Goal: Task Accomplishment & Management: Use online tool/utility

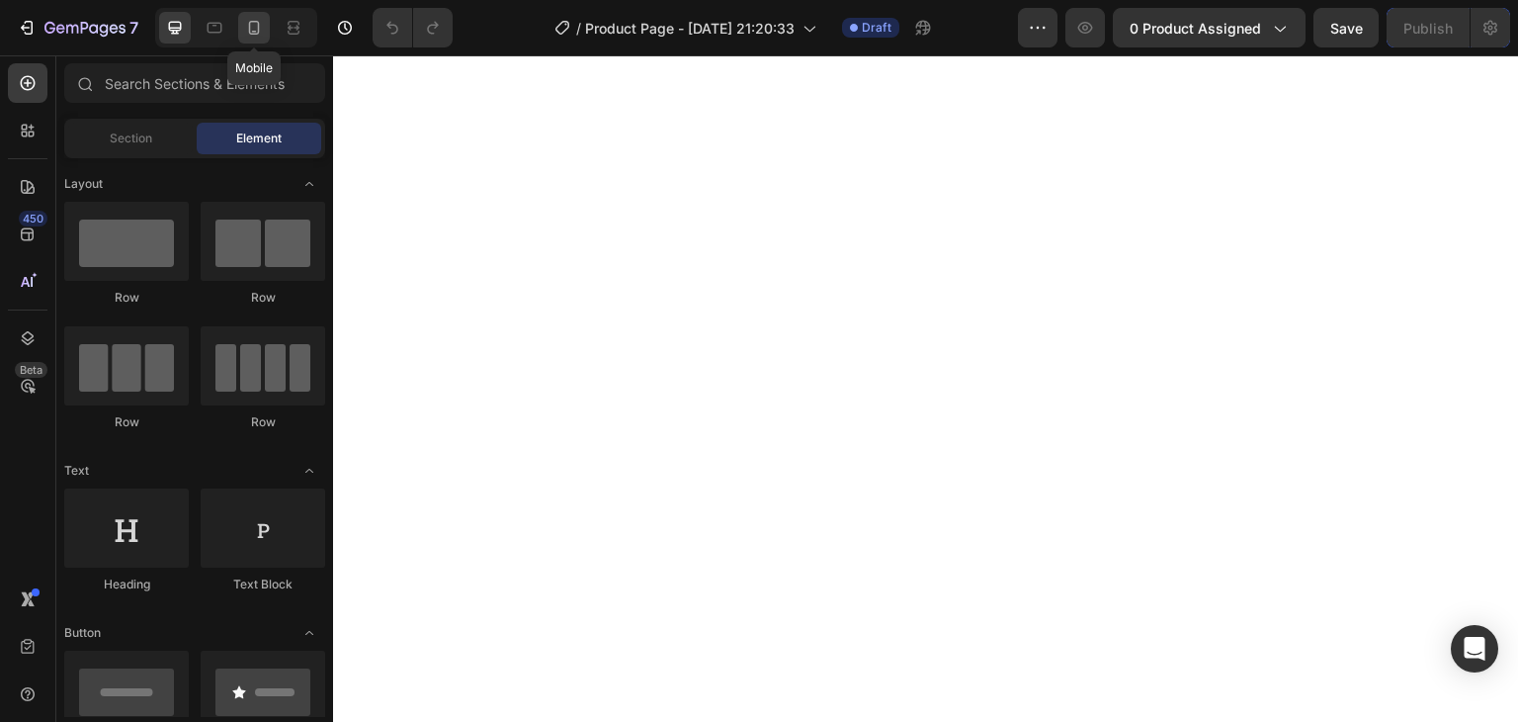
click at [252, 32] on icon at bounding box center [254, 32] width 5 height 2
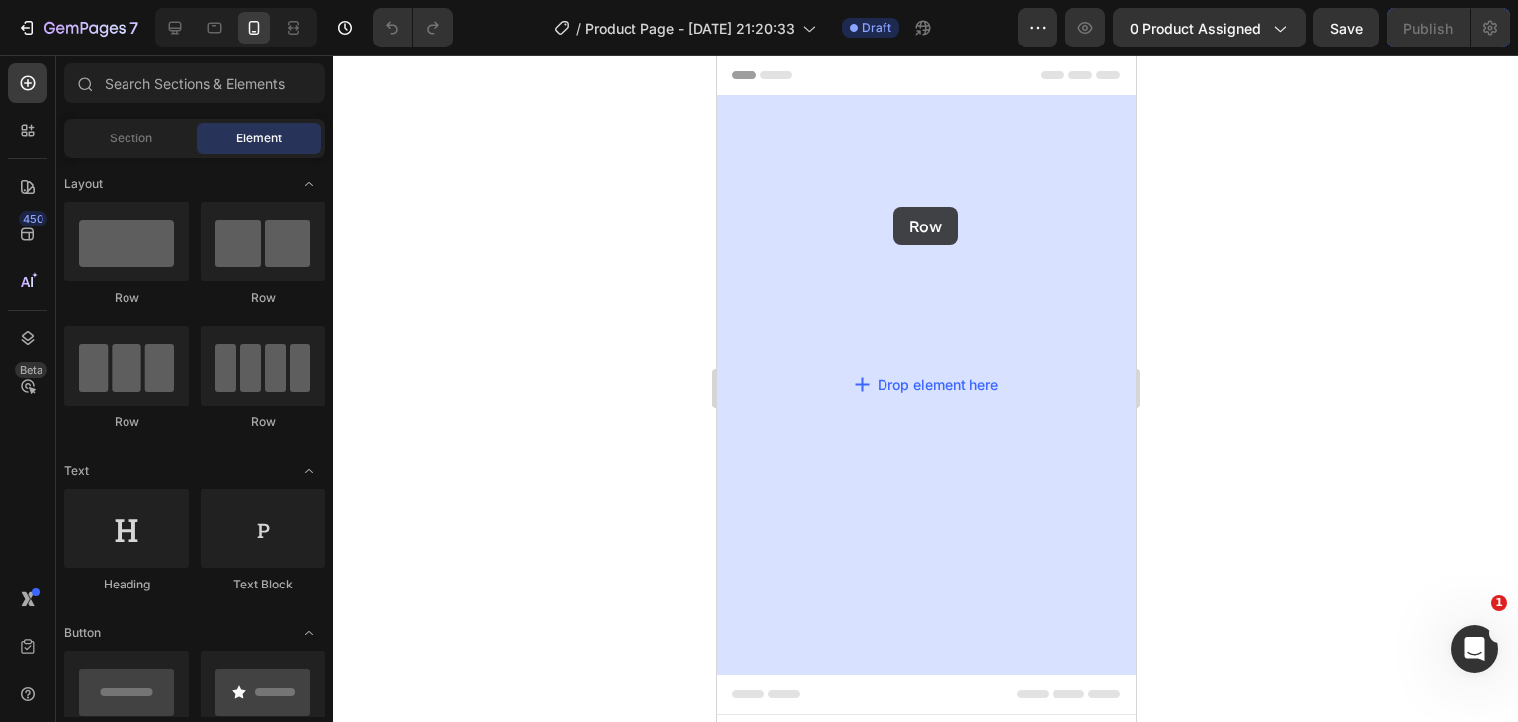
drag, startPoint x: 842, startPoint y: 301, endPoint x: 893, endPoint y: 207, distance: 106.6
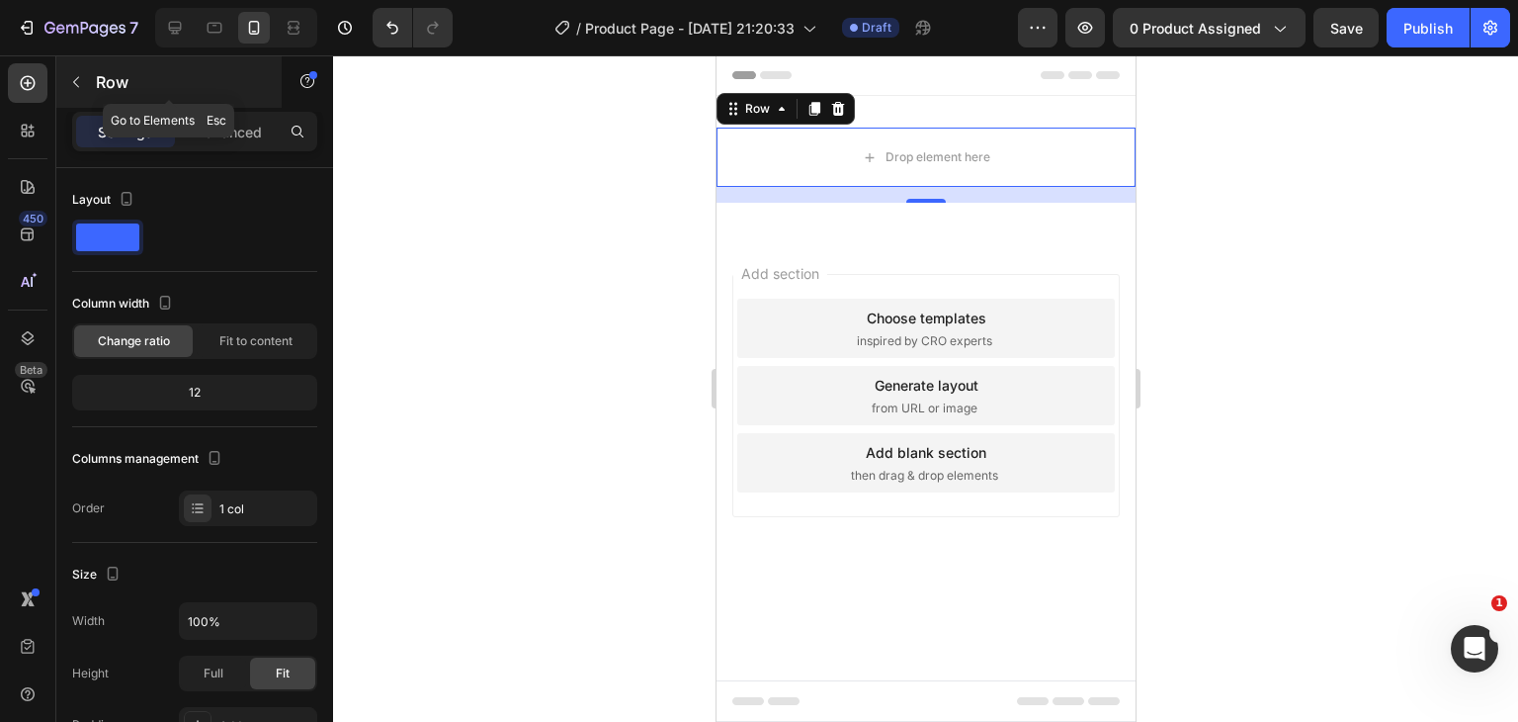
click at [75, 90] on button "button" at bounding box center [76, 82] width 32 height 32
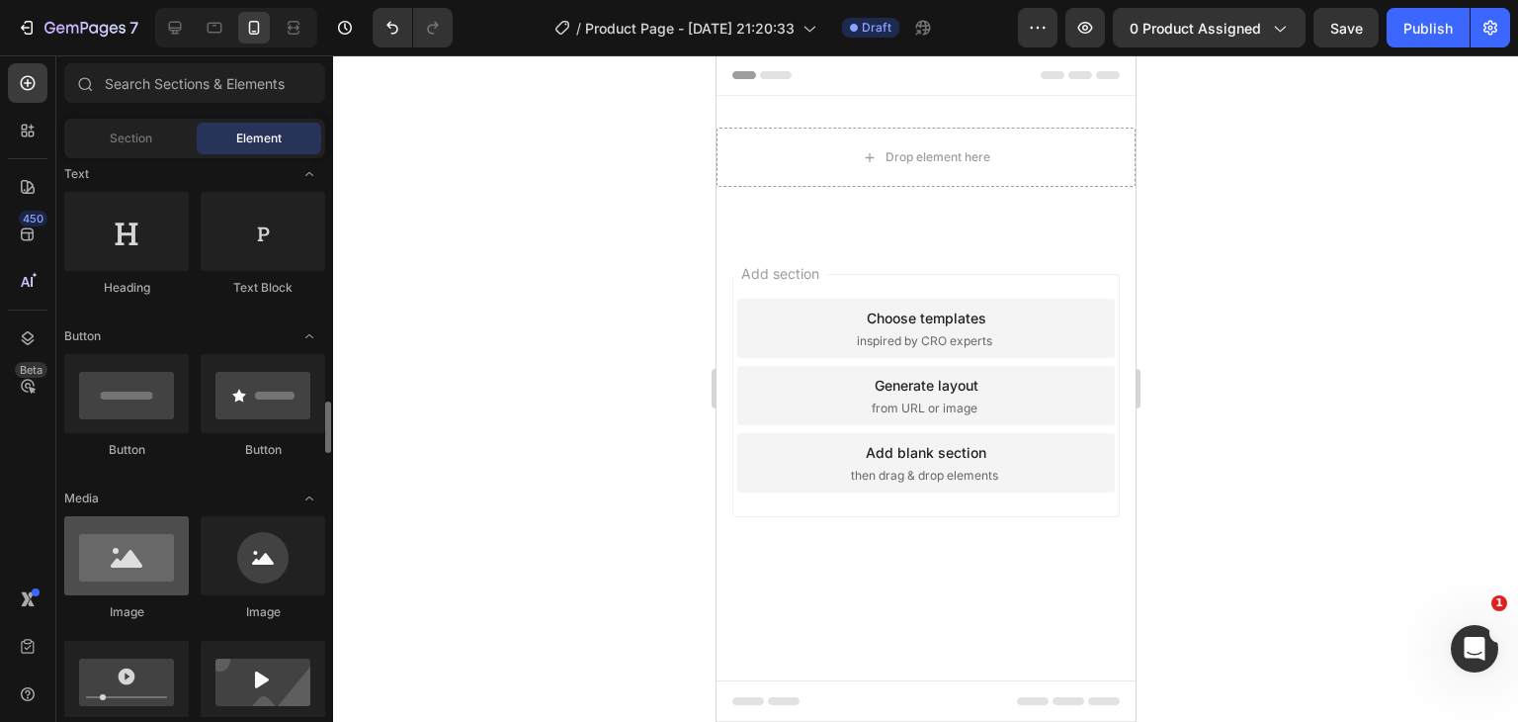
scroll to position [494, 0]
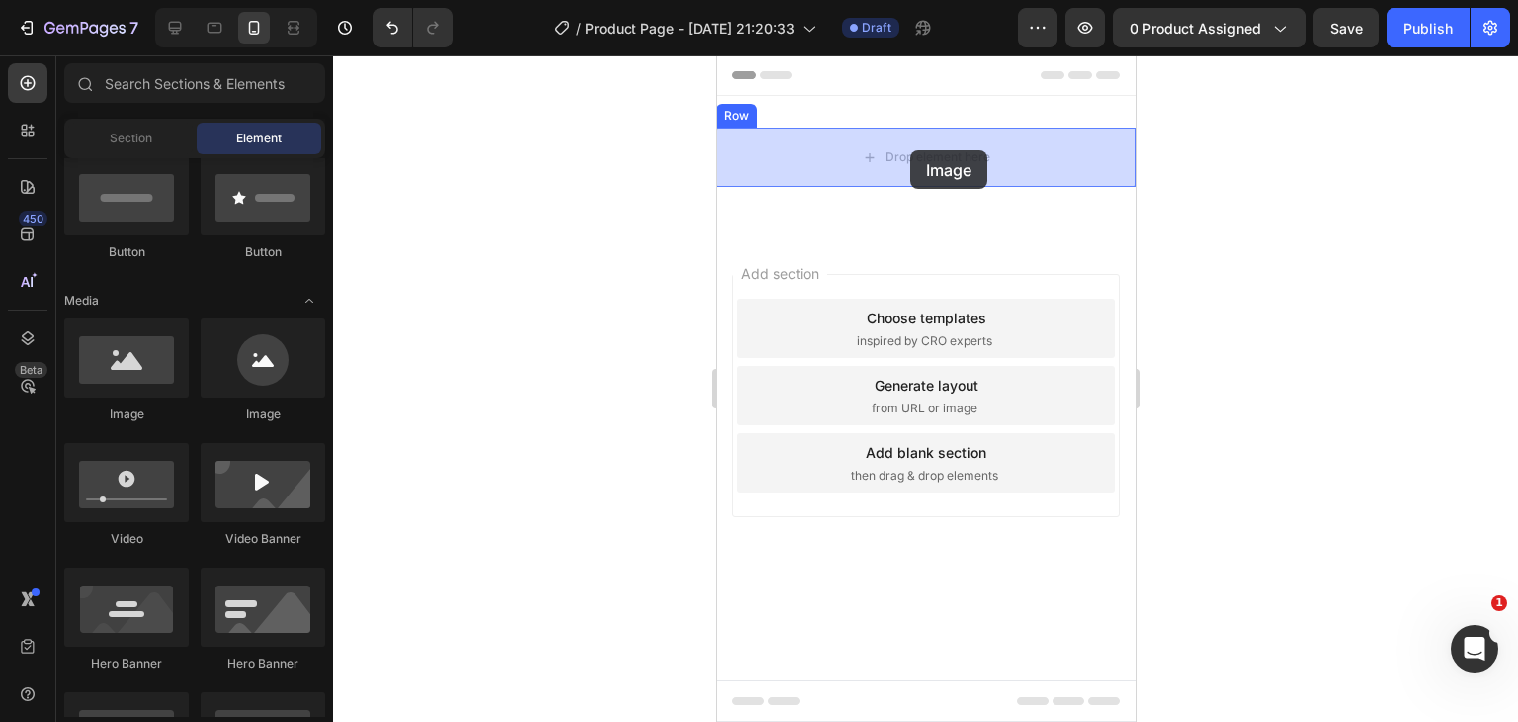
drag, startPoint x: 840, startPoint y: 431, endPoint x: 909, endPoint y: 150, distance: 289.1
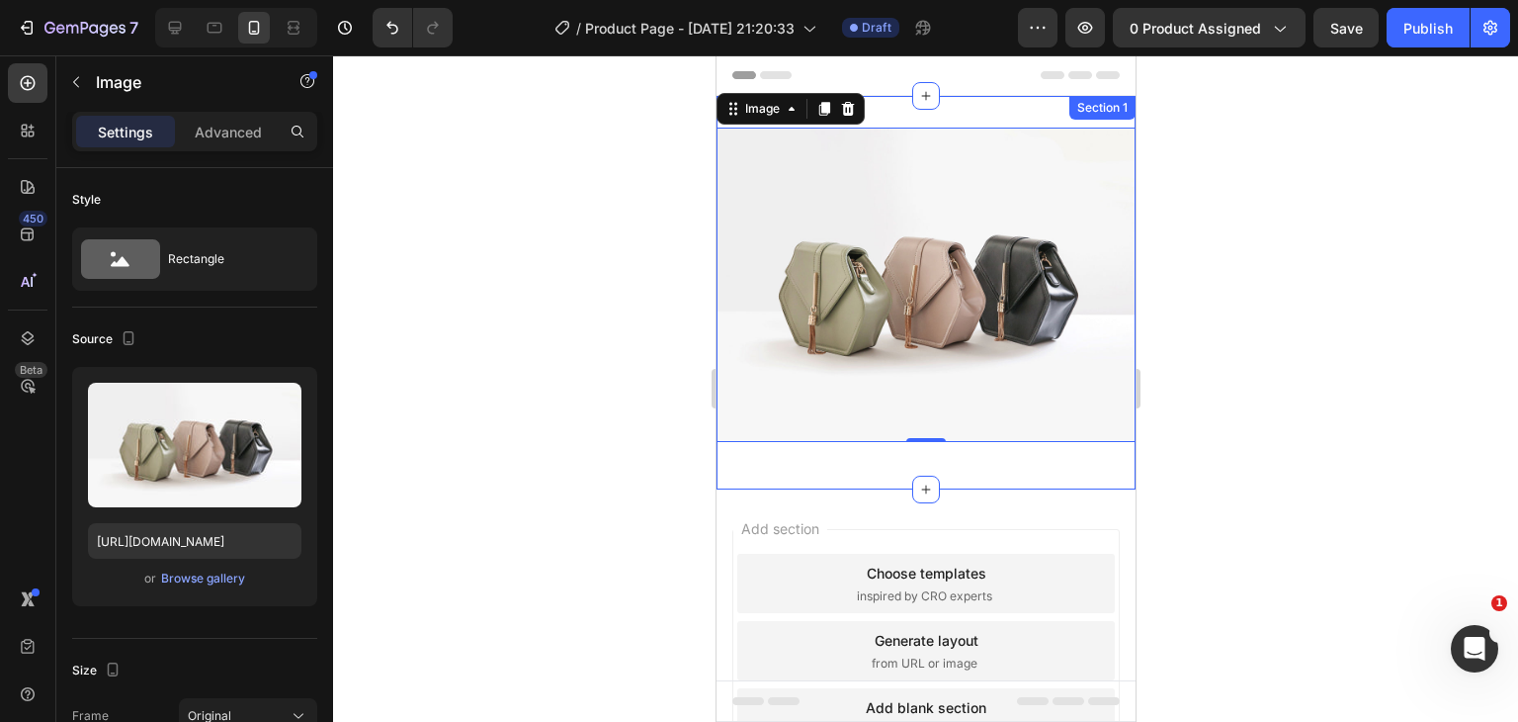
click at [952, 108] on div "Image 0 Row Section 1" at bounding box center [925, 292] width 419 height 393
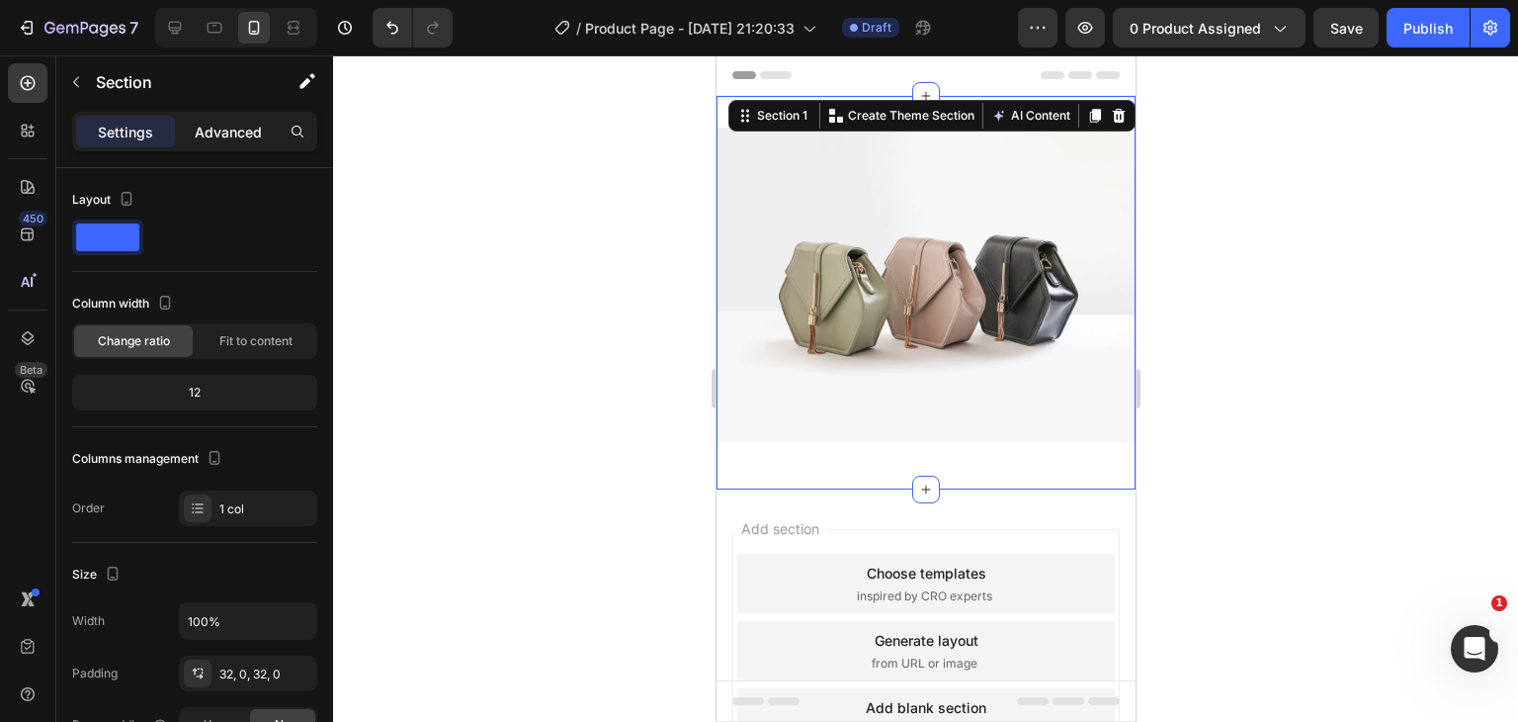
click at [206, 135] on p "Advanced" at bounding box center [228, 132] width 67 height 21
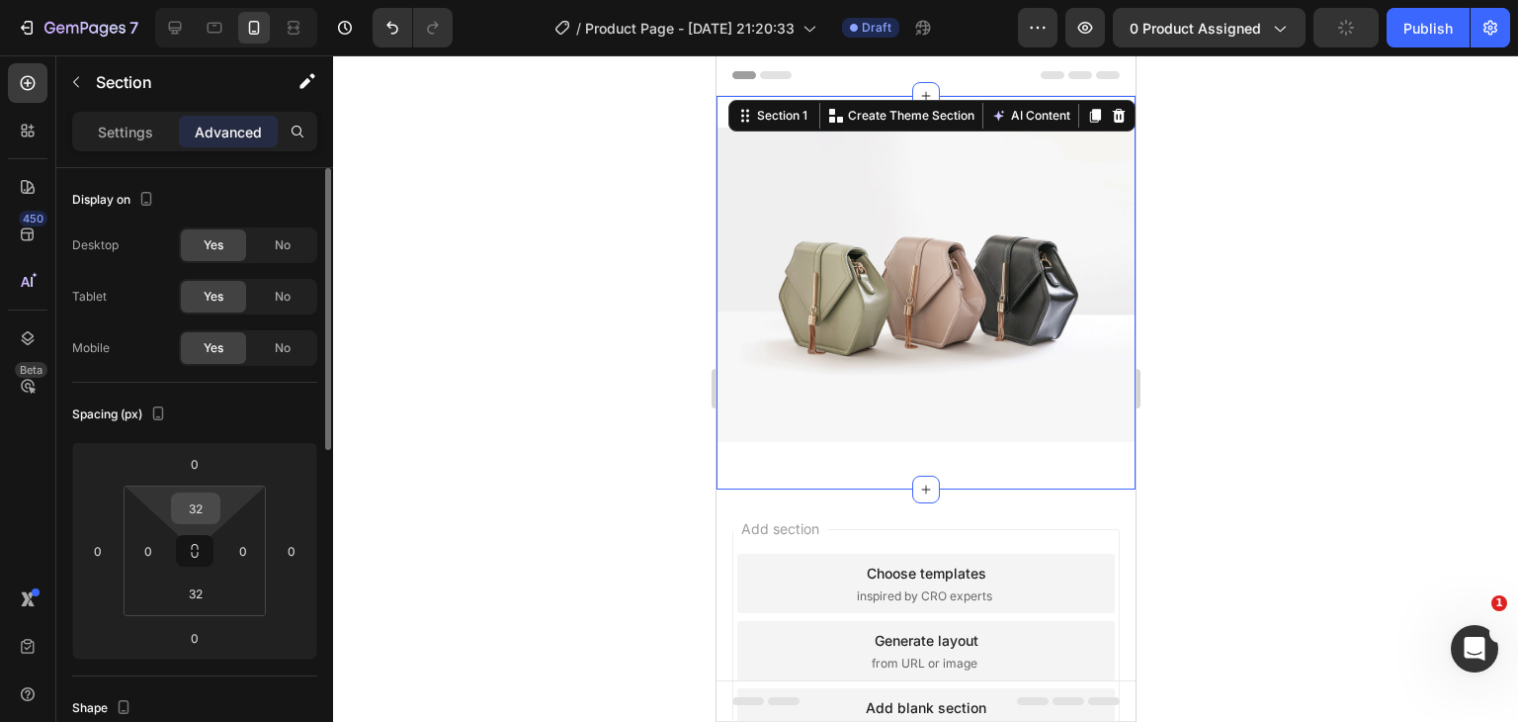
click at [203, 504] on input "32" at bounding box center [196, 508] width 40 height 30
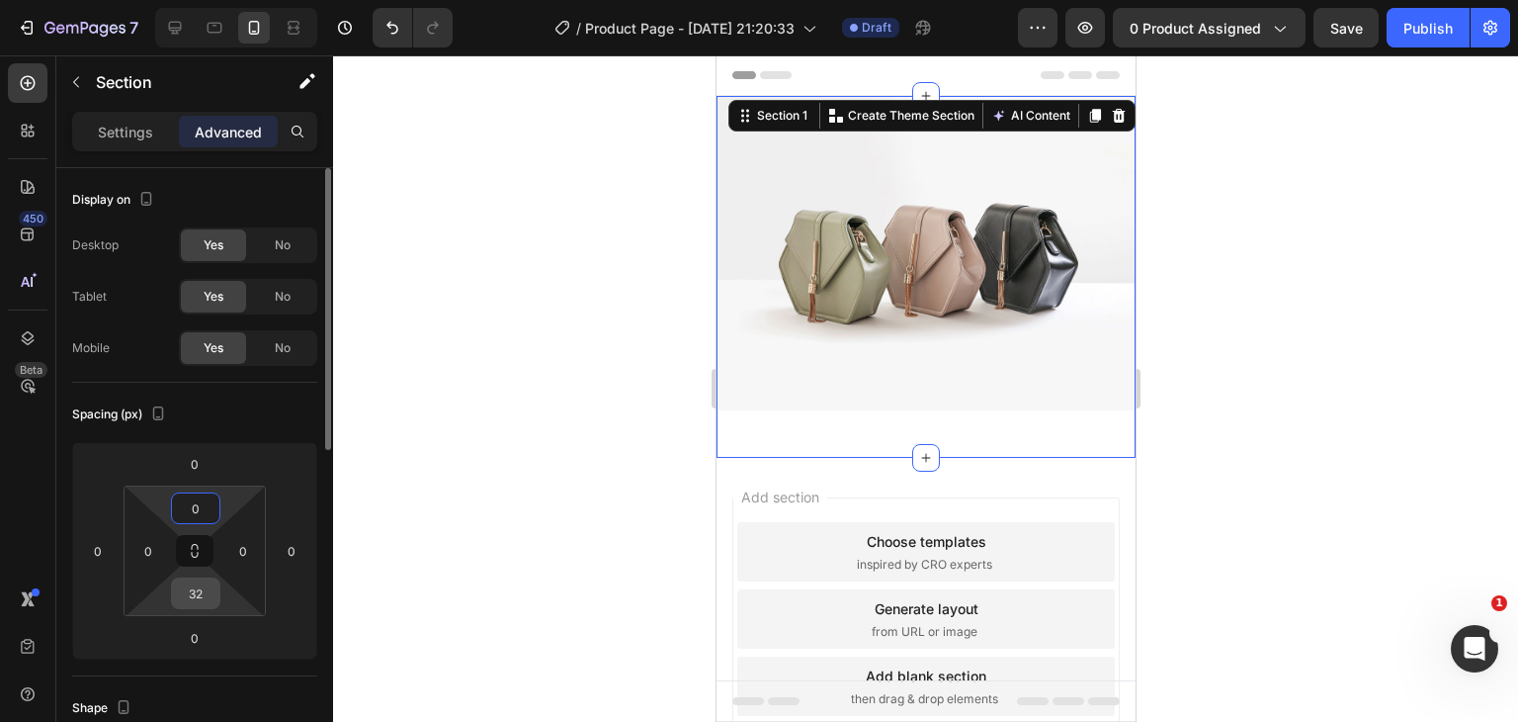
type input "0"
click at [202, 598] on input "32" at bounding box center [196, 593] width 40 height 30
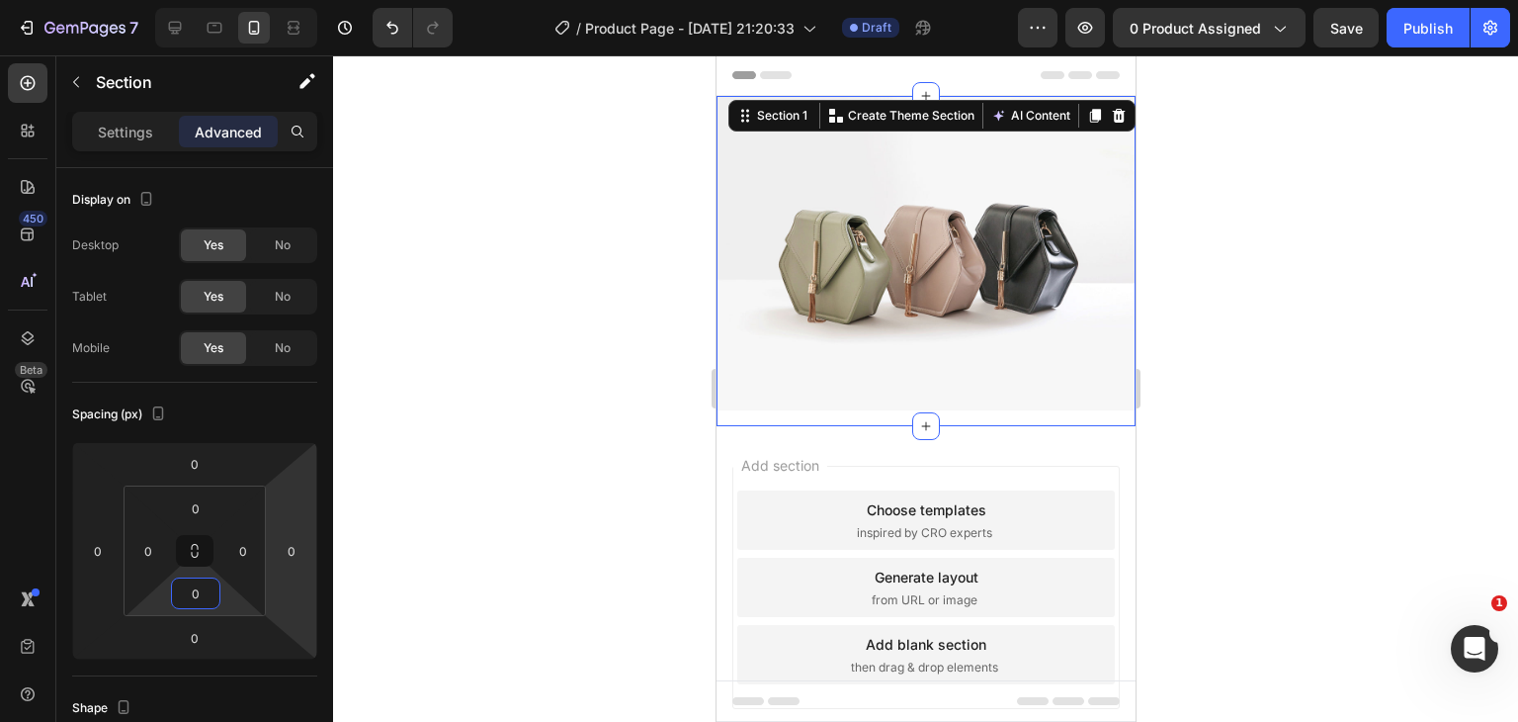
type input "0"
click at [760, 407] on div "Image Row" at bounding box center [925, 261] width 419 height 330
click at [732, 412] on div "Image Row" at bounding box center [925, 261] width 419 height 330
click at [598, 426] on div at bounding box center [925, 388] width 1185 height 666
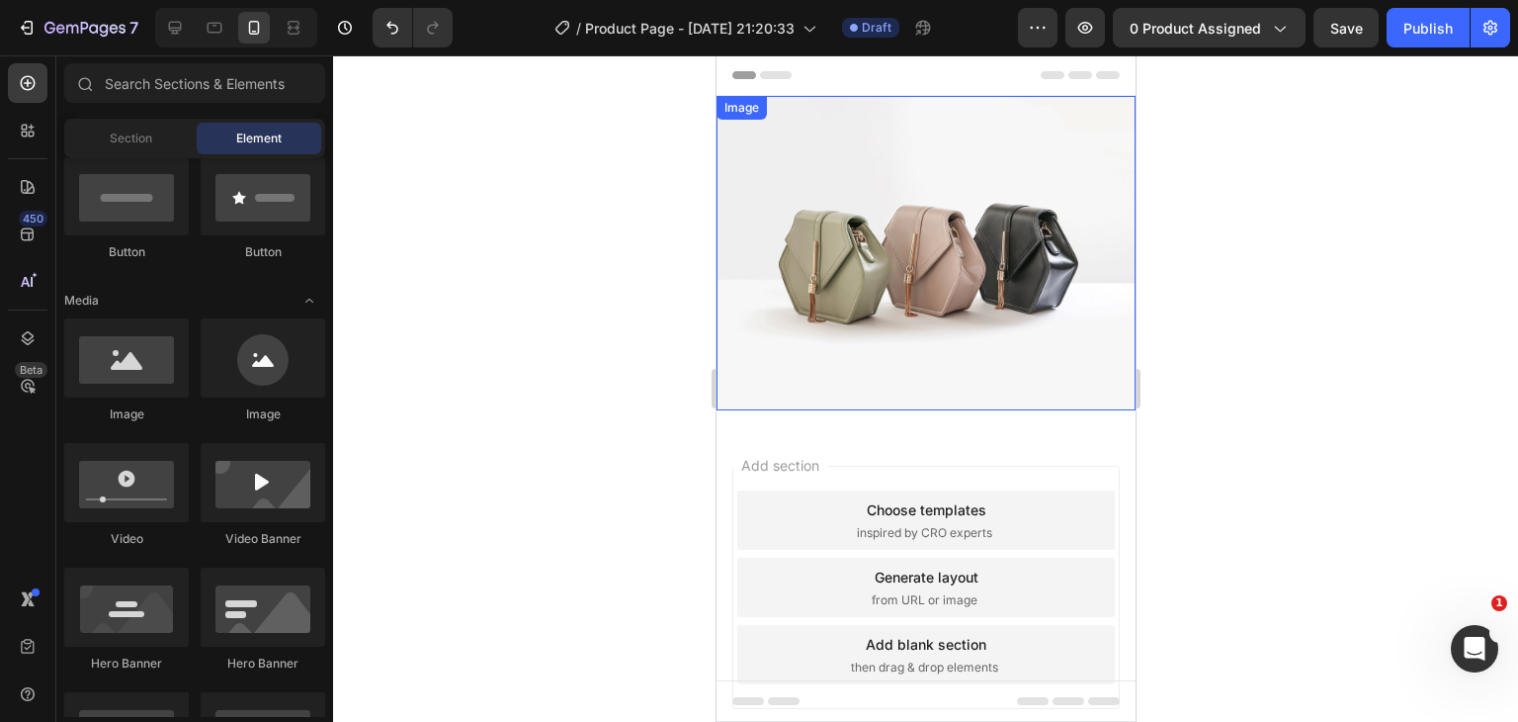
click at [793, 367] on img at bounding box center [925, 253] width 419 height 314
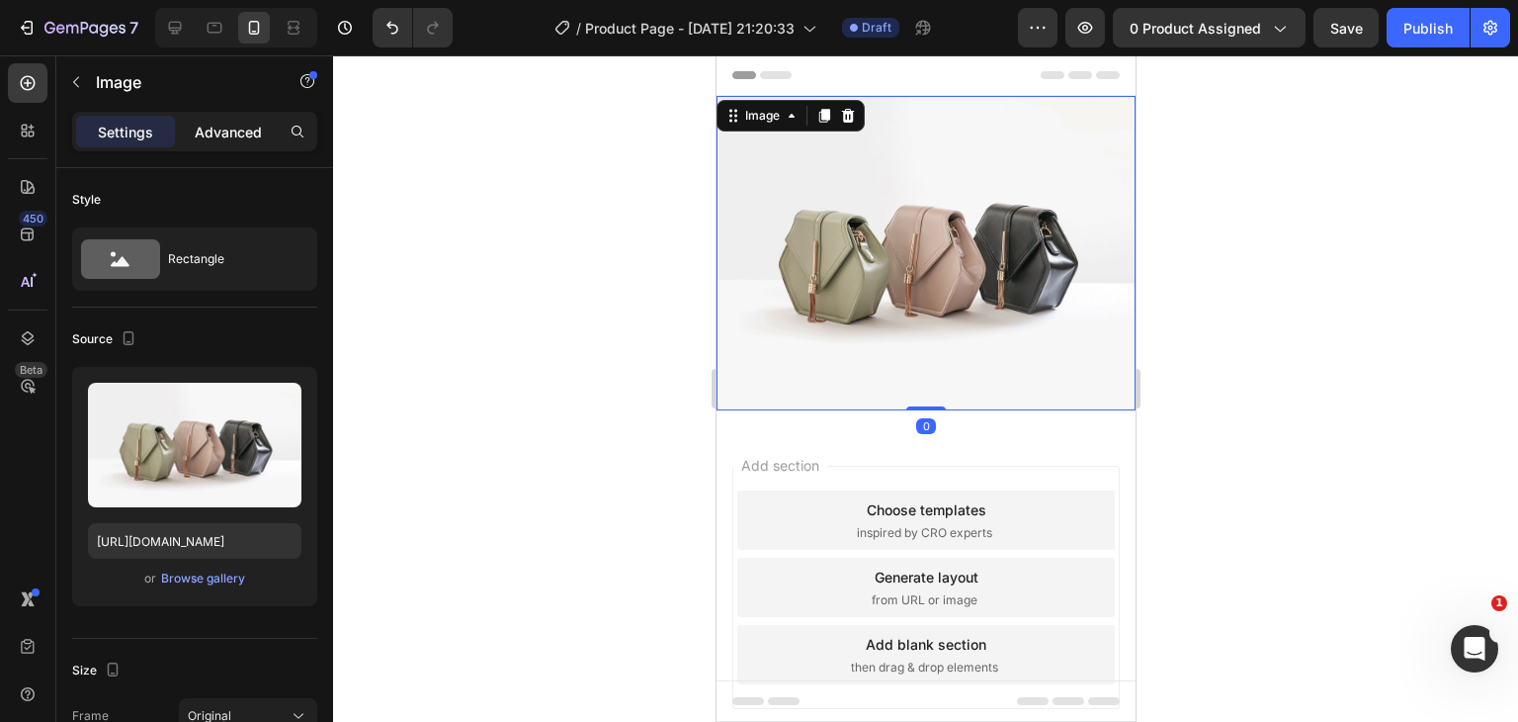
click at [201, 131] on p "Advanced" at bounding box center [228, 132] width 67 height 21
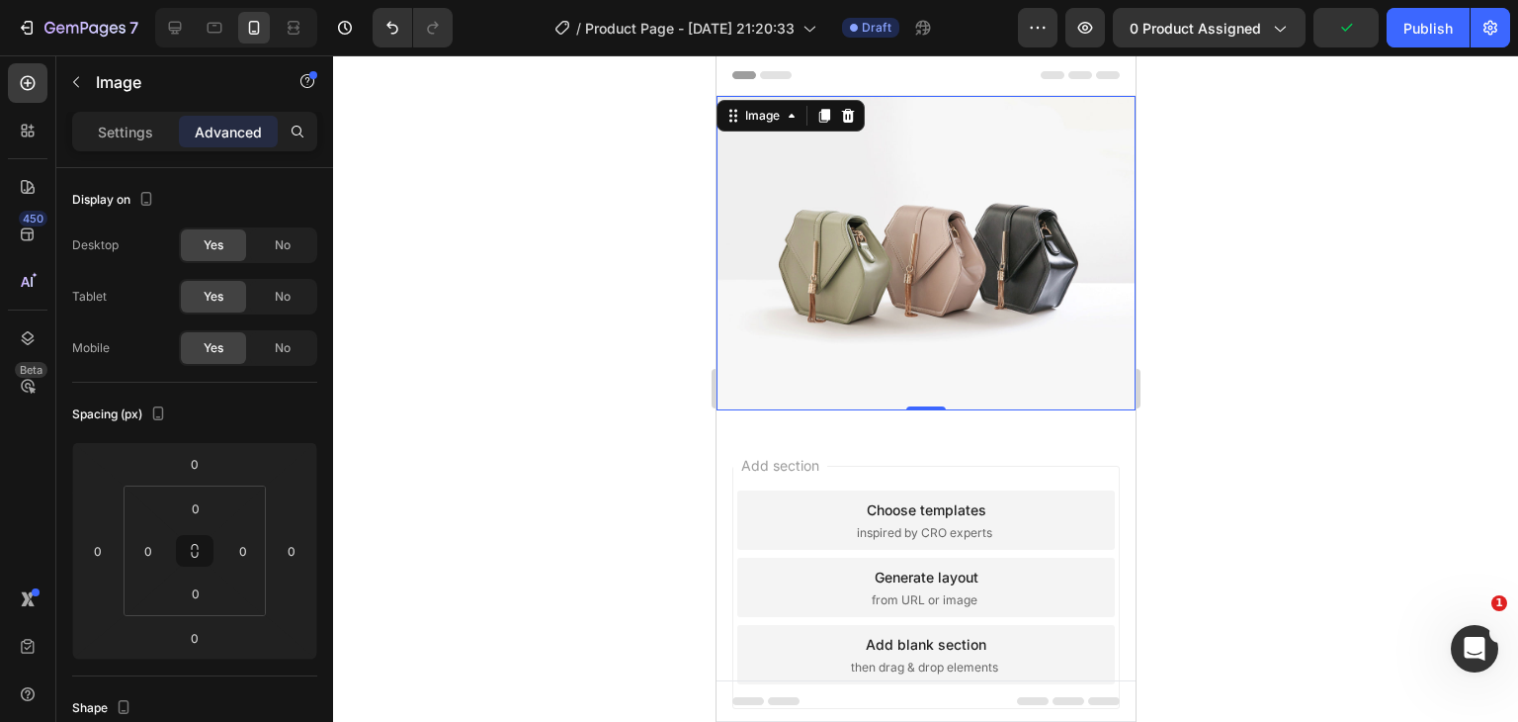
click at [810, 426] on div "Add section Choose templates inspired by CRO experts Generate layout from URL o…" at bounding box center [925, 615] width 419 height 378
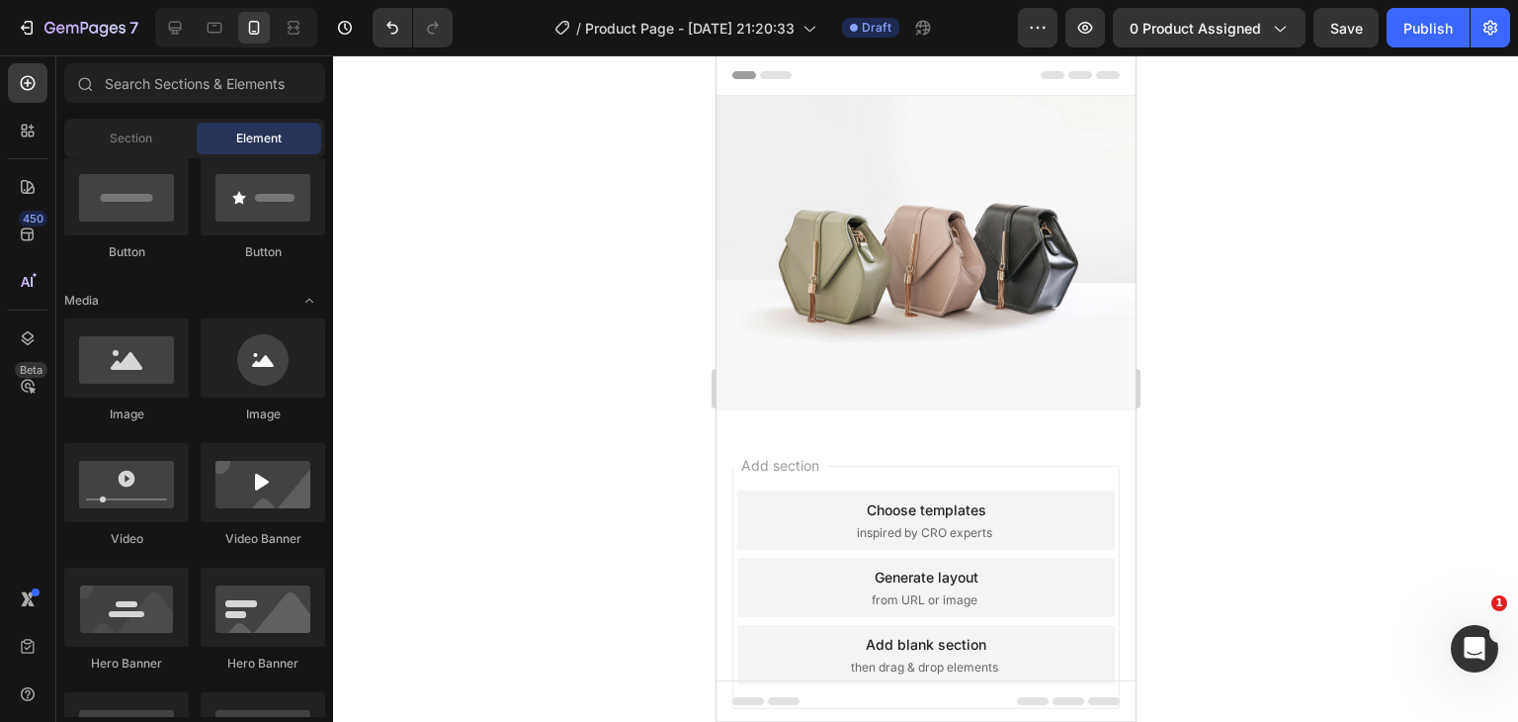
click at [810, 408] on div "Image Row" at bounding box center [925, 261] width 419 height 330
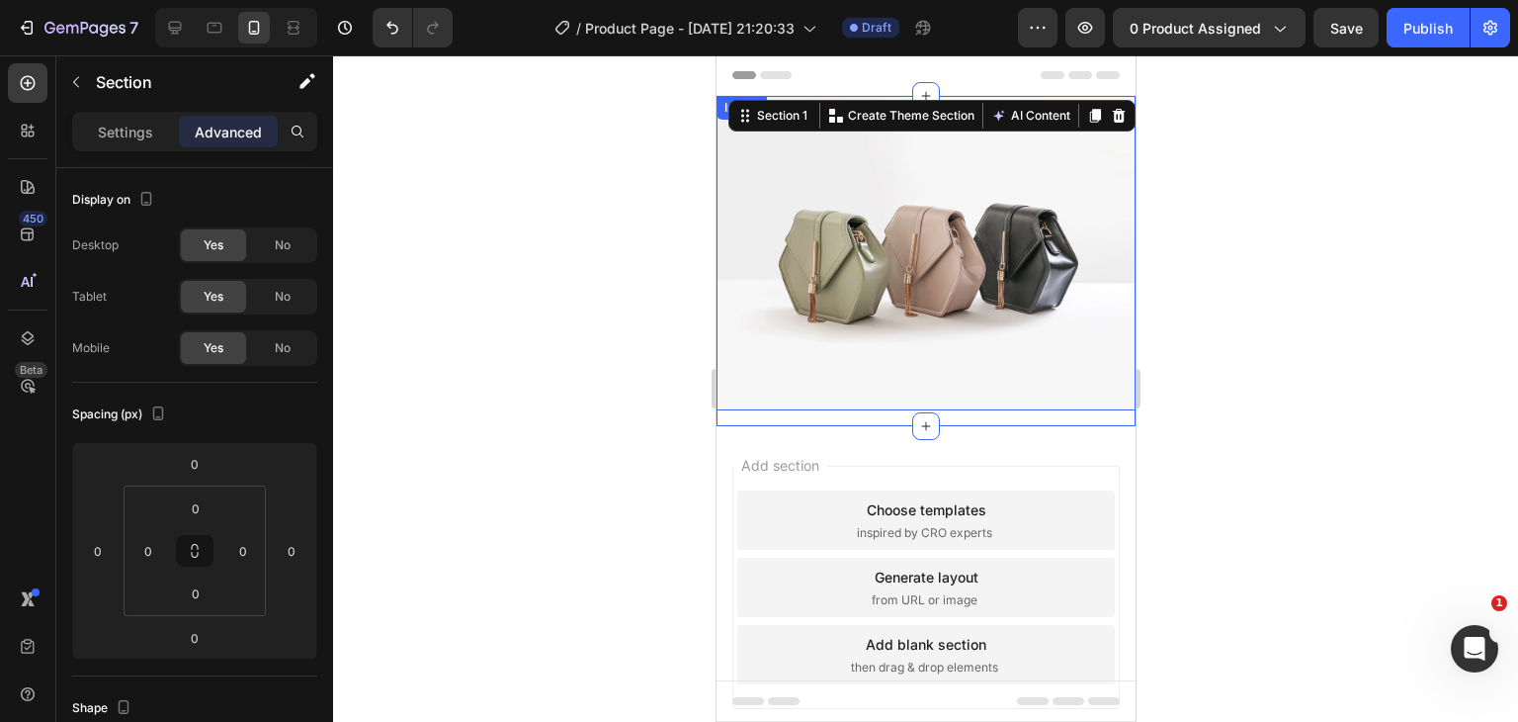
click at [834, 277] on img at bounding box center [925, 253] width 419 height 314
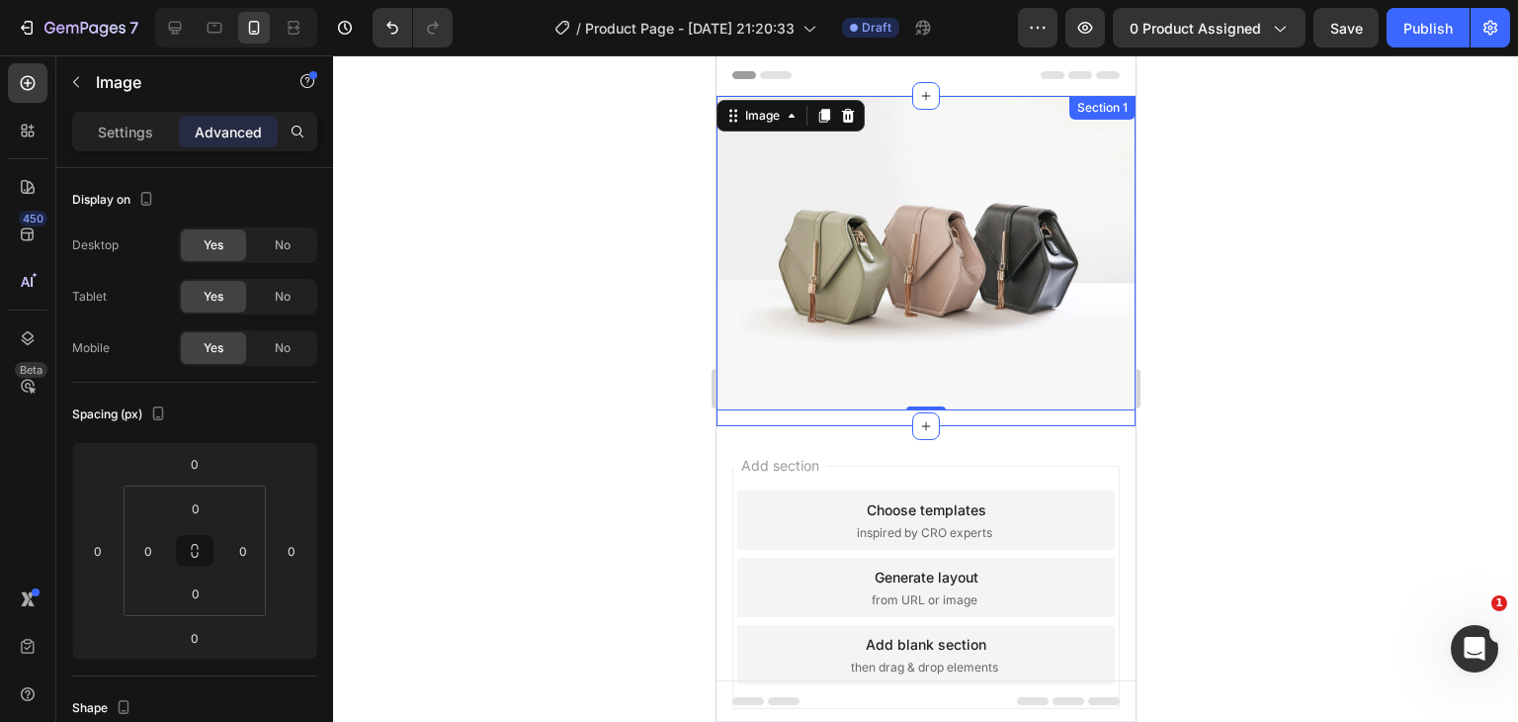
click at [806, 401] on div "Image 0 Row" at bounding box center [925, 261] width 419 height 330
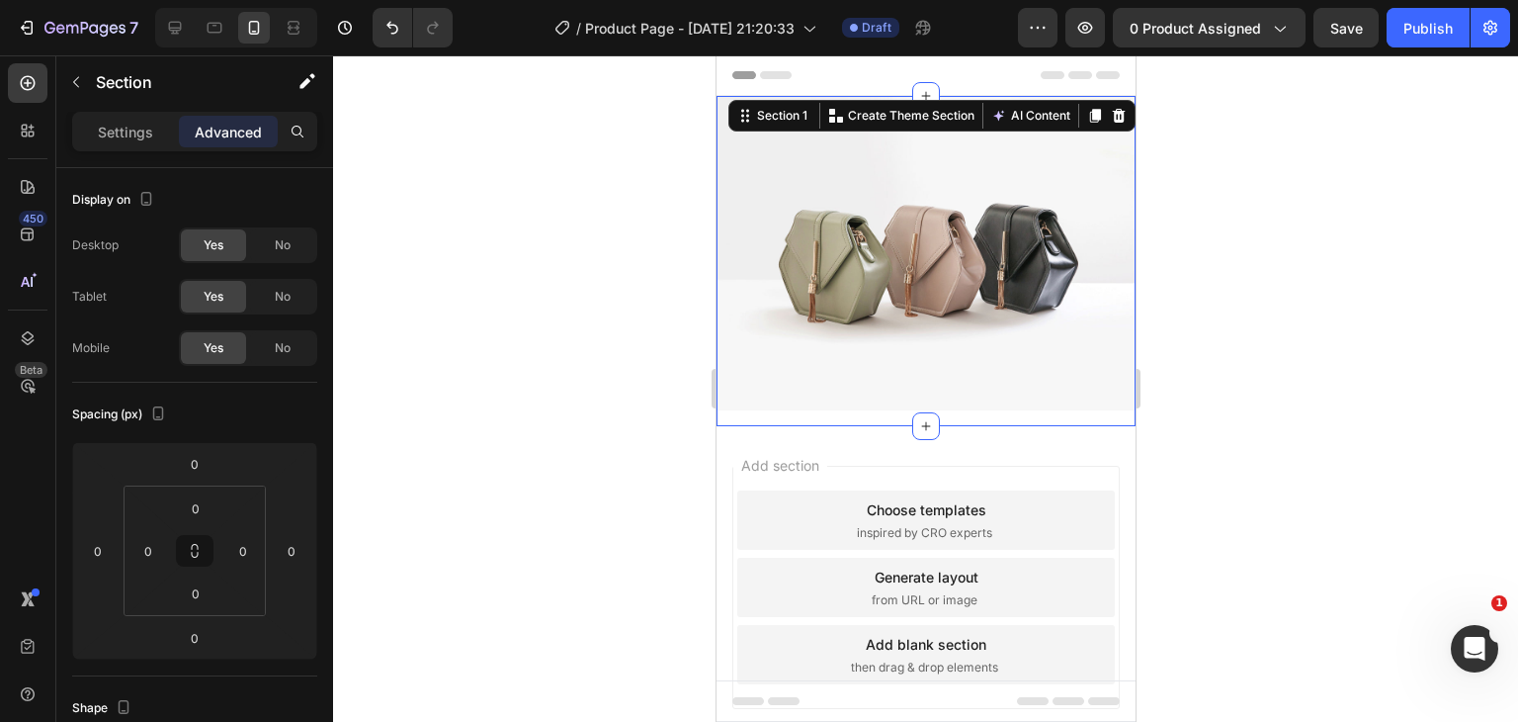
click at [806, 401] on div "Image Row" at bounding box center [925, 261] width 419 height 330
click at [807, 387] on img at bounding box center [925, 253] width 419 height 314
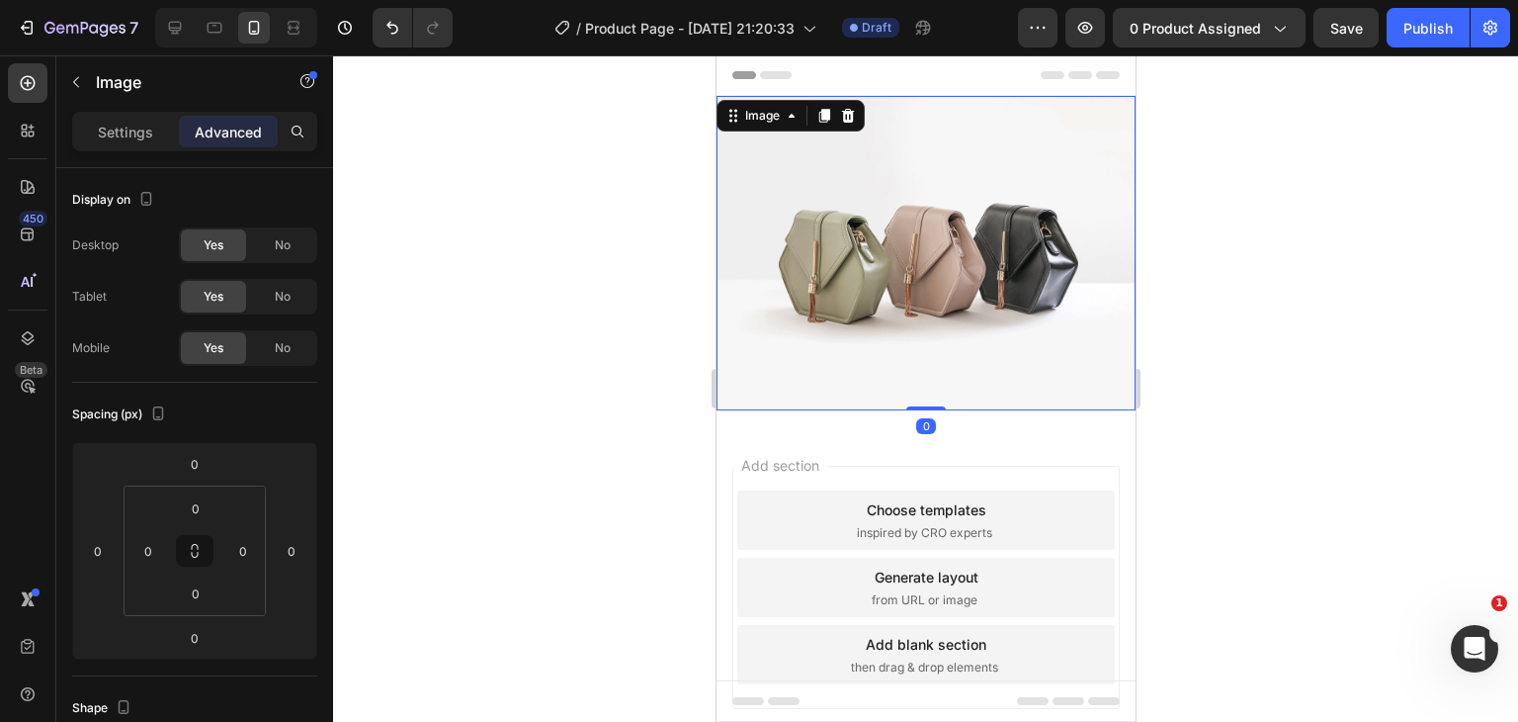
click at [802, 400] on div "Image 0 Row" at bounding box center [925, 261] width 419 height 330
drag, startPoint x: 916, startPoint y: 396, endPoint x: 926, endPoint y: 336, distance: 61.1
click at [926, 336] on div "Image 0" at bounding box center [925, 253] width 419 height 314
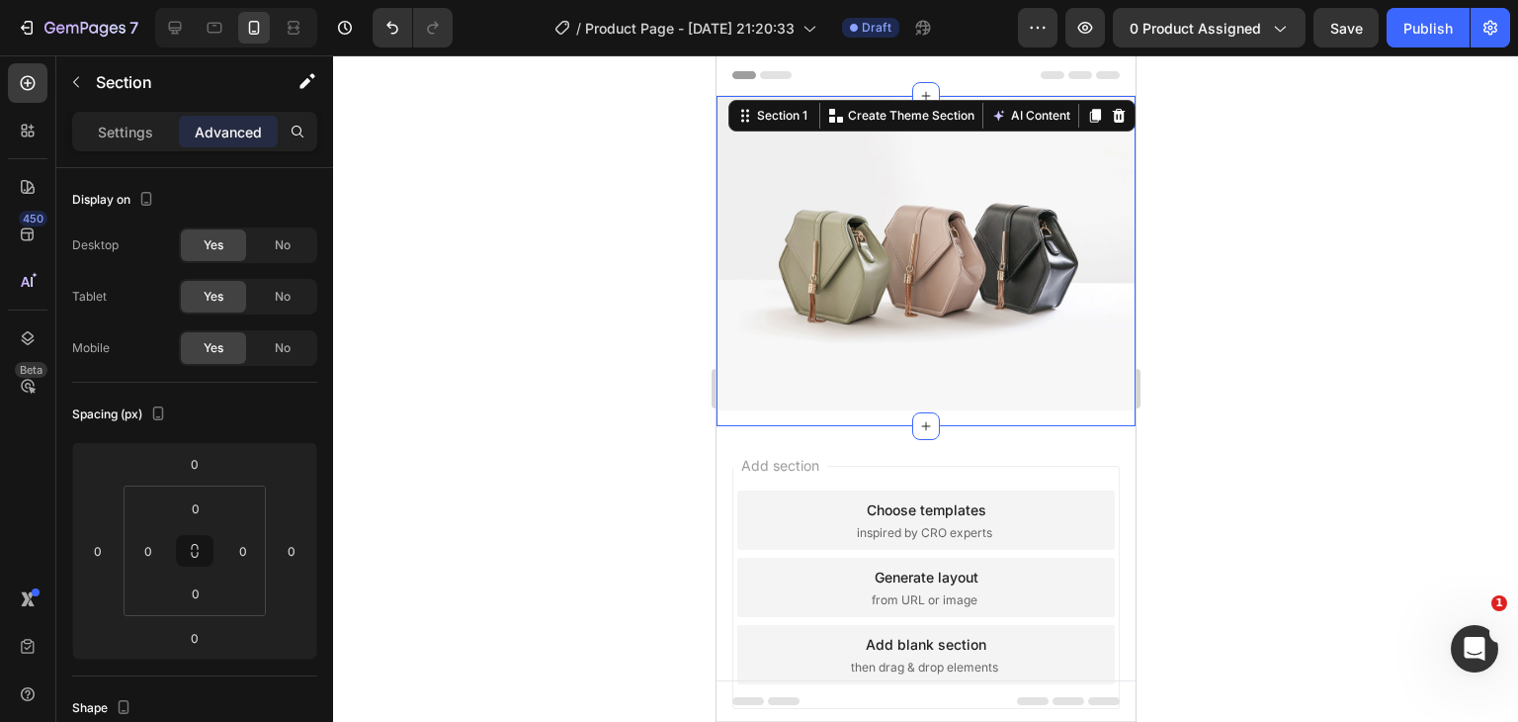
click at [885, 426] on div "Add section Choose templates inspired by CRO experts Generate layout from URL o…" at bounding box center [925, 615] width 419 height 378
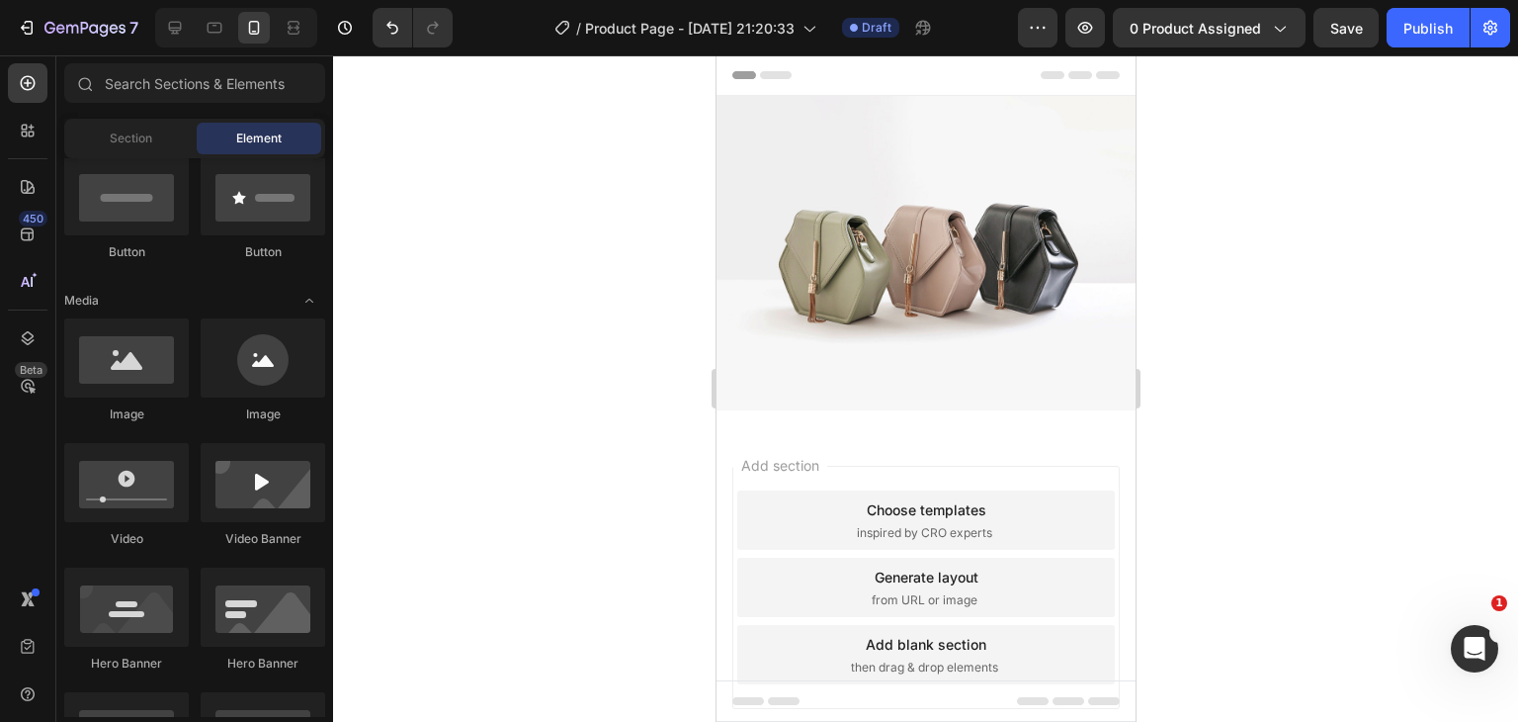
click at [874, 428] on div "Add section Choose templates inspired by CRO experts Generate layout from URL o…" at bounding box center [925, 615] width 419 height 378
drag, startPoint x: 874, startPoint y: 428, endPoint x: 859, endPoint y: 392, distance: 38.6
click at [873, 429] on div "Add section Choose templates inspired by CRO experts Generate layout from URL o…" at bounding box center [925, 615] width 419 height 378
click at [855, 399] on div "Image Row" at bounding box center [925, 261] width 419 height 330
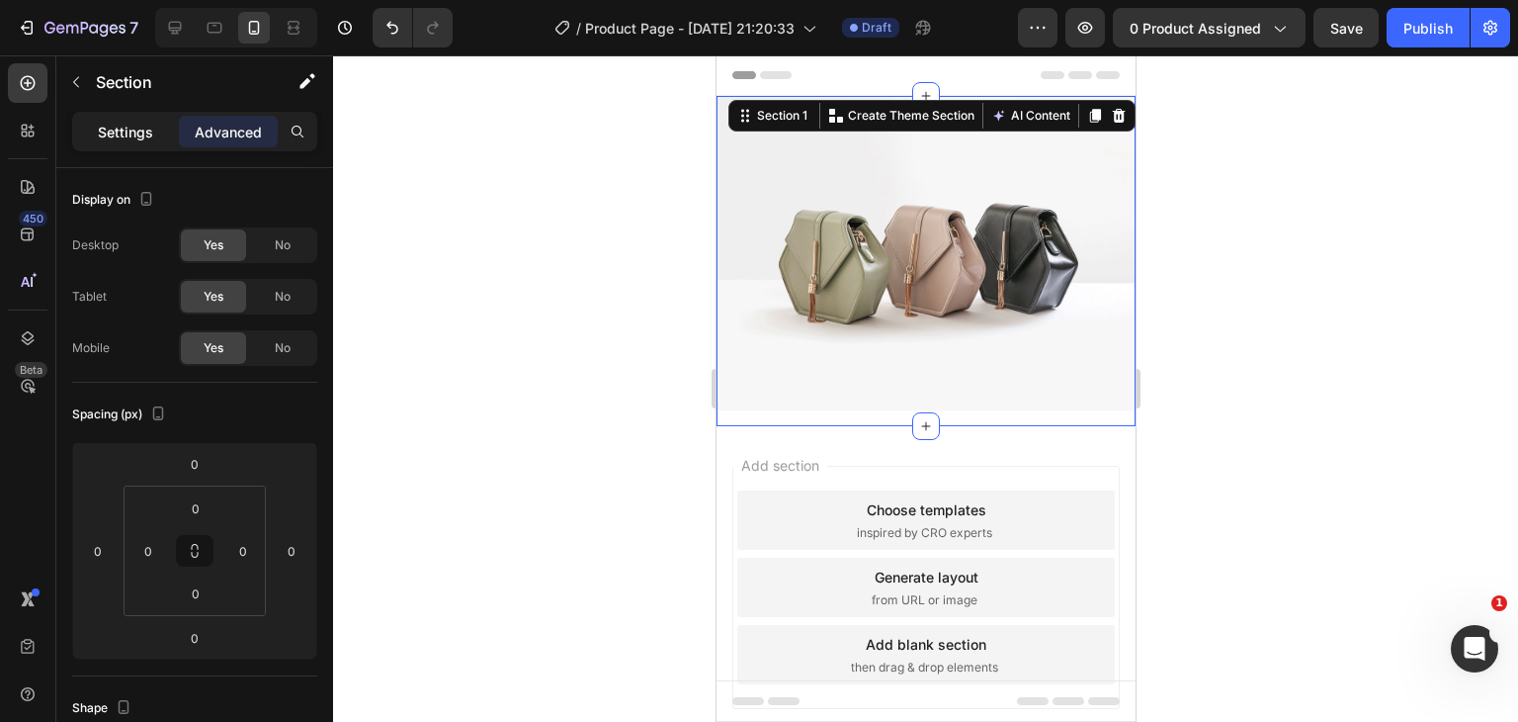
click at [142, 136] on p "Settings" at bounding box center [125, 132] width 55 height 21
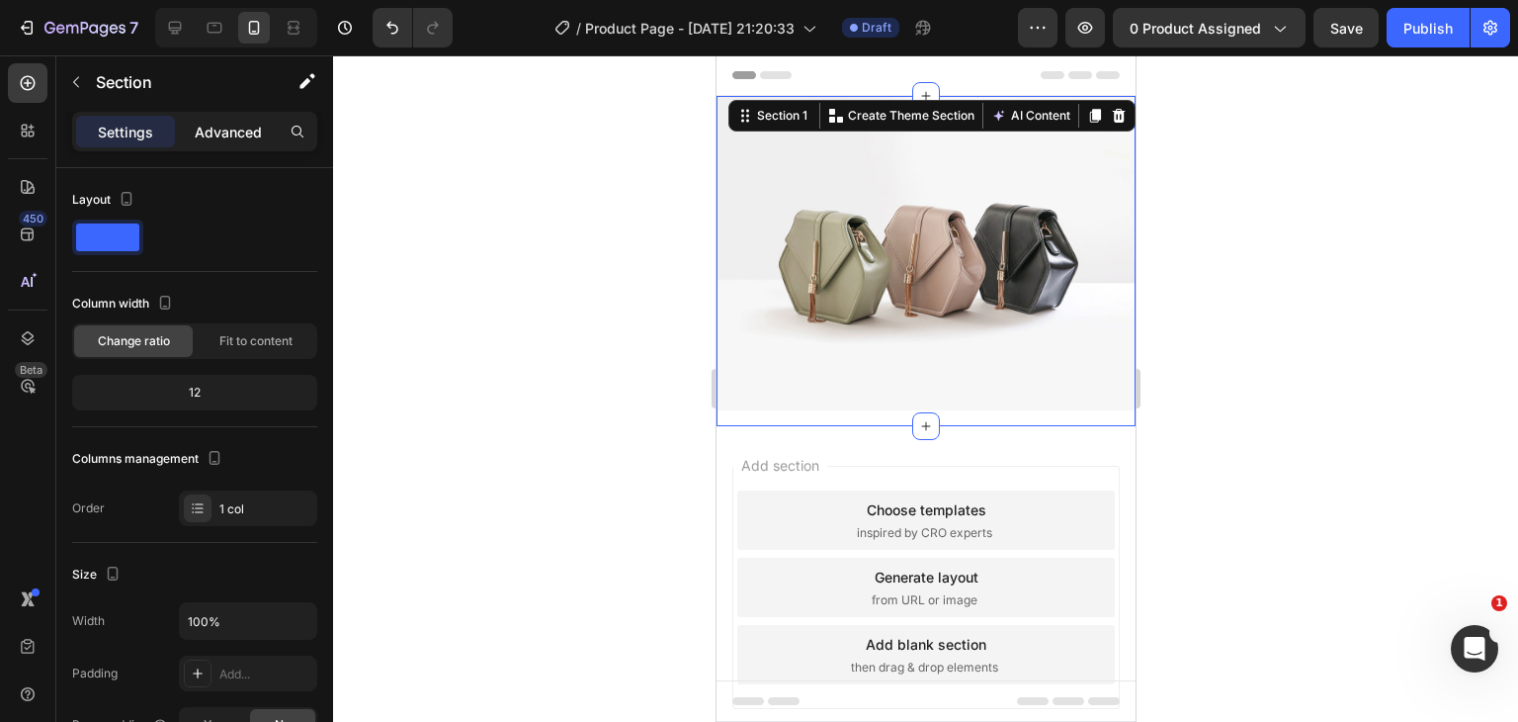
click at [217, 130] on p "Advanced" at bounding box center [228, 132] width 67 height 21
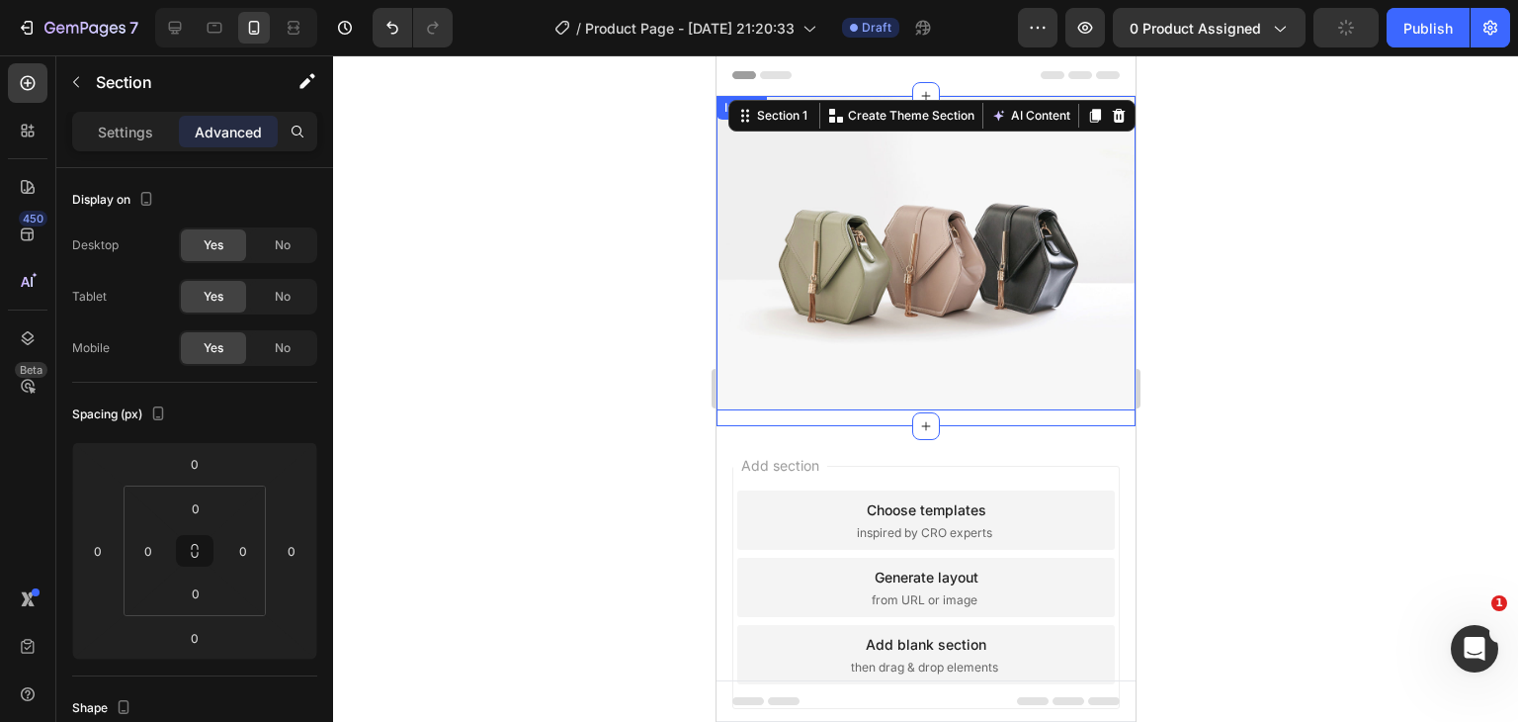
click at [755, 164] on img at bounding box center [925, 253] width 419 height 314
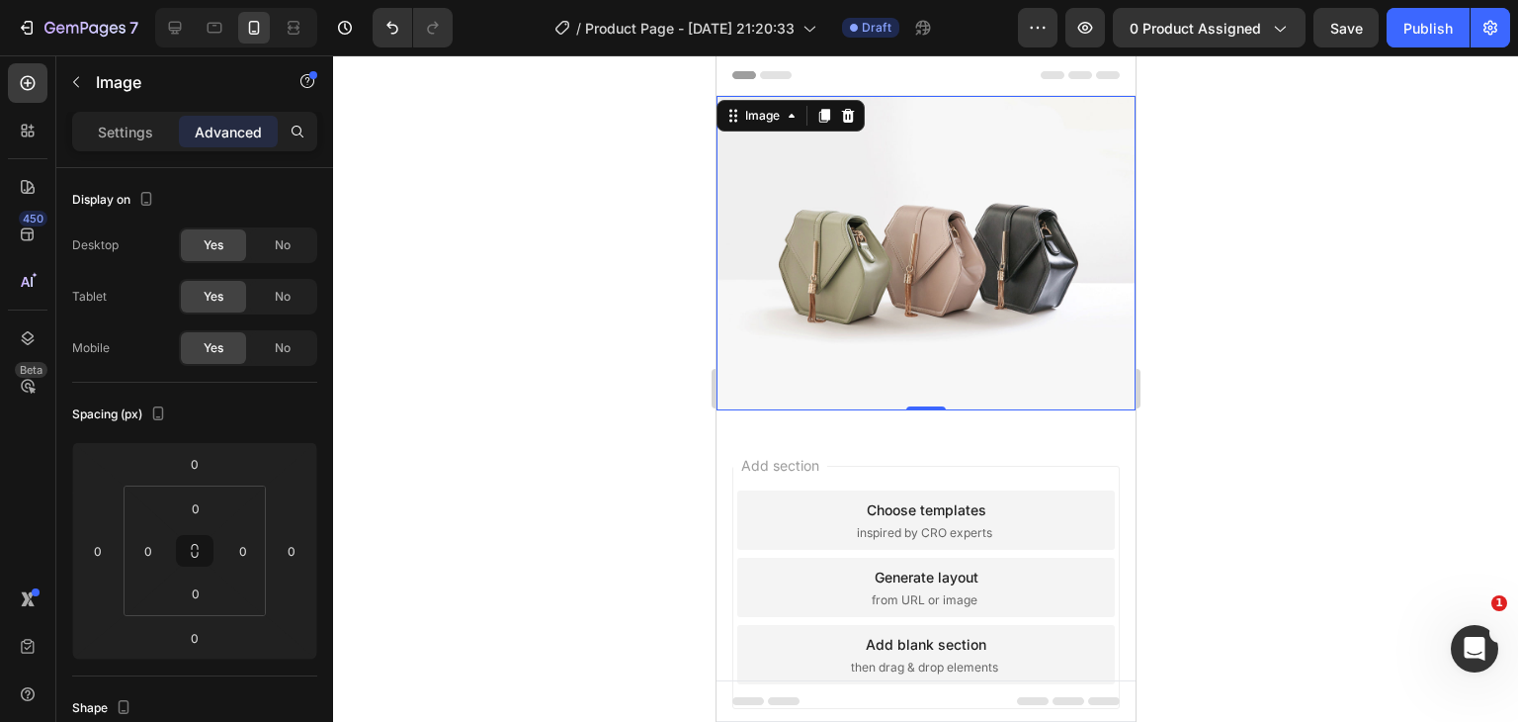
click at [829, 187] on img at bounding box center [925, 253] width 419 height 314
click at [113, 145] on div "Settings" at bounding box center [125, 132] width 99 height 32
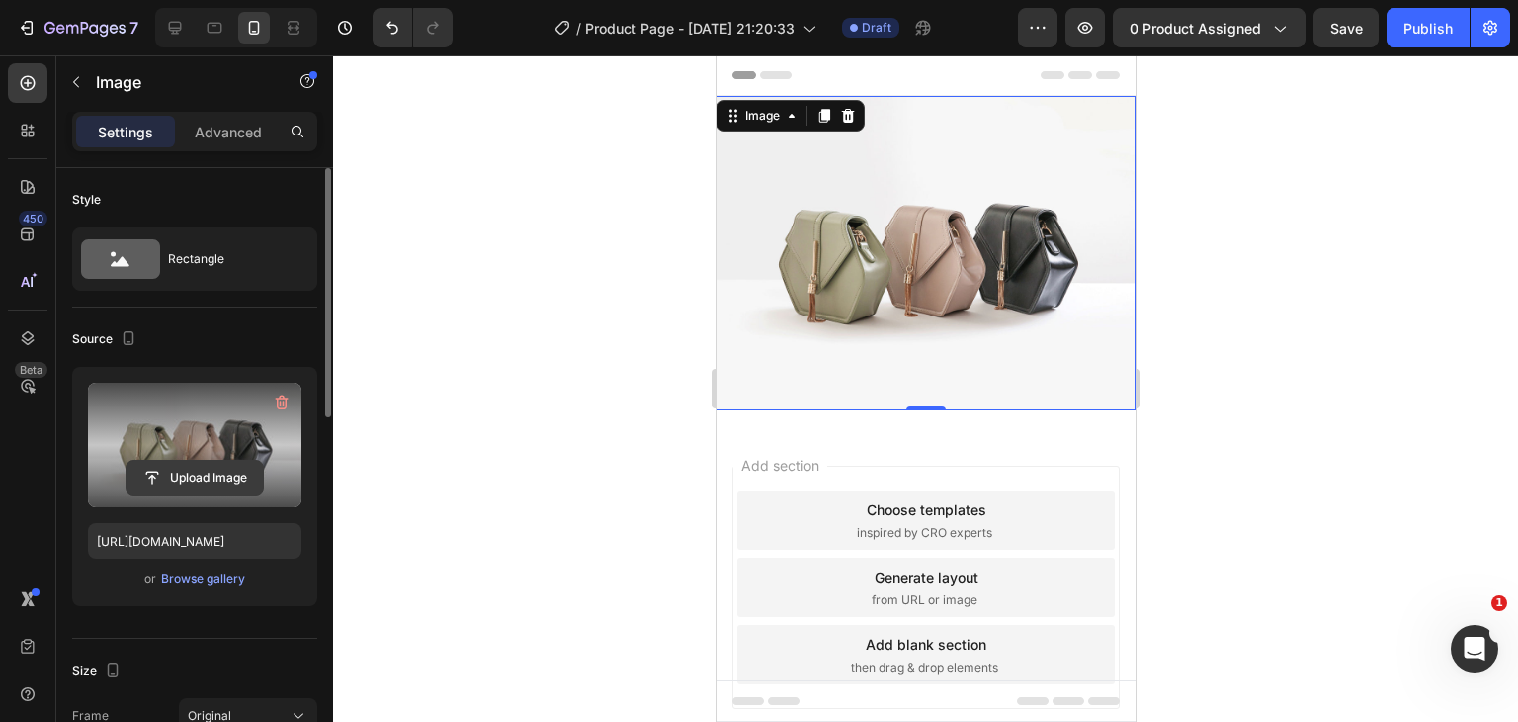
click at [178, 483] on input "file" at bounding box center [195, 478] width 136 height 34
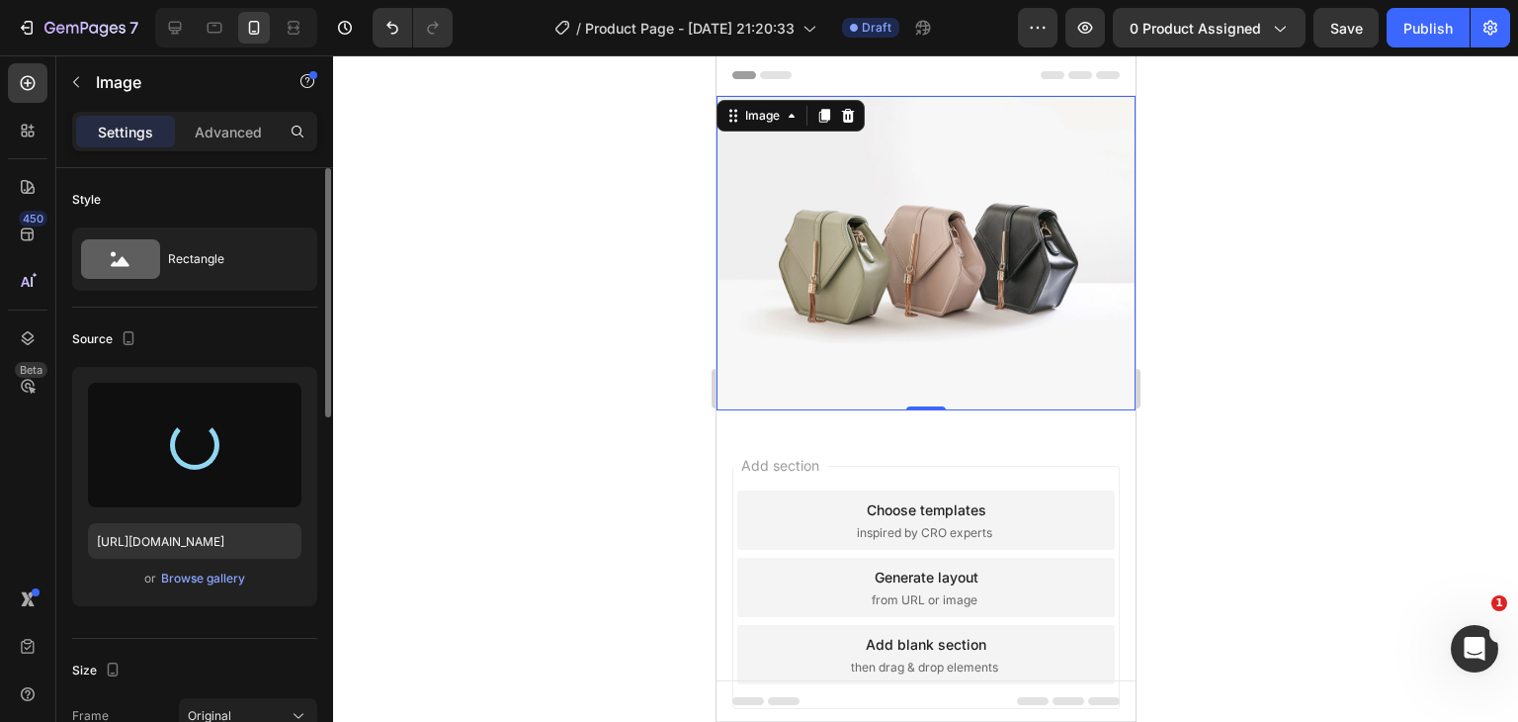
type input "[URL][DOMAIN_NAME]"
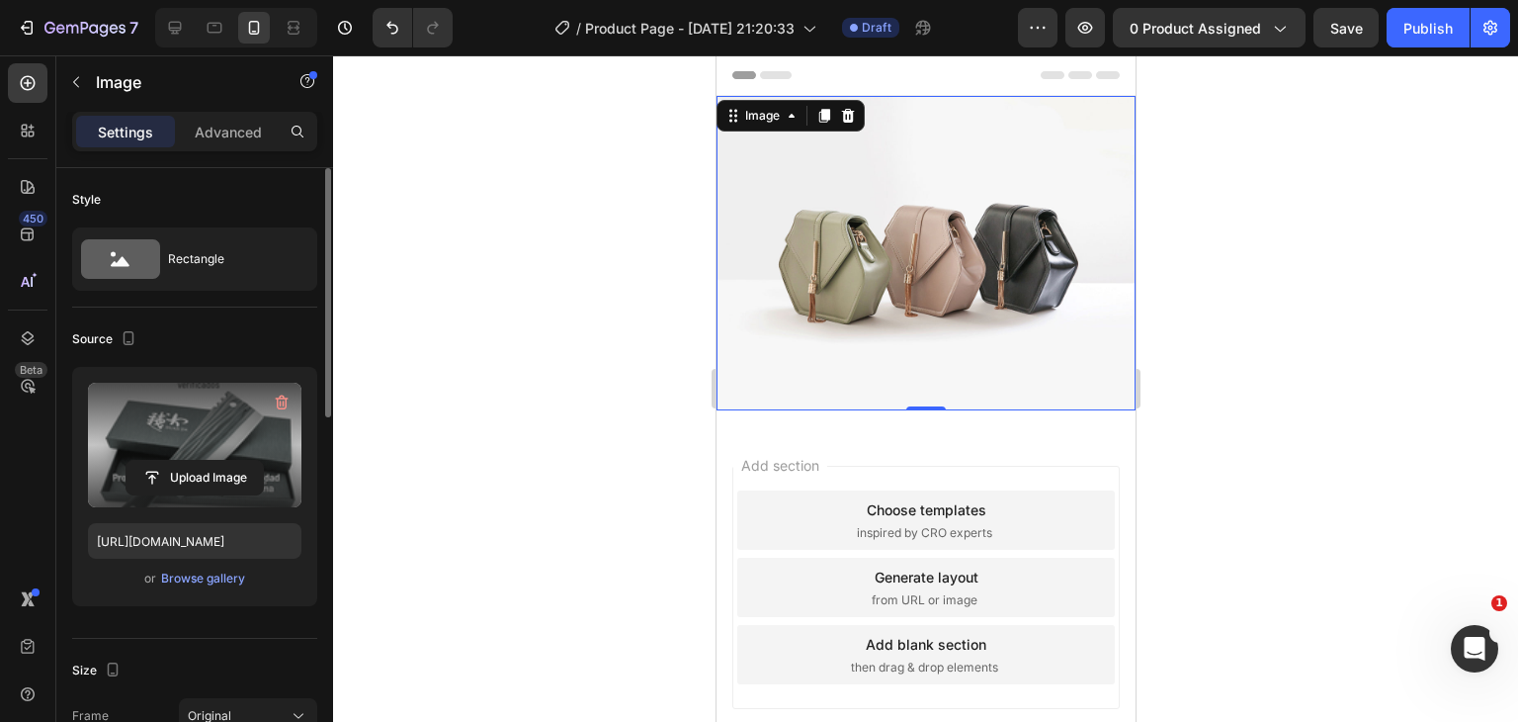
click at [1329, 307] on div at bounding box center [925, 388] width 1185 height 666
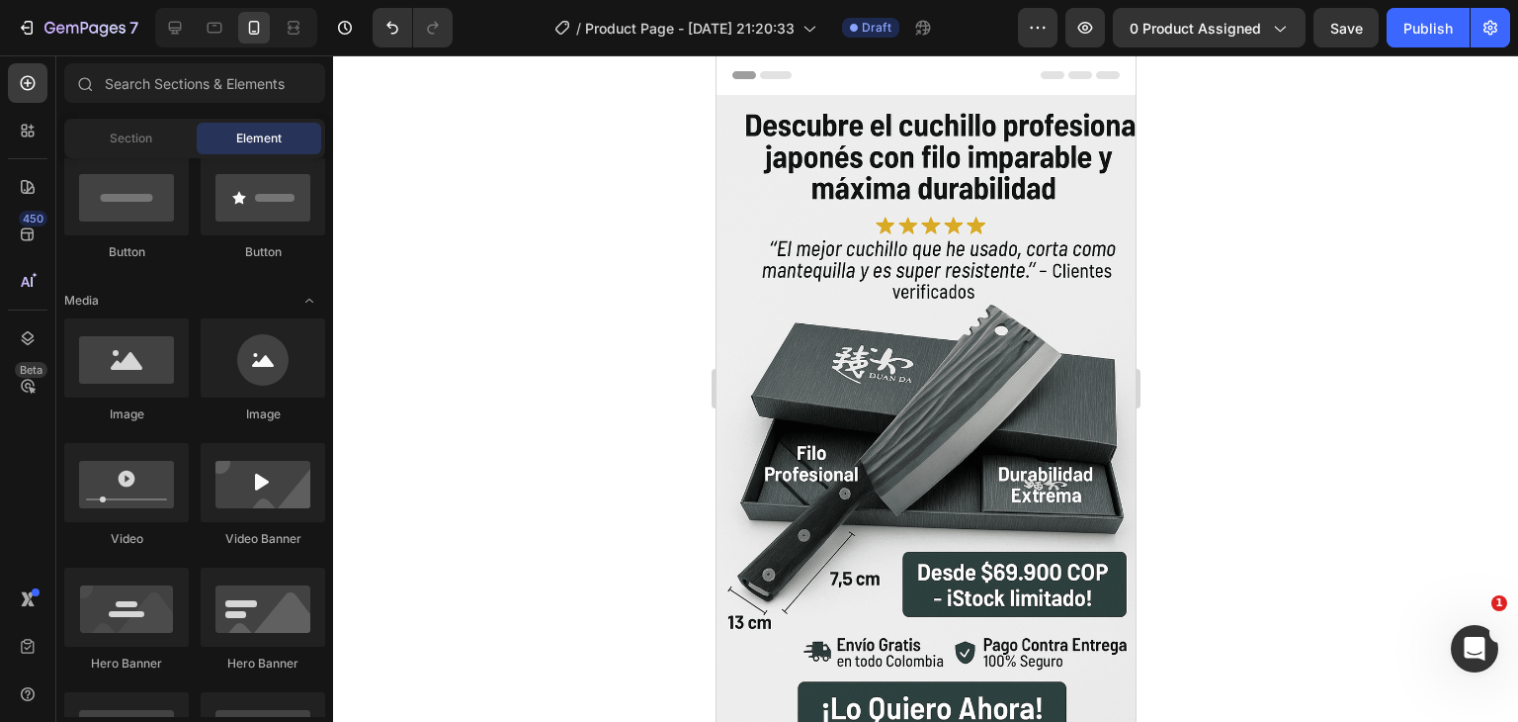
click at [736, 78] on icon at bounding box center [738, 75] width 14 height 14
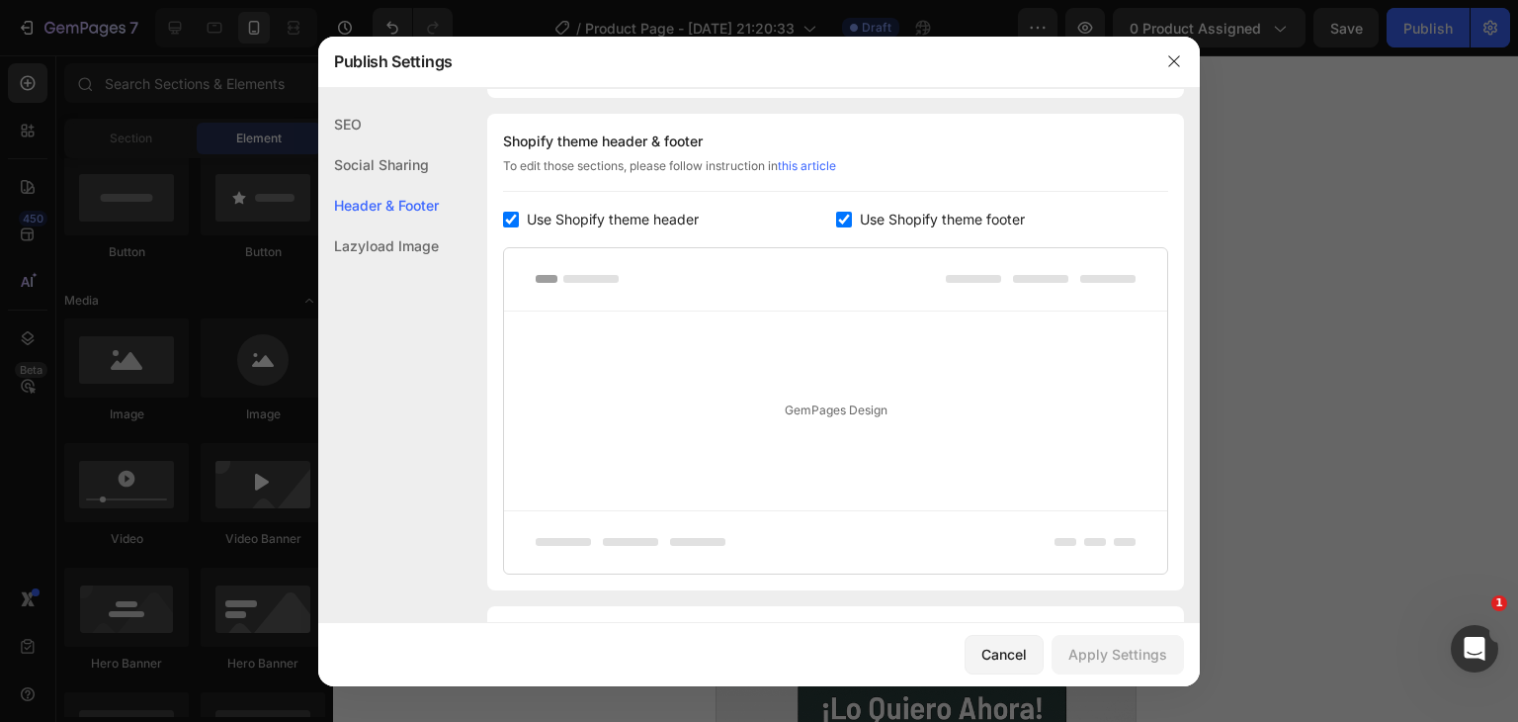
scroll to position [288, 0]
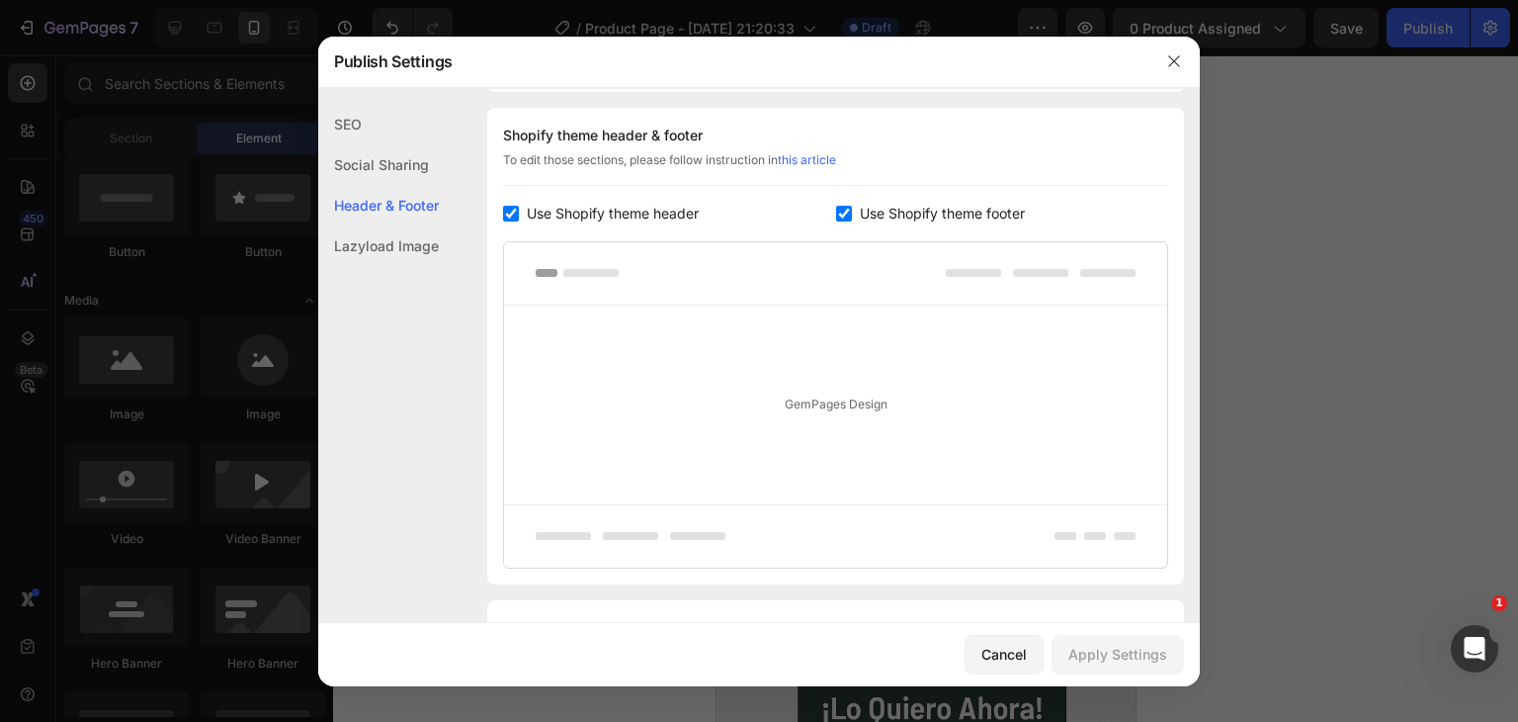
click at [512, 215] on input "checkbox" at bounding box center [511, 214] width 16 height 16
checkbox input "false"
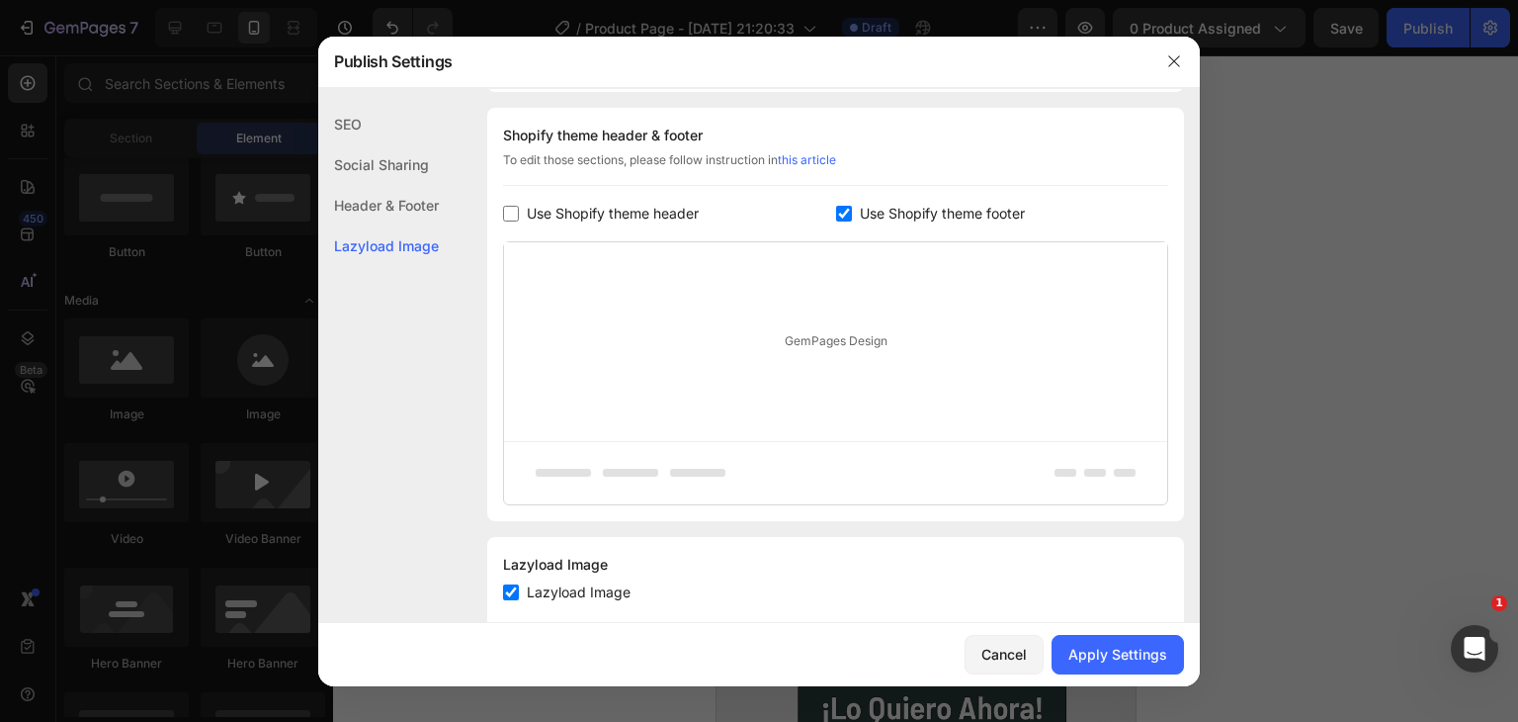
click at [836, 214] on input "checkbox" at bounding box center [844, 214] width 16 height 16
checkbox input "false"
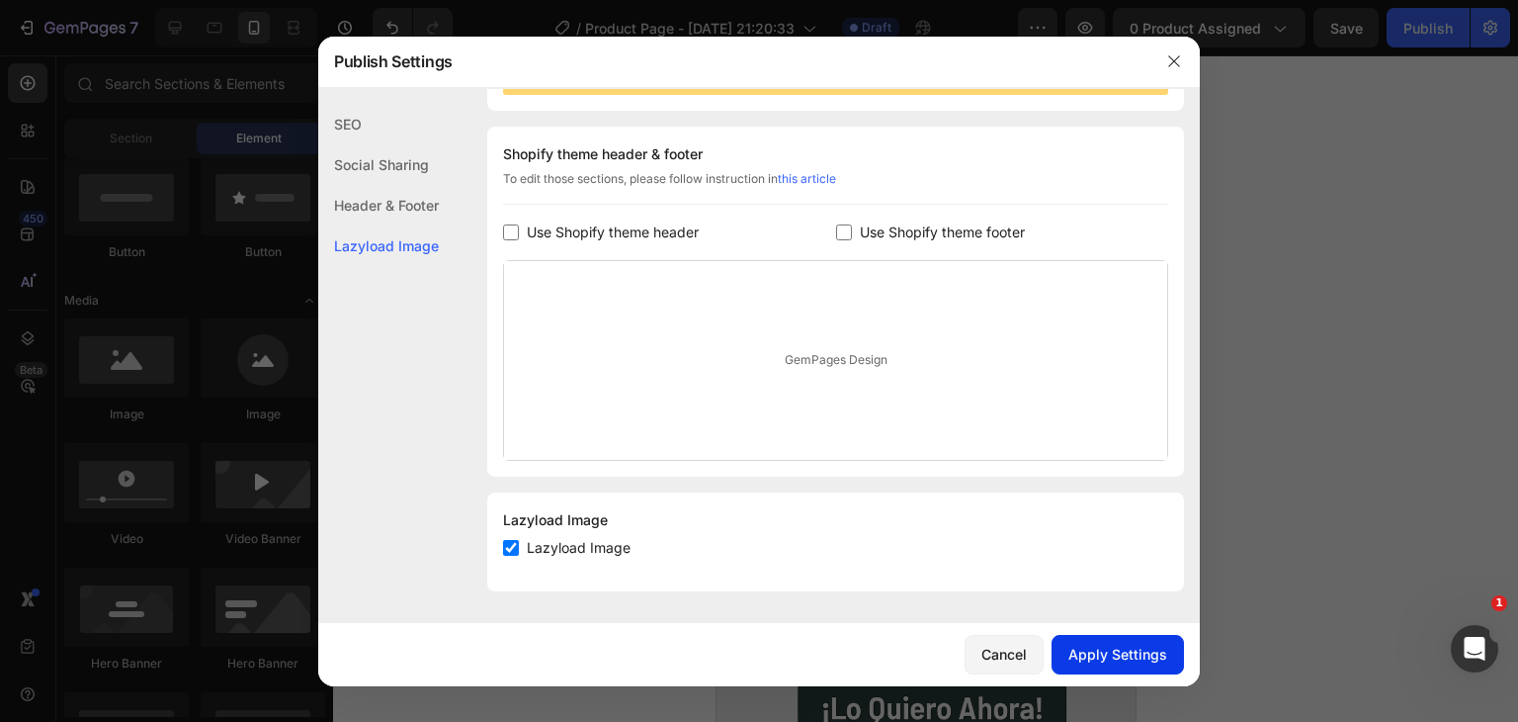
click at [1122, 658] on div "Apply Settings" at bounding box center [1118, 654] width 99 height 21
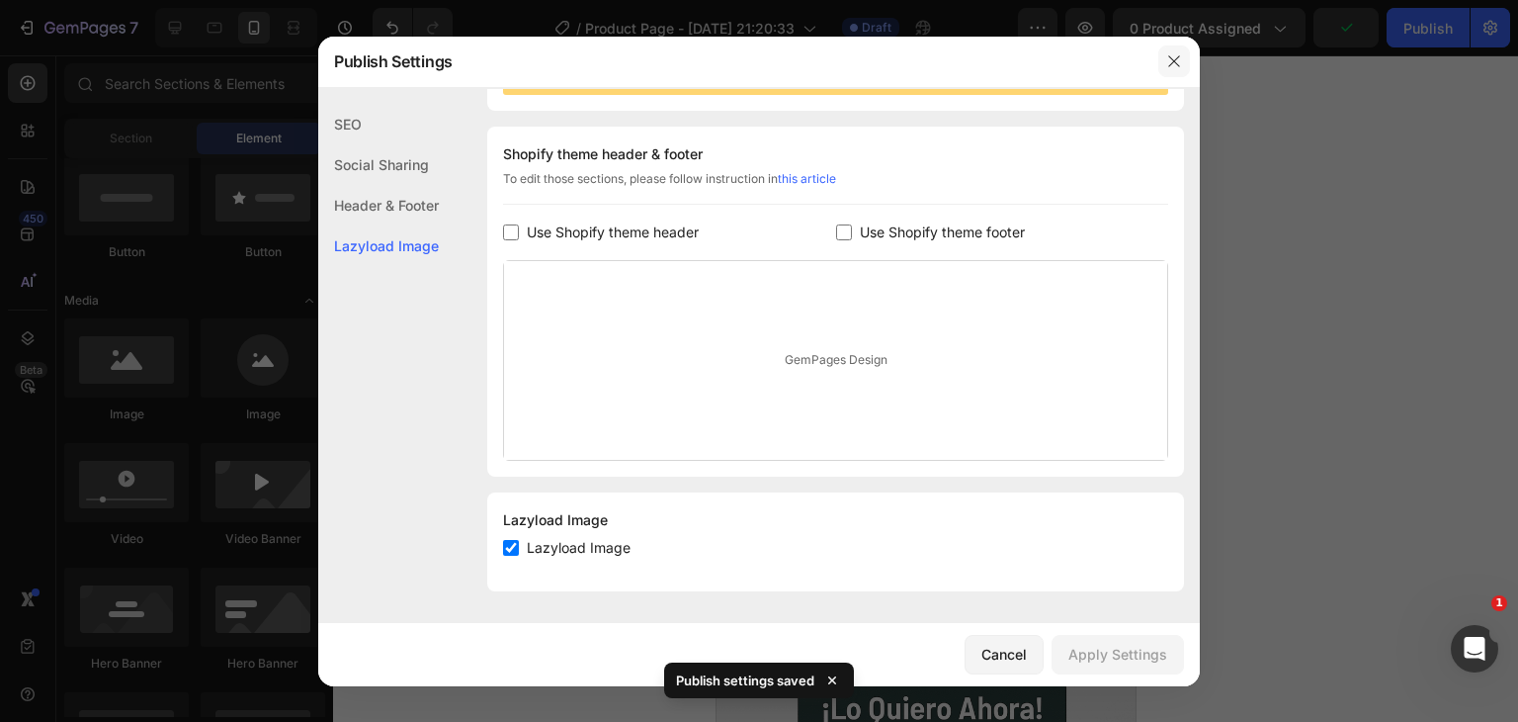
click at [1169, 63] on icon "button" at bounding box center [1174, 61] width 16 height 16
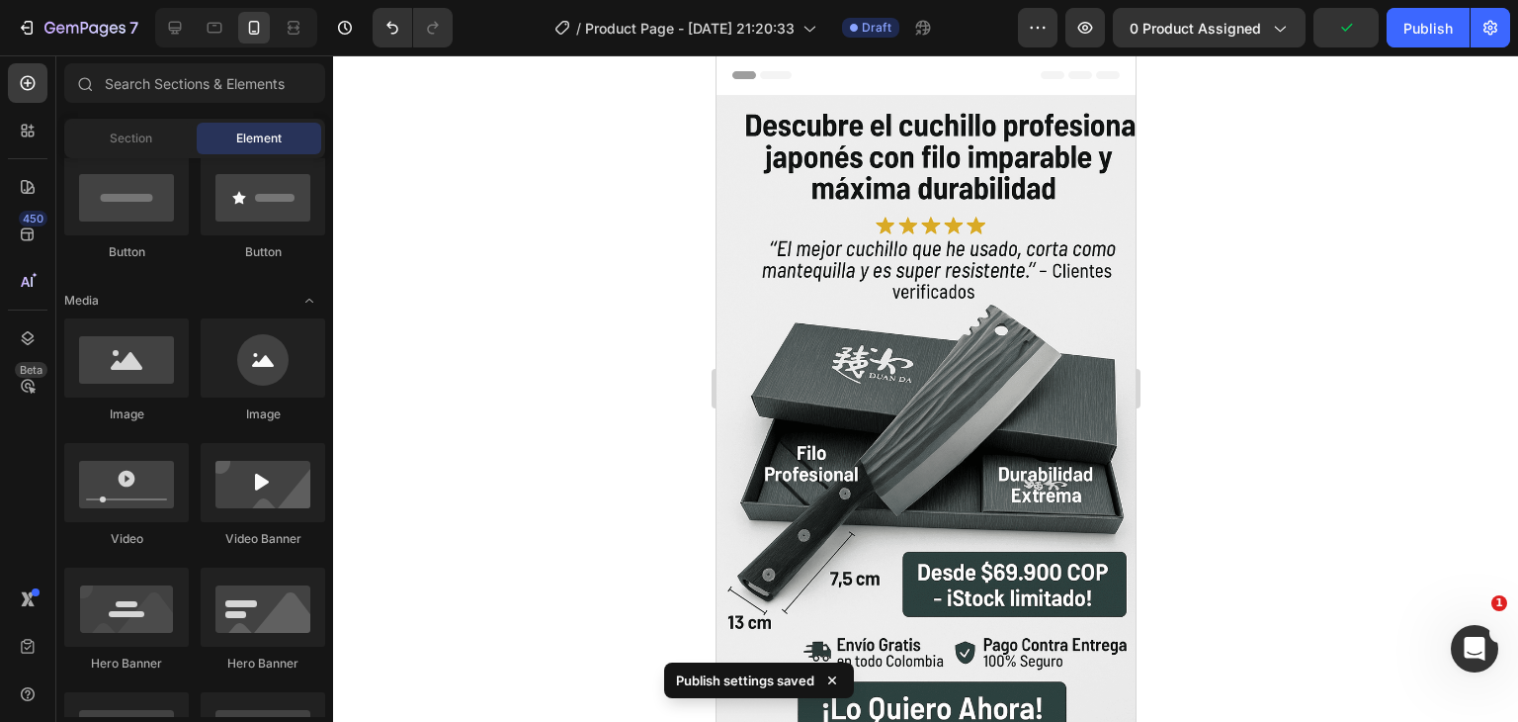
click at [1172, 298] on div at bounding box center [925, 388] width 1185 height 666
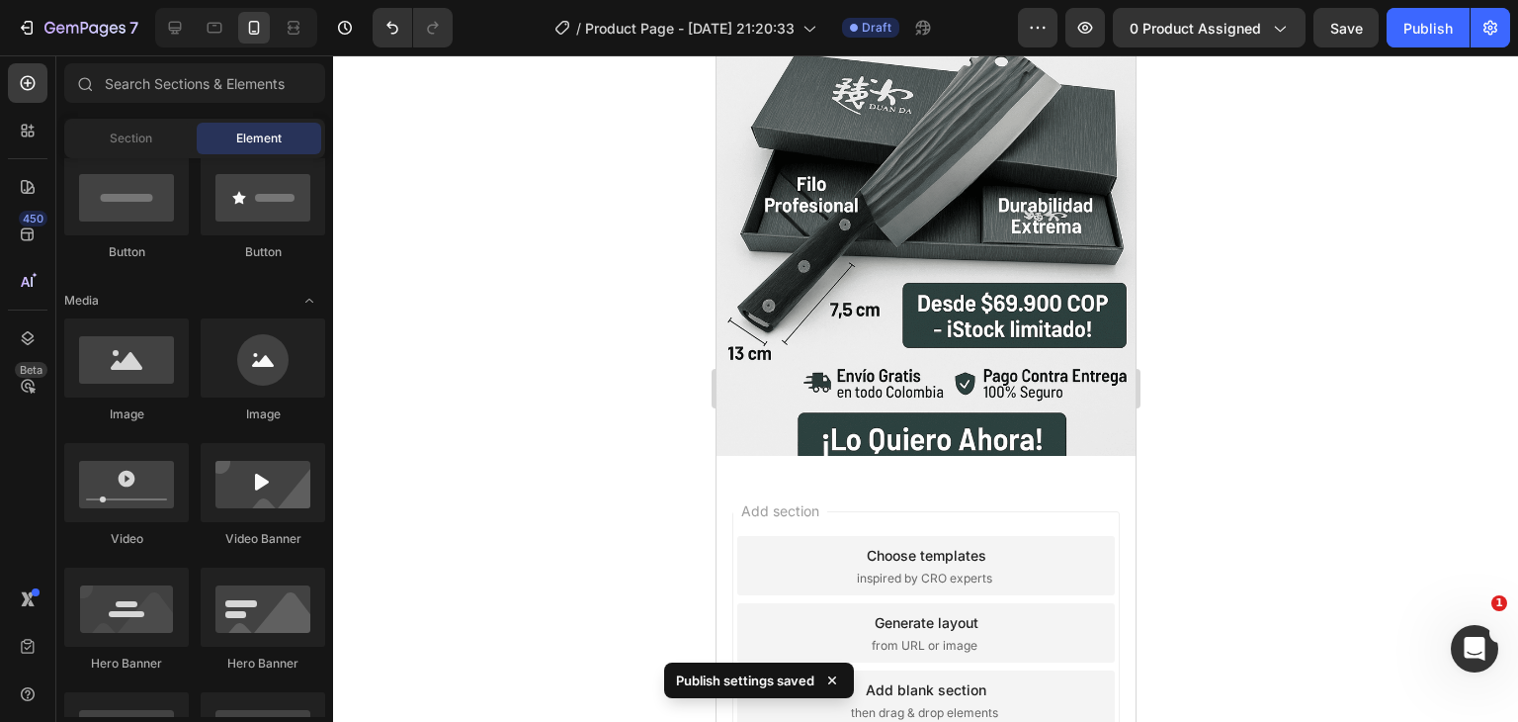
click at [1312, 301] on div at bounding box center [925, 388] width 1185 height 666
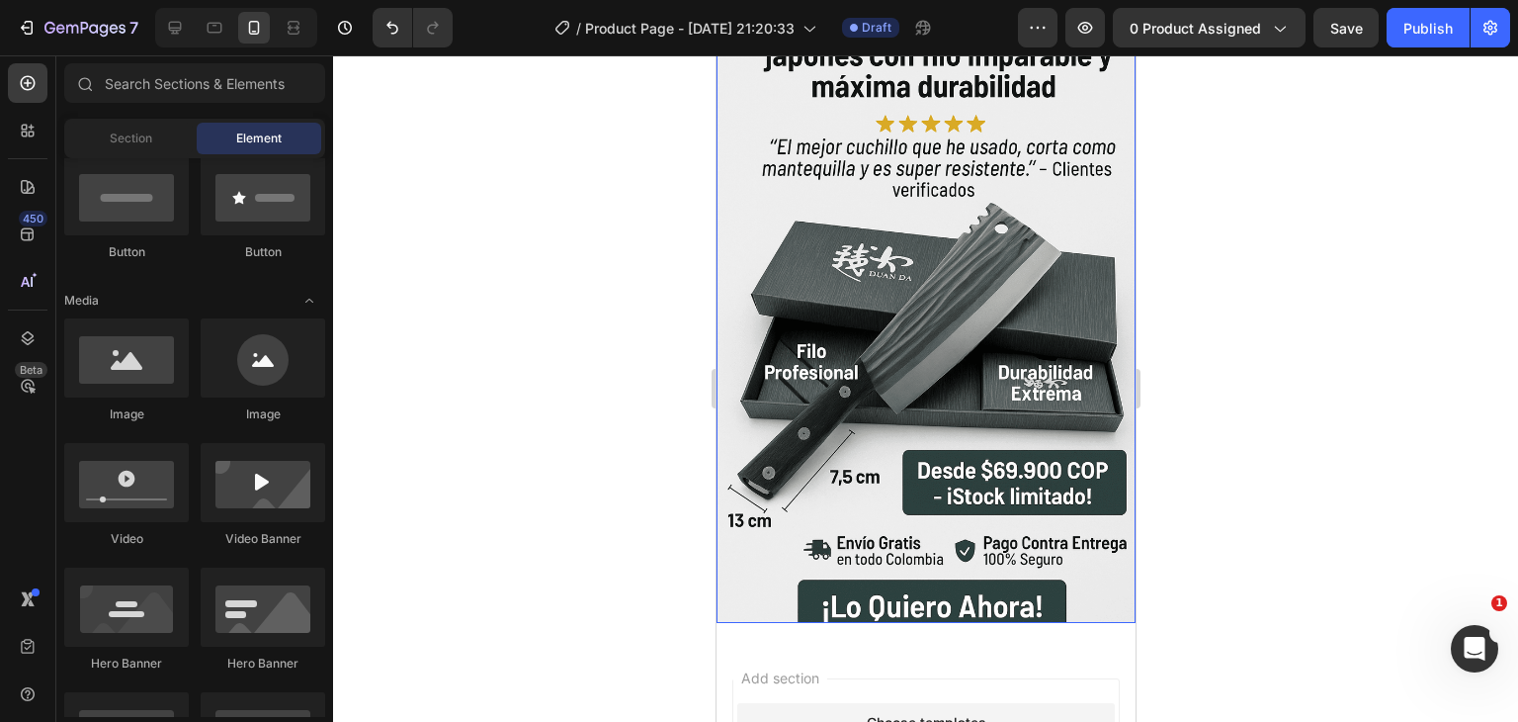
scroll to position [0, 0]
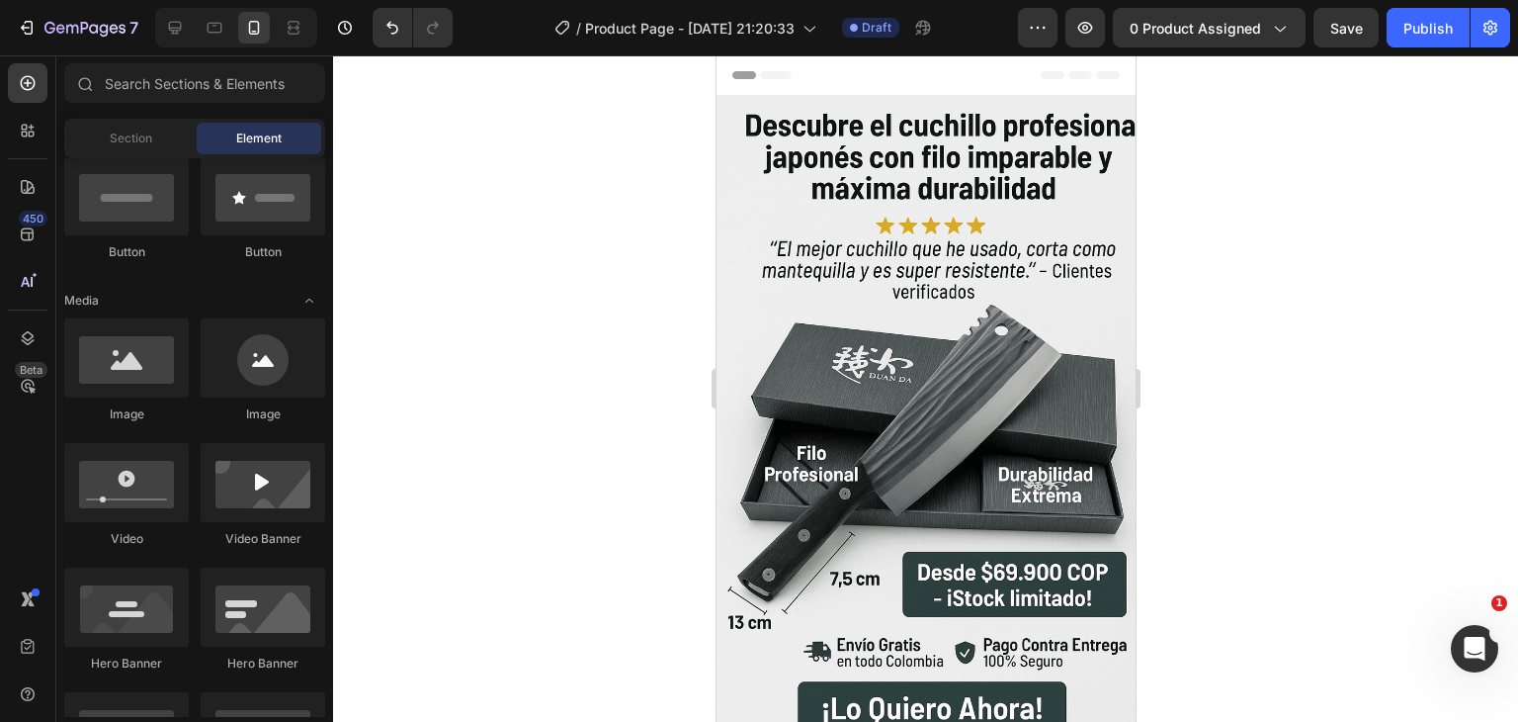
click at [471, 248] on div at bounding box center [925, 388] width 1185 height 666
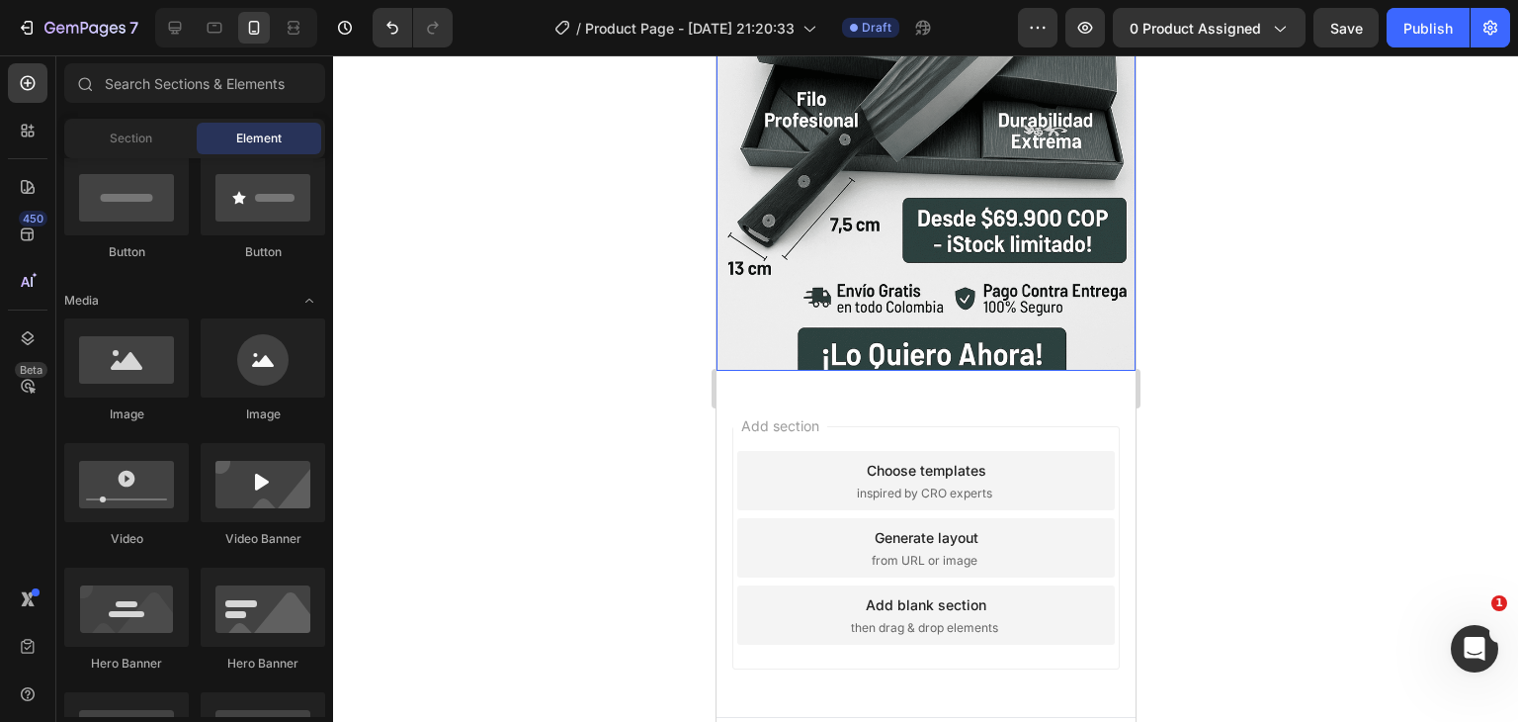
scroll to position [368, 0]
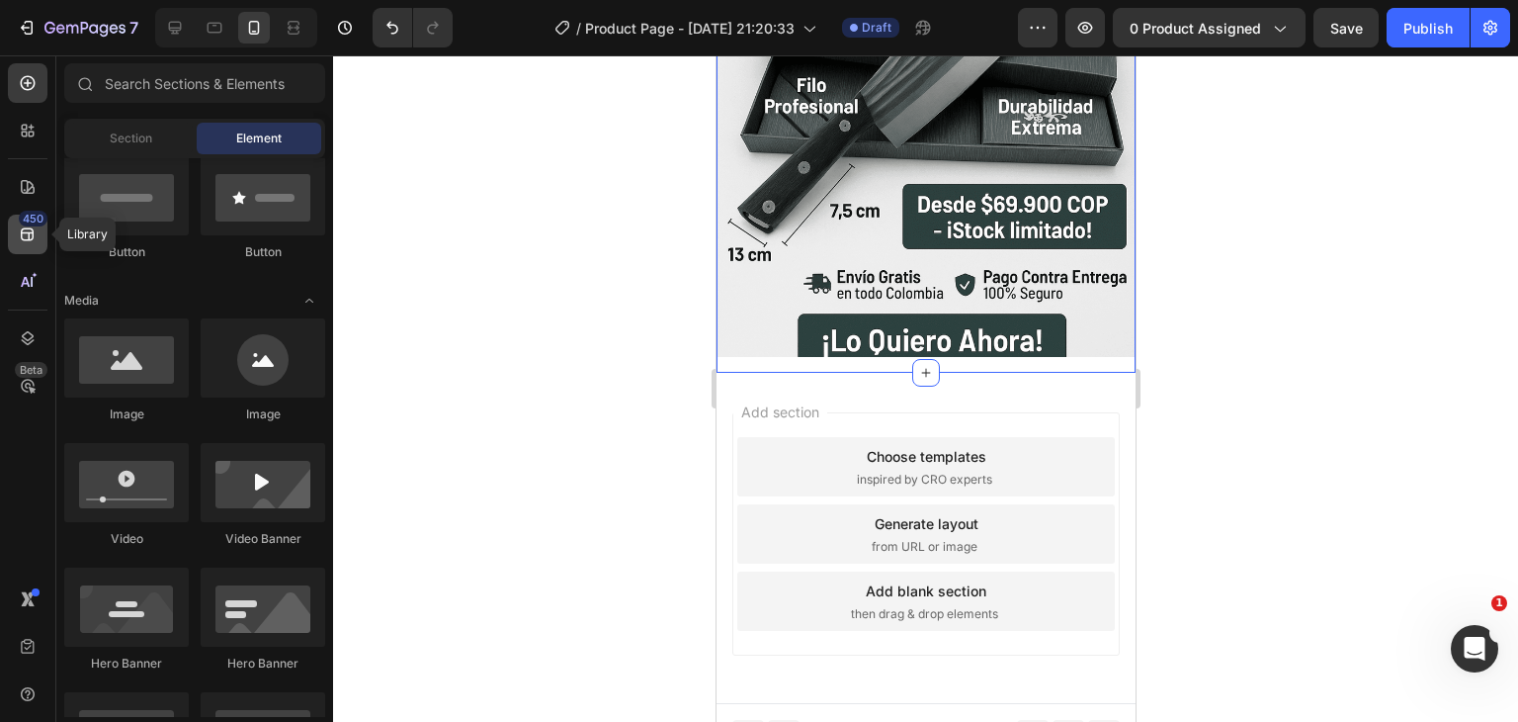
click at [25, 229] on icon at bounding box center [28, 234] width 20 height 20
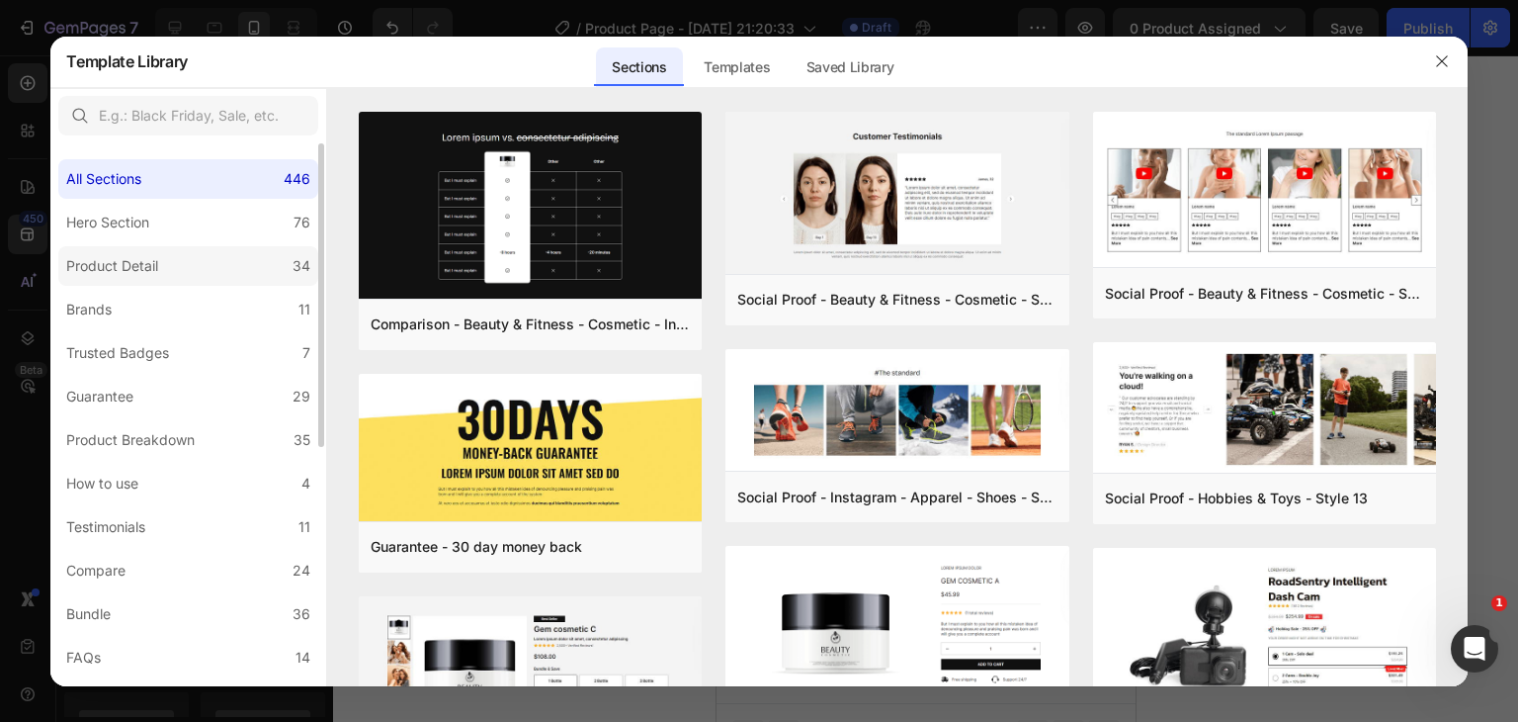
click at [137, 257] on div "Product Detail" at bounding box center [112, 266] width 92 height 24
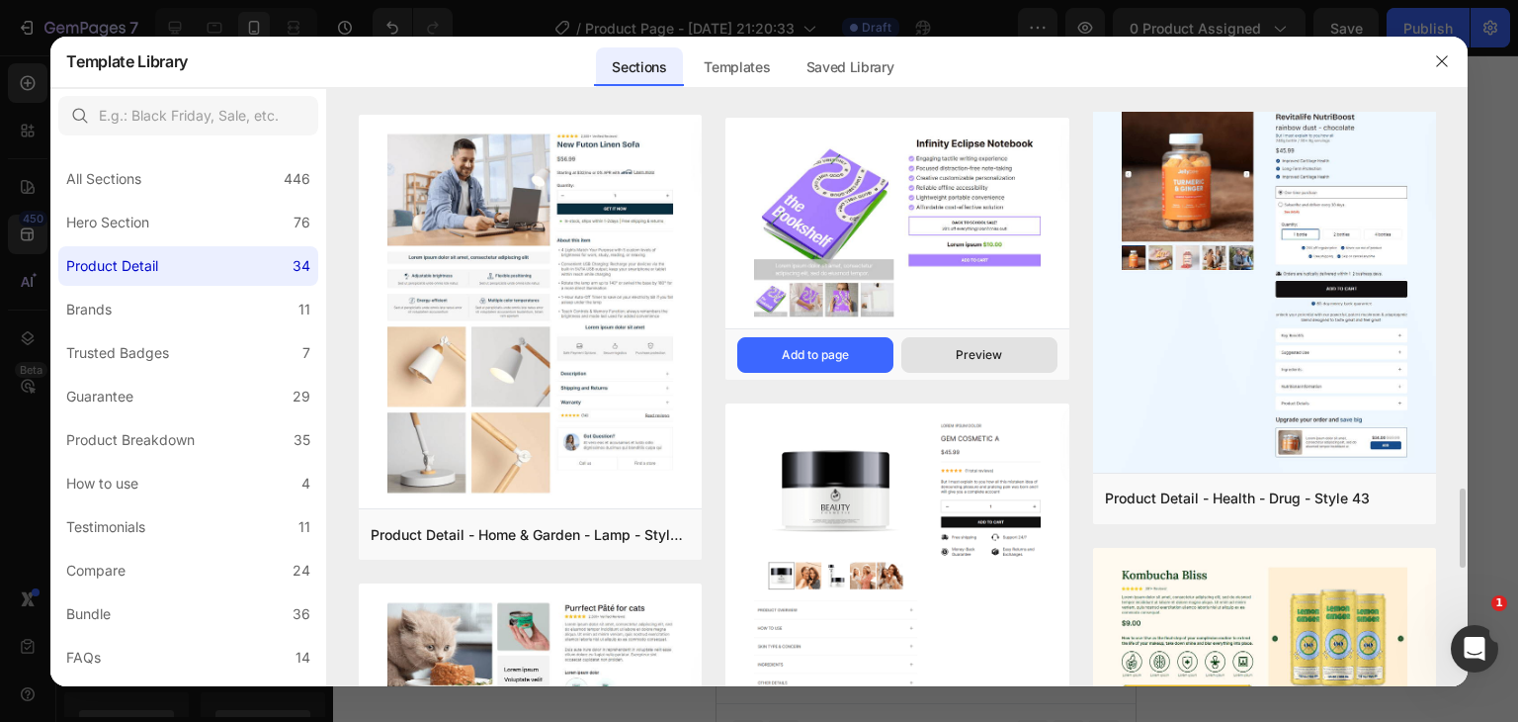
scroll to position [2009, 0]
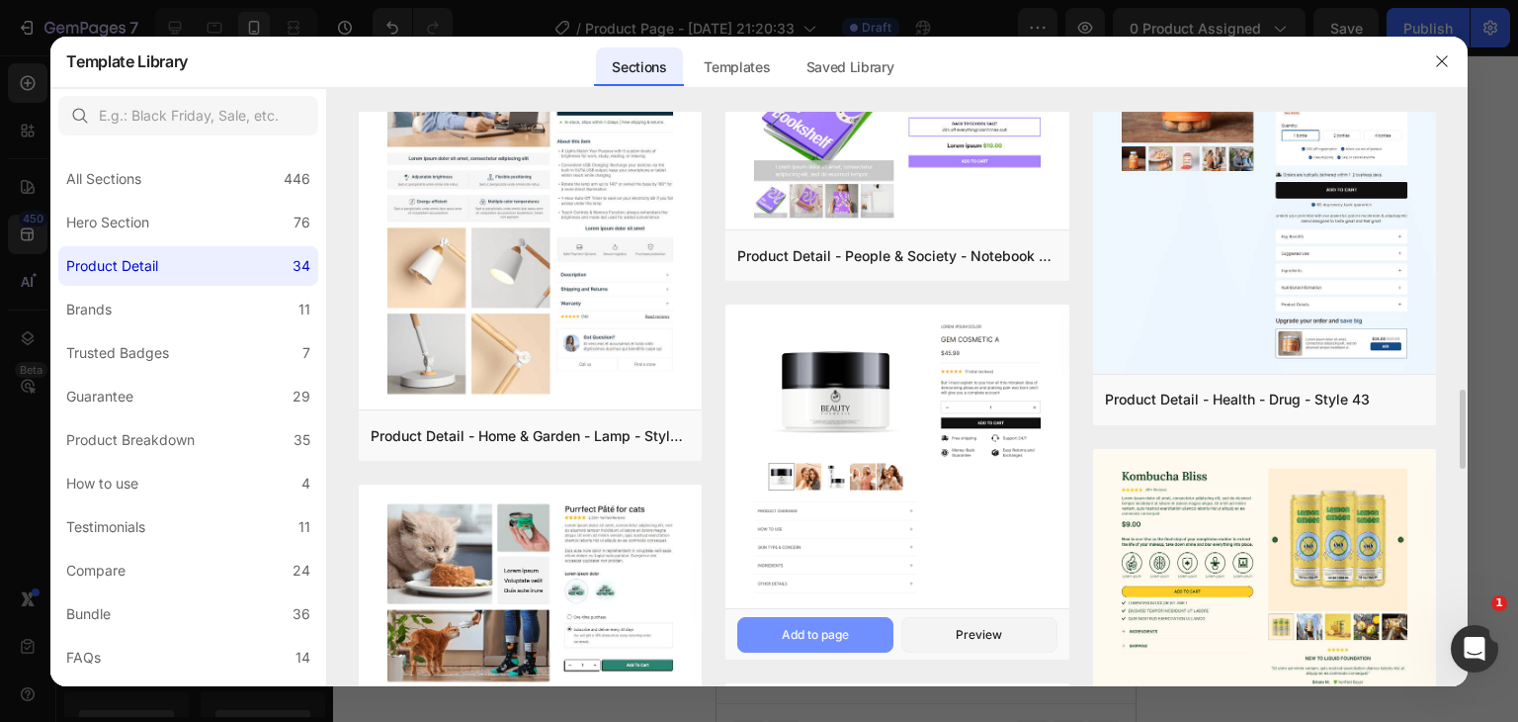
click at [815, 636] on div "Add to page" at bounding box center [815, 635] width 67 height 18
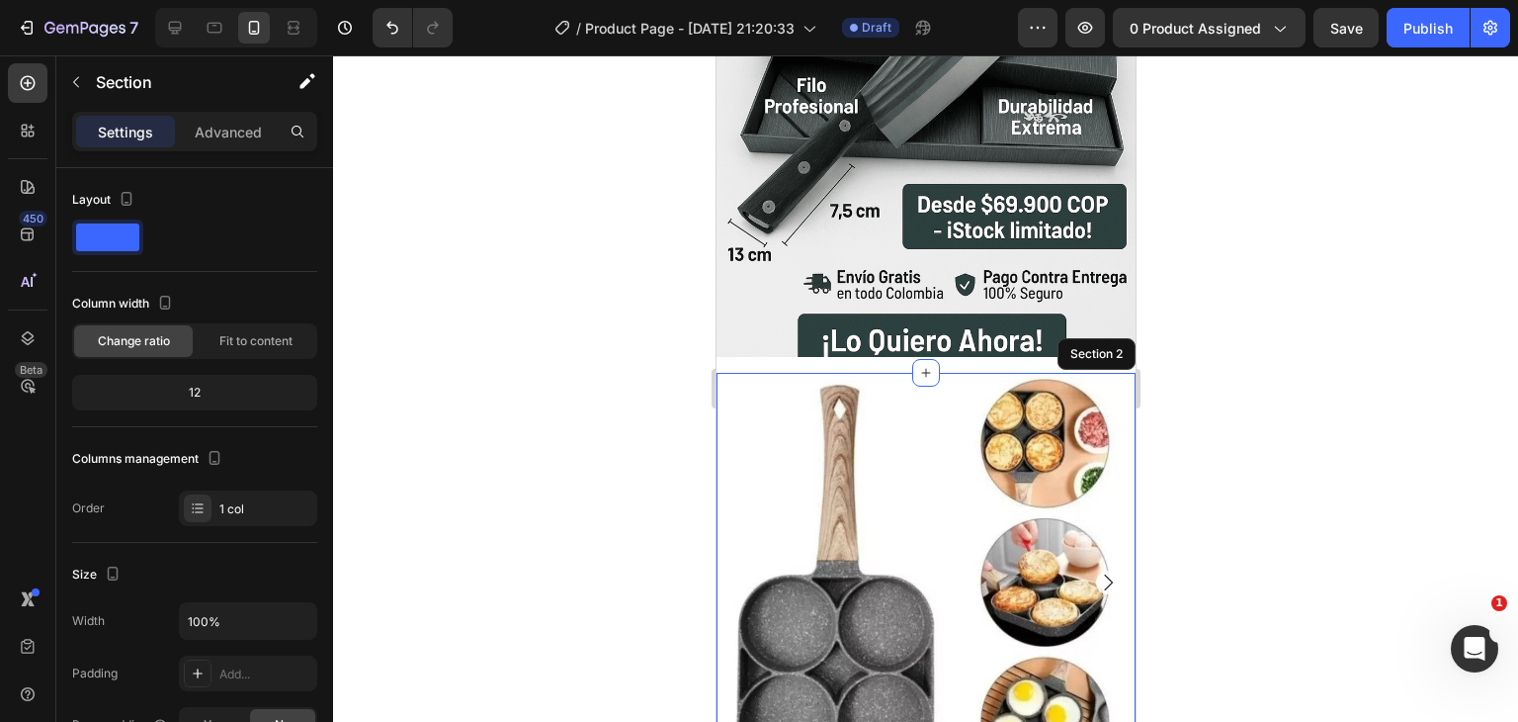
scroll to position [384, 0]
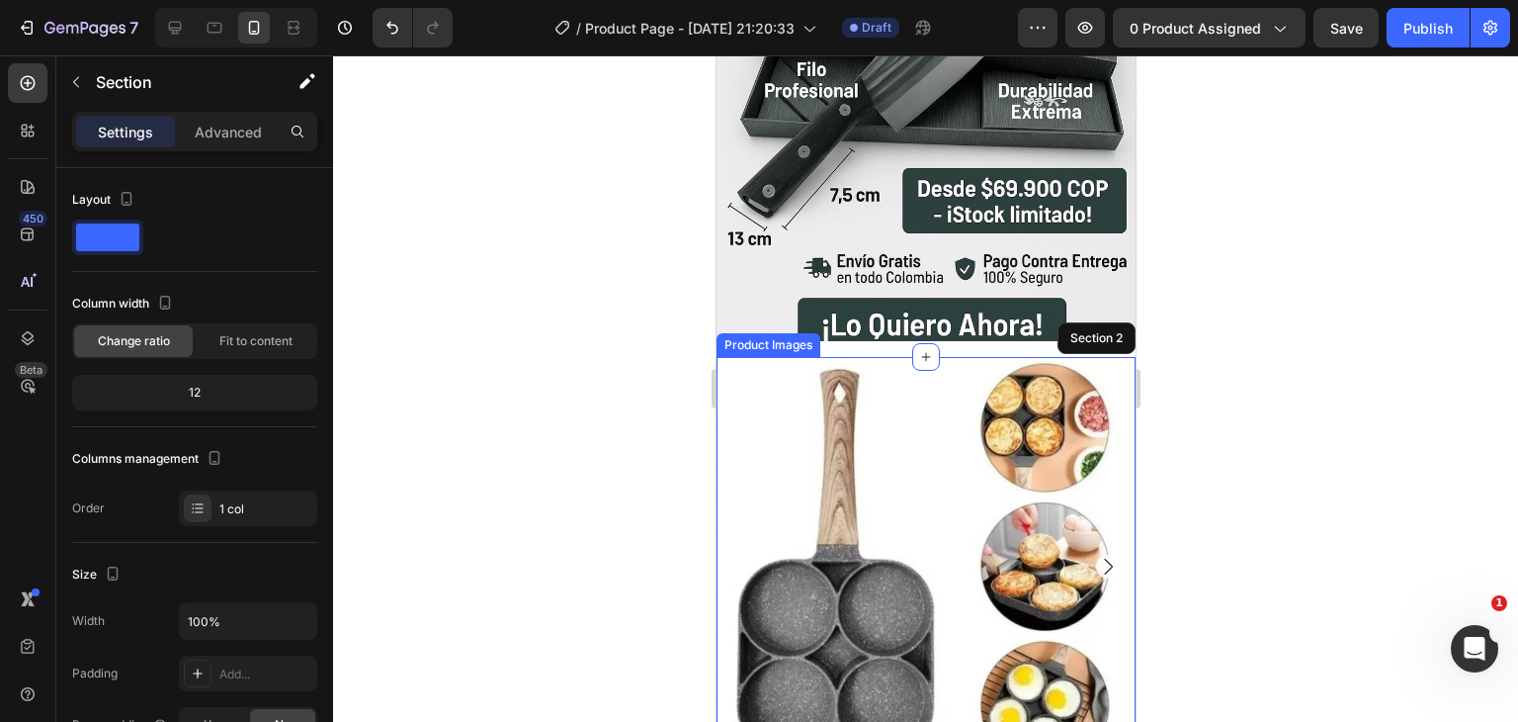
click at [841, 357] on img at bounding box center [925, 566] width 419 height 419
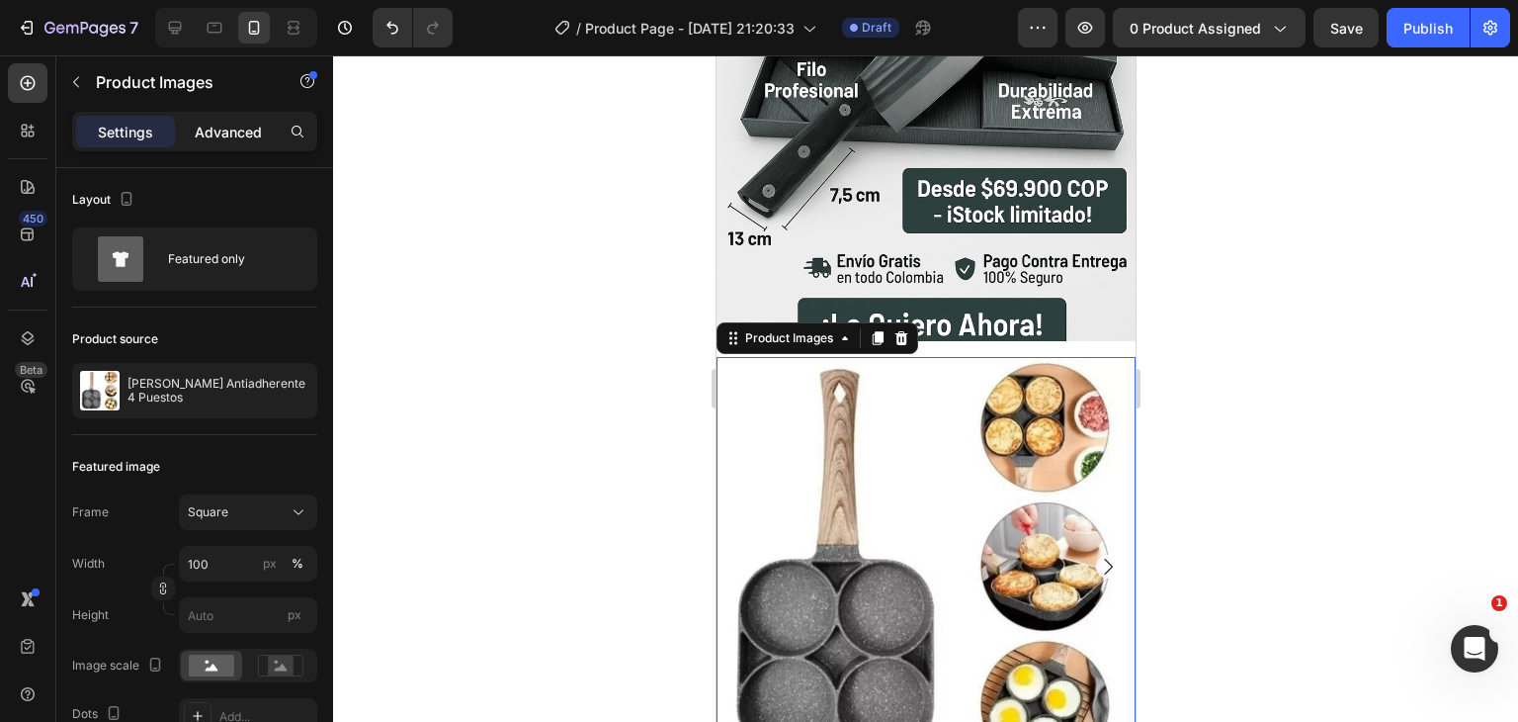
click at [219, 131] on p "Advanced" at bounding box center [228, 132] width 67 height 21
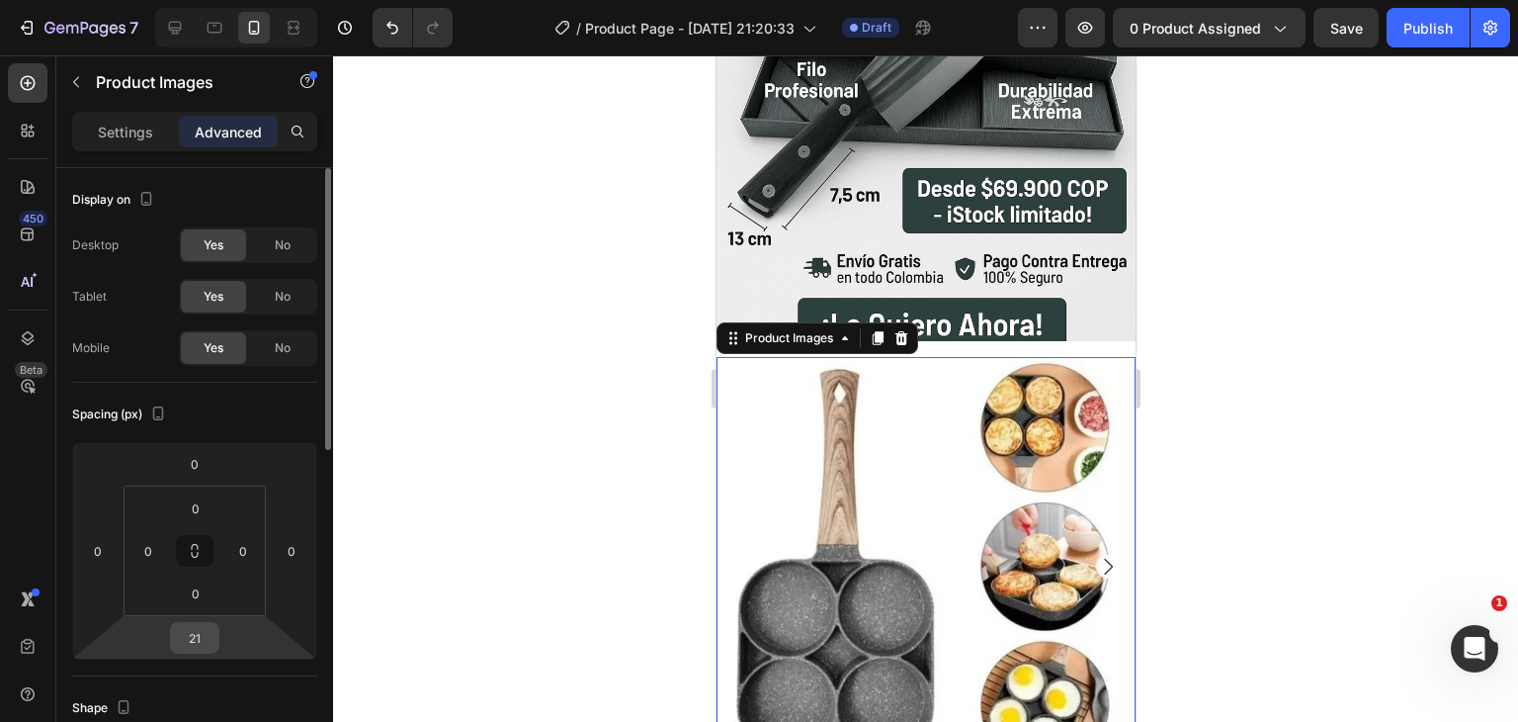
click at [198, 642] on input "21" at bounding box center [195, 638] width 40 height 30
type input "0"
click at [968, 326] on div "Image Row" at bounding box center [925, 34] width 419 height 644
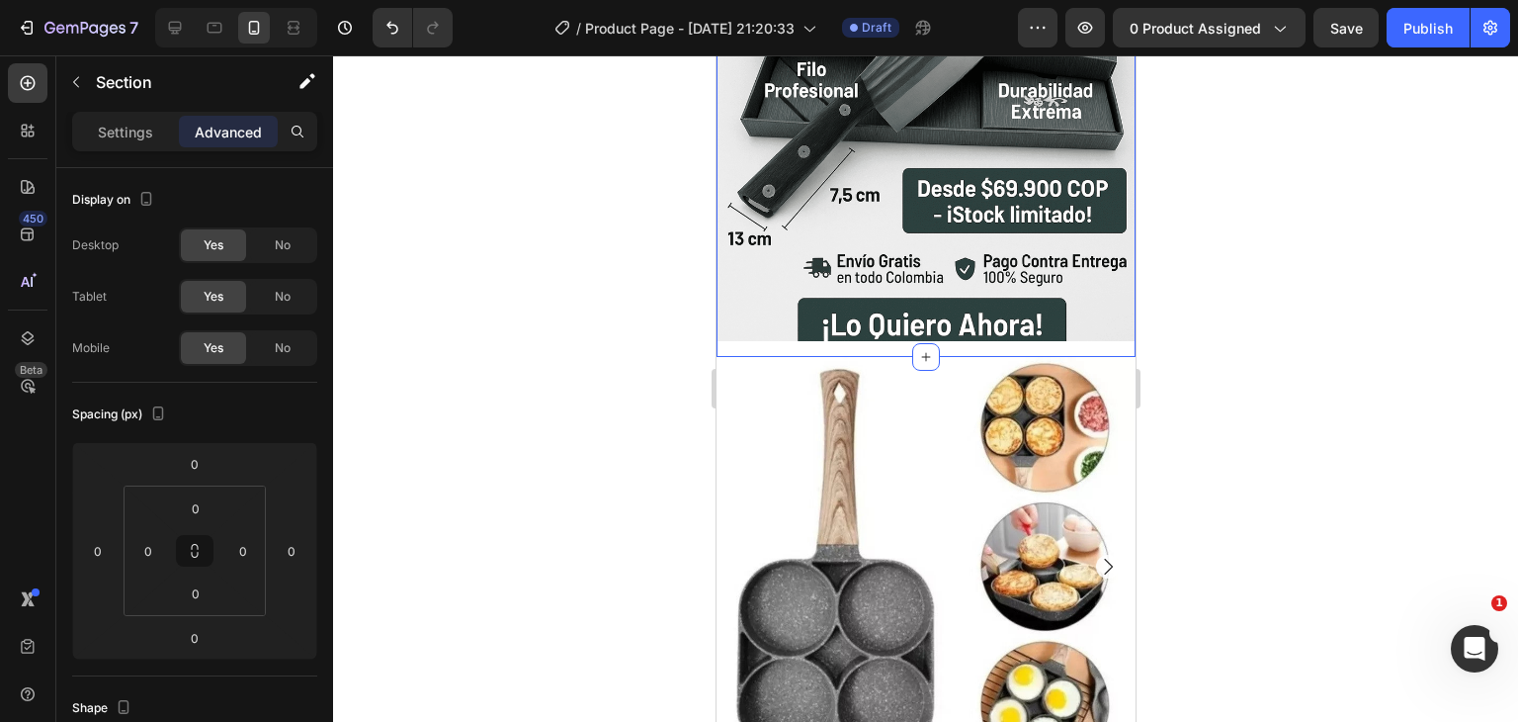
click at [1017, 323] on div "Image Row" at bounding box center [925, 34] width 419 height 644
click at [1112, 327] on div "Image Row" at bounding box center [925, 34] width 419 height 644
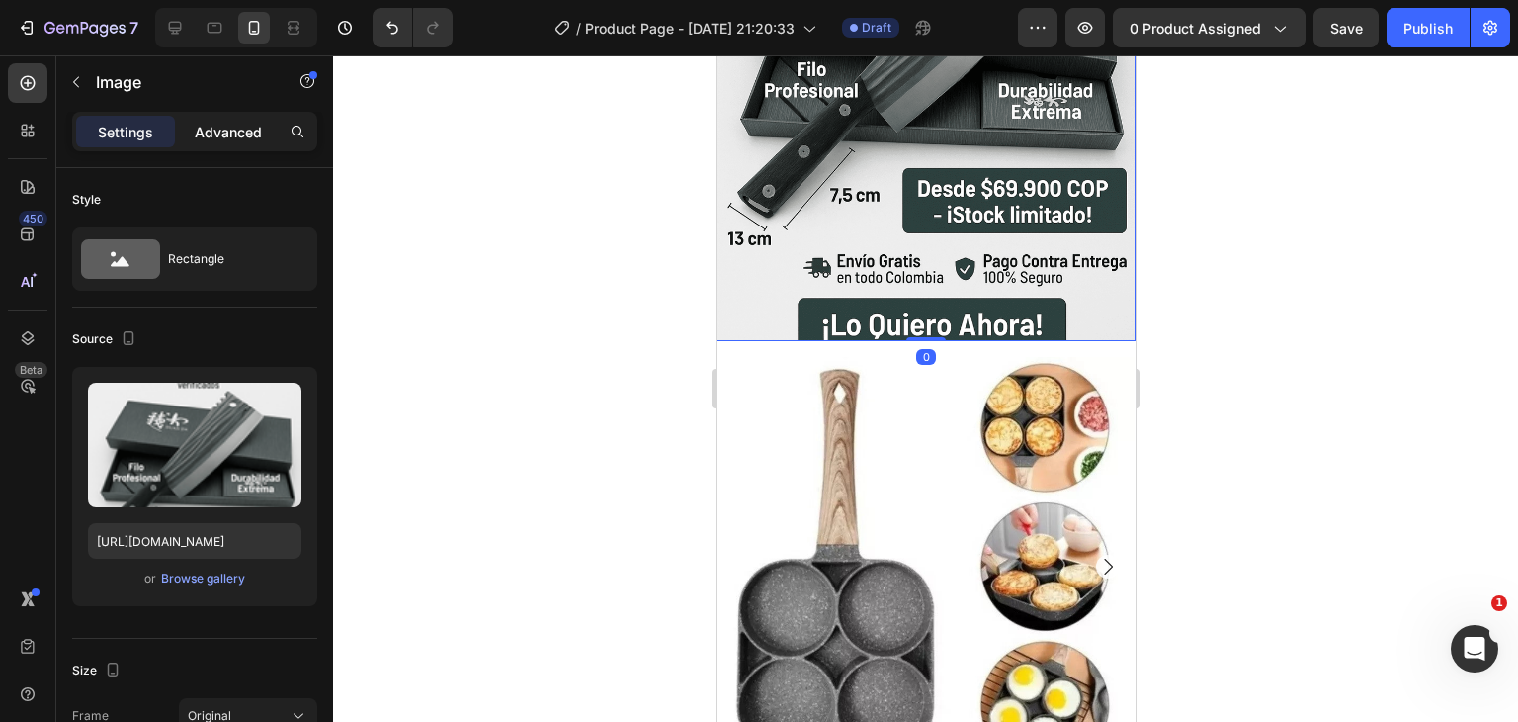
click at [248, 131] on p "Advanced" at bounding box center [228, 132] width 67 height 21
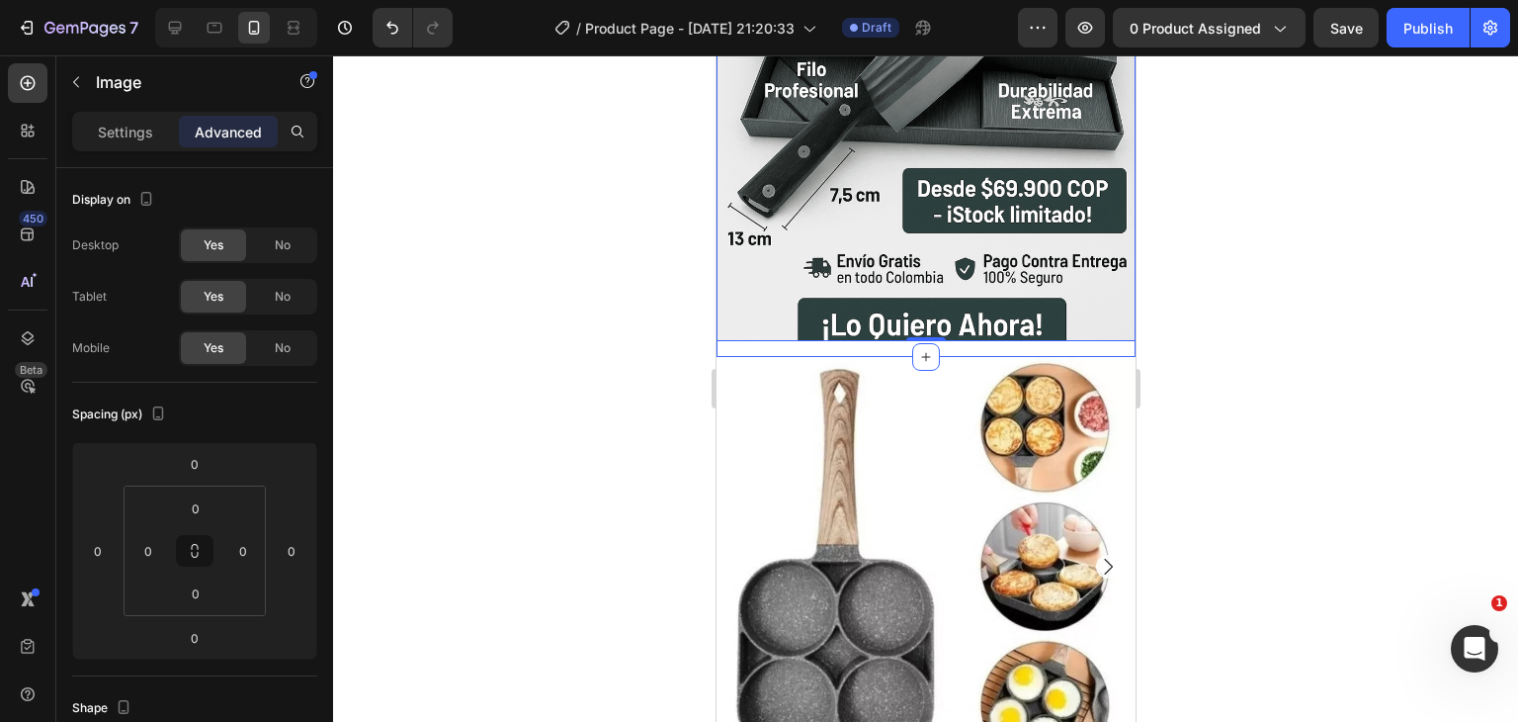
click at [1103, 323] on div "Image 0 Row" at bounding box center [925, 34] width 419 height 644
click at [1103, 323] on div "Image Row" at bounding box center [925, 34] width 419 height 644
click at [1100, 357] on img at bounding box center [925, 566] width 419 height 419
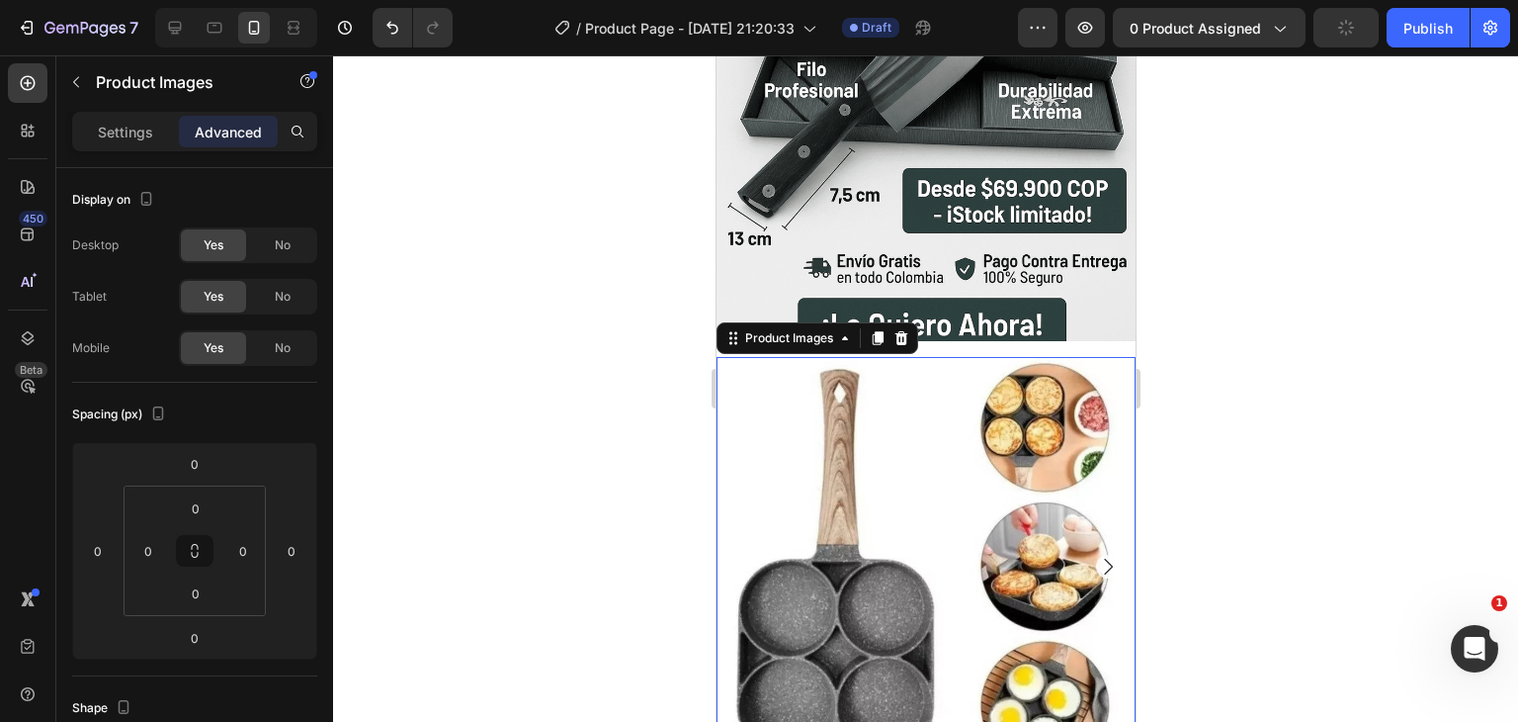
click at [1099, 357] on img at bounding box center [925, 566] width 419 height 419
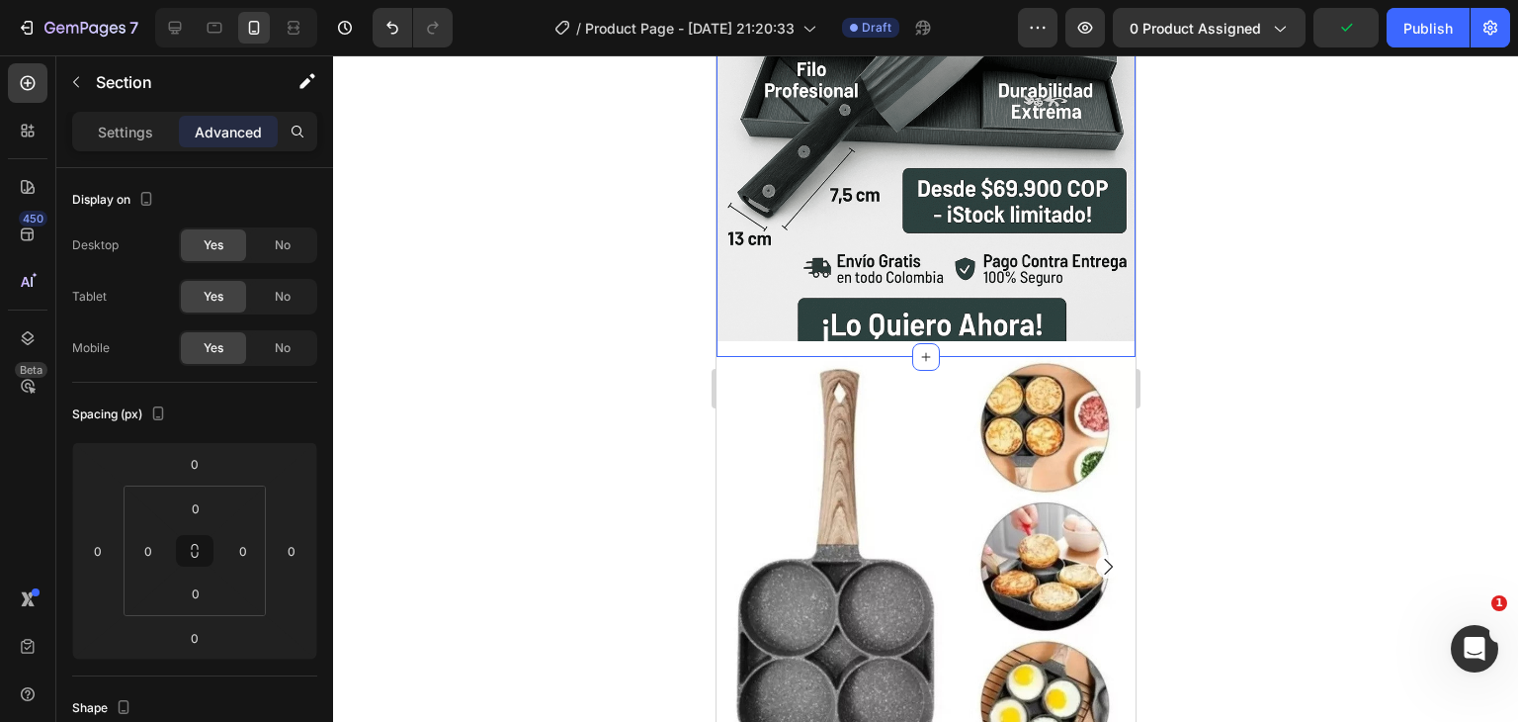
click at [1099, 327] on div "Image Row" at bounding box center [925, 34] width 419 height 644
click at [1099, 321] on div "Image Row" at bounding box center [925, 34] width 419 height 644
click at [1098, 304] on img at bounding box center [925, 26] width 419 height 629
click at [1099, 311] on img at bounding box center [925, 26] width 419 height 629
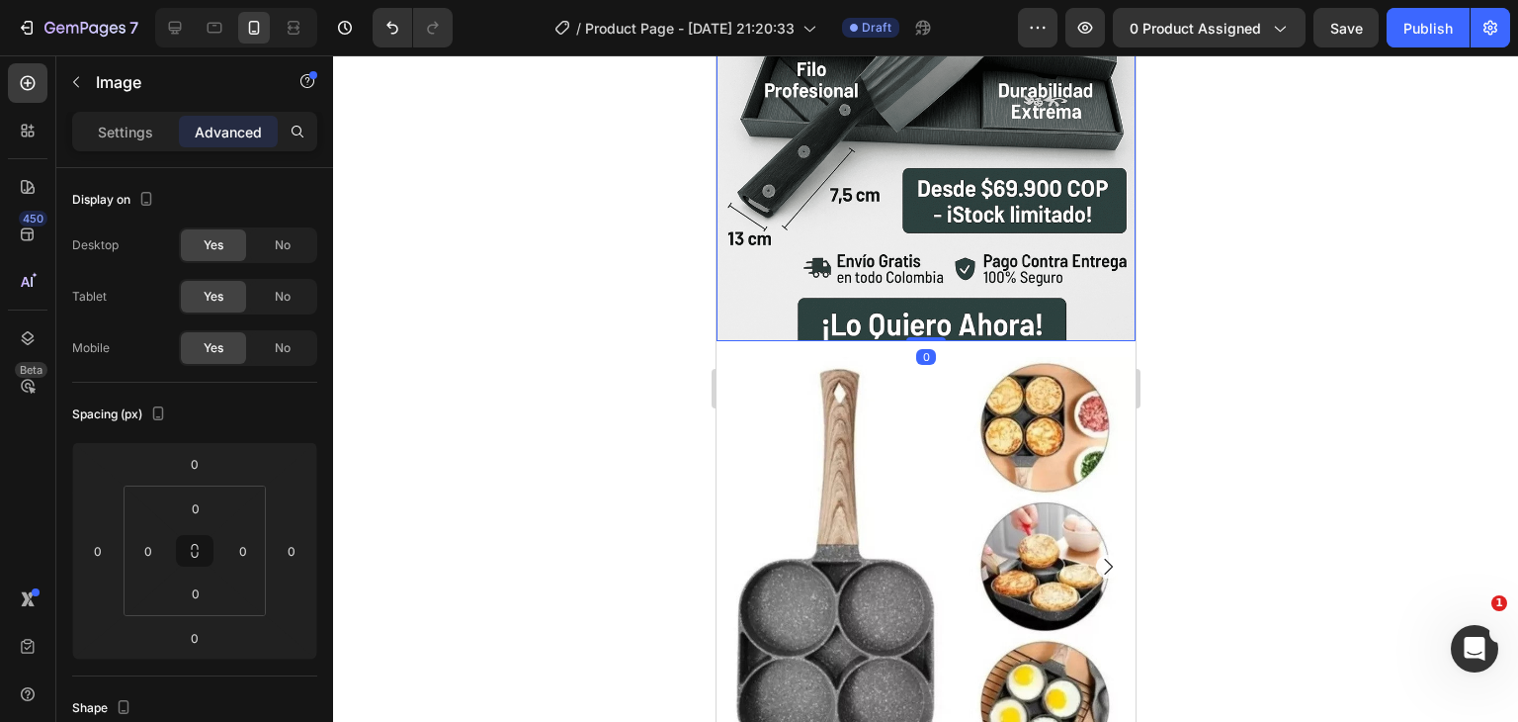
click at [1099, 293] on img at bounding box center [925, 26] width 419 height 629
click at [1100, 293] on img at bounding box center [925, 26] width 419 height 629
click at [1103, 320] on div "Image 0 Row" at bounding box center [925, 34] width 419 height 644
click at [1103, 357] on img at bounding box center [925, 566] width 419 height 419
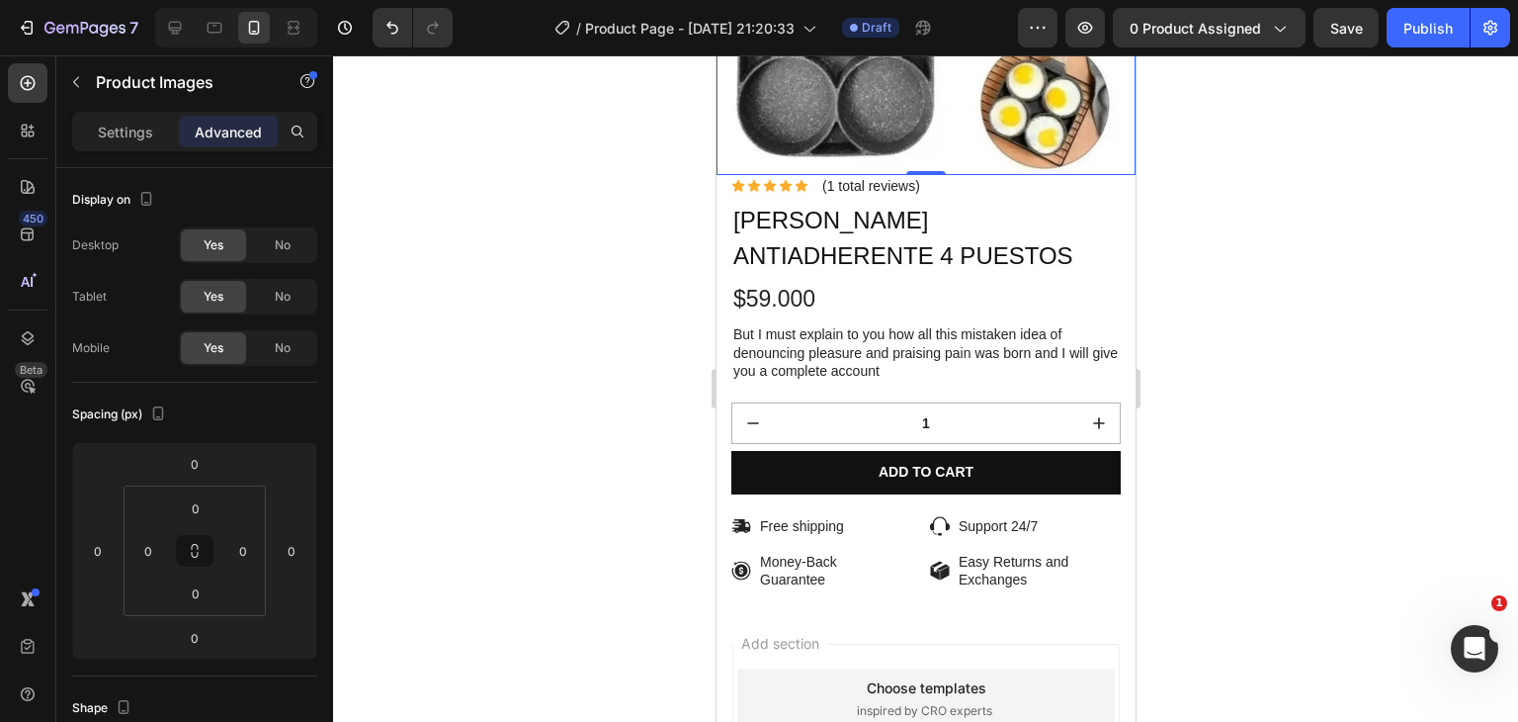
scroll to position [977, 0]
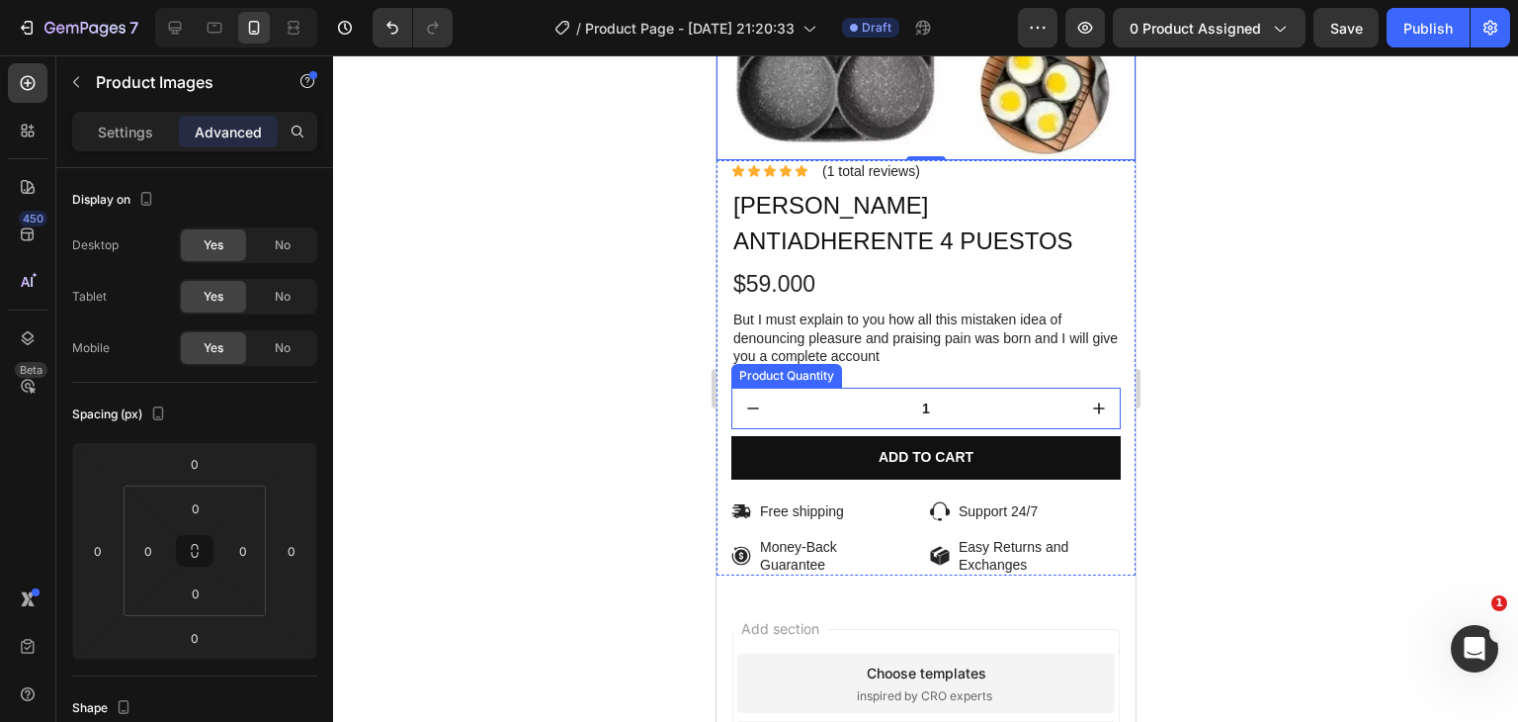
click at [804, 368] on div "Product Quantity" at bounding box center [785, 376] width 111 height 24
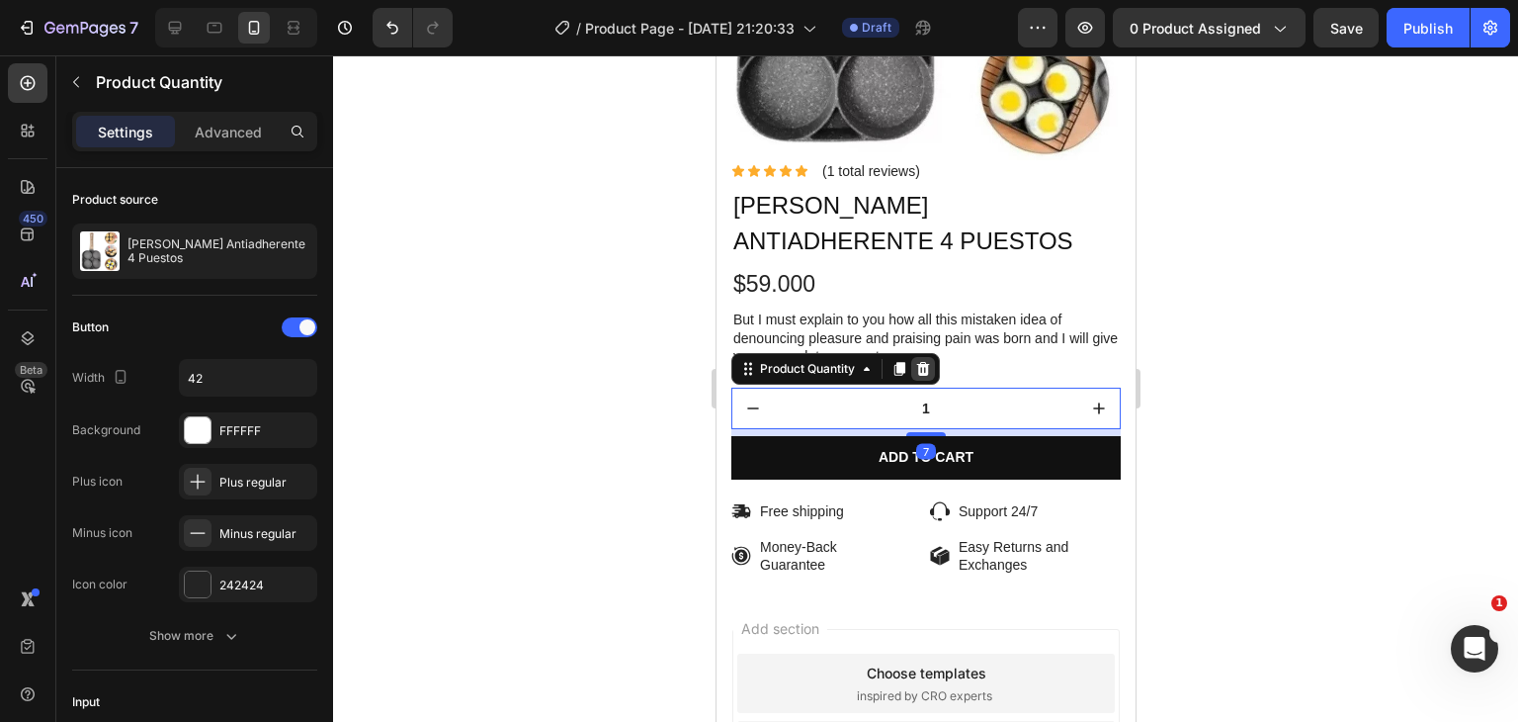
click at [918, 362] on icon at bounding box center [922, 369] width 13 height 14
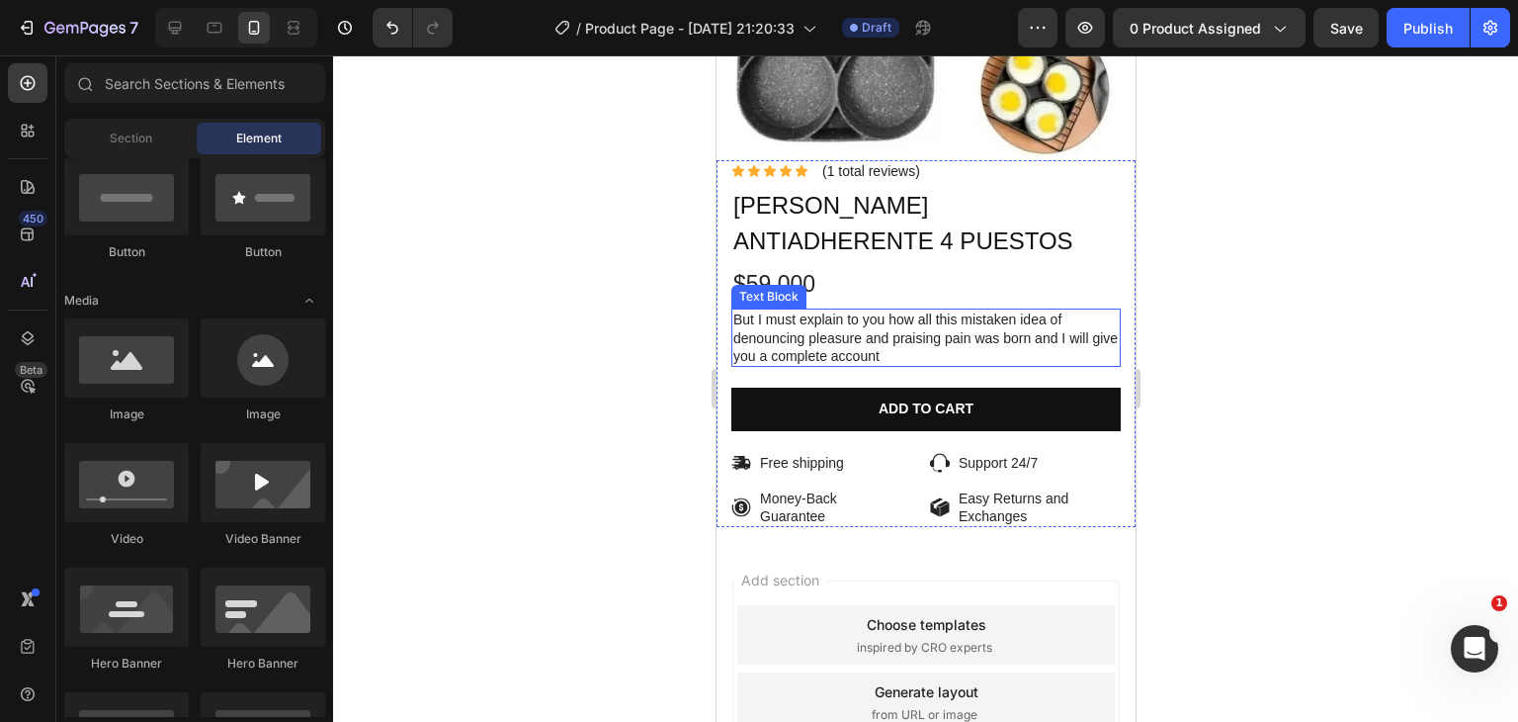
click at [797, 310] on p "But I must explain to you how all this mistaken idea of denouncing pleasure and…" at bounding box center [925, 337] width 386 height 54
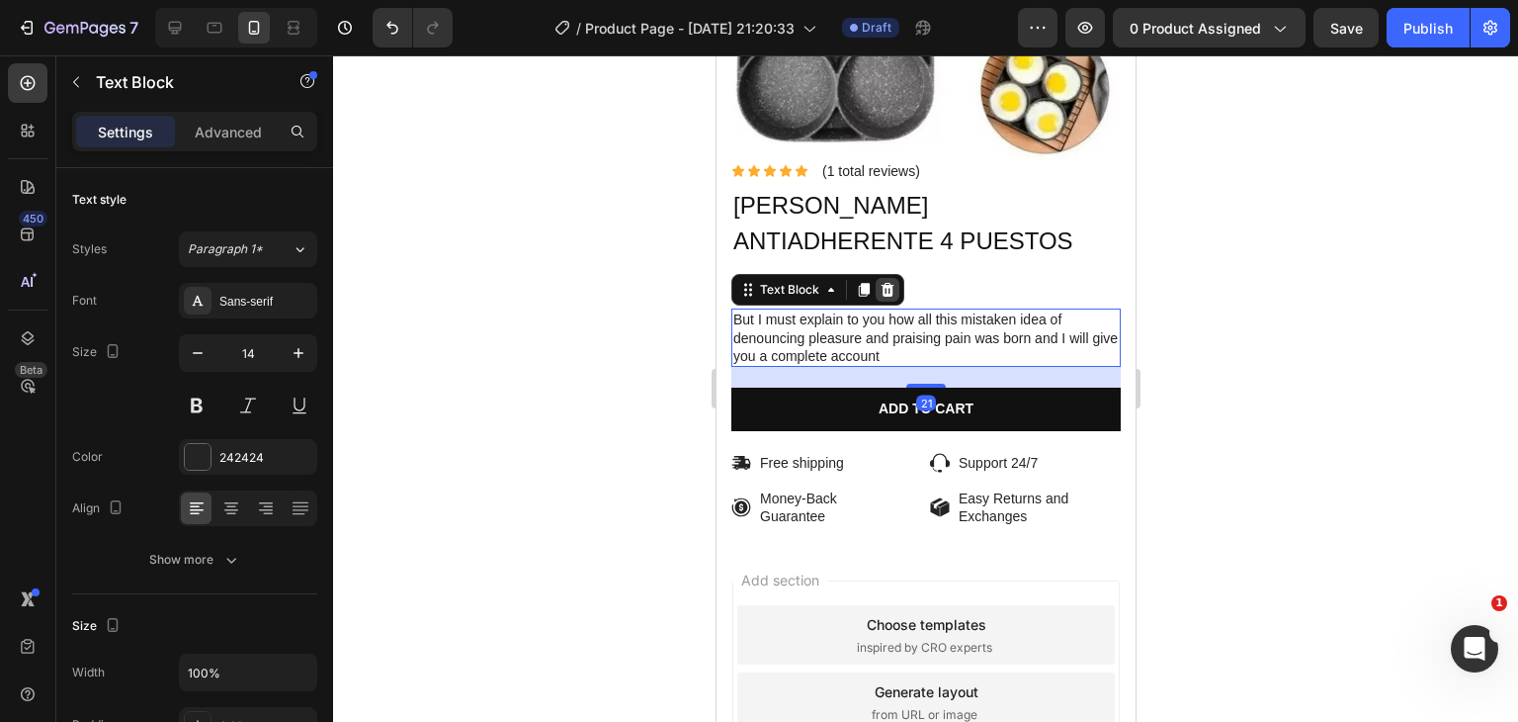
click at [887, 282] on icon at bounding box center [887, 290] width 16 height 16
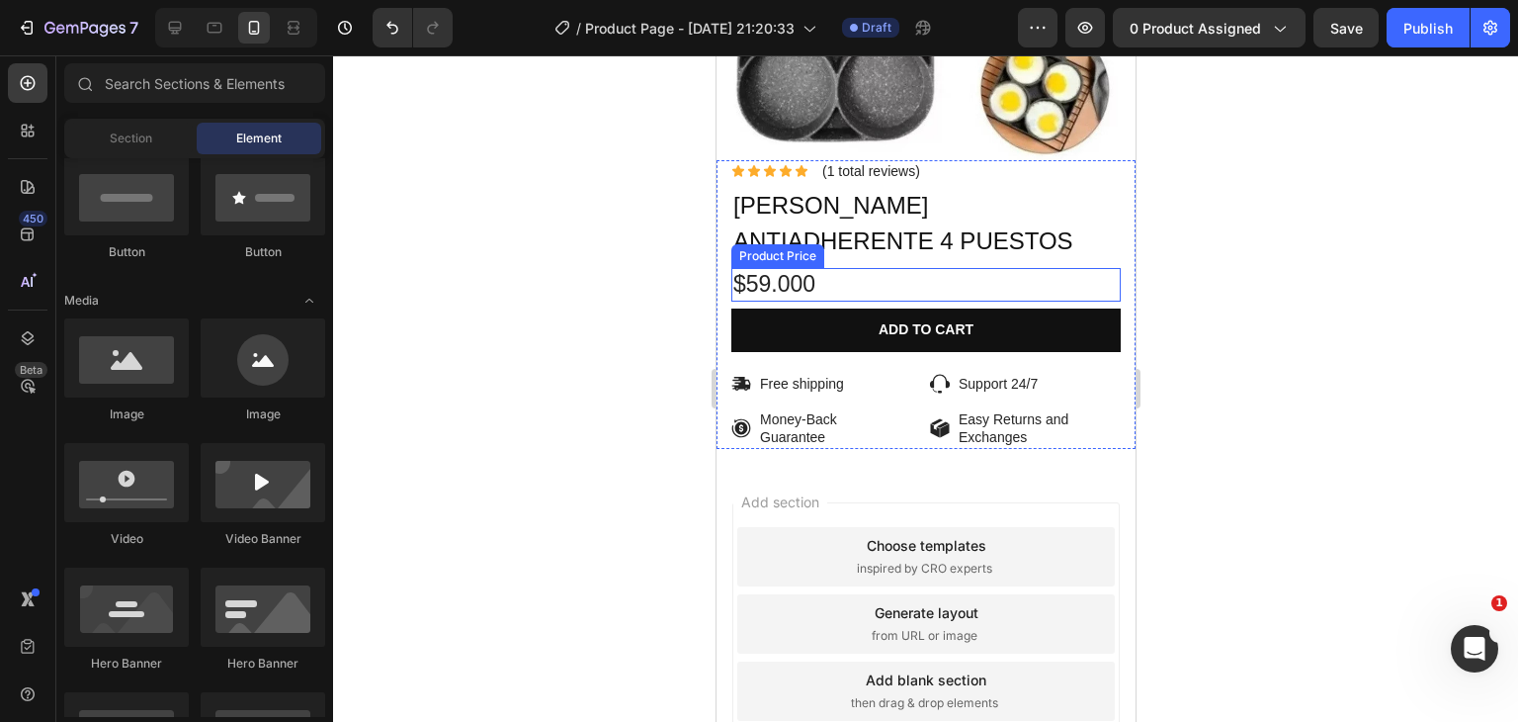
click at [891, 268] on div "$59.000" at bounding box center [924, 285] width 389 height 34
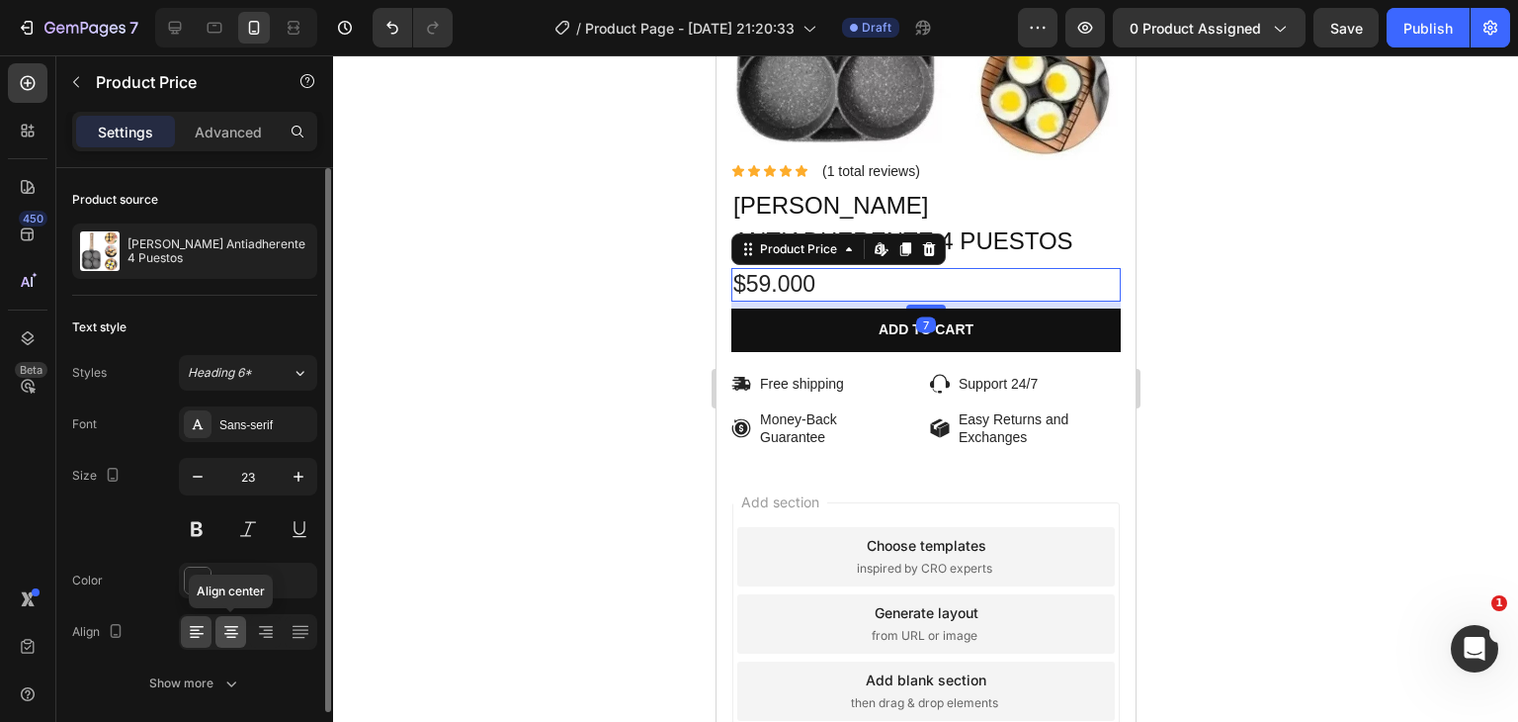
click at [224, 634] on icon at bounding box center [231, 632] width 20 height 20
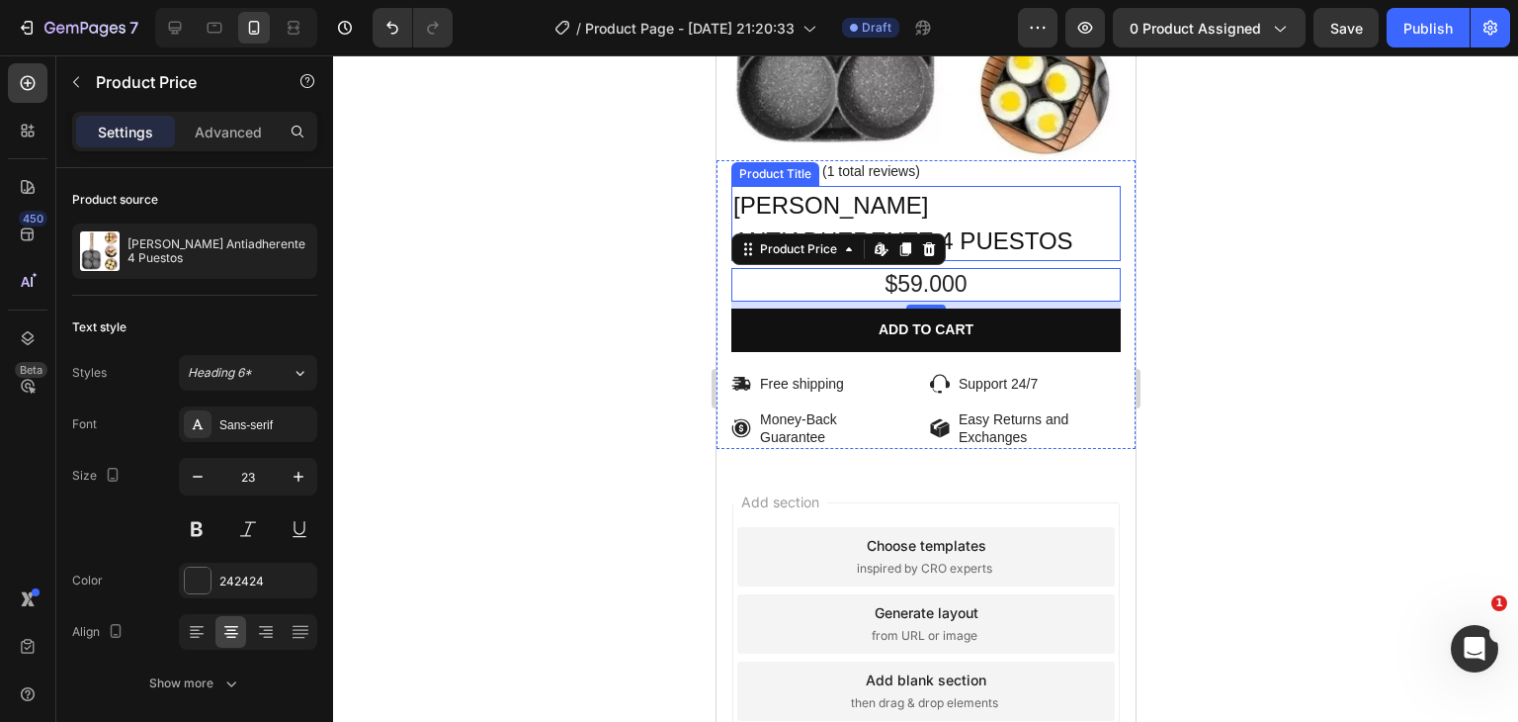
click at [1013, 195] on h1 "[PERSON_NAME] Antiadherente 4 Puestos" at bounding box center [924, 223] width 389 height 75
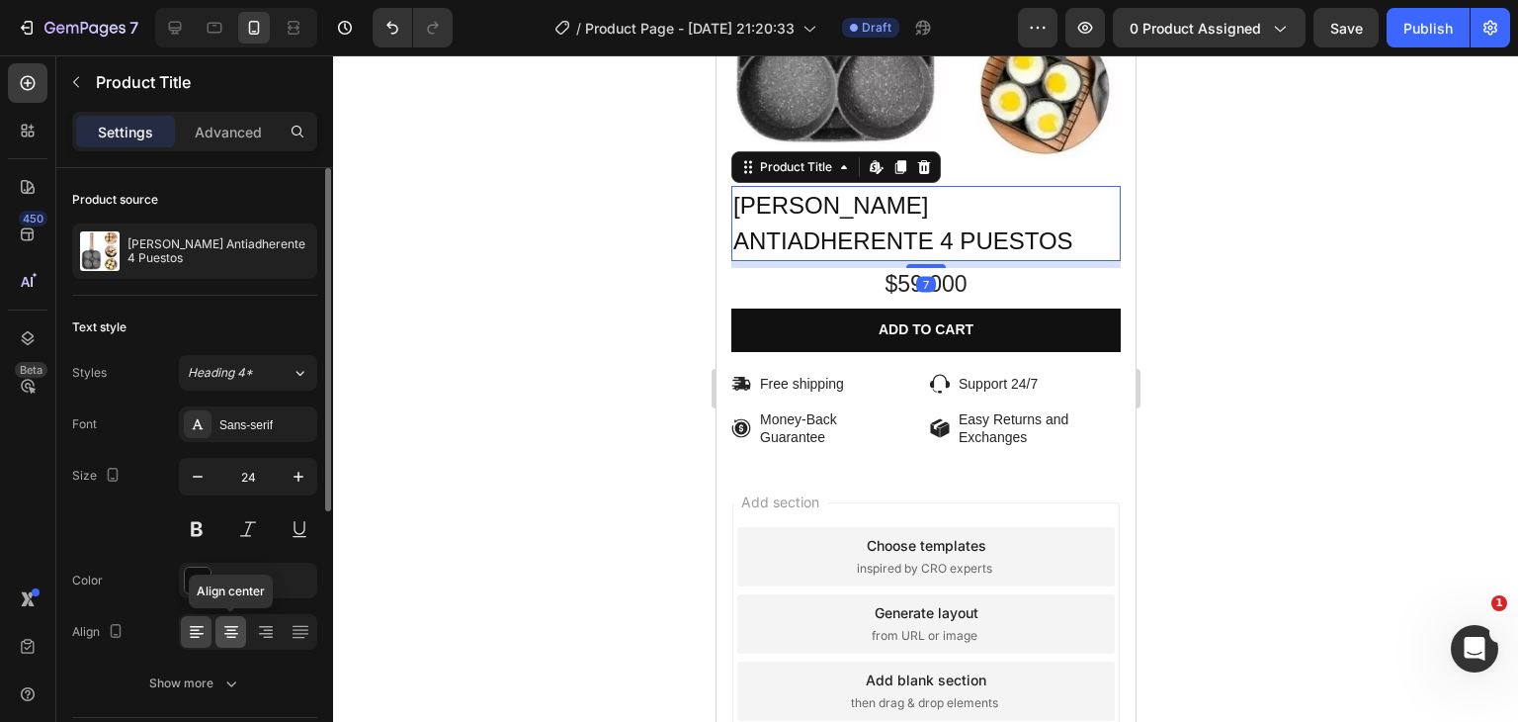
click at [237, 632] on icon at bounding box center [231, 632] width 20 height 20
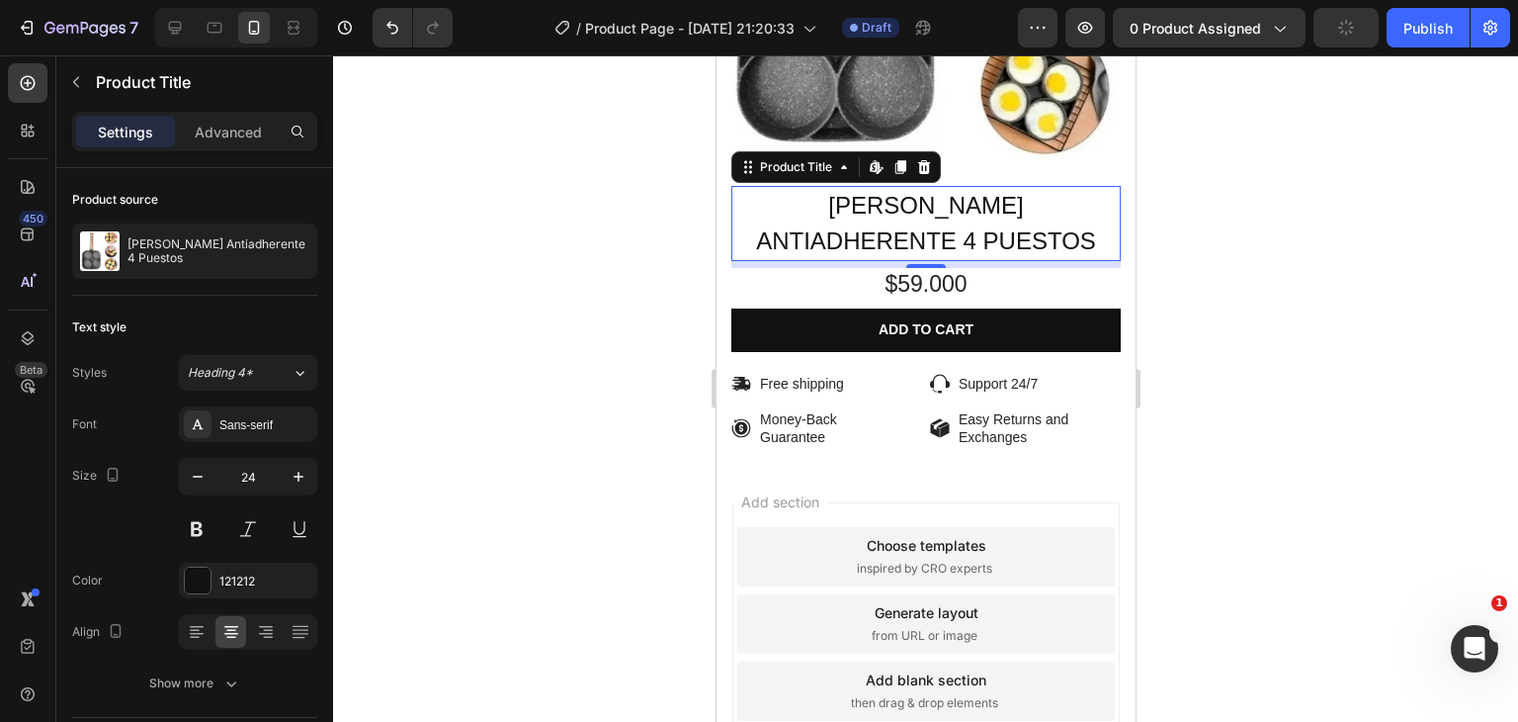
click at [1211, 251] on div at bounding box center [925, 388] width 1185 height 666
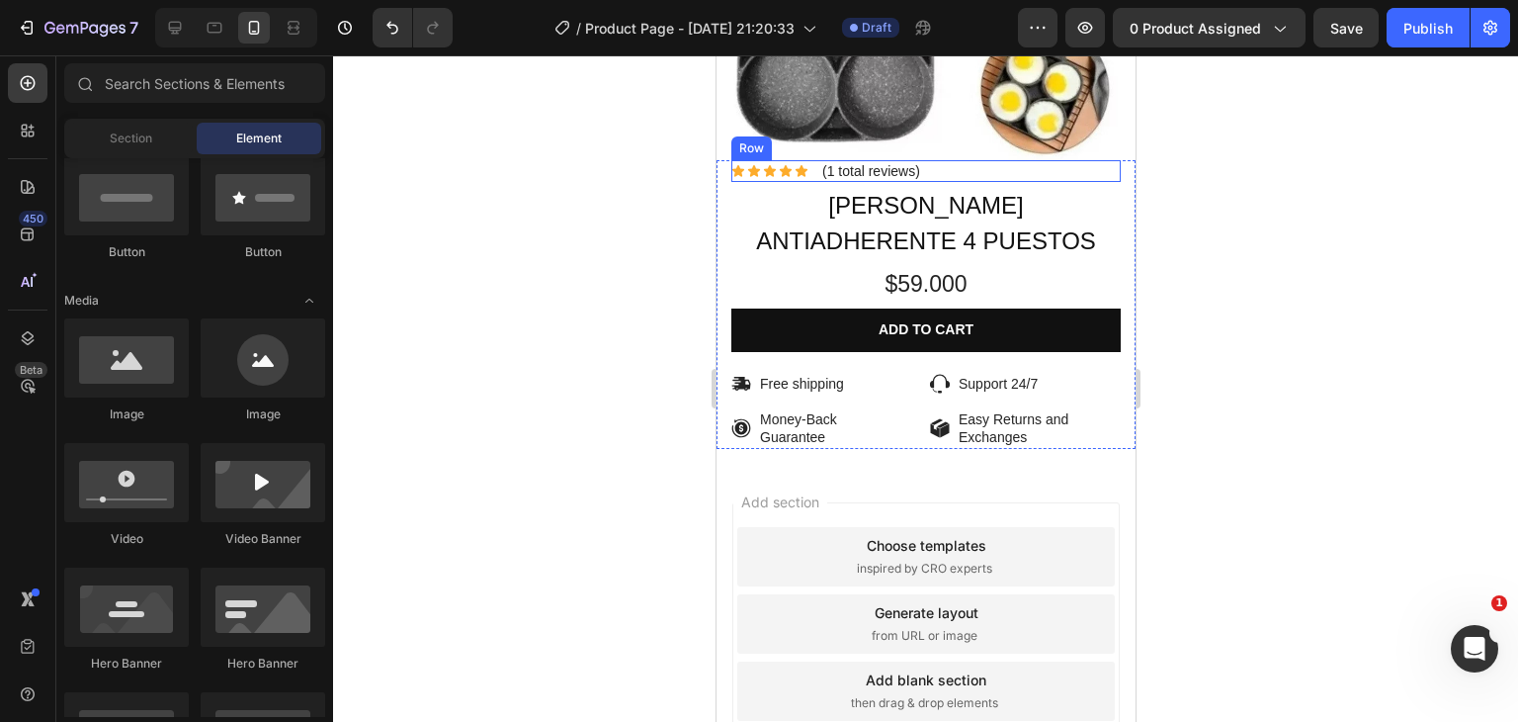
click at [972, 160] on div "Icon Icon Icon Icon Icon Icon List (1 total reviews) Text Block Row" at bounding box center [924, 171] width 389 height 22
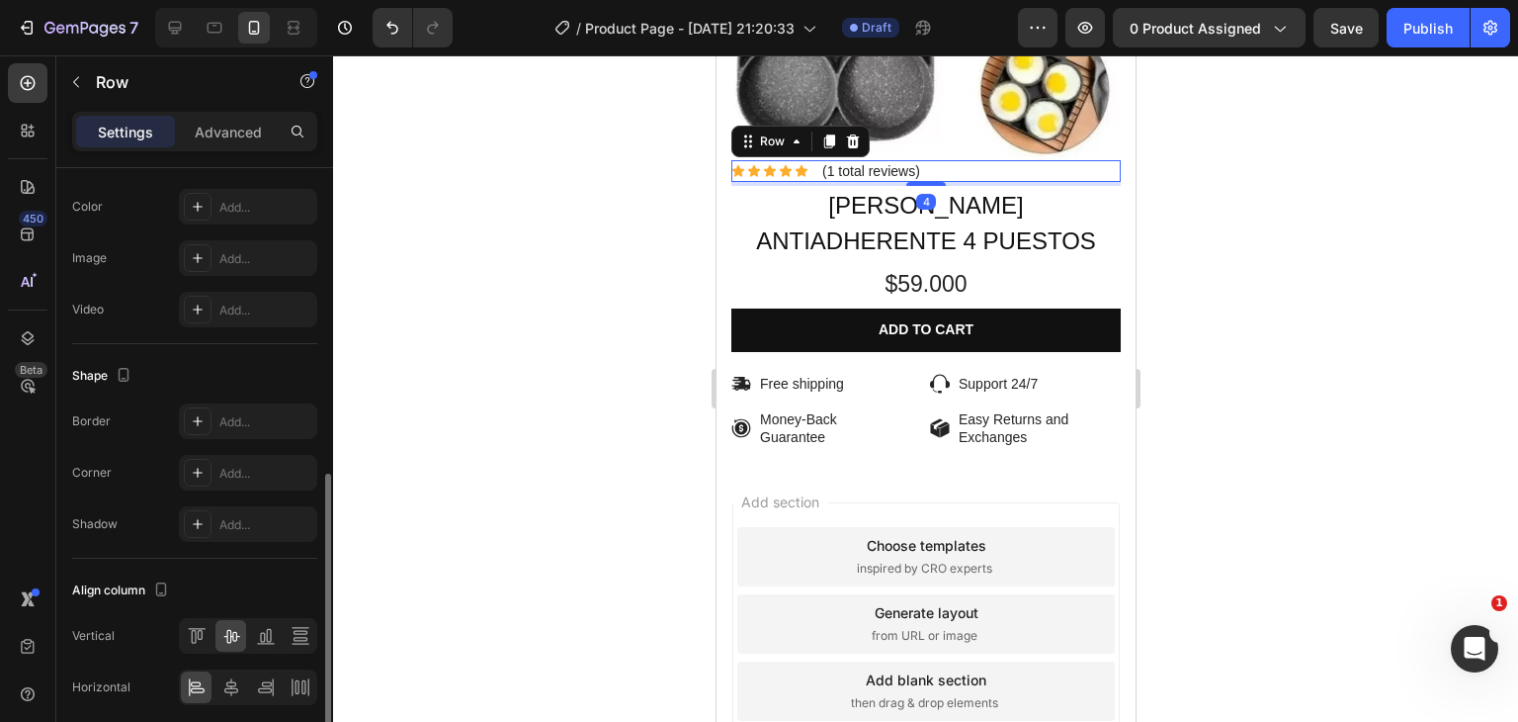
scroll to position [767, 0]
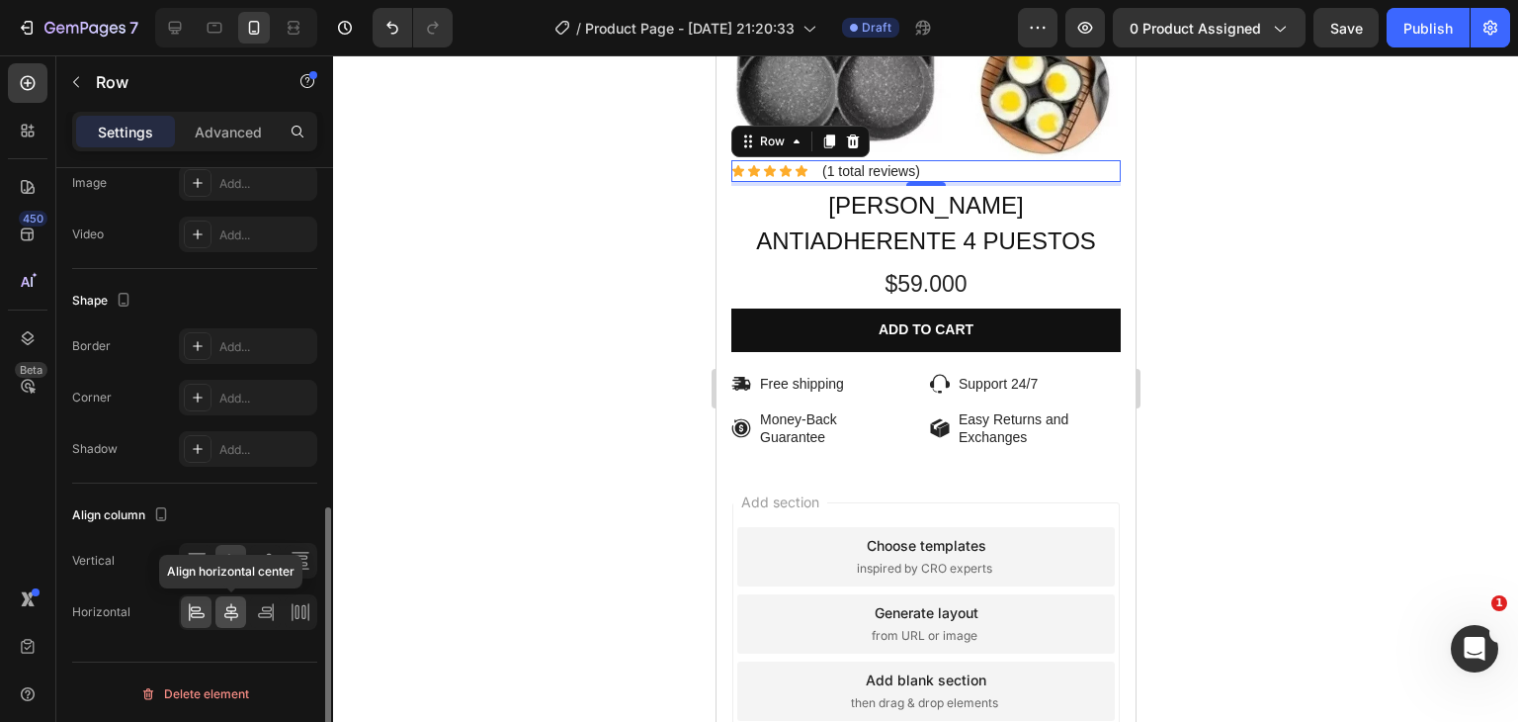
click at [236, 609] on icon at bounding box center [231, 612] width 20 height 20
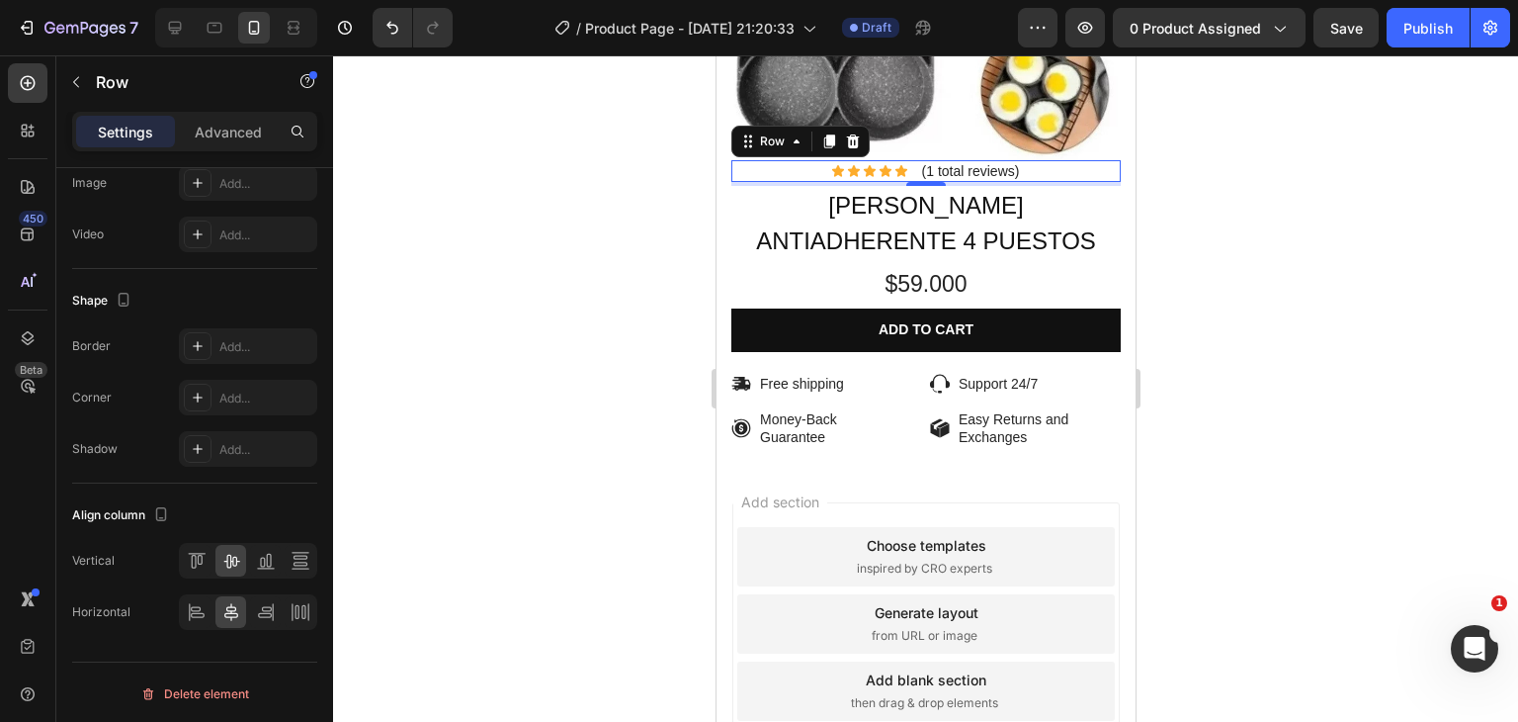
click at [548, 321] on div at bounding box center [925, 388] width 1185 height 666
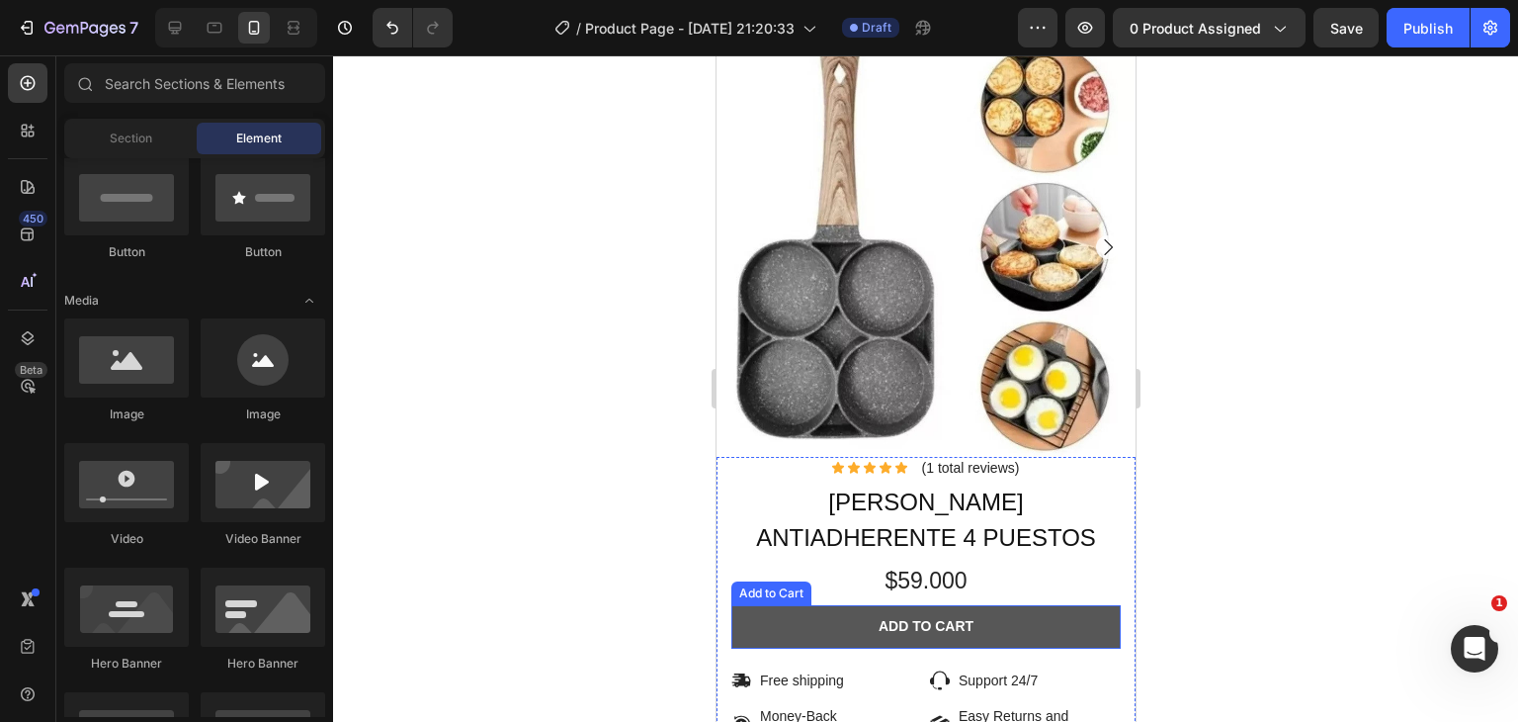
scroll to position [285, 0]
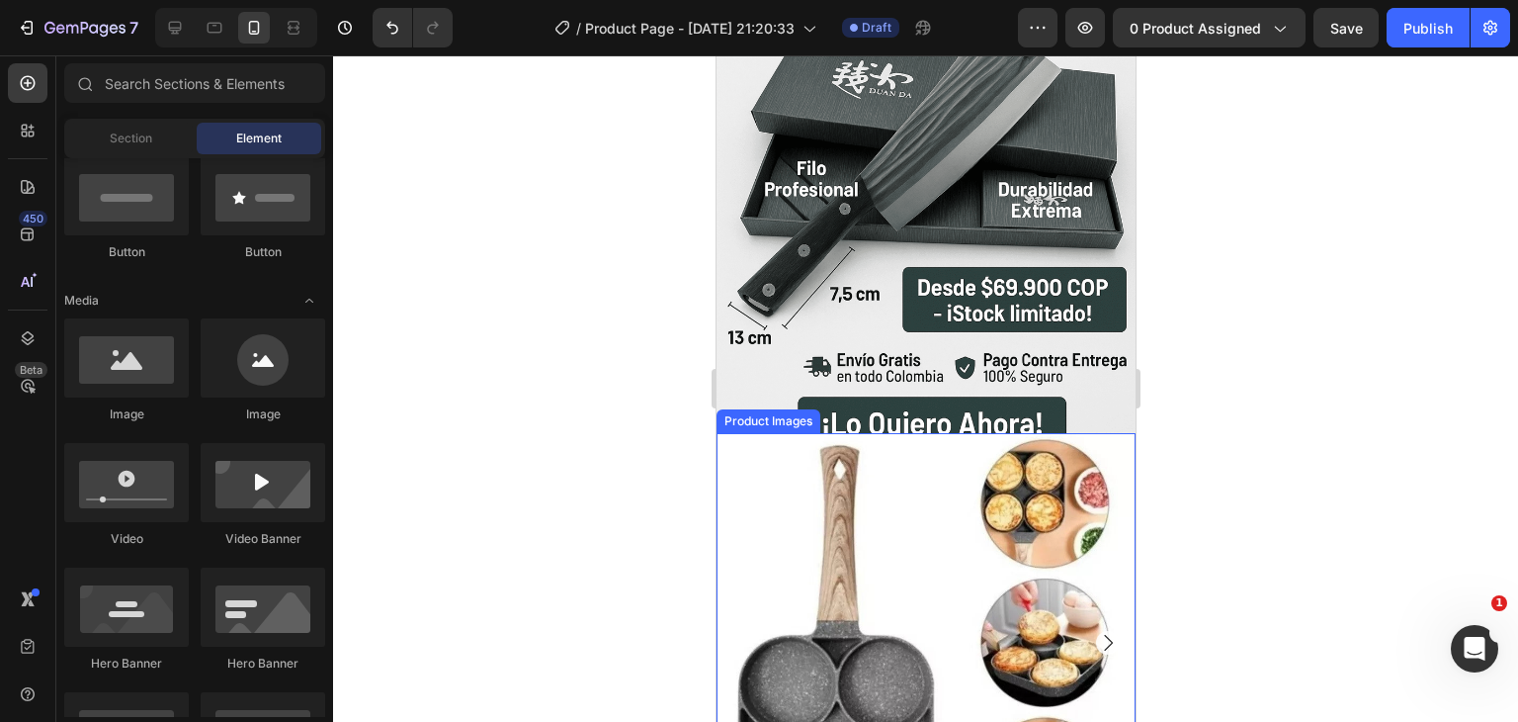
click at [878, 547] on img at bounding box center [925, 642] width 419 height 419
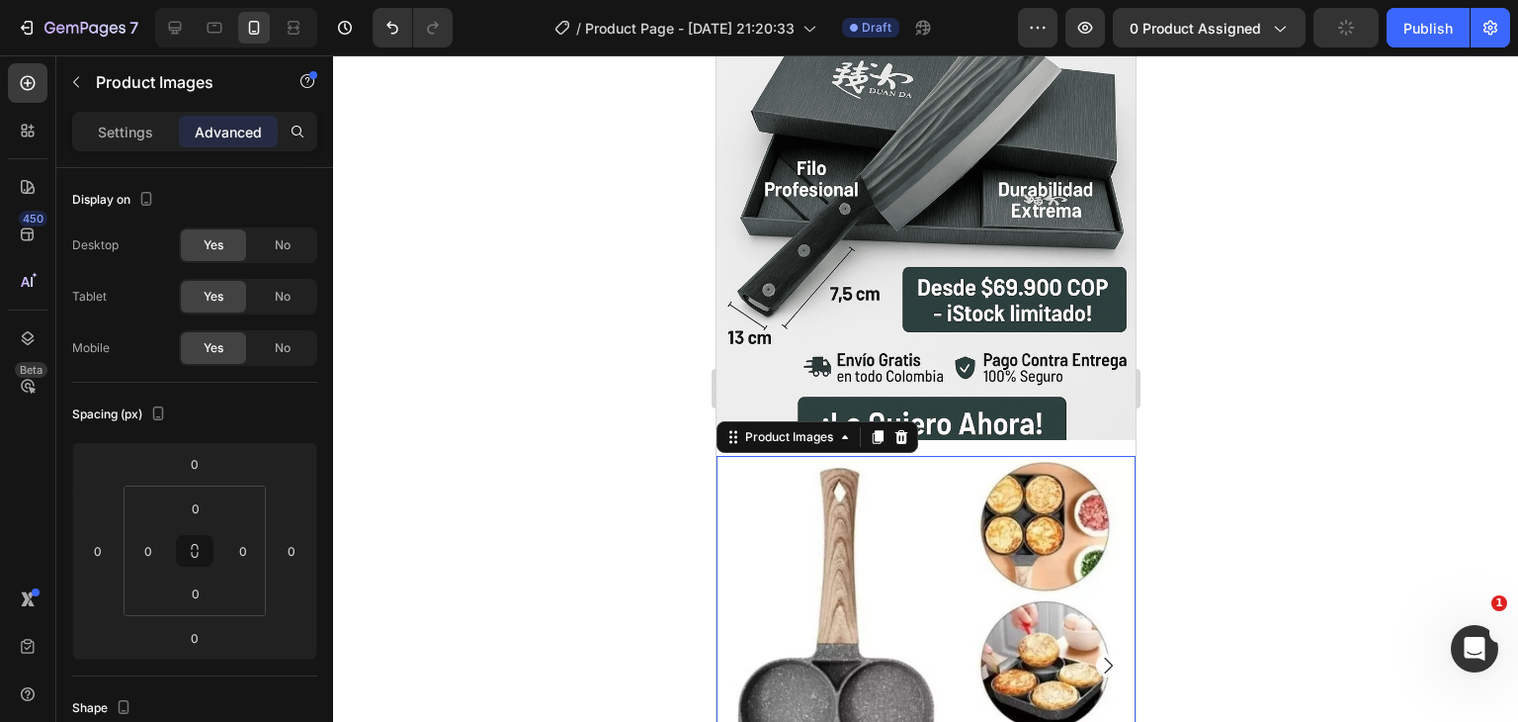
click at [813, 555] on img at bounding box center [925, 665] width 419 height 419
click at [148, 145] on div "Settings" at bounding box center [125, 132] width 99 height 32
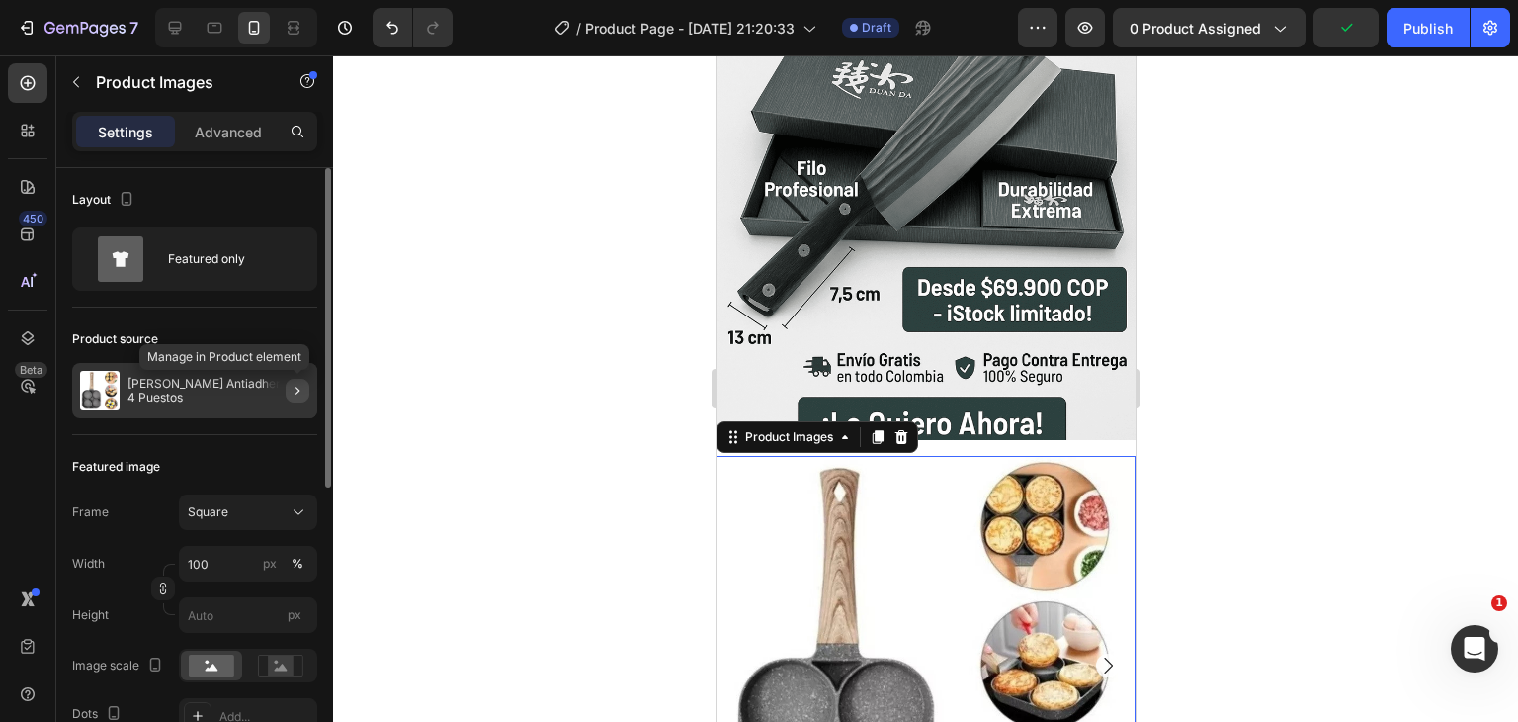
click at [292, 388] on icon "button" at bounding box center [298, 391] width 16 height 16
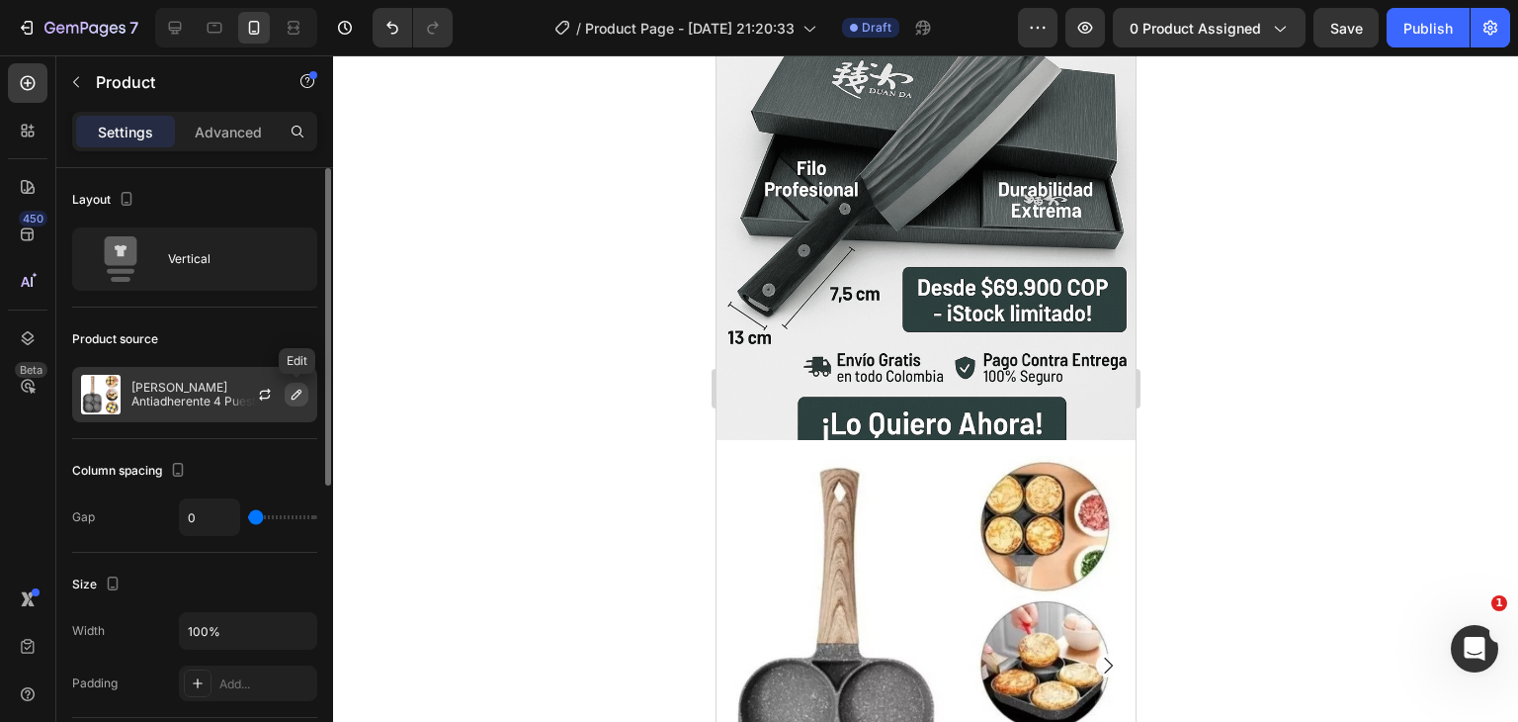
click at [295, 399] on icon "button" at bounding box center [297, 395] width 16 height 16
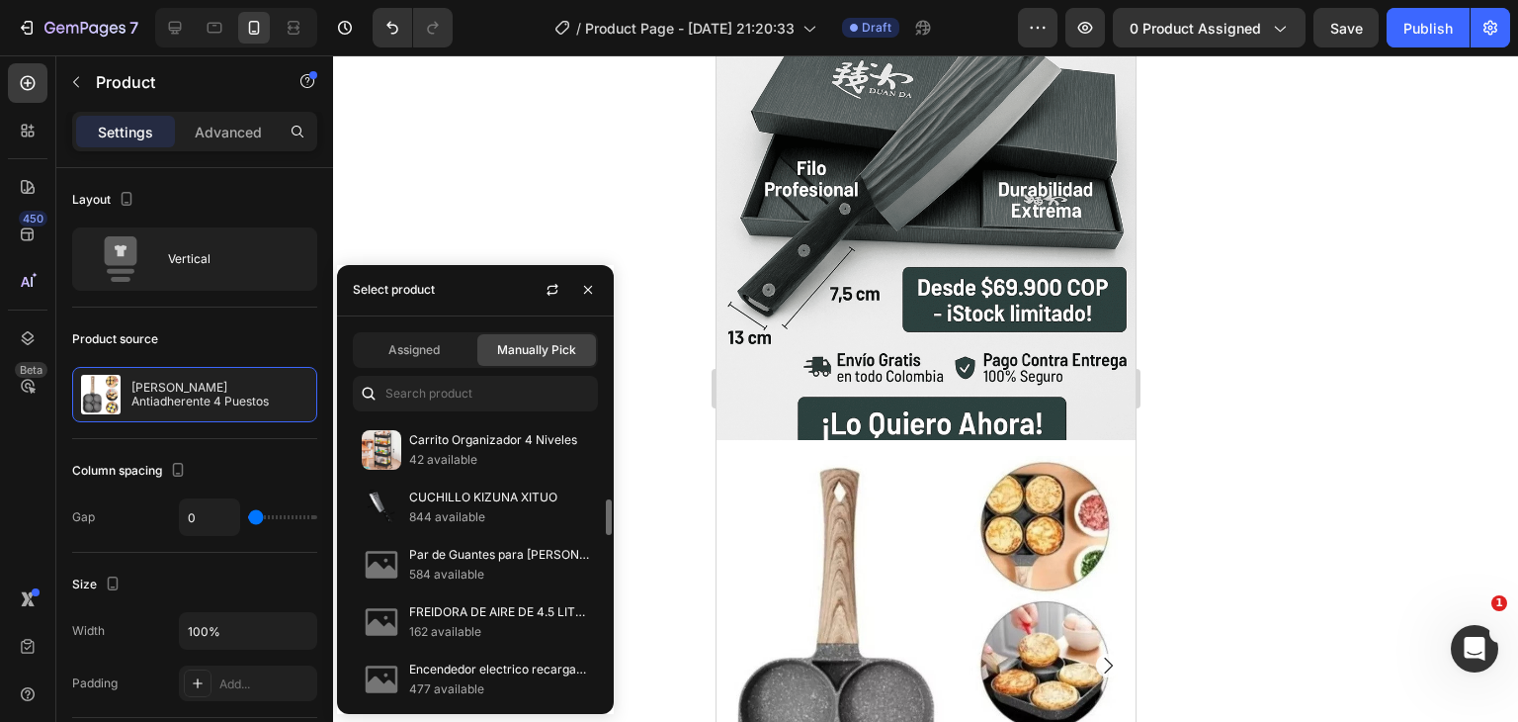
scroll to position [1390, 0]
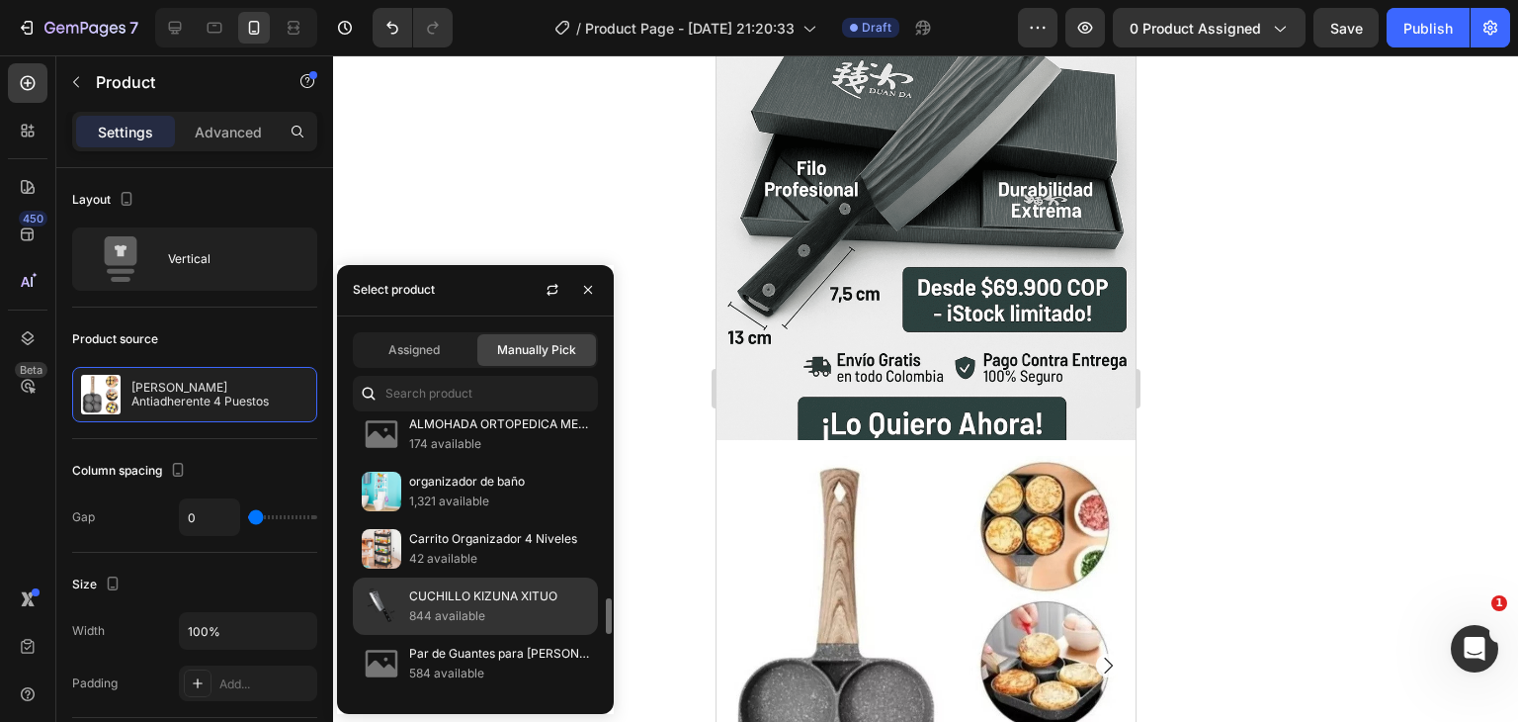
click at [498, 593] on p "CUCHILLO KIZUNA XITUO" at bounding box center [499, 596] width 180 height 20
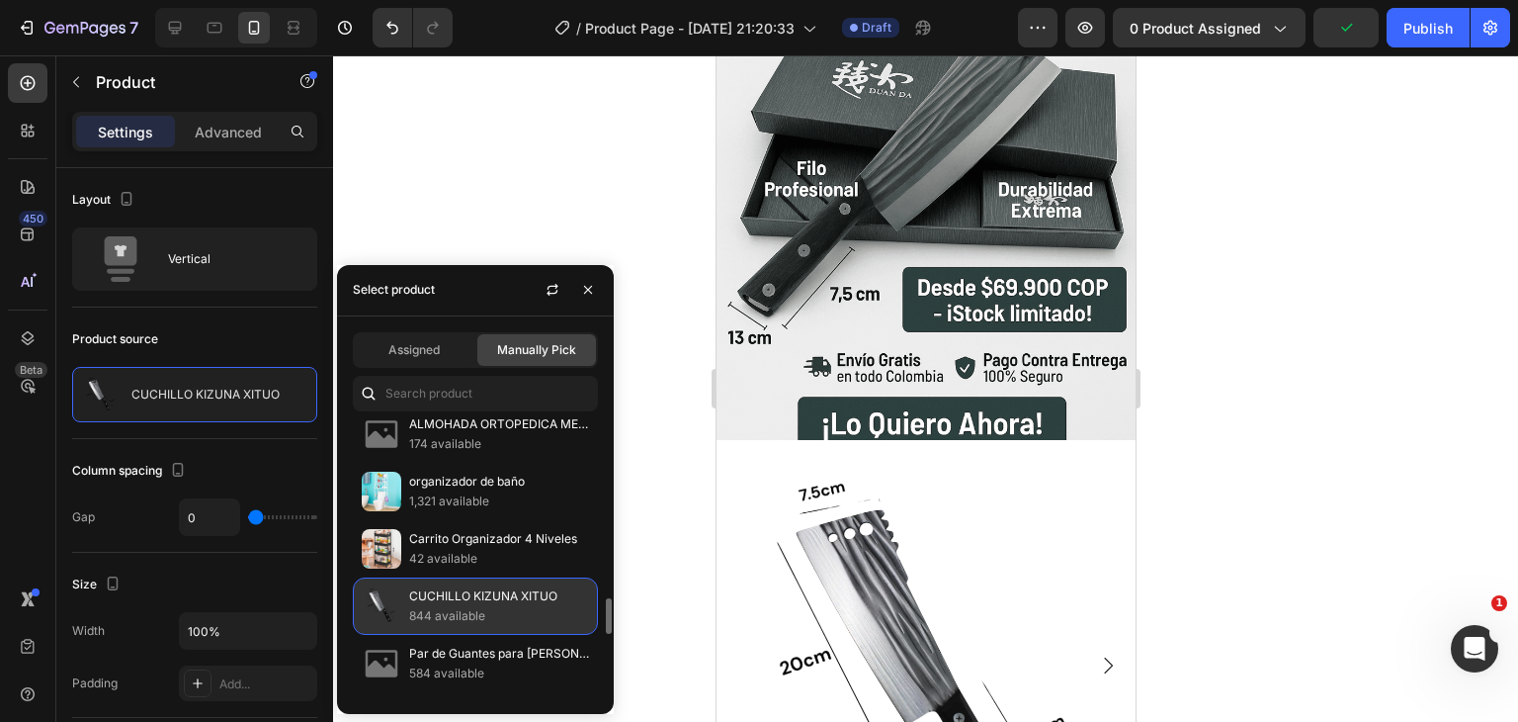
click at [506, 590] on p "CUCHILLO KIZUNA XITUO" at bounding box center [499, 596] width 180 height 20
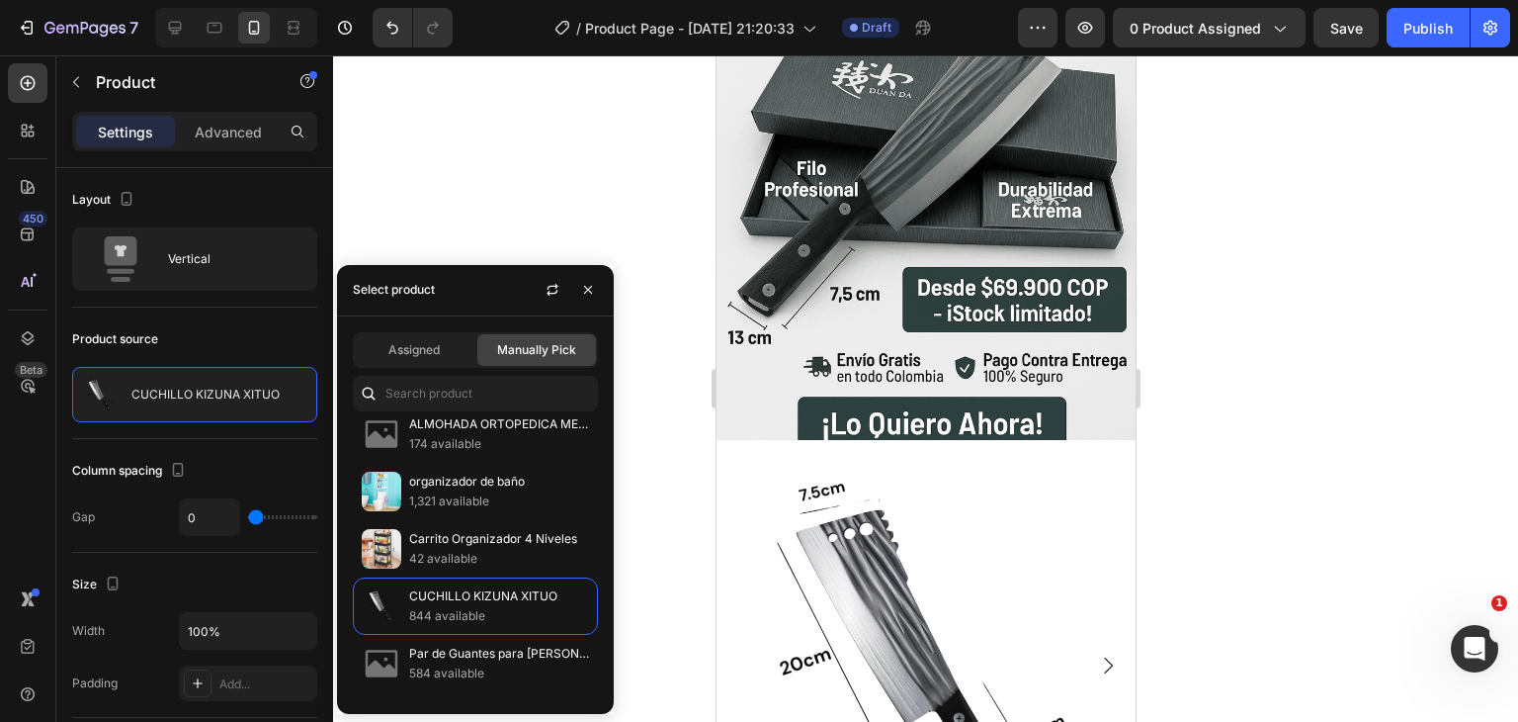
click at [663, 483] on div at bounding box center [925, 388] width 1185 height 666
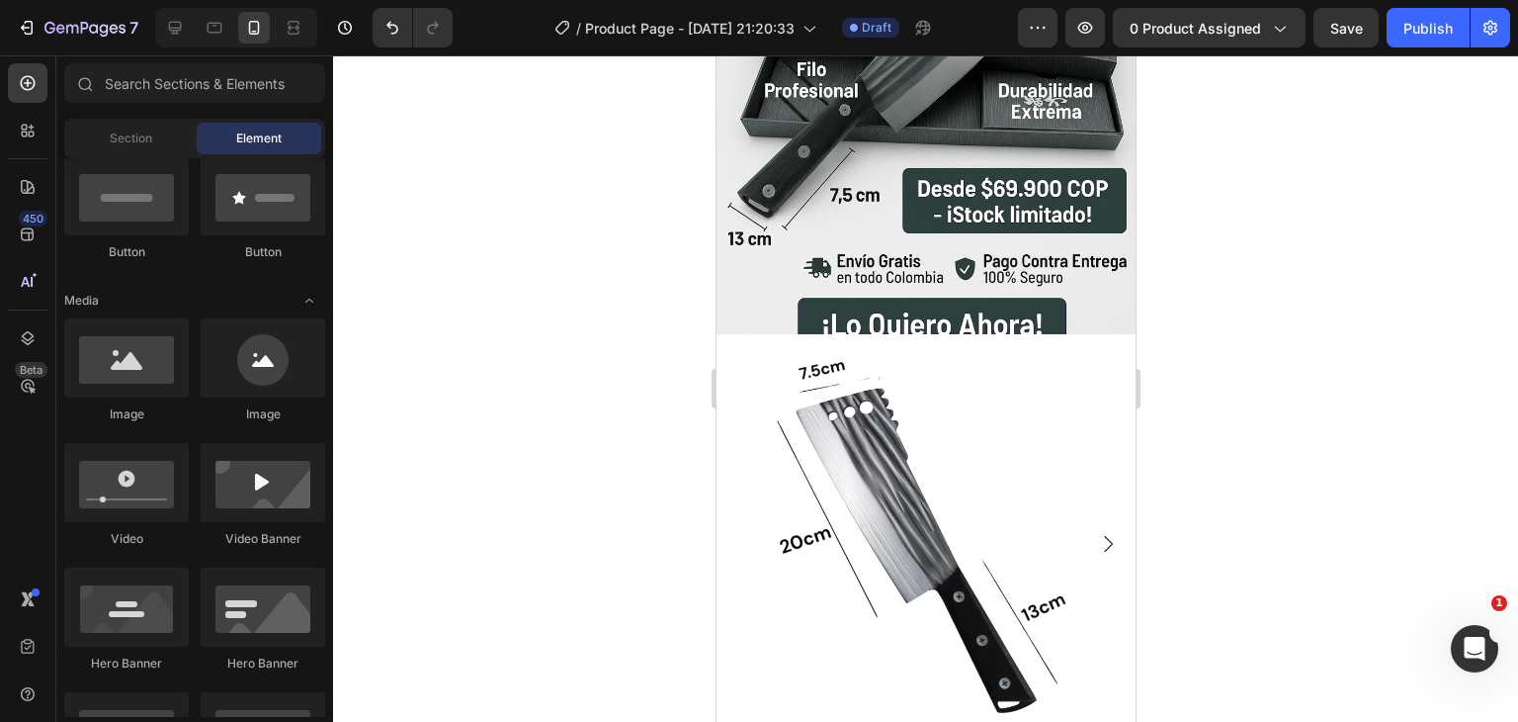
scroll to position [384, 0]
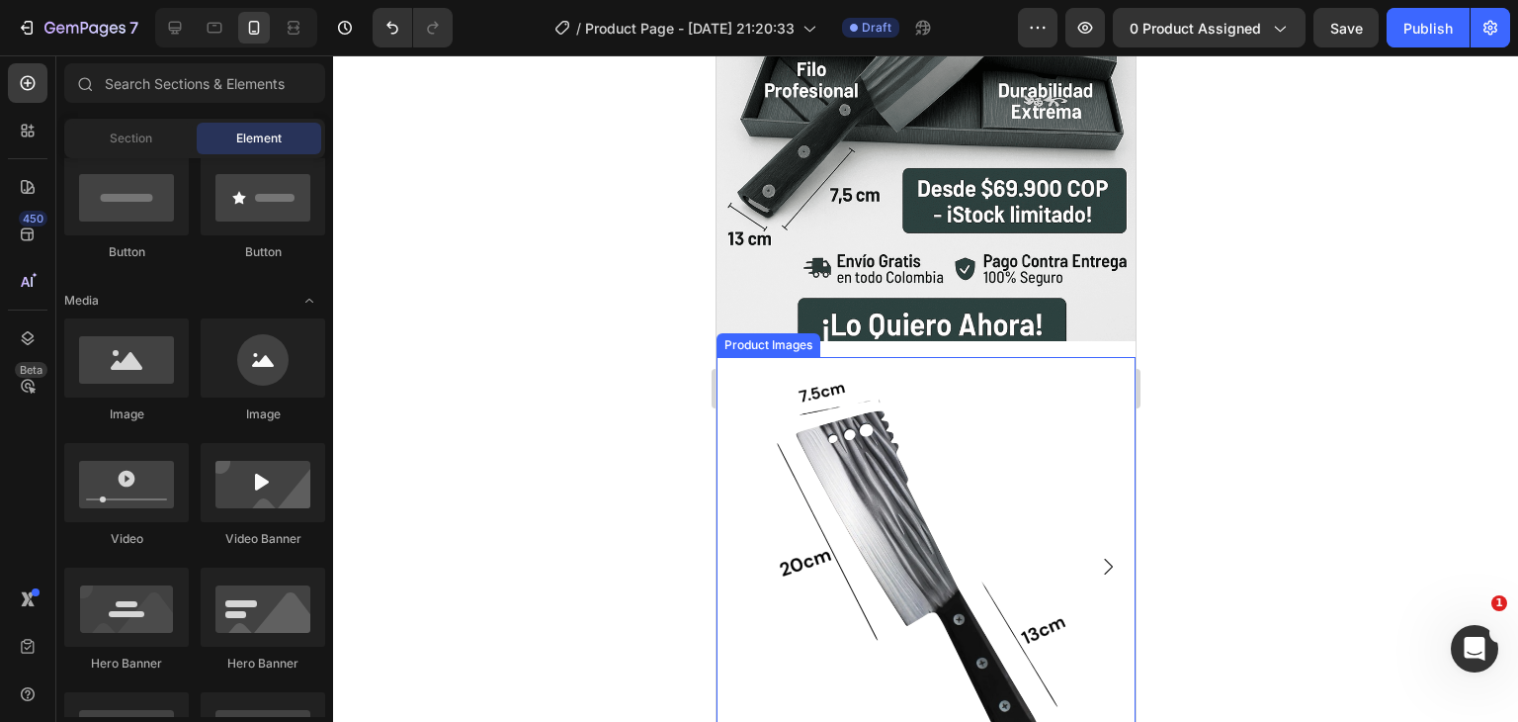
click at [895, 447] on img at bounding box center [925, 566] width 419 height 419
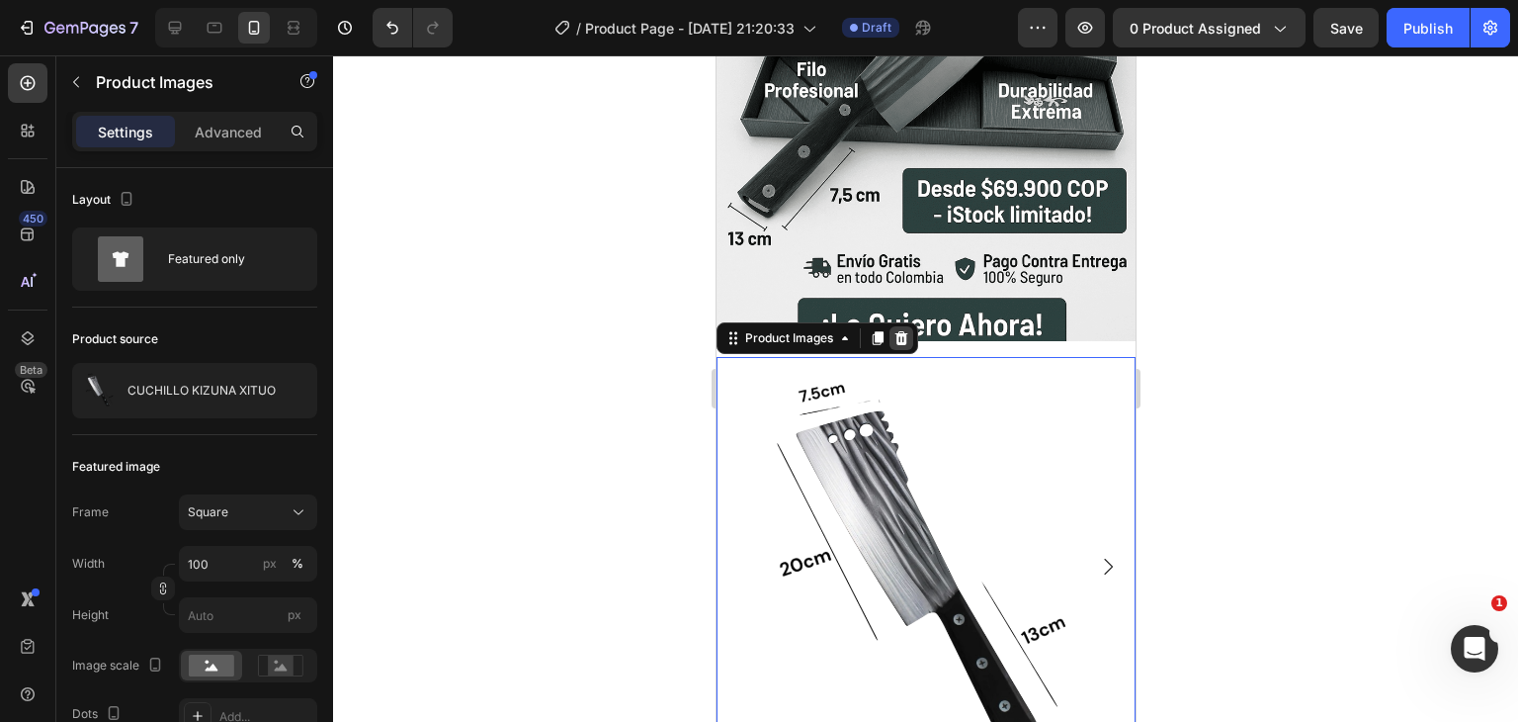
click at [899, 331] on icon at bounding box center [901, 338] width 13 height 14
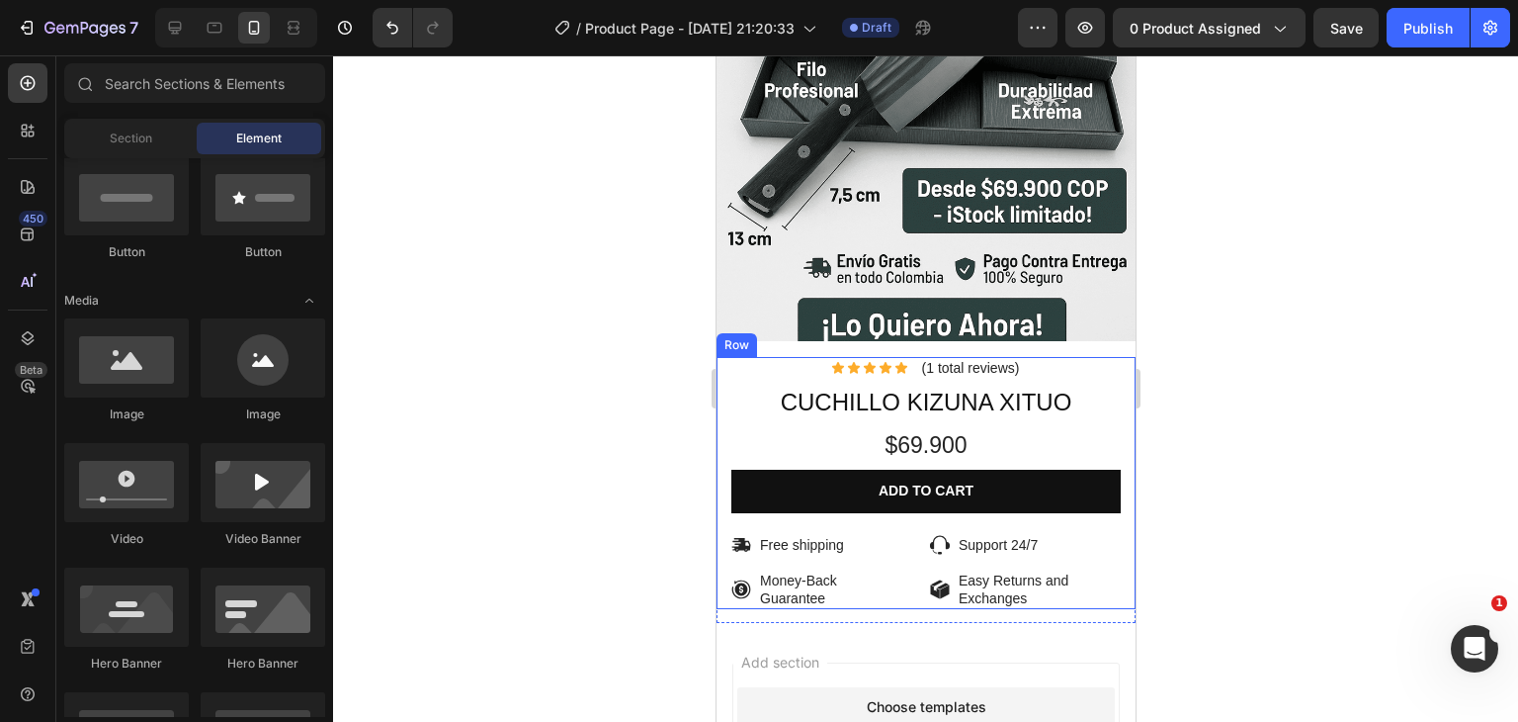
click at [721, 385] on div "Lorem ipsum dolor Text Block Icon Icon Icon Icon Icon Icon List (1 total review…" at bounding box center [925, 483] width 419 height 252
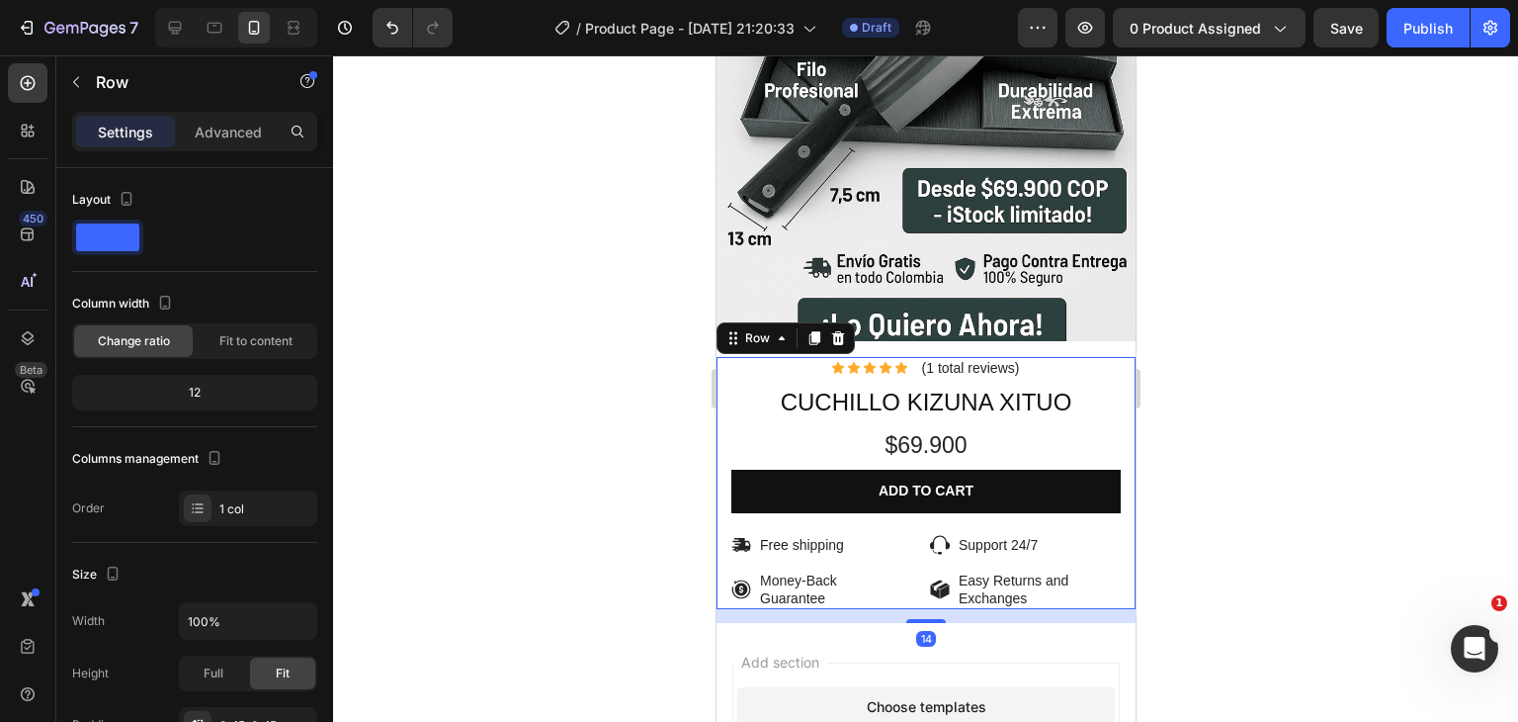
click at [675, 368] on div at bounding box center [925, 388] width 1185 height 666
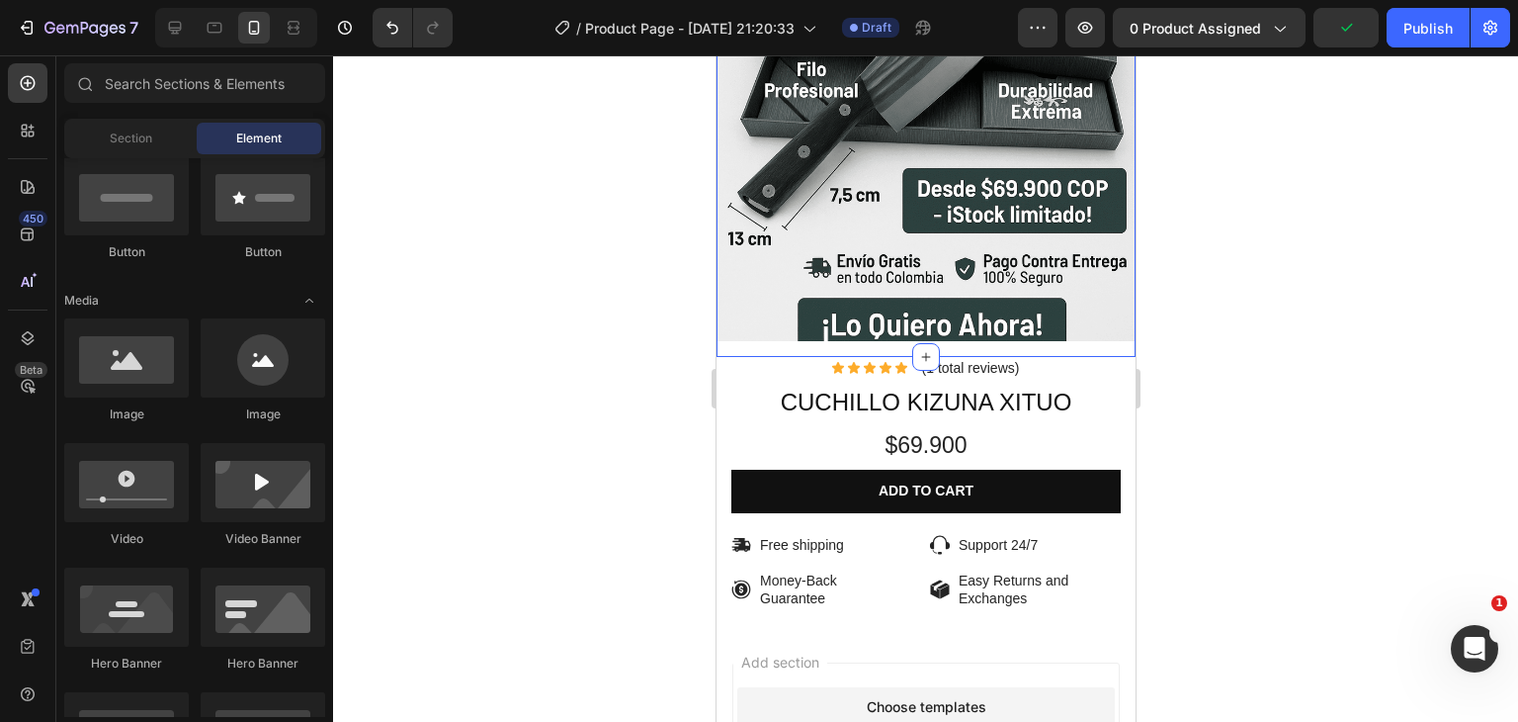
click at [768, 325] on div "Image Row" at bounding box center [925, 34] width 419 height 644
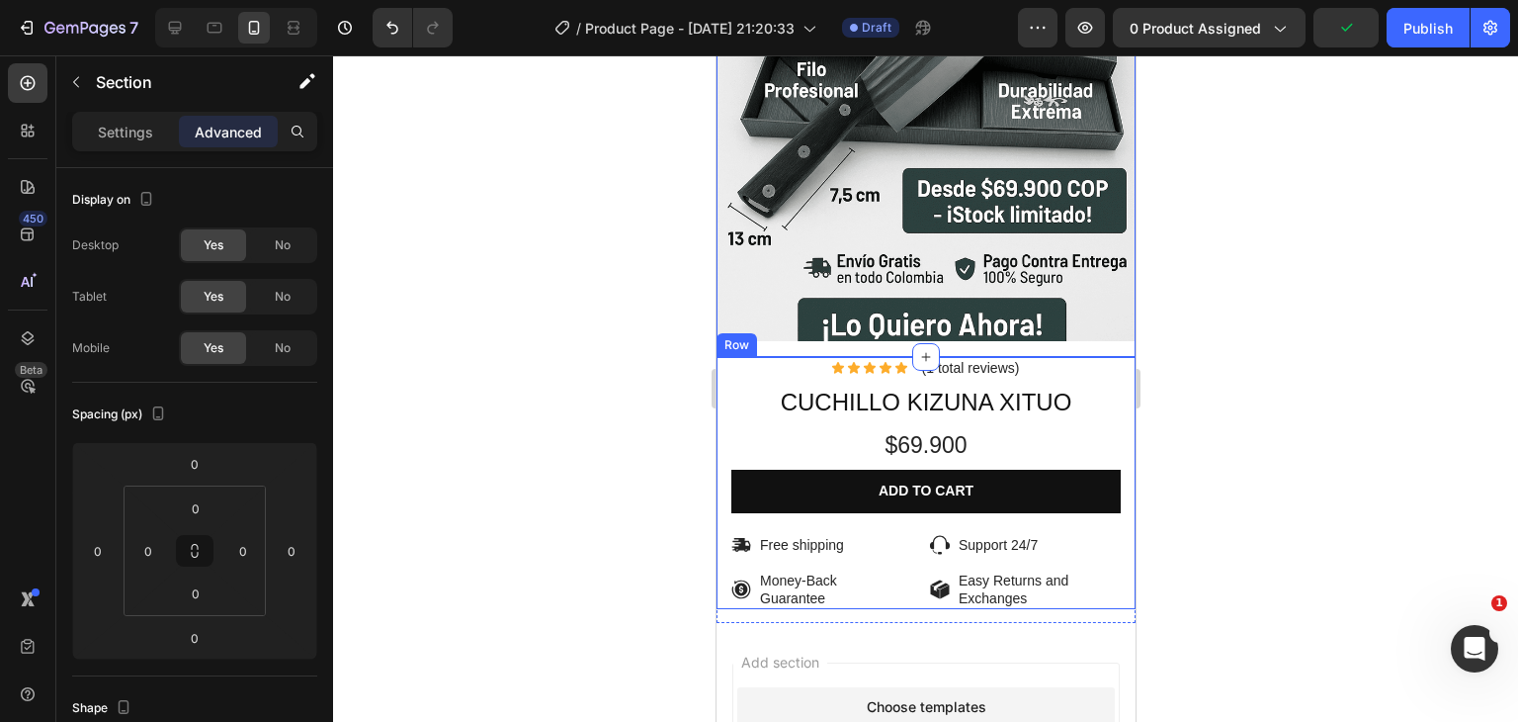
click at [610, 385] on div at bounding box center [925, 388] width 1185 height 666
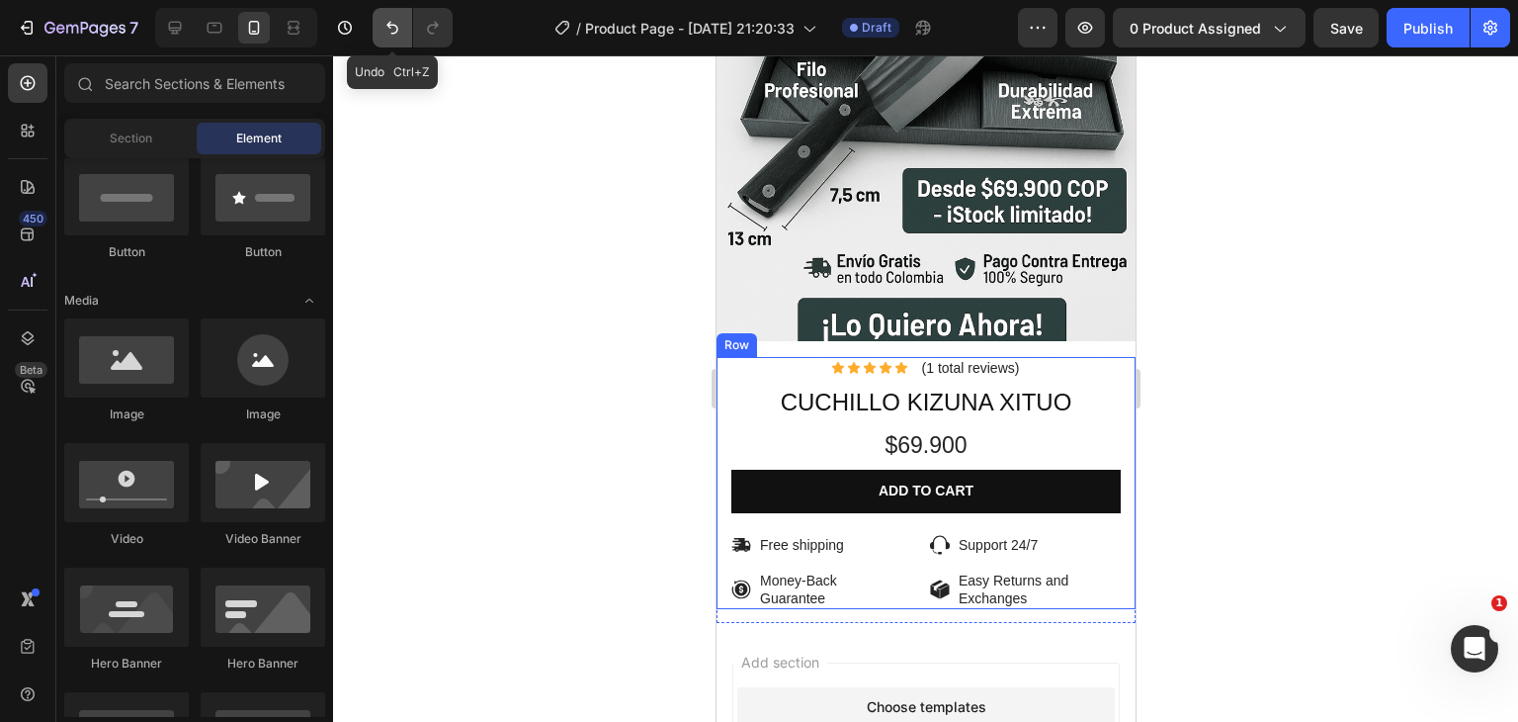
click at [380, 29] on button "Undo/Redo" at bounding box center [393, 28] width 40 height 40
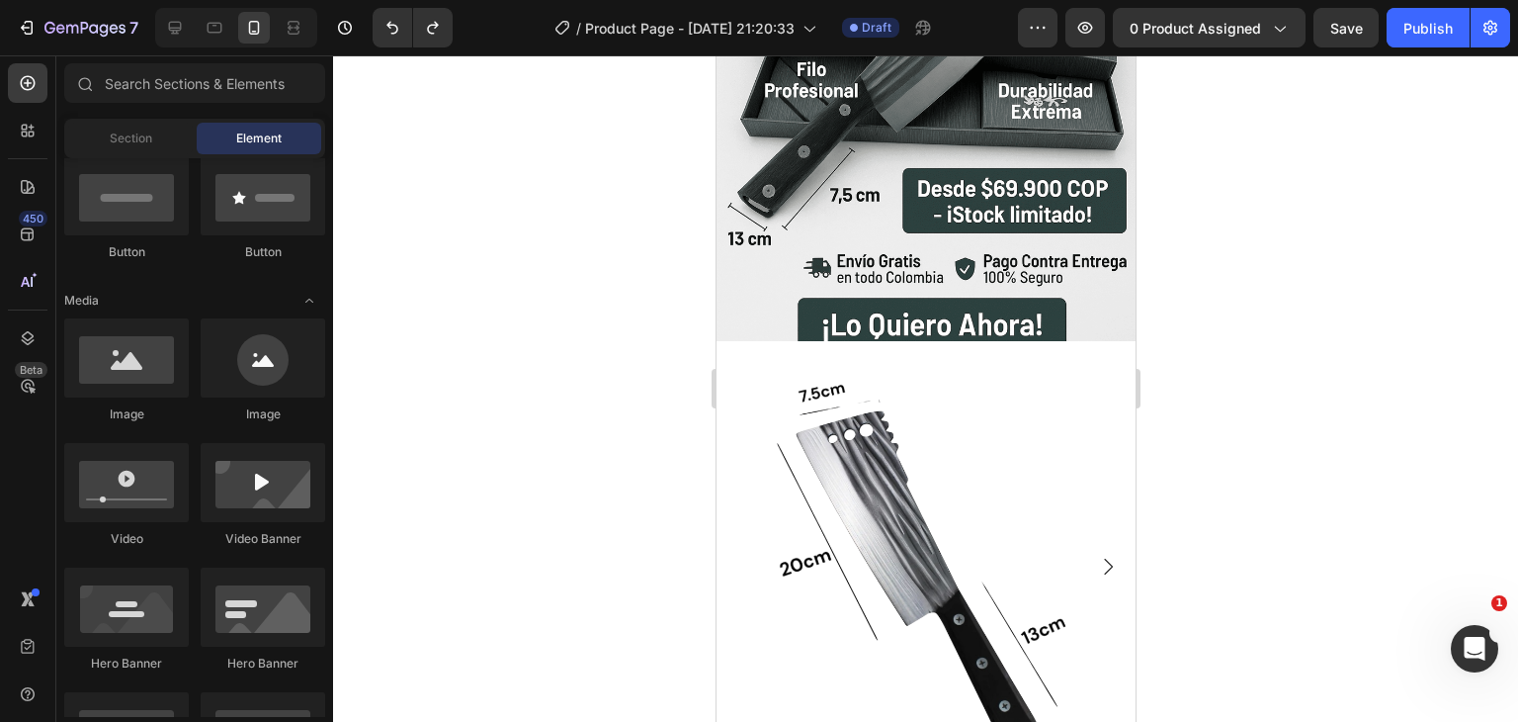
click at [1246, 370] on div at bounding box center [925, 388] width 1185 height 666
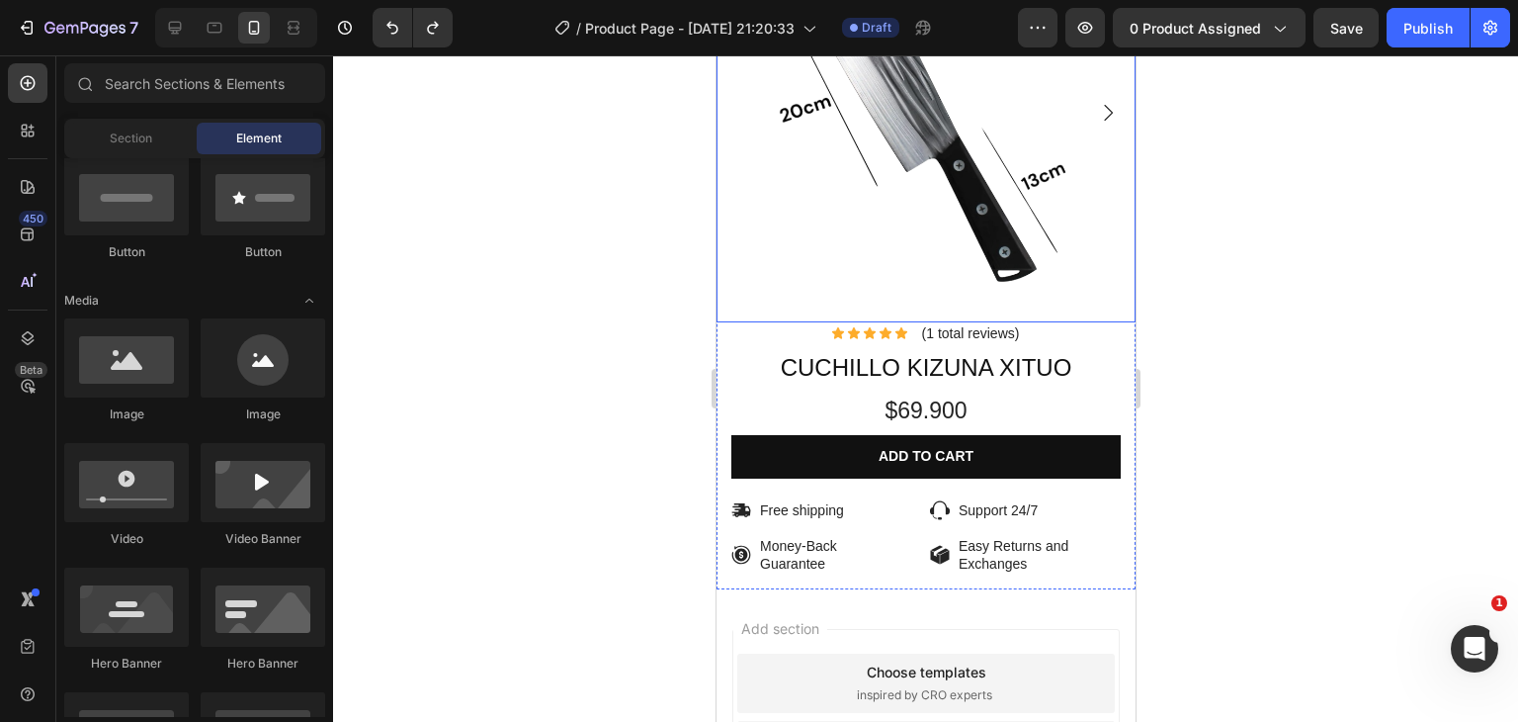
scroll to position [890, 0]
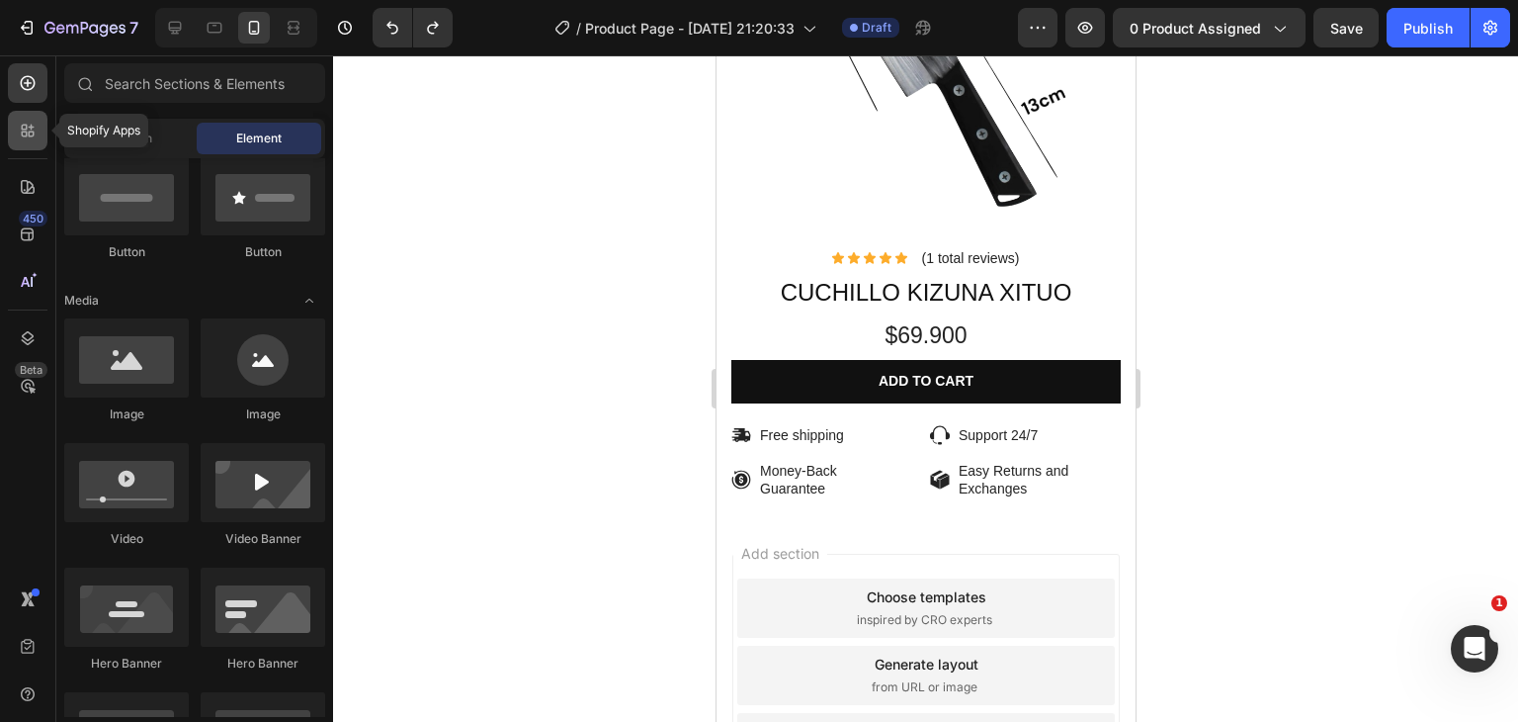
click at [32, 124] on icon at bounding box center [28, 131] width 20 height 20
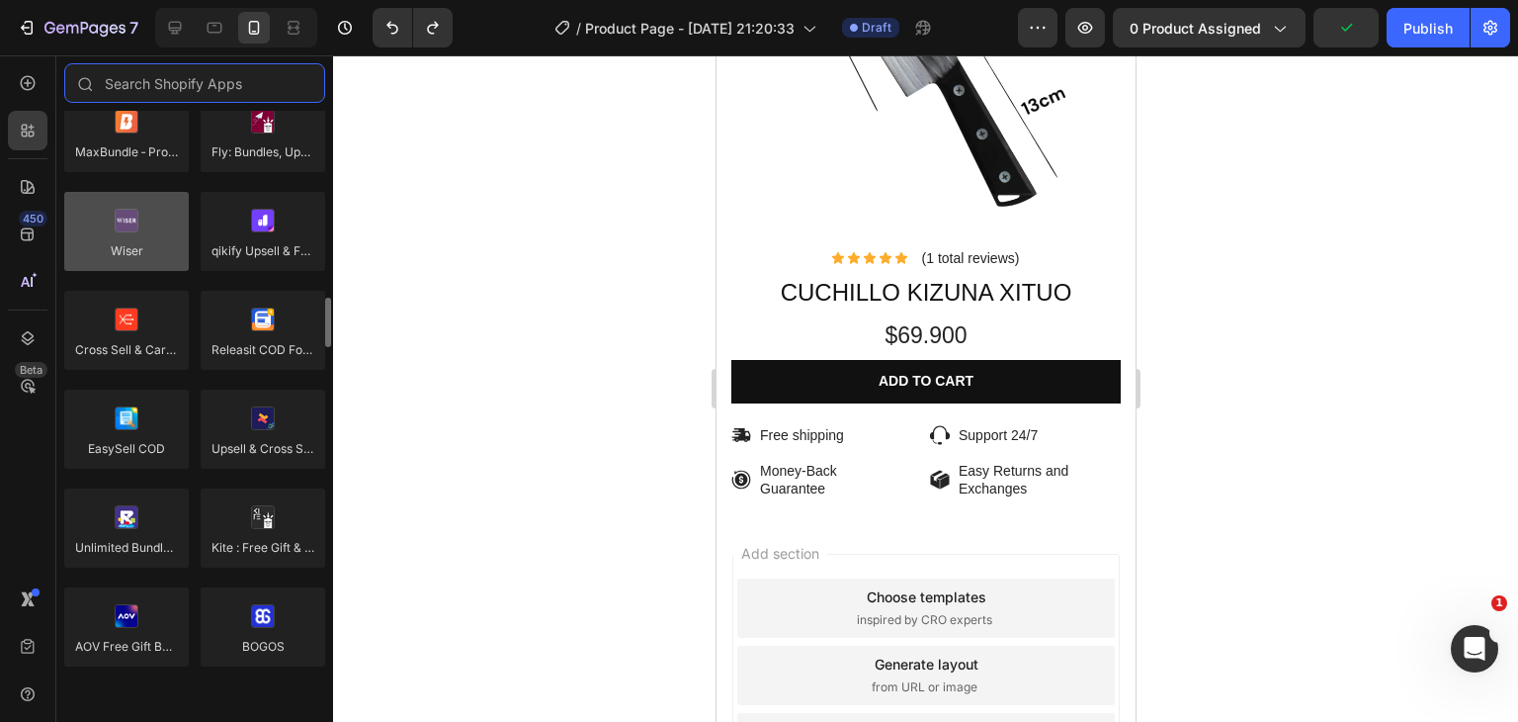
scroll to position [988, 0]
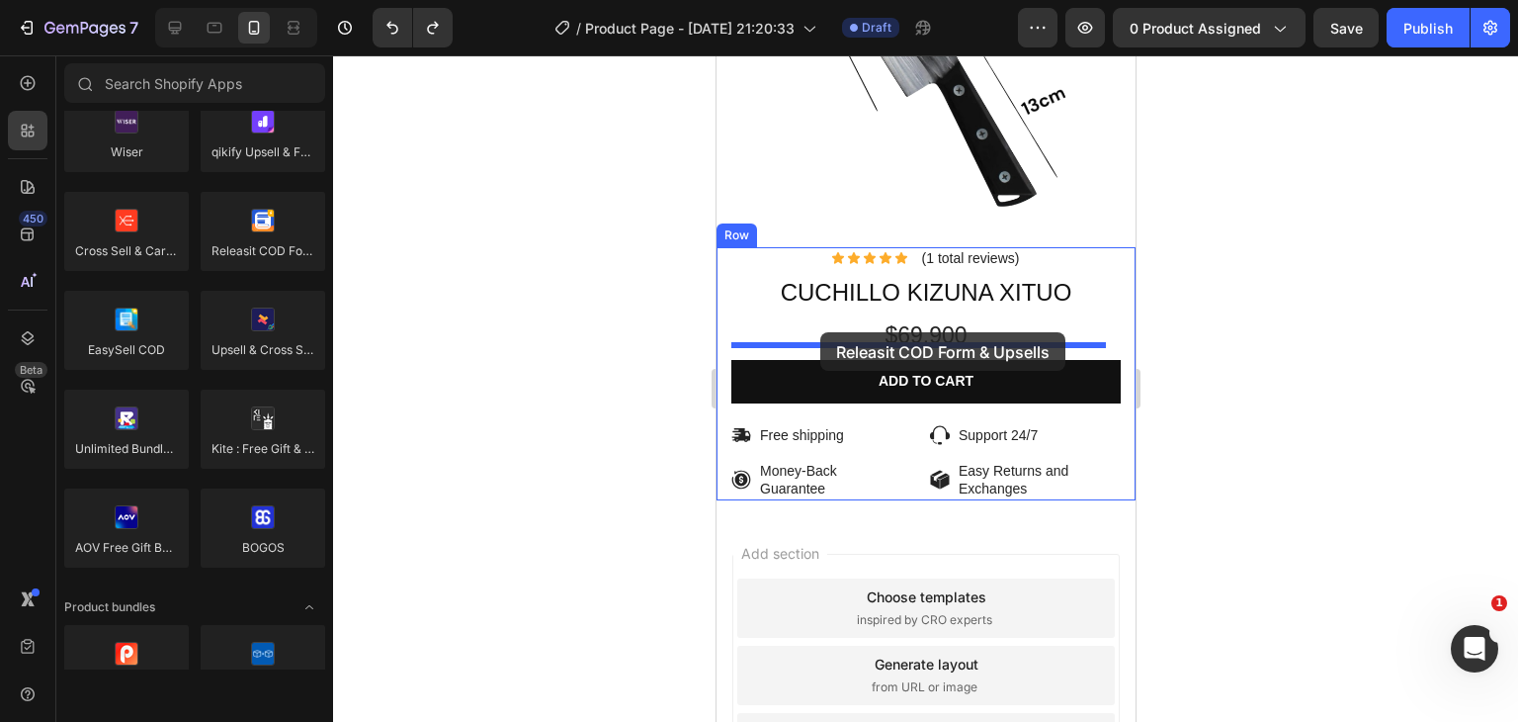
drag, startPoint x: 981, startPoint y: 298, endPoint x: 819, endPoint y: 332, distance: 164.8
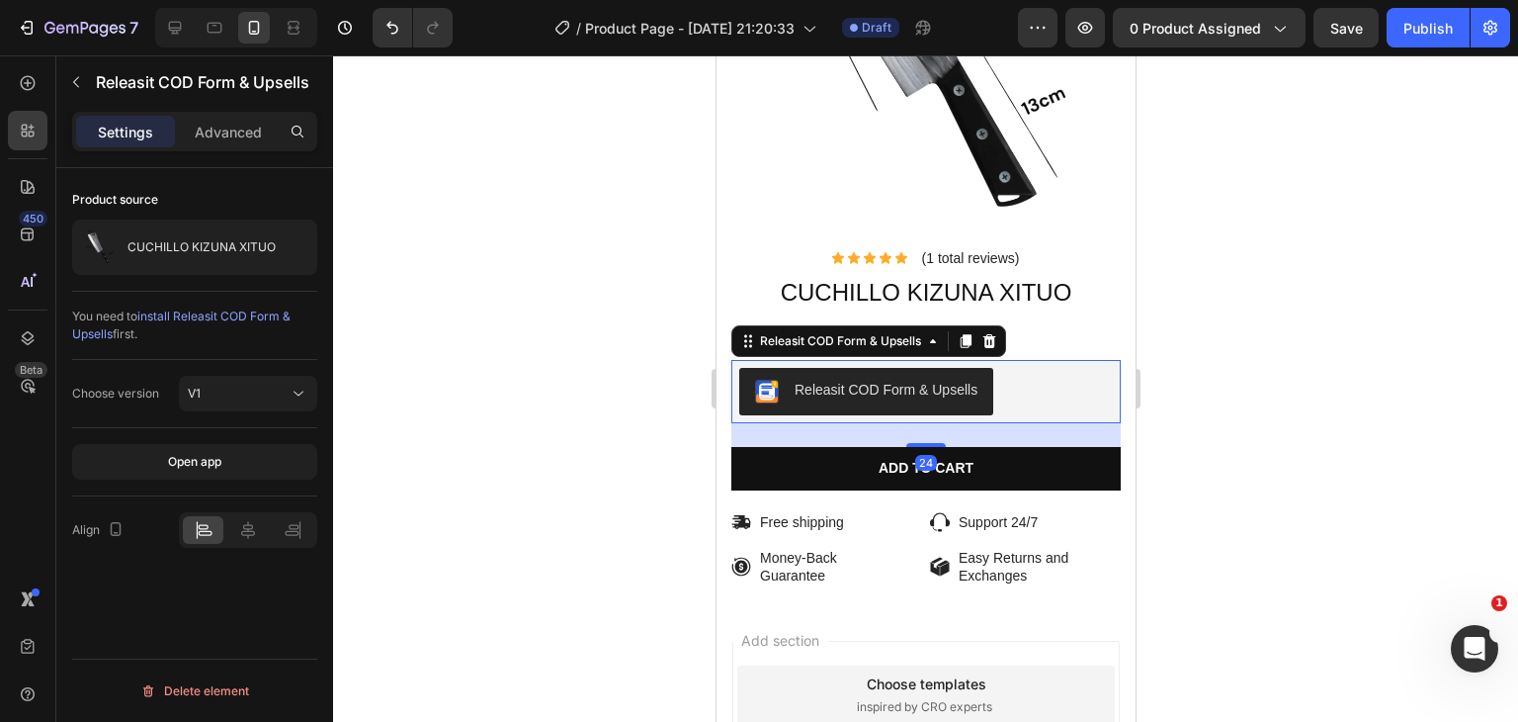
click at [1226, 402] on div at bounding box center [925, 388] width 1185 height 666
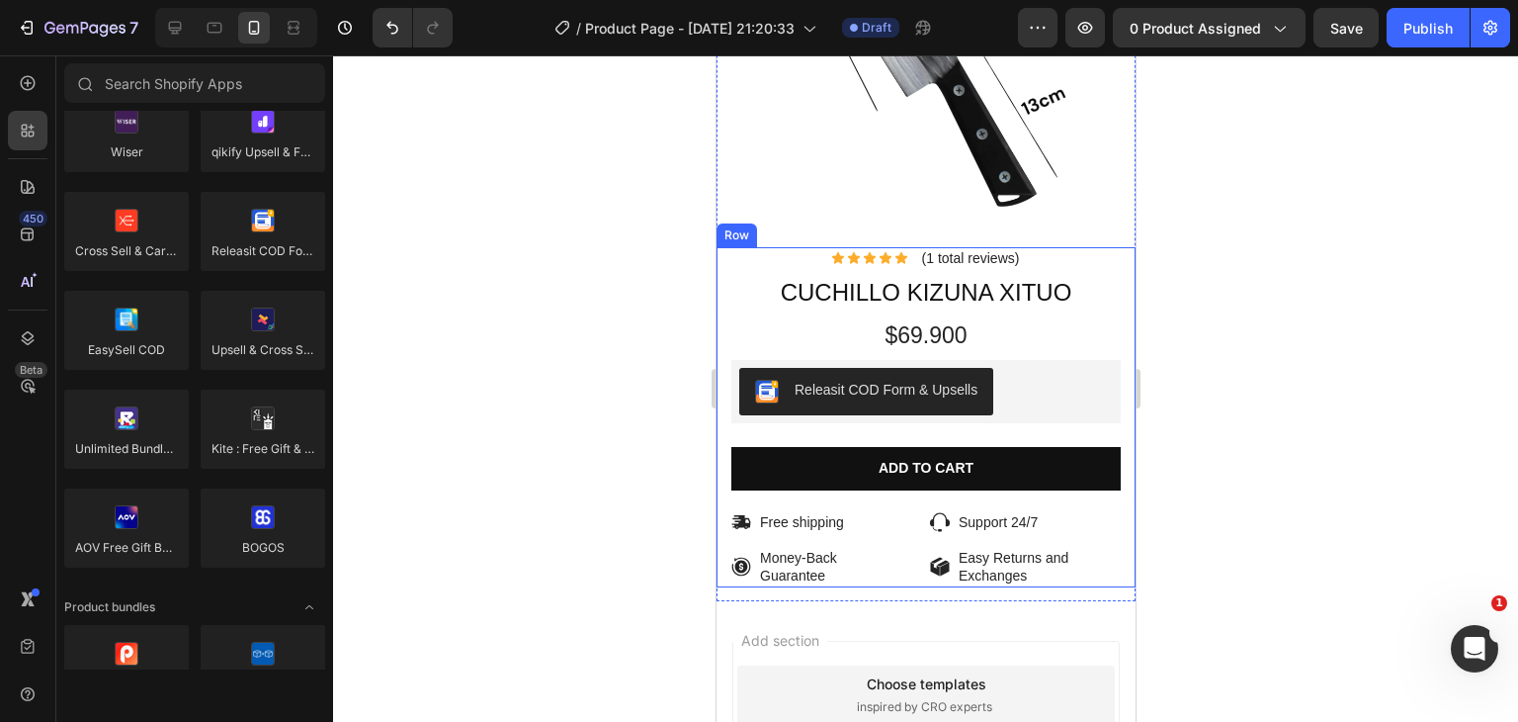
click at [1069, 413] on div "Lorem ipsum dolor Text Block Icon Icon Icon Icon Icon Icon List (1 total review…" at bounding box center [924, 416] width 389 height 339
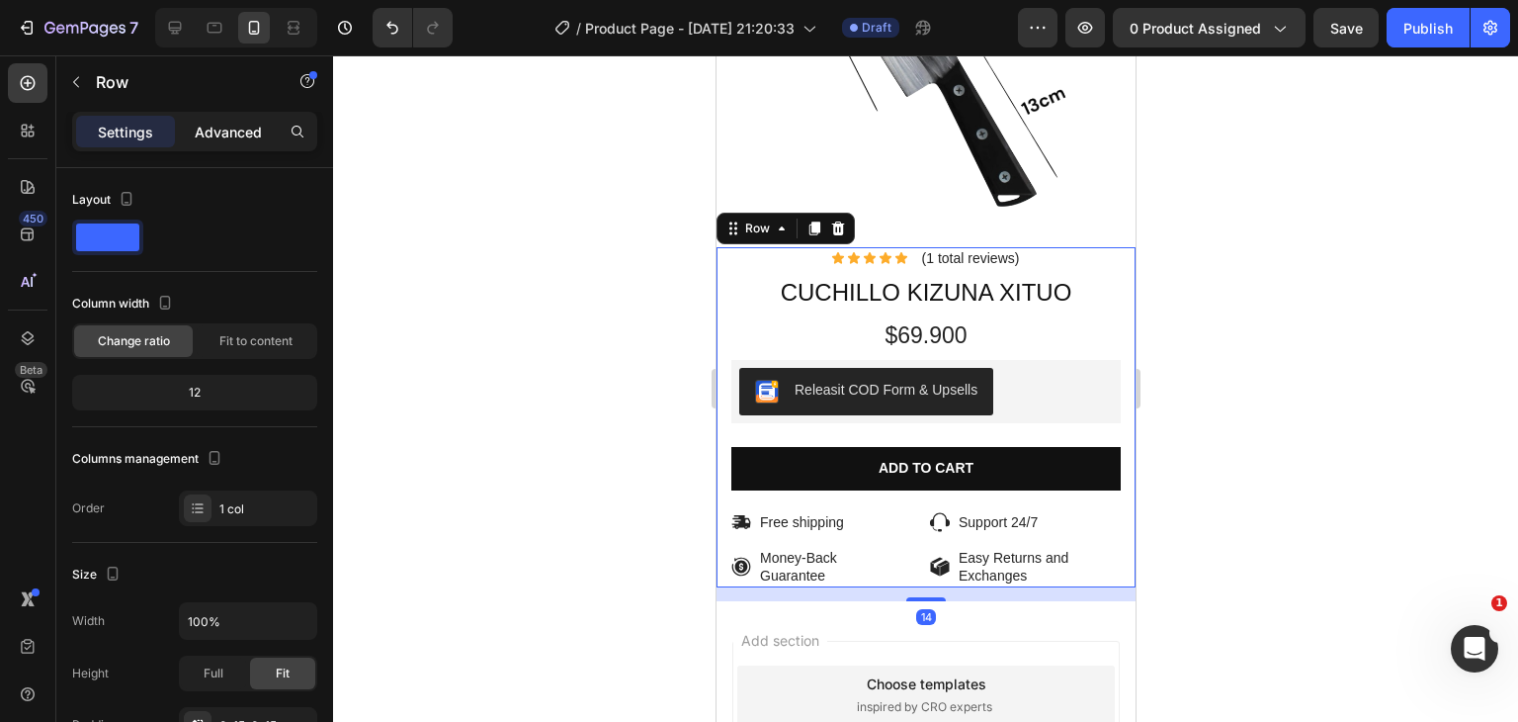
click at [215, 138] on p "Advanced" at bounding box center [228, 132] width 67 height 21
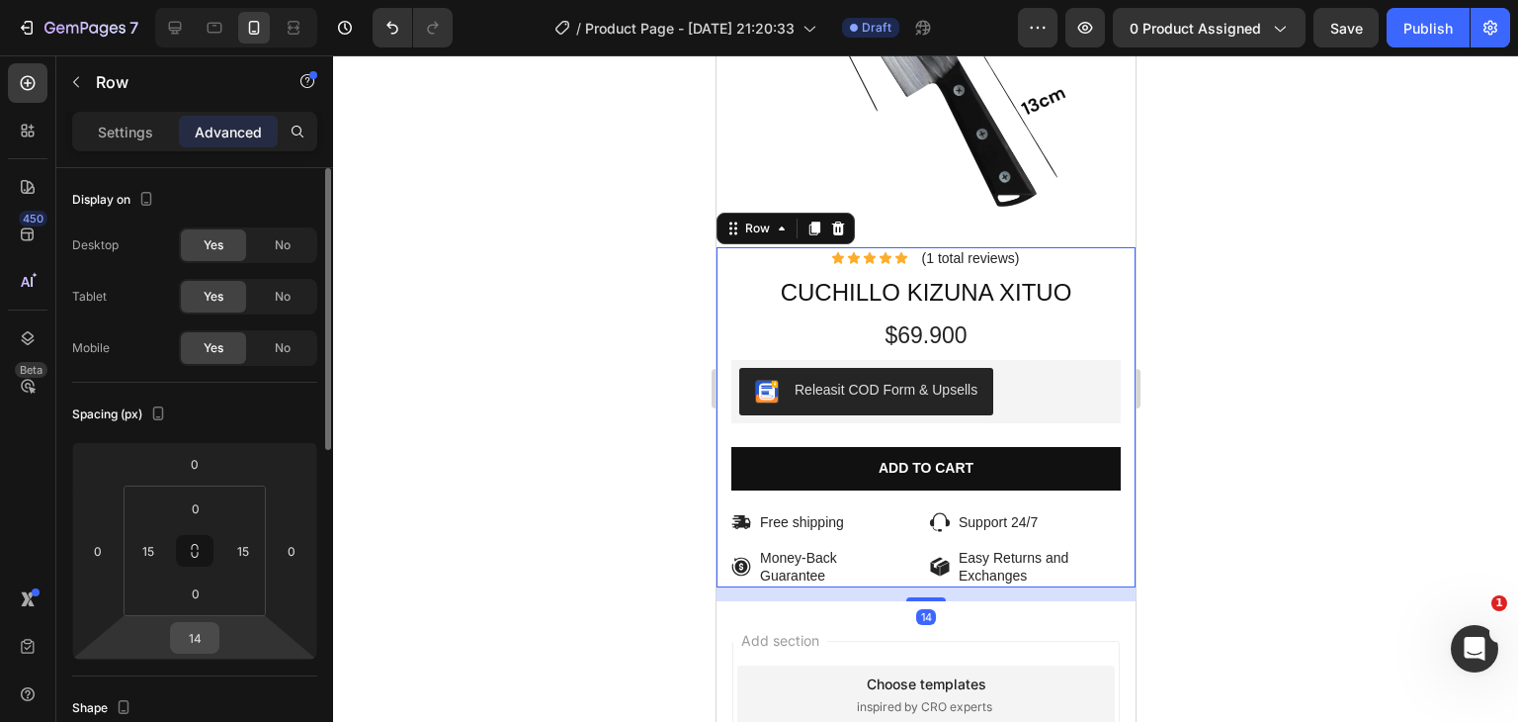
click at [198, 633] on input "14" at bounding box center [195, 638] width 40 height 30
type input "0"
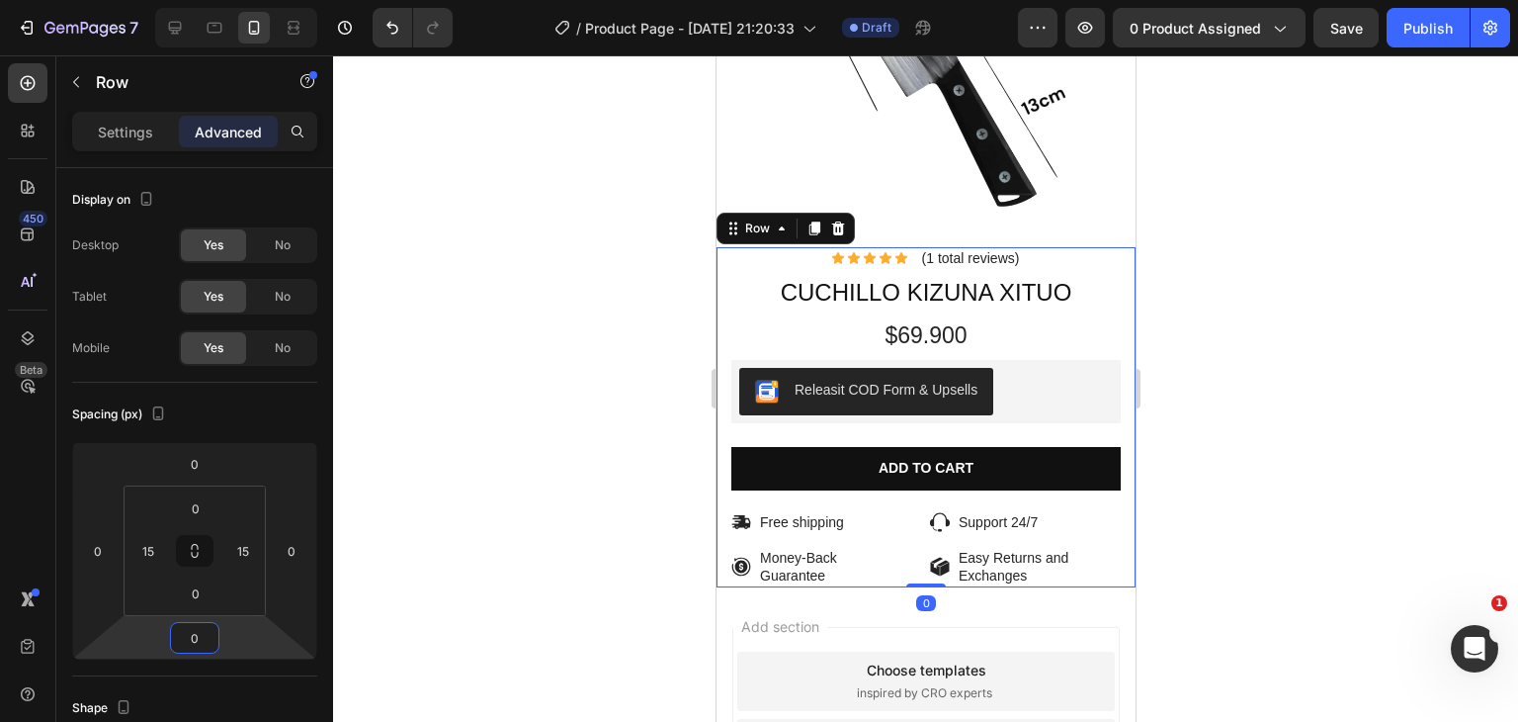
click at [1152, 428] on div at bounding box center [925, 388] width 1185 height 666
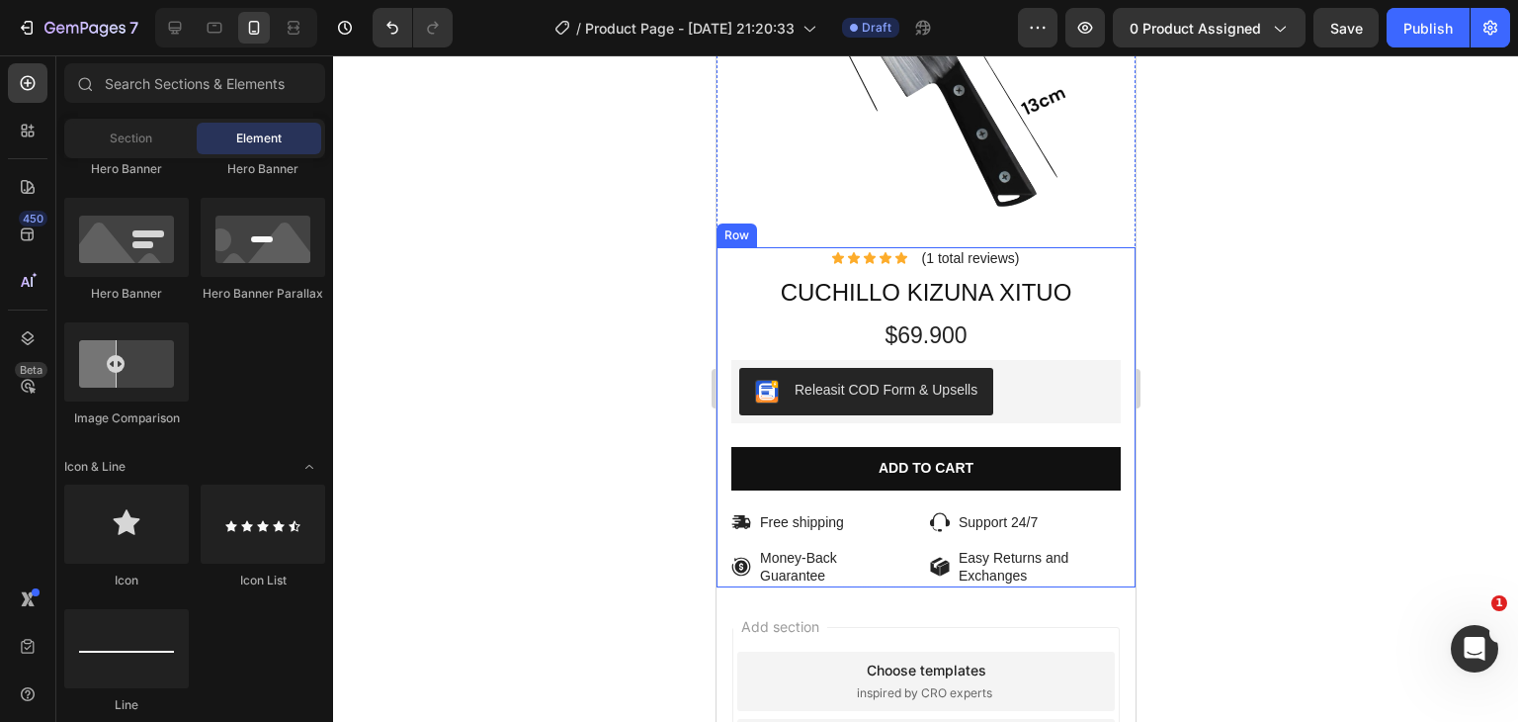
click at [989, 424] on div "Lorem ipsum dolor Text Block Icon Icon Icon Icon Icon Icon List (1 total review…" at bounding box center [924, 416] width 389 height 339
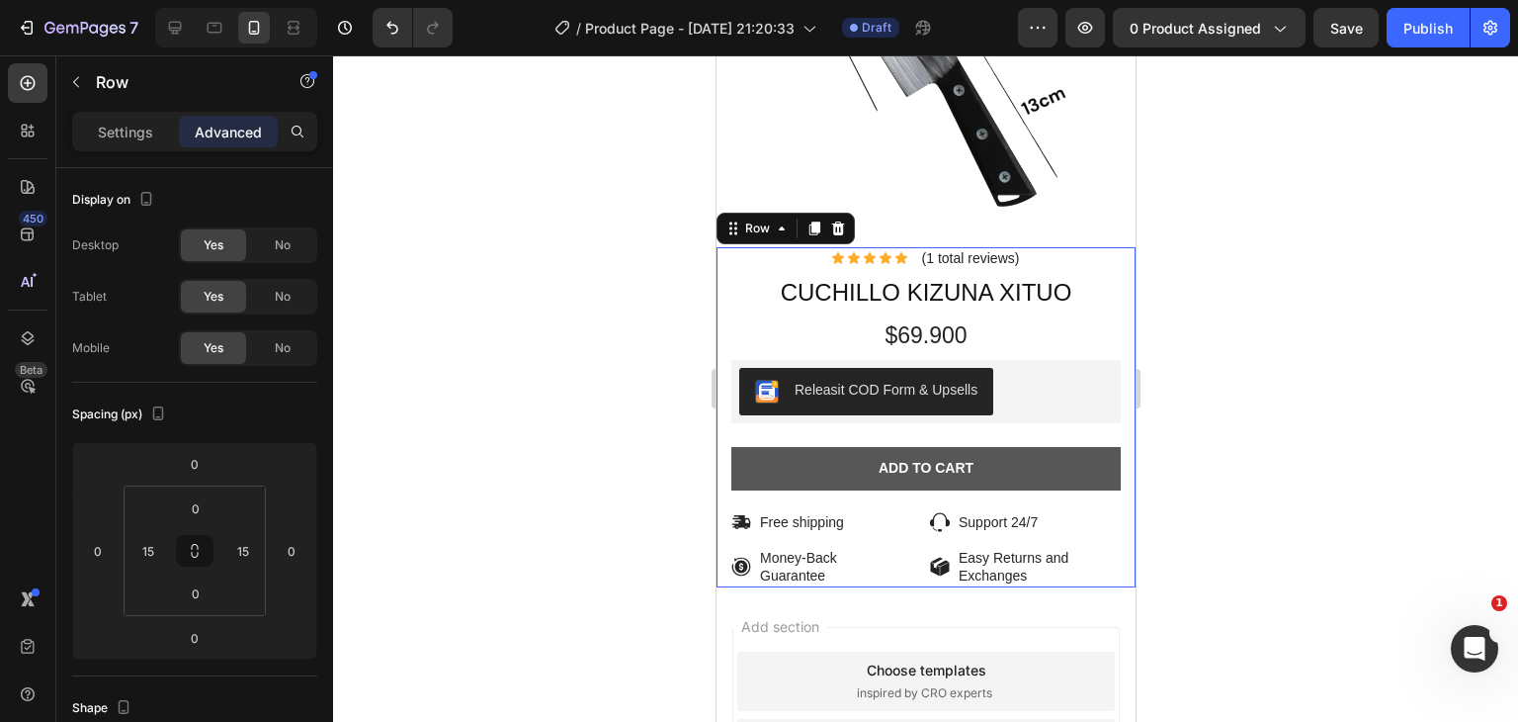
click at [989, 449] on button "Add to cart" at bounding box center [924, 468] width 389 height 43
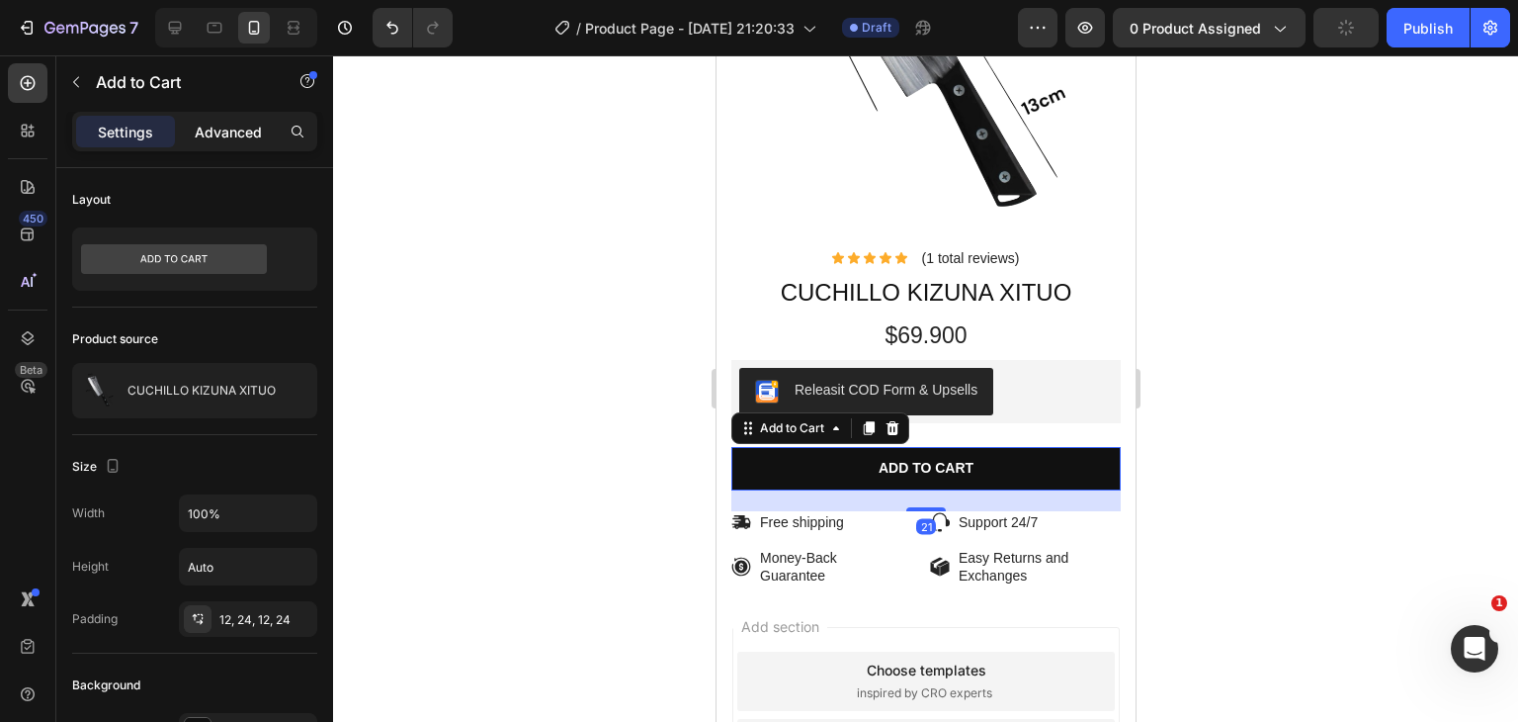
click at [246, 131] on p "Advanced" at bounding box center [228, 132] width 67 height 21
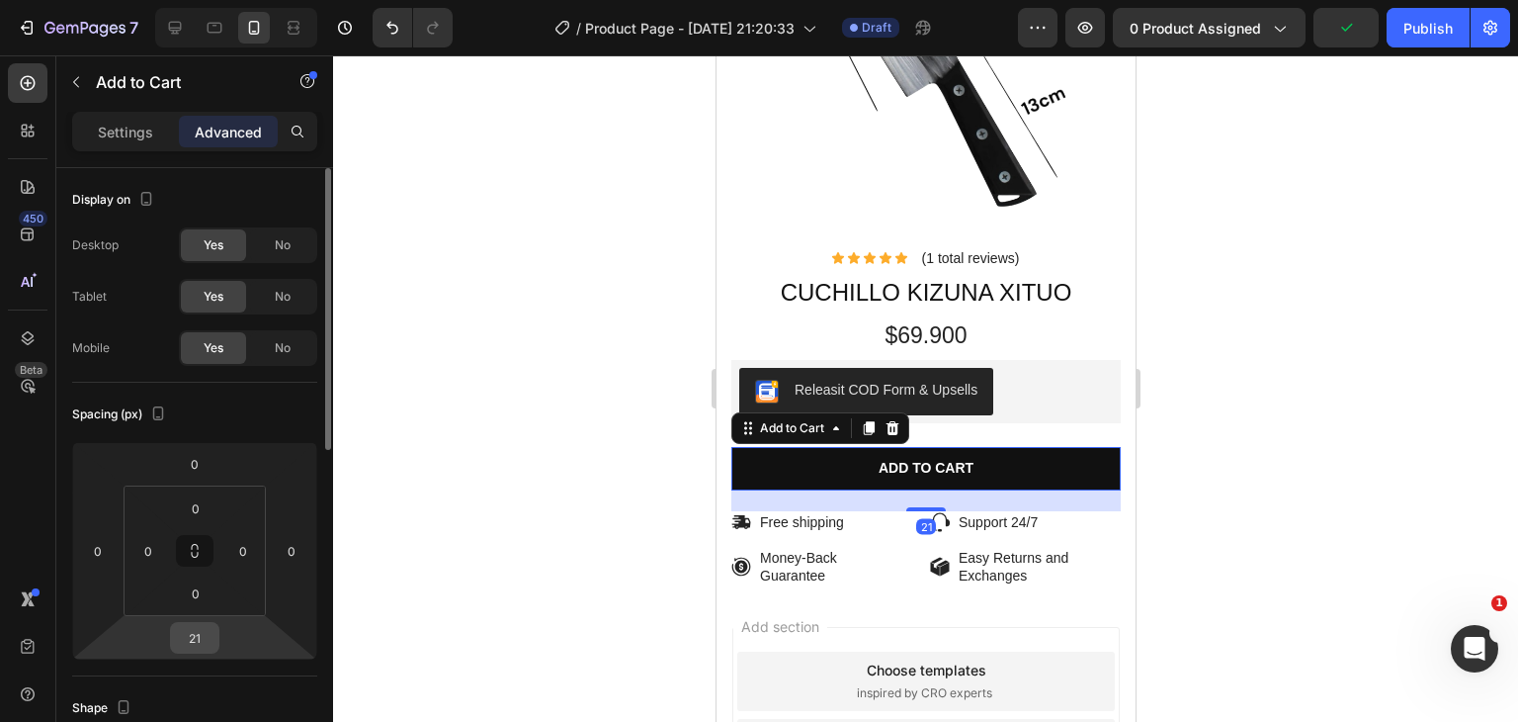
click at [202, 642] on input "21" at bounding box center [195, 638] width 40 height 30
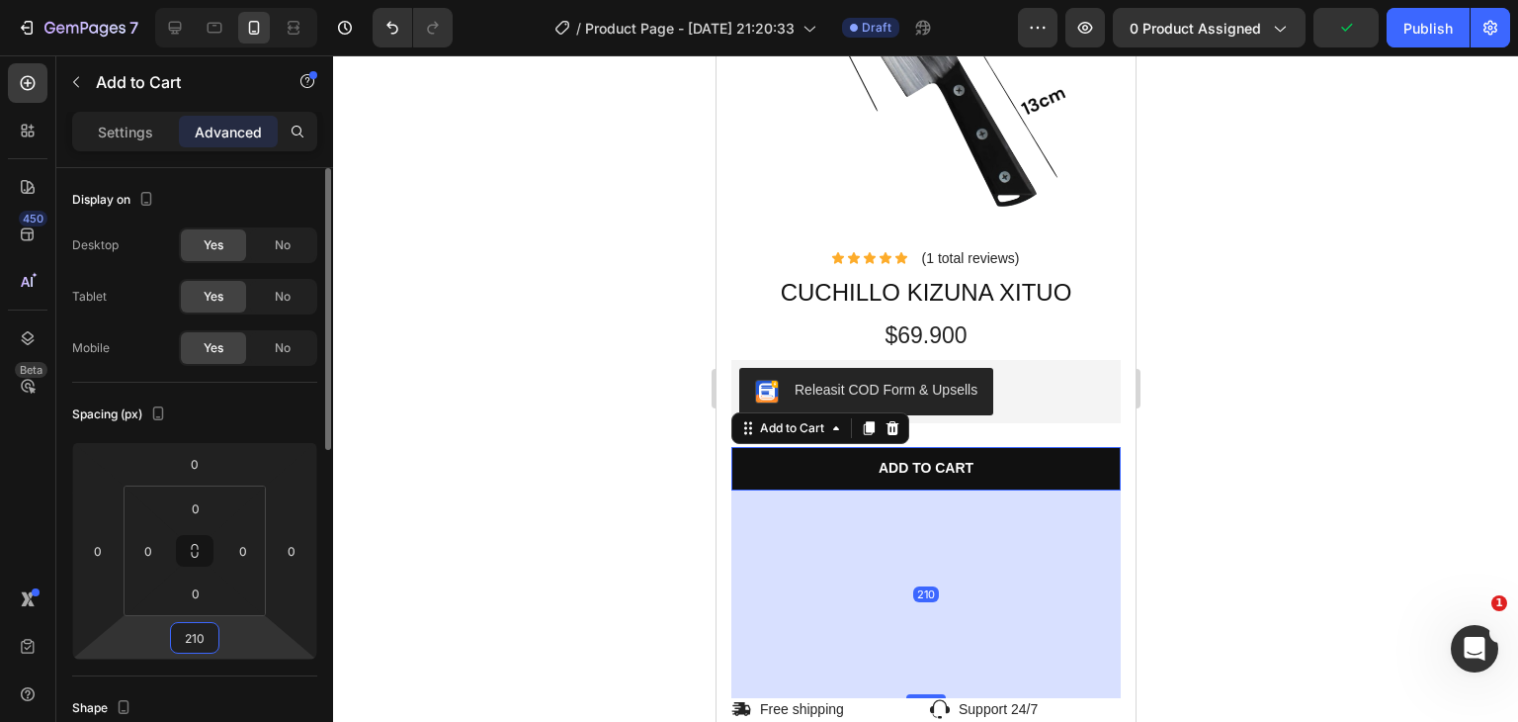
type input "0"
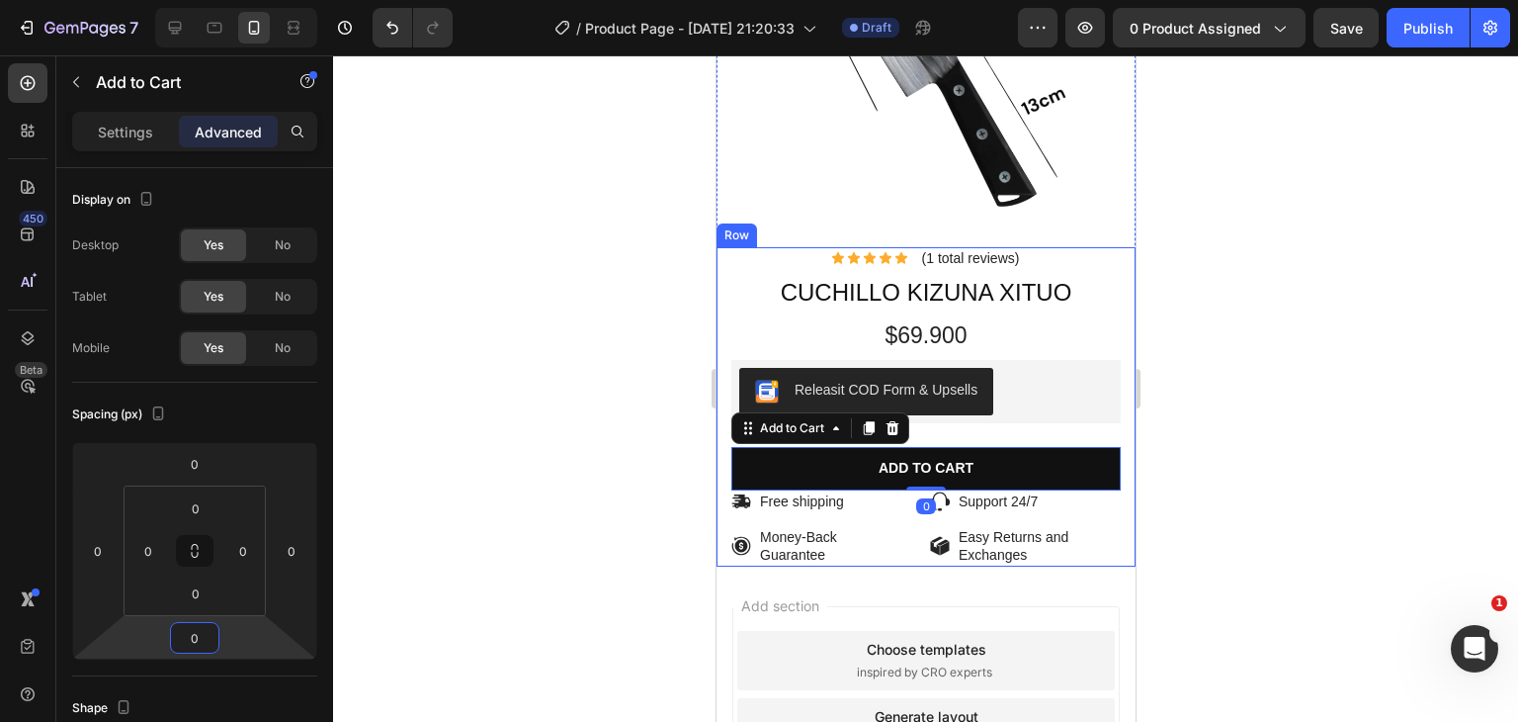
click at [1036, 409] on div "Lorem ipsum dolor Text Block Icon Icon Icon Icon Icon Icon List (1 total review…" at bounding box center [924, 406] width 389 height 318
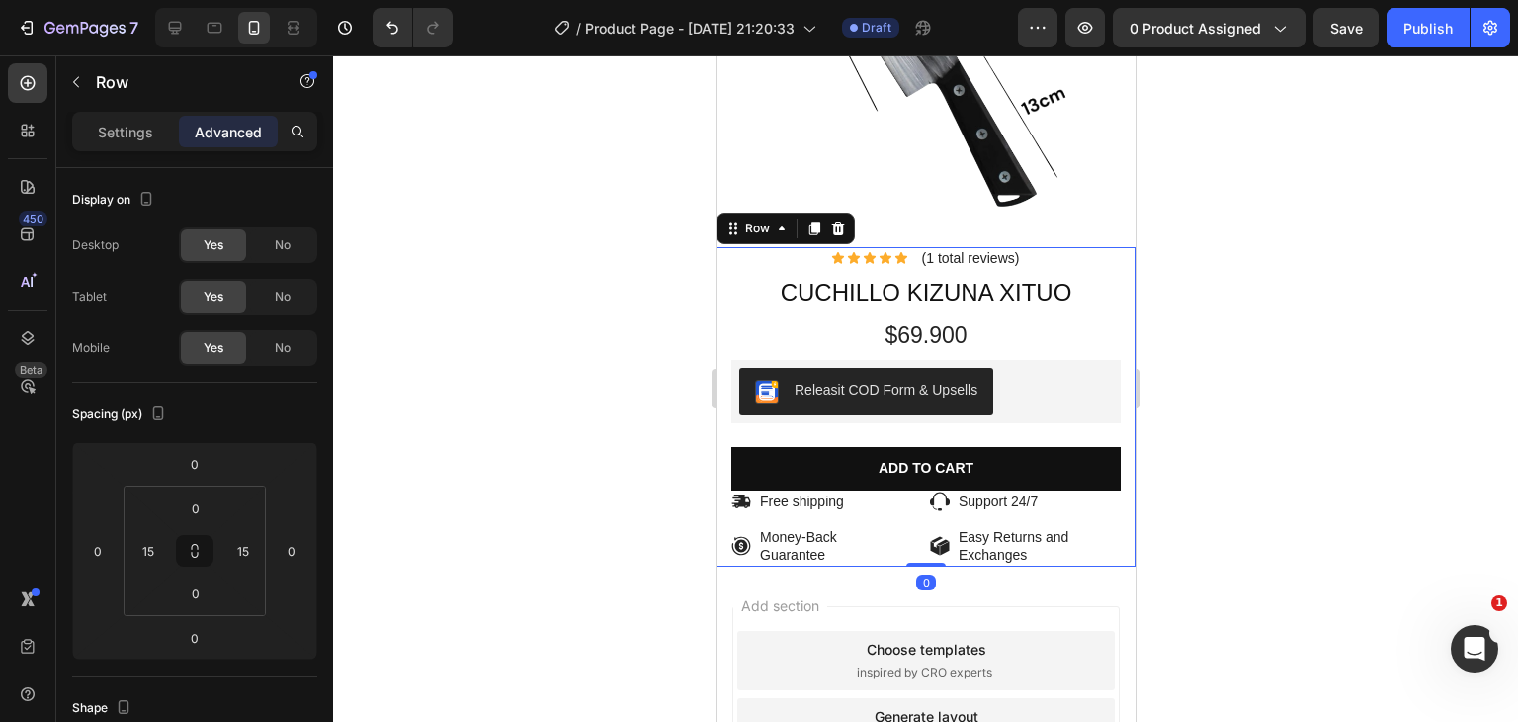
click at [1036, 413] on div "Lorem ipsum dolor Text Block Icon Icon Icon Icon Icon Icon List (1 total review…" at bounding box center [924, 406] width 389 height 318
click at [1036, 389] on div "Releasit COD Form & Upsells" at bounding box center [925, 391] width 374 height 47
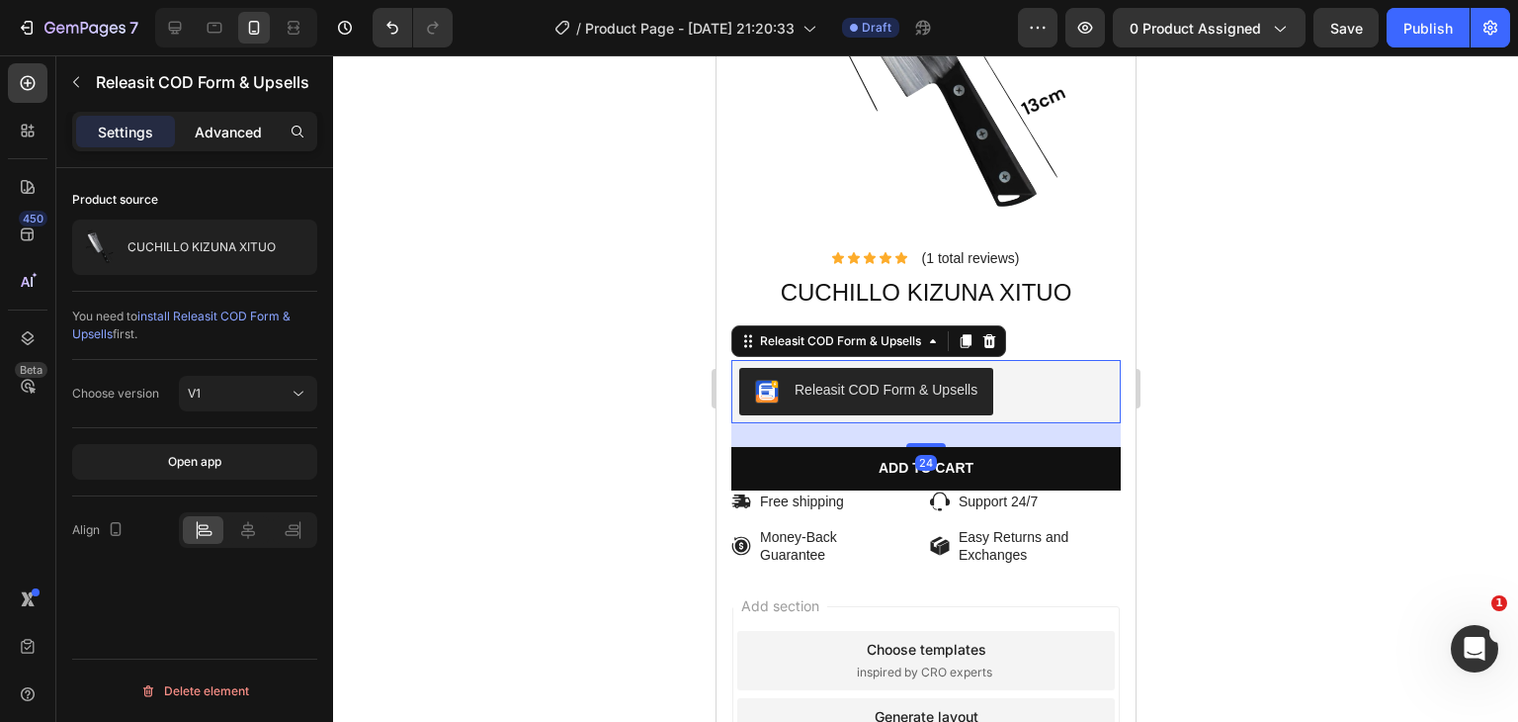
click at [232, 136] on p "Advanced" at bounding box center [228, 132] width 67 height 21
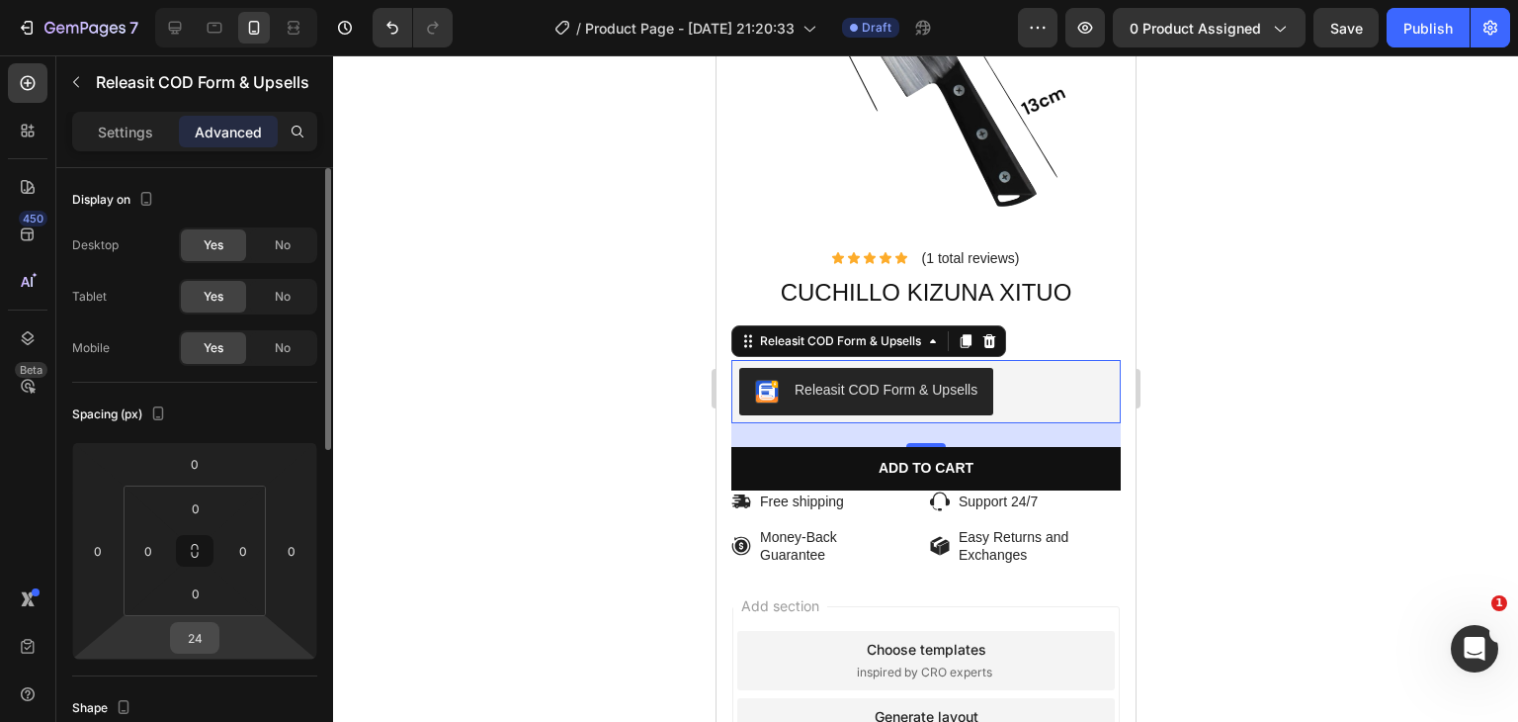
click at [204, 634] on input "24" at bounding box center [195, 638] width 40 height 30
type input "0"
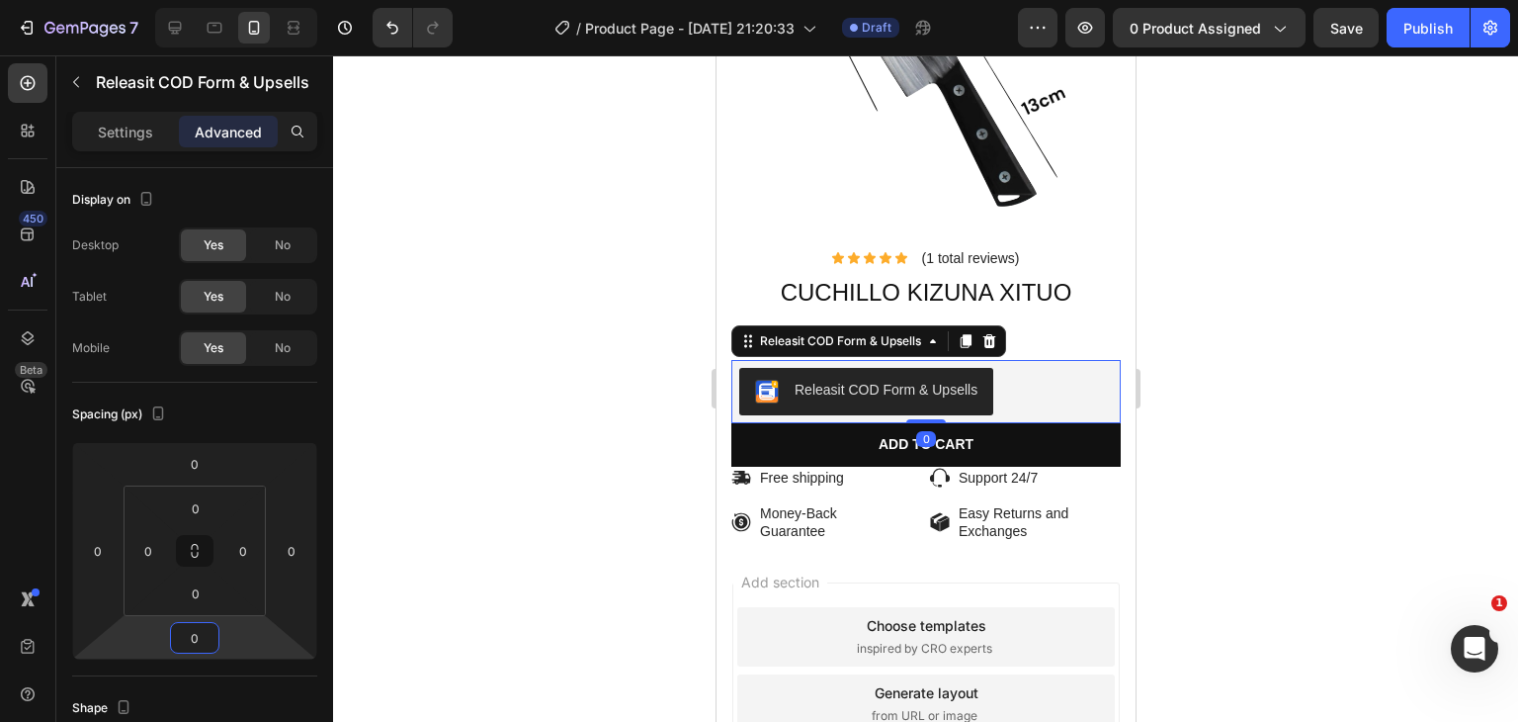
click at [486, 456] on div at bounding box center [925, 388] width 1185 height 666
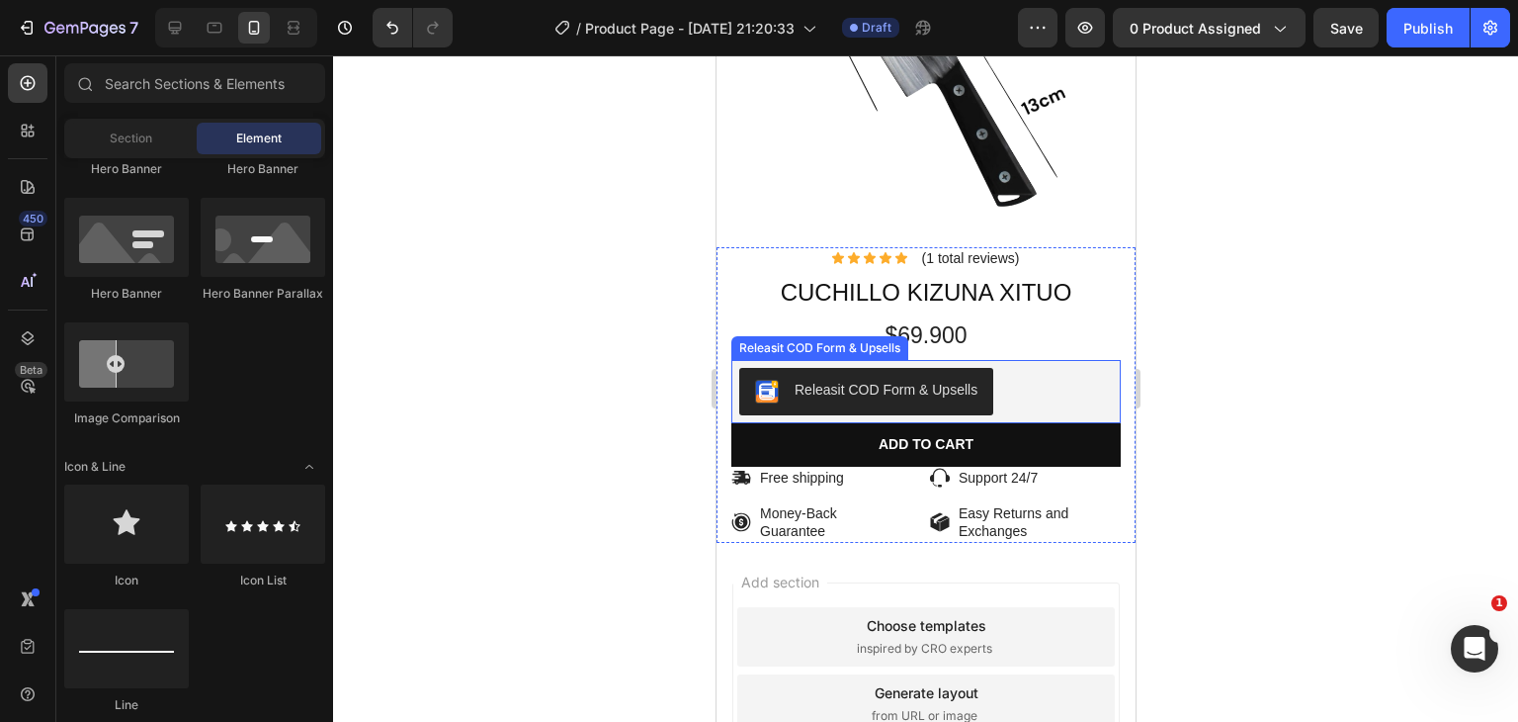
click at [1088, 377] on div "Releasit COD Form & Upsells" at bounding box center [925, 391] width 374 height 47
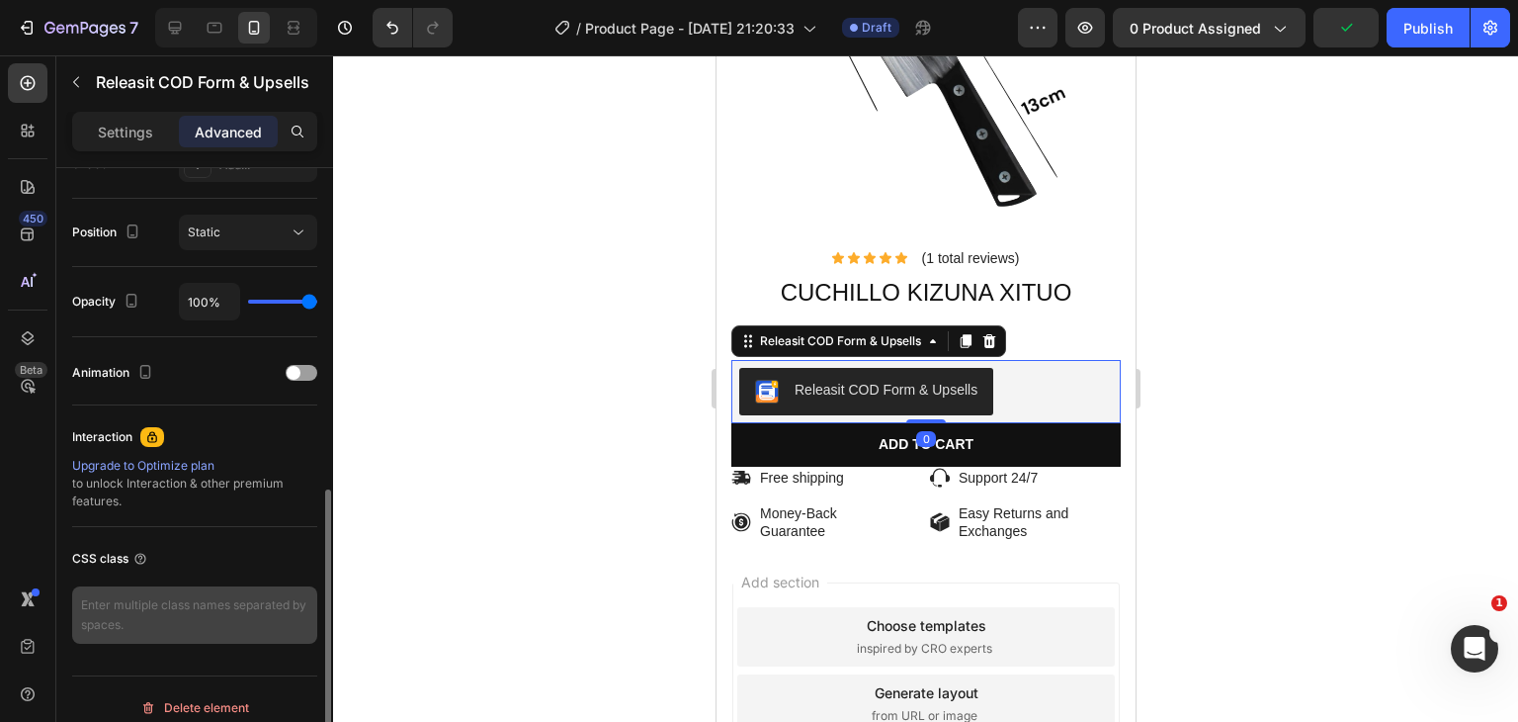
scroll to position [707, 0]
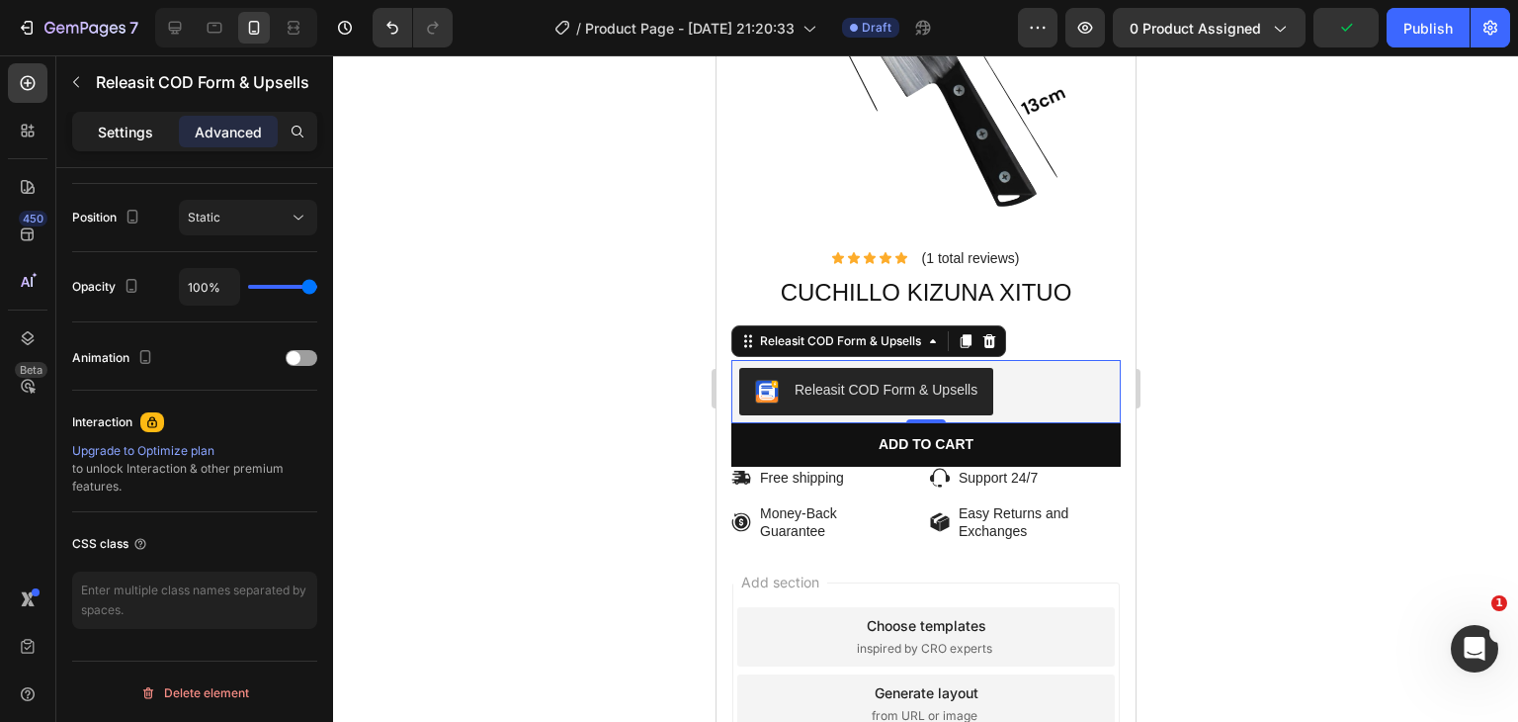
click at [146, 138] on p "Settings" at bounding box center [125, 132] width 55 height 21
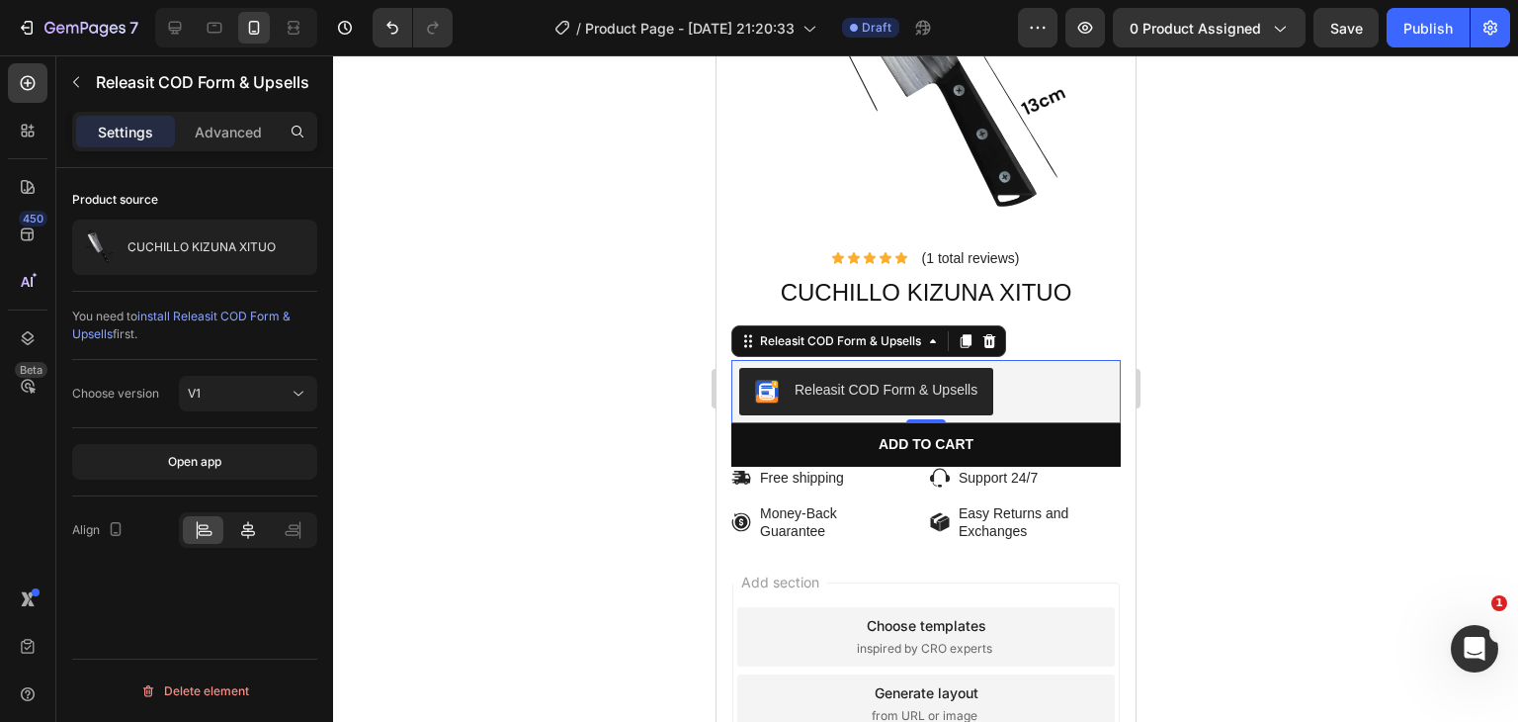
click at [238, 538] on icon at bounding box center [248, 530] width 20 height 20
click at [504, 453] on div at bounding box center [925, 388] width 1185 height 666
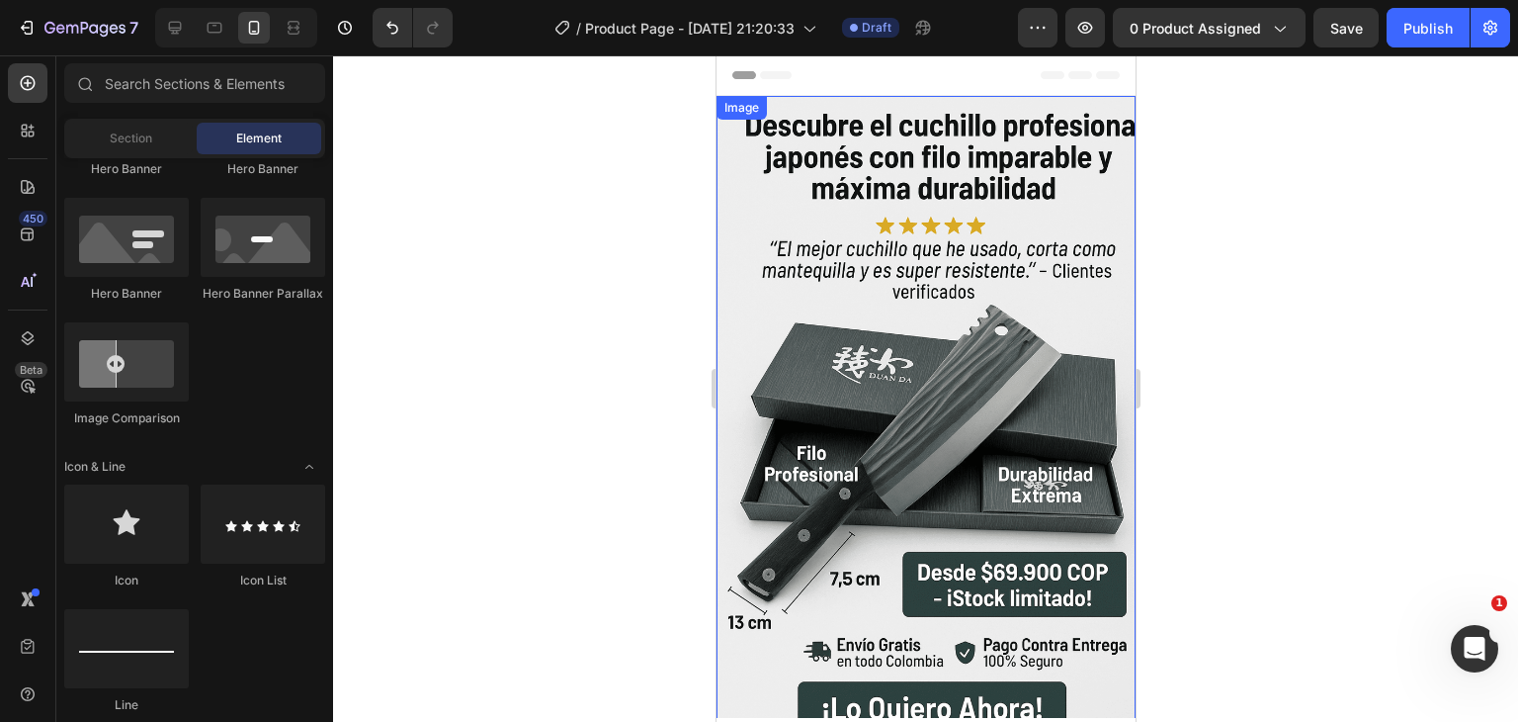
click at [883, 256] on img at bounding box center [925, 410] width 419 height 629
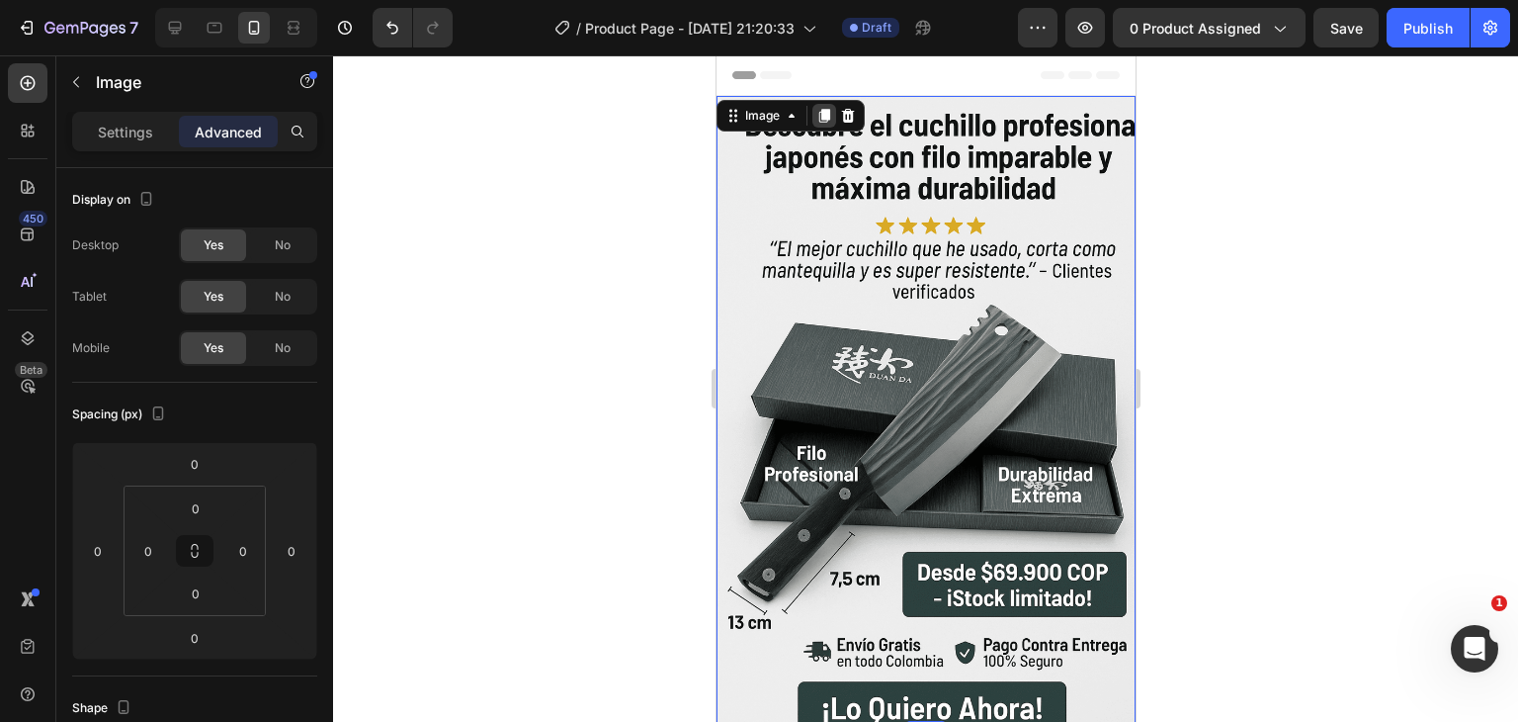
click at [823, 117] on icon at bounding box center [823, 116] width 11 height 14
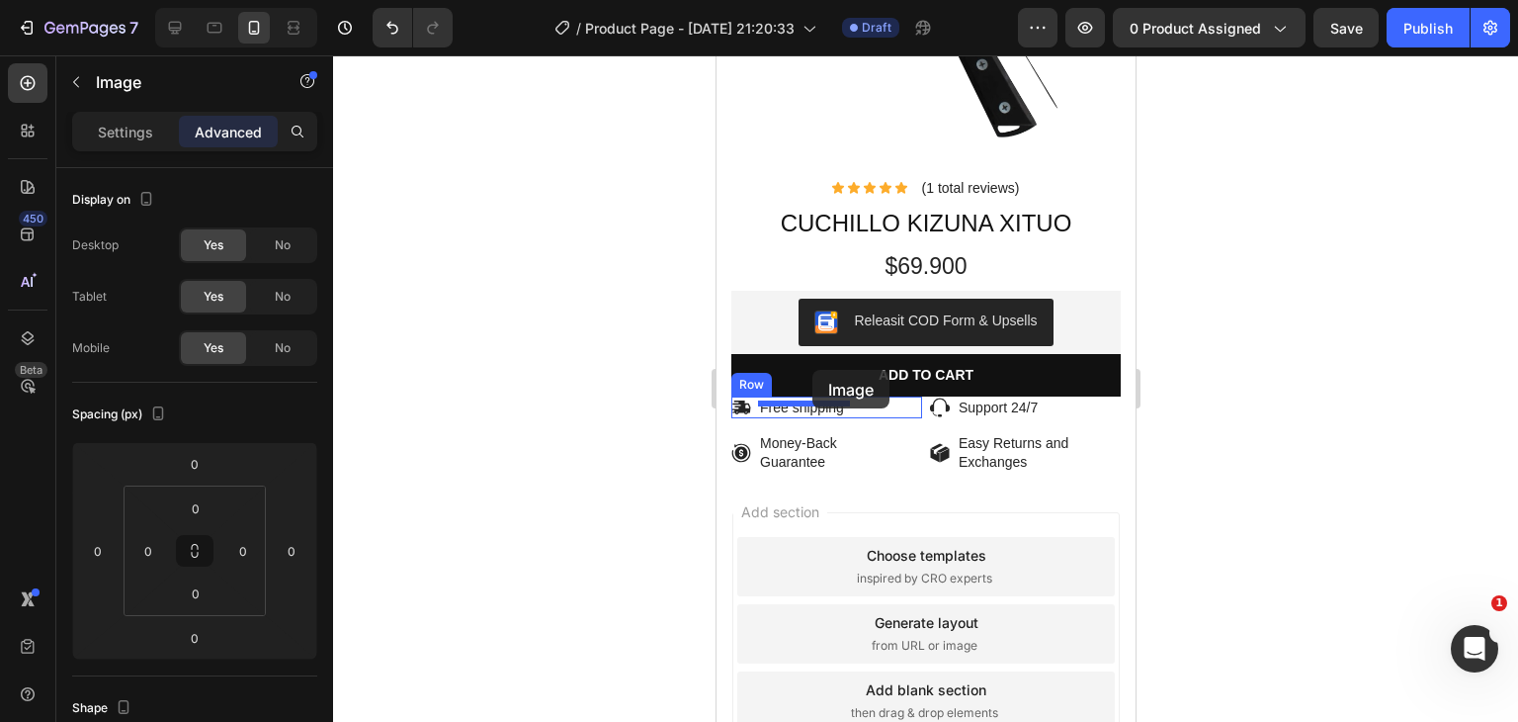
scroll to position [1673, 0]
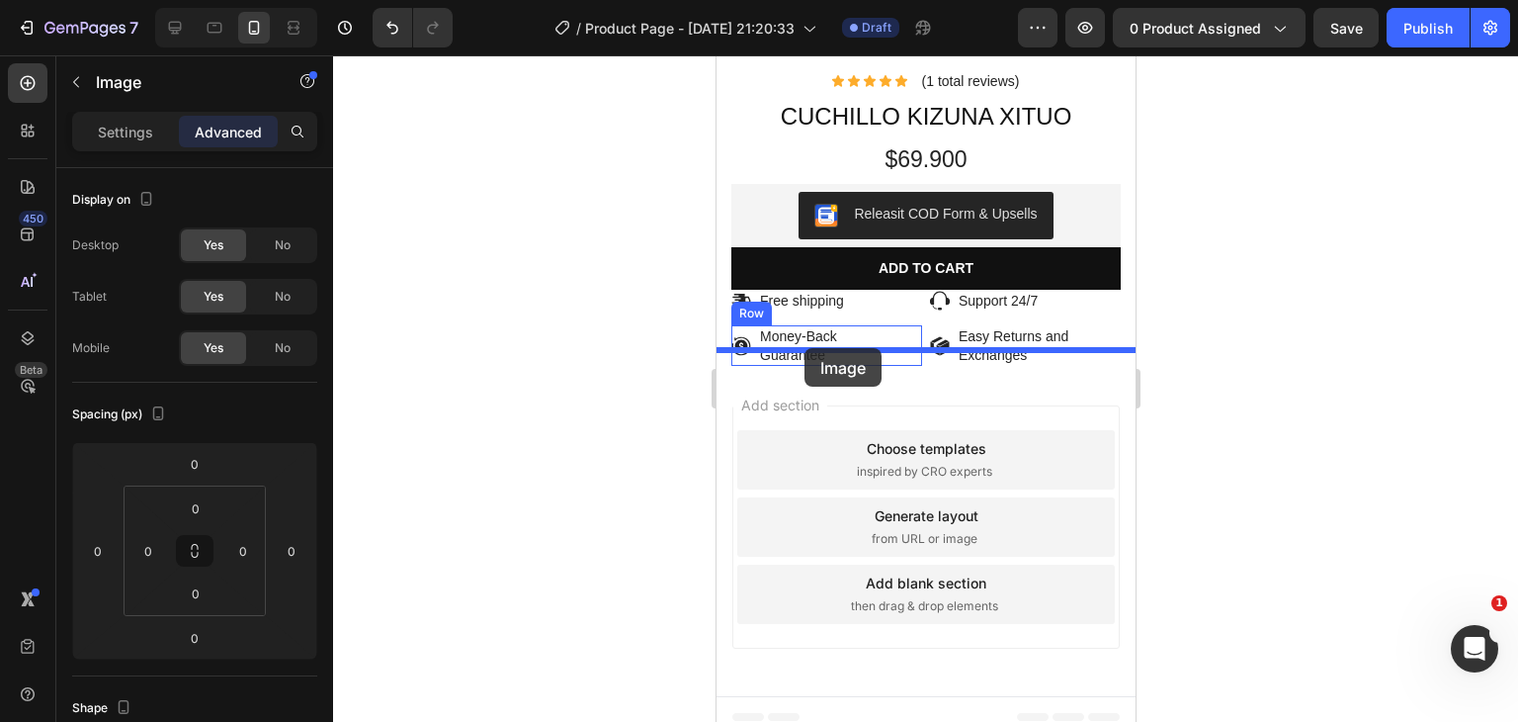
drag, startPoint x: 763, startPoint y: 109, endPoint x: 804, endPoint y: 348, distance: 242.6
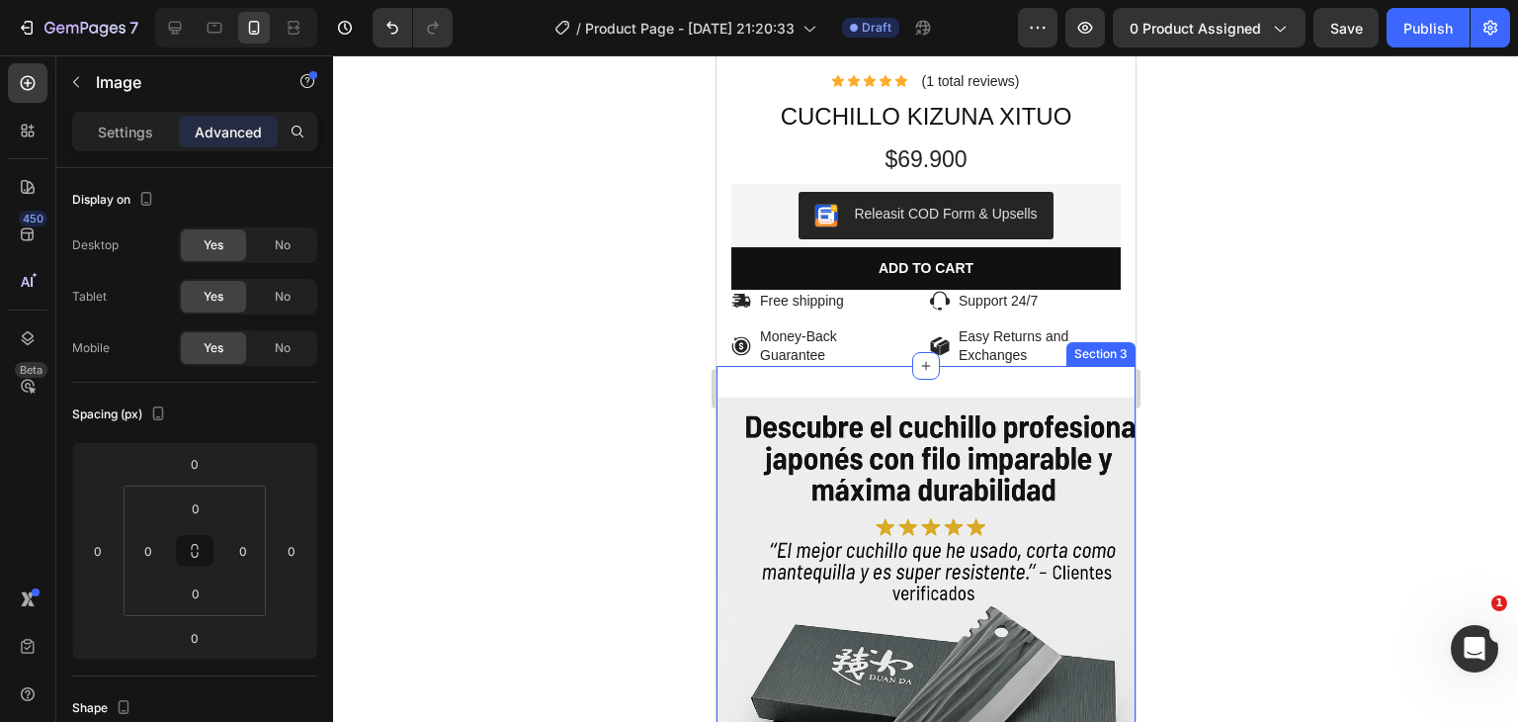
click at [938, 376] on div "Image 0 Section 3" at bounding box center [925, 712] width 419 height 692
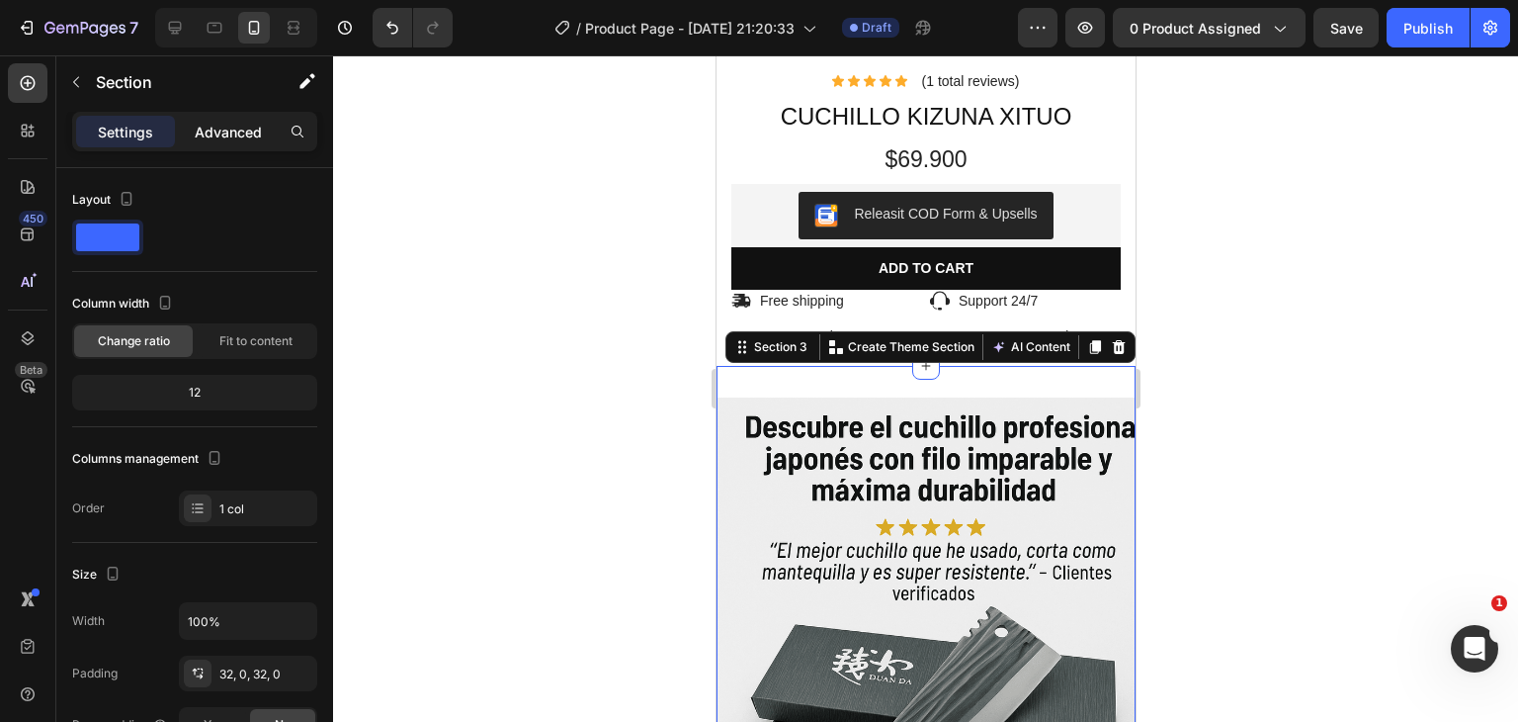
click at [219, 135] on p "Advanced" at bounding box center [228, 132] width 67 height 21
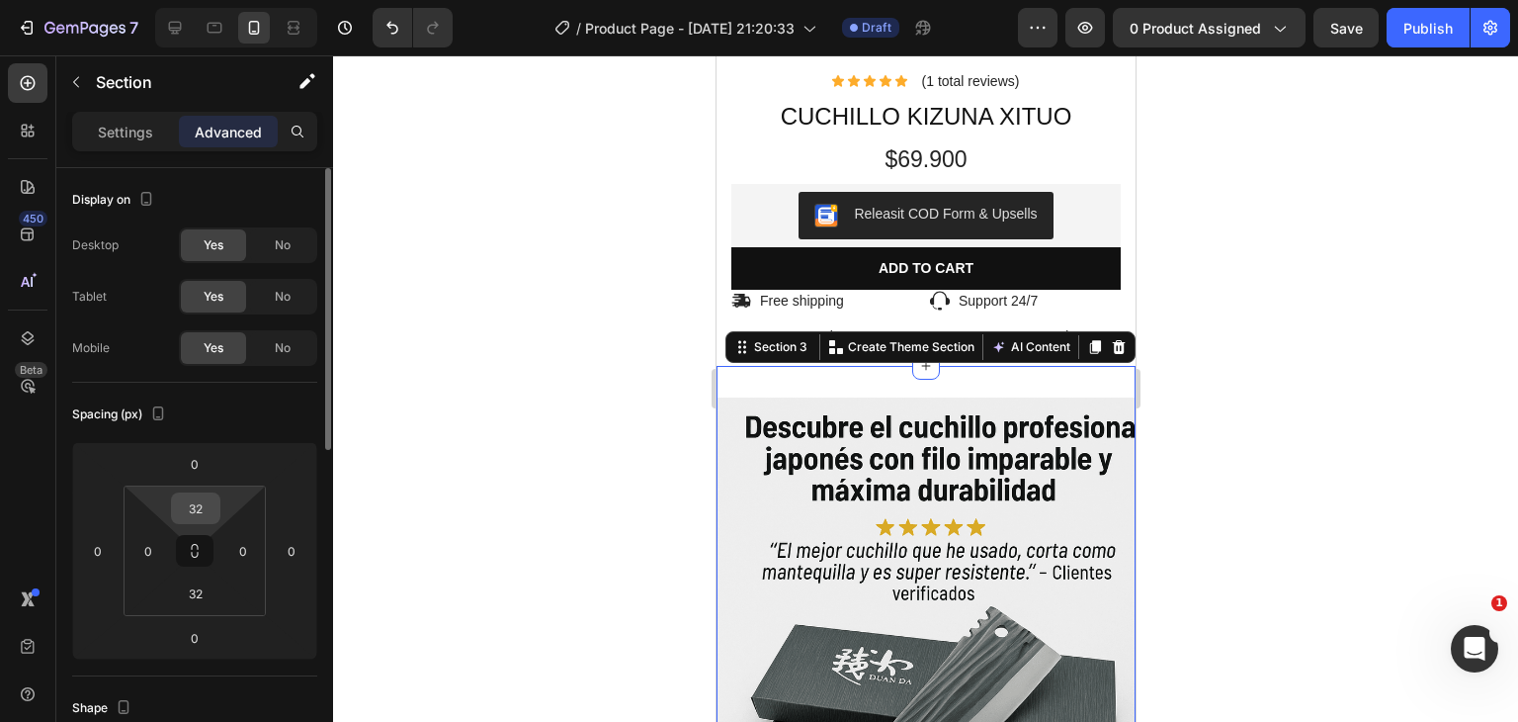
click at [206, 516] on input "32" at bounding box center [196, 508] width 40 height 30
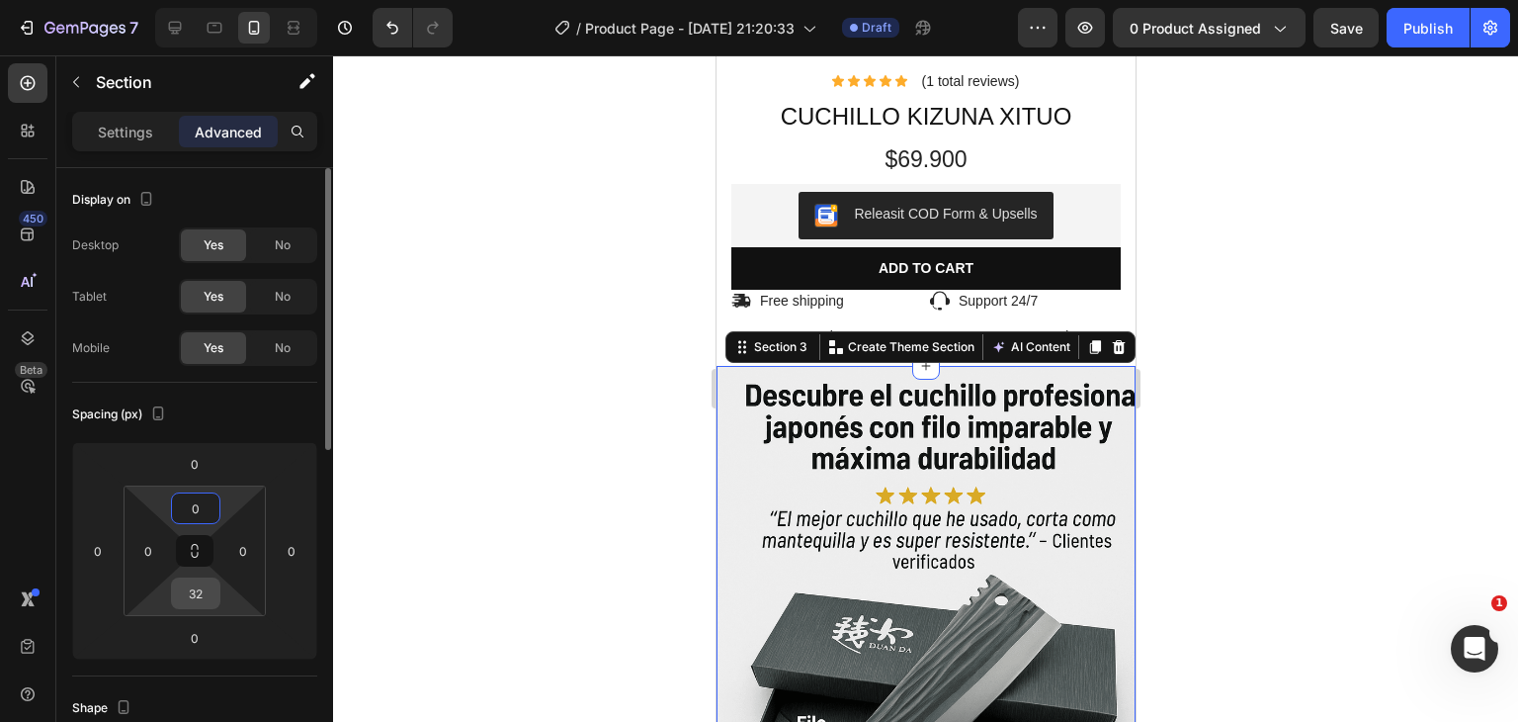
type input "0"
click at [203, 582] on input "32" at bounding box center [196, 593] width 40 height 30
type input "0"
click at [415, 489] on div at bounding box center [925, 388] width 1185 height 666
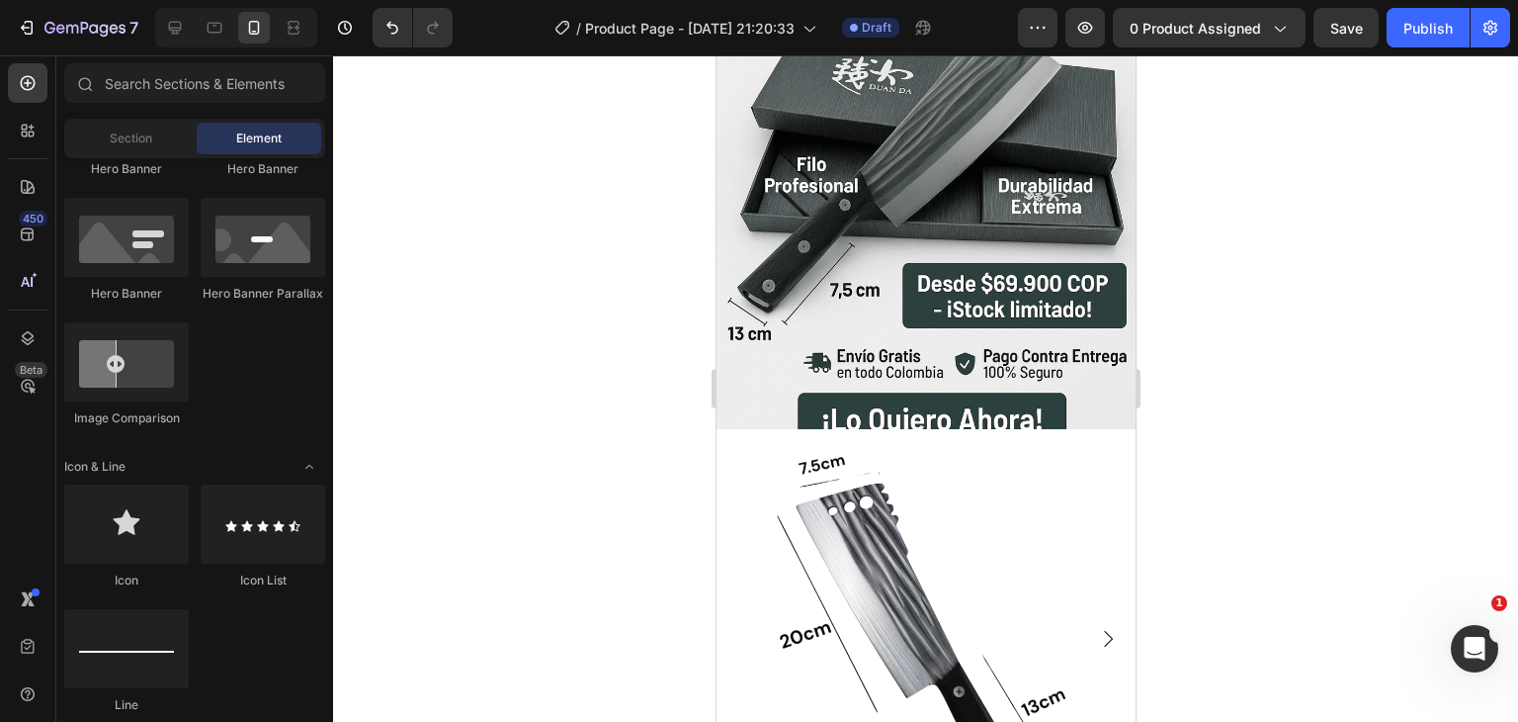
scroll to position [0, 0]
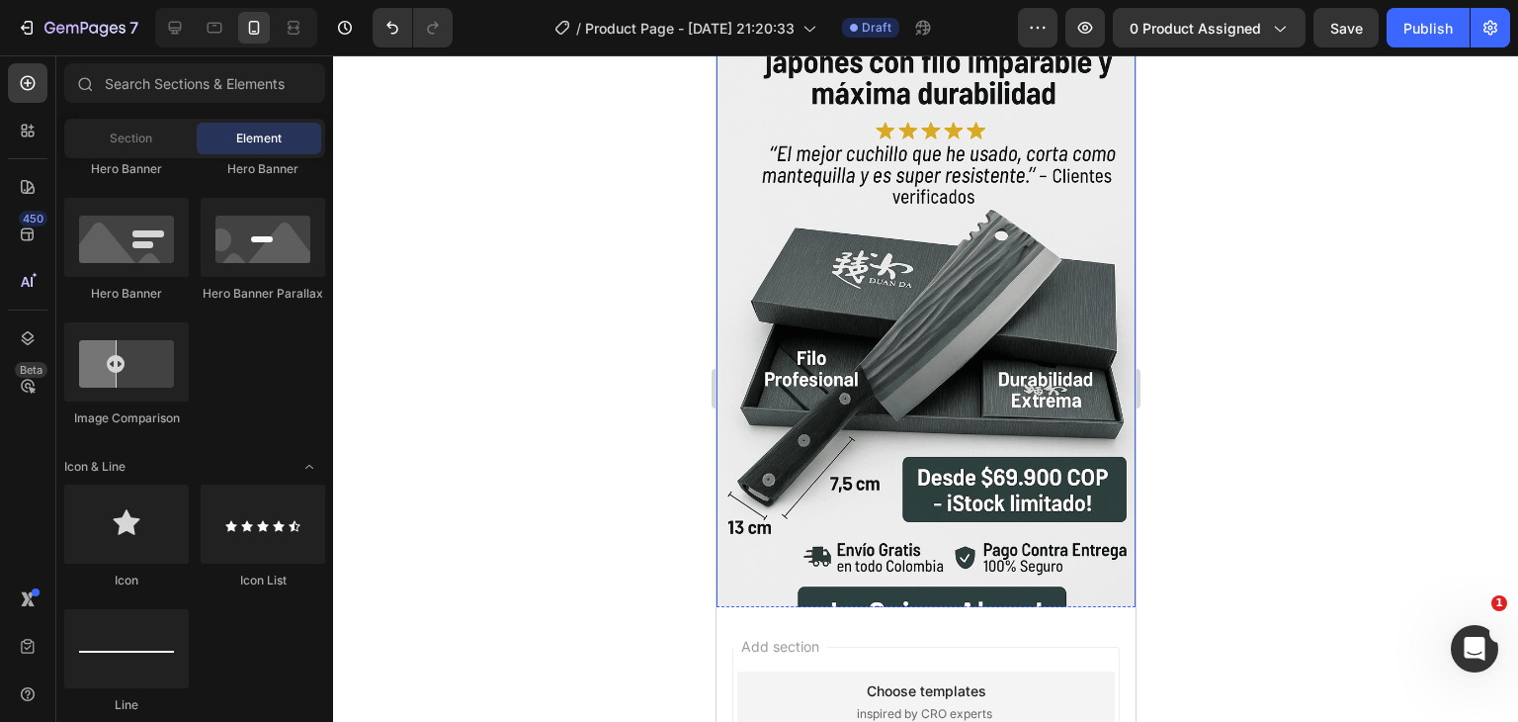
click at [875, 410] on img at bounding box center [925, 315] width 419 height 629
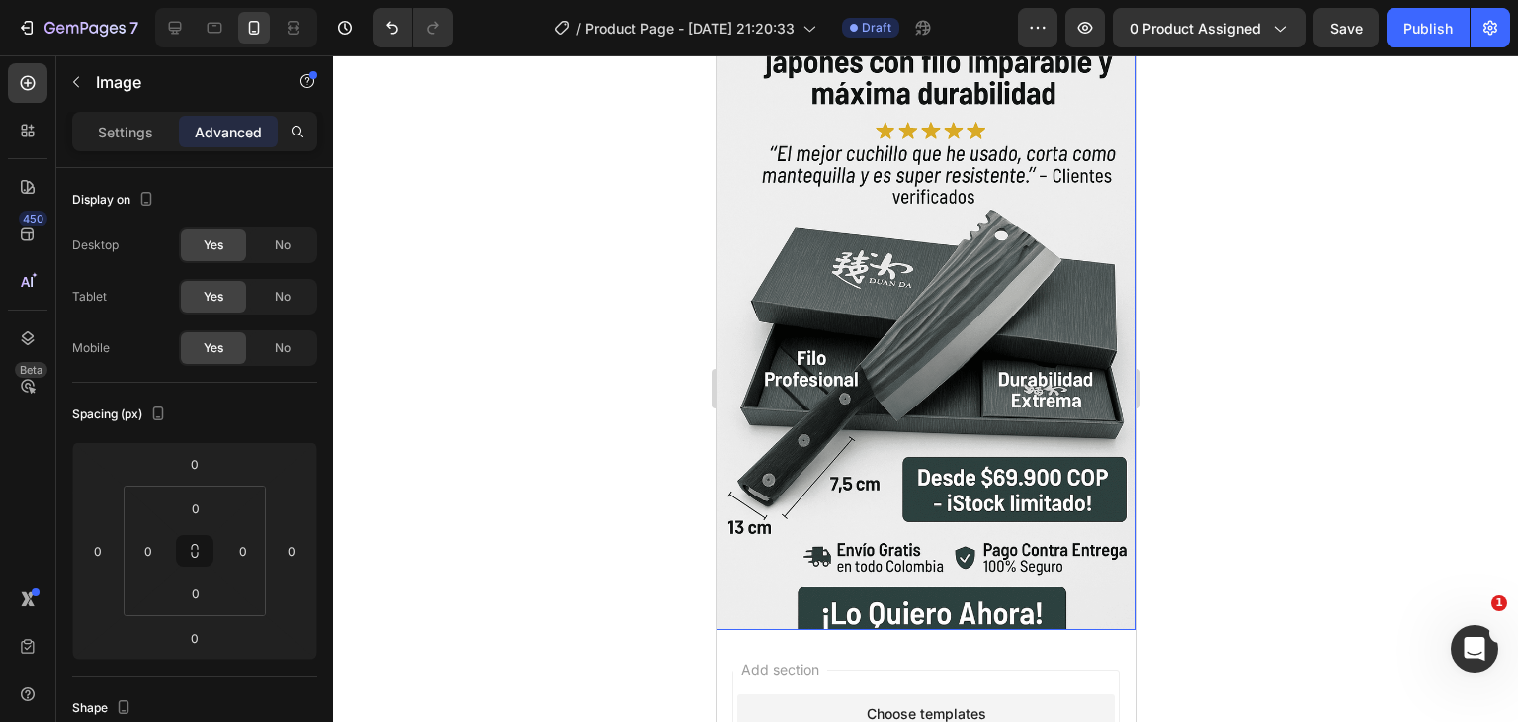
scroll to position [1277, 0]
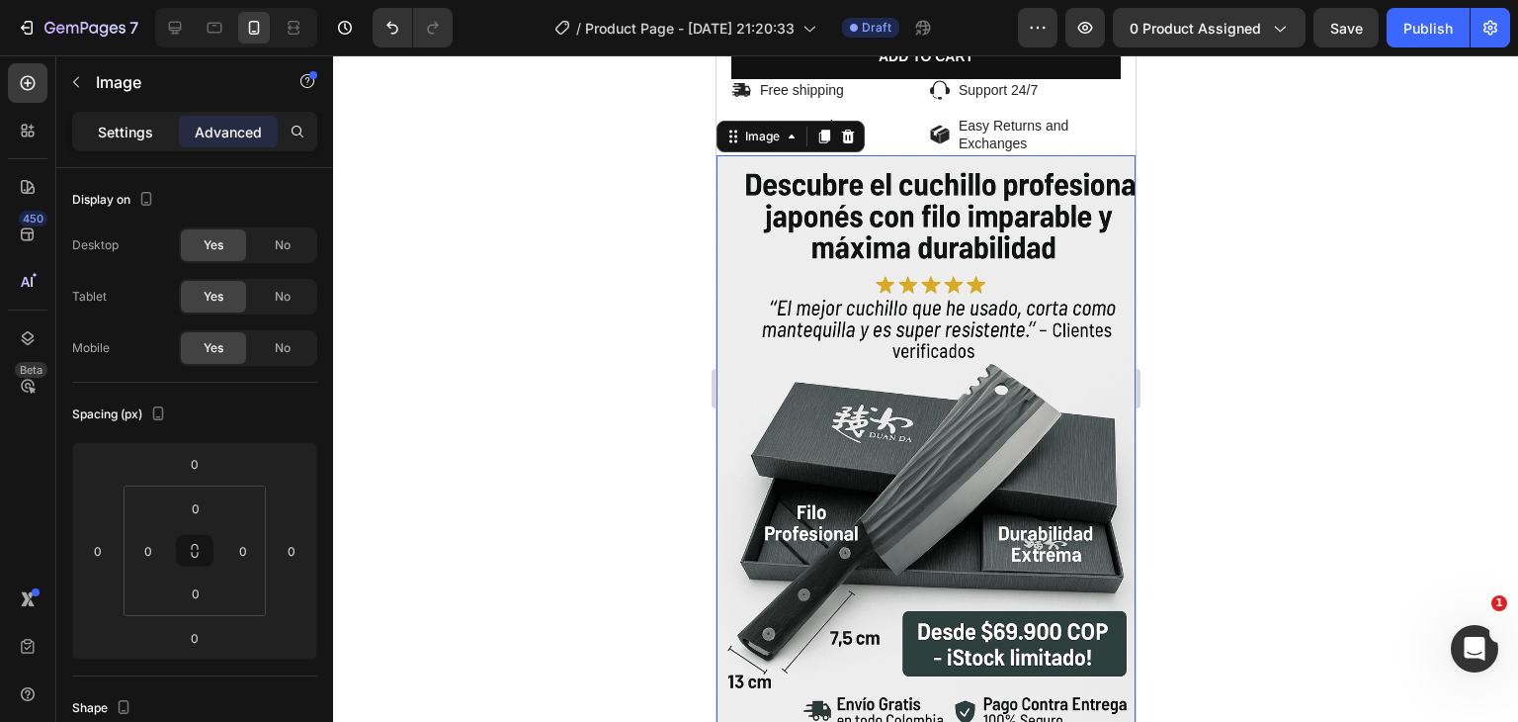
click at [125, 128] on p "Settings" at bounding box center [125, 132] width 55 height 21
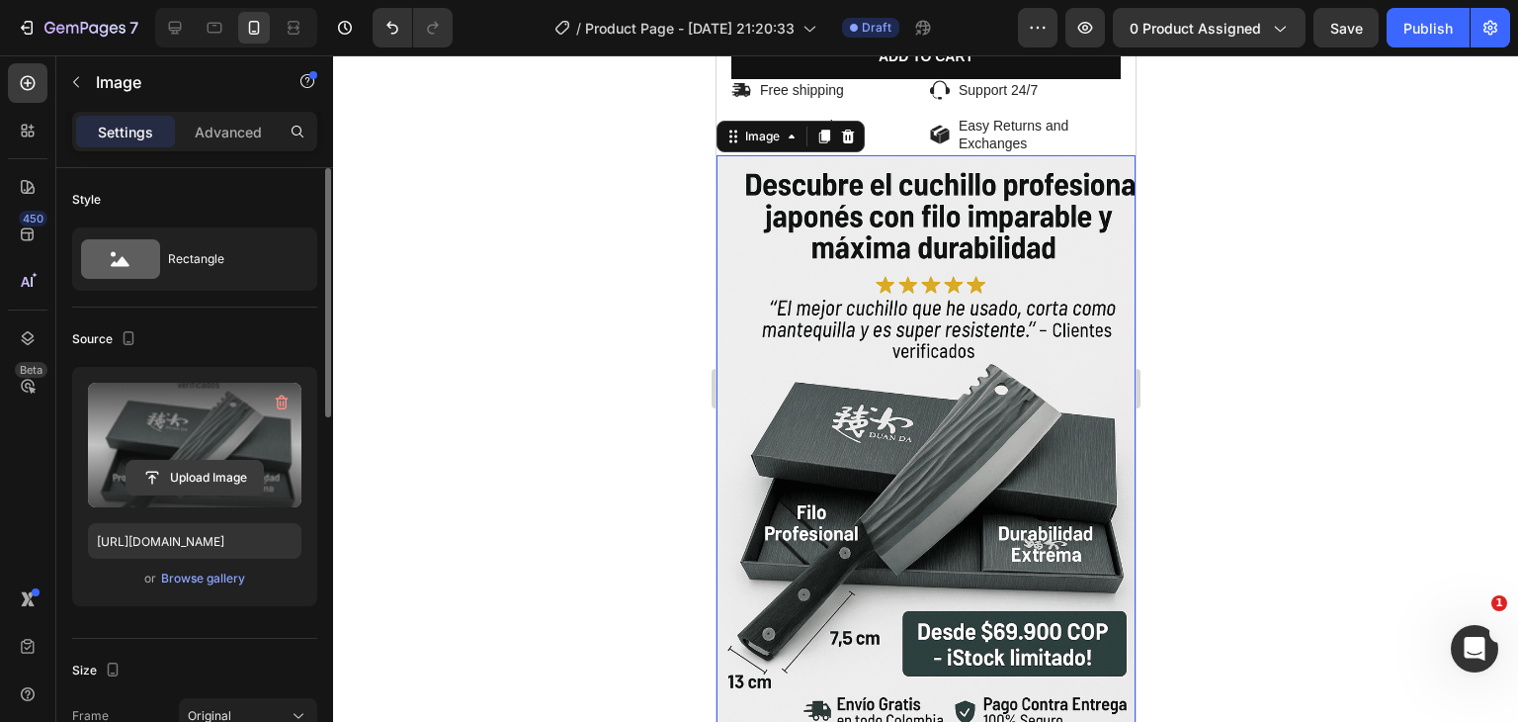
click at [173, 473] on input "file" at bounding box center [195, 478] width 136 height 34
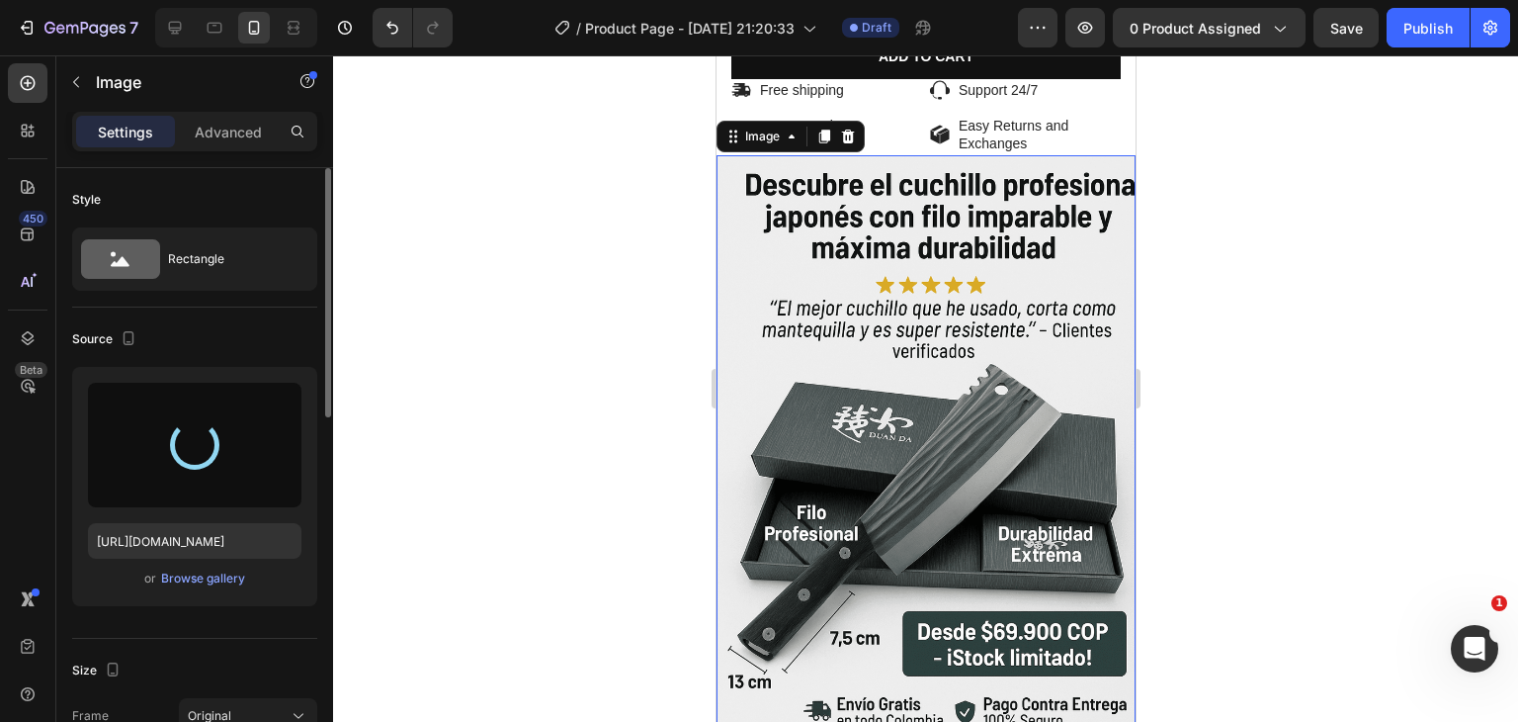
type input "[URL][DOMAIN_NAME]"
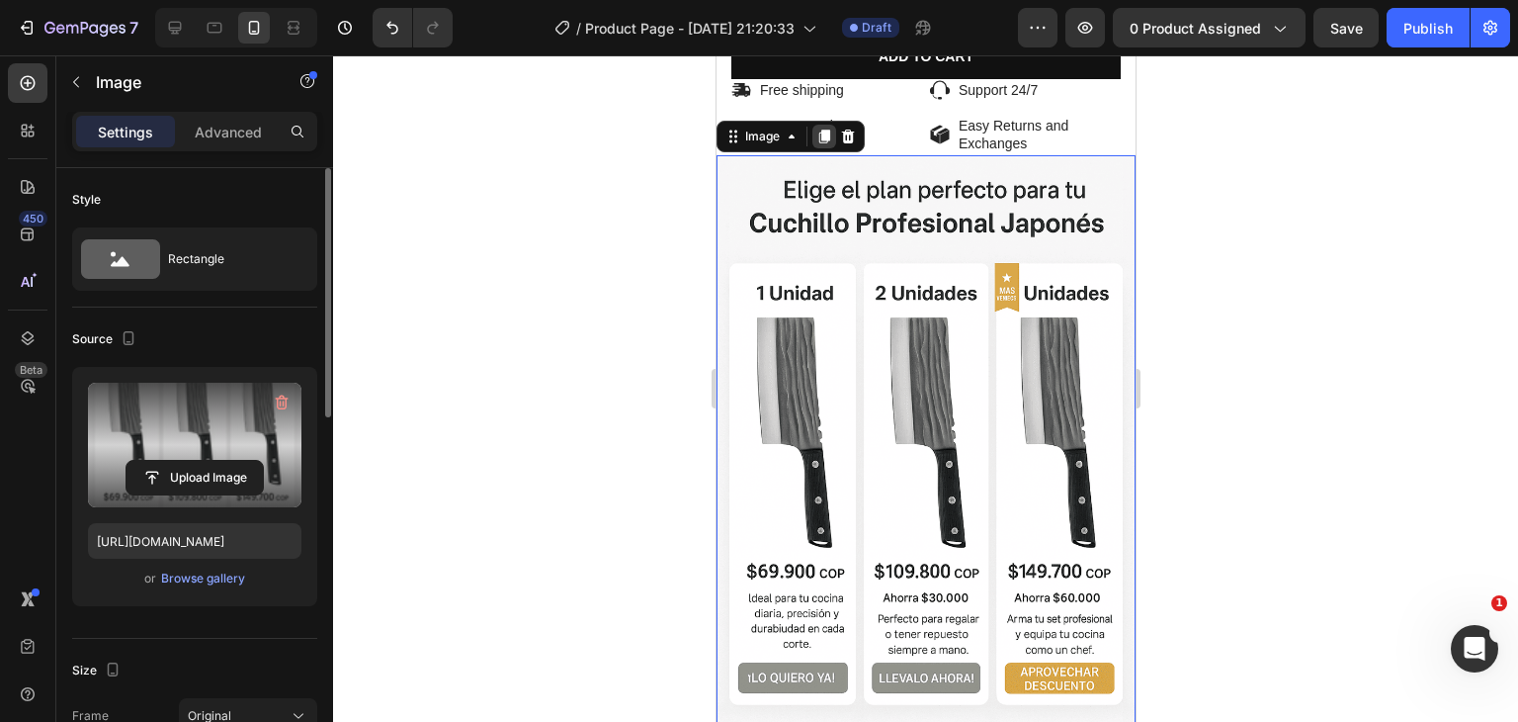
click at [823, 129] on icon at bounding box center [823, 136] width 11 height 14
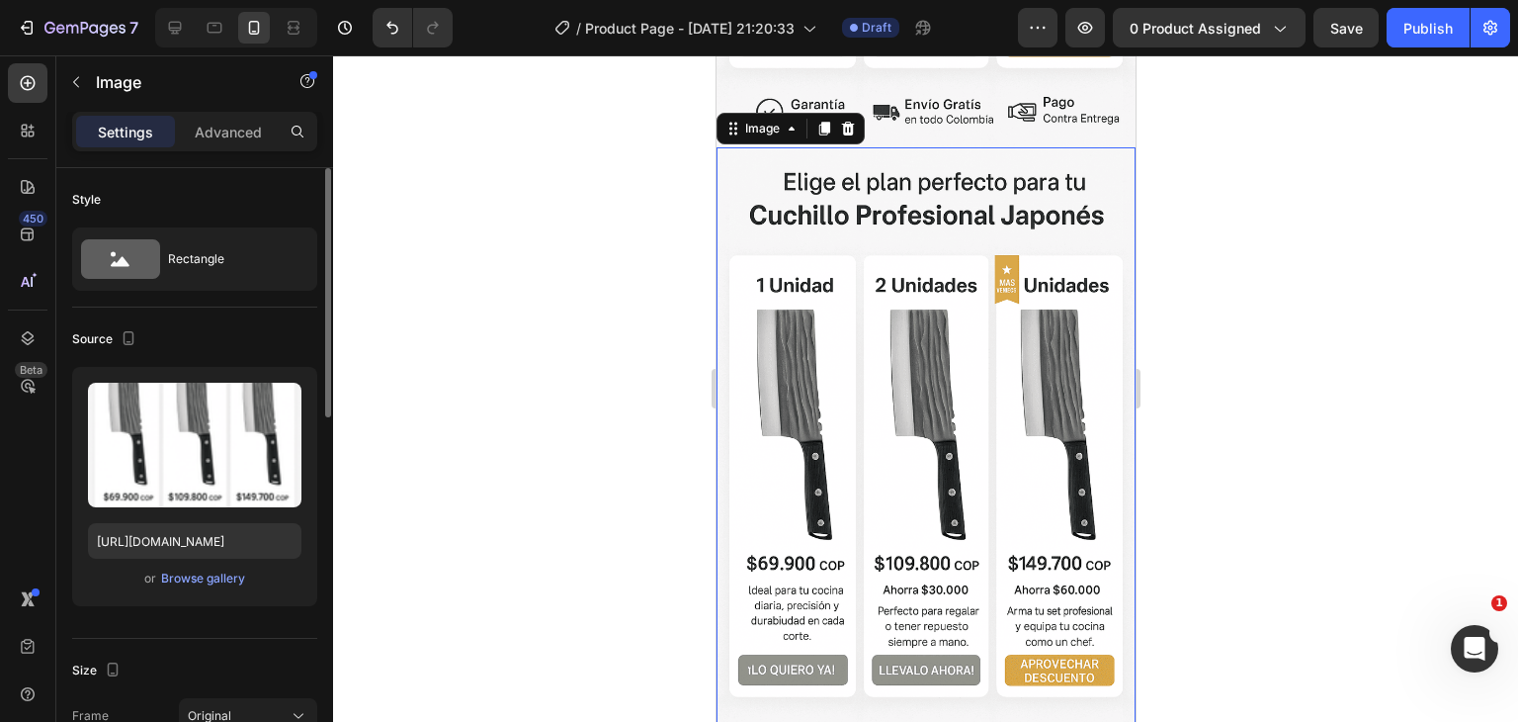
scroll to position [2096, 0]
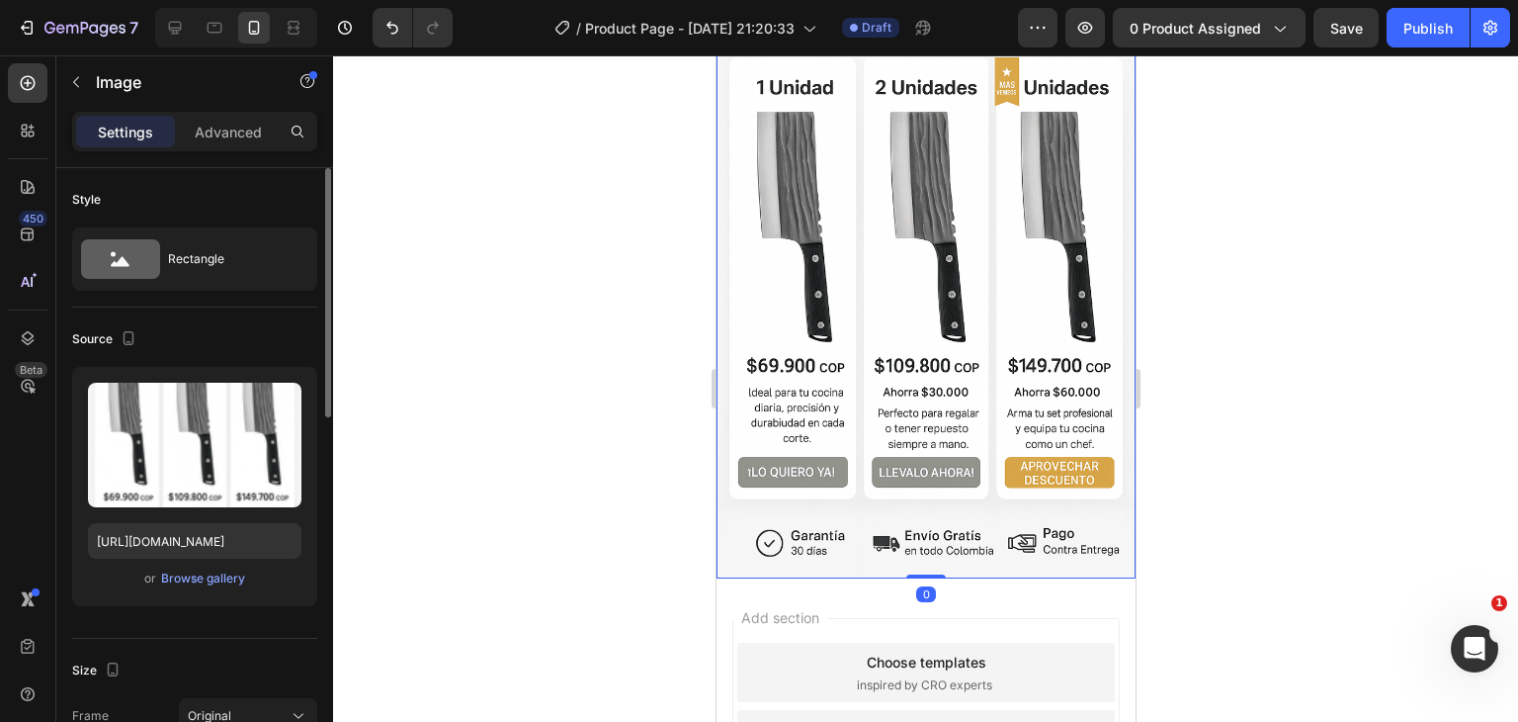
click at [922, 301] on img at bounding box center [925, 264] width 419 height 629
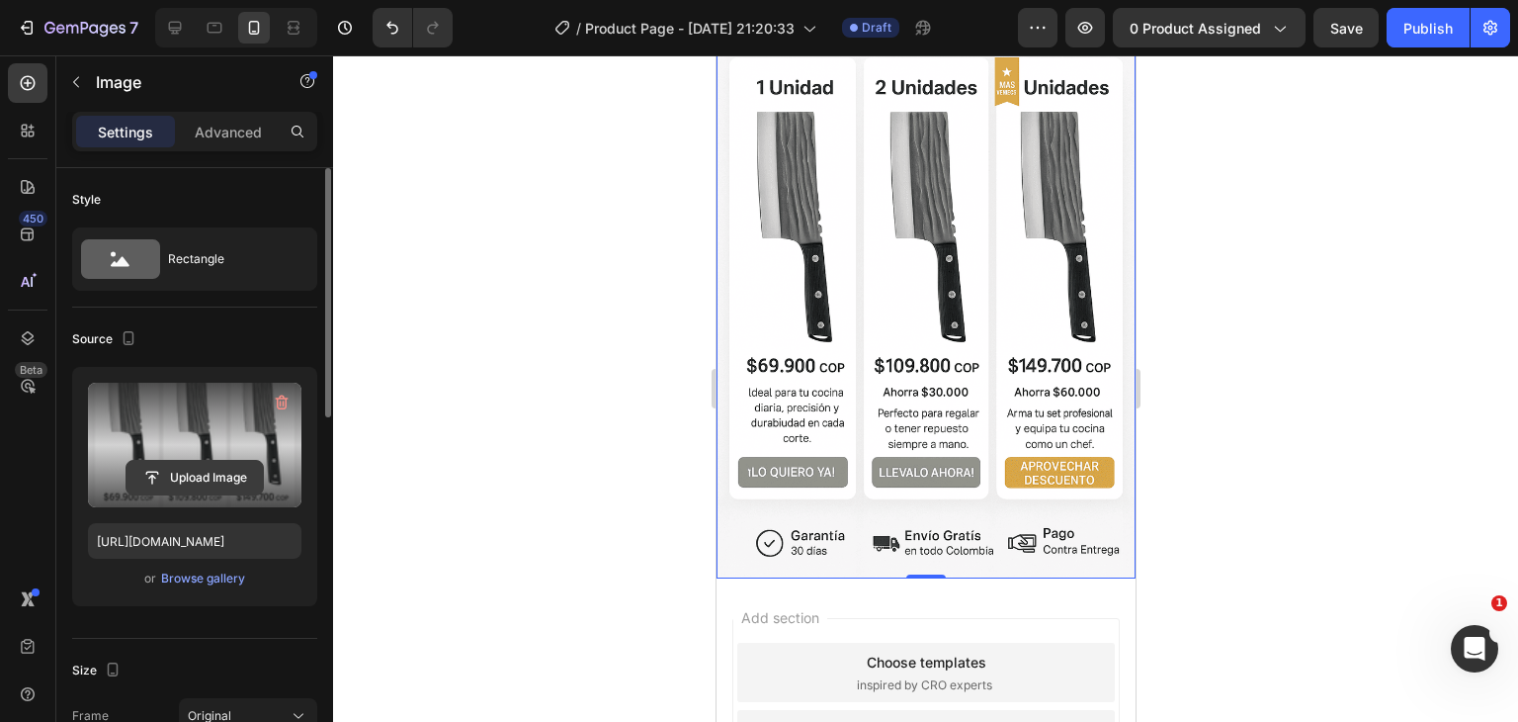
click at [221, 483] on input "file" at bounding box center [195, 478] width 136 height 34
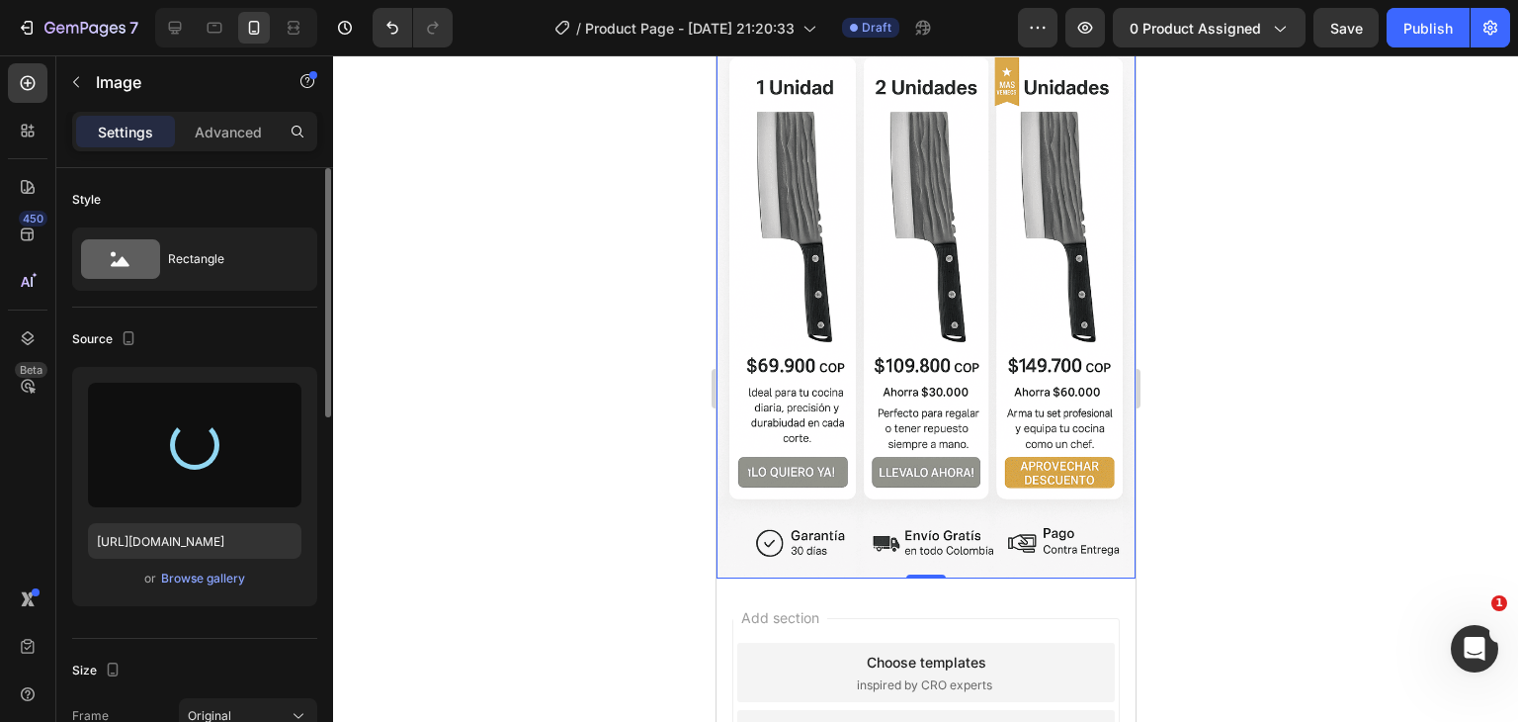
type input "[URL][DOMAIN_NAME]"
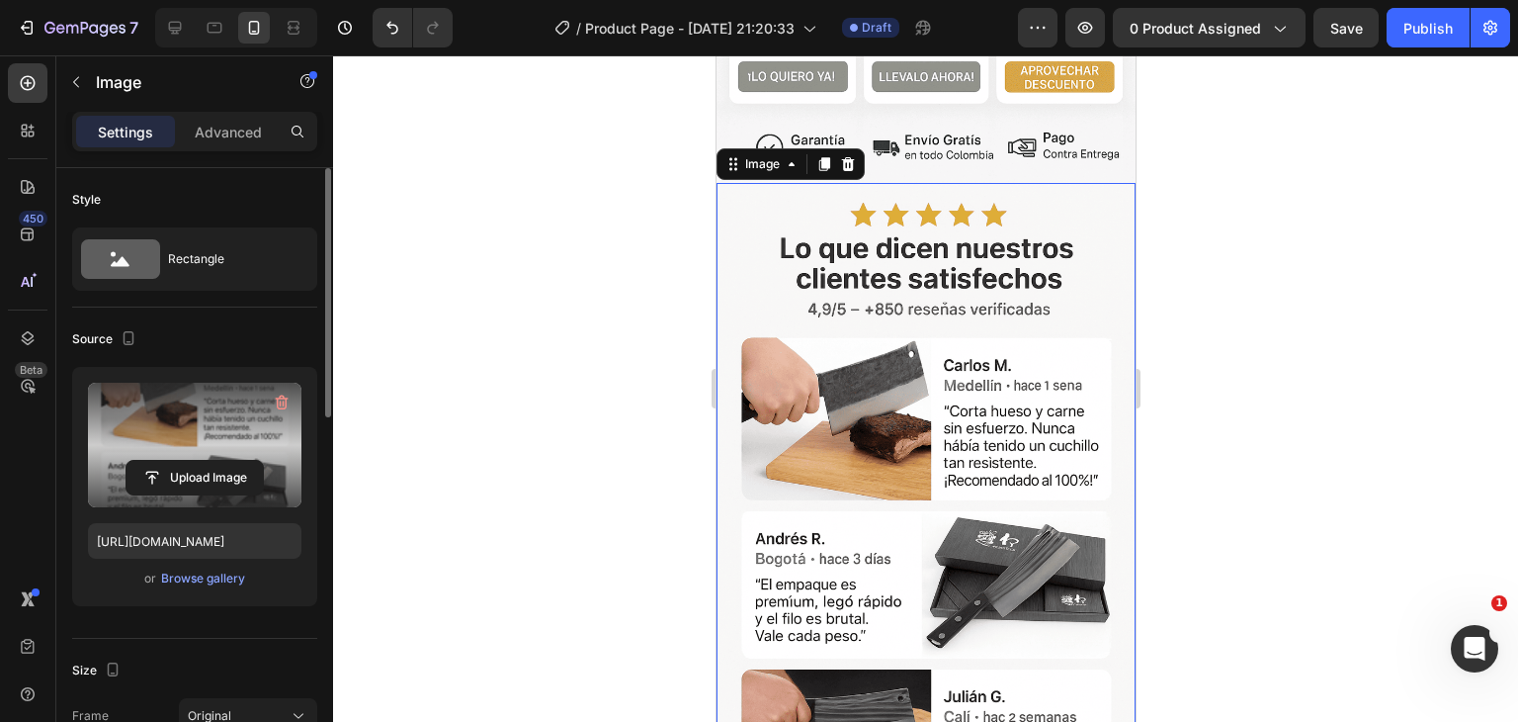
scroll to position [1799, 0]
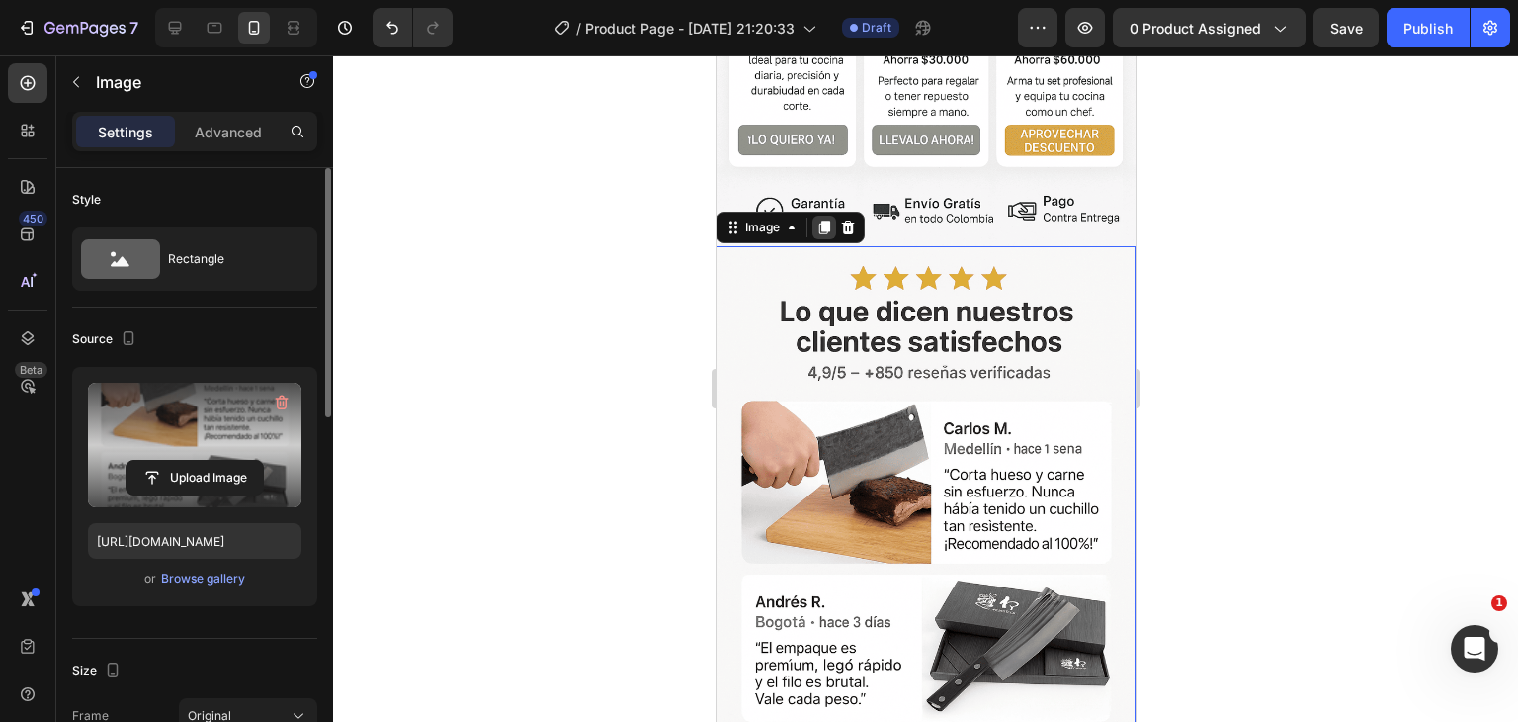
click at [826, 220] on icon at bounding box center [823, 227] width 11 height 14
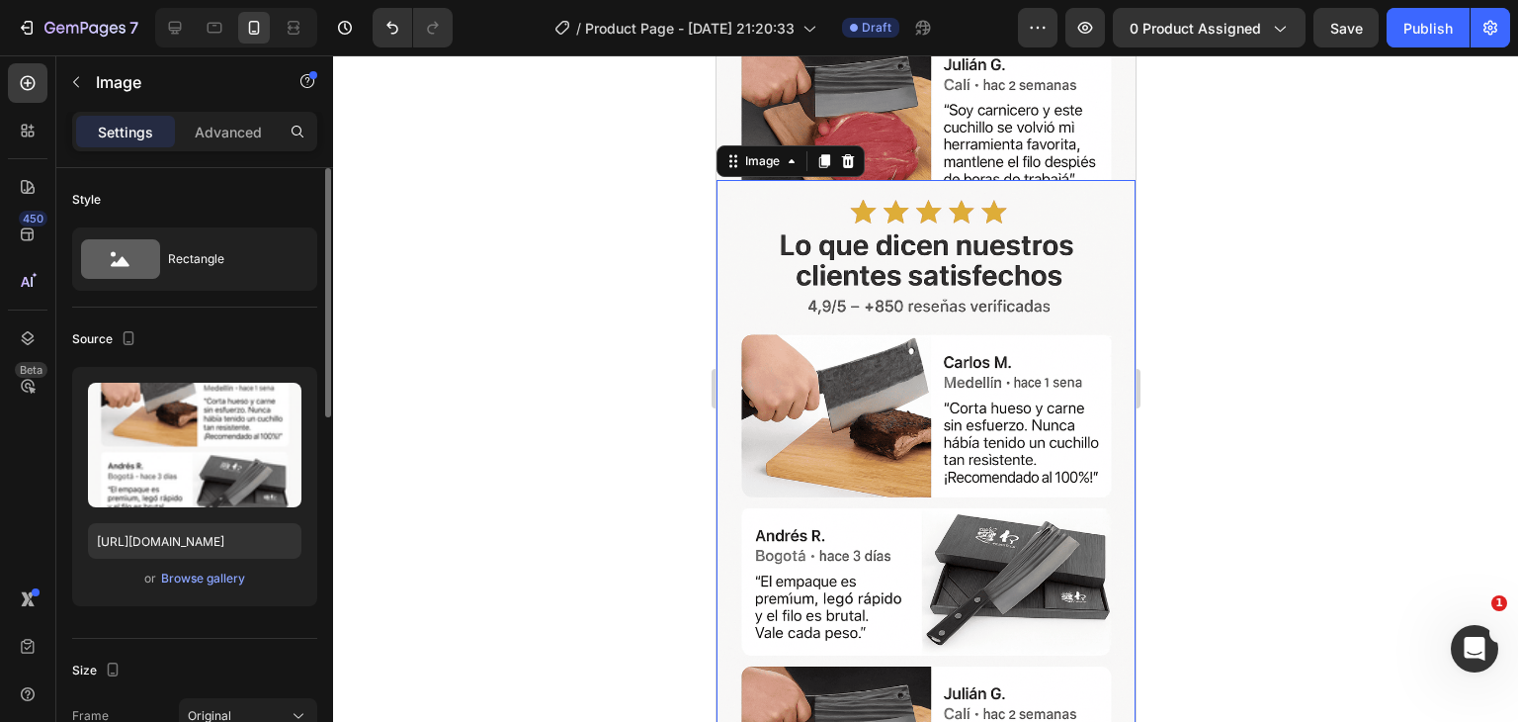
scroll to position [2504, 0]
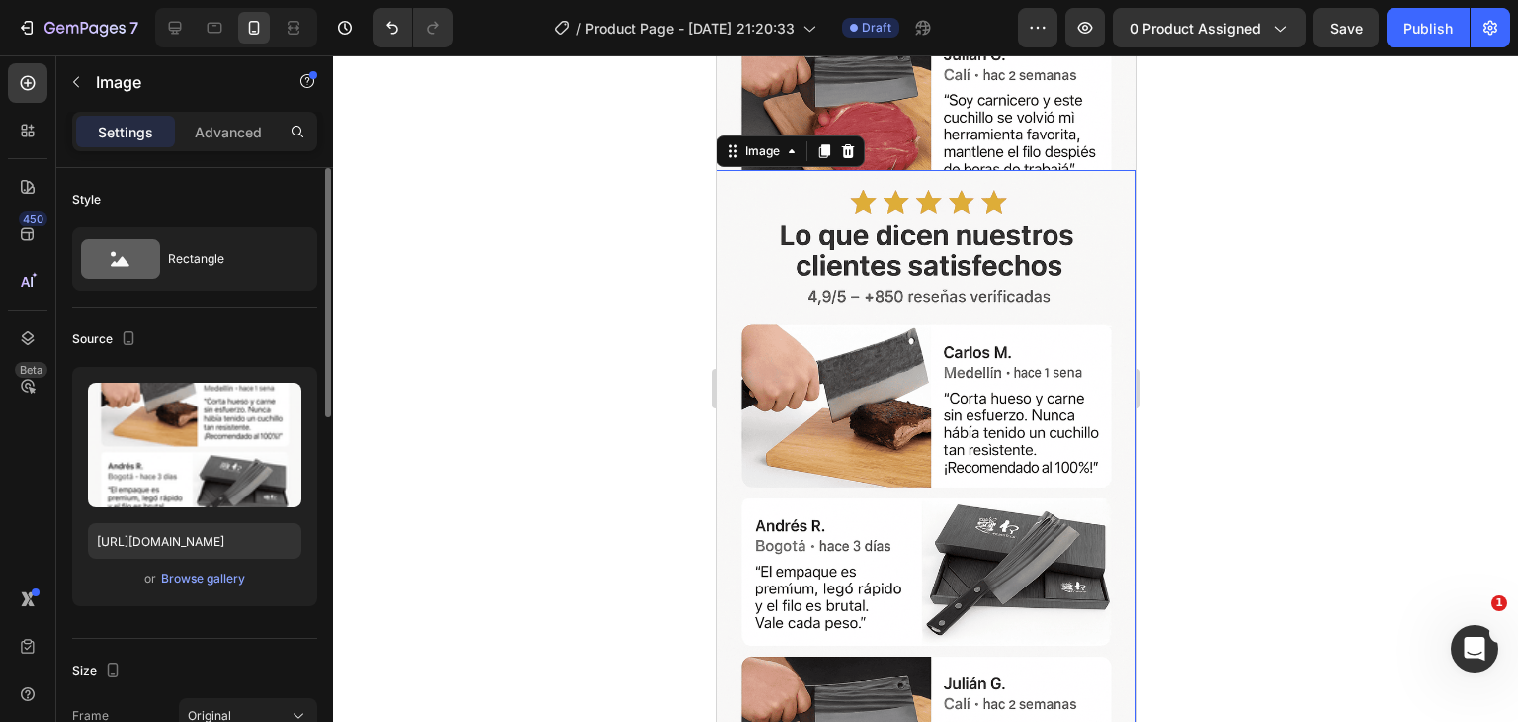
click at [859, 199] on img at bounding box center [925, 484] width 419 height 629
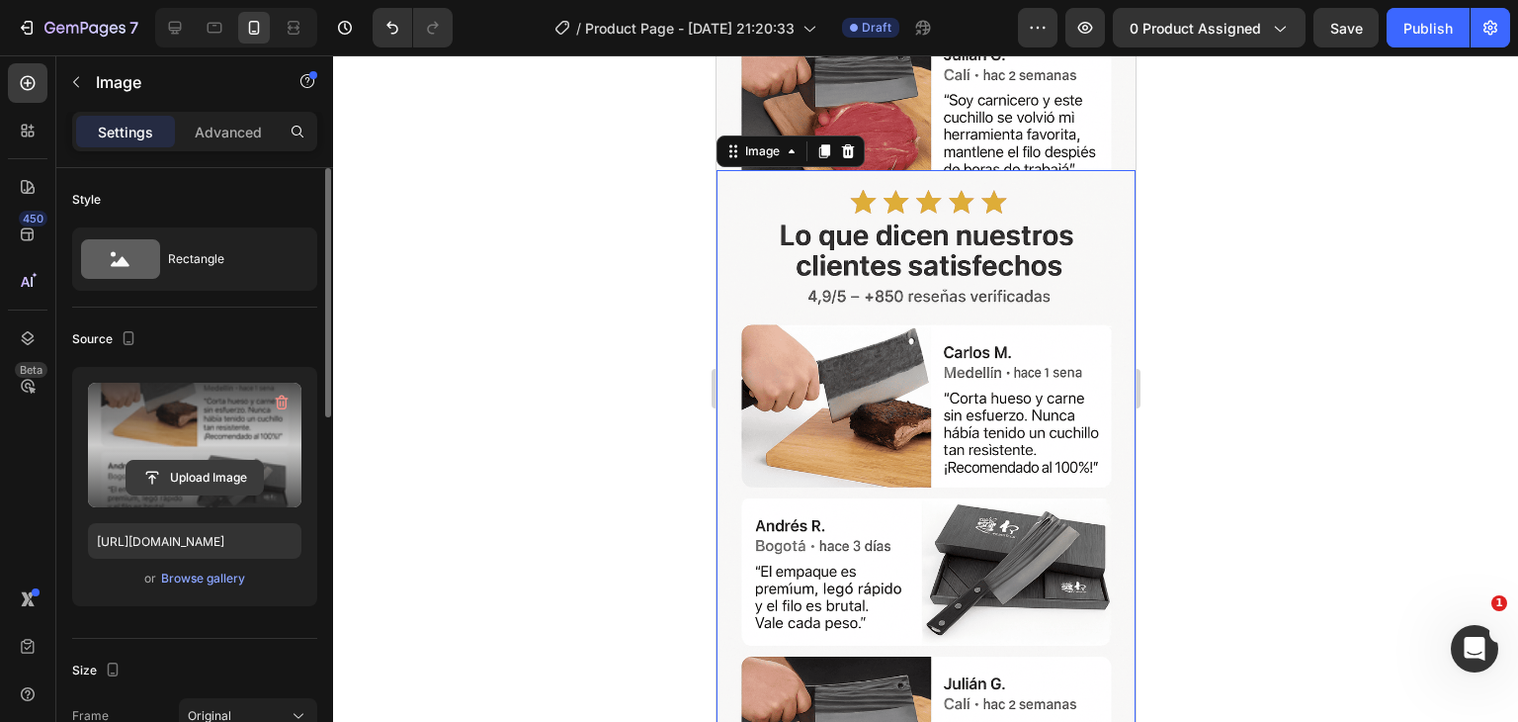
click at [198, 475] on input "file" at bounding box center [195, 478] width 136 height 34
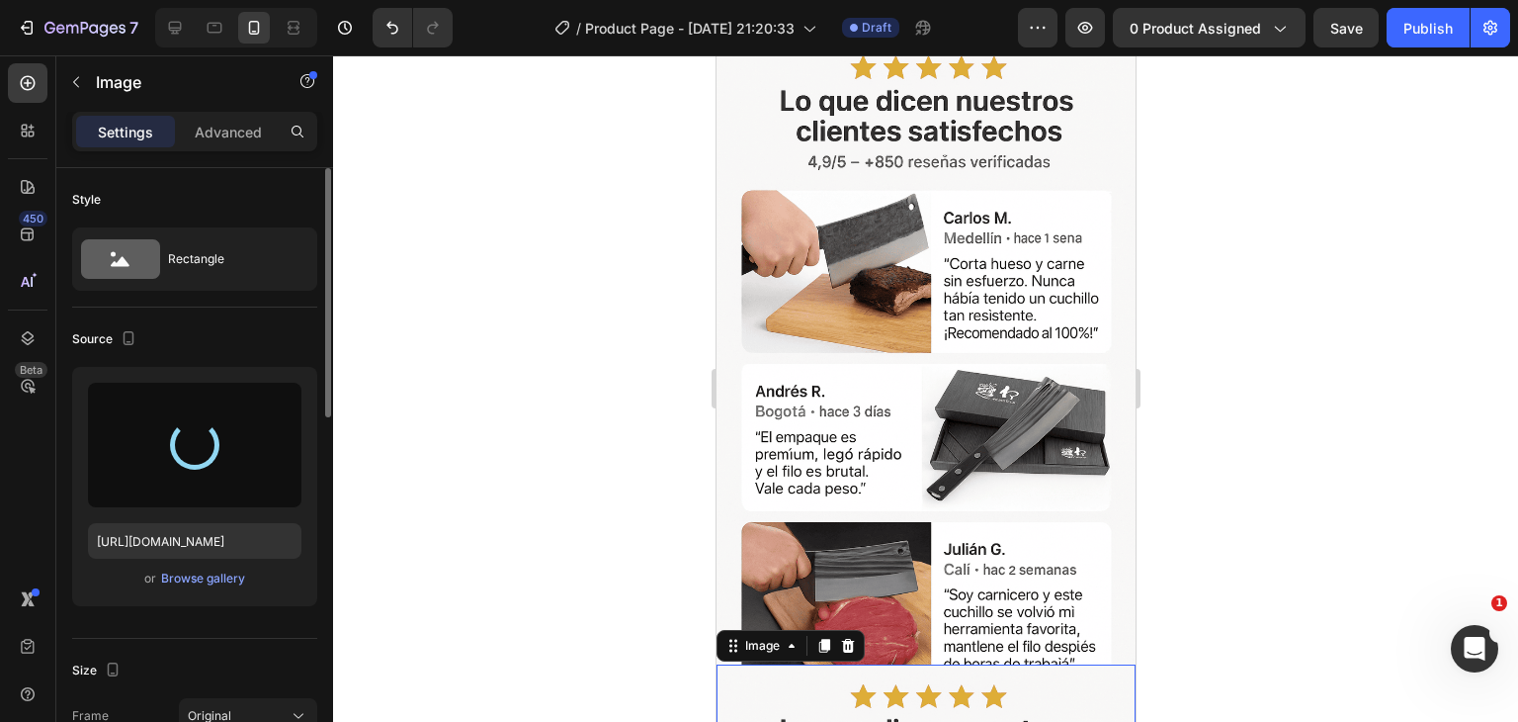
scroll to position [2603, 0]
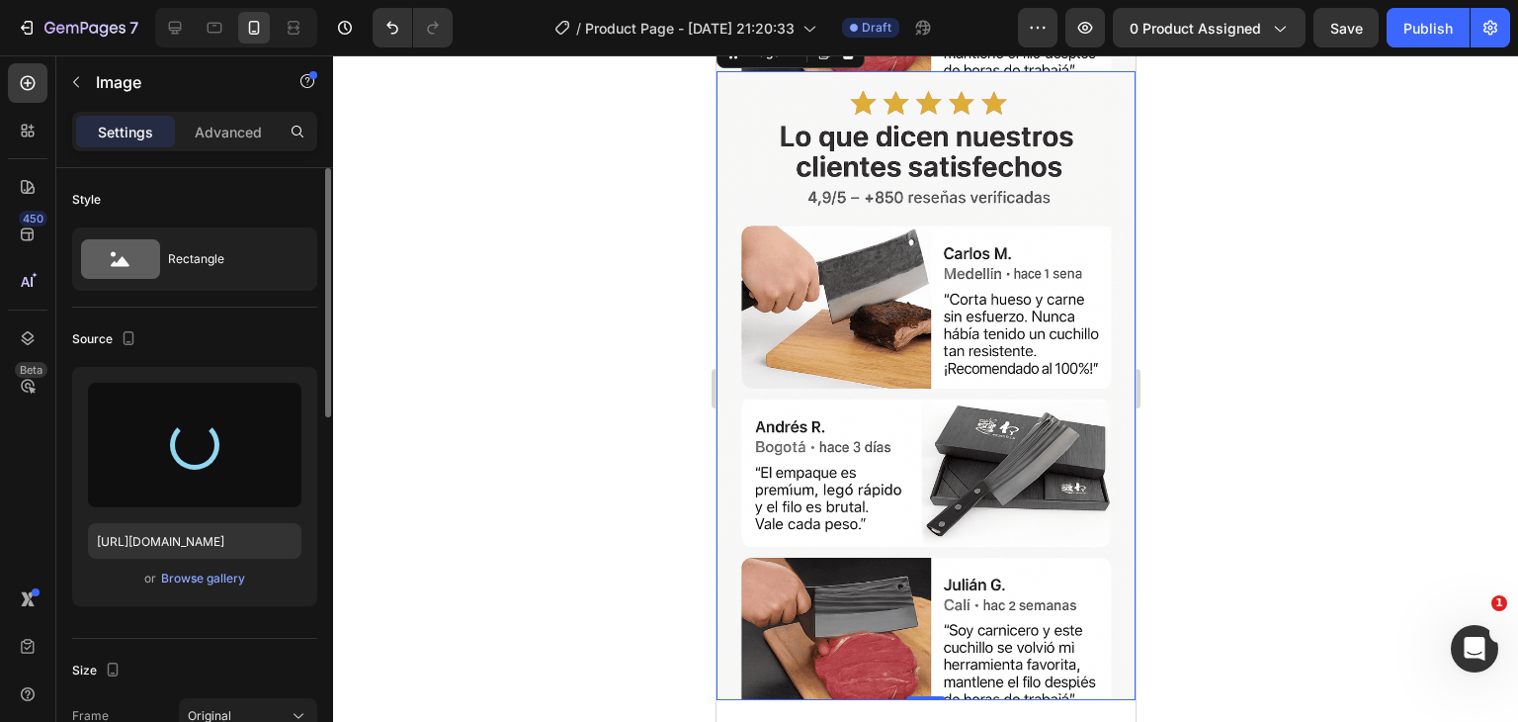
type input "[URL][DOMAIN_NAME]"
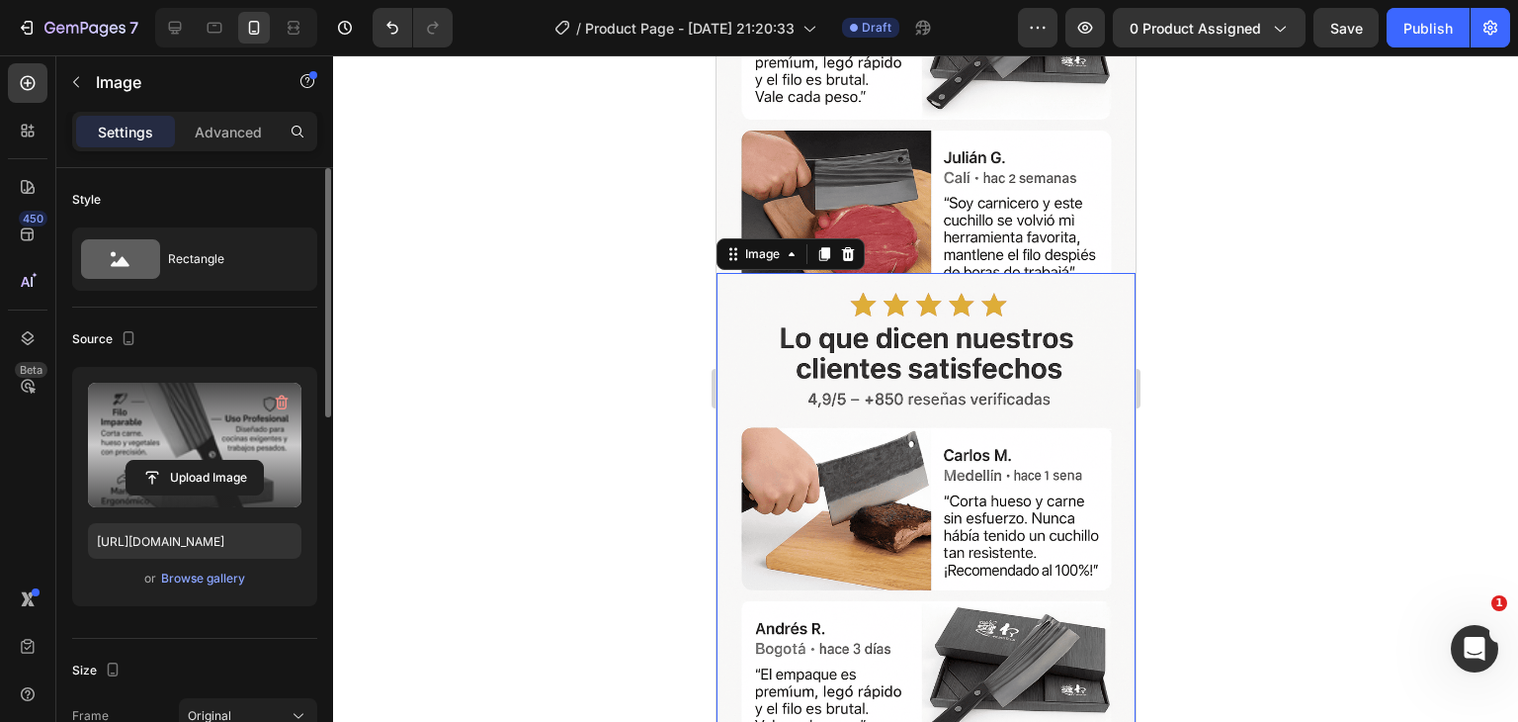
scroll to position [2405, 0]
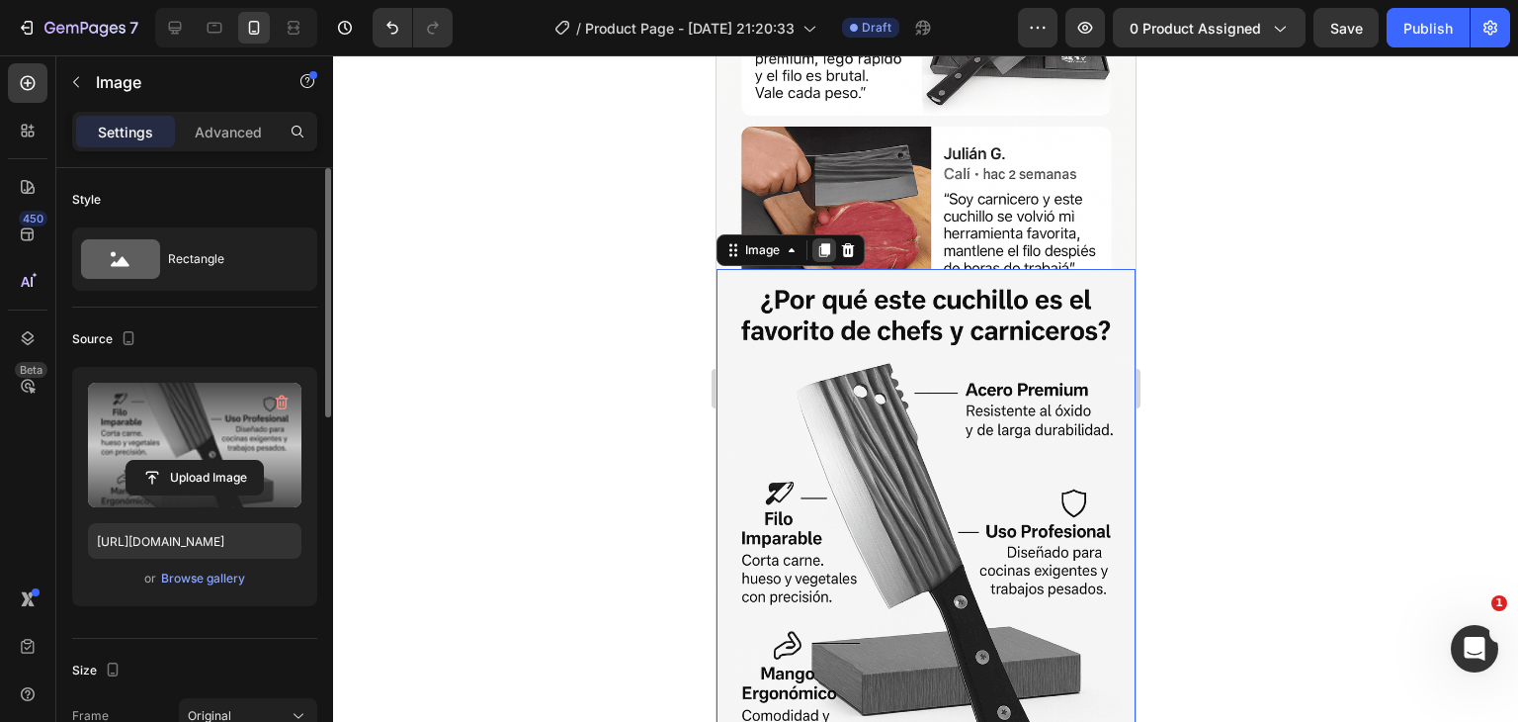
click at [827, 238] on div at bounding box center [824, 250] width 24 height 24
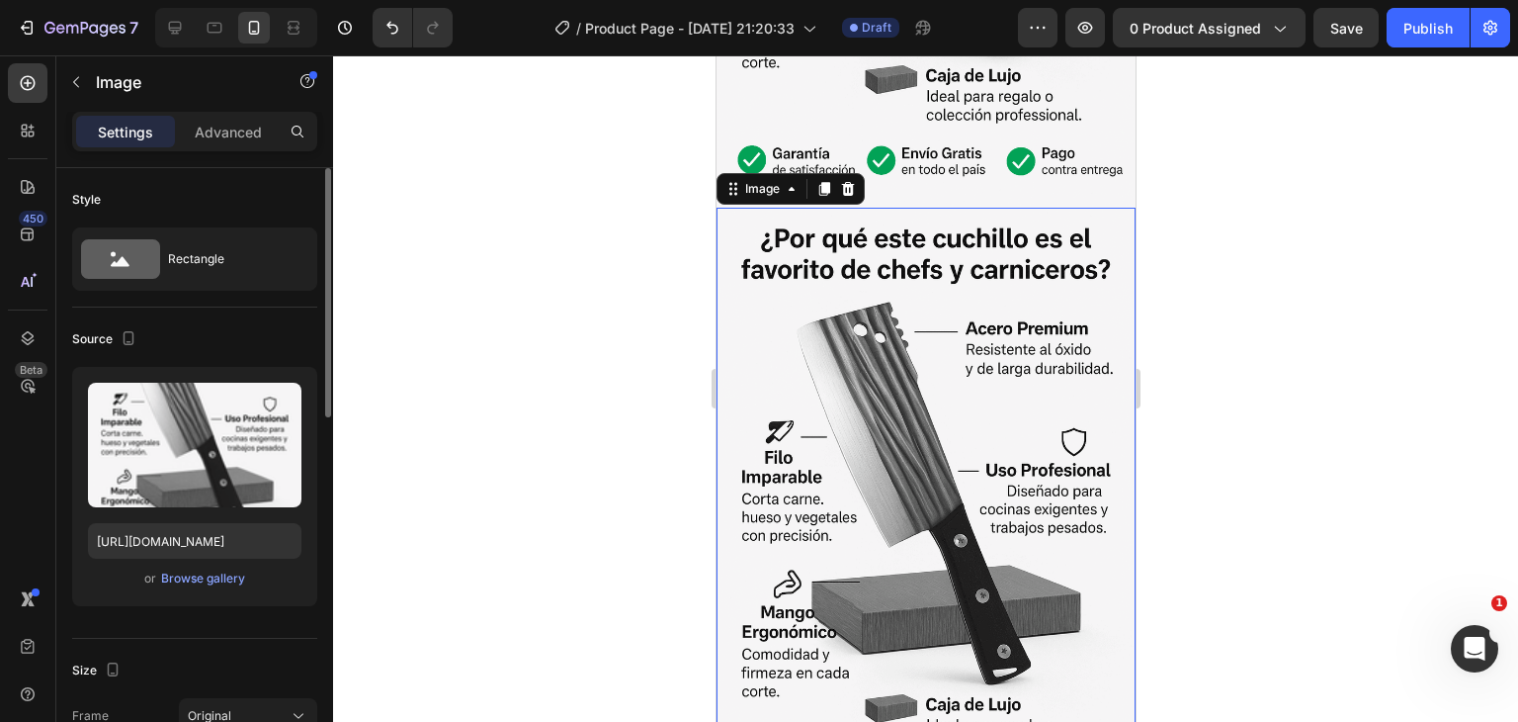
scroll to position [3110, 0]
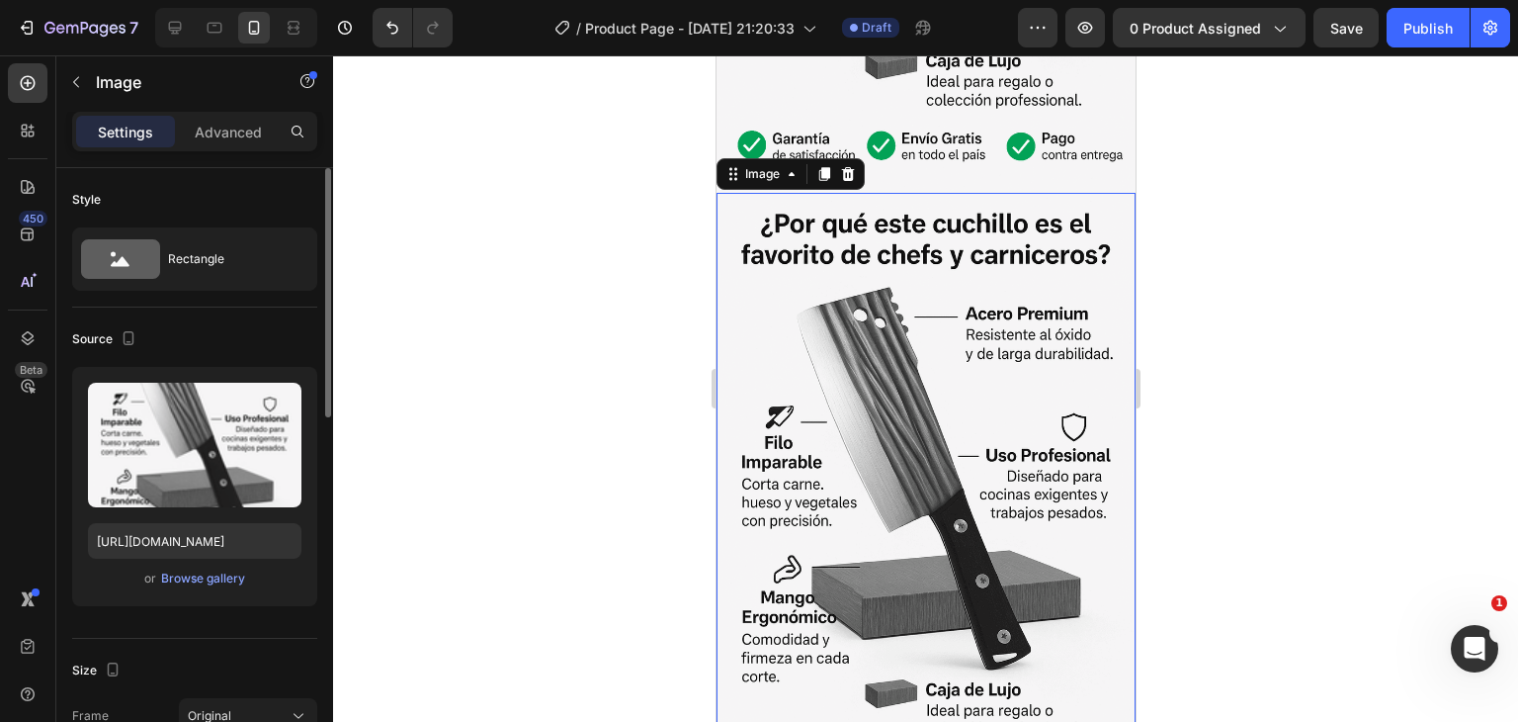
click at [849, 288] on img at bounding box center [925, 507] width 419 height 629
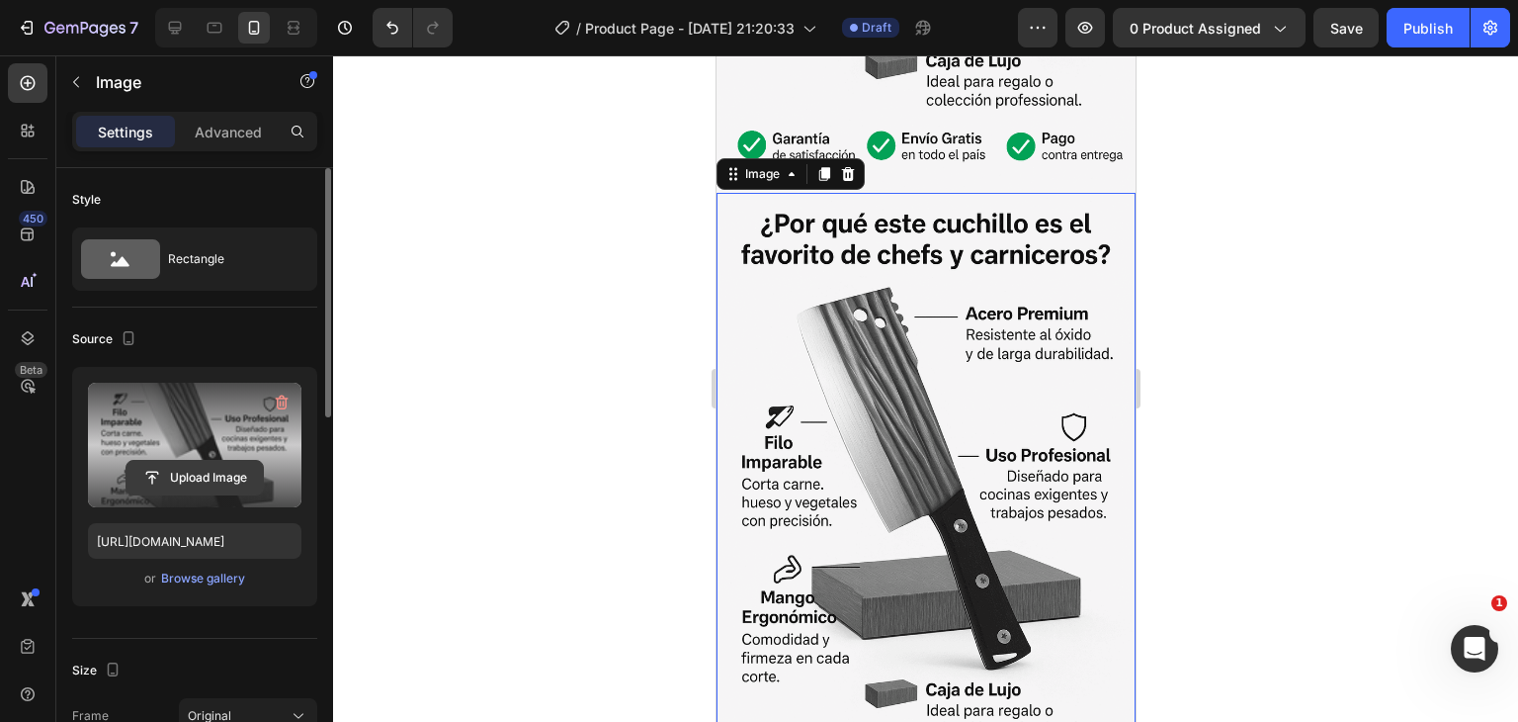
click at [189, 473] on input "file" at bounding box center [195, 478] width 136 height 34
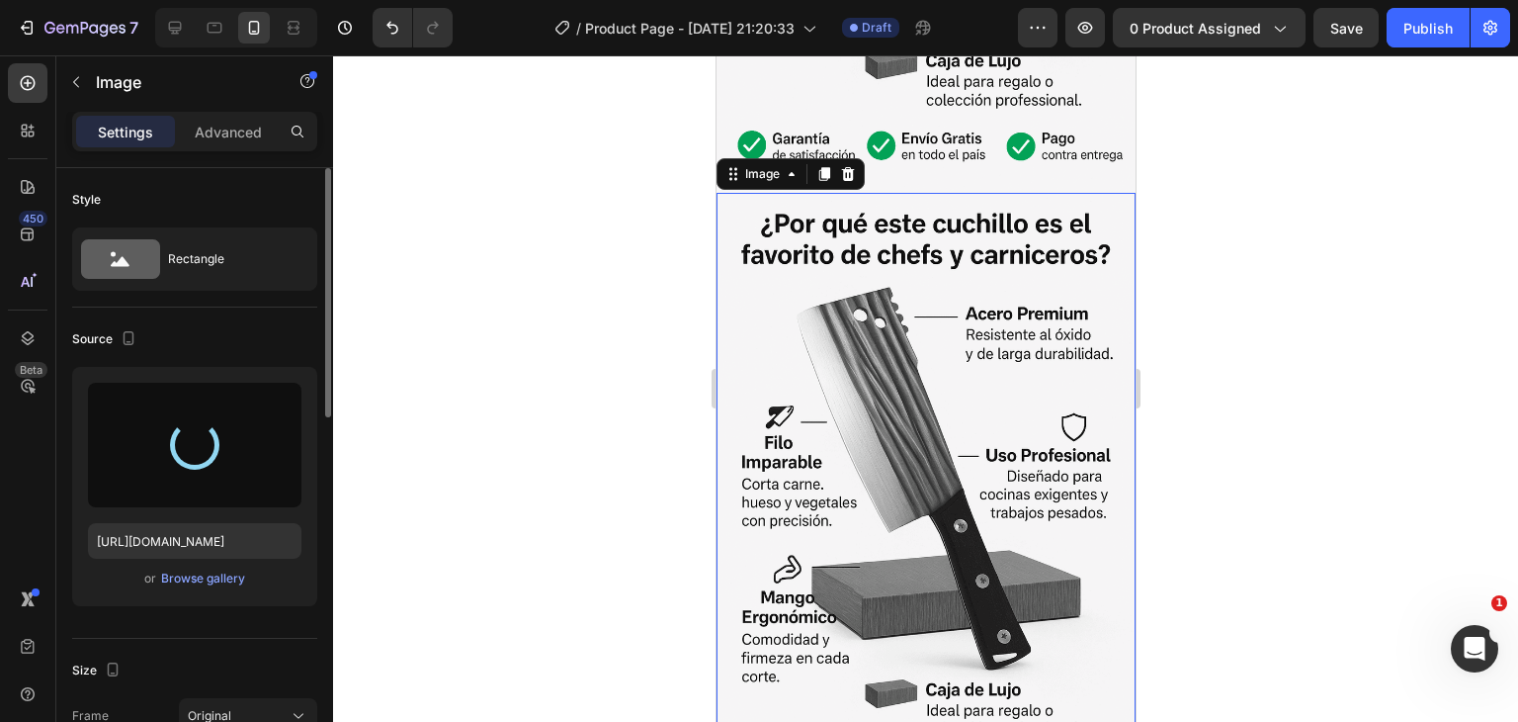
type input "[URL][DOMAIN_NAME]"
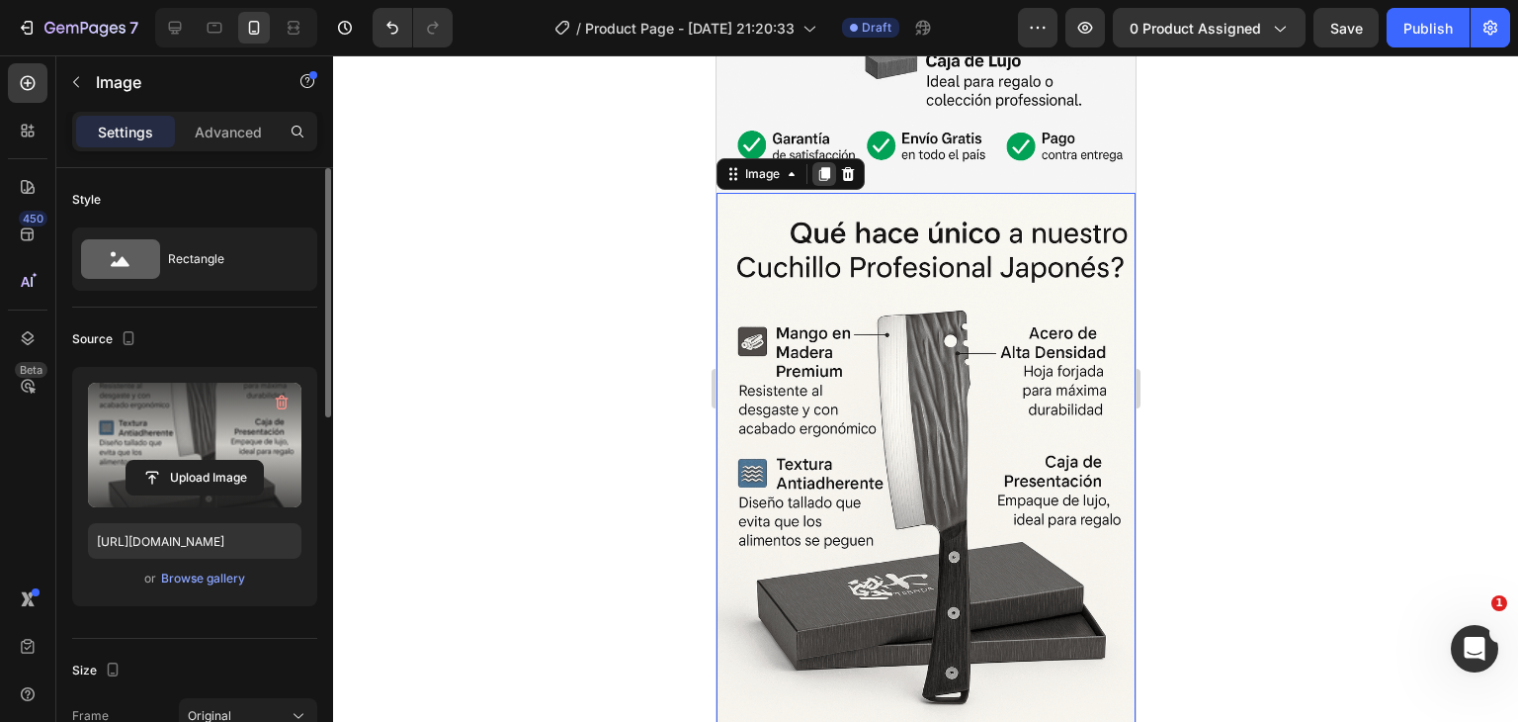
click at [819, 166] on icon at bounding box center [824, 174] width 16 height 16
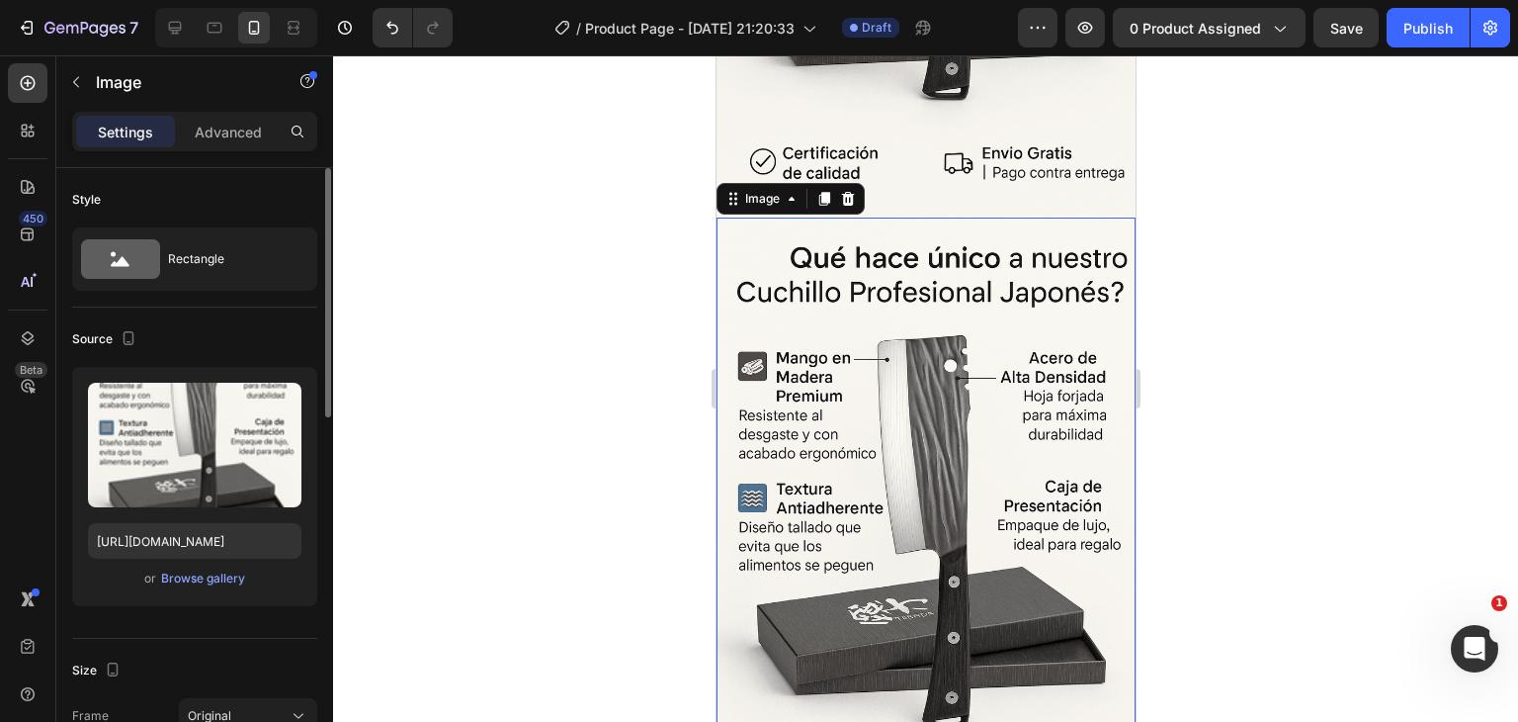
scroll to position [3717, 0]
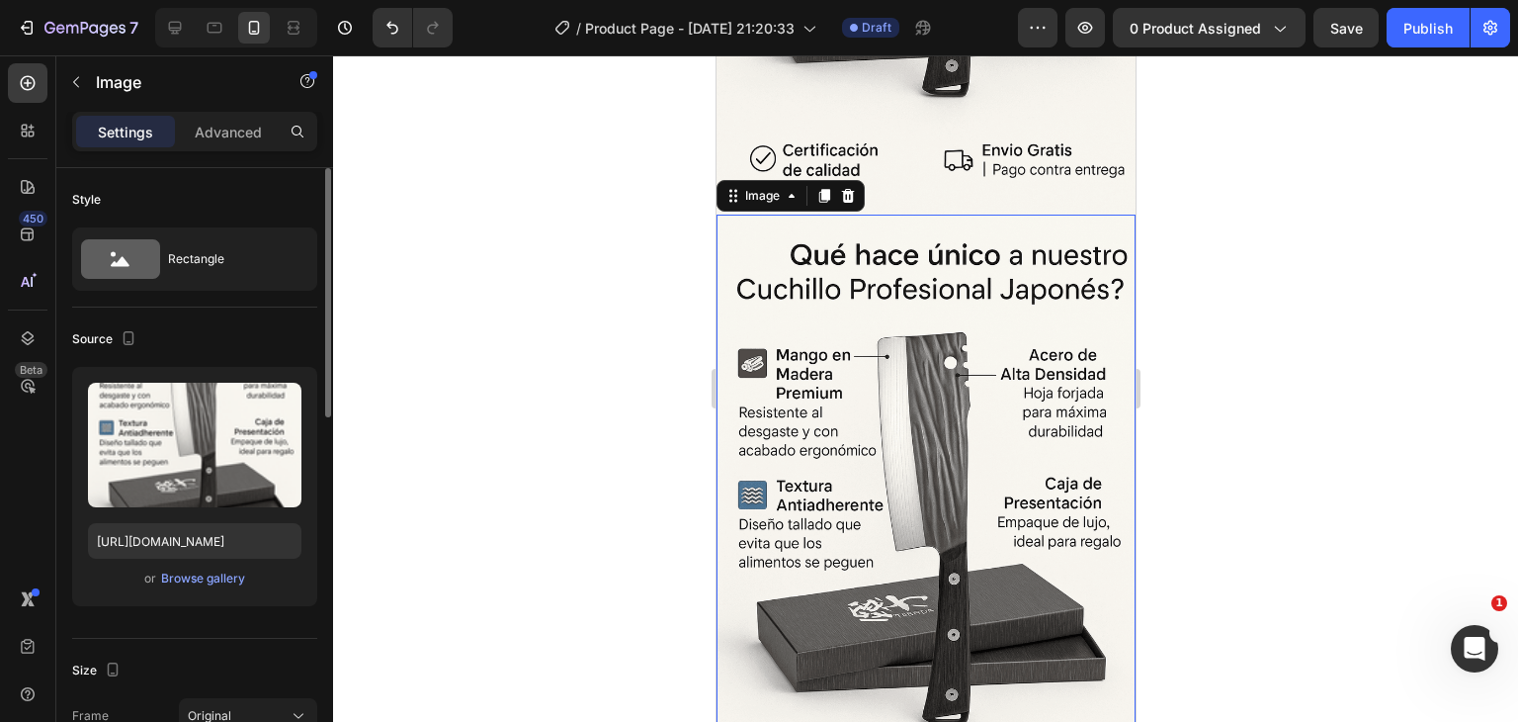
click at [849, 352] on img at bounding box center [925, 529] width 419 height 629
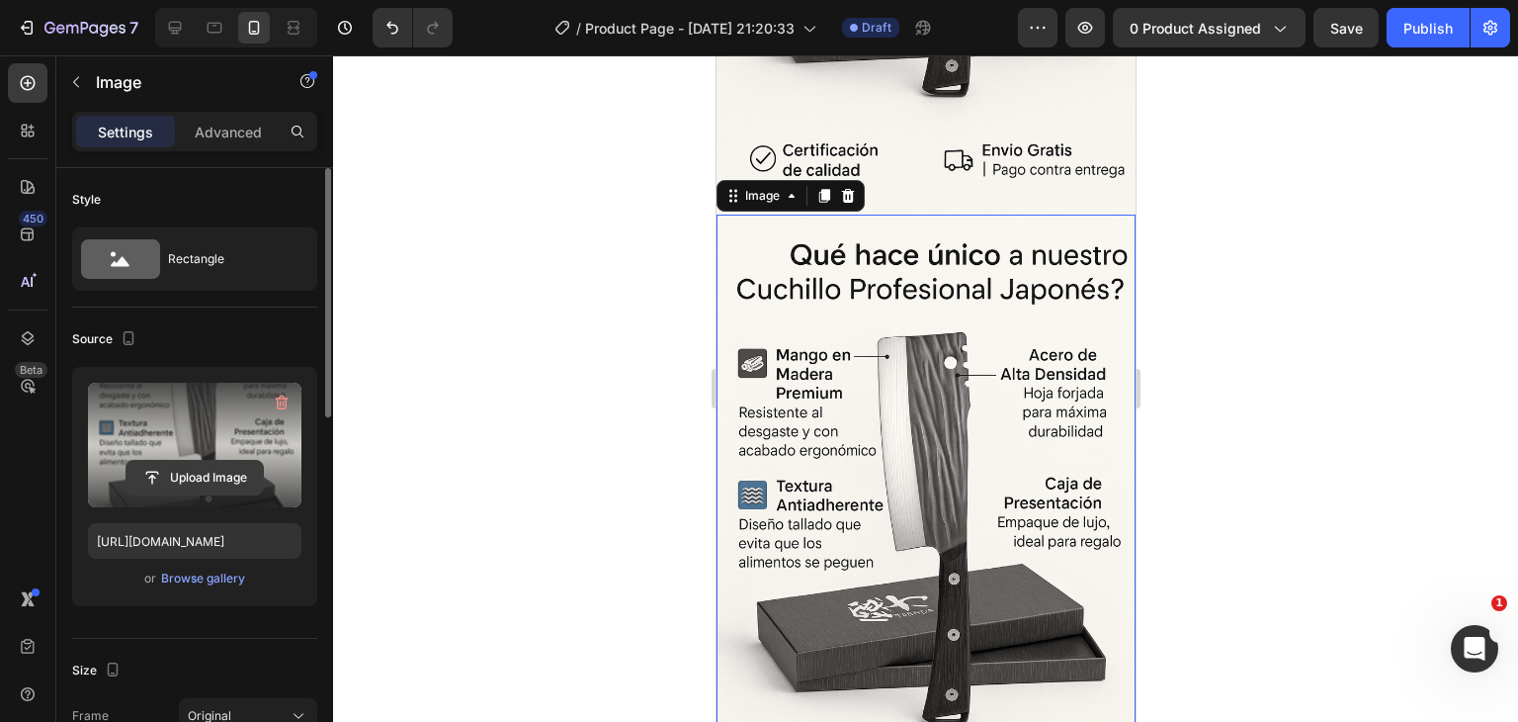
click at [195, 483] on input "file" at bounding box center [195, 478] width 136 height 34
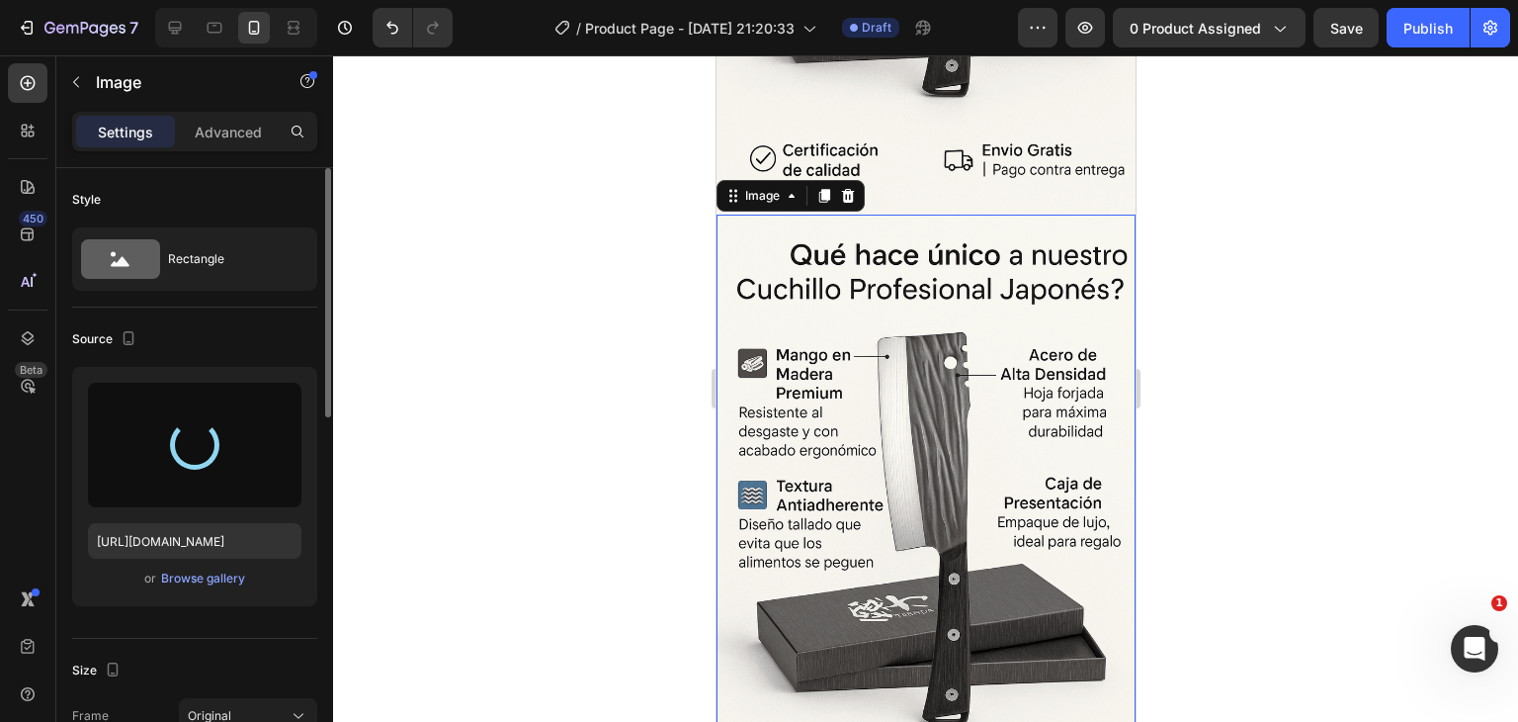
type input "[URL][DOMAIN_NAME]"
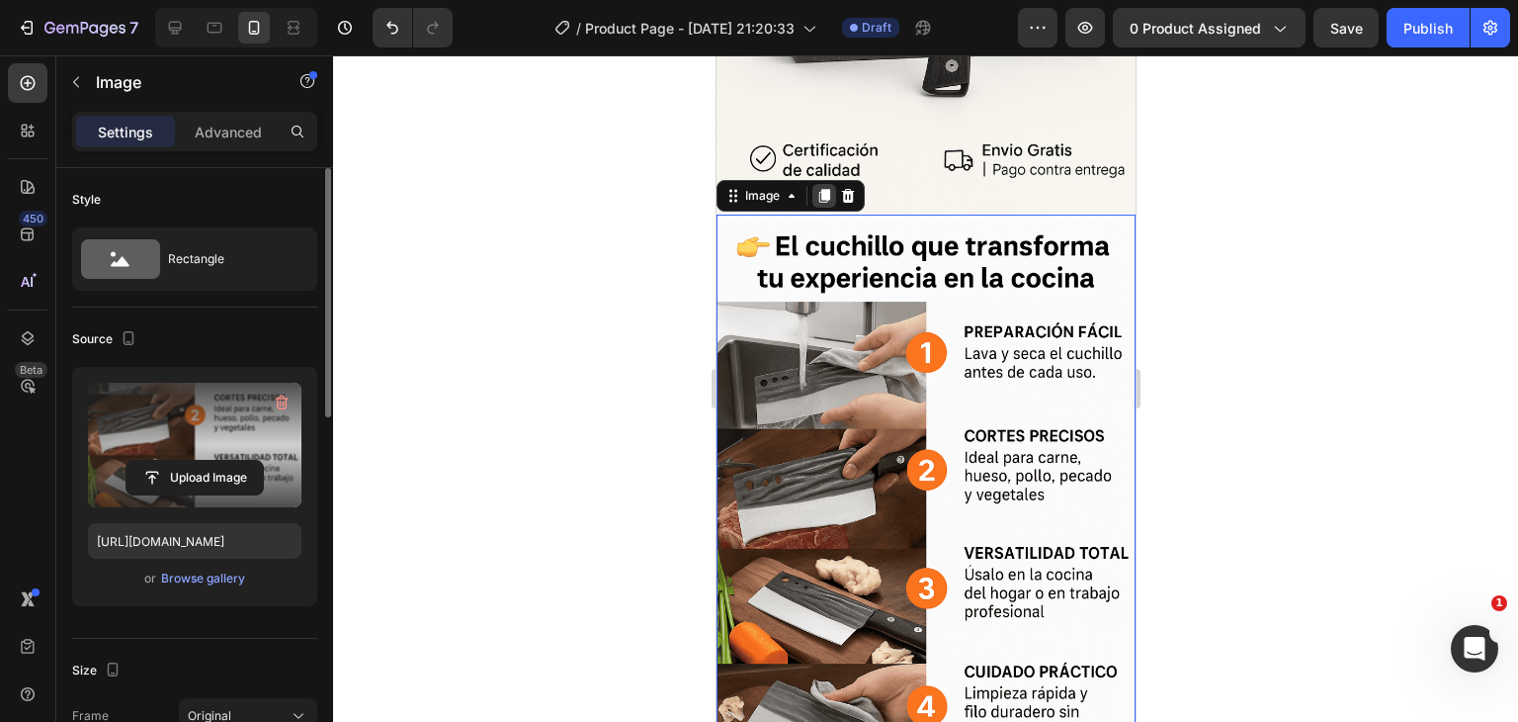
click at [824, 189] on icon at bounding box center [823, 196] width 11 height 14
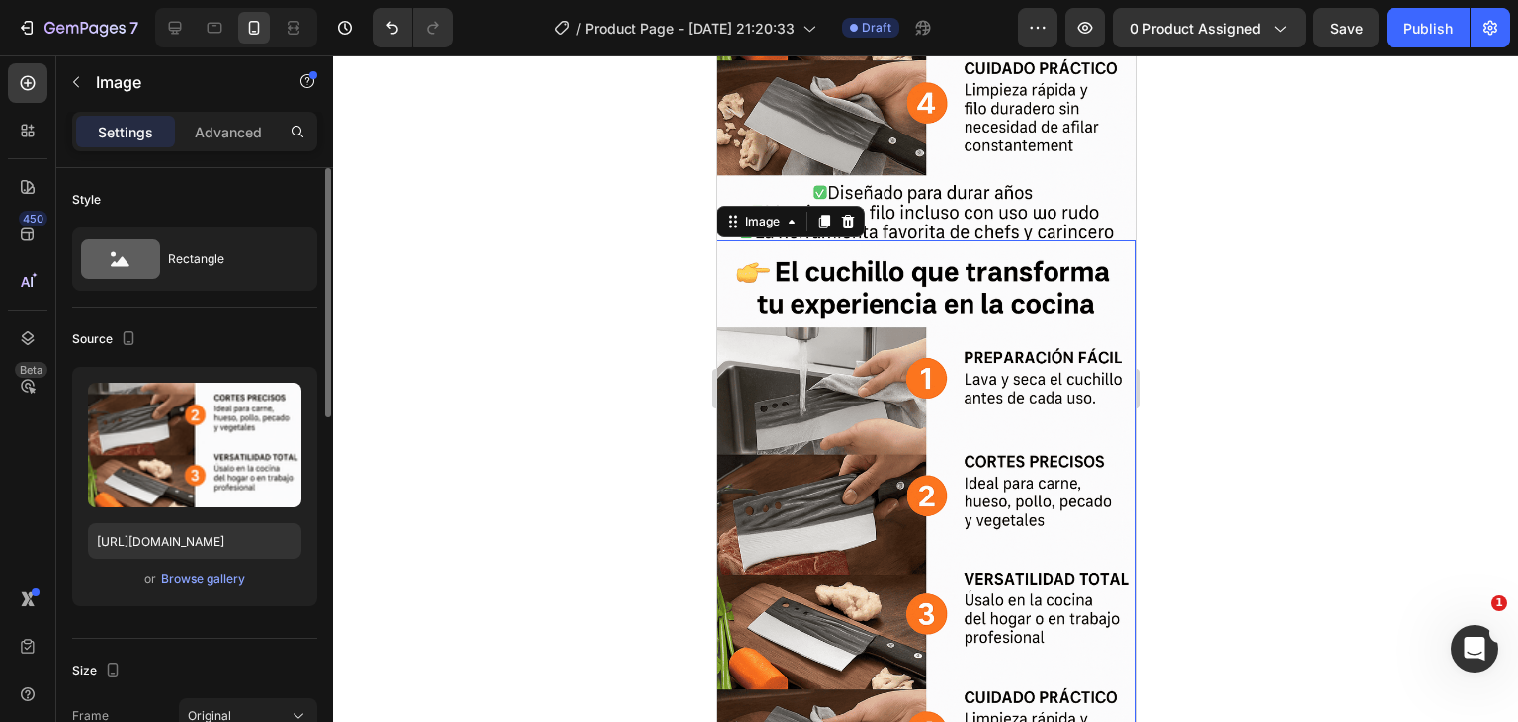
scroll to position [4322, 0]
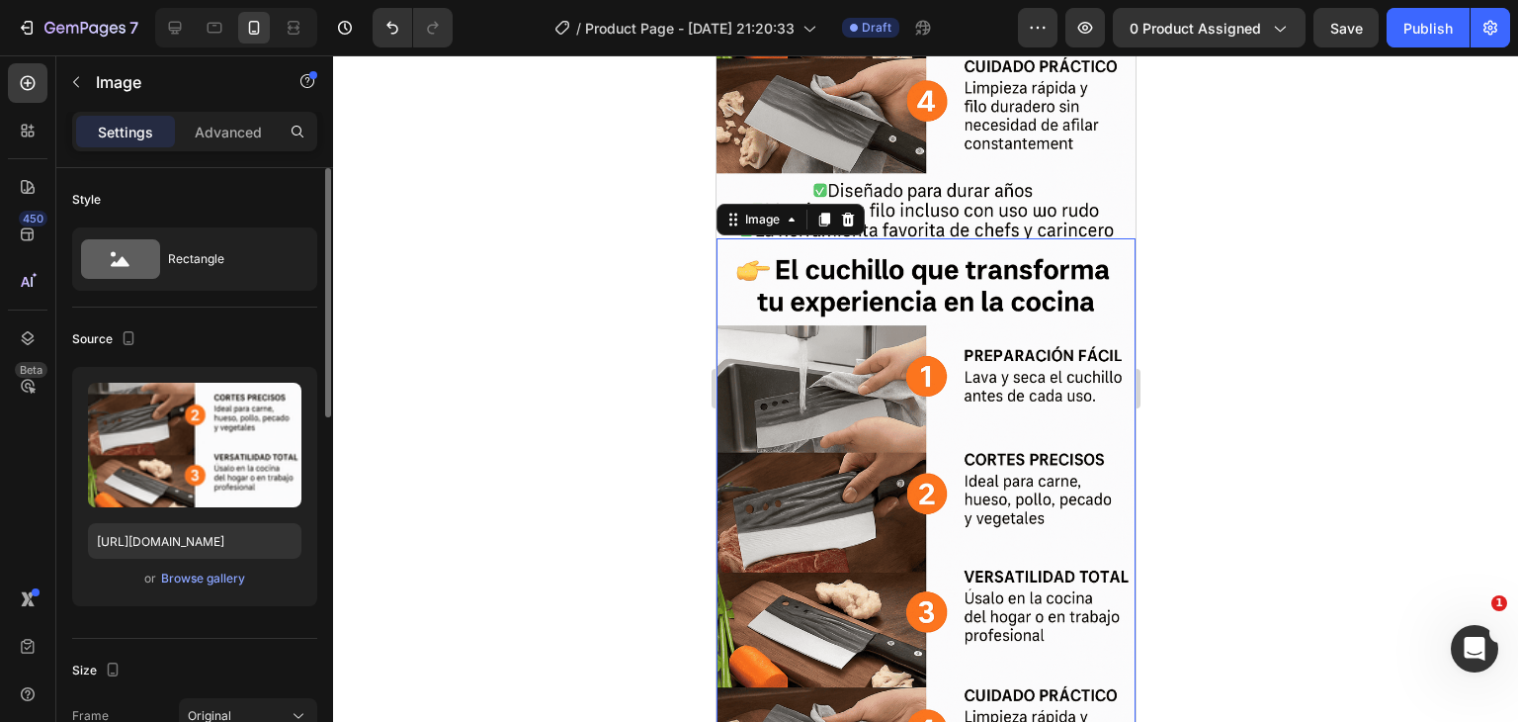
click at [869, 317] on img at bounding box center [925, 552] width 419 height 629
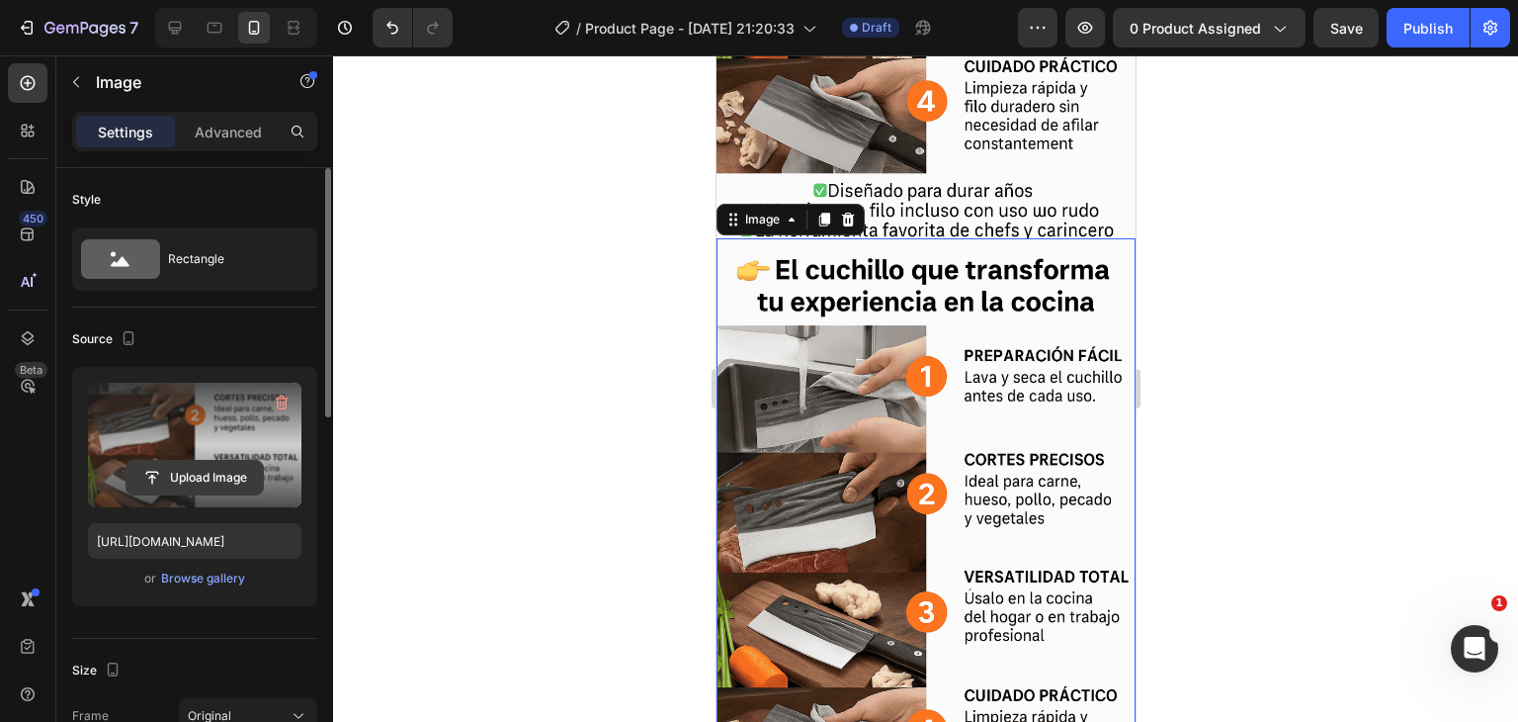
click at [204, 473] on input "file" at bounding box center [195, 478] width 136 height 34
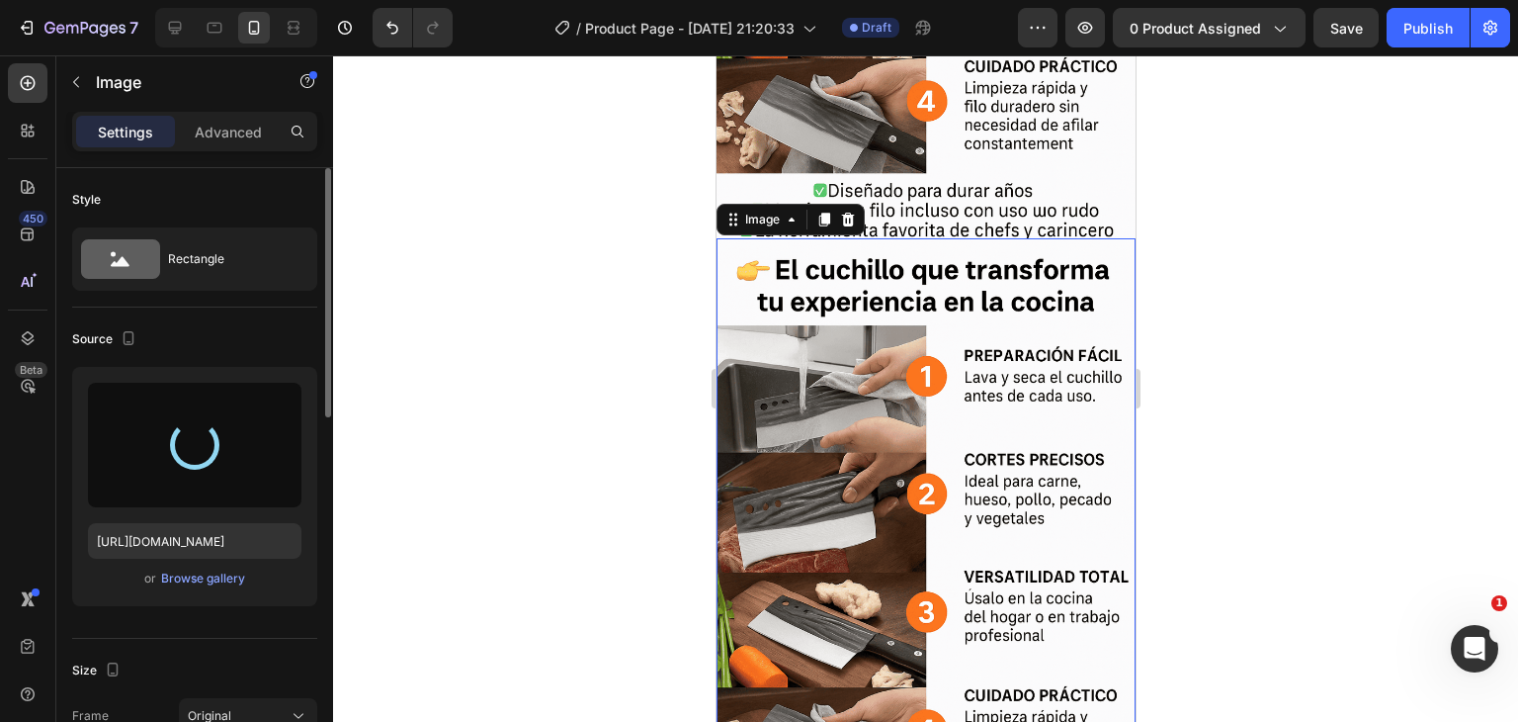
type input "[URL][DOMAIN_NAME]"
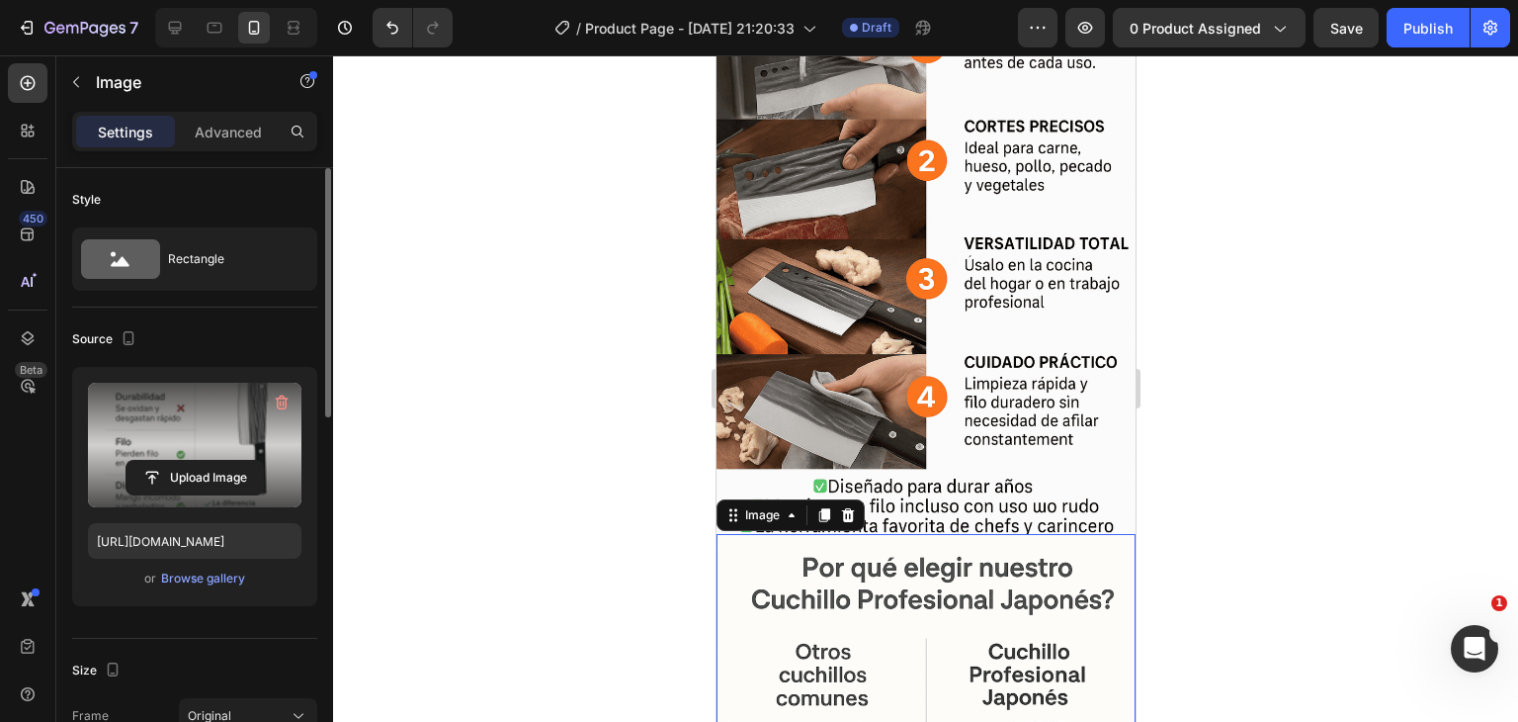
scroll to position [4025, 0]
click at [818, 509] on icon at bounding box center [823, 516] width 11 height 14
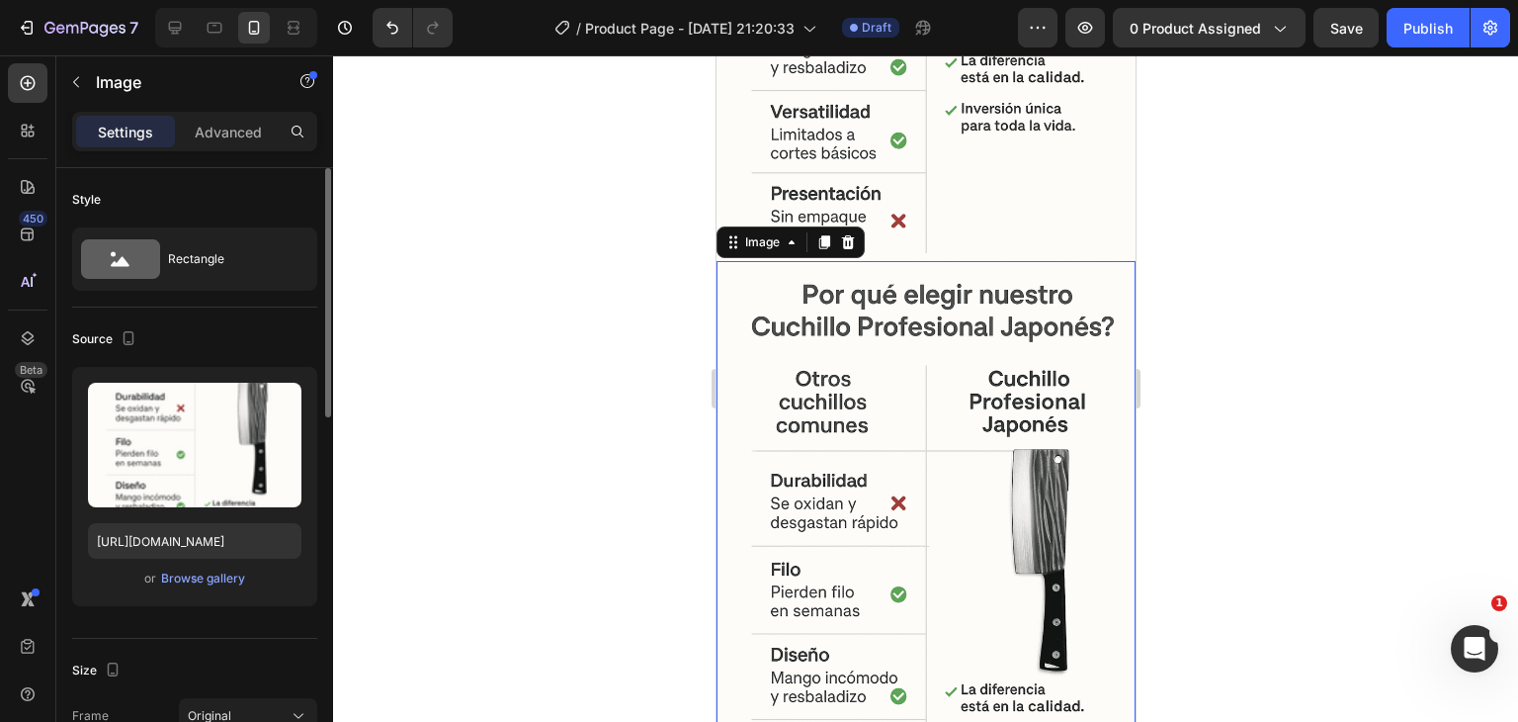
scroll to position [4929, 0]
drag, startPoint x: 822, startPoint y: 410, endPoint x: 1331, endPoint y: 491, distance: 514.5
click at [822, 410] on img at bounding box center [925, 574] width 419 height 629
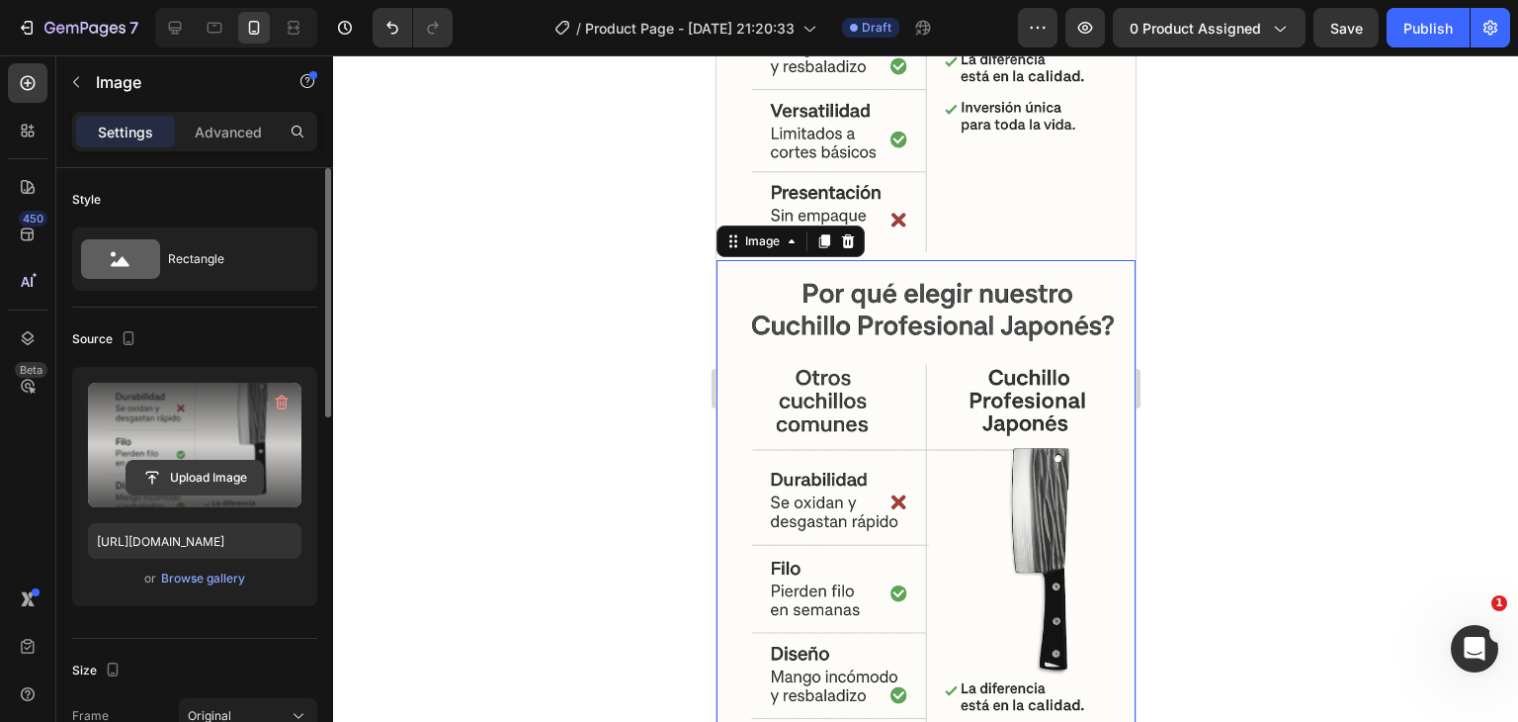
click at [174, 472] on input "file" at bounding box center [195, 478] width 136 height 34
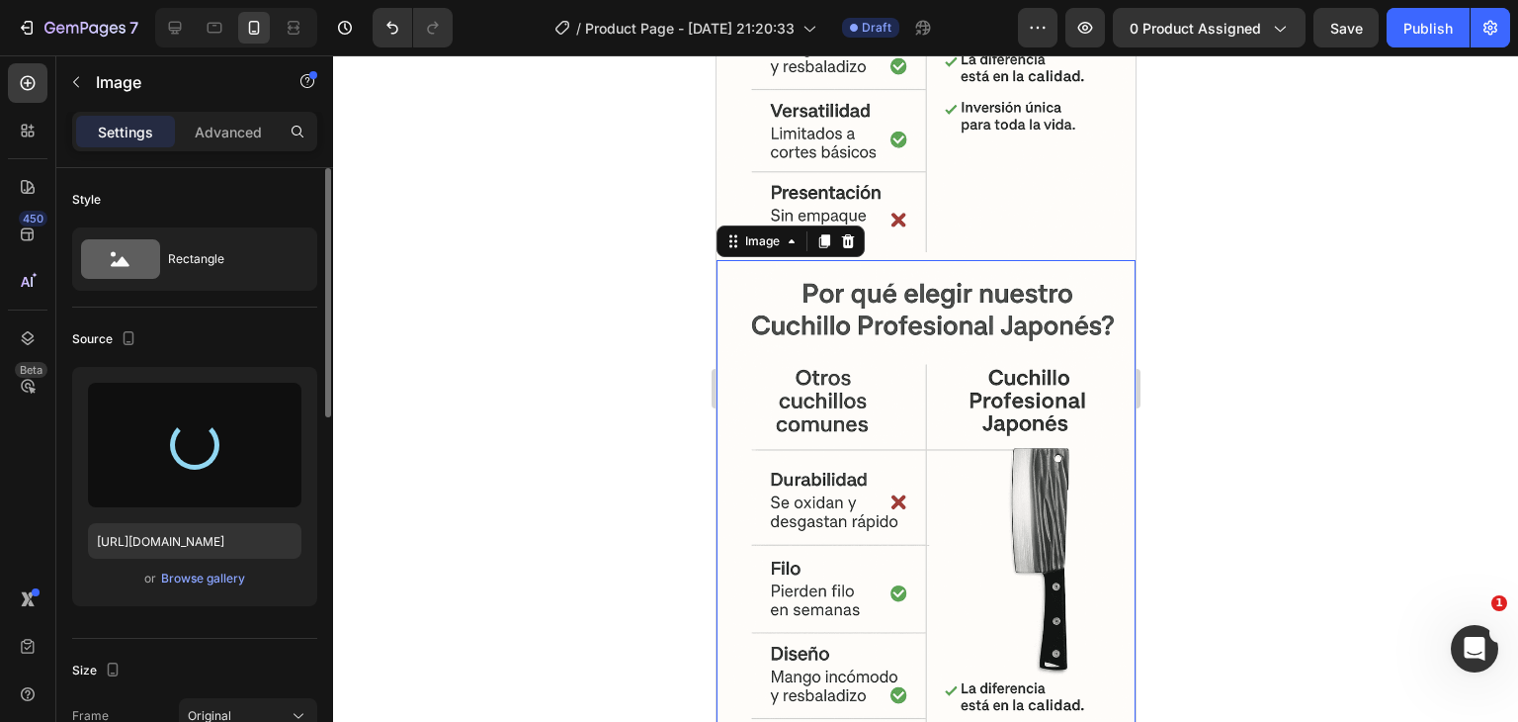
type input "[URL][DOMAIN_NAME]"
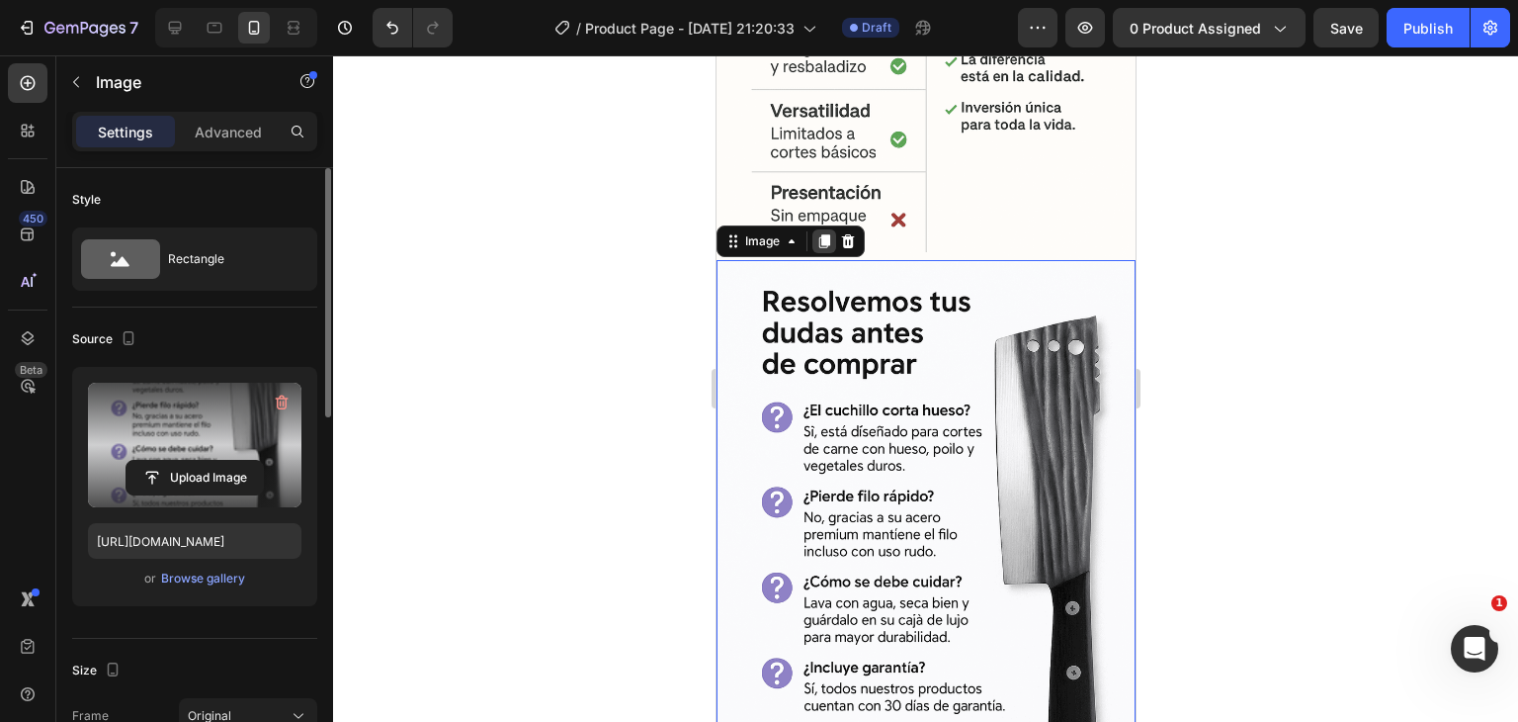
click at [819, 233] on icon at bounding box center [824, 241] width 16 height 16
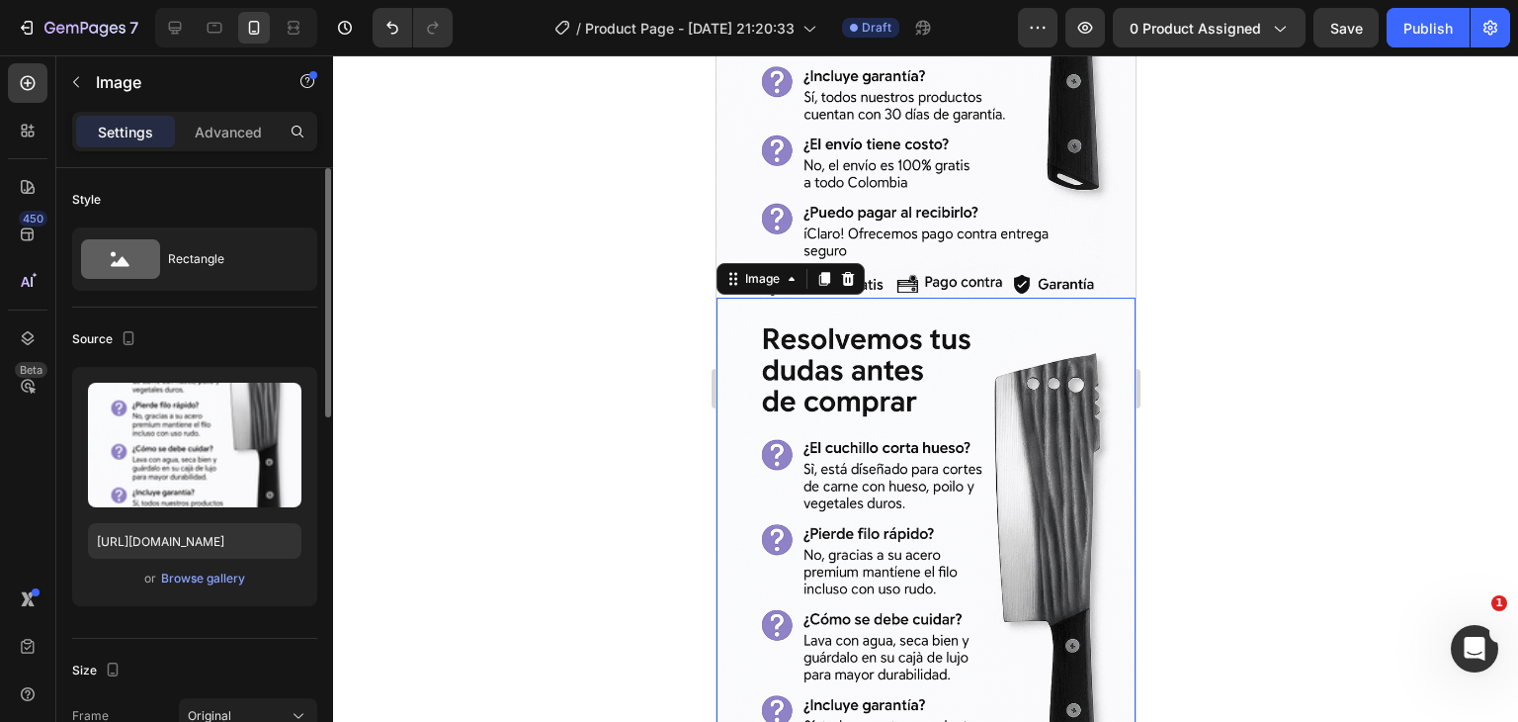
scroll to position [5535, 0]
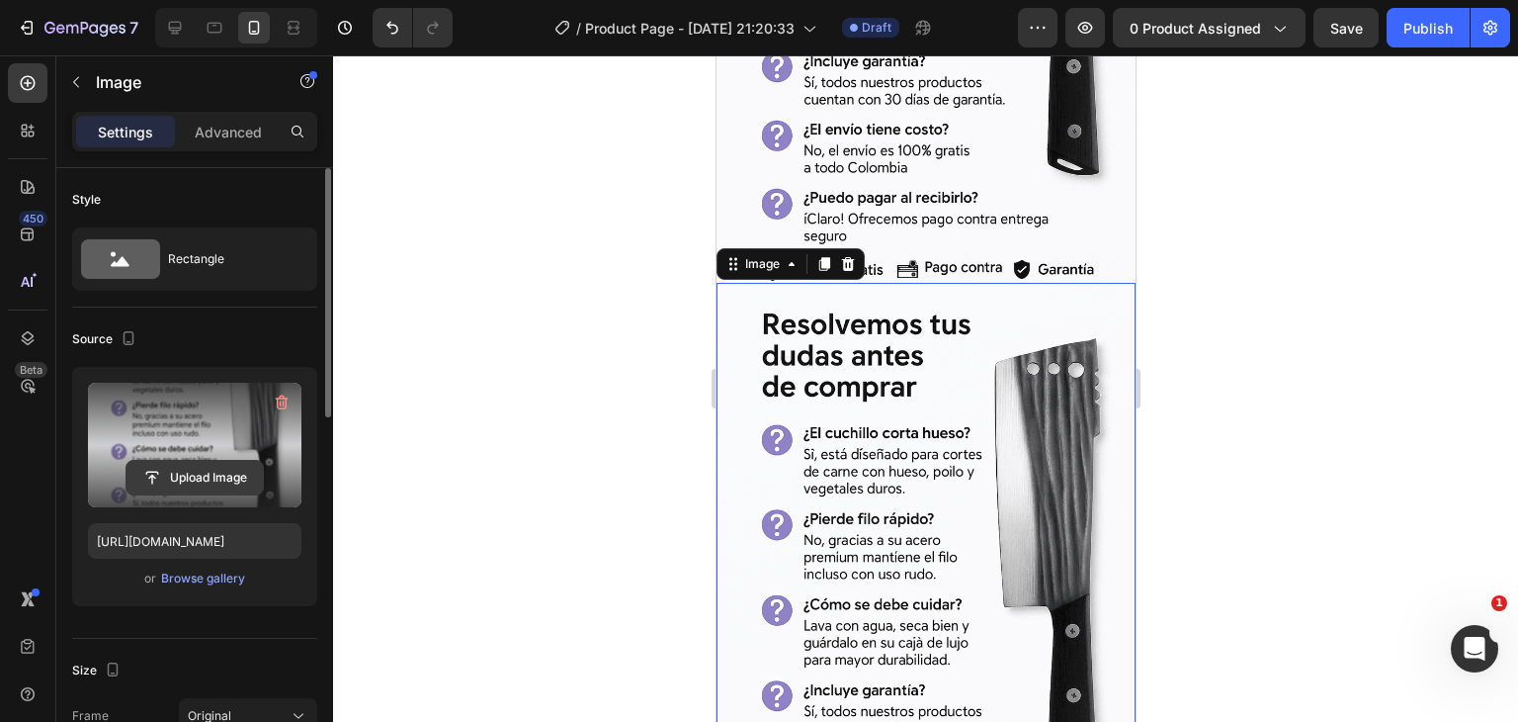
click at [194, 474] on input "file" at bounding box center [195, 478] width 136 height 34
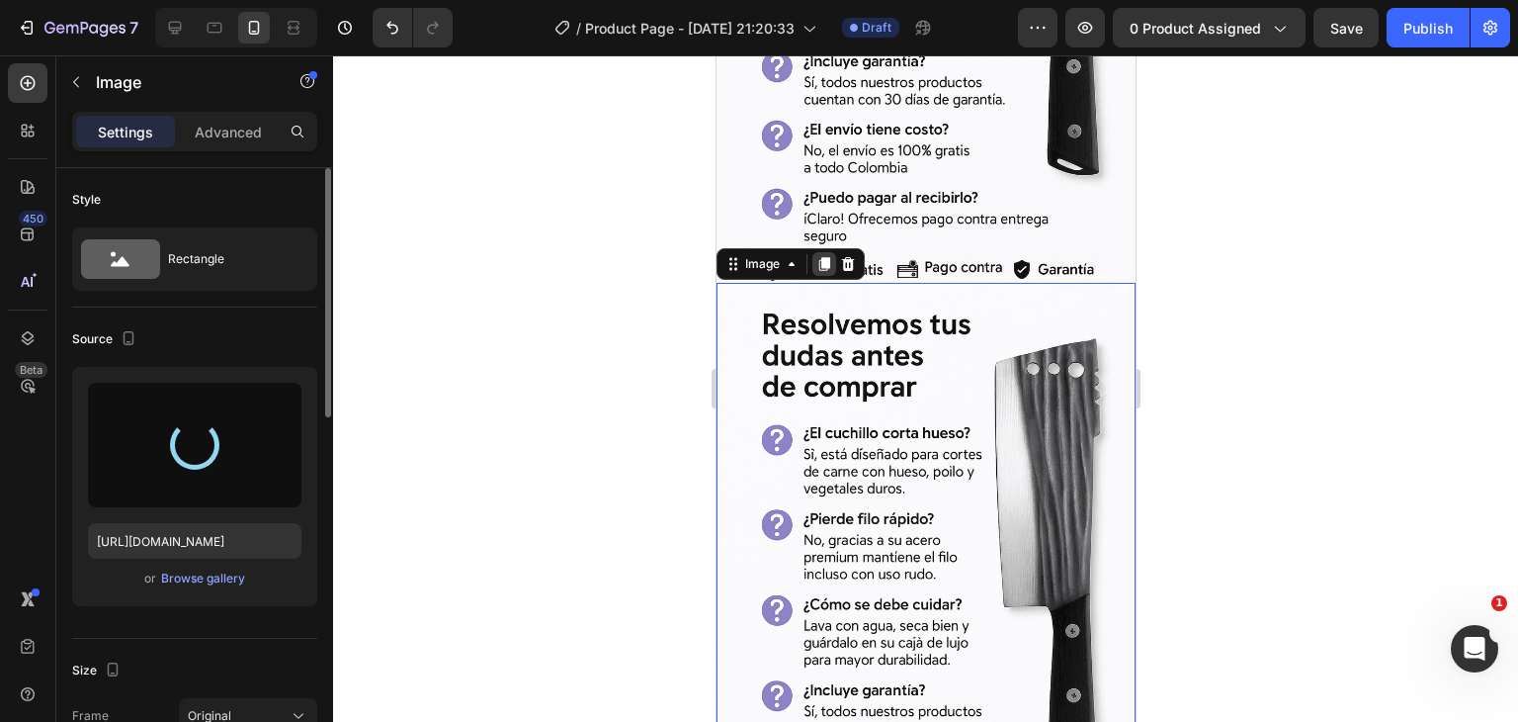
type input "[URL][DOMAIN_NAME]"
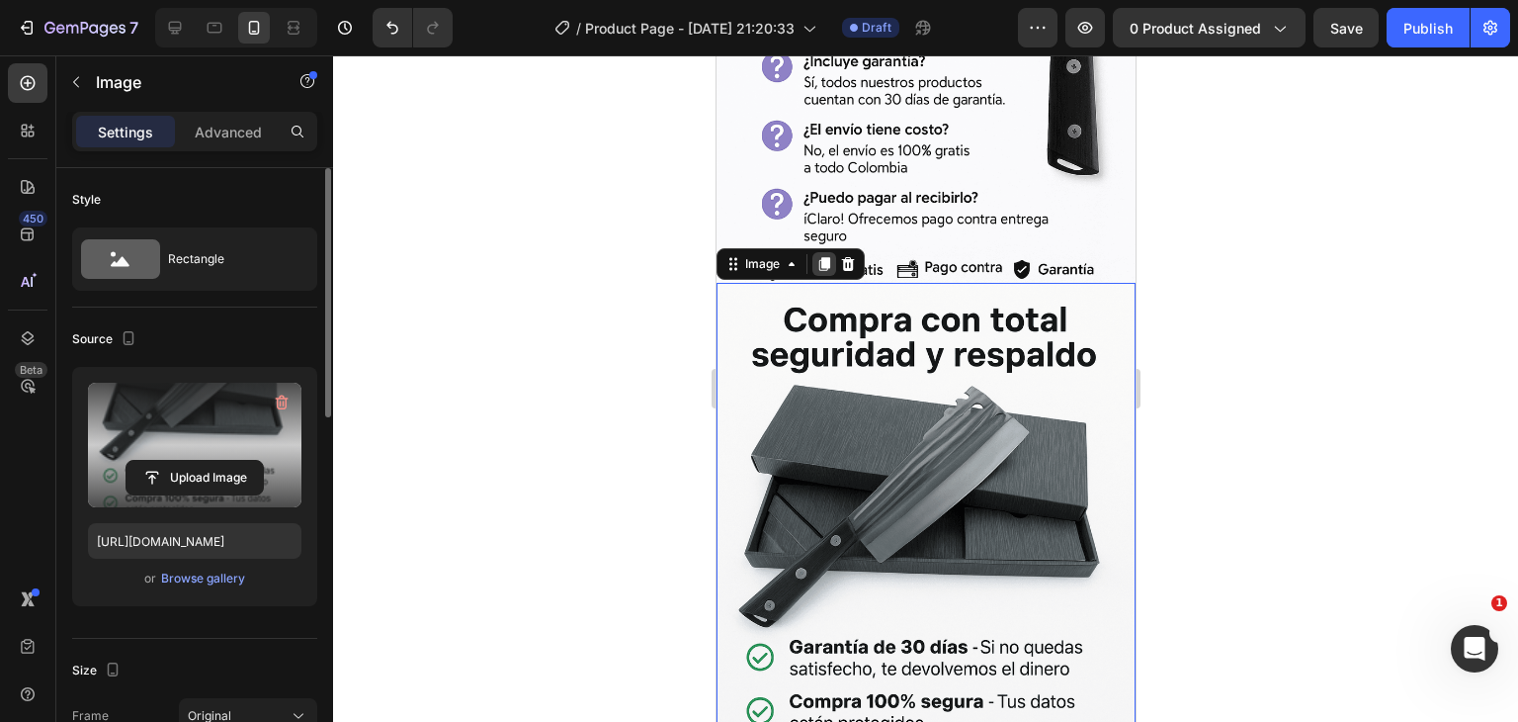
click at [823, 252] on div at bounding box center [824, 264] width 24 height 24
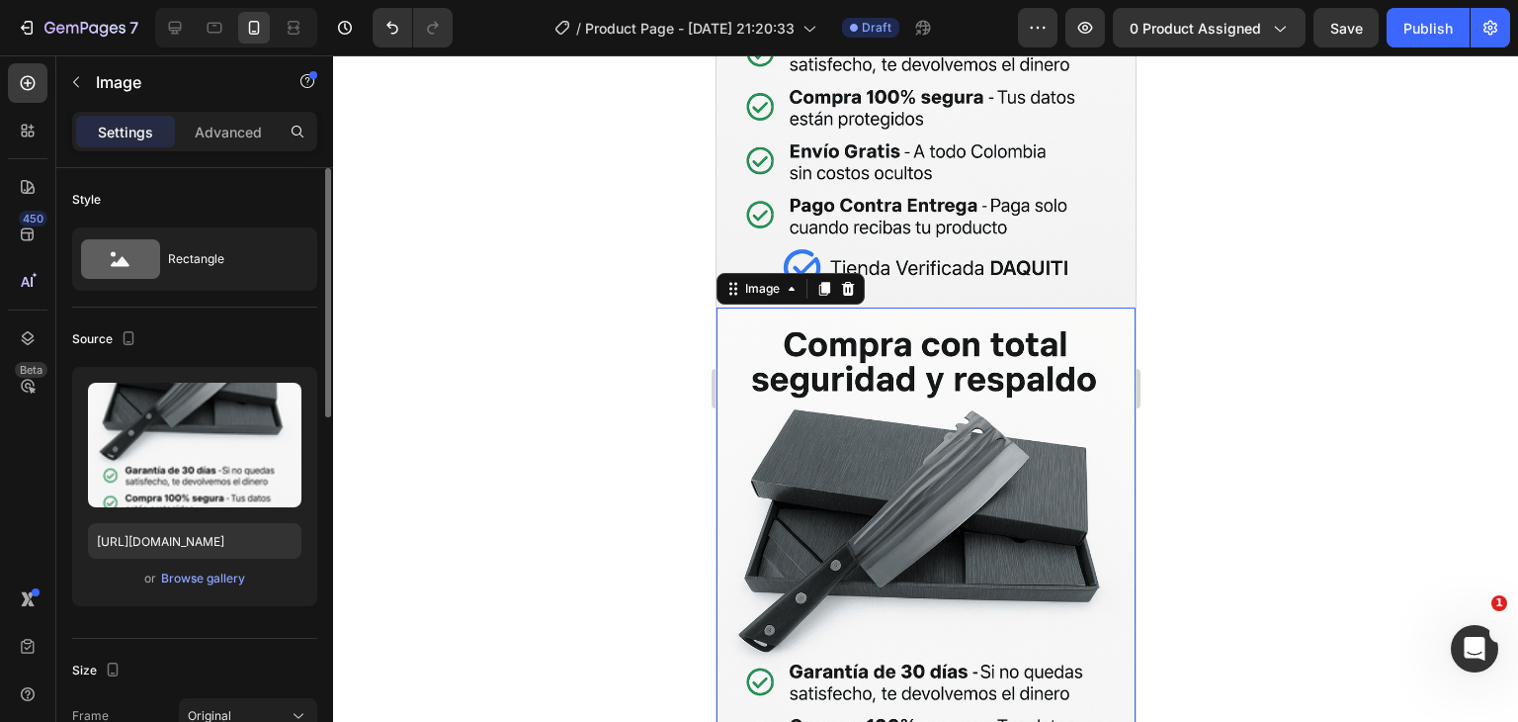
scroll to position [6141, 0]
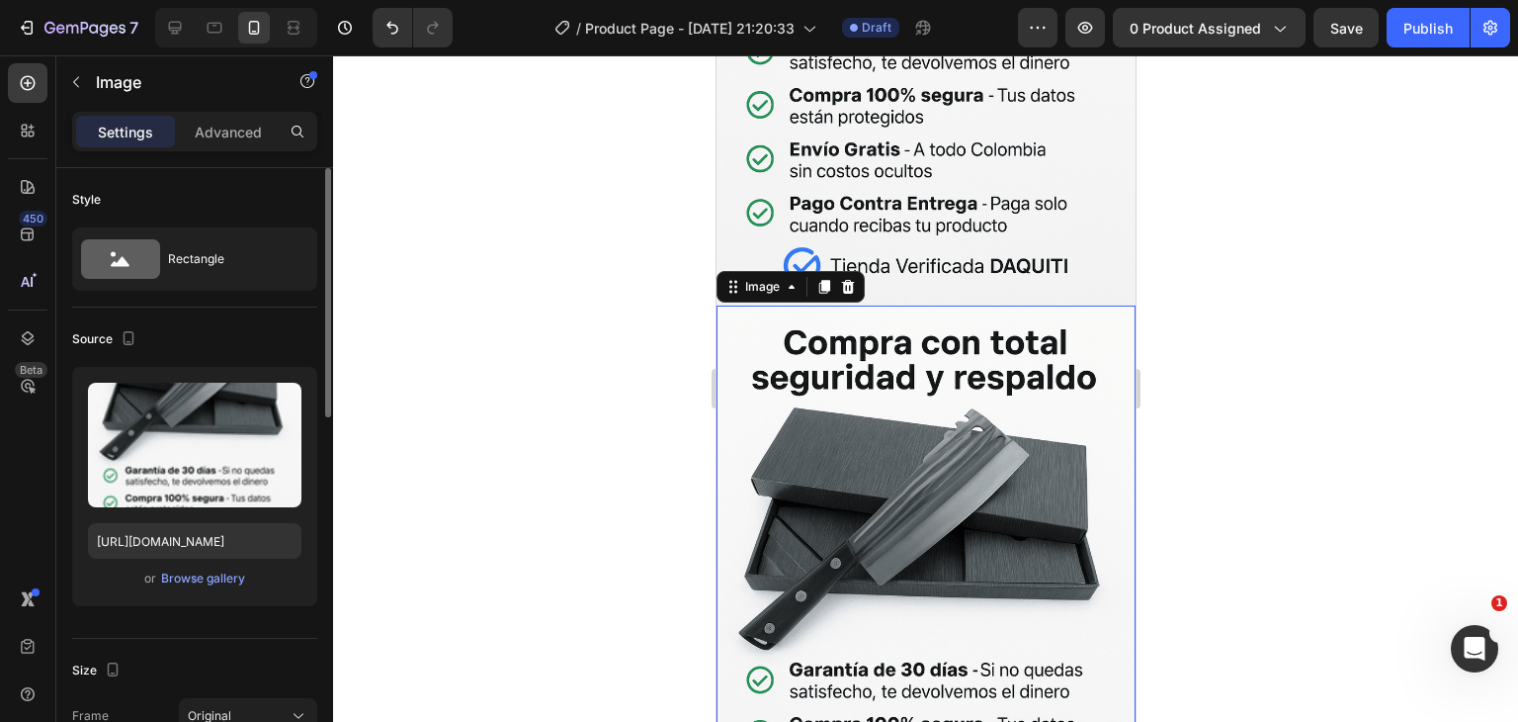
click at [830, 386] on img at bounding box center [925, 619] width 419 height 629
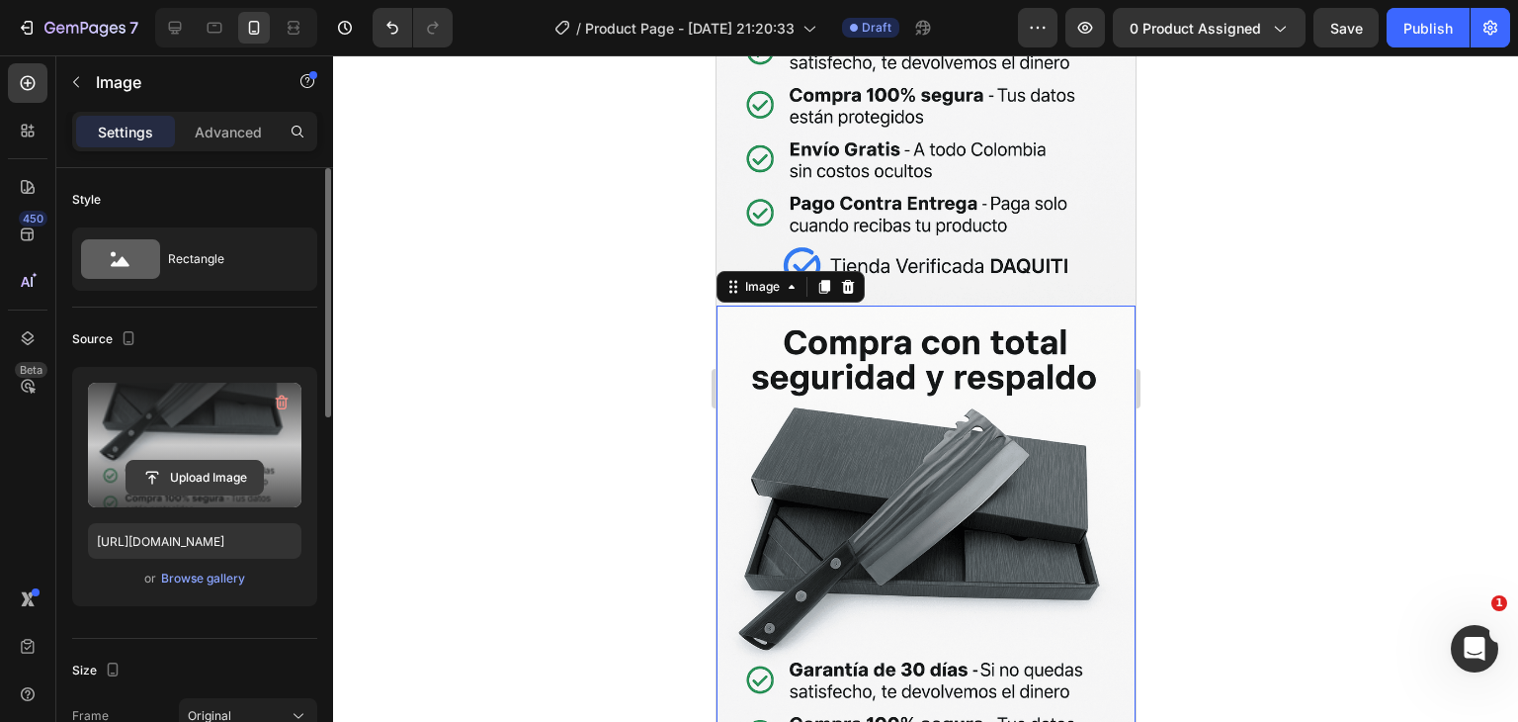
click at [226, 470] on input "file" at bounding box center [195, 478] width 136 height 34
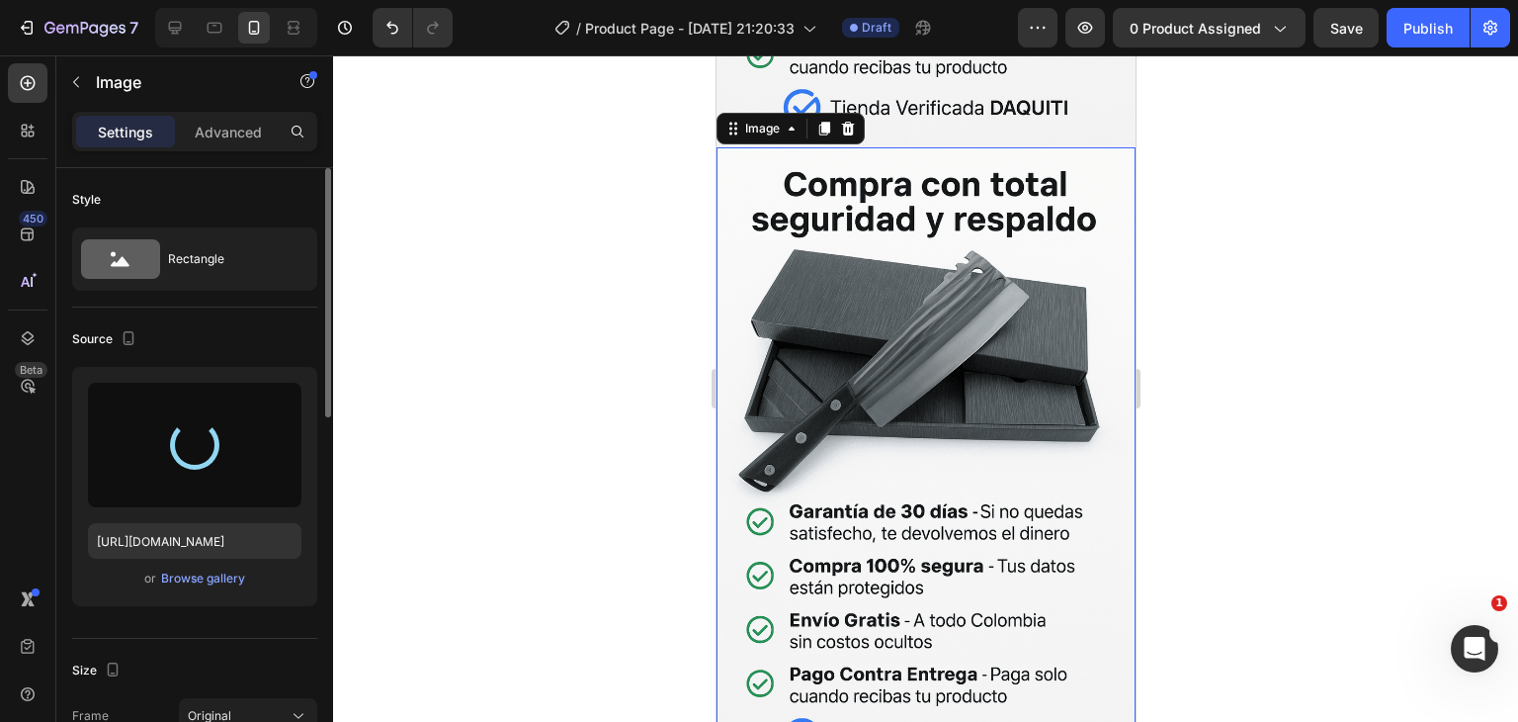
scroll to position [6239, 0]
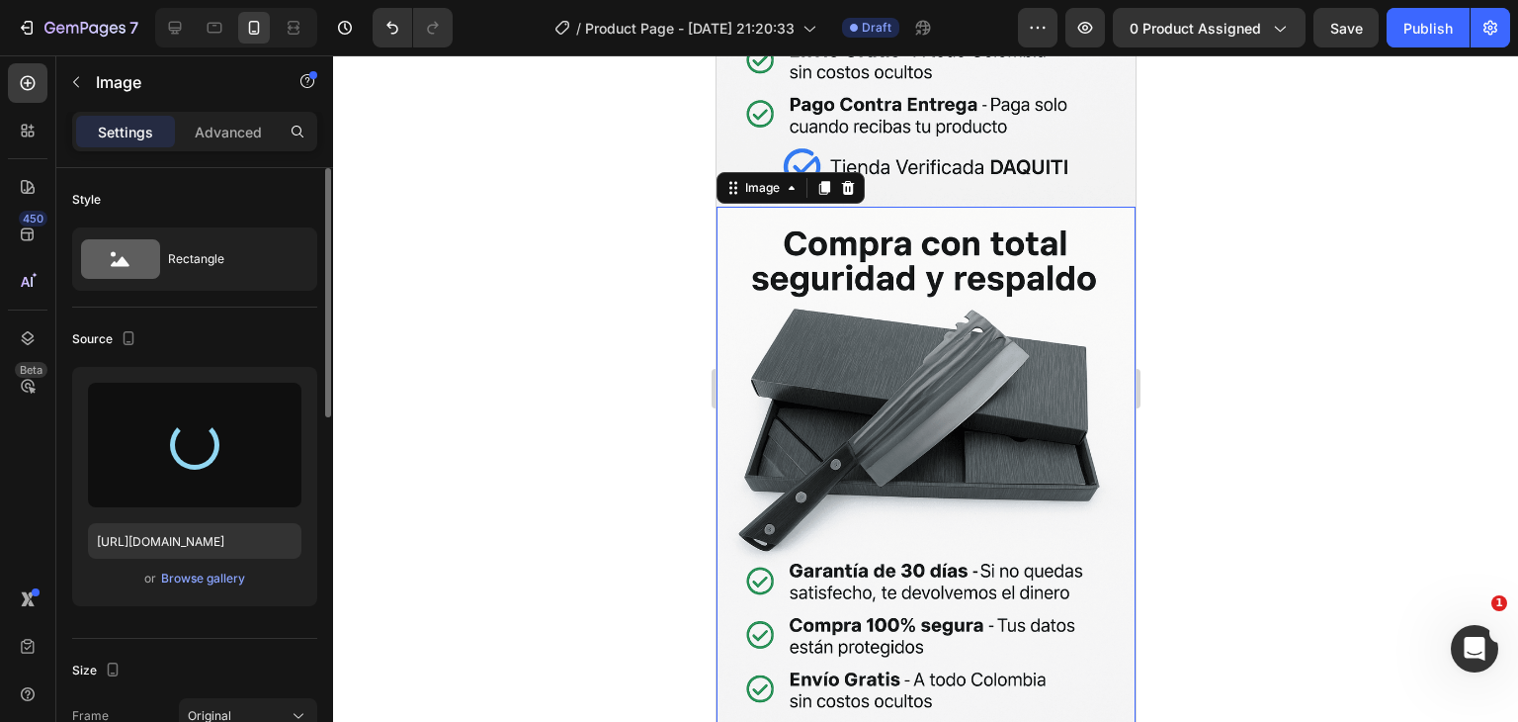
type input "[URL][DOMAIN_NAME]"
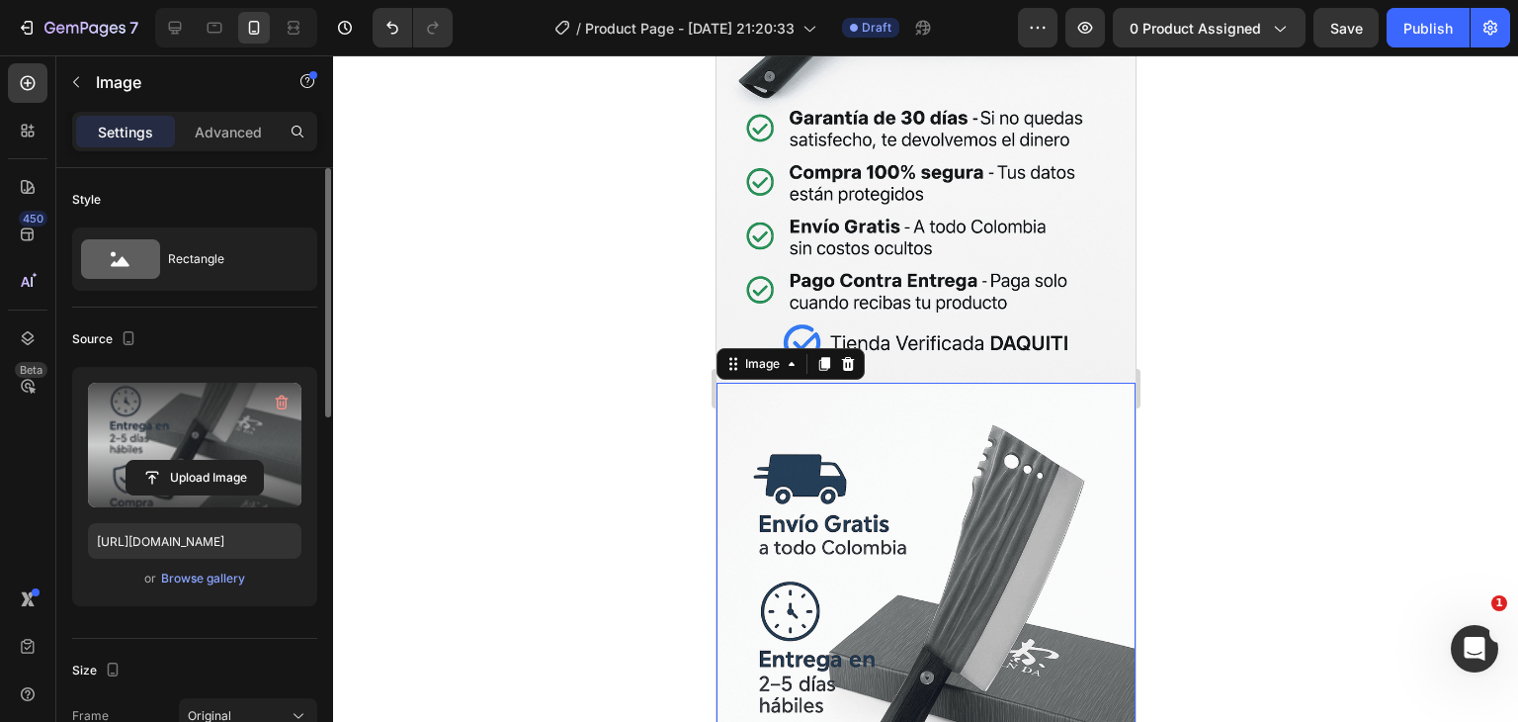
scroll to position [6042, 0]
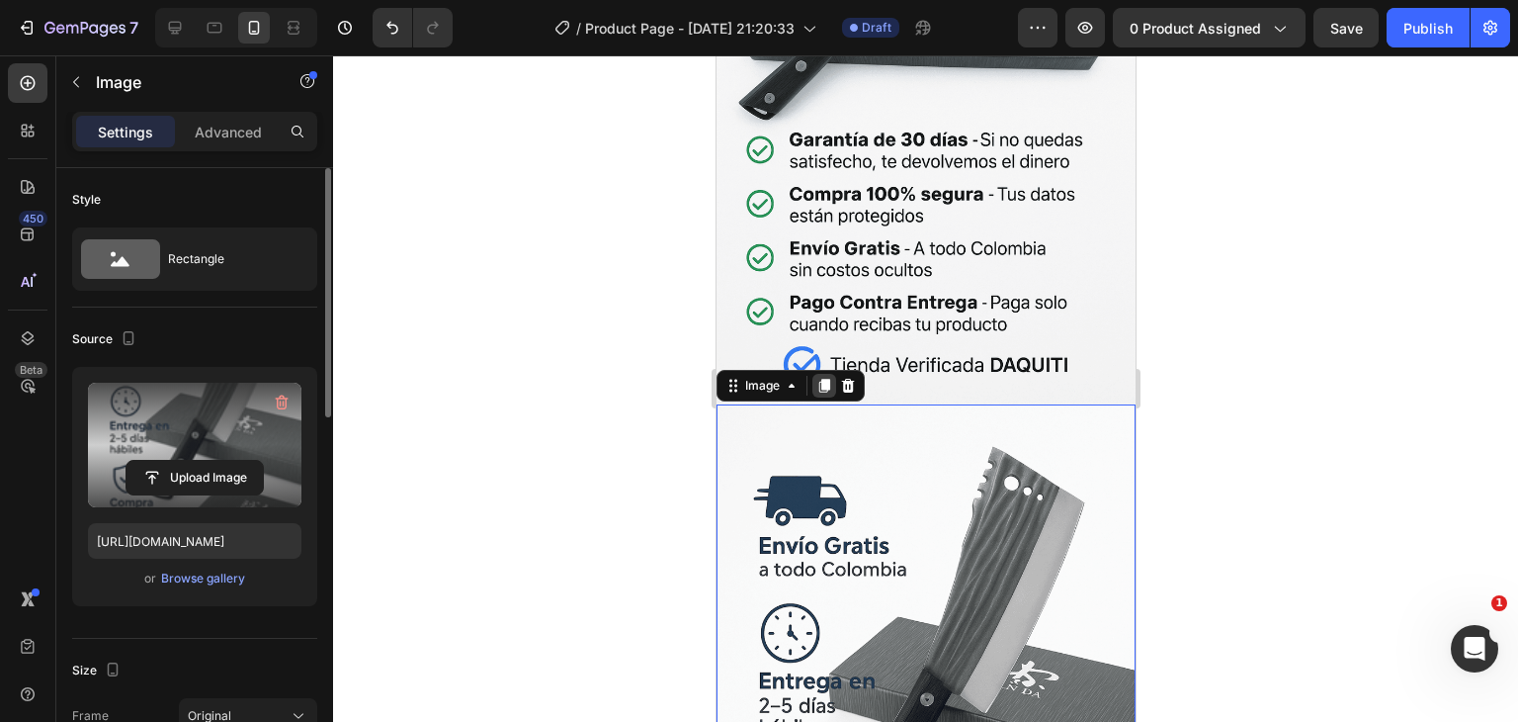
click at [818, 378] on icon at bounding box center [824, 386] width 16 height 16
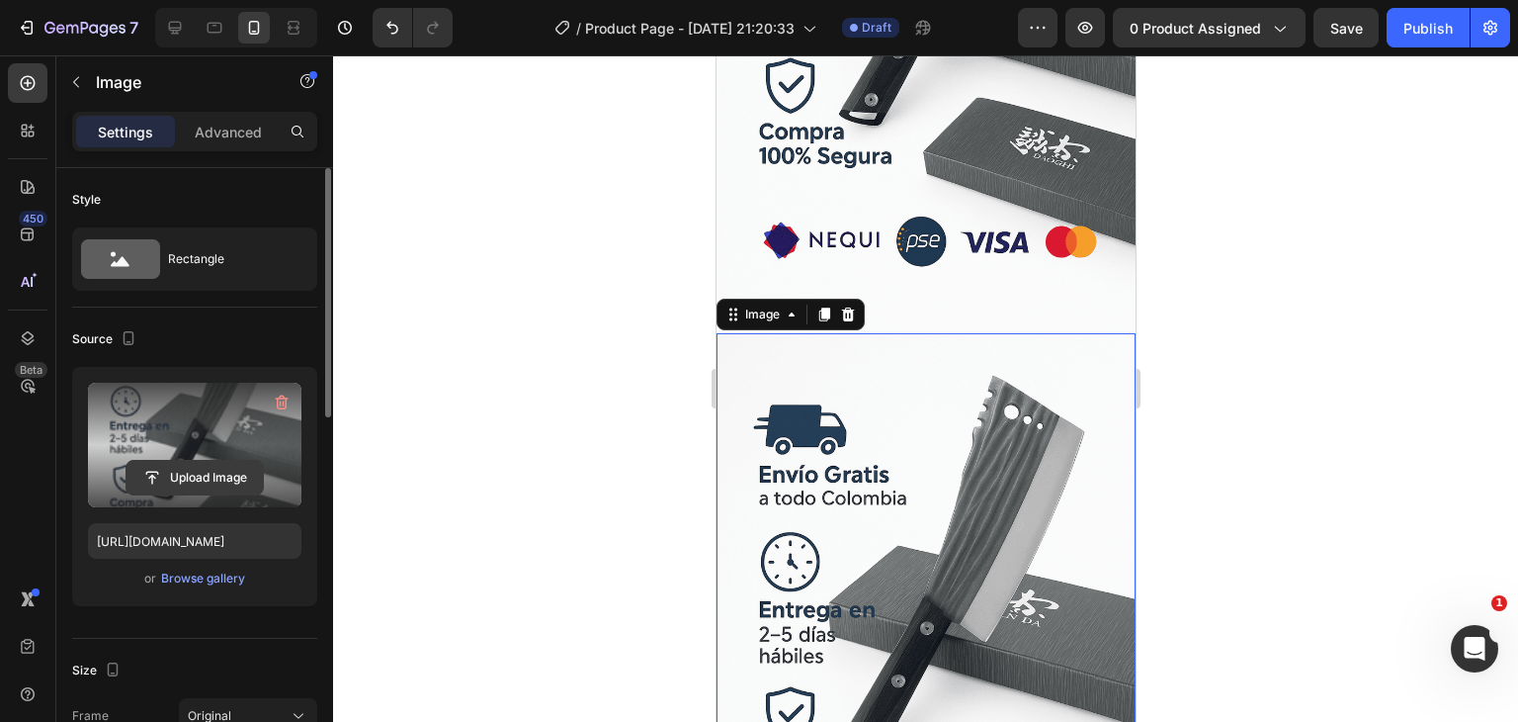
scroll to position [6746, 0]
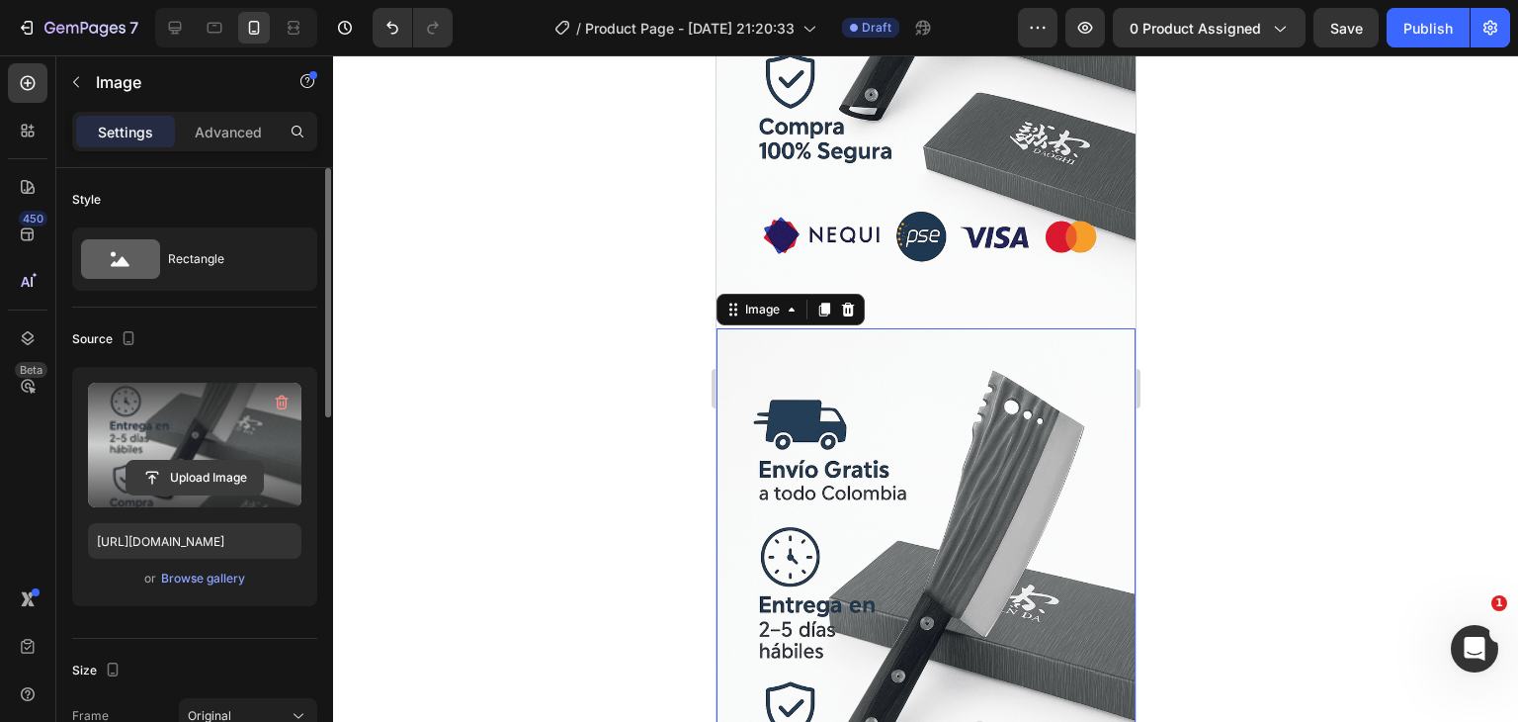
click at [178, 483] on input "file" at bounding box center [195, 478] width 136 height 34
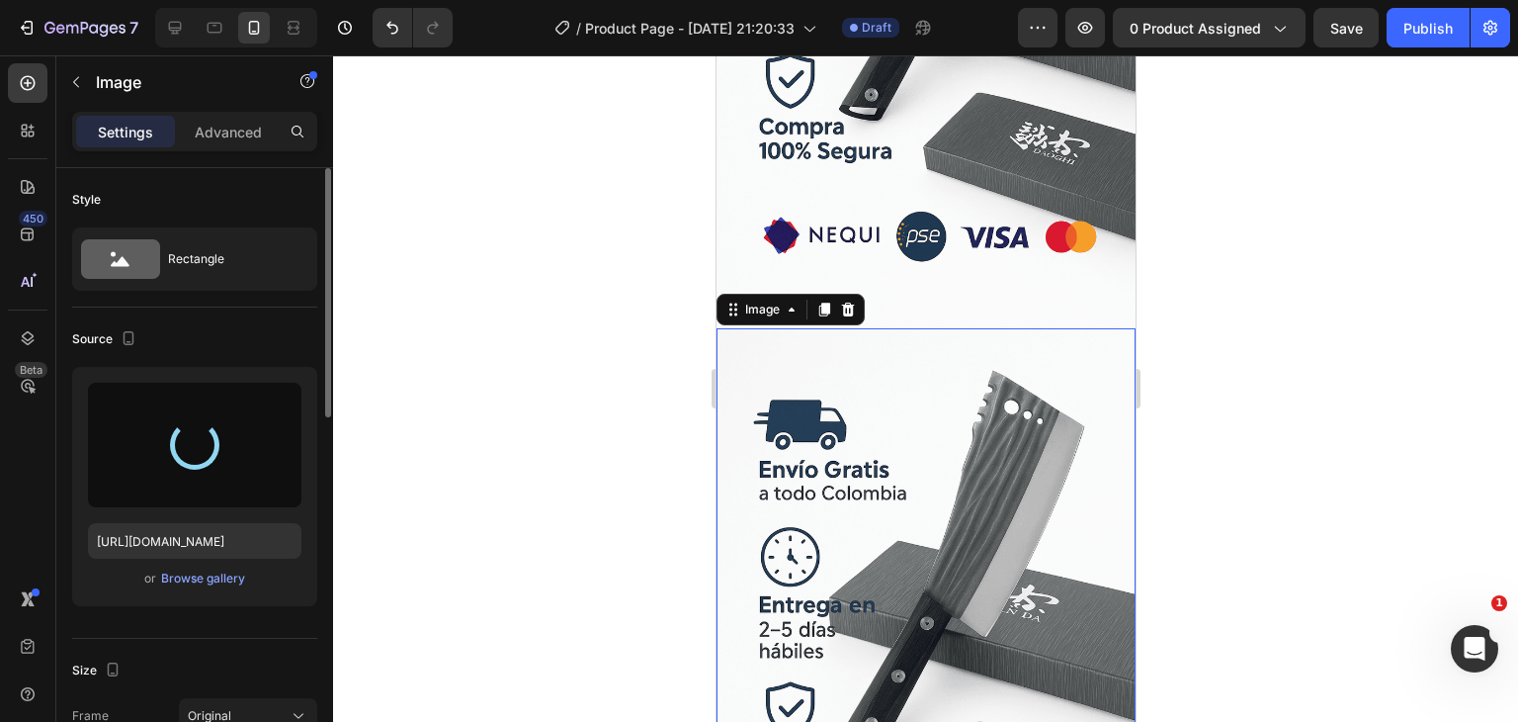
type input "[URL][DOMAIN_NAME]"
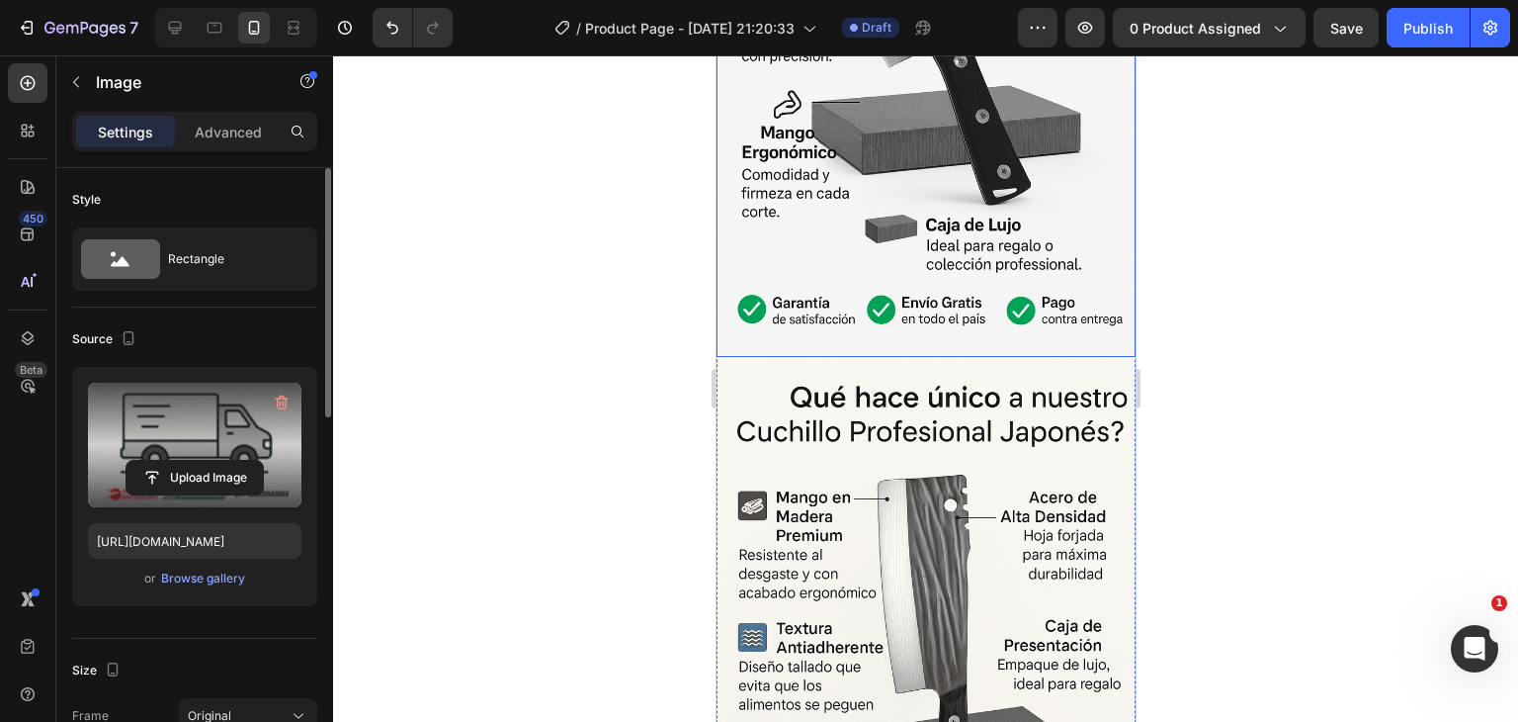
scroll to position [2965, 0]
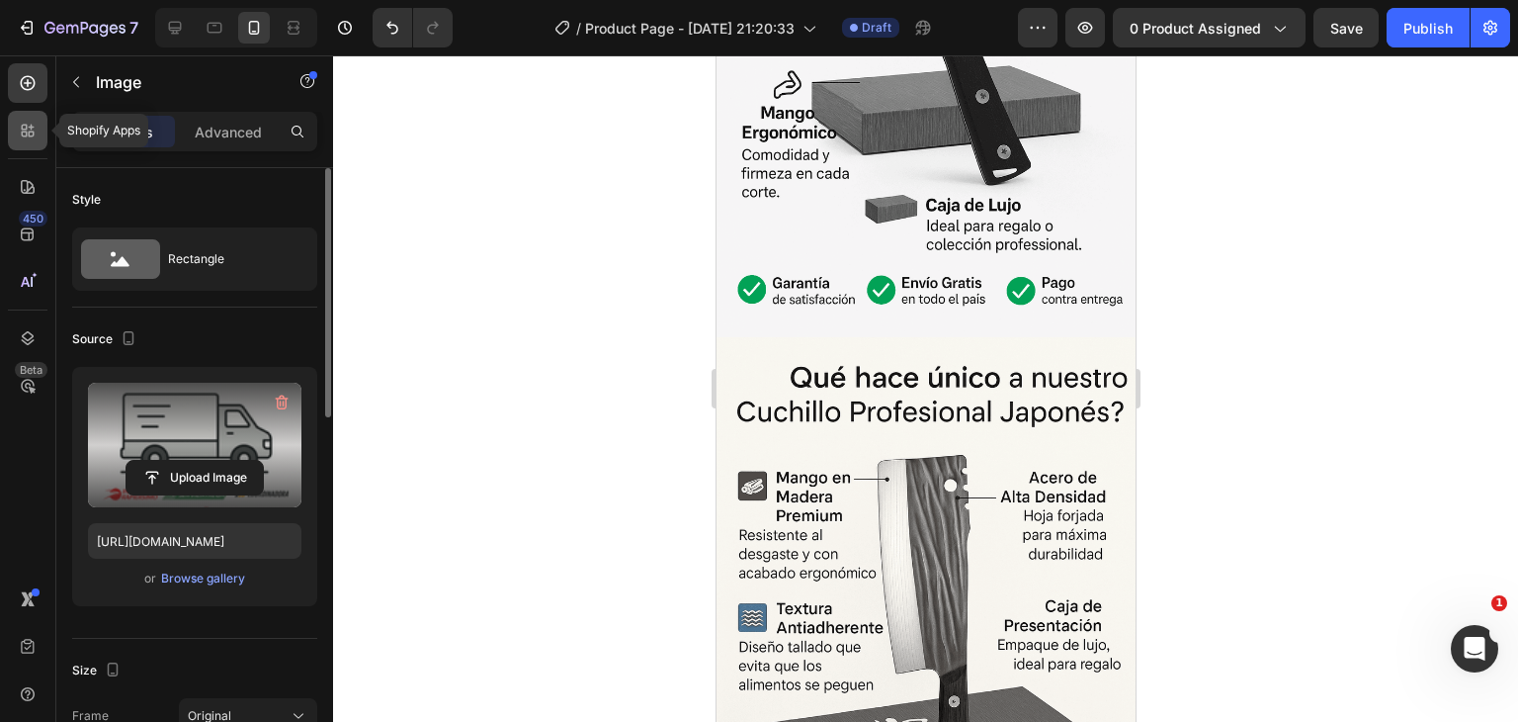
click at [40, 141] on div at bounding box center [28, 131] width 40 height 40
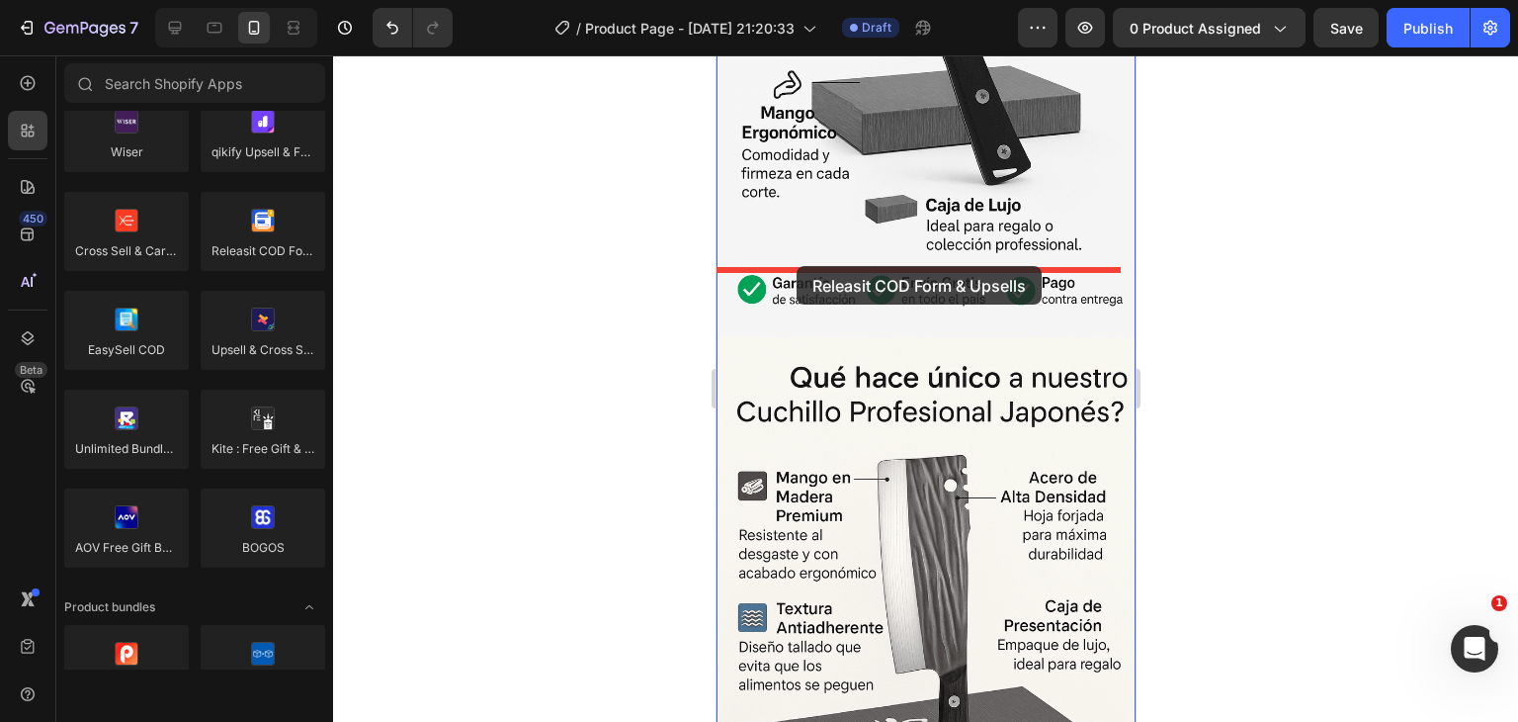
drag, startPoint x: 971, startPoint y: 308, endPoint x: 796, endPoint y: 266, distance: 180.1
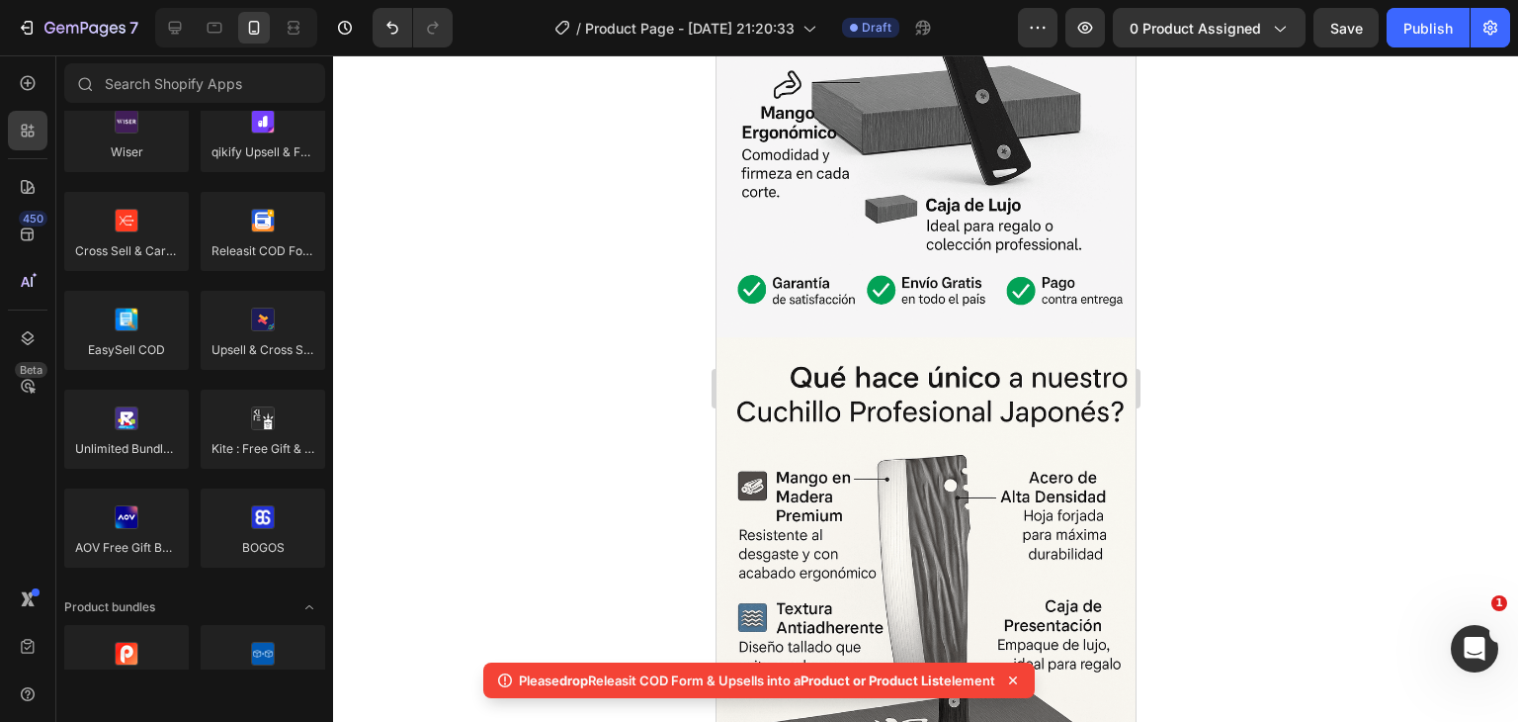
click at [533, 331] on div at bounding box center [925, 388] width 1185 height 666
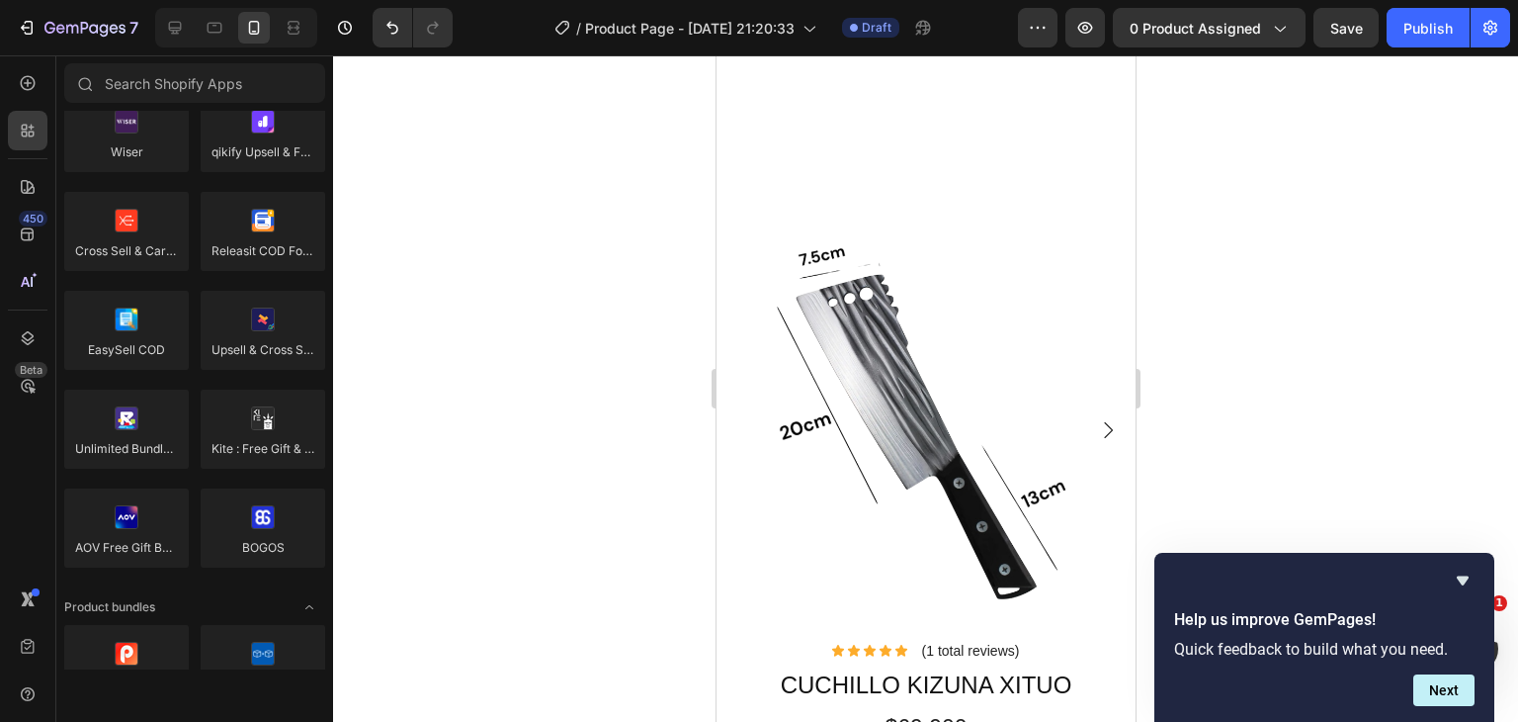
scroll to position [692, 0]
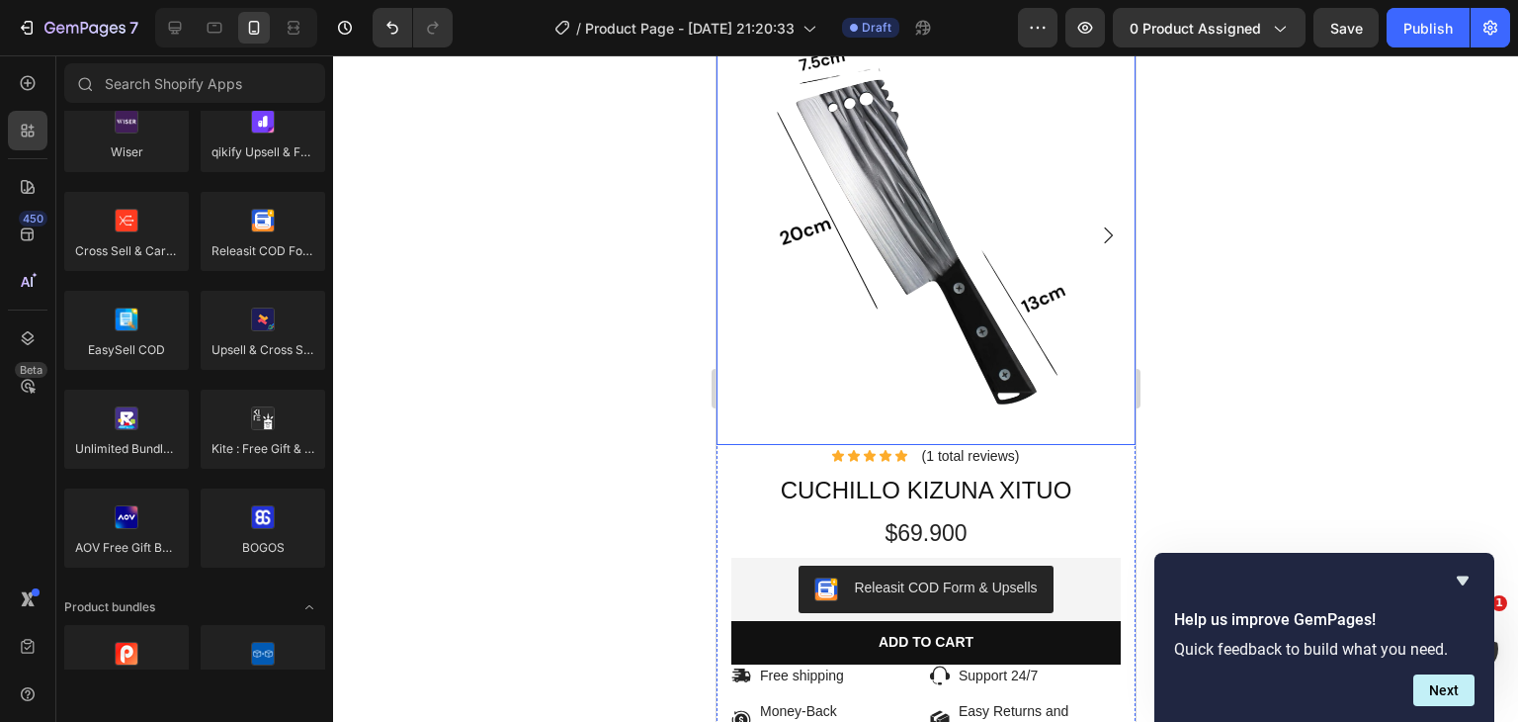
click at [883, 320] on img at bounding box center [925, 235] width 419 height 419
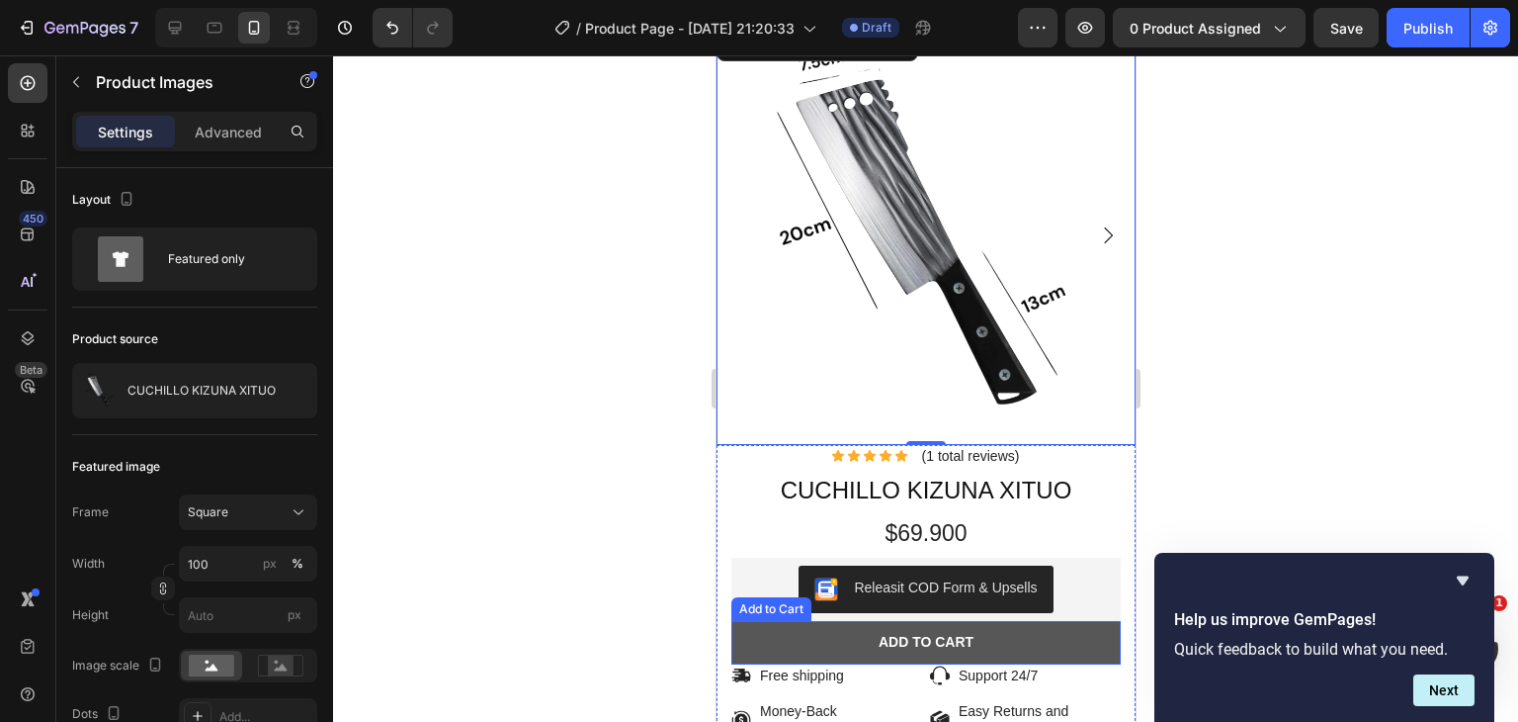
scroll to position [791, 0]
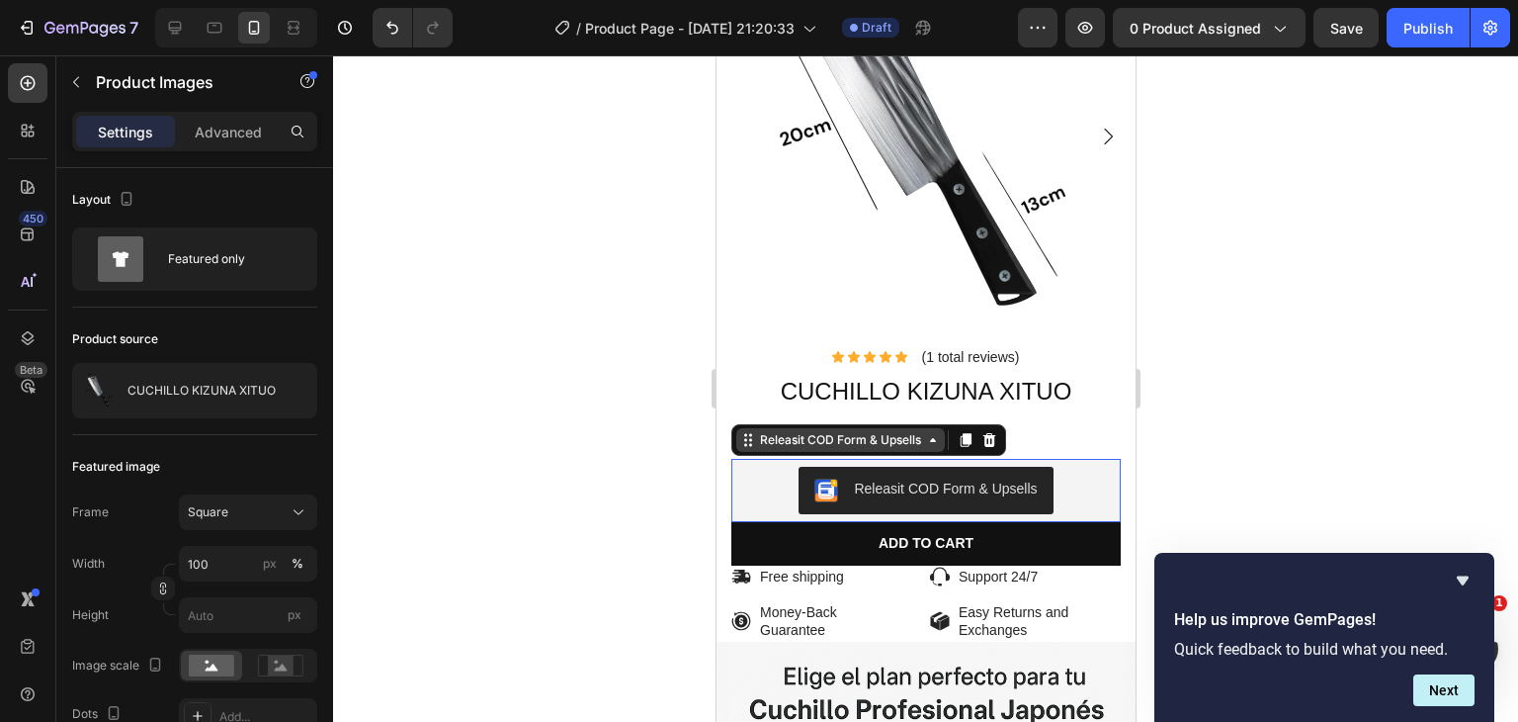
click at [758, 434] on div "Releasit COD Form & Upsells" at bounding box center [839, 440] width 209 height 24
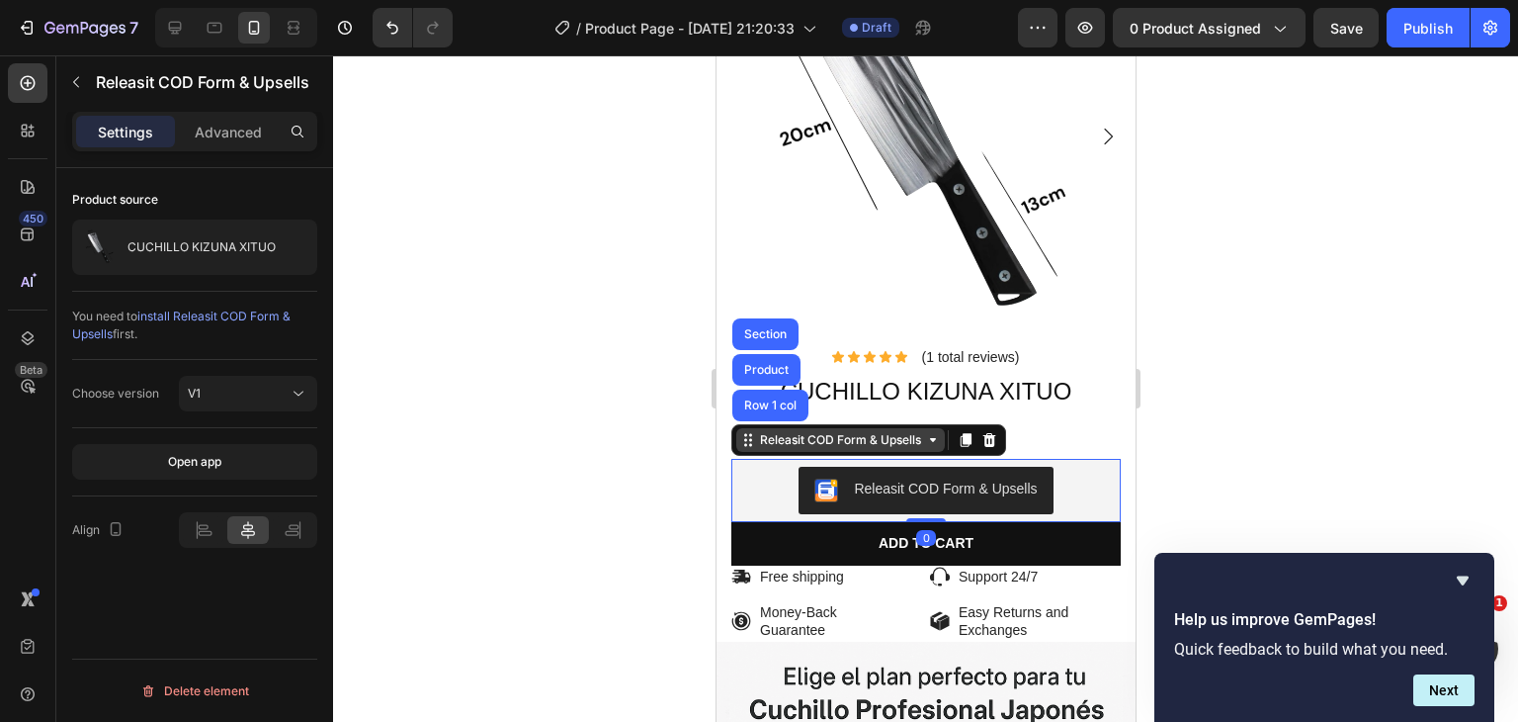
click at [758, 434] on div "Releasit COD Form & Upsells" at bounding box center [839, 440] width 209 height 24
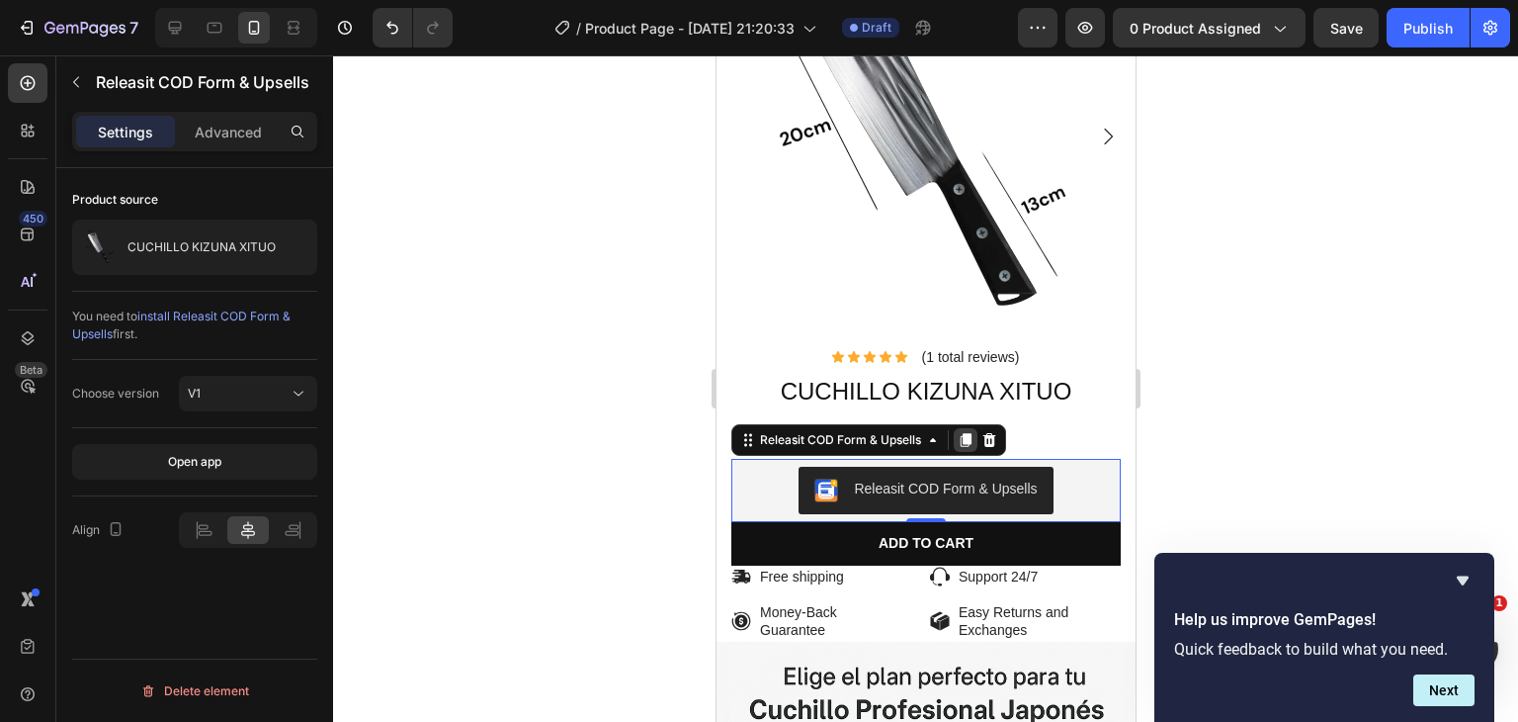
click at [957, 432] on icon at bounding box center [965, 440] width 16 height 16
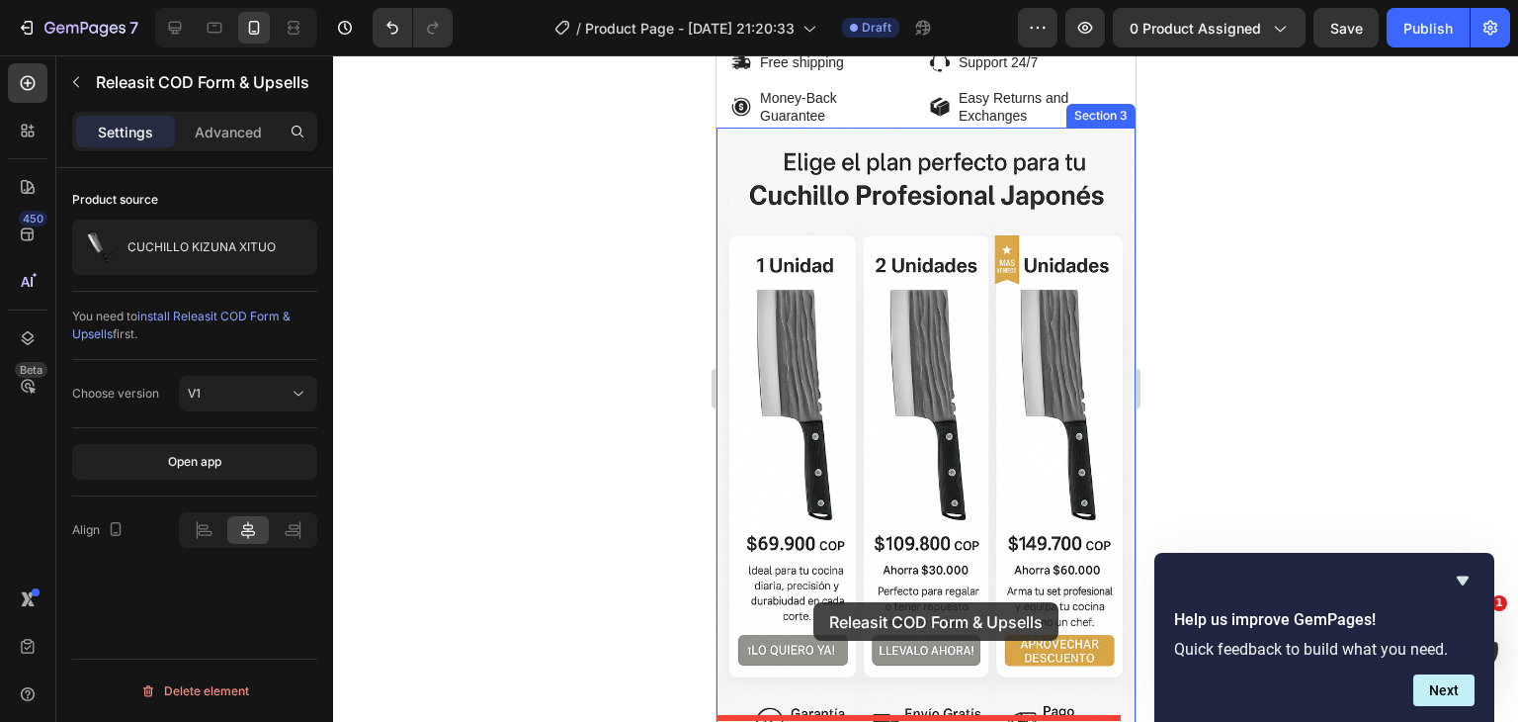
scroll to position [1665, 0]
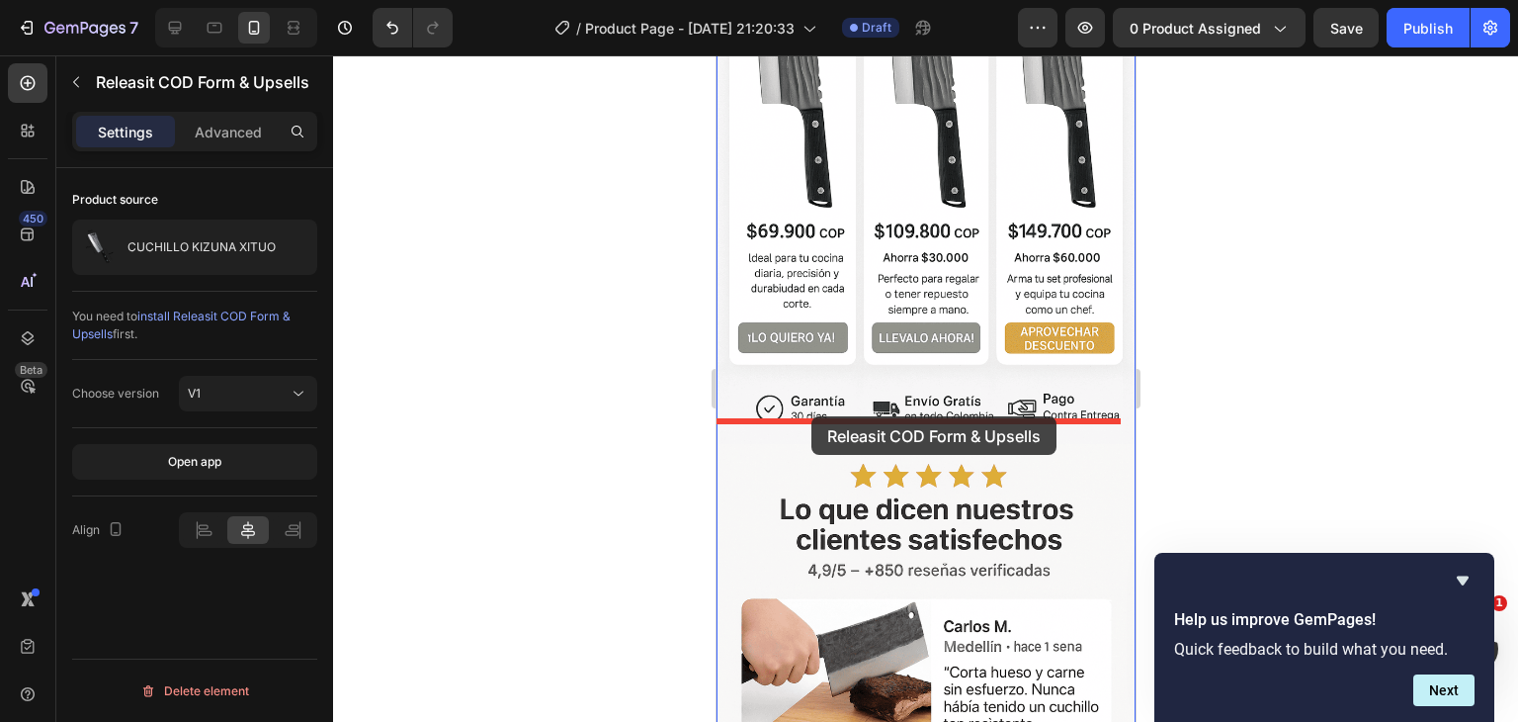
drag, startPoint x: 795, startPoint y: 297, endPoint x: 811, endPoint y: 413, distance: 117.7
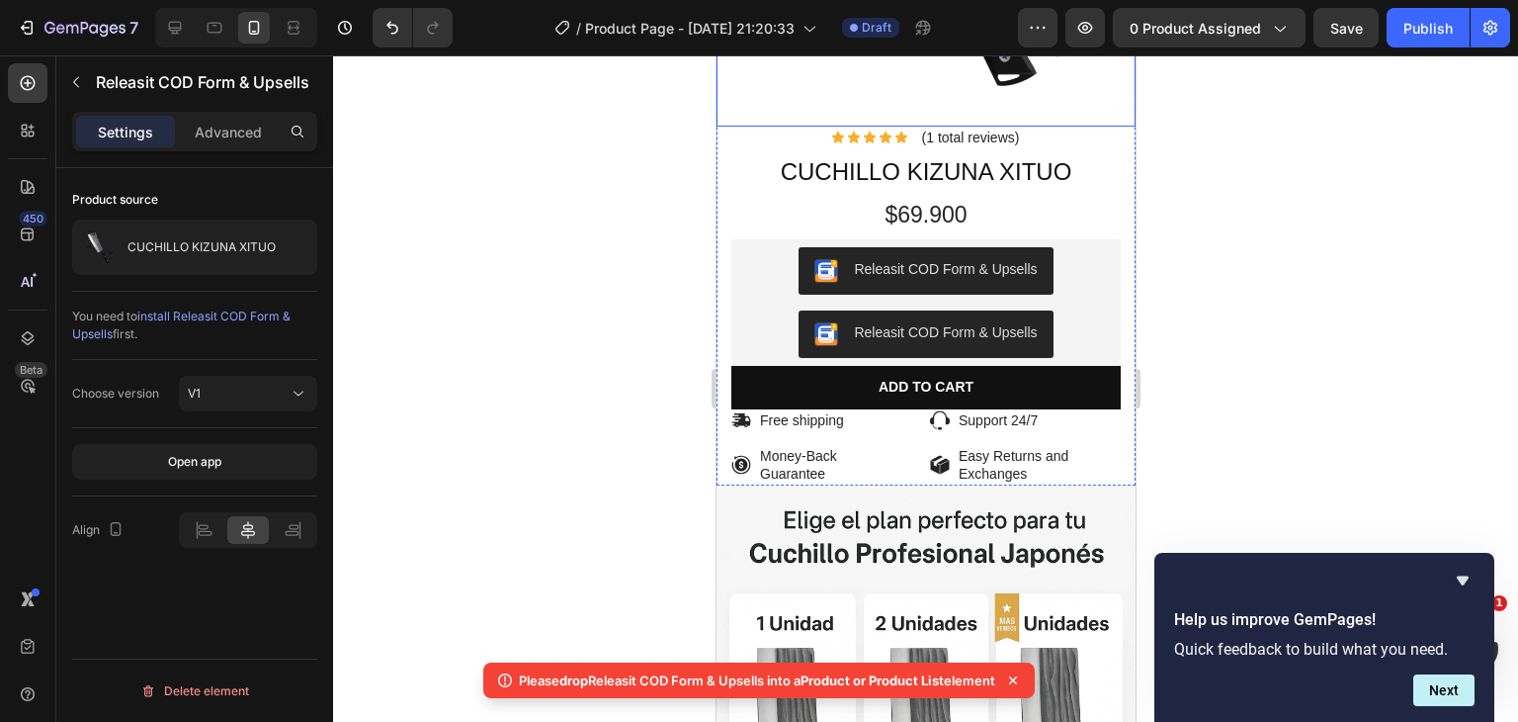
scroll to position [1072, 0]
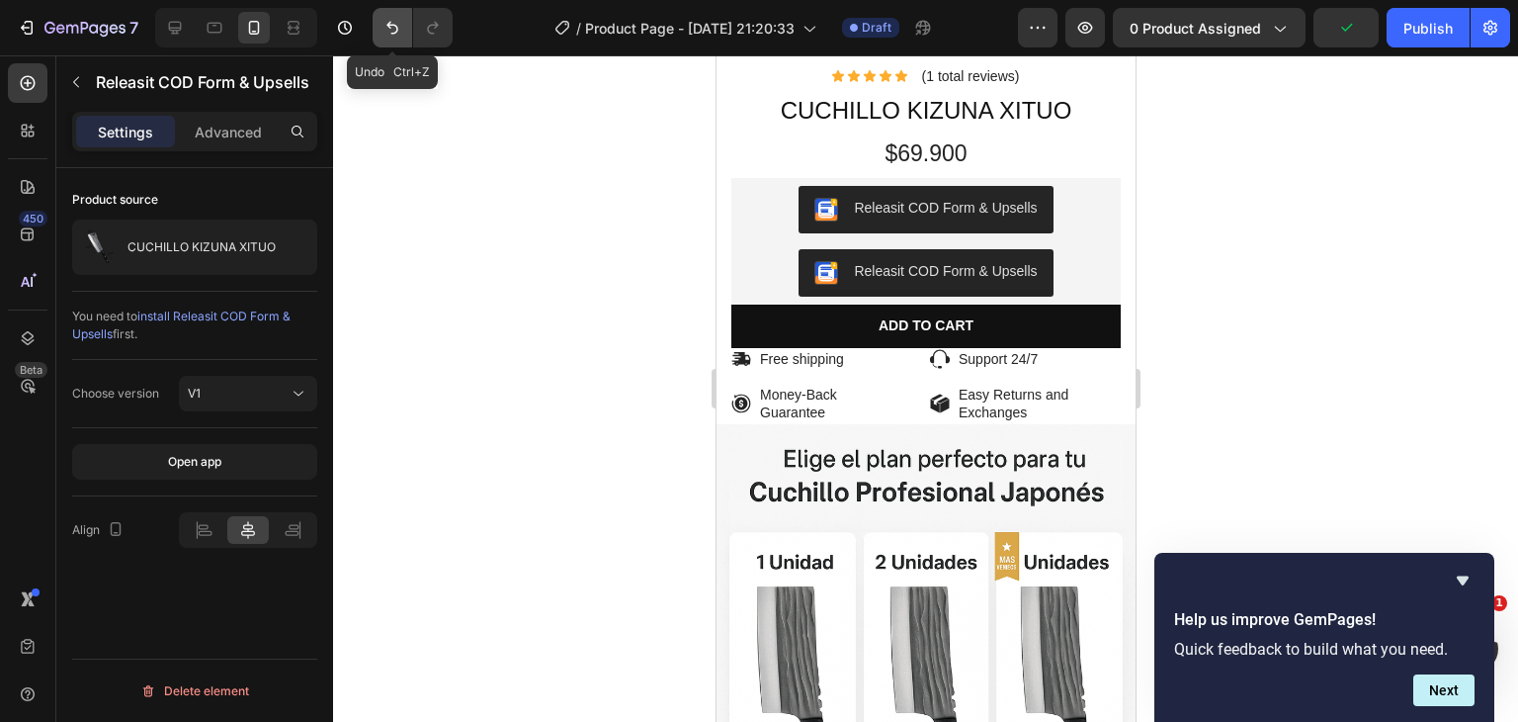
click at [390, 33] on icon "Undo/Redo" at bounding box center [393, 28] width 20 height 20
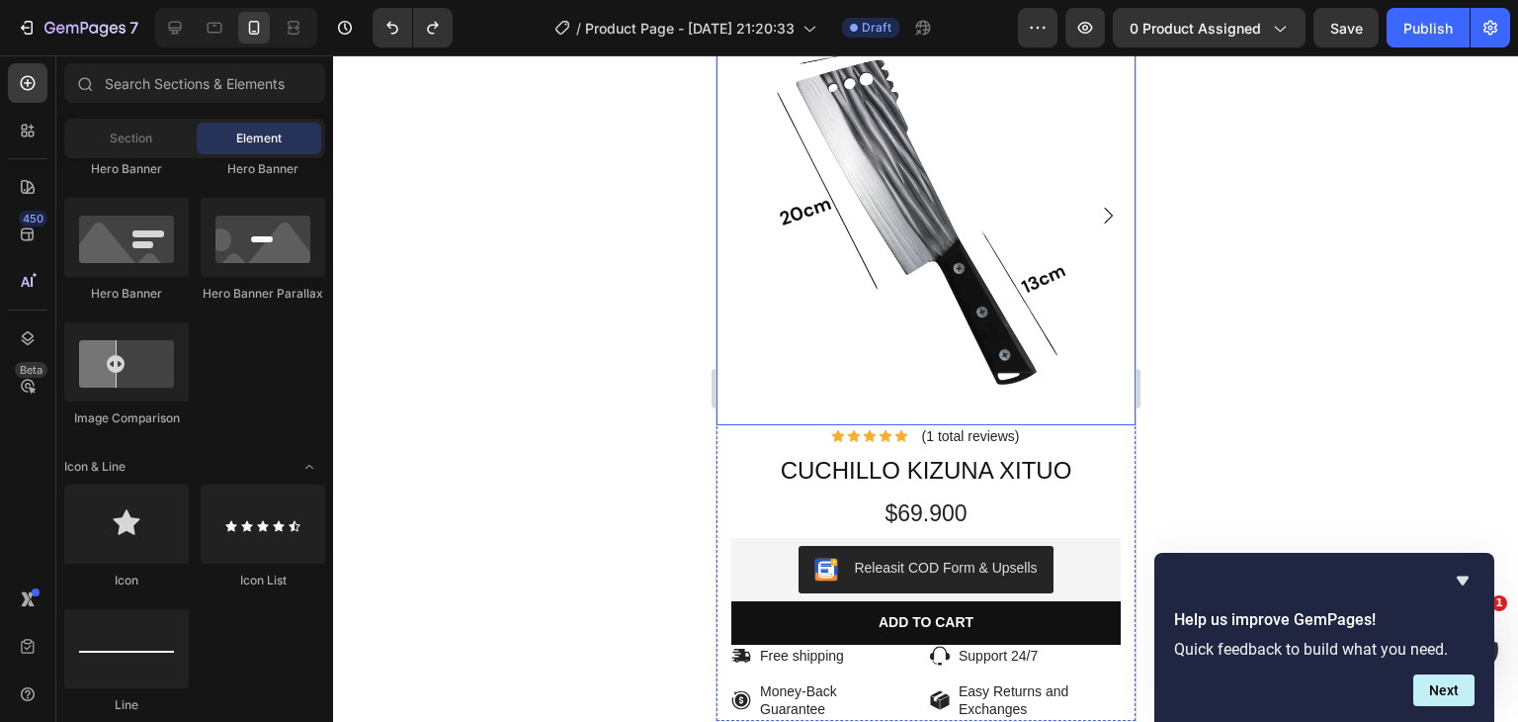
scroll to position [577, 0]
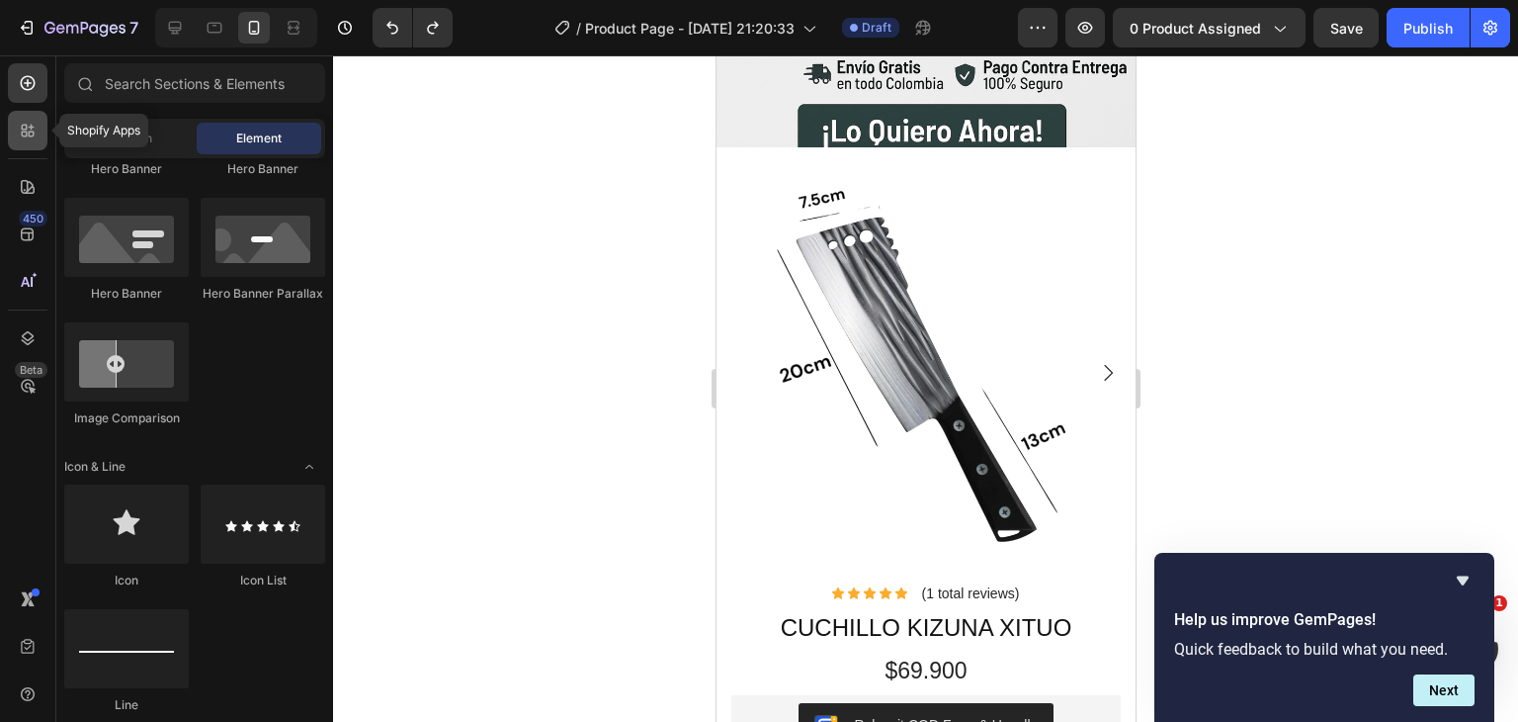
click at [24, 139] on icon at bounding box center [28, 131] width 20 height 20
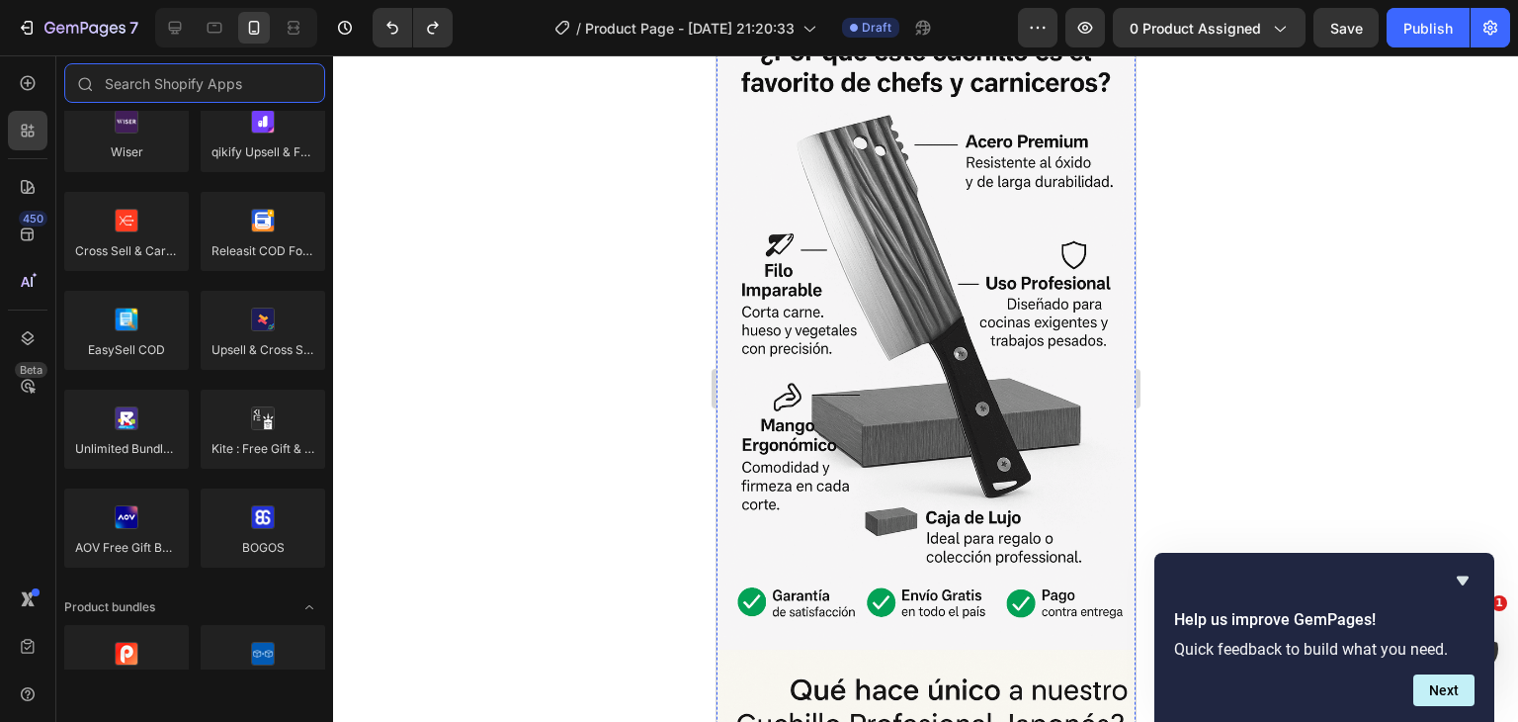
scroll to position [2851, 0]
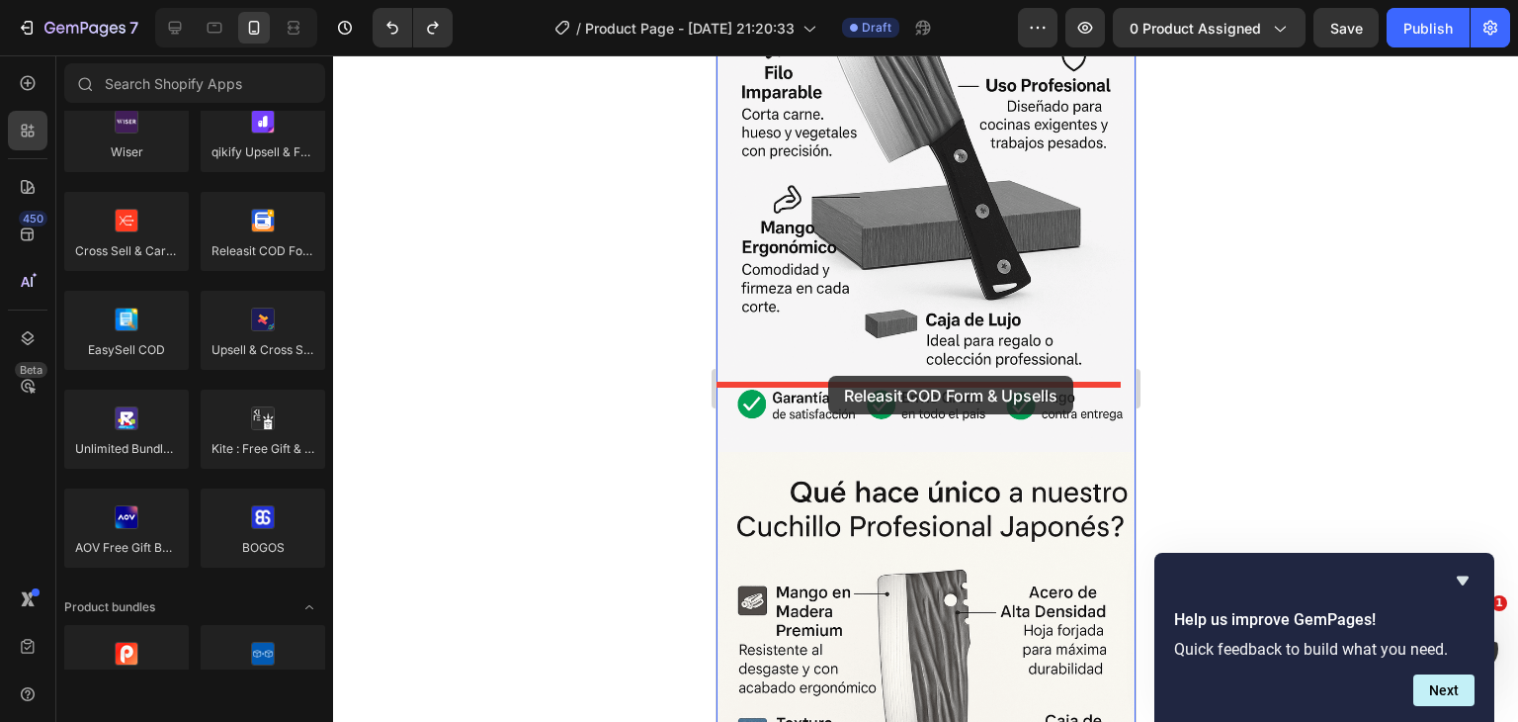
drag, startPoint x: 987, startPoint y: 291, endPoint x: 827, endPoint y: 376, distance: 180.4
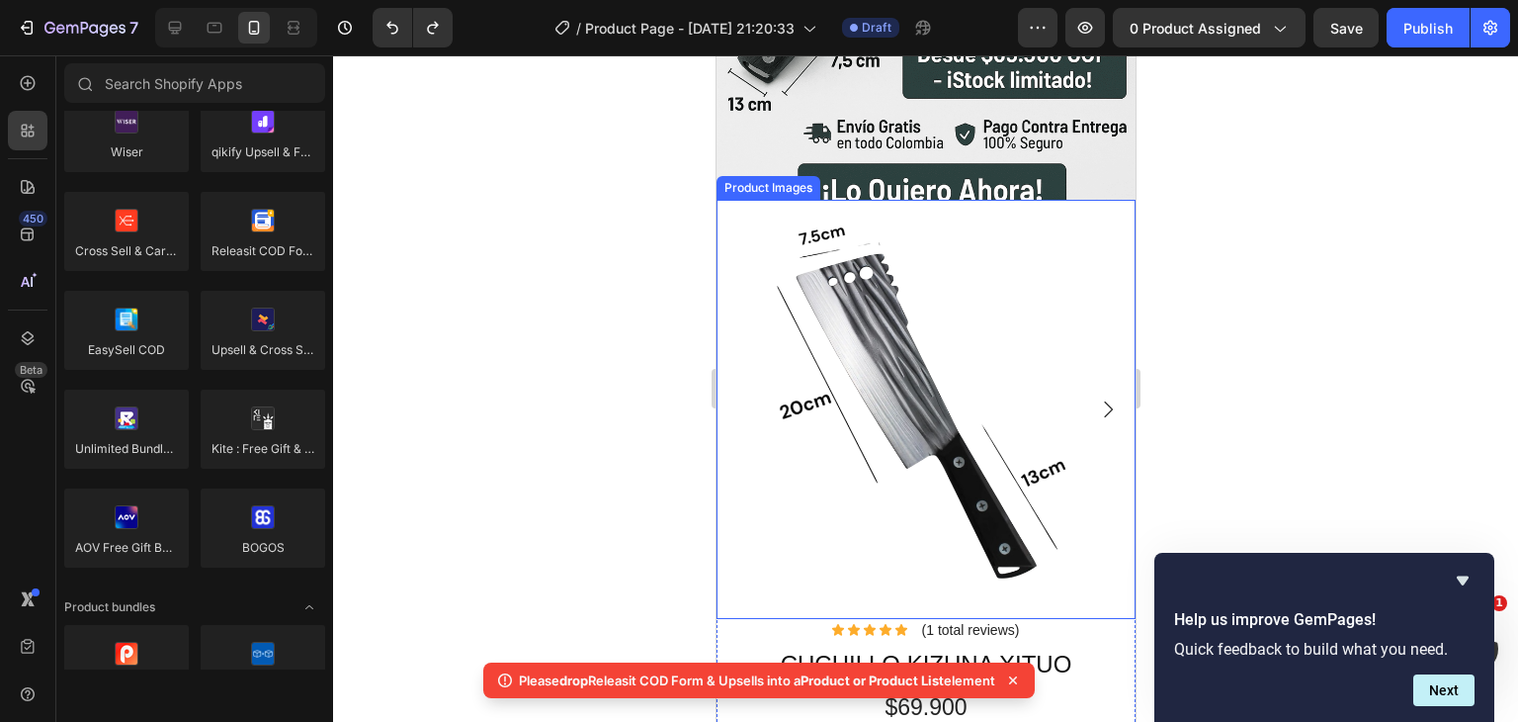
scroll to position [593, 0]
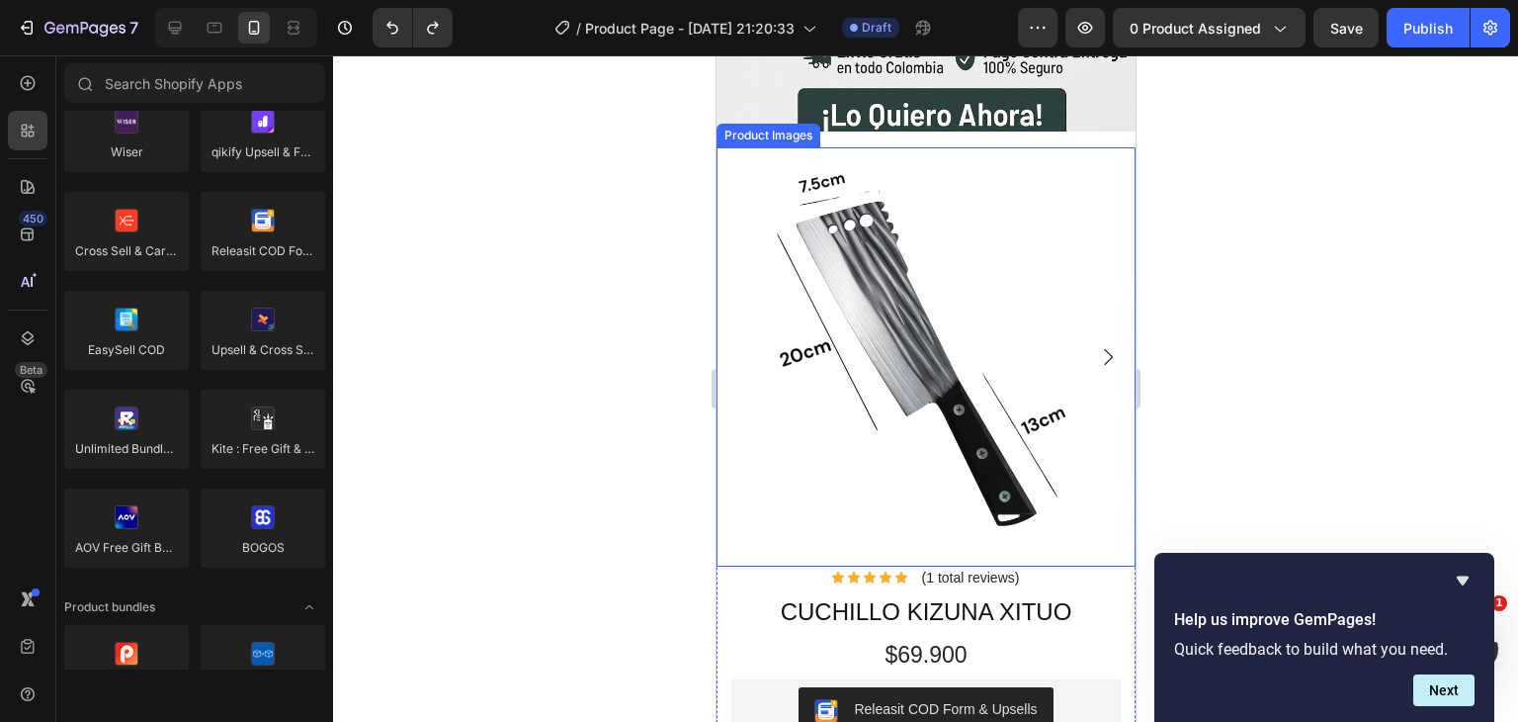
click at [846, 217] on img at bounding box center [925, 356] width 419 height 419
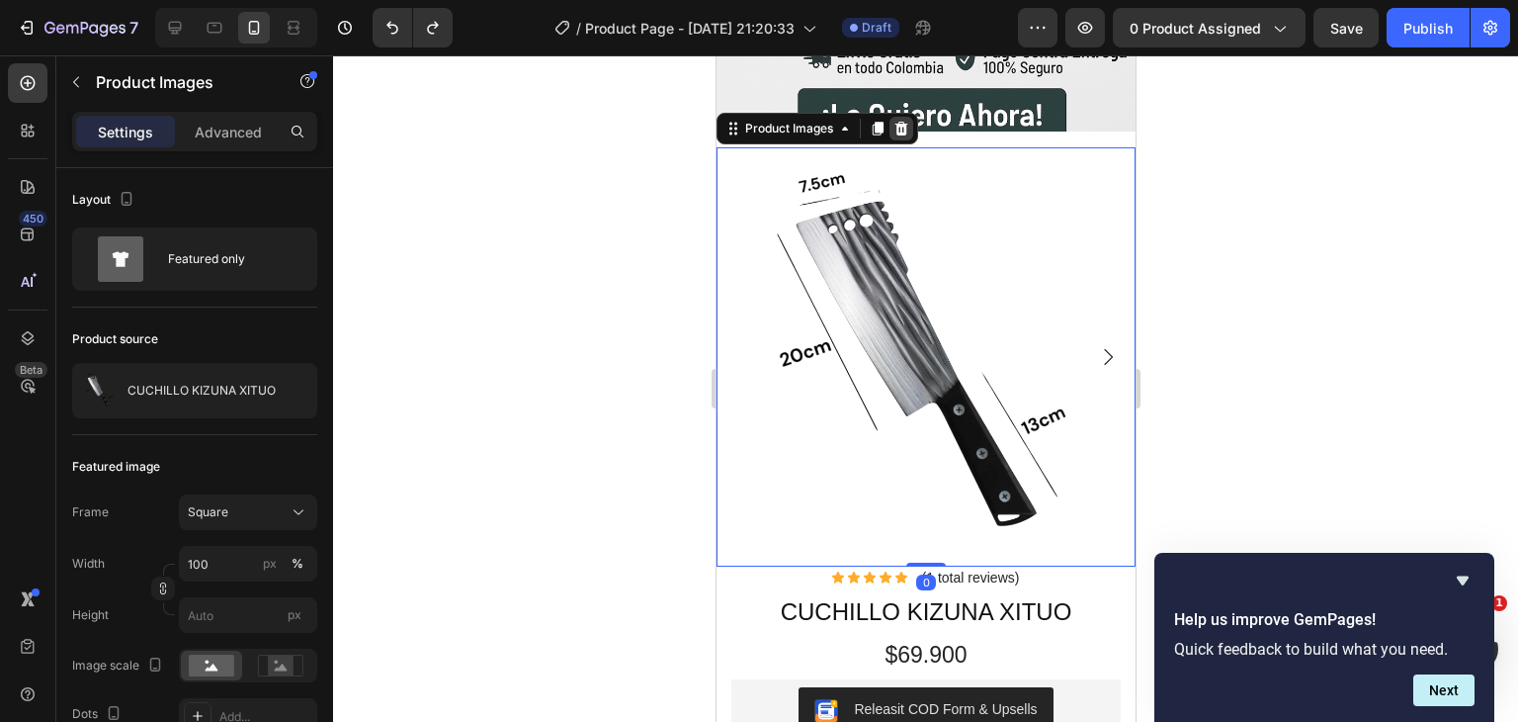
click at [902, 121] on icon at bounding box center [901, 129] width 16 height 16
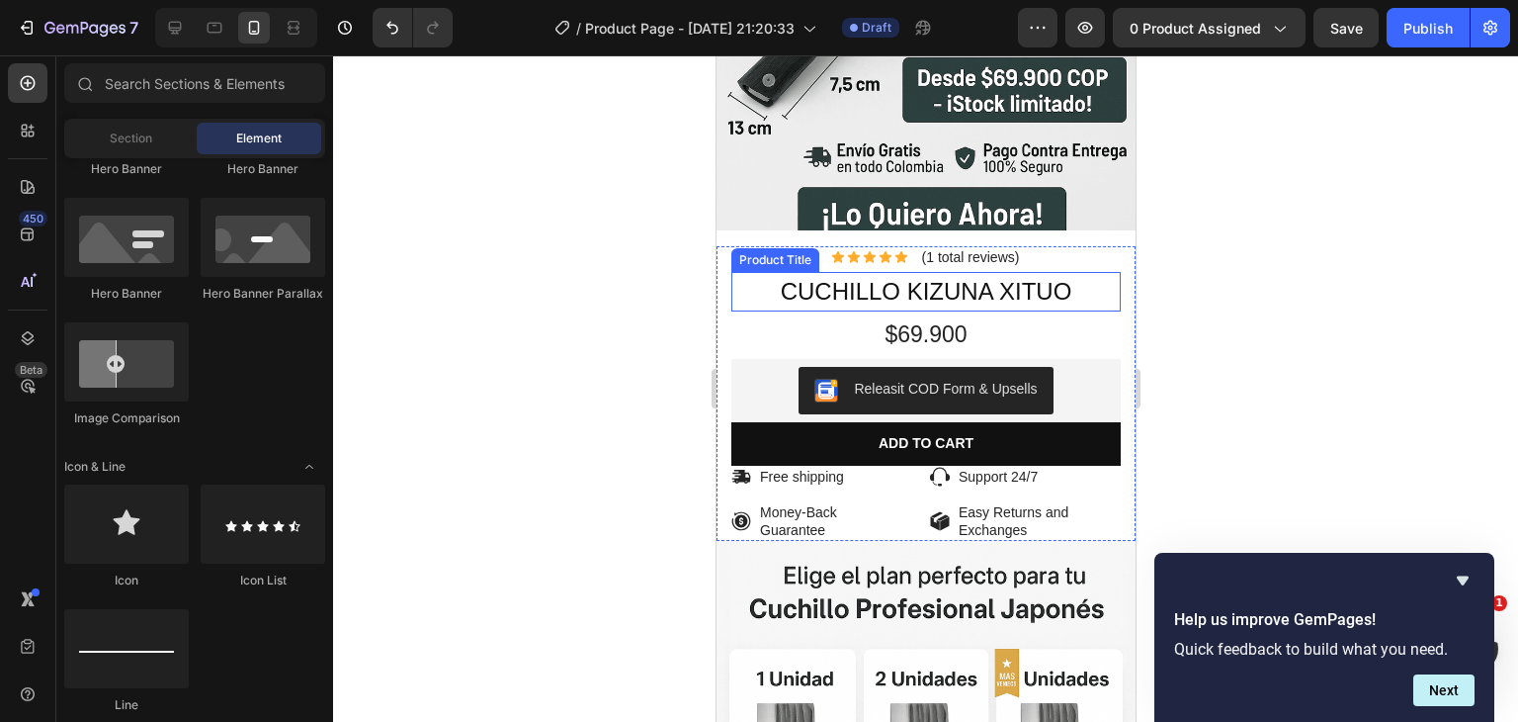
scroll to position [692, 0]
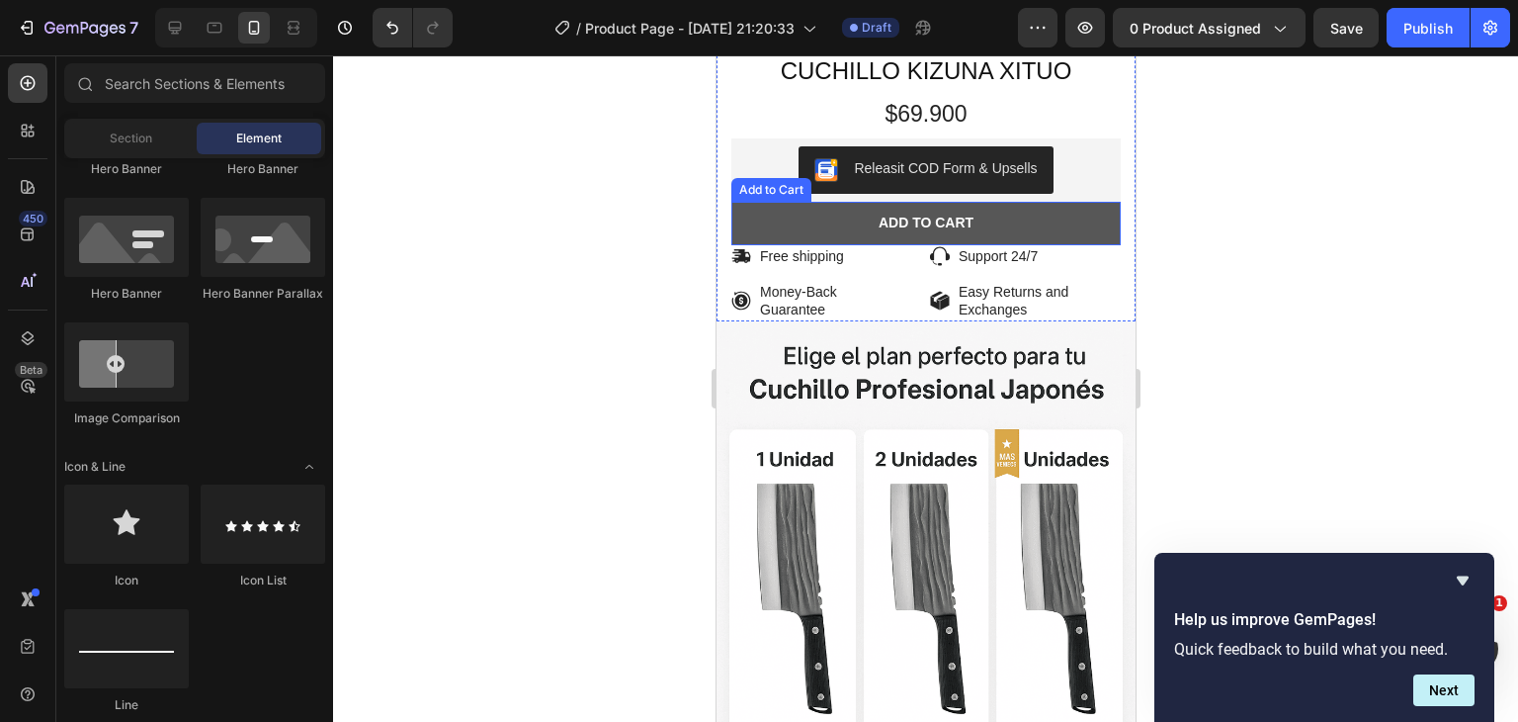
click at [751, 222] on button "Add to cart" at bounding box center [924, 223] width 389 height 43
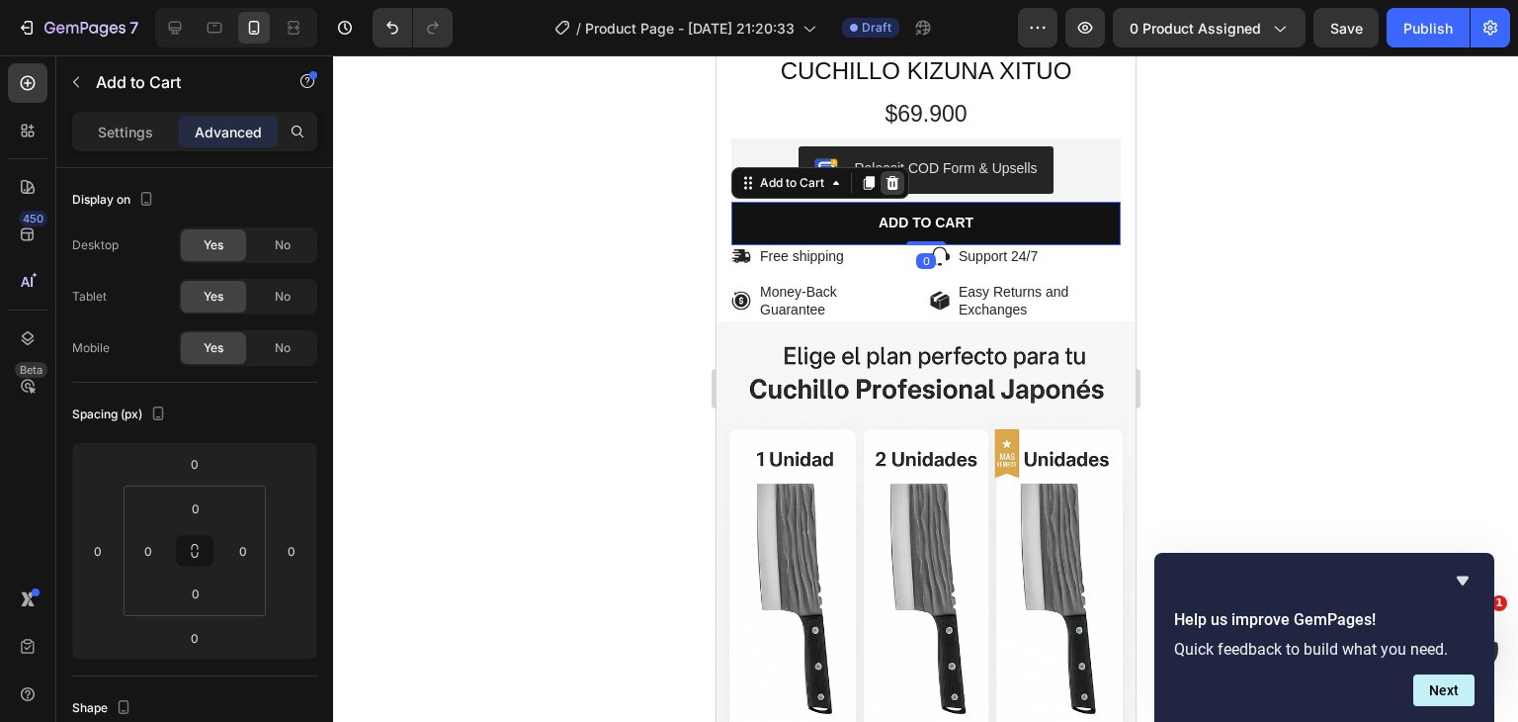
click at [891, 186] on icon at bounding box center [892, 183] width 13 height 14
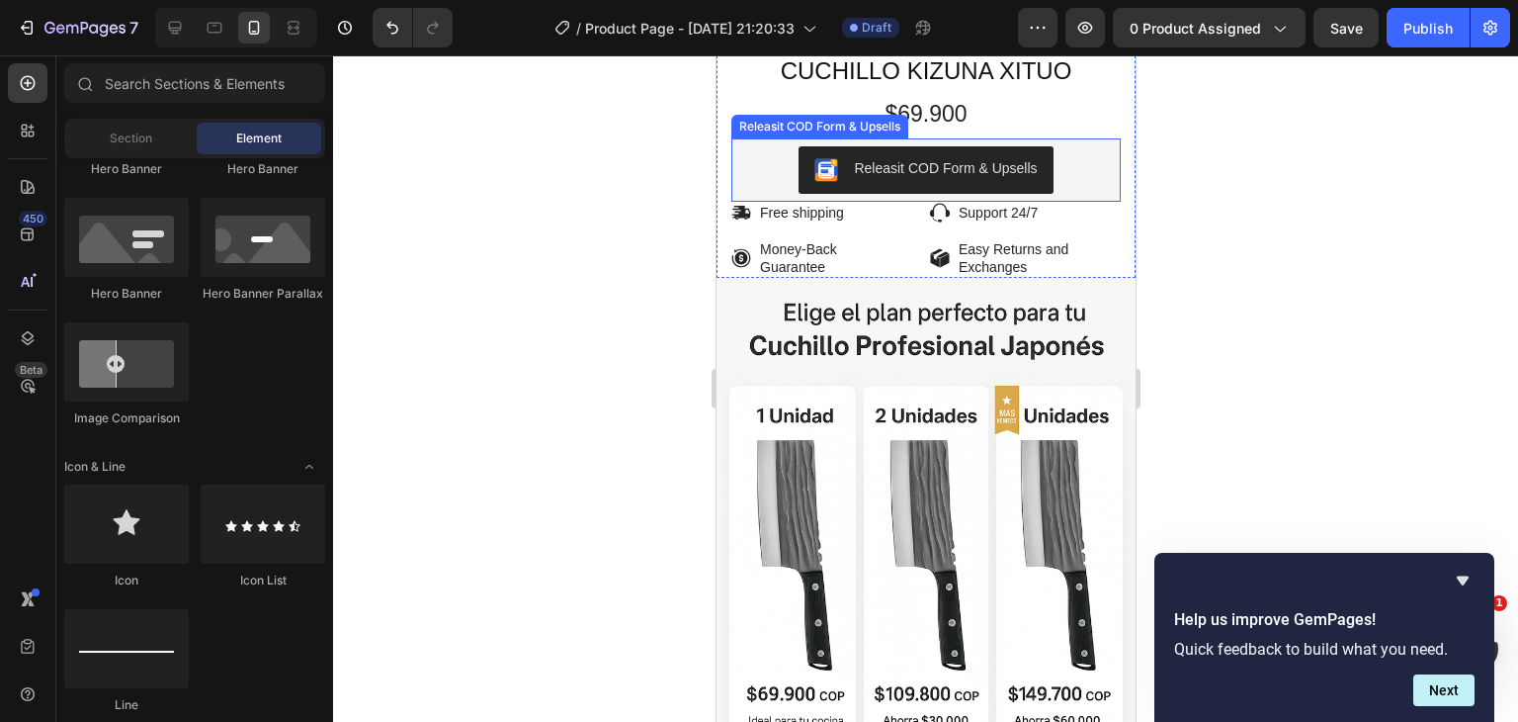
scroll to position [593, 0]
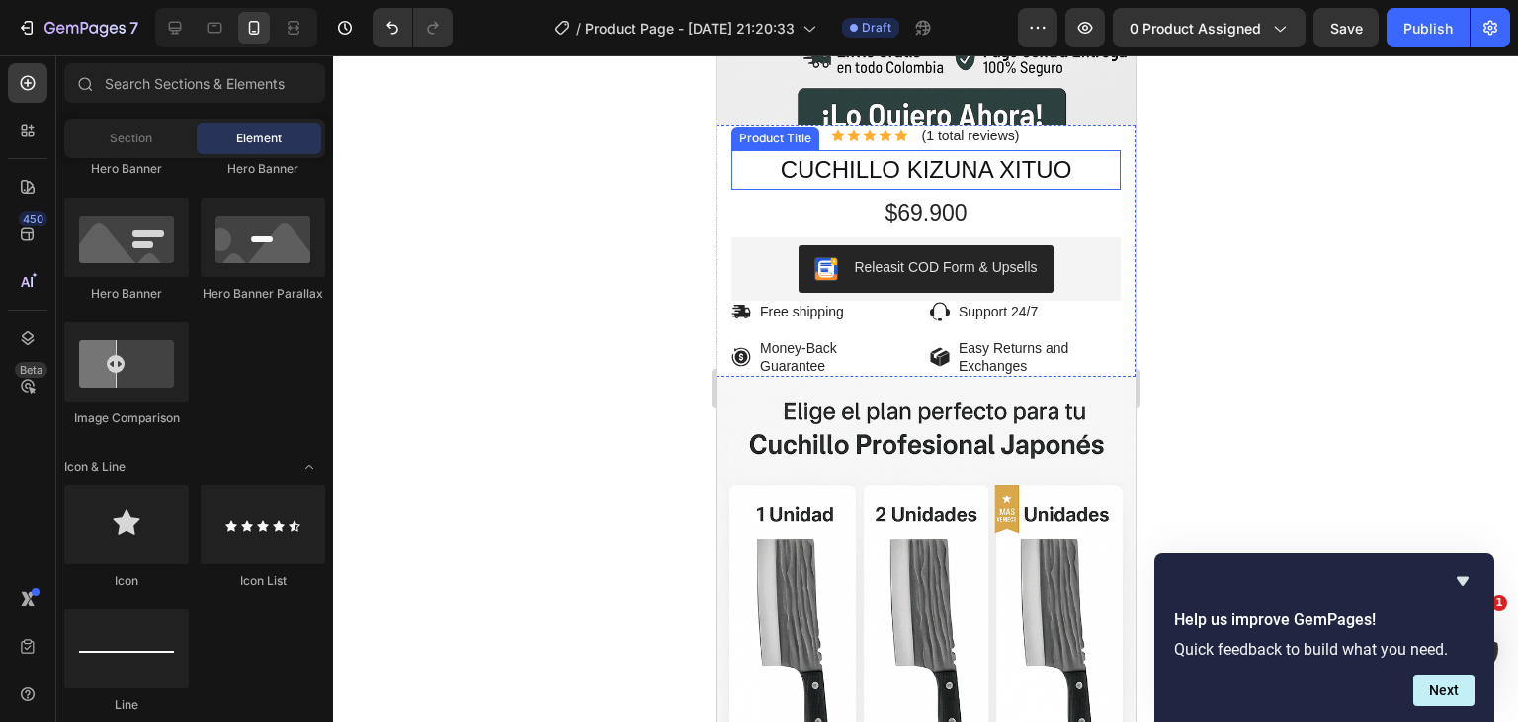
click at [955, 165] on h1 "CUCHILLO KIZUNA XITUO" at bounding box center [924, 170] width 389 height 40
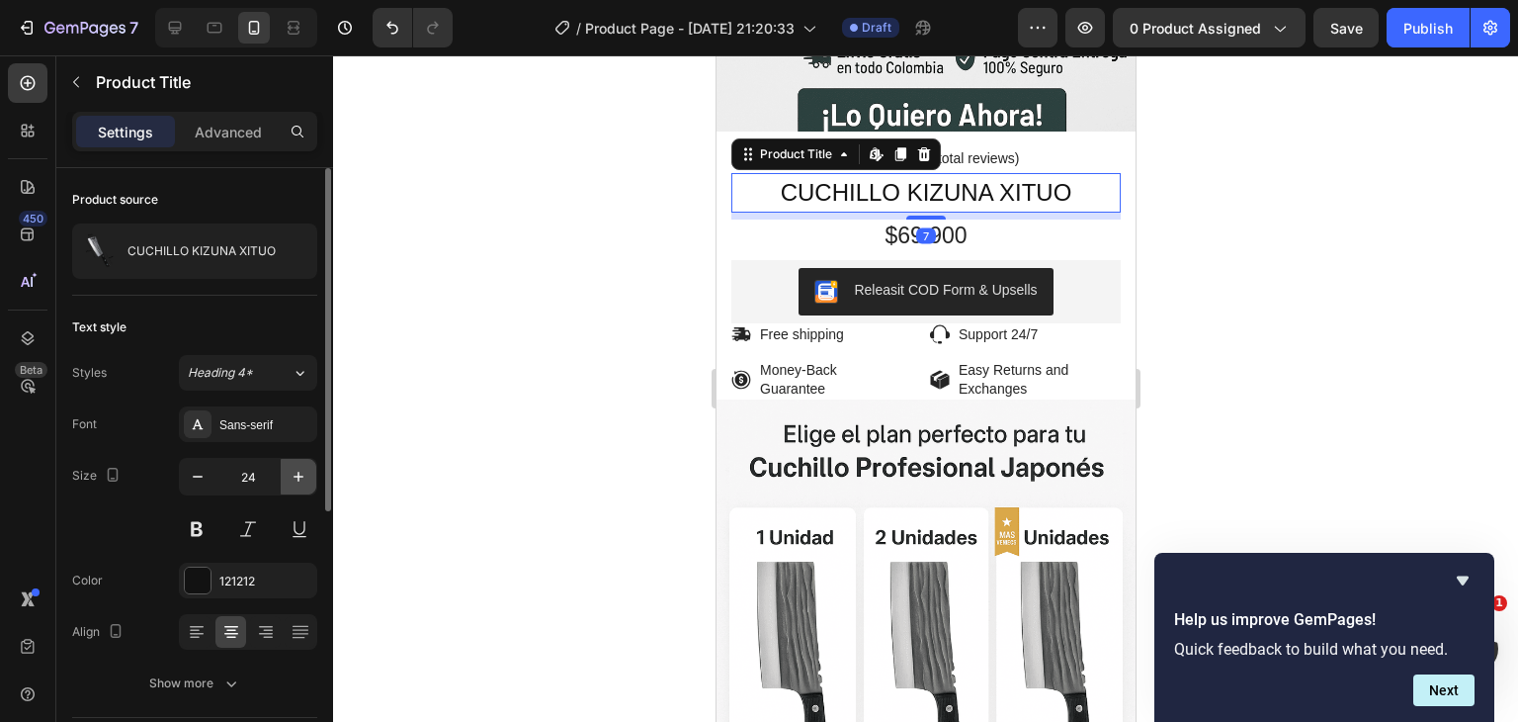
click at [299, 473] on icon "button" at bounding box center [299, 477] width 10 height 10
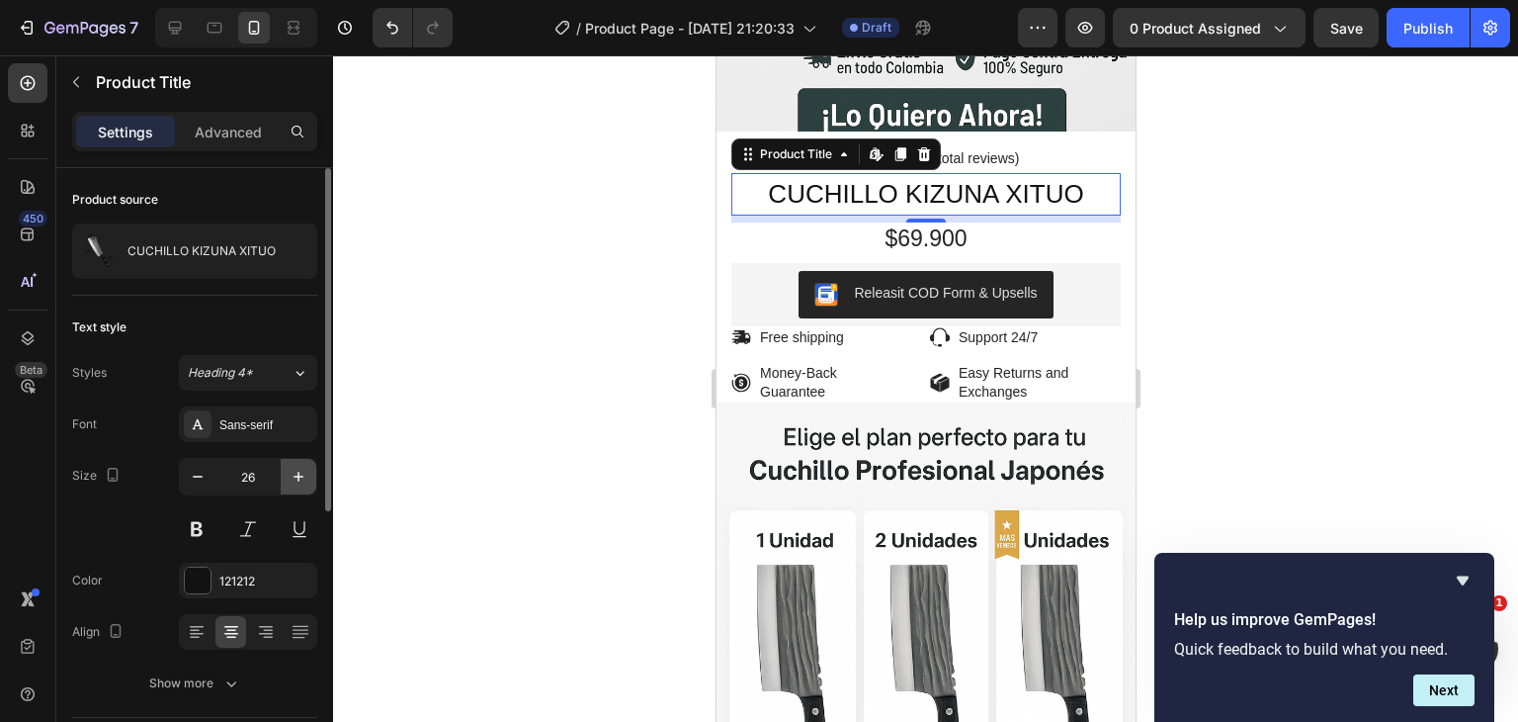
click at [299, 473] on icon "button" at bounding box center [299, 477] width 10 height 10
type input "27"
click at [207, 534] on button at bounding box center [197, 529] width 36 height 36
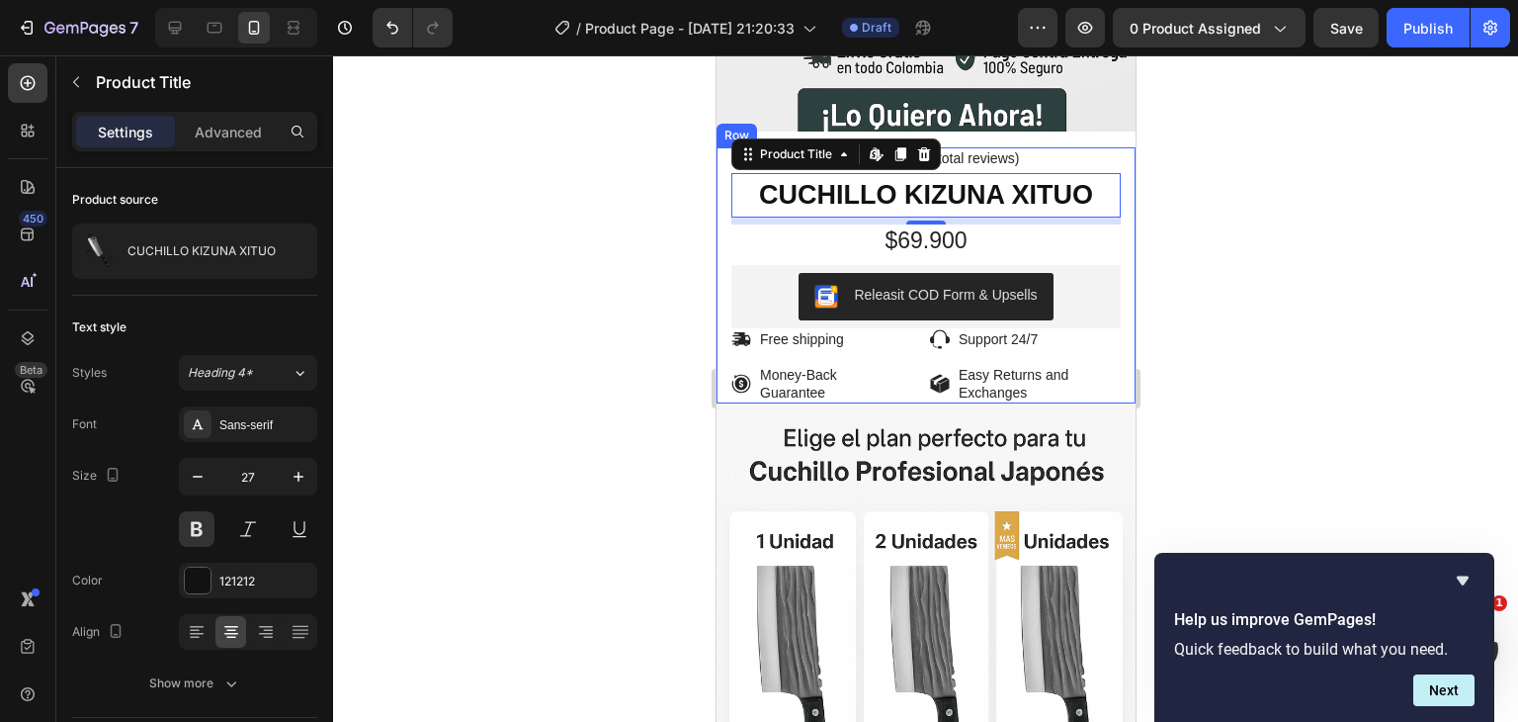
click at [488, 277] on div at bounding box center [925, 388] width 1185 height 666
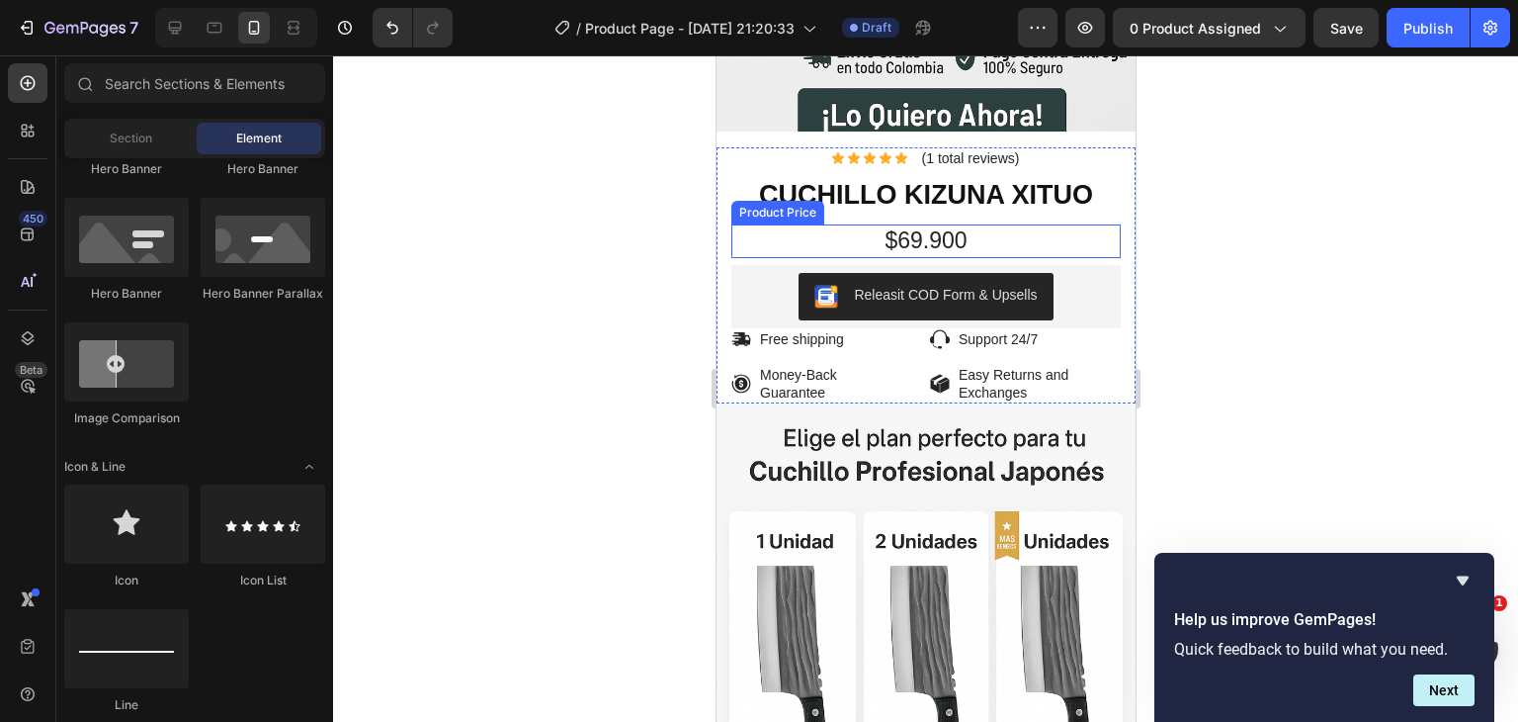
click at [918, 228] on div "$69.900" at bounding box center [924, 241] width 389 height 34
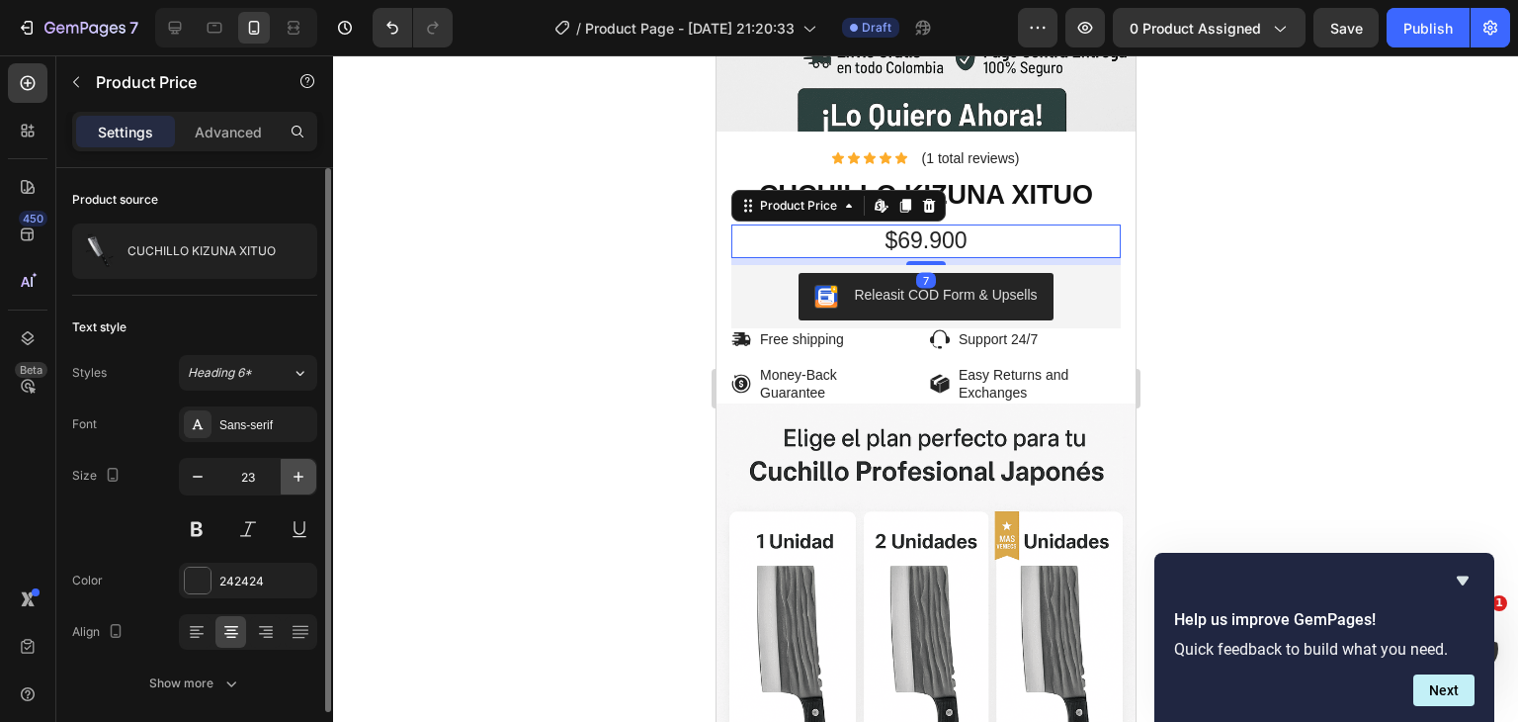
click at [301, 472] on icon "button" at bounding box center [299, 477] width 20 height 20
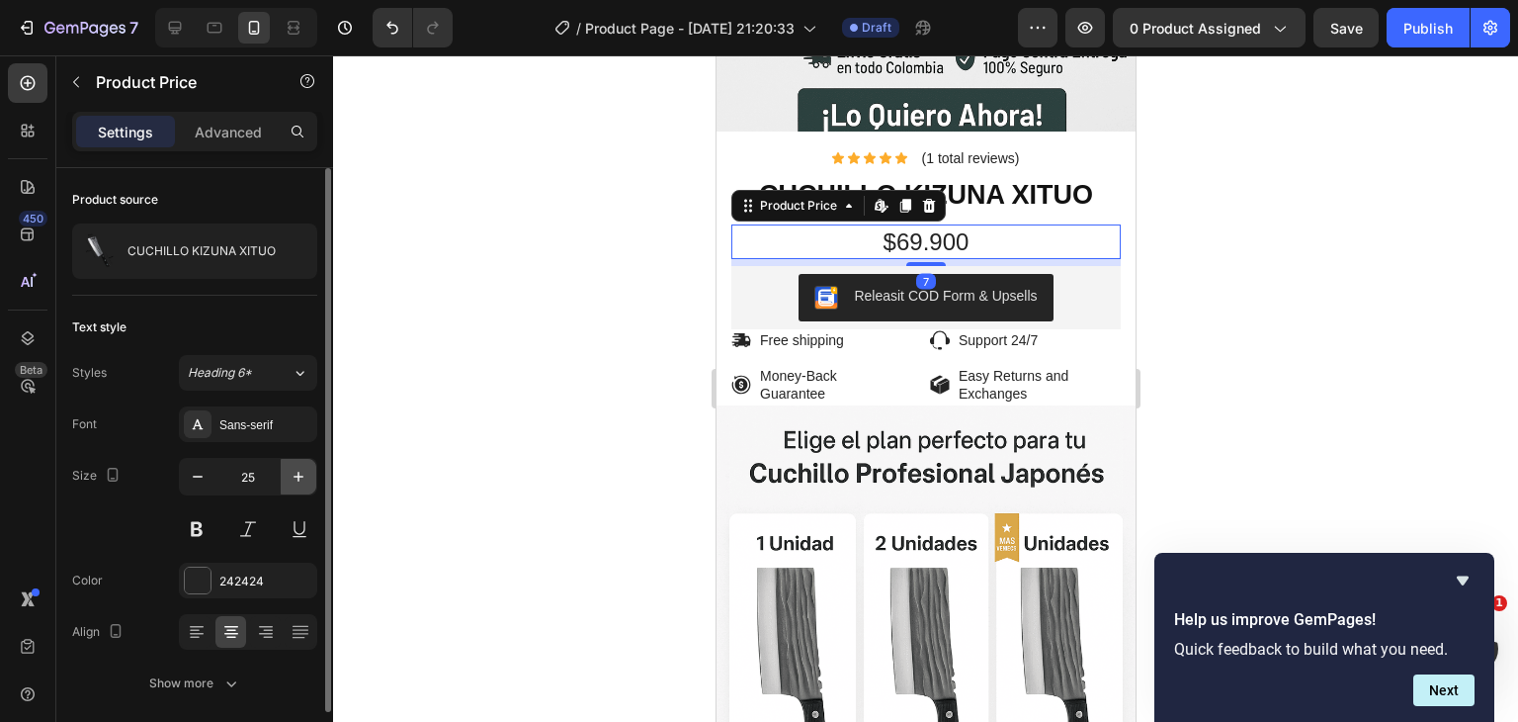
click at [301, 472] on icon "button" at bounding box center [299, 477] width 20 height 20
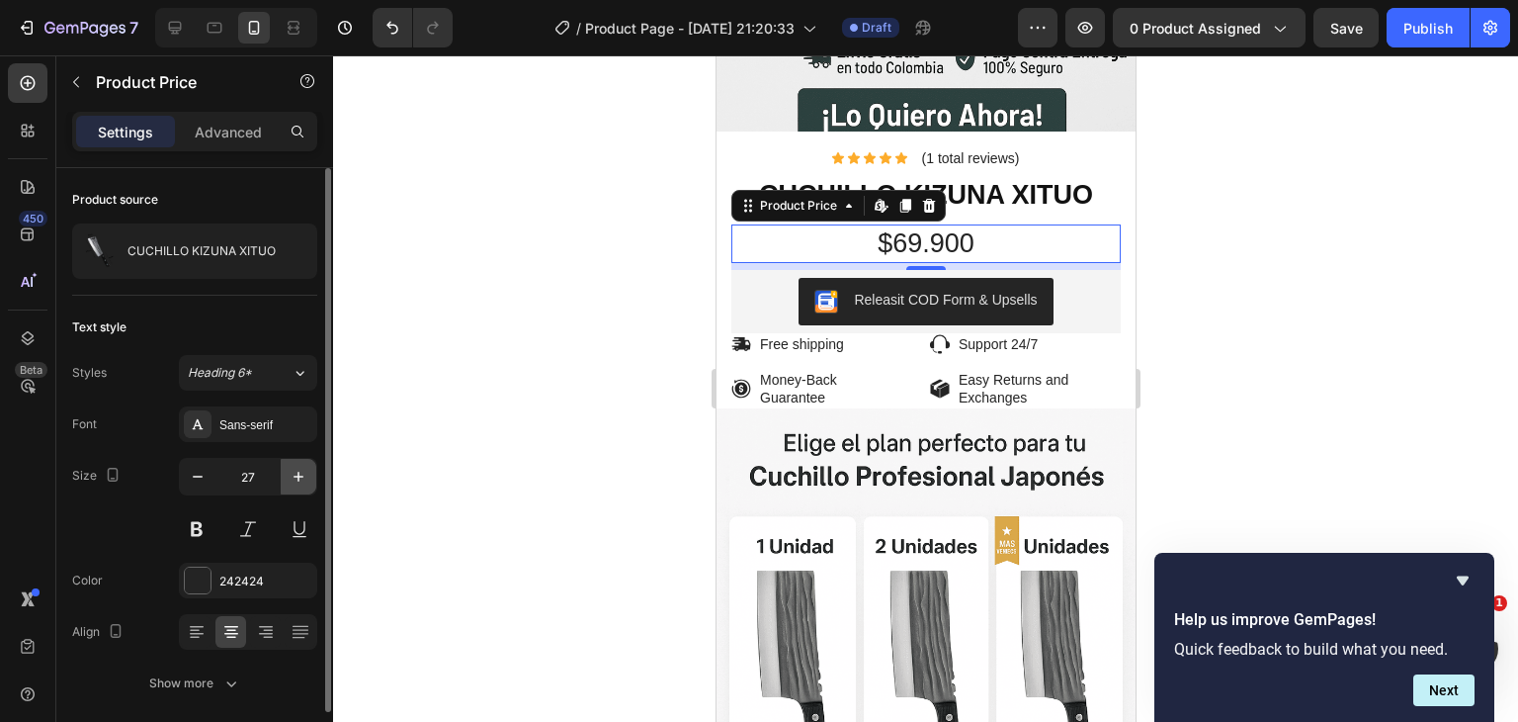
click at [301, 472] on icon "button" at bounding box center [299, 477] width 20 height 20
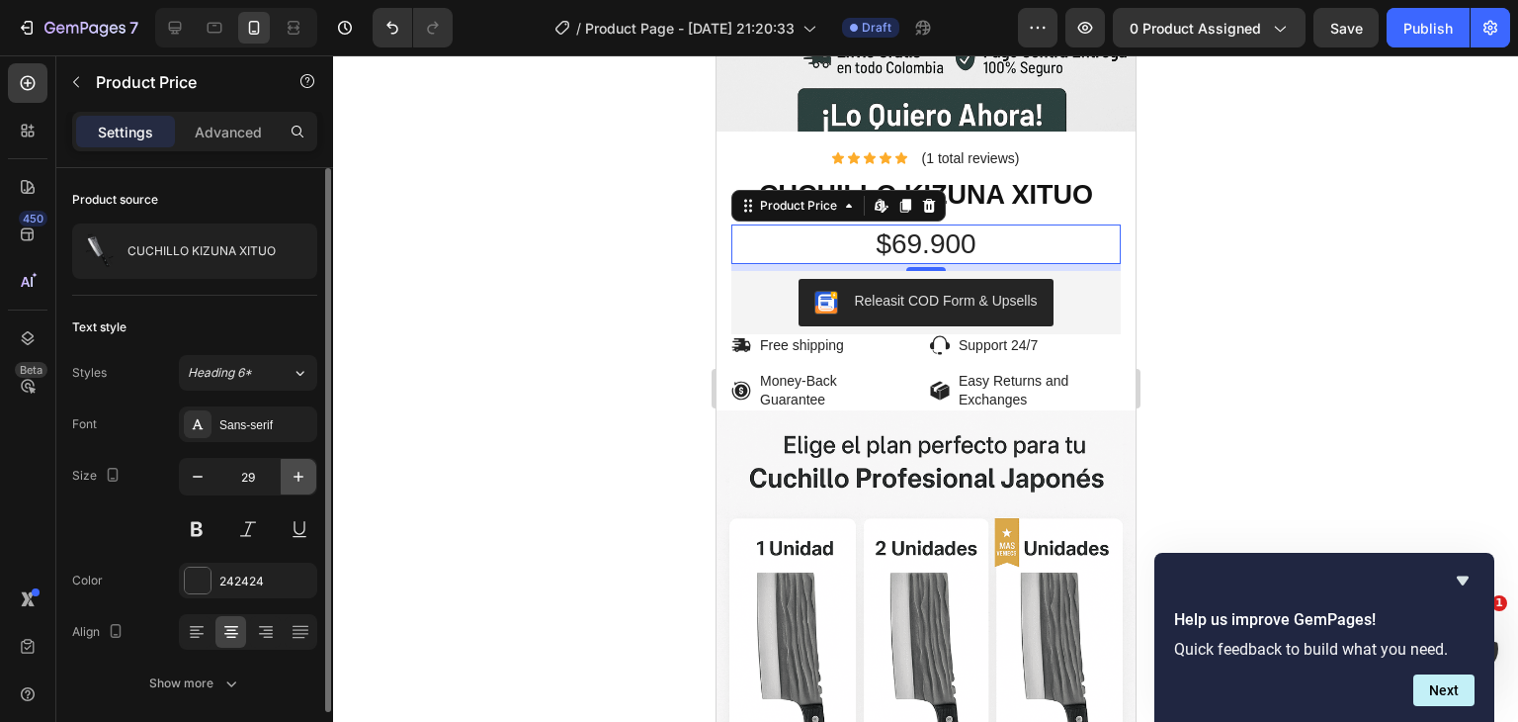
click at [301, 472] on icon "button" at bounding box center [299, 477] width 20 height 20
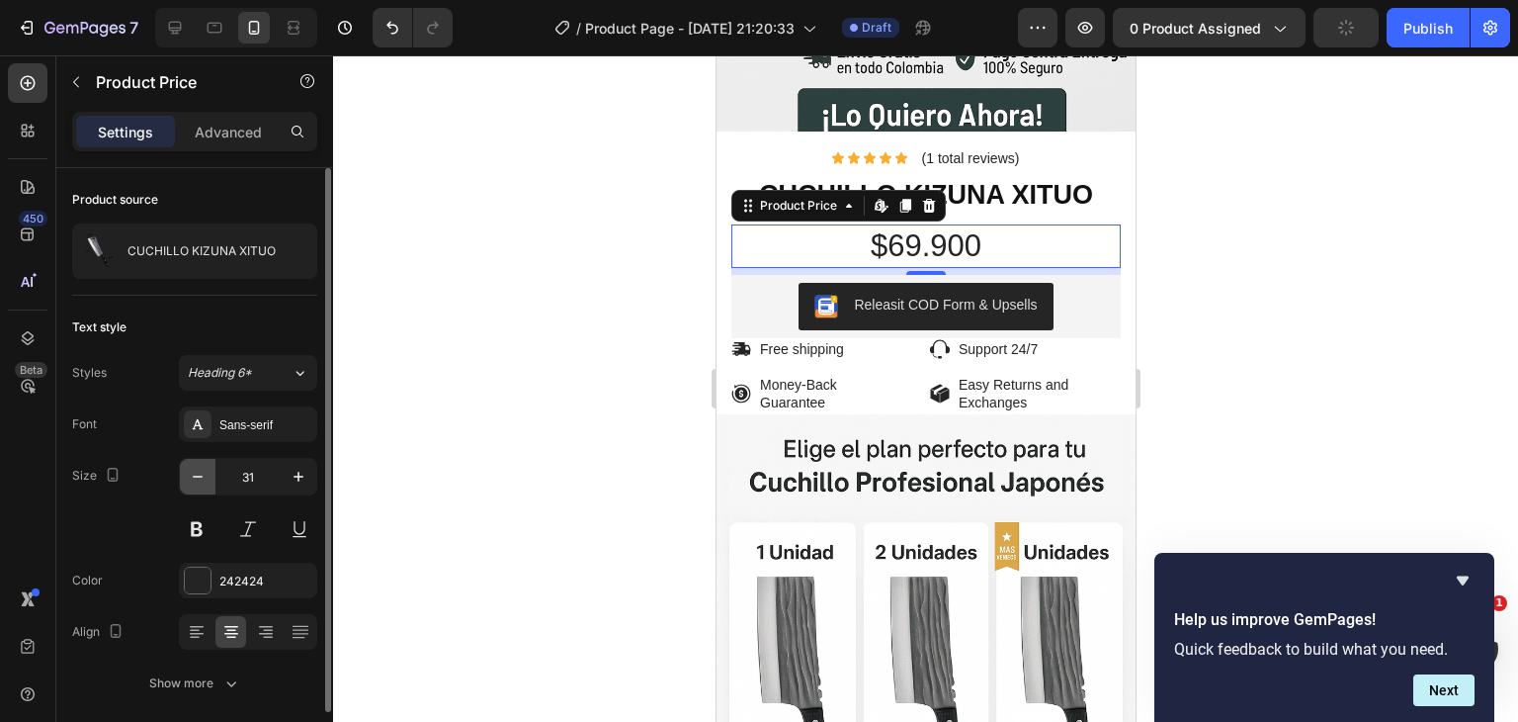
click at [203, 479] on icon "button" at bounding box center [198, 477] width 20 height 20
type input "30"
click at [199, 526] on button at bounding box center [197, 529] width 36 height 36
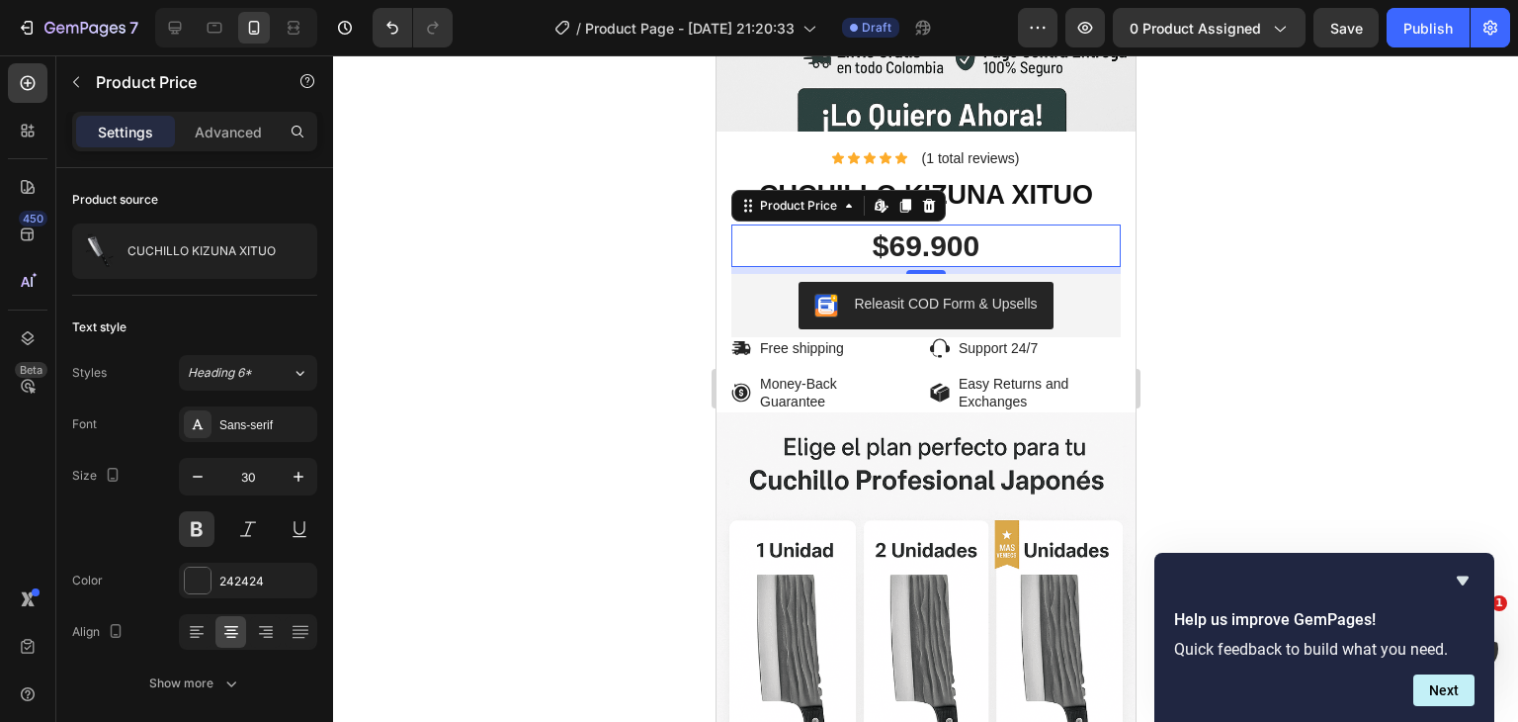
click at [555, 368] on div at bounding box center [925, 388] width 1185 height 666
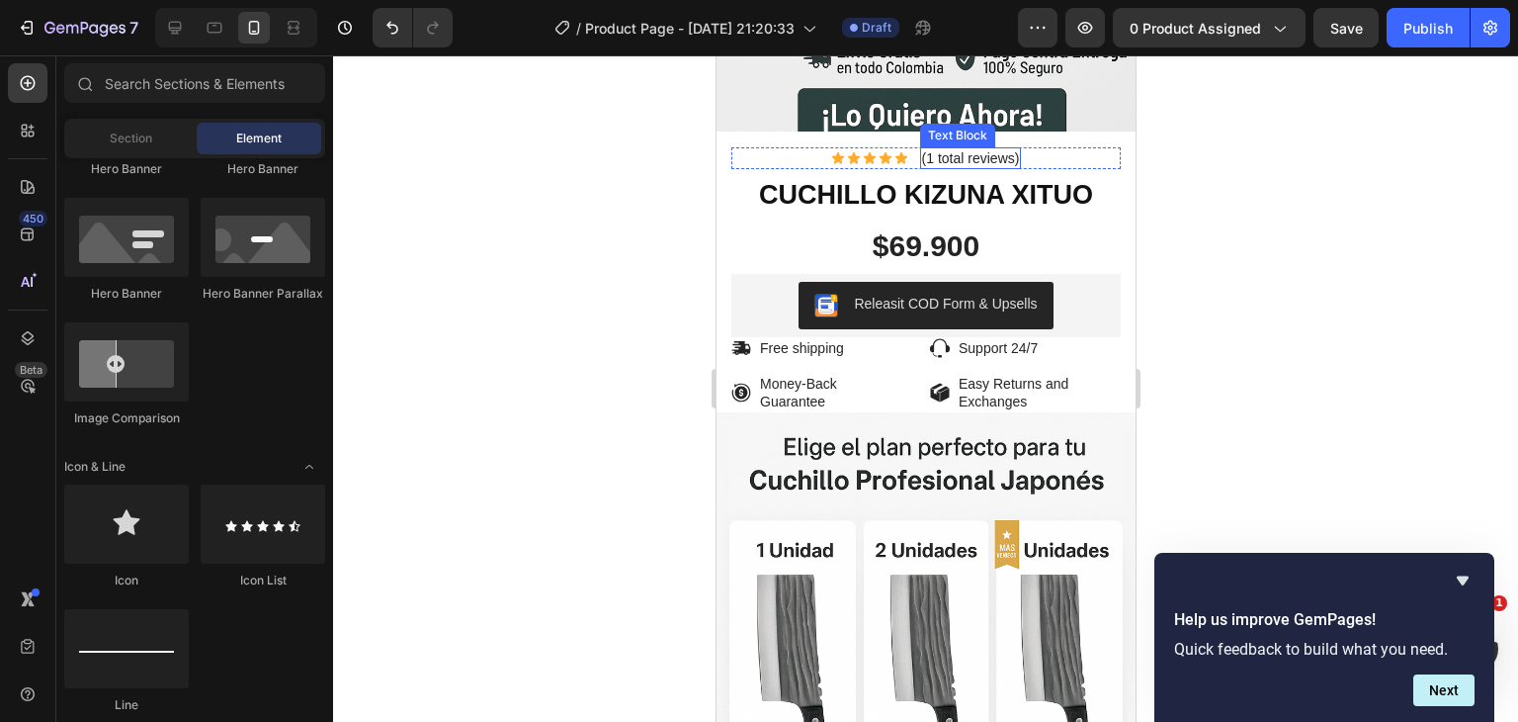
click at [1003, 149] on p "(1 total reviews)" at bounding box center [970, 158] width 98 height 18
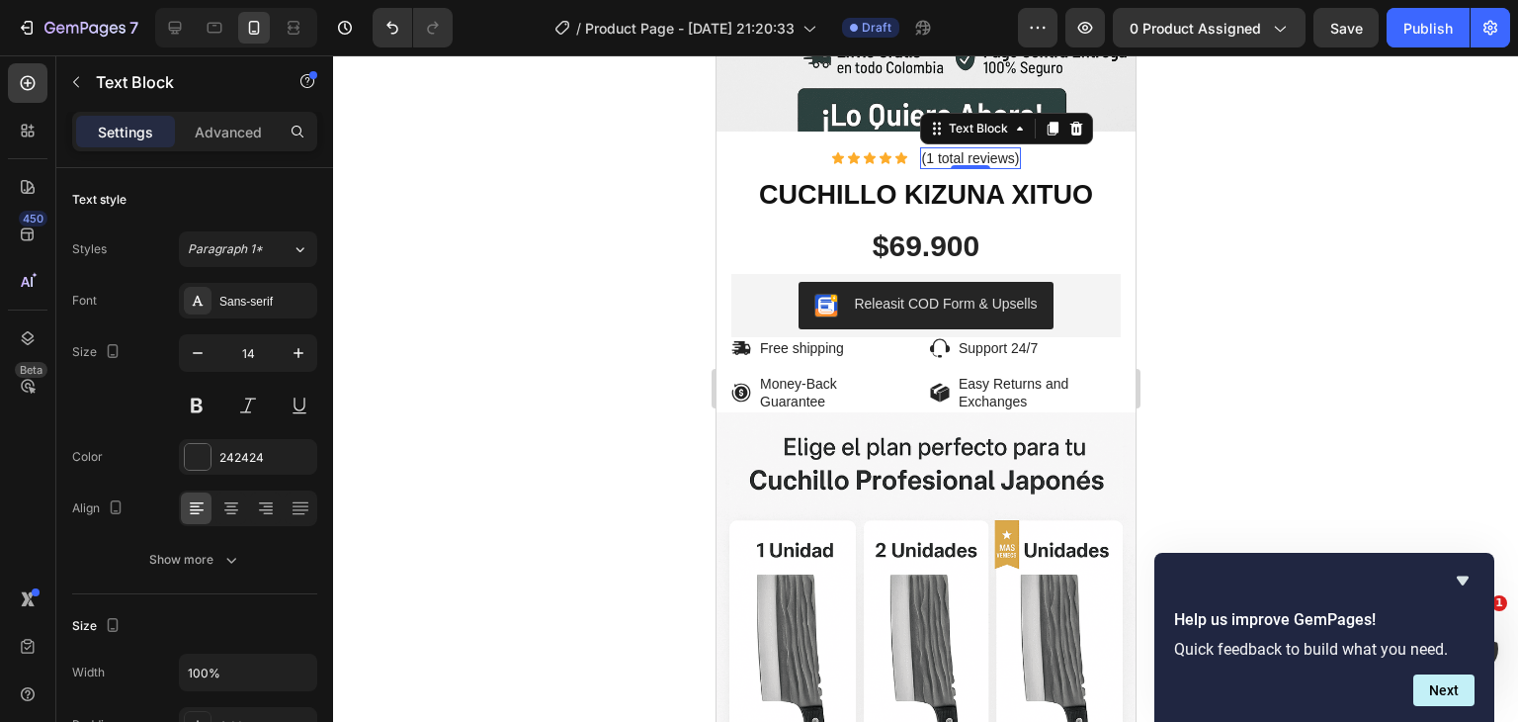
click at [1003, 149] on p "(1 total reviews)" at bounding box center [970, 158] width 98 height 18
click at [555, 269] on div at bounding box center [925, 388] width 1185 height 666
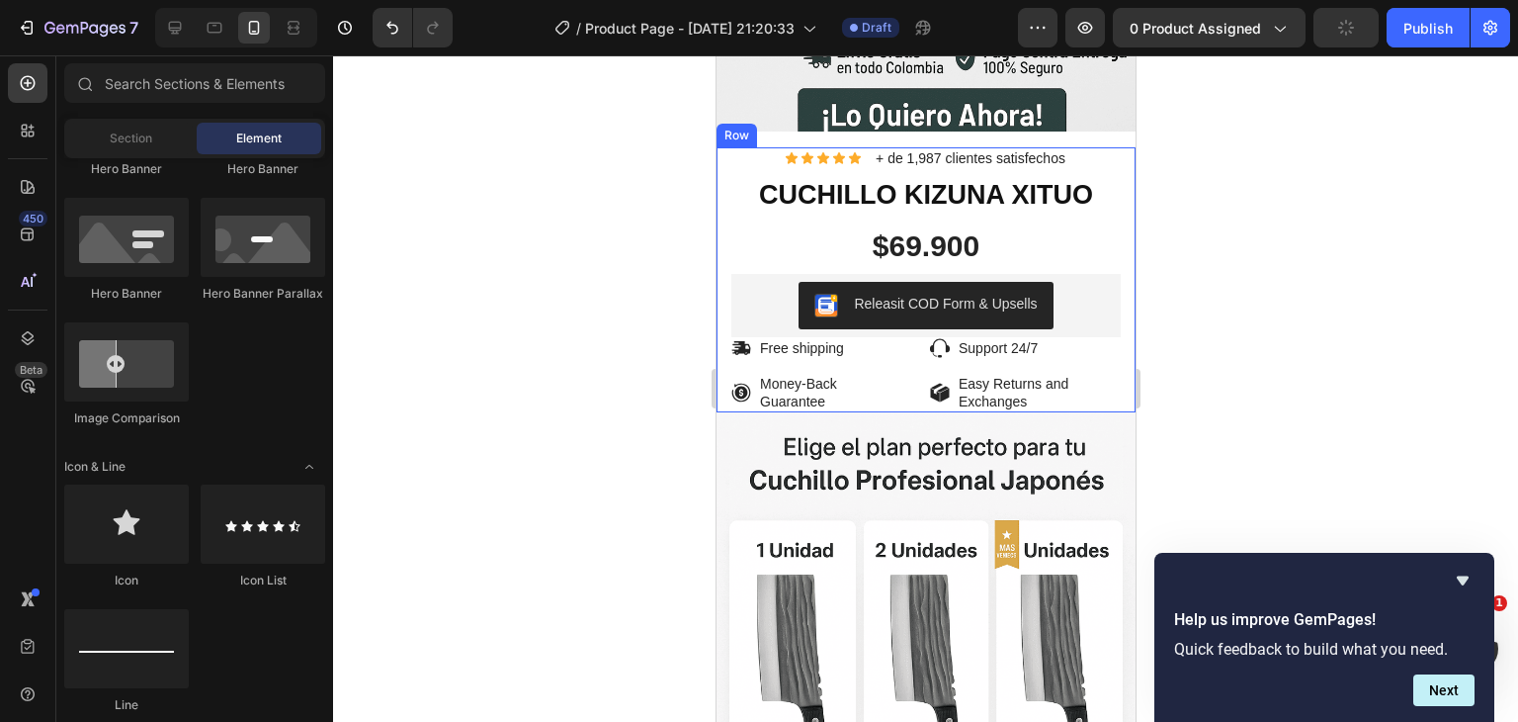
click at [1314, 256] on div at bounding box center [925, 388] width 1185 height 666
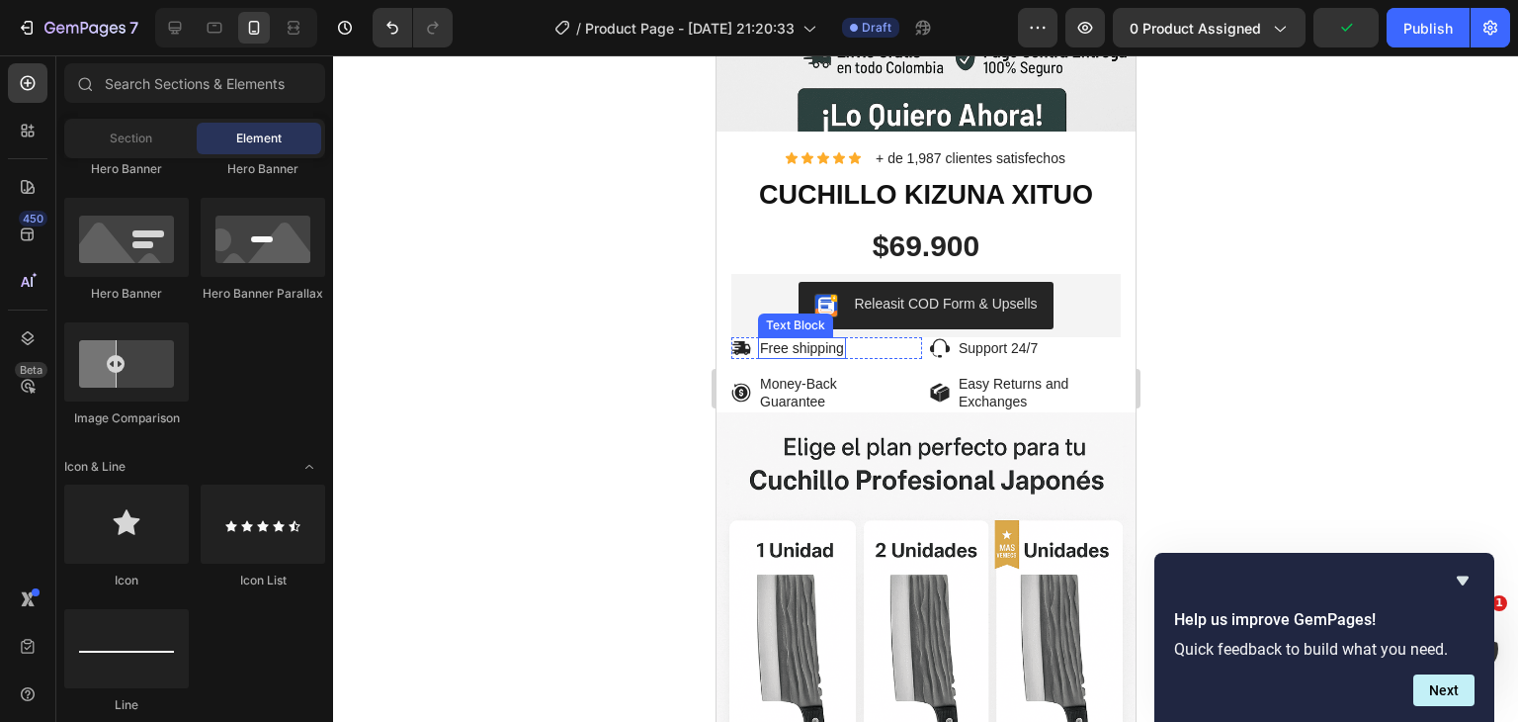
click at [818, 339] on p "Free shipping" at bounding box center [801, 348] width 84 height 18
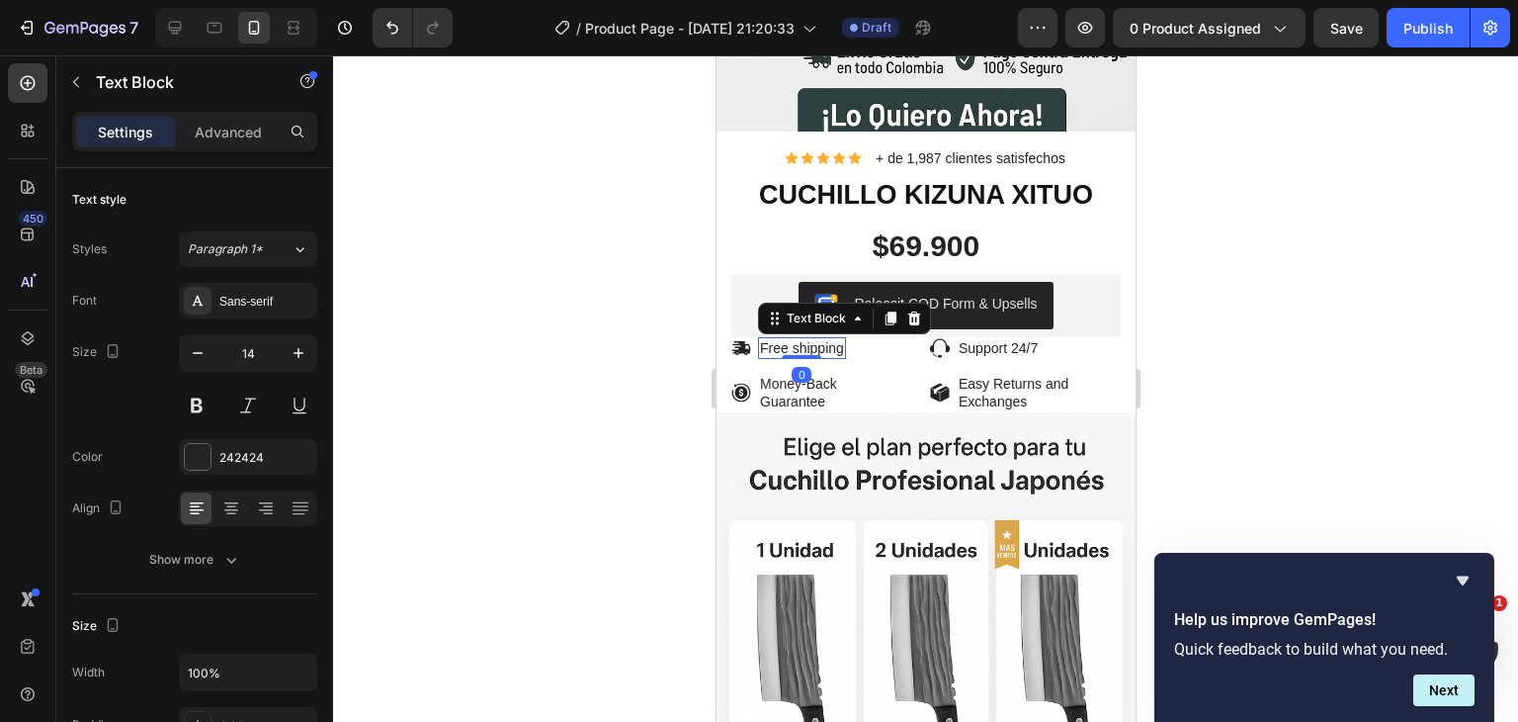
click at [838, 339] on p "Free shipping" at bounding box center [801, 348] width 84 height 18
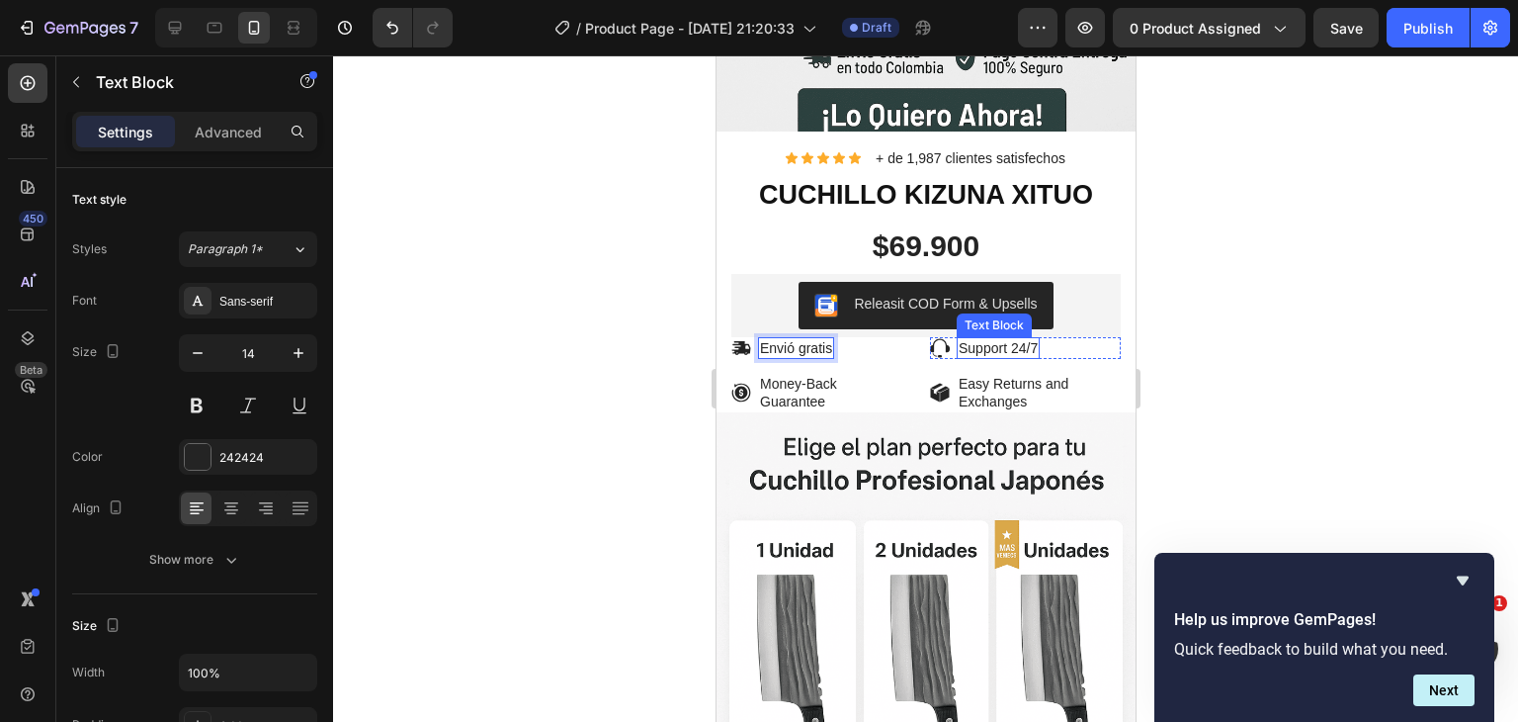
click at [988, 339] on p "Support 24/7" at bounding box center [997, 348] width 79 height 18
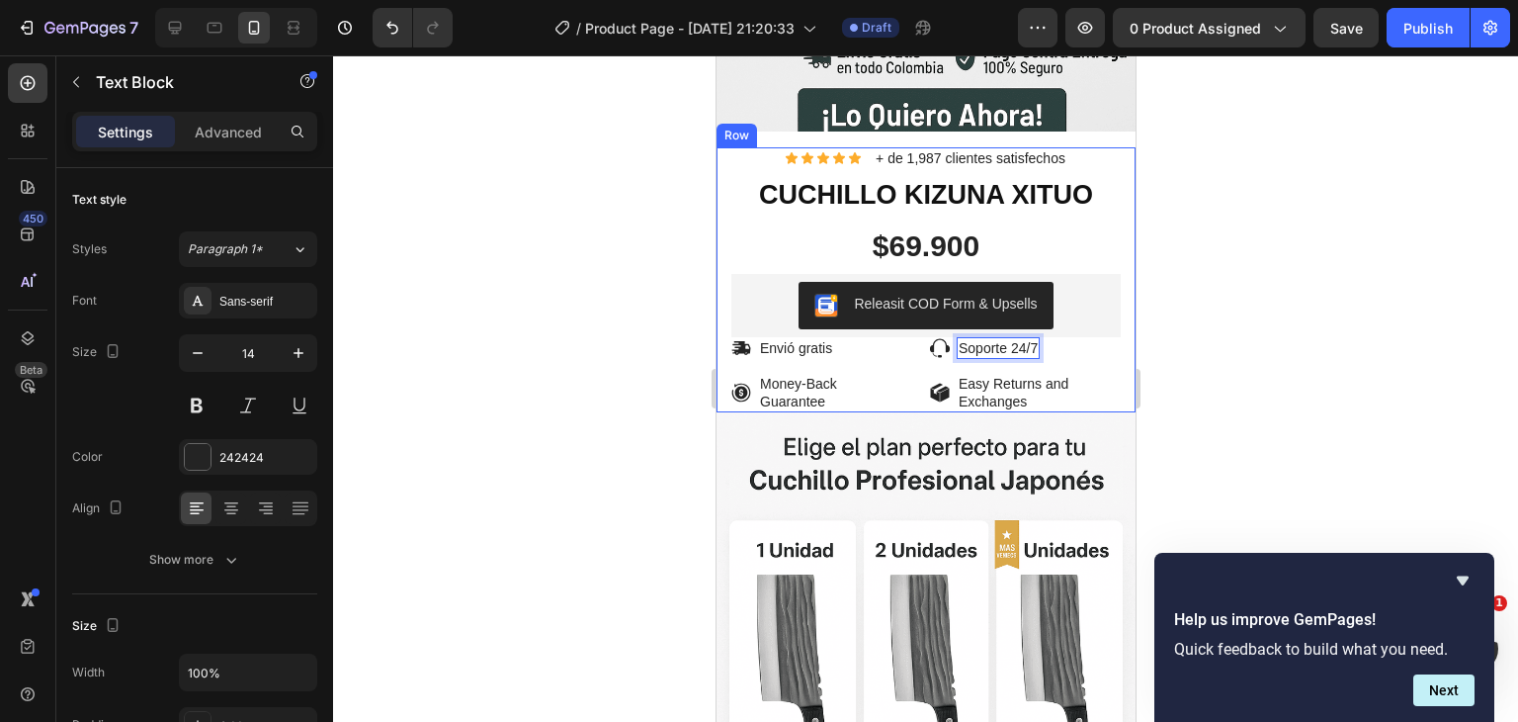
click at [1307, 317] on div at bounding box center [925, 388] width 1185 height 666
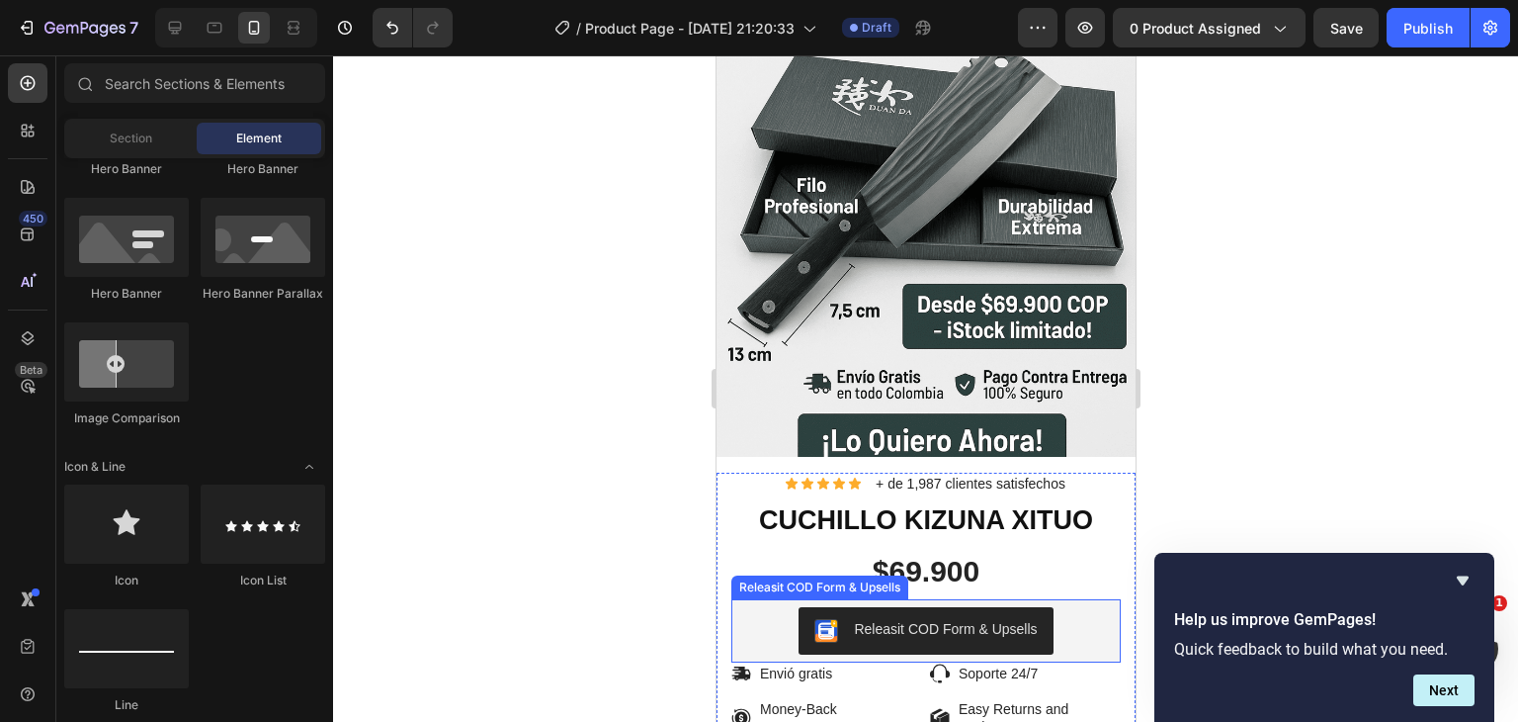
scroll to position [0, 0]
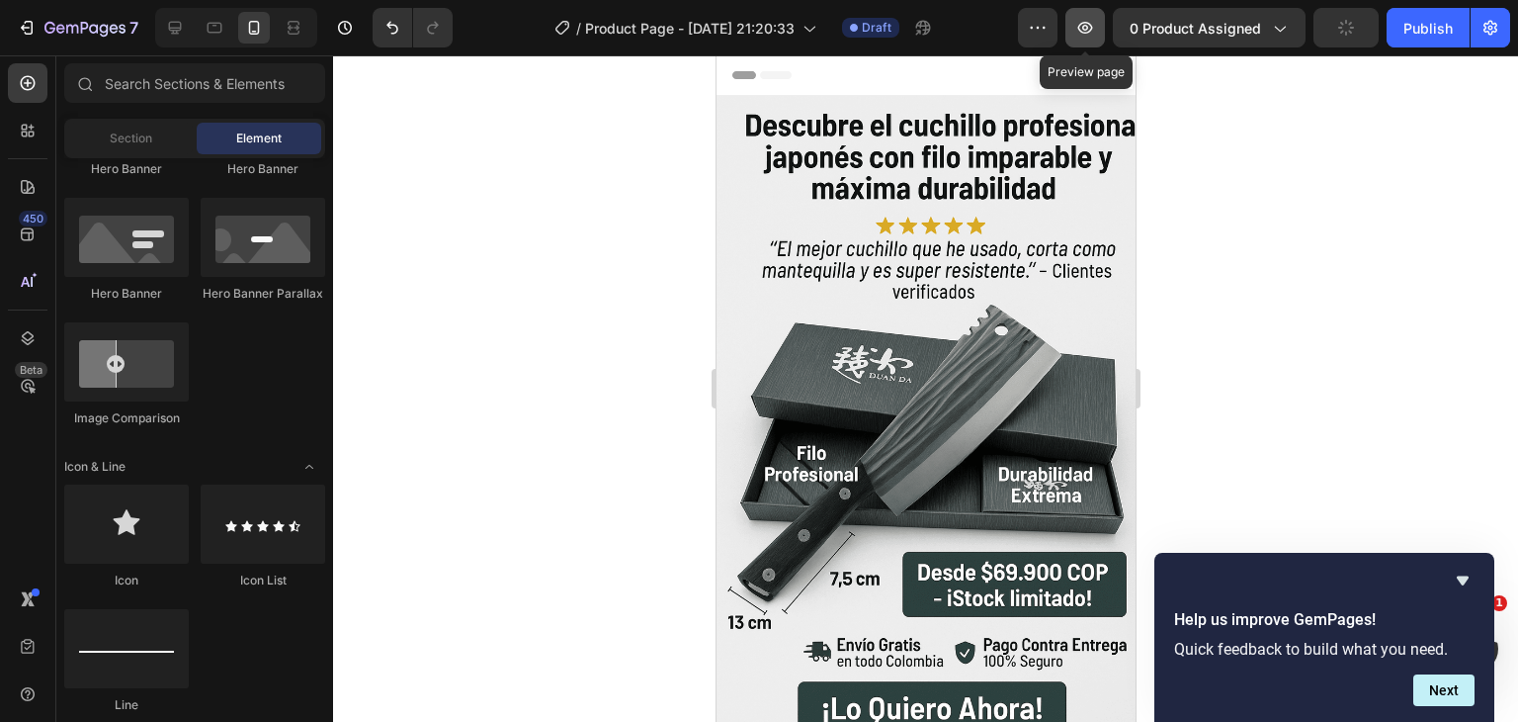
click at [1086, 33] on icon "button" at bounding box center [1085, 28] width 15 height 12
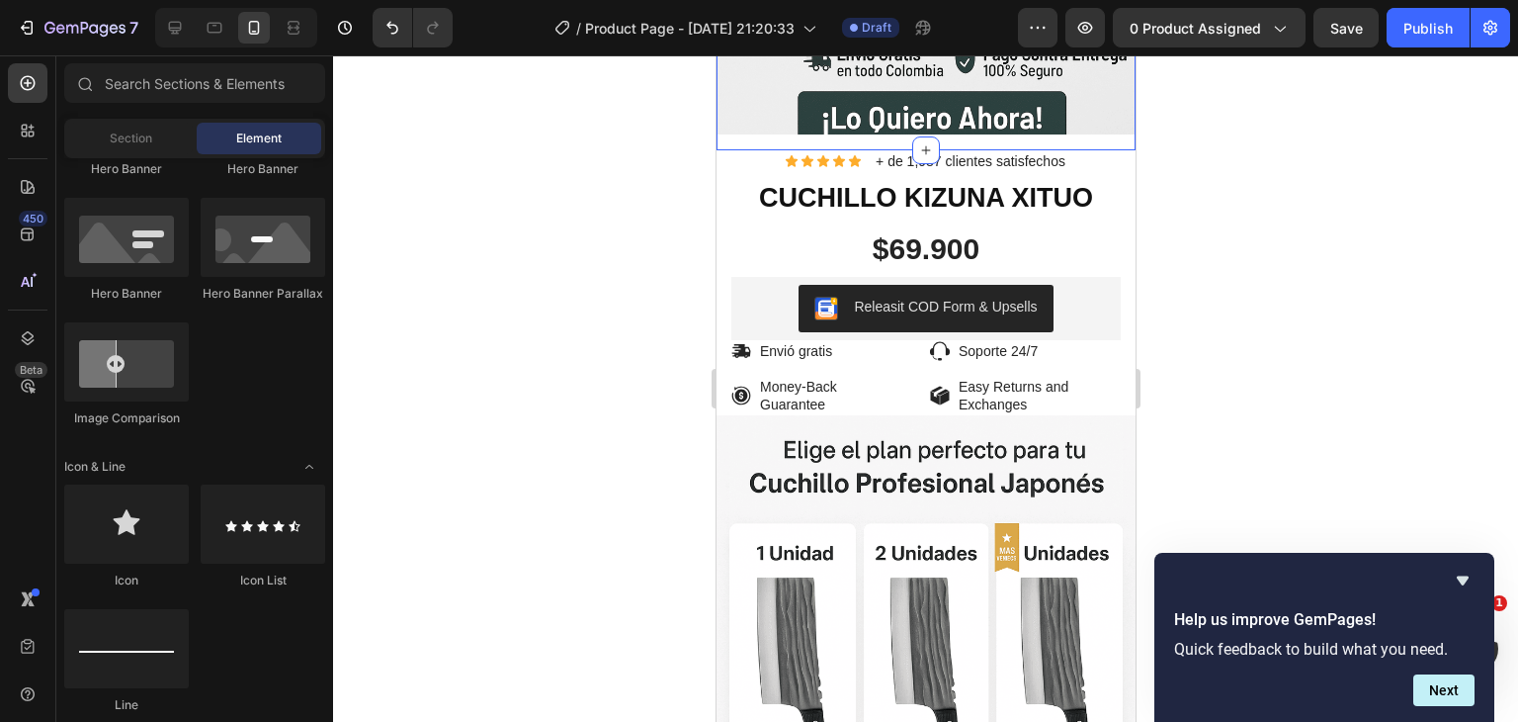
scroll to position [593, 0]
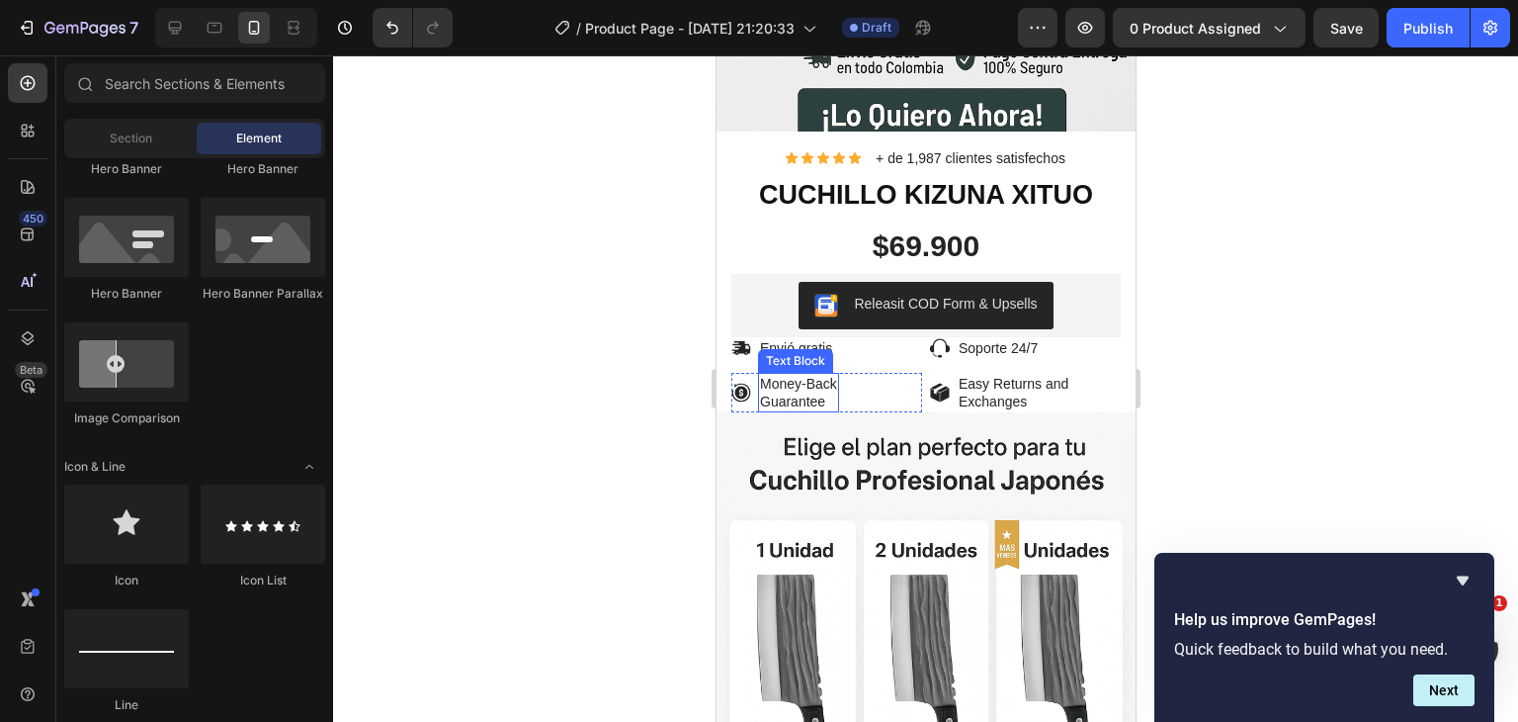
click at [809, 392] on p "Guarantee" at bounding box center [797, 401] width 77 height 18
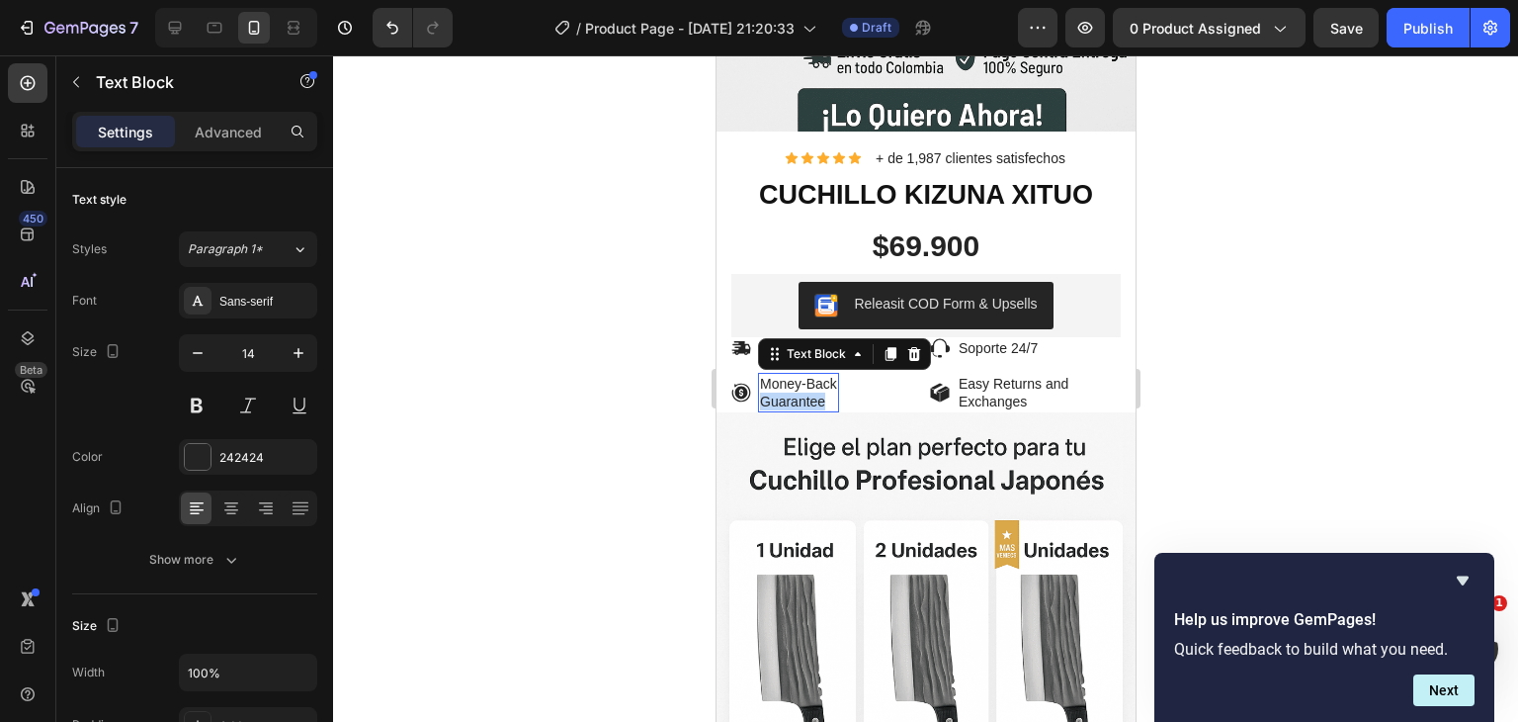
click at [809, 392] on p "Guarantee" at bounding box center [797, 401] width 77 height 18
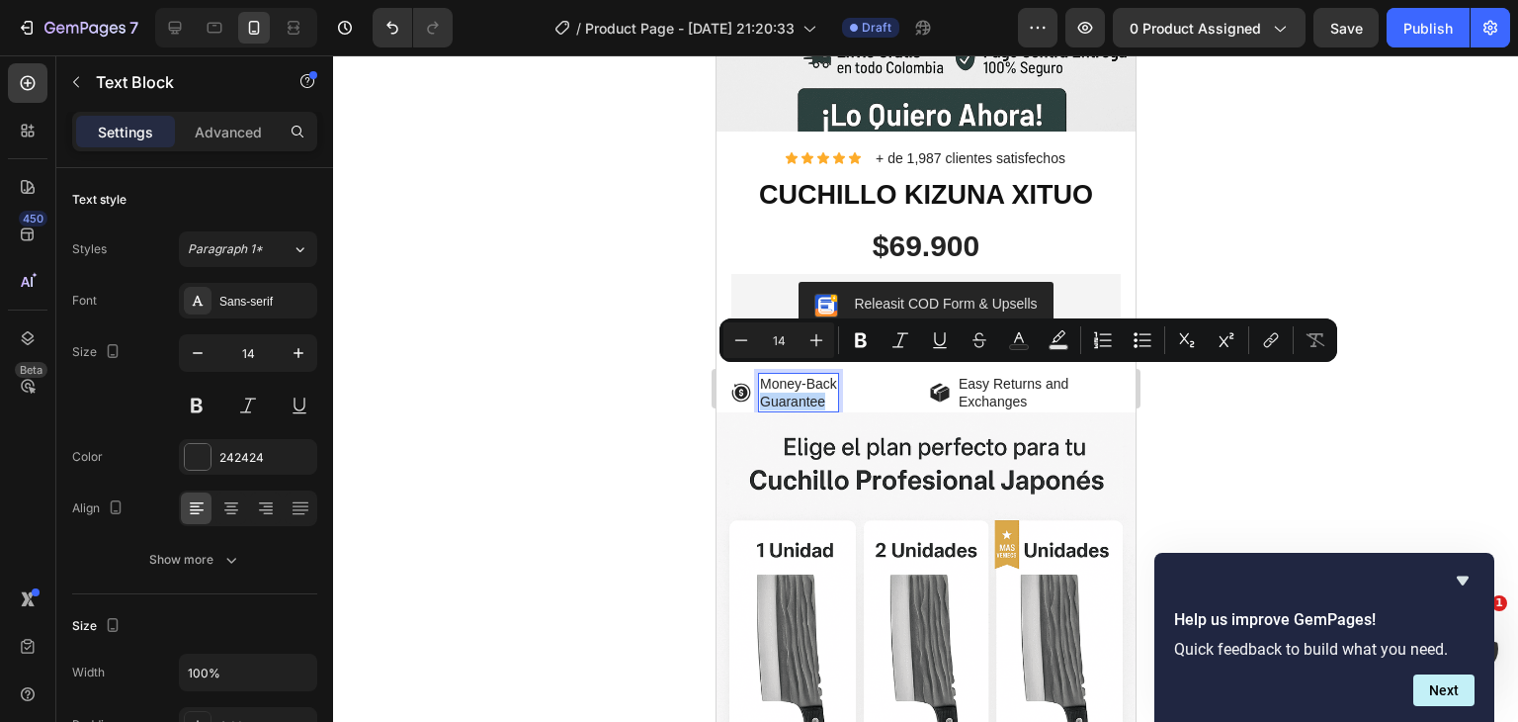
click at [835, 379] on div "Money-Back Guarantee" at bounding box center [797, 393] width 81 height 40
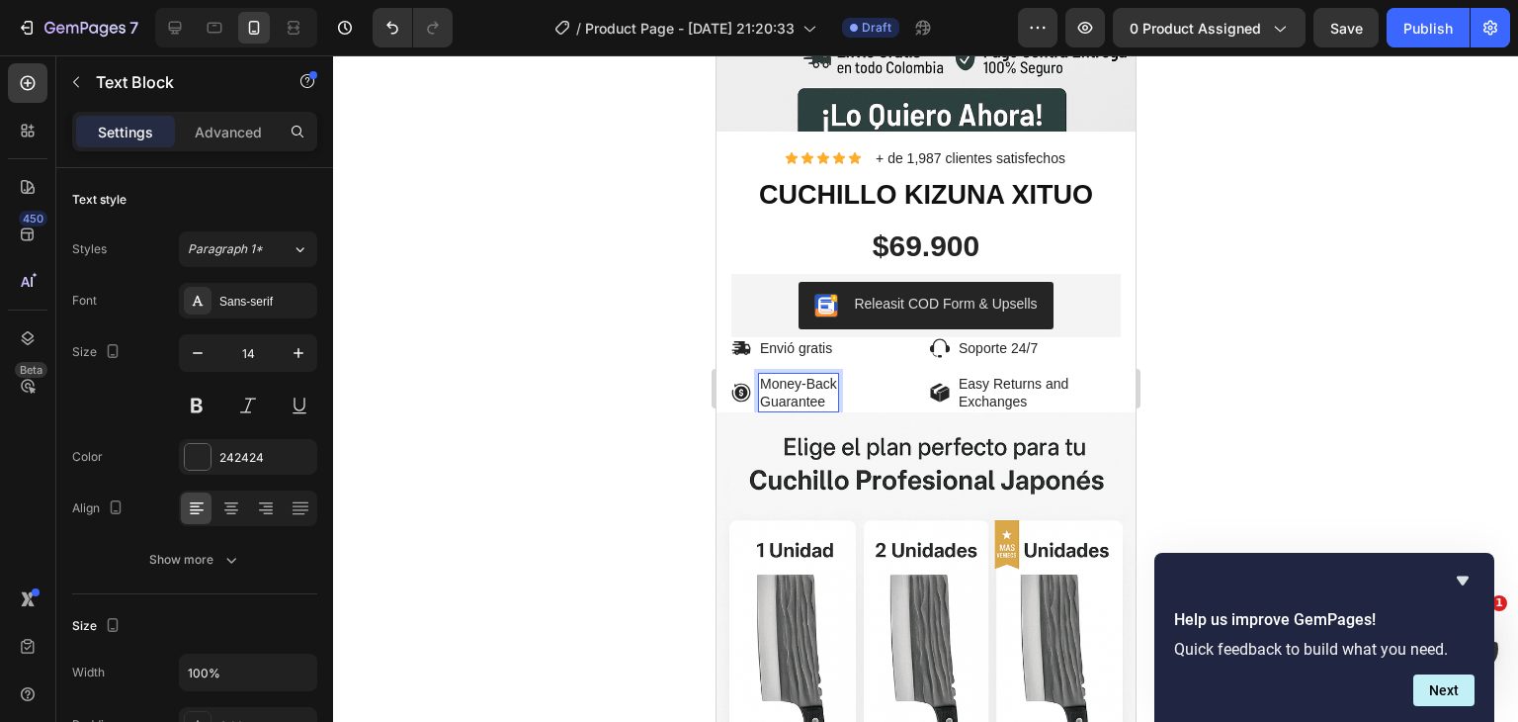
click at [834, 392] on p "Guarantee" at bounding box center [797, 401] width 77 height 18
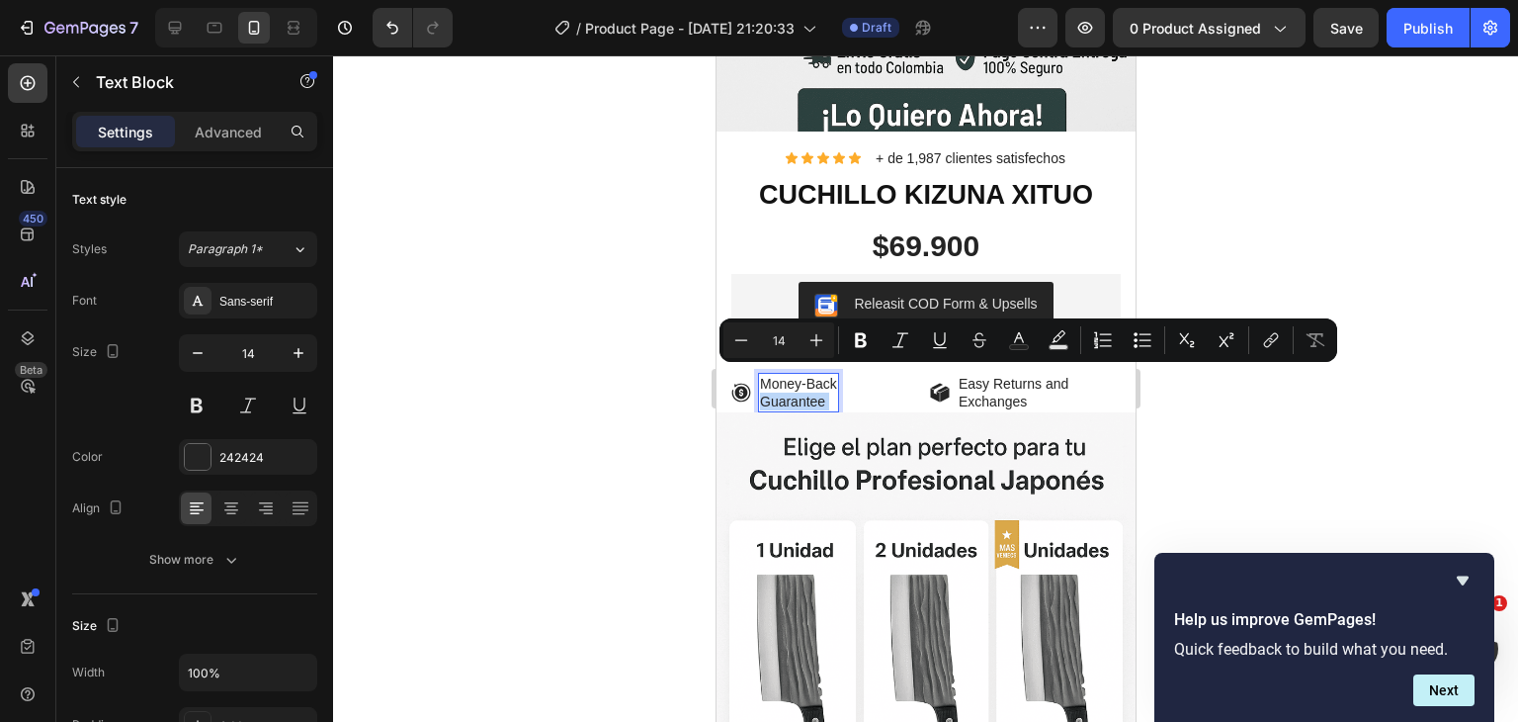
drag, startPoint x: 834, startPoint y: 377, endPoint x: 792, endPoint y: 368, distance: 43.4
click at [792, 373] on div "Money-Back Guarantee" at bounding box center [797, 393] width 81 height 40
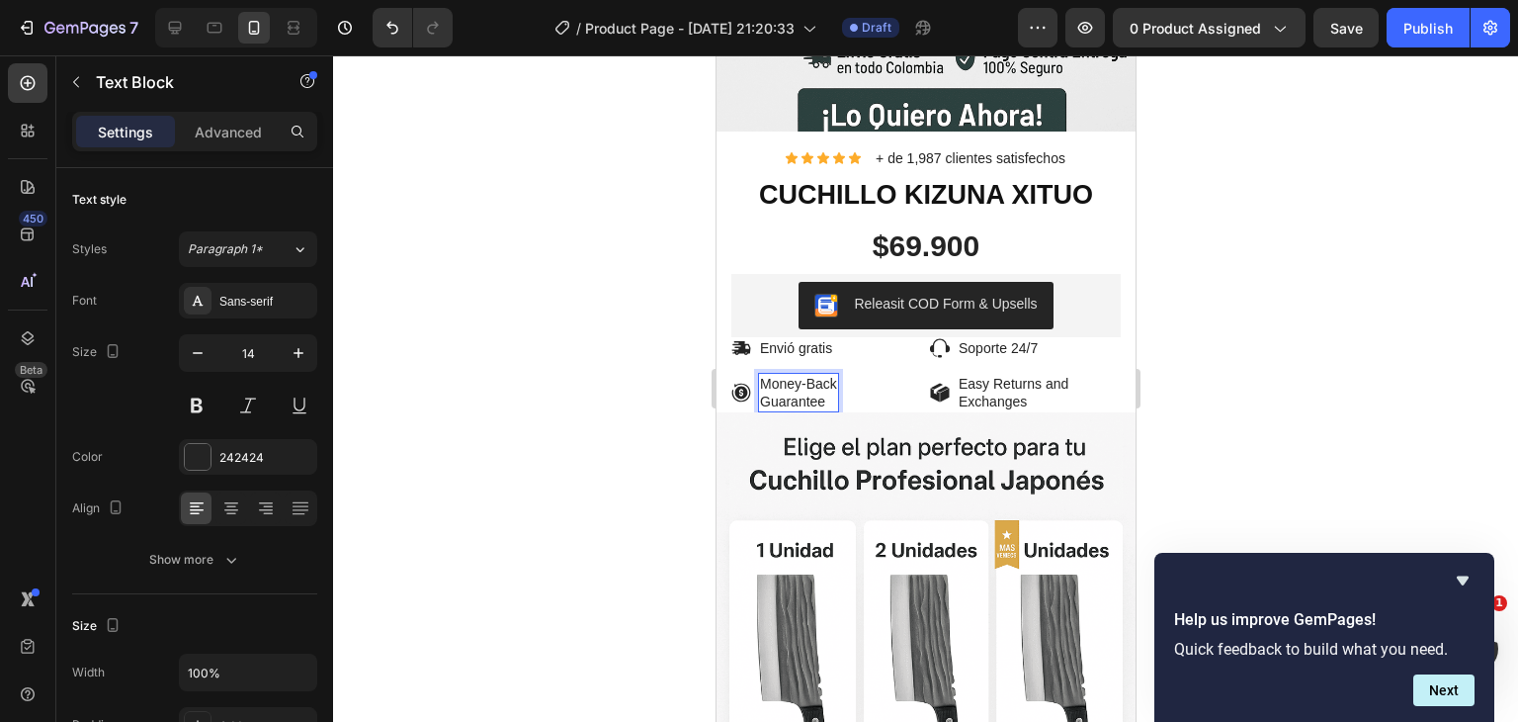
click at [831, 375] on p "Money-Back" at bounding box center [797, 384] width 77 height 18
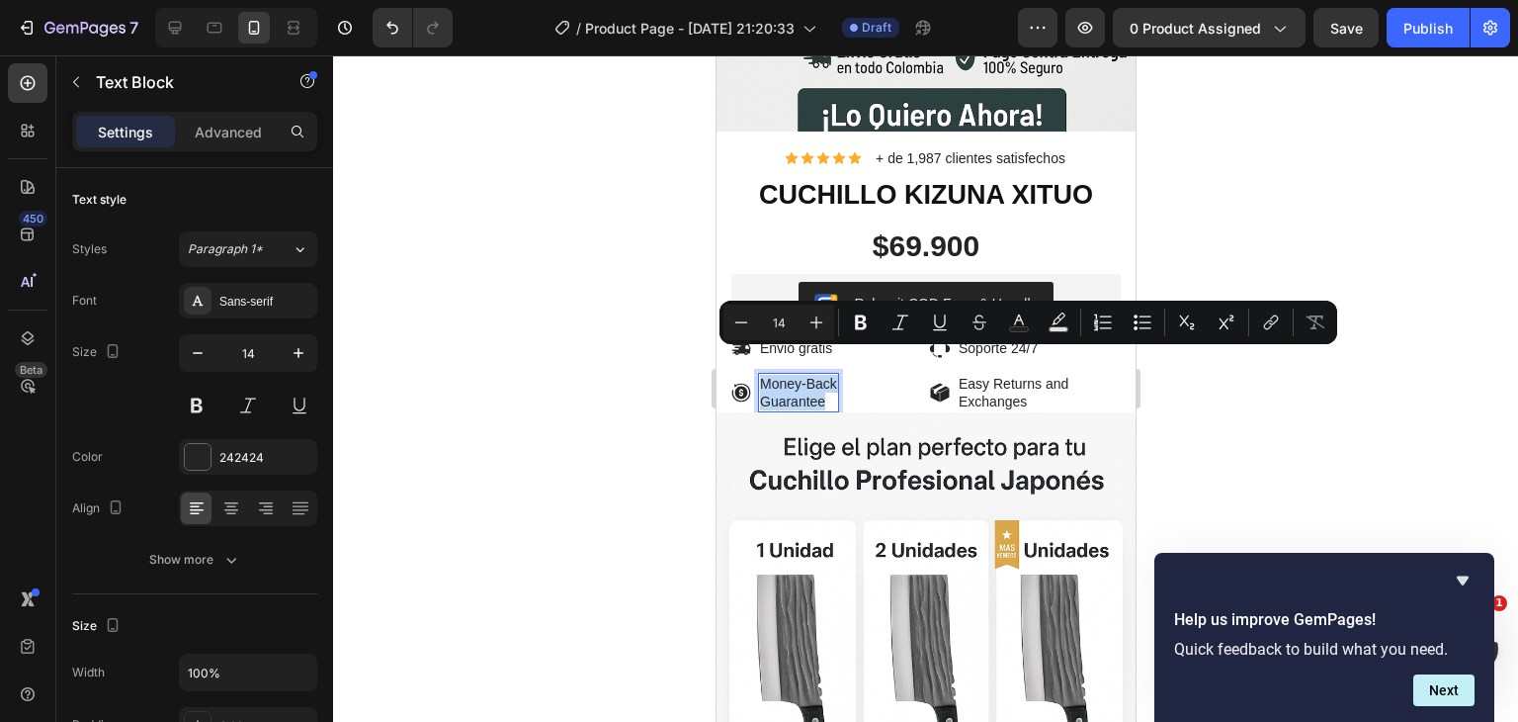
drag, startPoint x: 828, startPoint y: 378, endPoint x: 760, endPoint y: 361, distance: 70.2
click at [760, 373] on div "Money-Back Guarantee" at bounding box center [797, 393] width 81 height 40
copy div "Money-Back Guarantee"
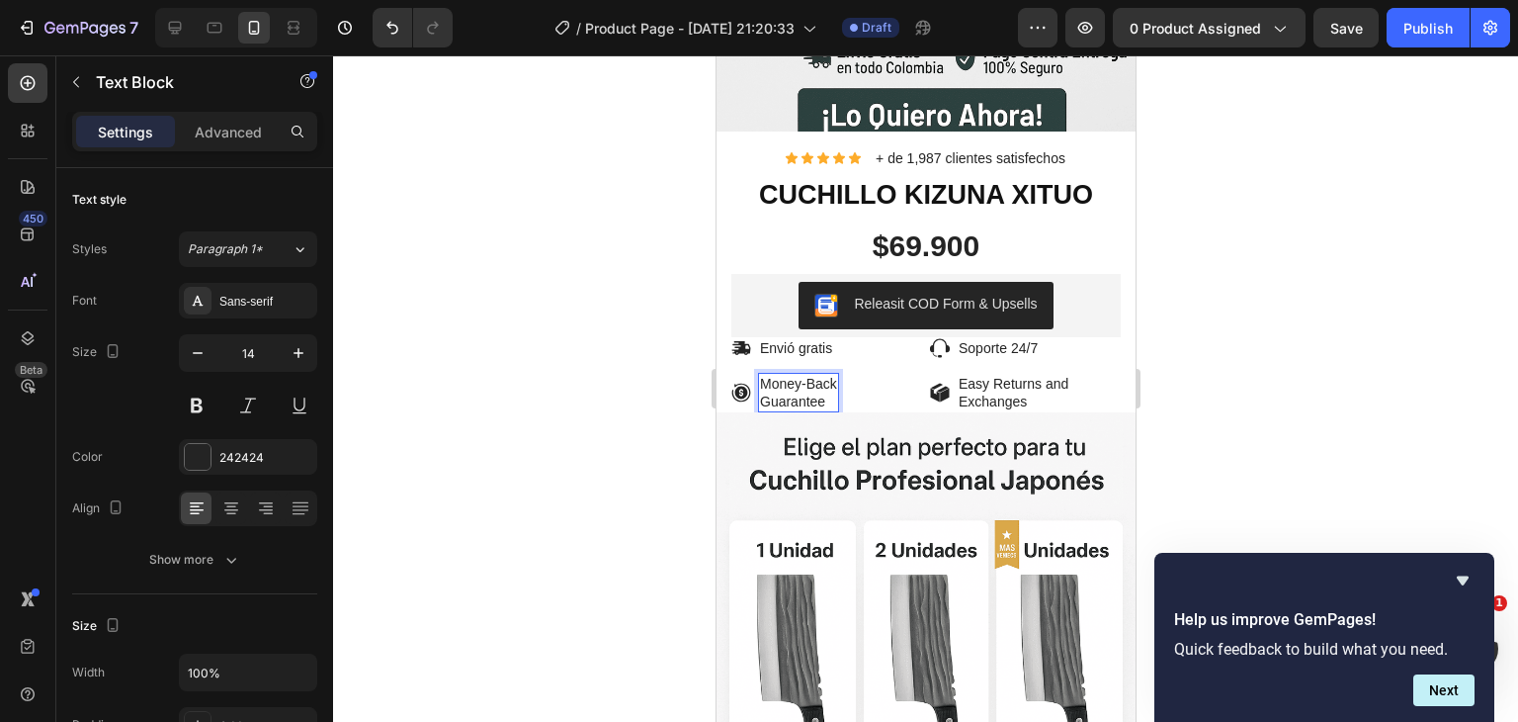
click at [807, 392] on p "Guarantee" at bounding box center [797, 401] width 77 height 18
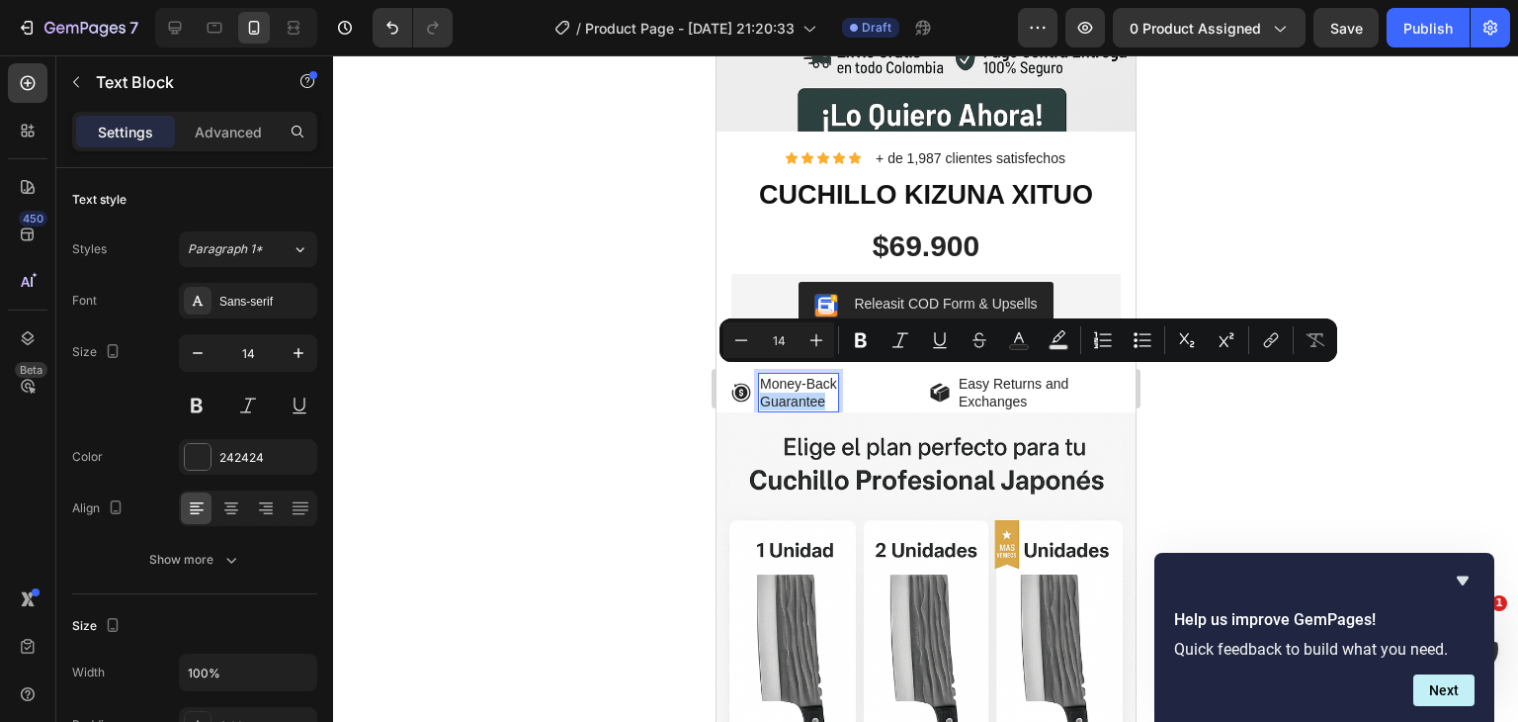
click at [807, 392] on p "Guarantee" at bounding box center [797, 401] width 77 height 18
click at [829, 392] on p "Guarantee" at bounding box center [797, 401] width 77 height 18
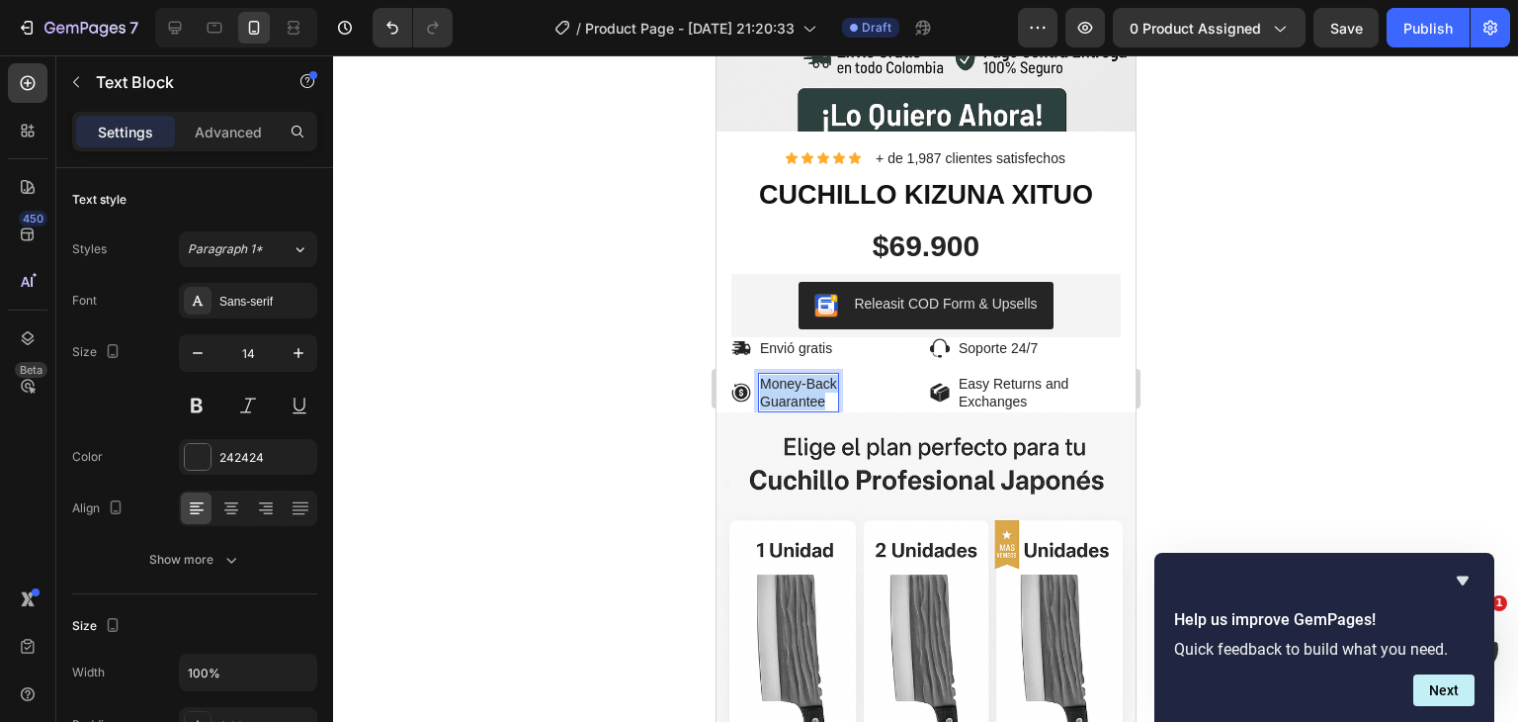
drag, startPoint x: 829, startPoint y: 377, endPoint x: 761, endPoint y: 363, distance: 69.6
click at [761, 373] on div "Money-Back Guarantee" at bounding box center [797, 393] width 81 height 40
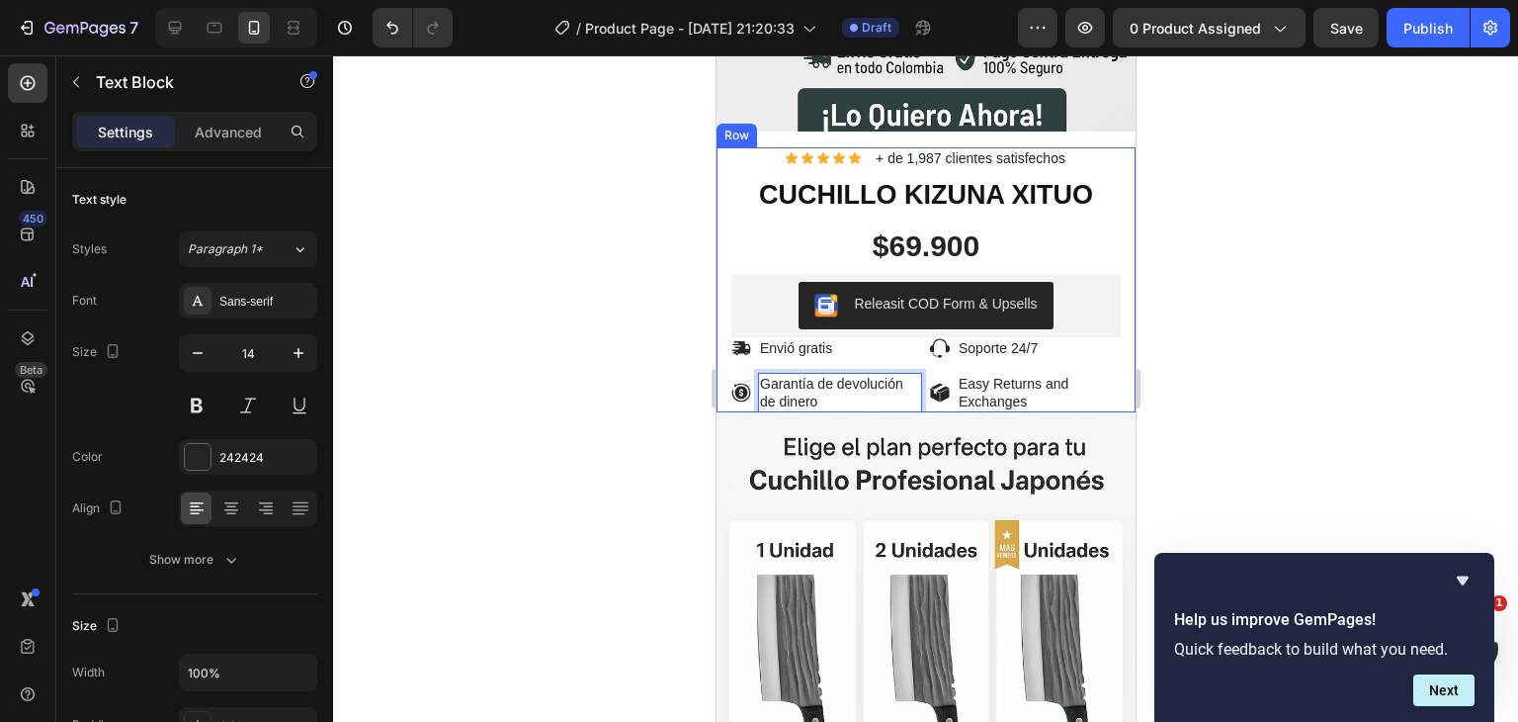
click at [629, 376] on div at bounding box center [925, 388] width 1185 height 666
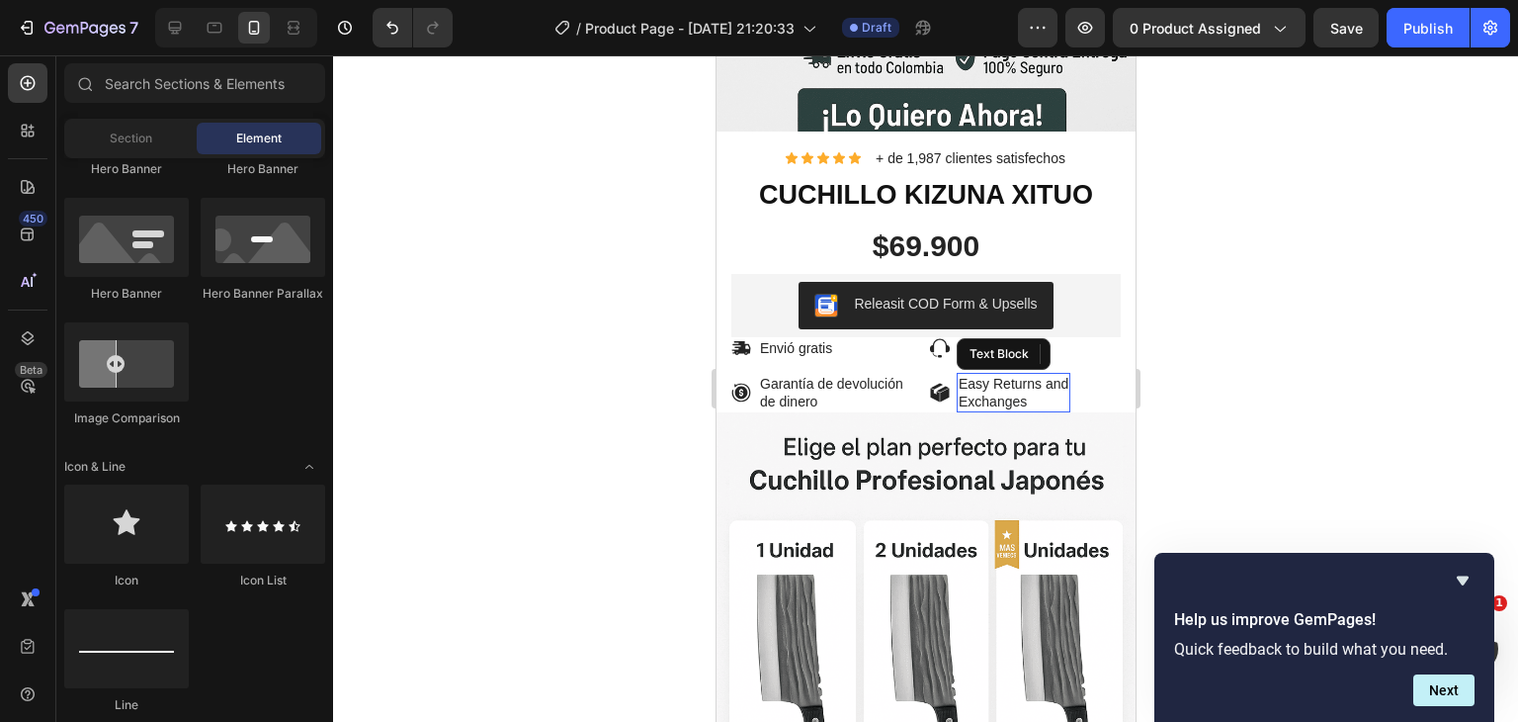
click at [1019, 392] on p "Exchanges" at bounding box center [1013, 401] width 110 height 18
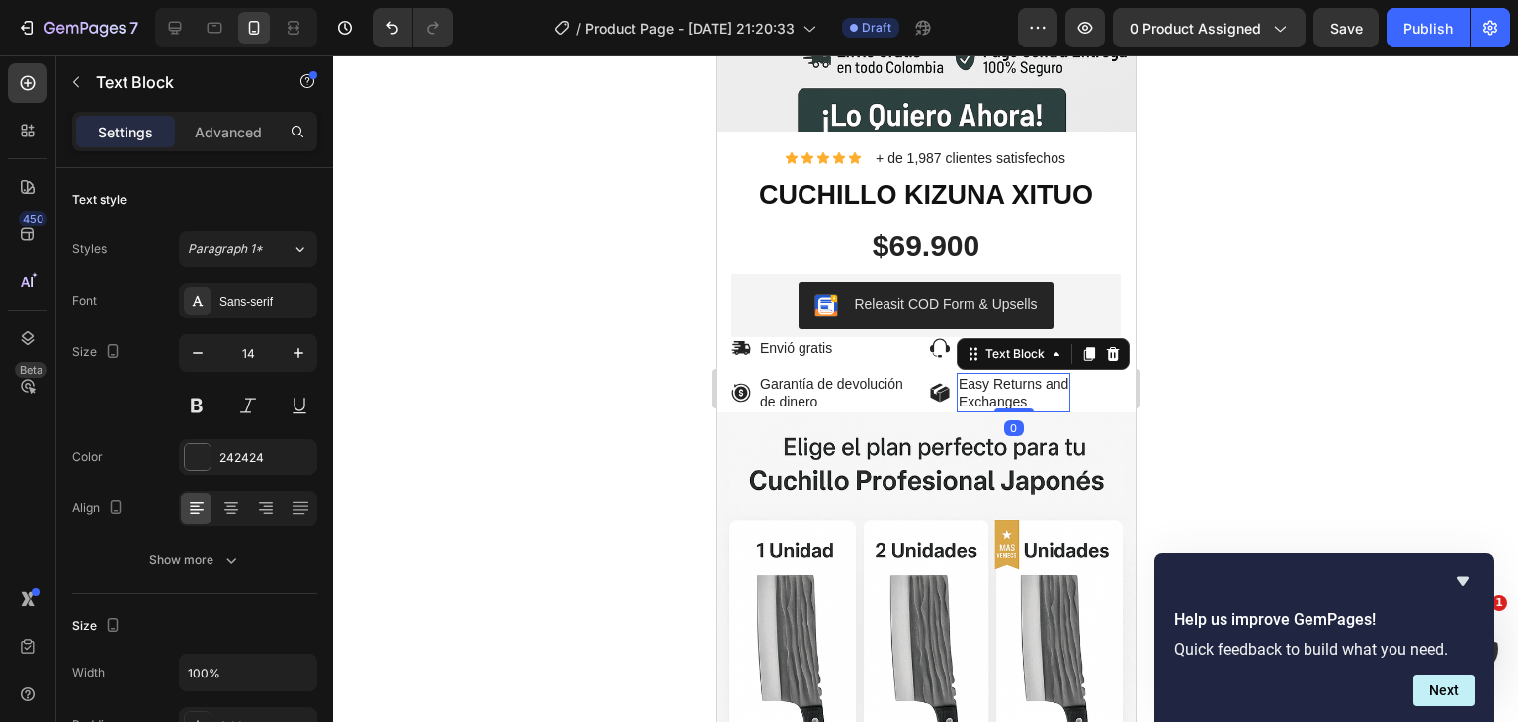
click at [1020, 392] on p "Exchanges" at bounding box center [1013, 401] width 110 height 18
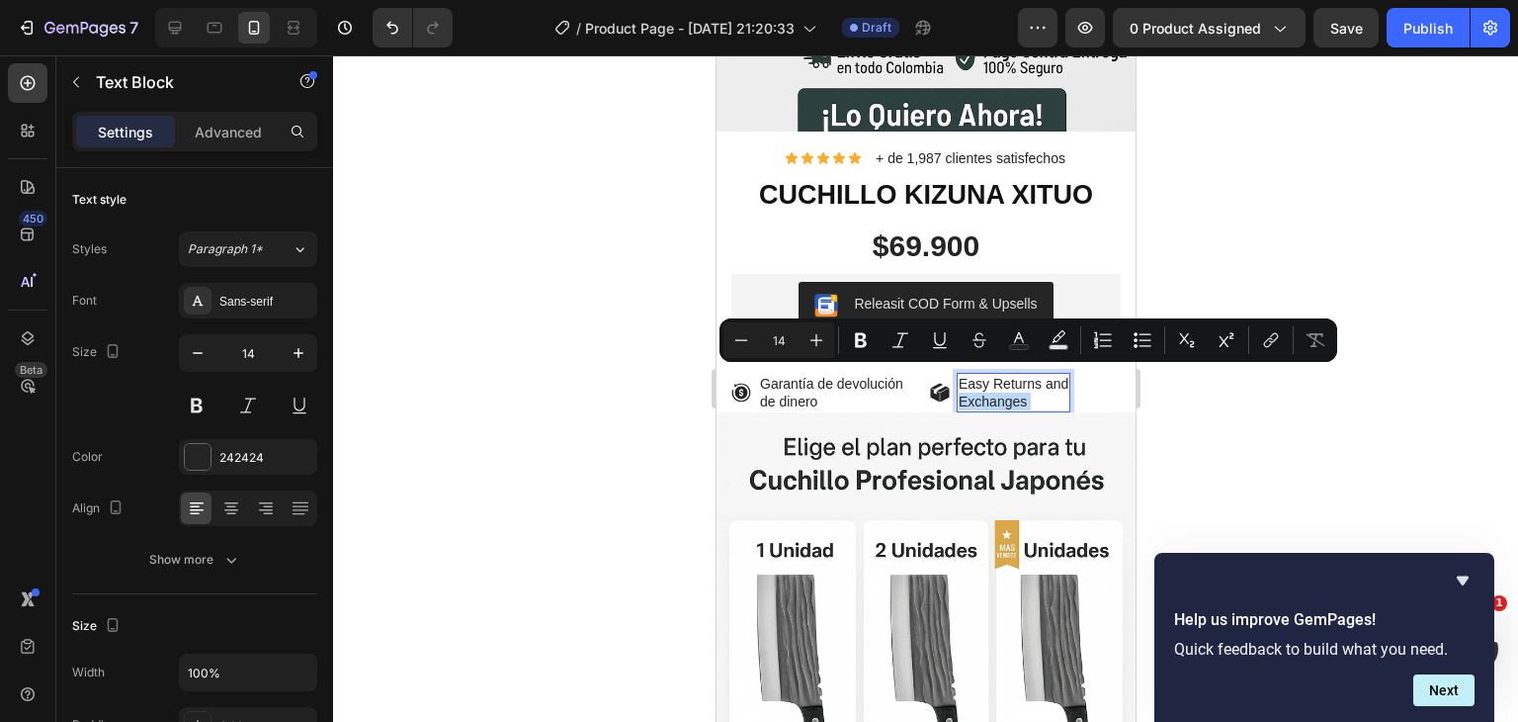
drag, startPoint x: 1019, startPoint y: 377, endPoint x: 950, endPoint y: 365, distance: 70.2
click at [956, 373] on div "Easy Returns and Exchanges" at bounding box center [1013, 393] width 114 height 40
click at [1026, 392] on p "Exchanges" at bounding box center [1013, 401] width 110 height 18
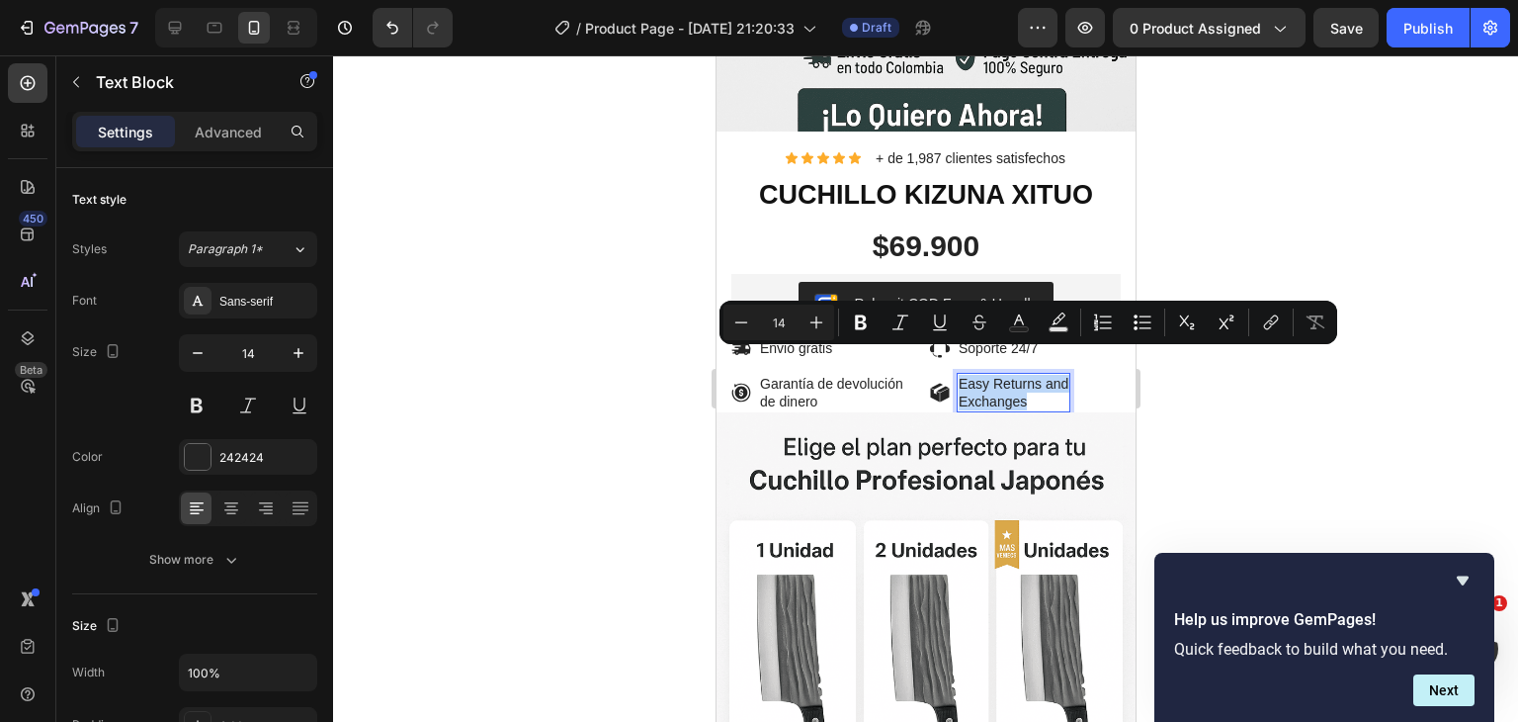
drag, startPoint x: 1026, startPoint y: 376, endPoint x: 952, endPoint y: 361, distance: 75.6
click at [956, 373] on div "Easy Returns and Exchanges" at bounding box center [1013, 393] width 114 height 40
copy div "Easy Returns and Exchanges"
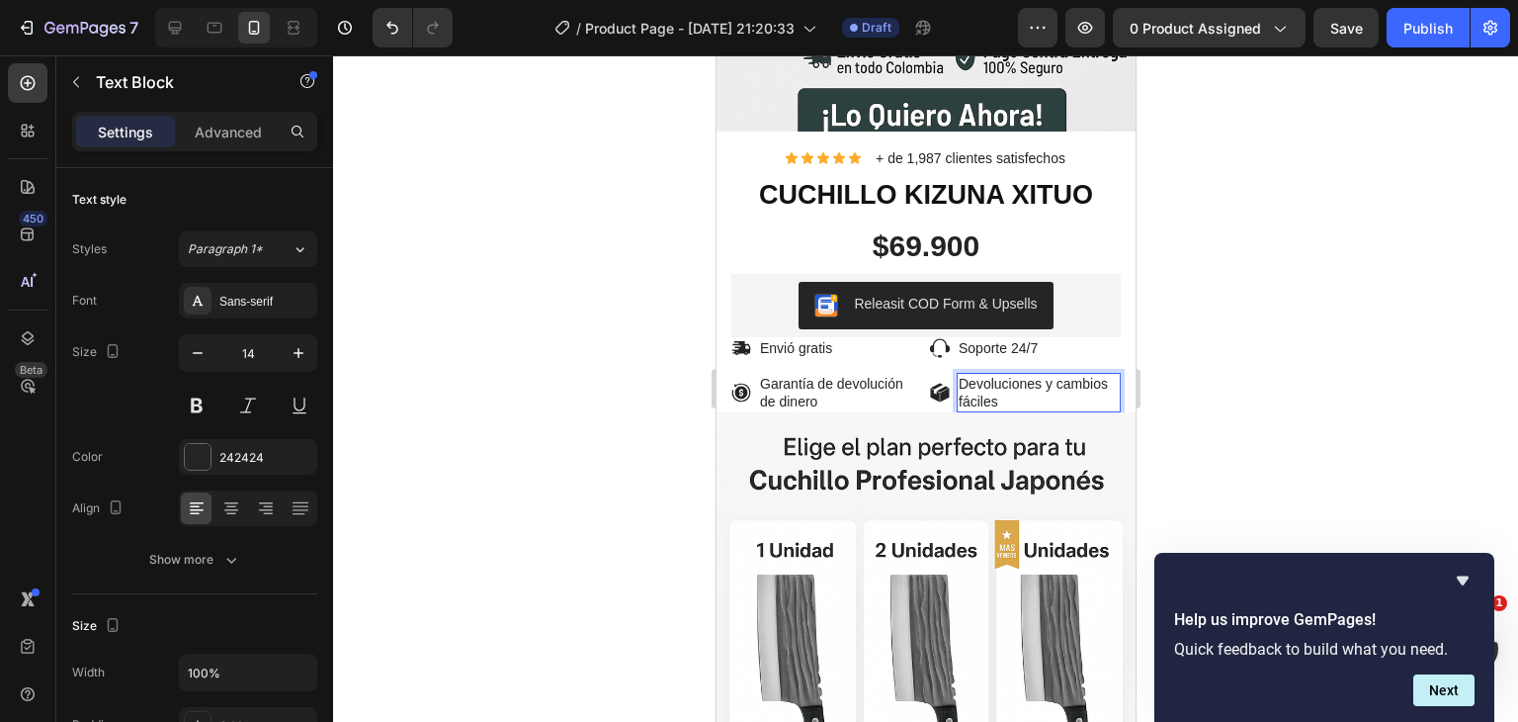
click at [1026, 375] on p "Devoluciones y cambios fáciles" at bounding box center [1038, 393] width 160 height 36
click at [558, 341] on div at bounding box center [925, 388] width 1185 height 666
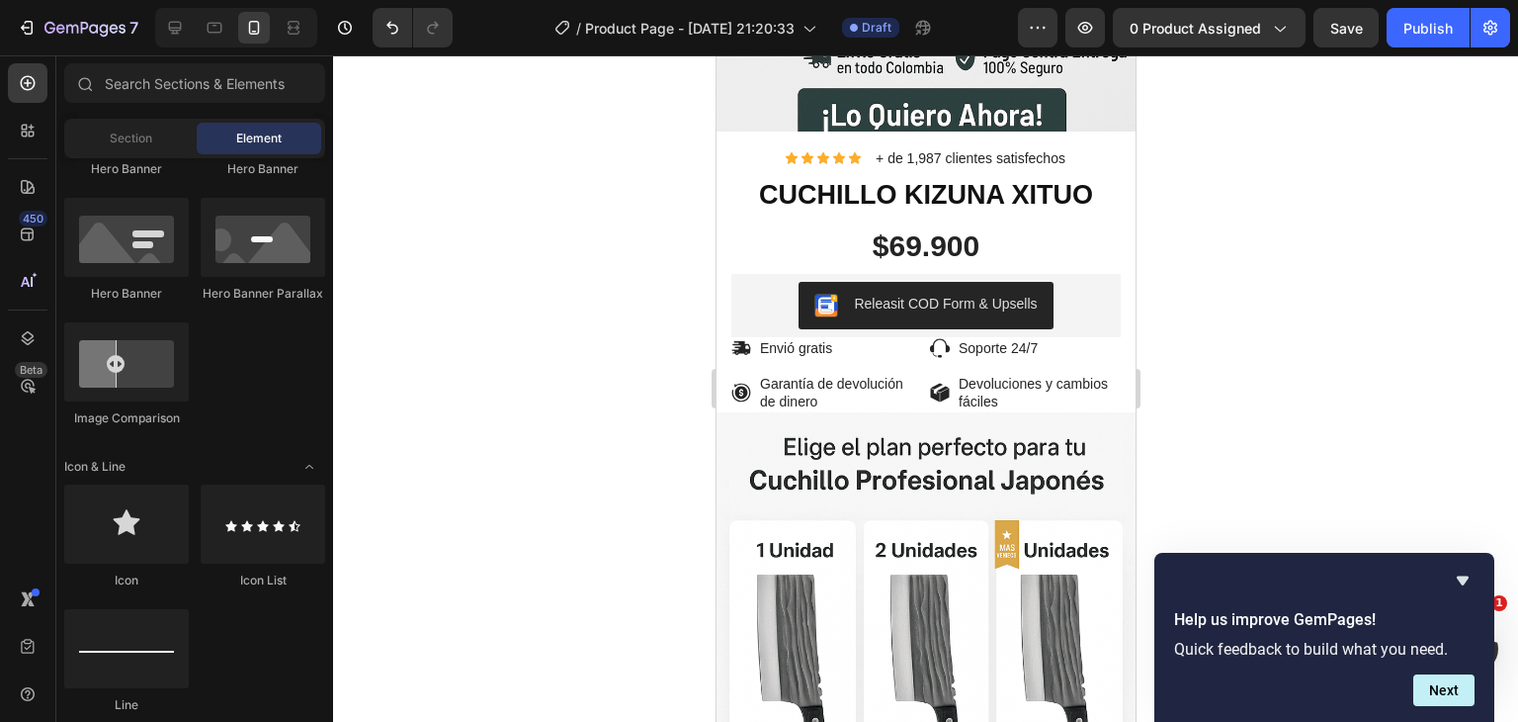
click at [1239, 361] on div at bounding box center [925, 388] width 1185 height 666
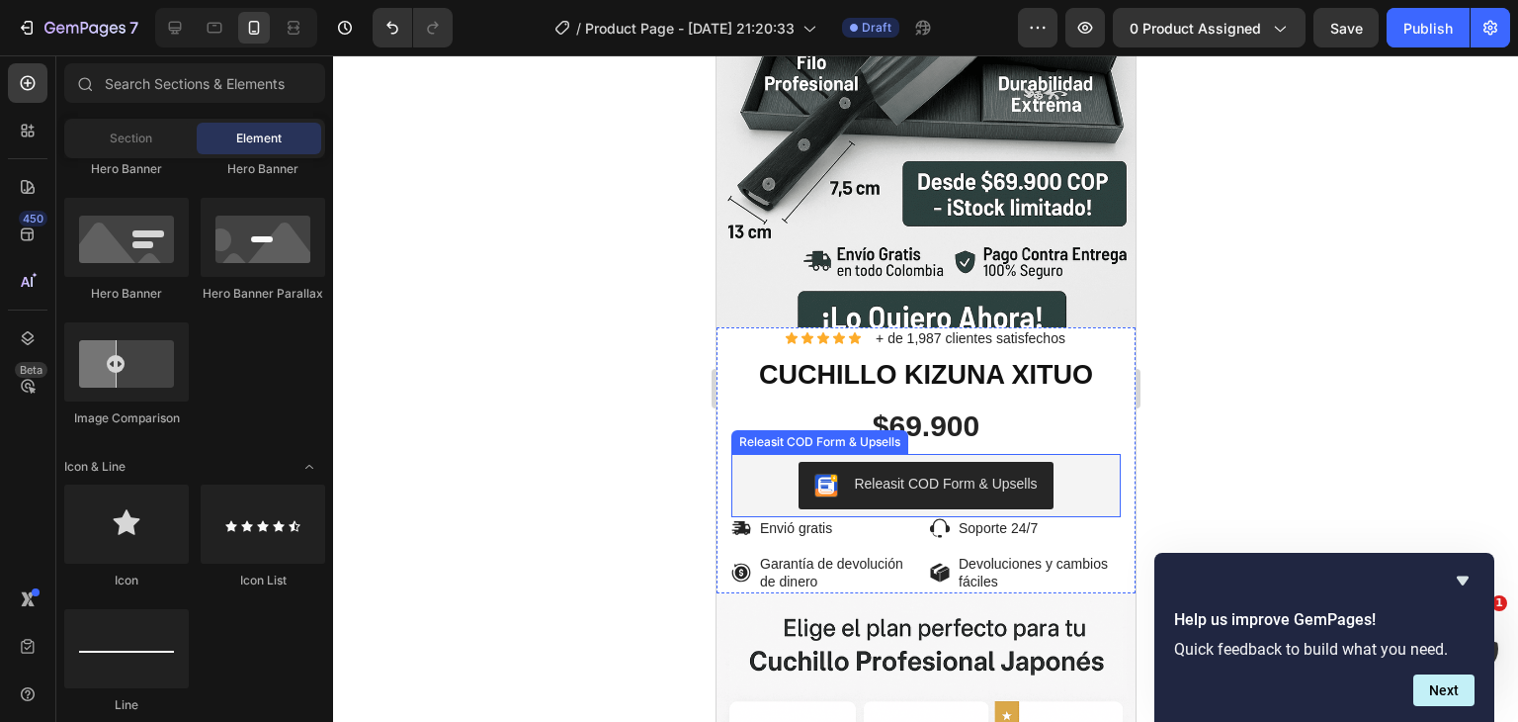
scroll to position [395, 0]
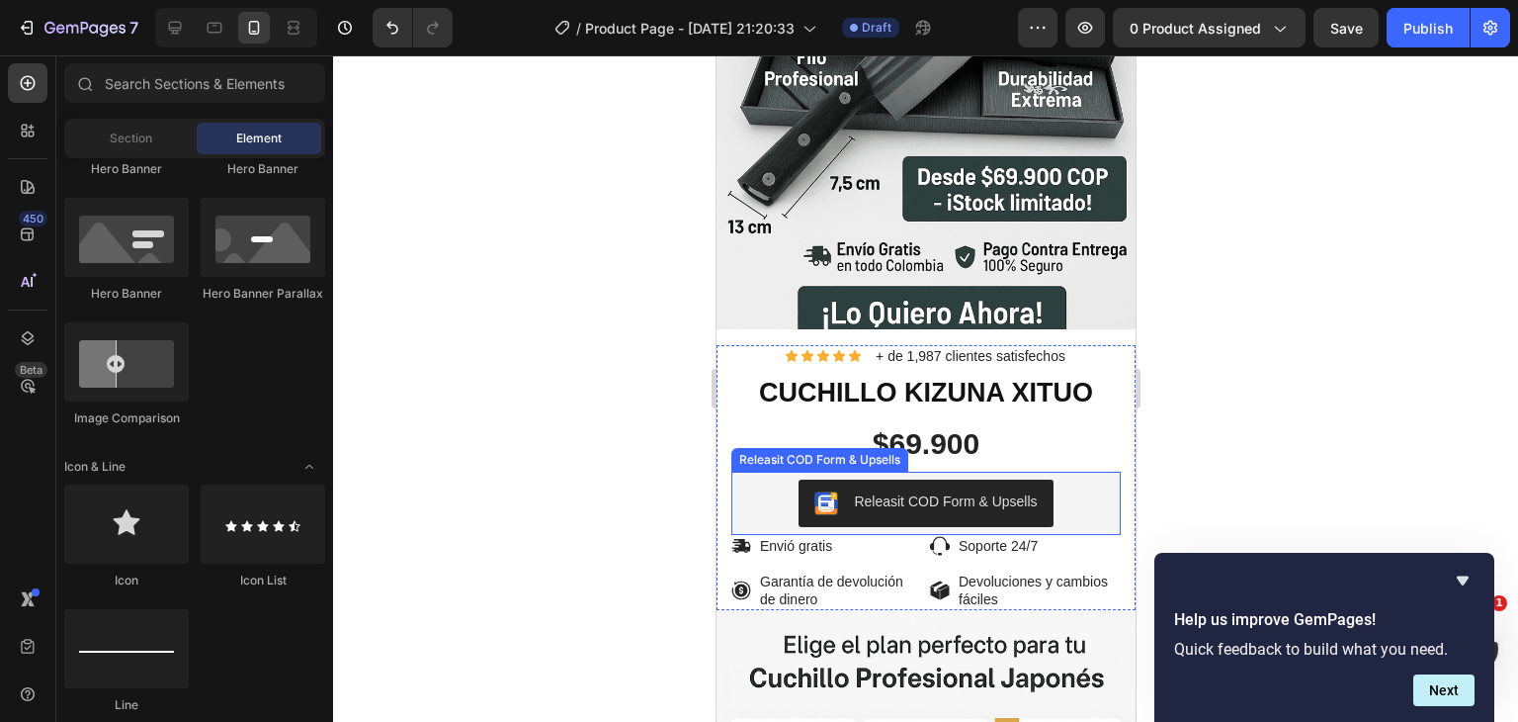
click at [780, 451] on div "Releasit COD Form & Upsells" at bounding box center [818, 460] width 169 height 18
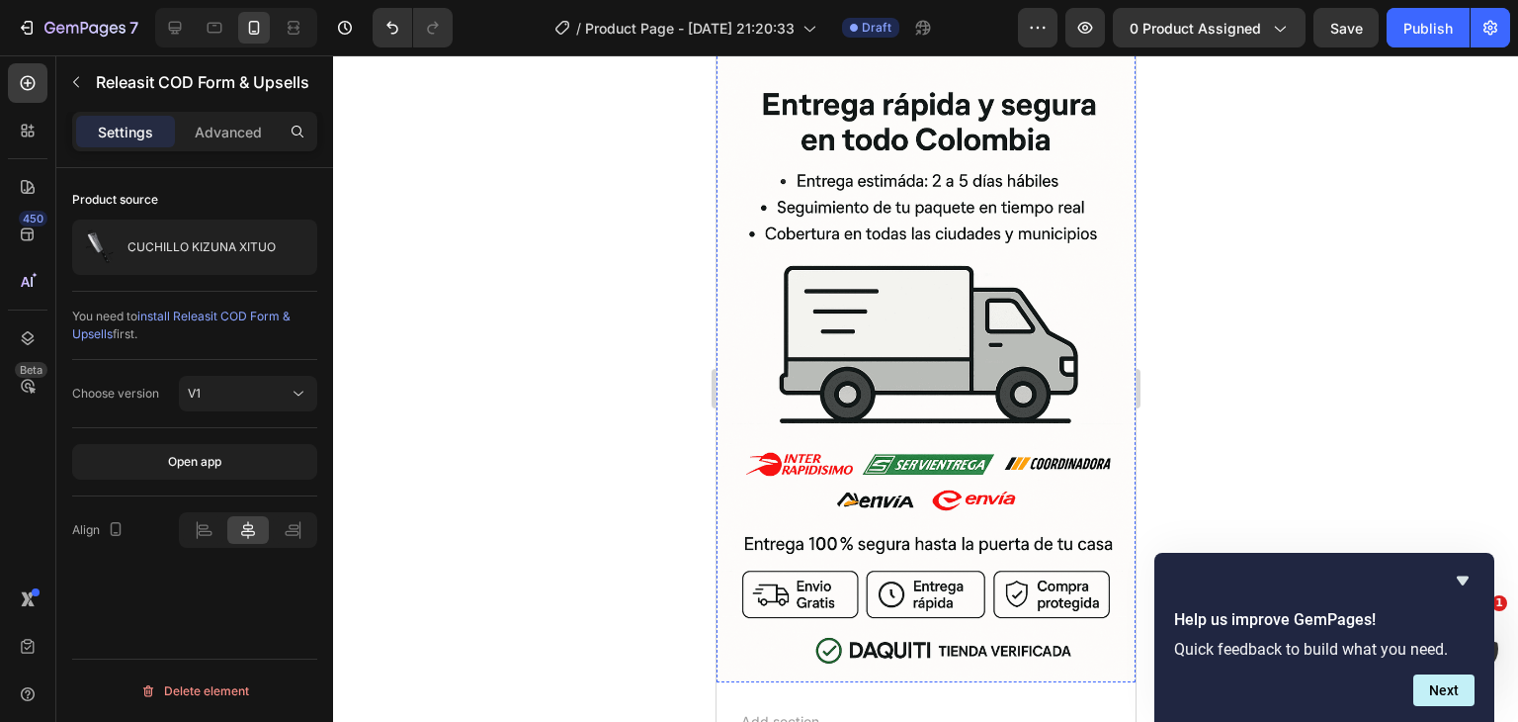
scroll to position [6694, 0]
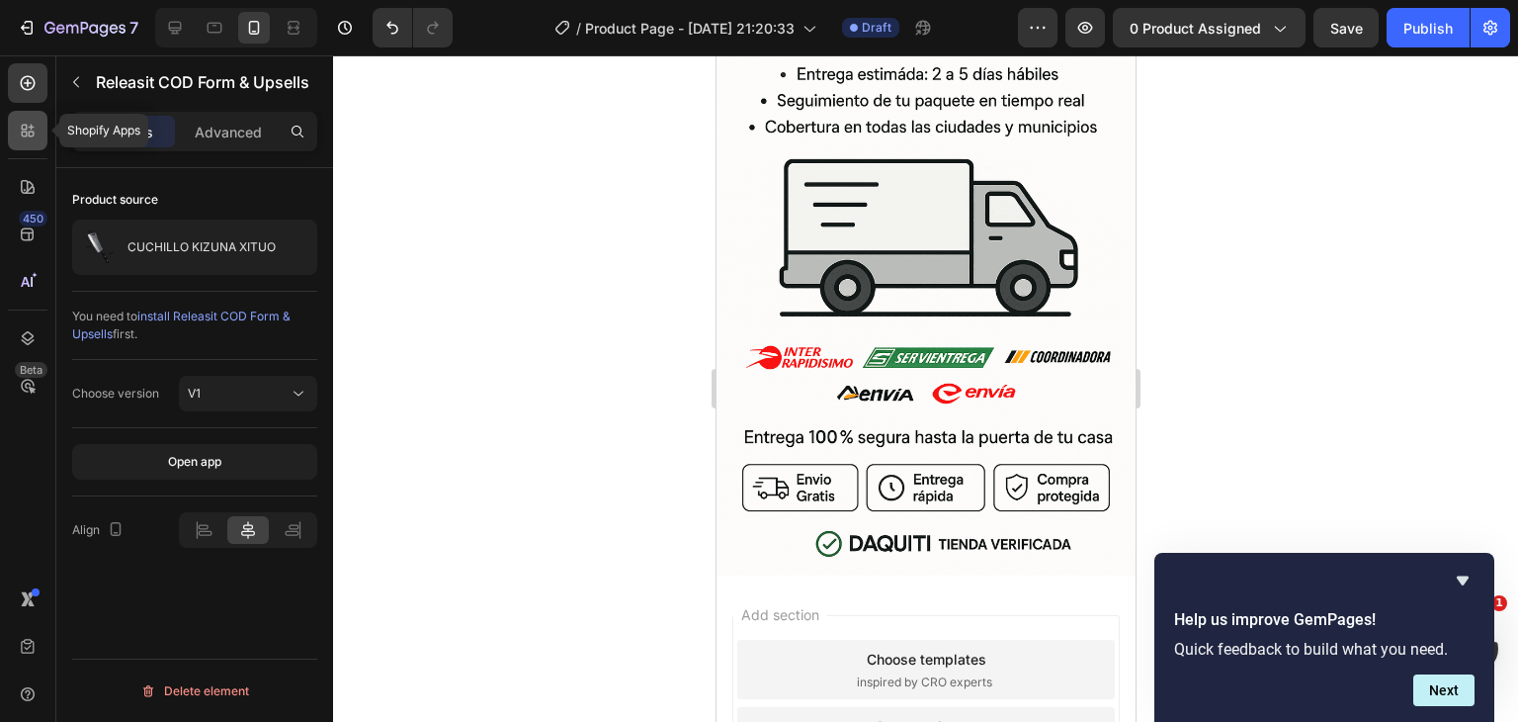
click at [30, 124] on icon at bounding box center [28, 131] width 20 height 20
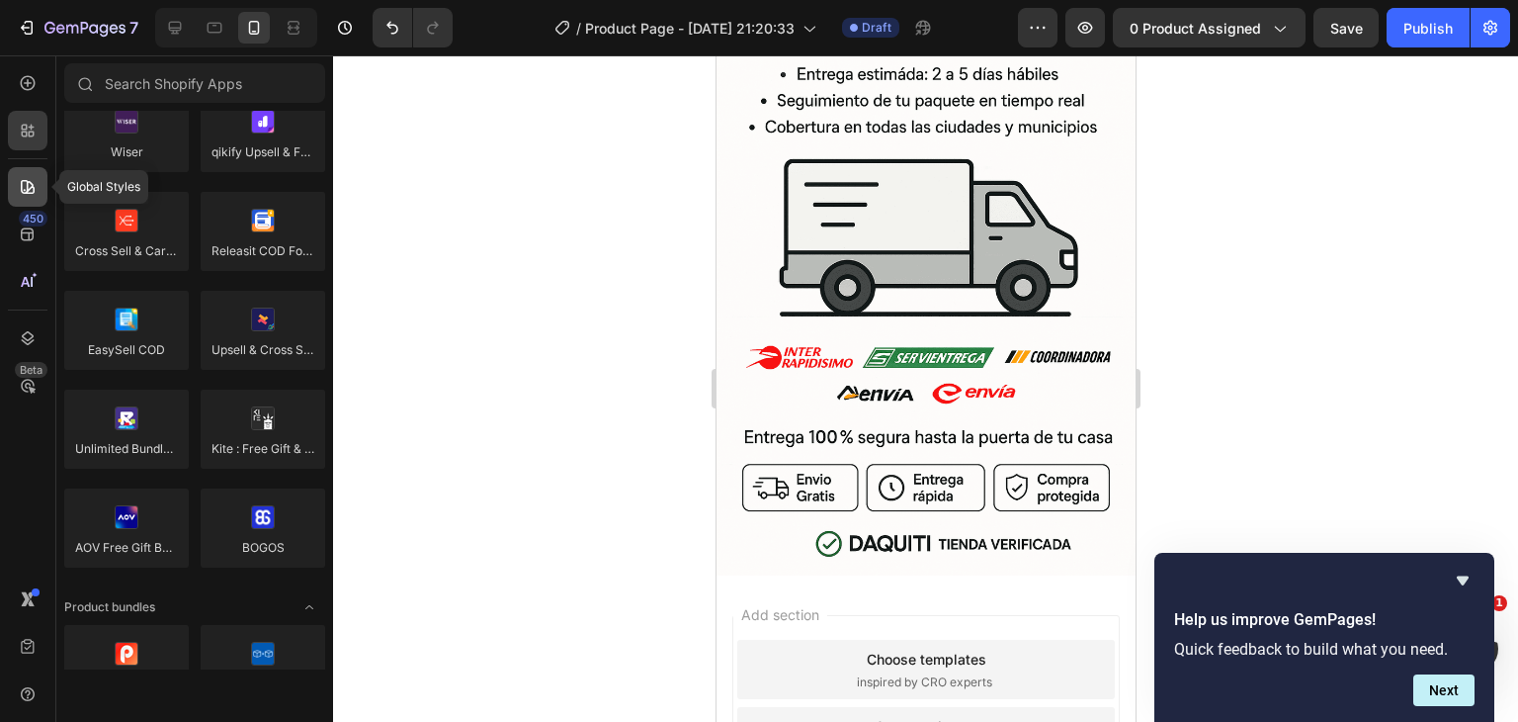
click at [32, 189] on icon at bounding box center [28, 187] width 20 height 20
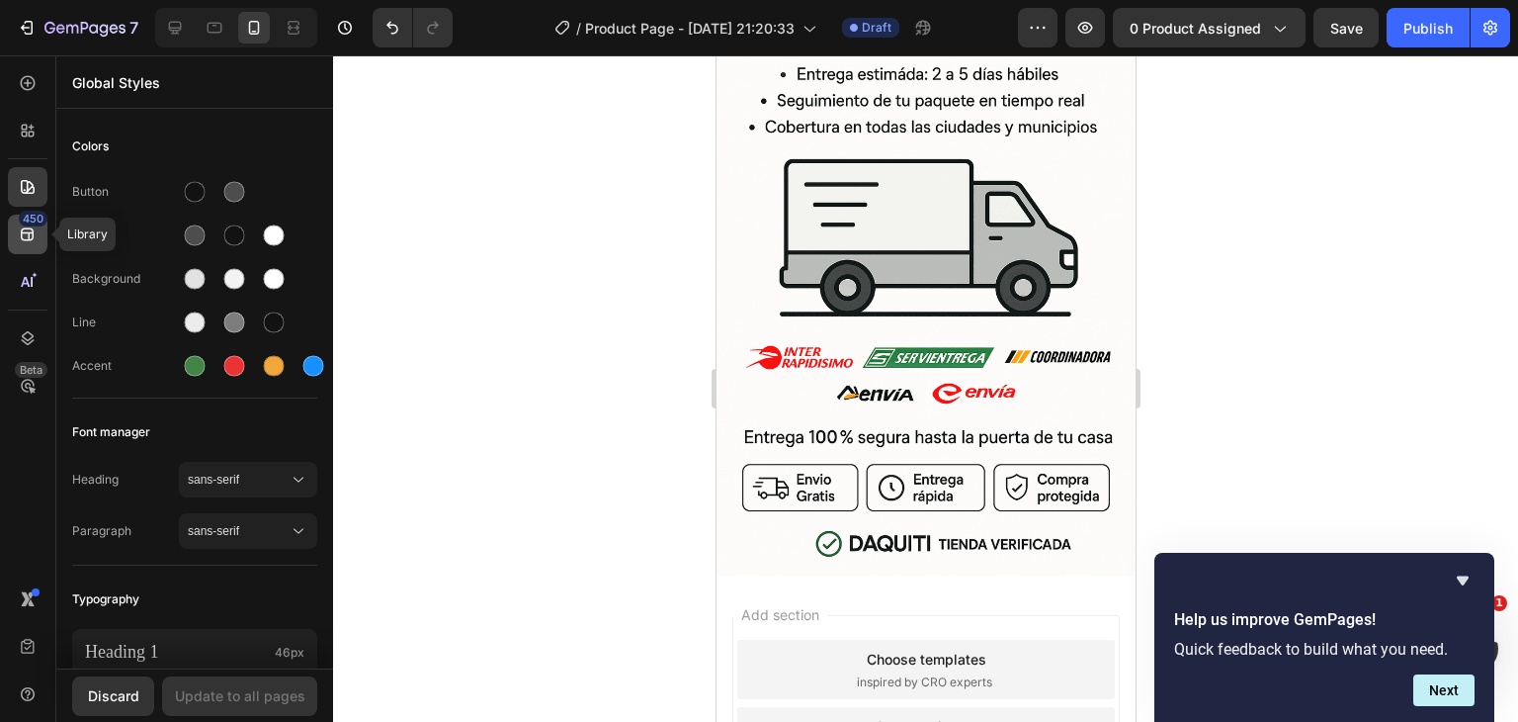
click at [42, 236] on div "450" at bounding box center [28, 235] width 40 height 40
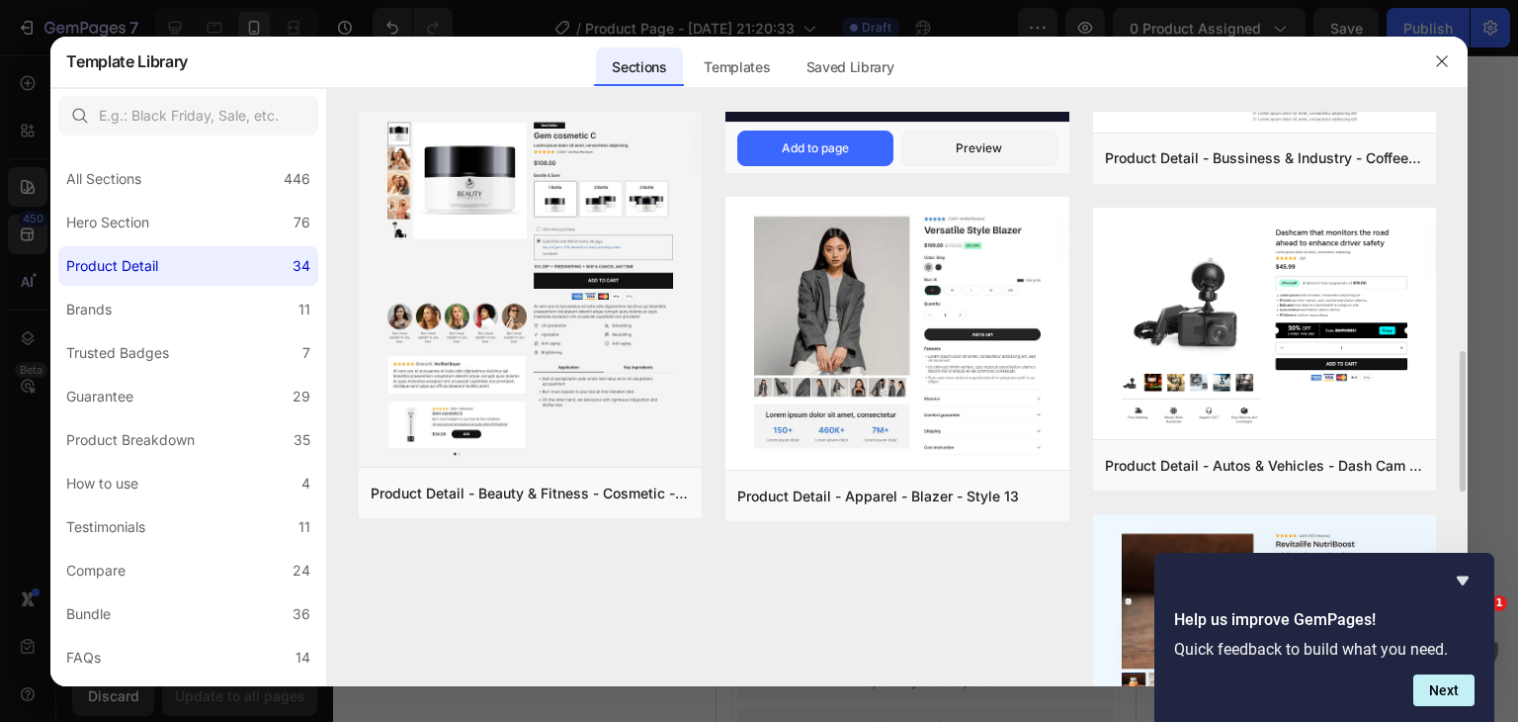
scroll to position [1384, 0]
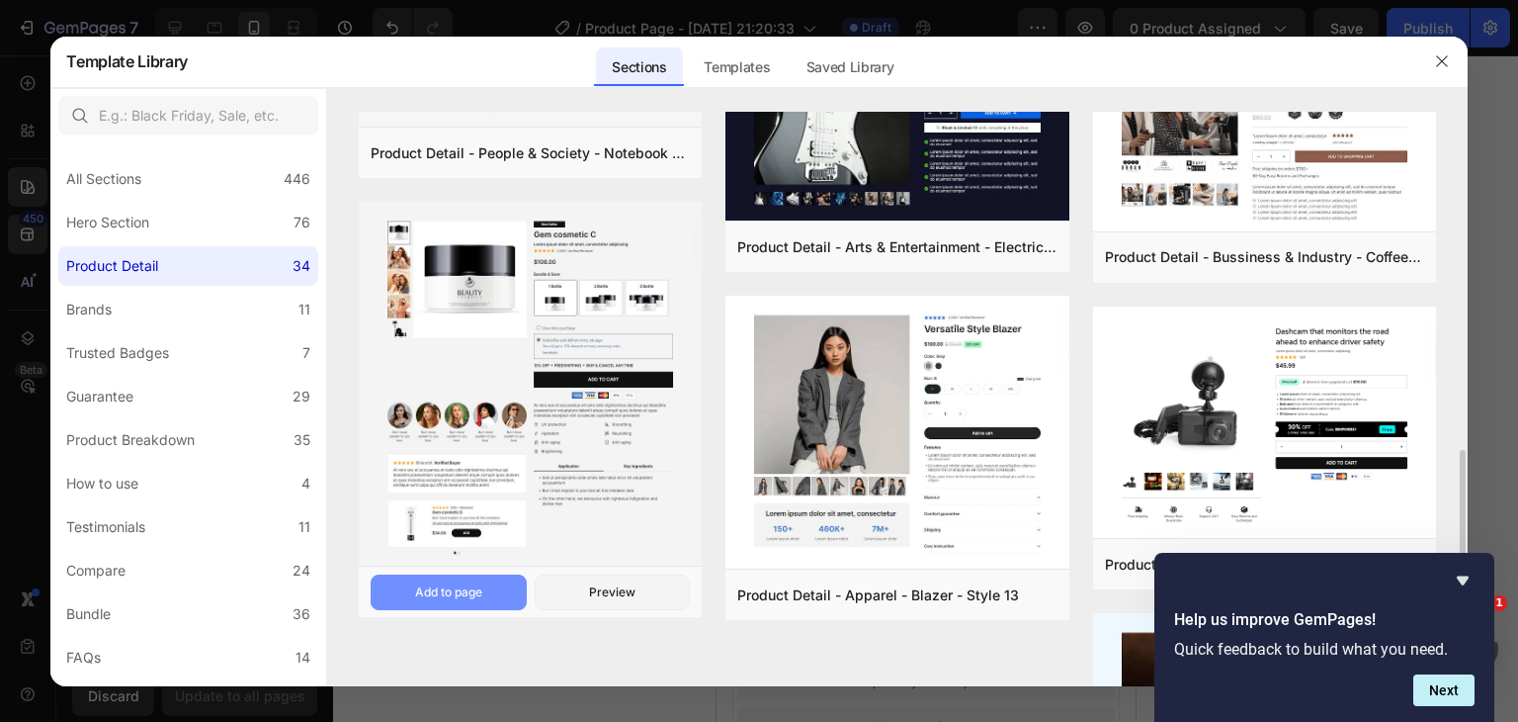
click at [463, 592] on div "Add to page" at bounding box center [448, 592] width 67 height 18
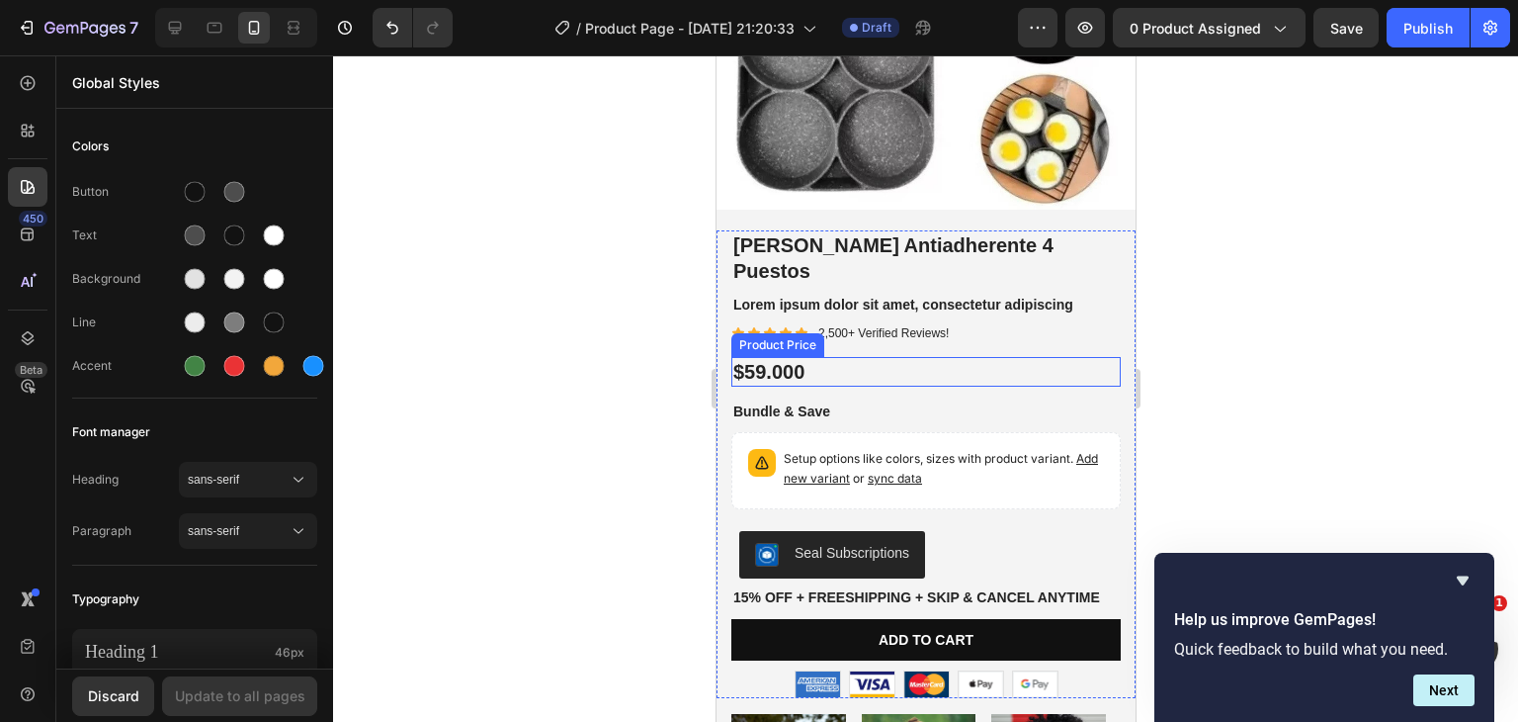
scroll to position [7285, 0]
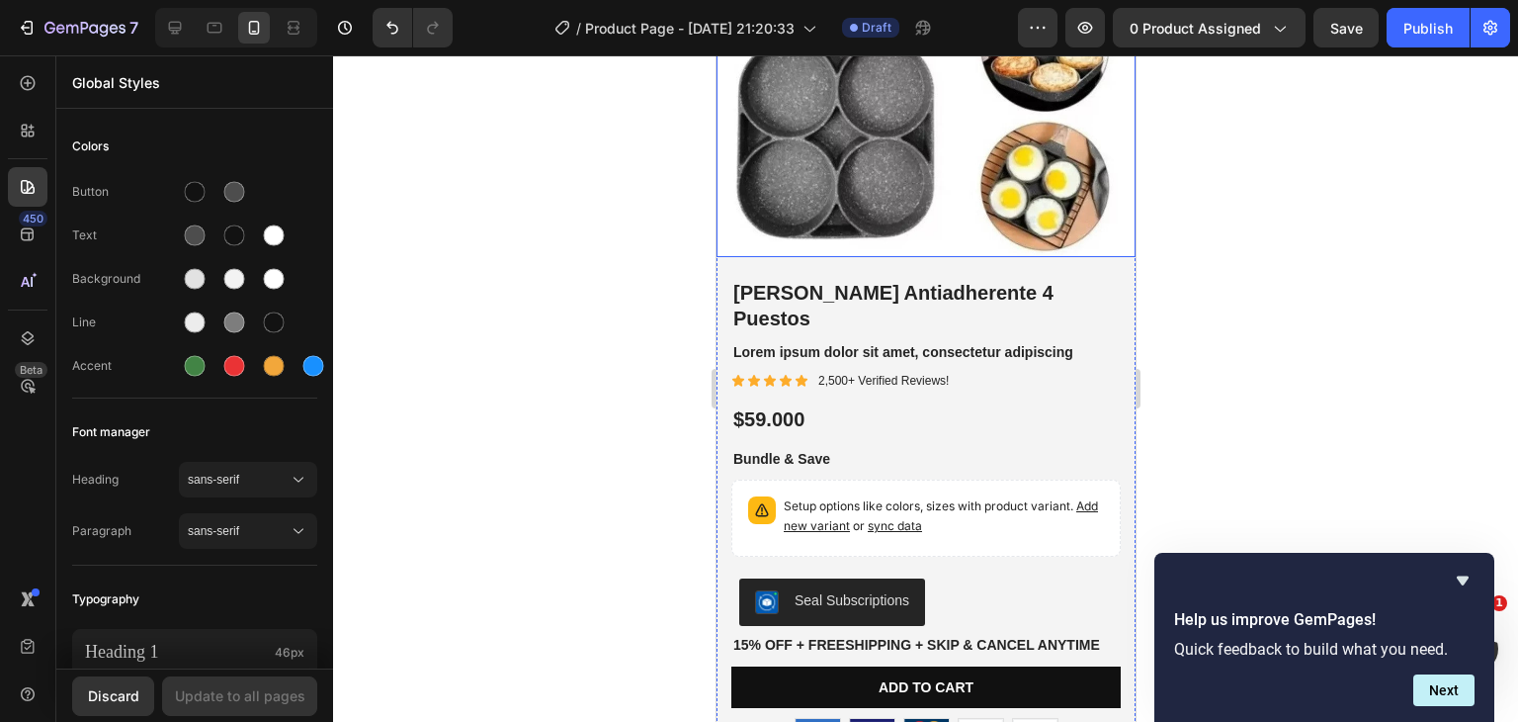
click at [839, 177] on img at bounding box center [925, 47] width 419 height 419
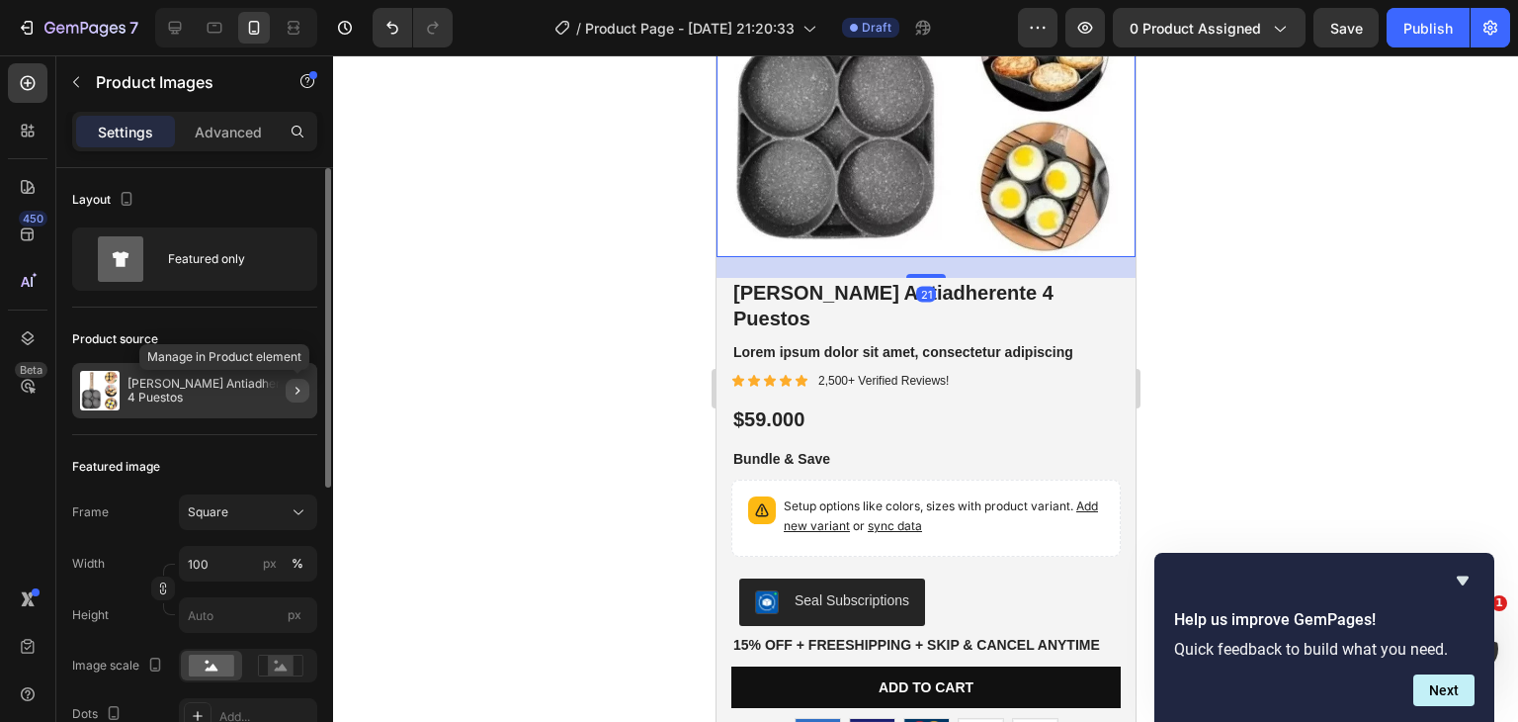
click at [297, 388] on icon "button" at bounding box center [298, 391] width 16 height 16
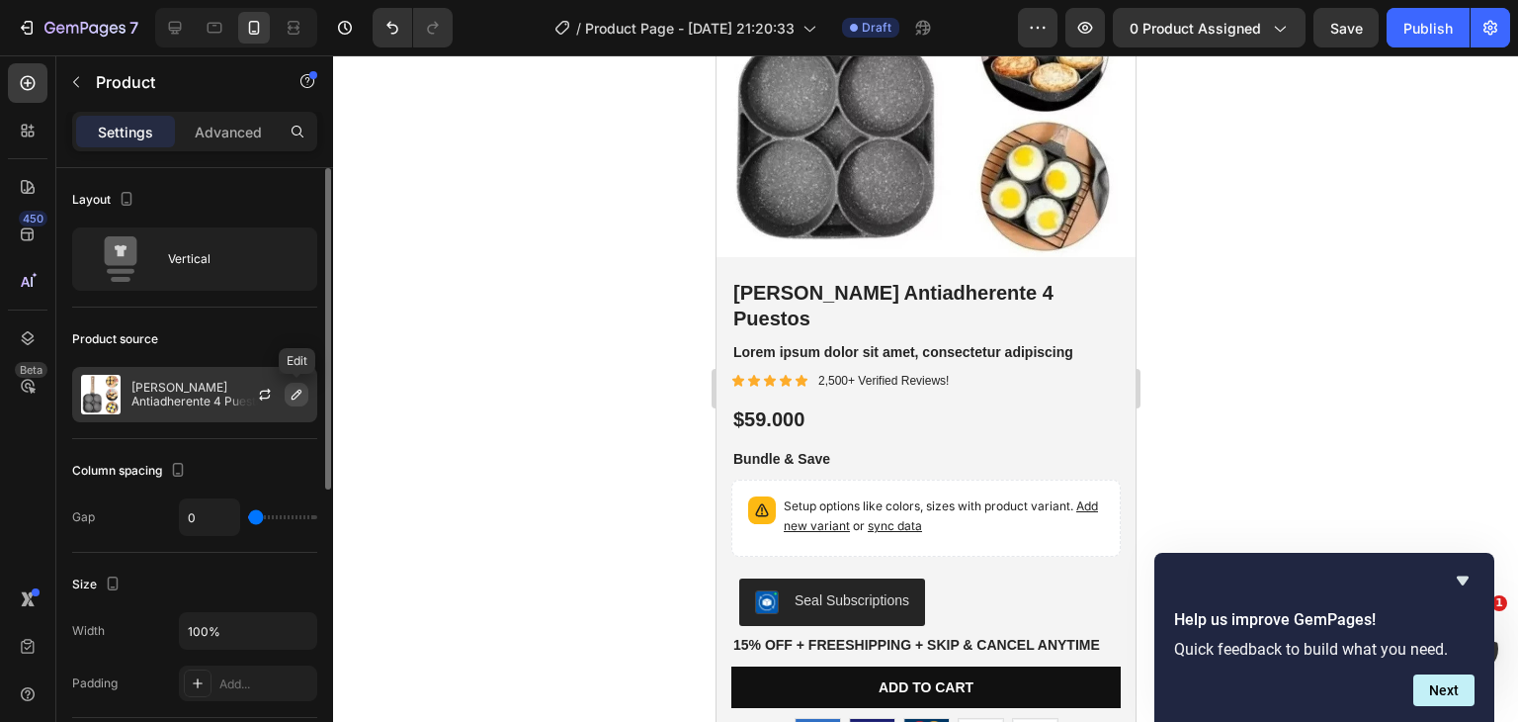
click at [298, 397] on icon "button" at bounding box center [297, 395] width 16 height 16
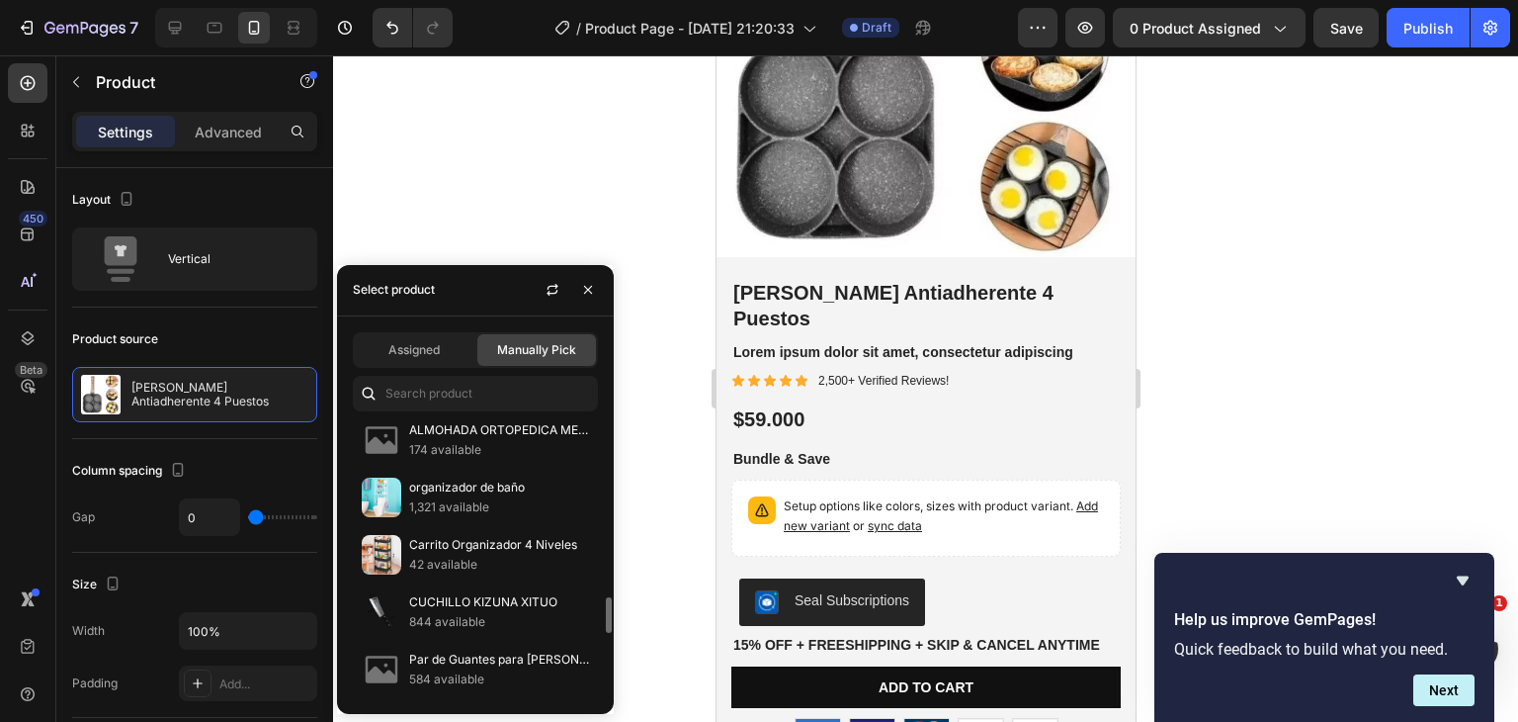
scroll to position [1483, 0]
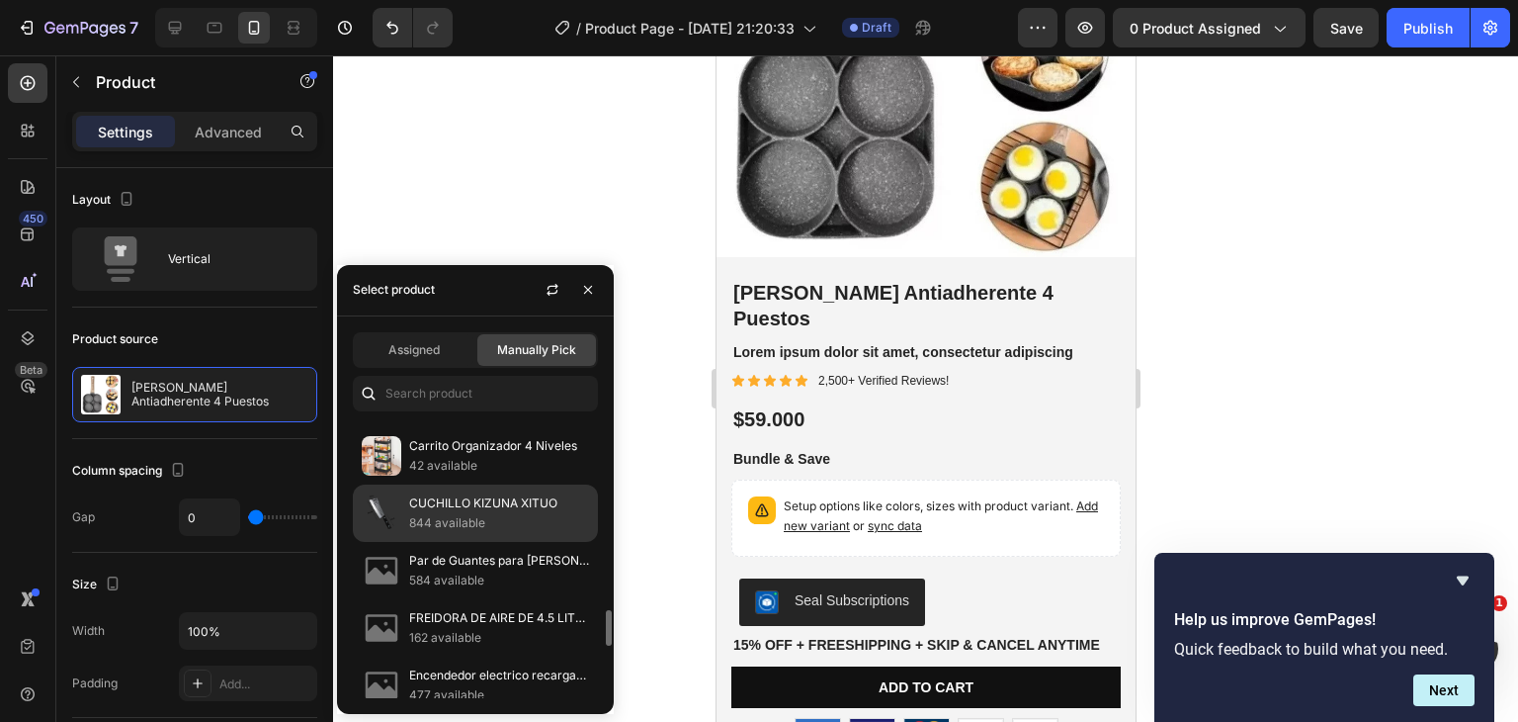
click at [431, 513] on p "844 available" at bounding box center [499, 523] width 180 height 20
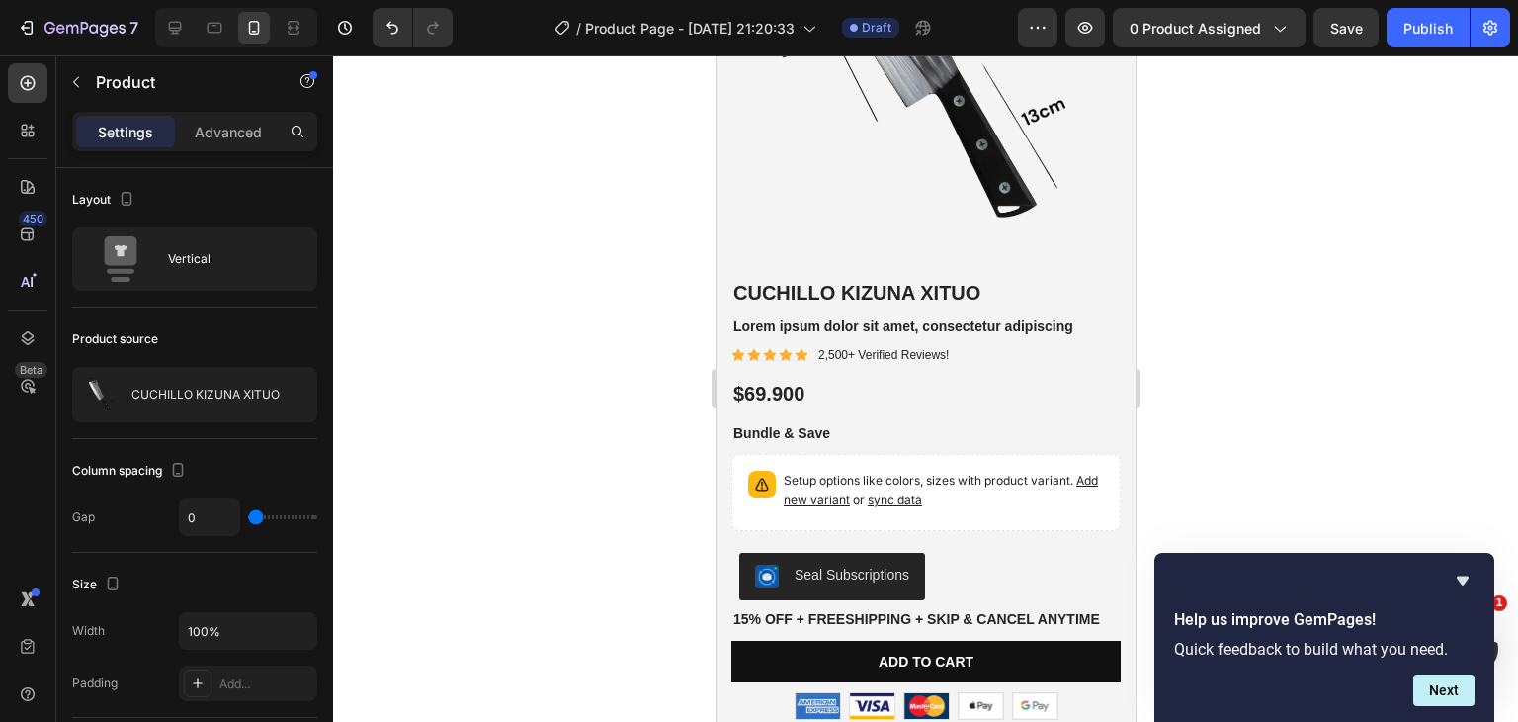
click at [490, 168] on div at bounding box center [925, 388] width 1185 height 666
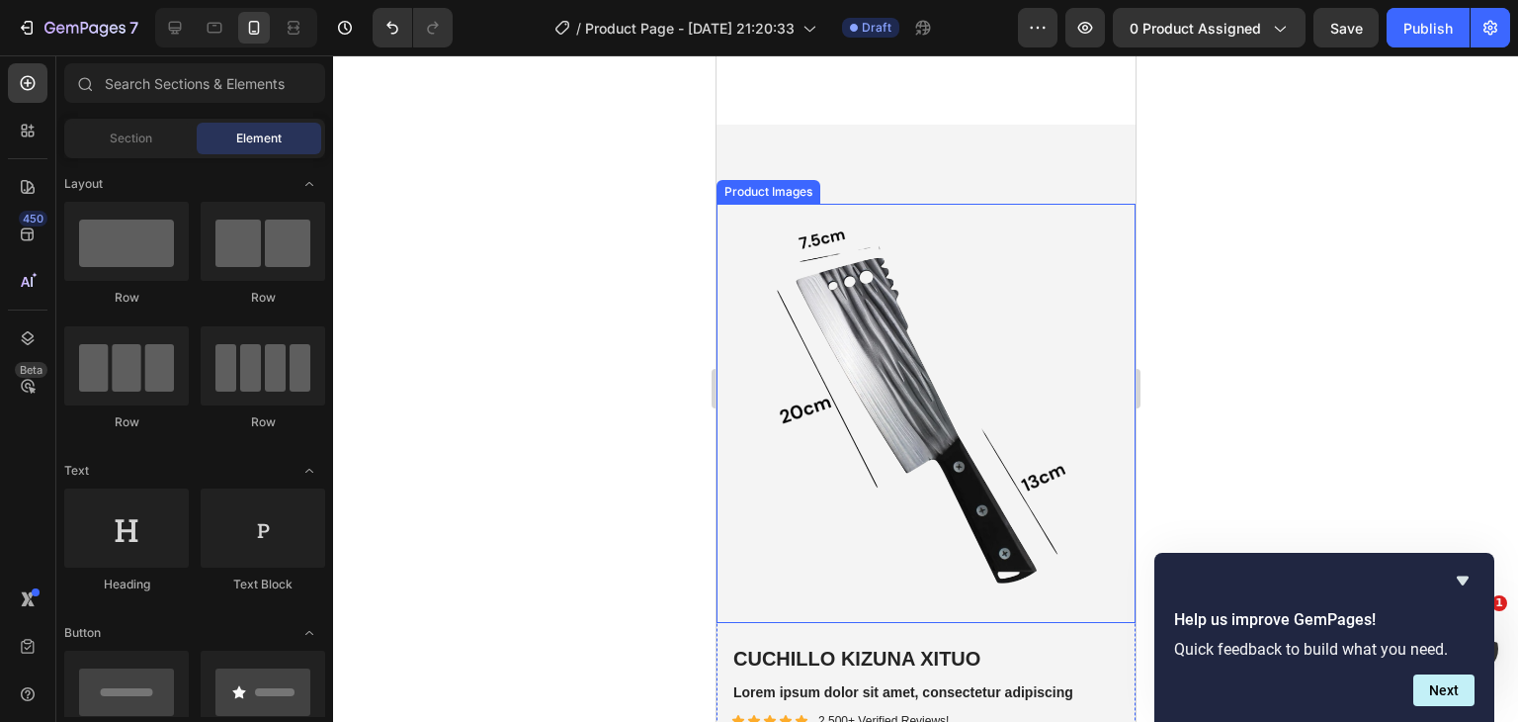
scroll to position [7315, 0]
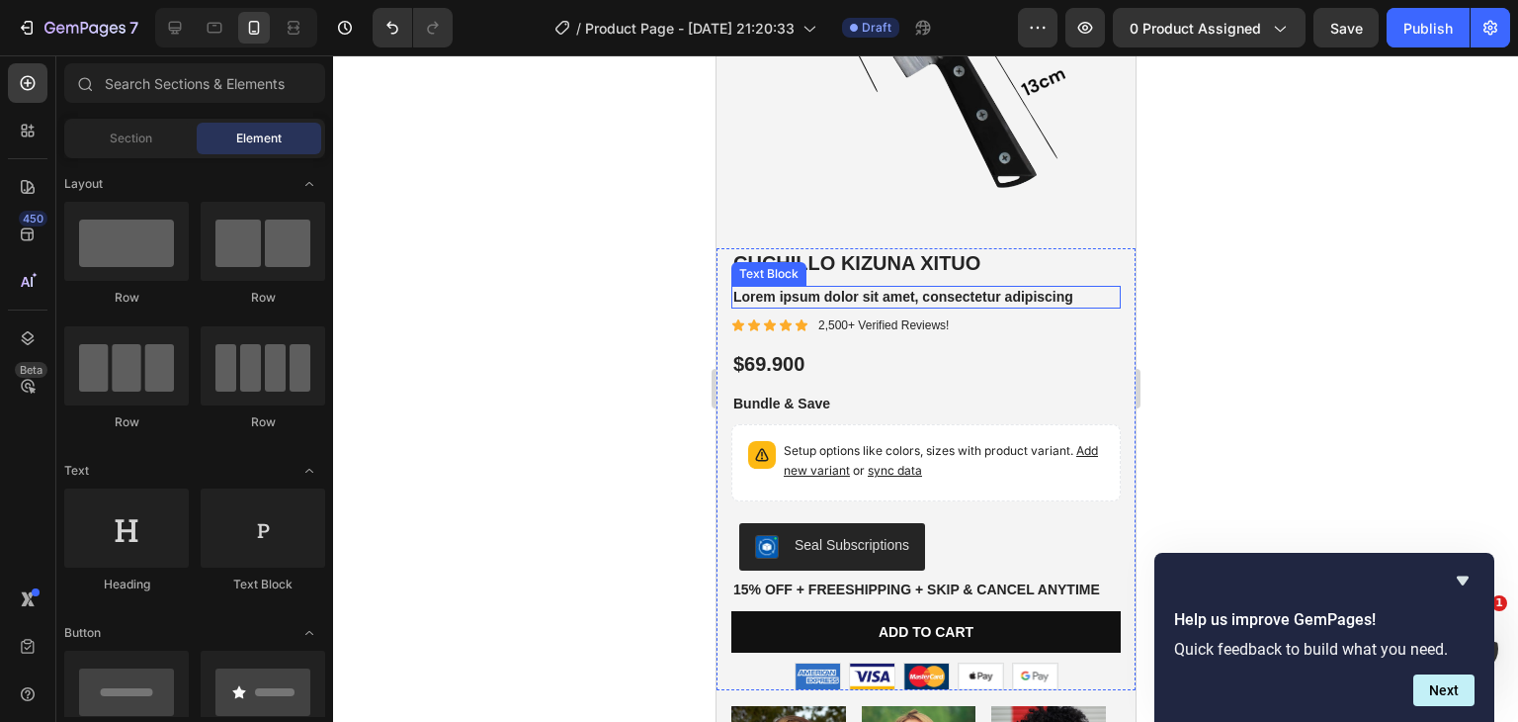
click at [780, 288] on p "Lorem ipsum dolor sit amet, consectetur adipiscing" at bounding box center [925, 297] width 386 height 18
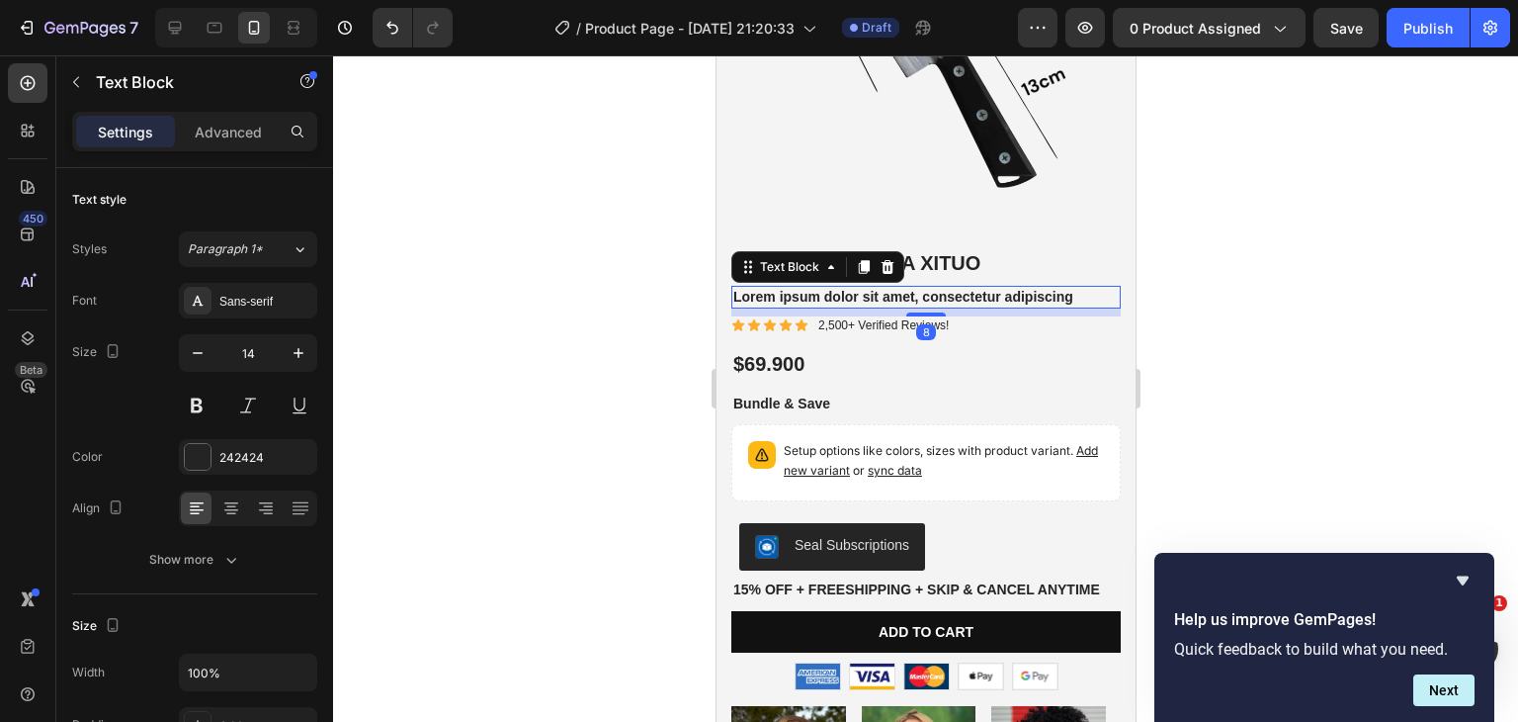
click at [883, 260] on icon at bounding box center [887, 267] width 13 height 14
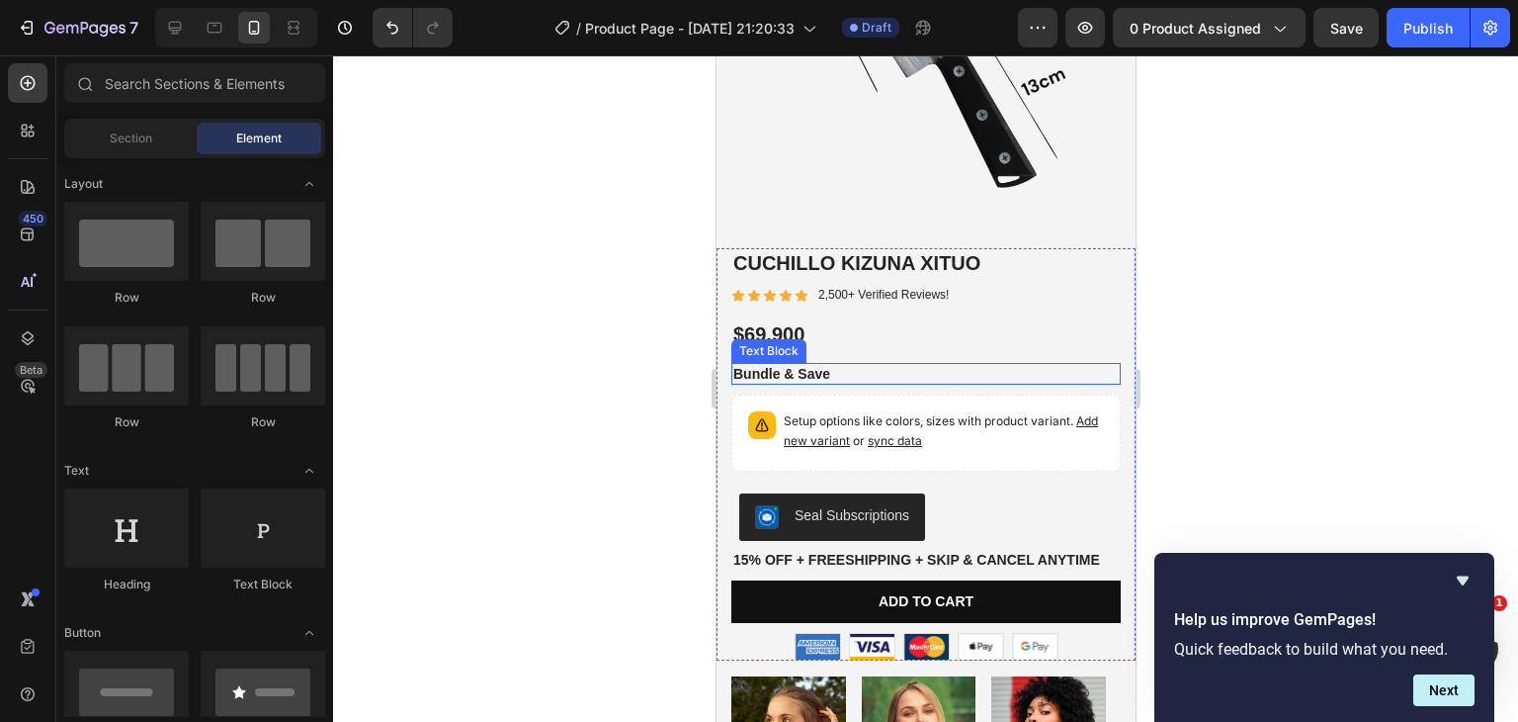
click at [792, 365] on p "Bundle & Save" at bounding box center [925, 374] width 386 height 18
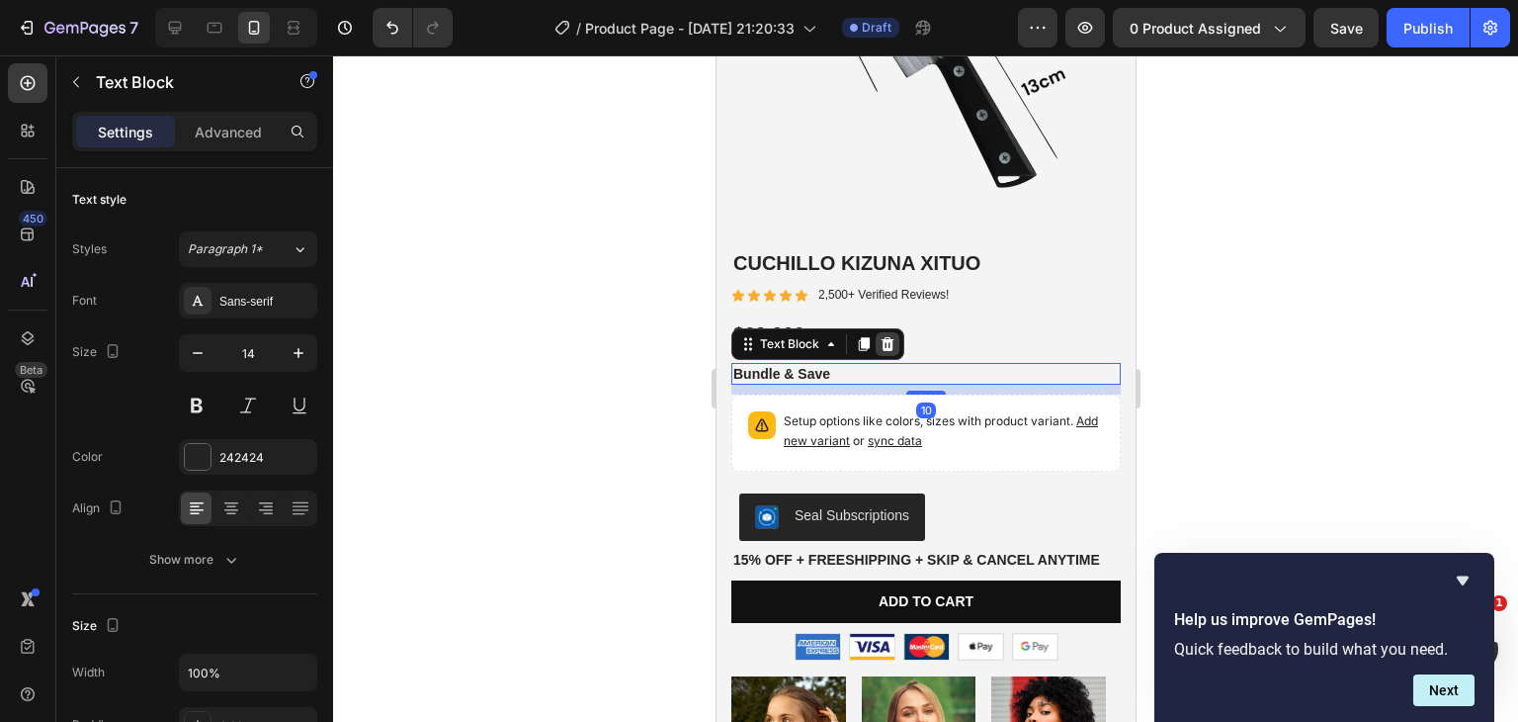
click at [888, 337] on icon at bounding box center [887, 344] width 13 height 14
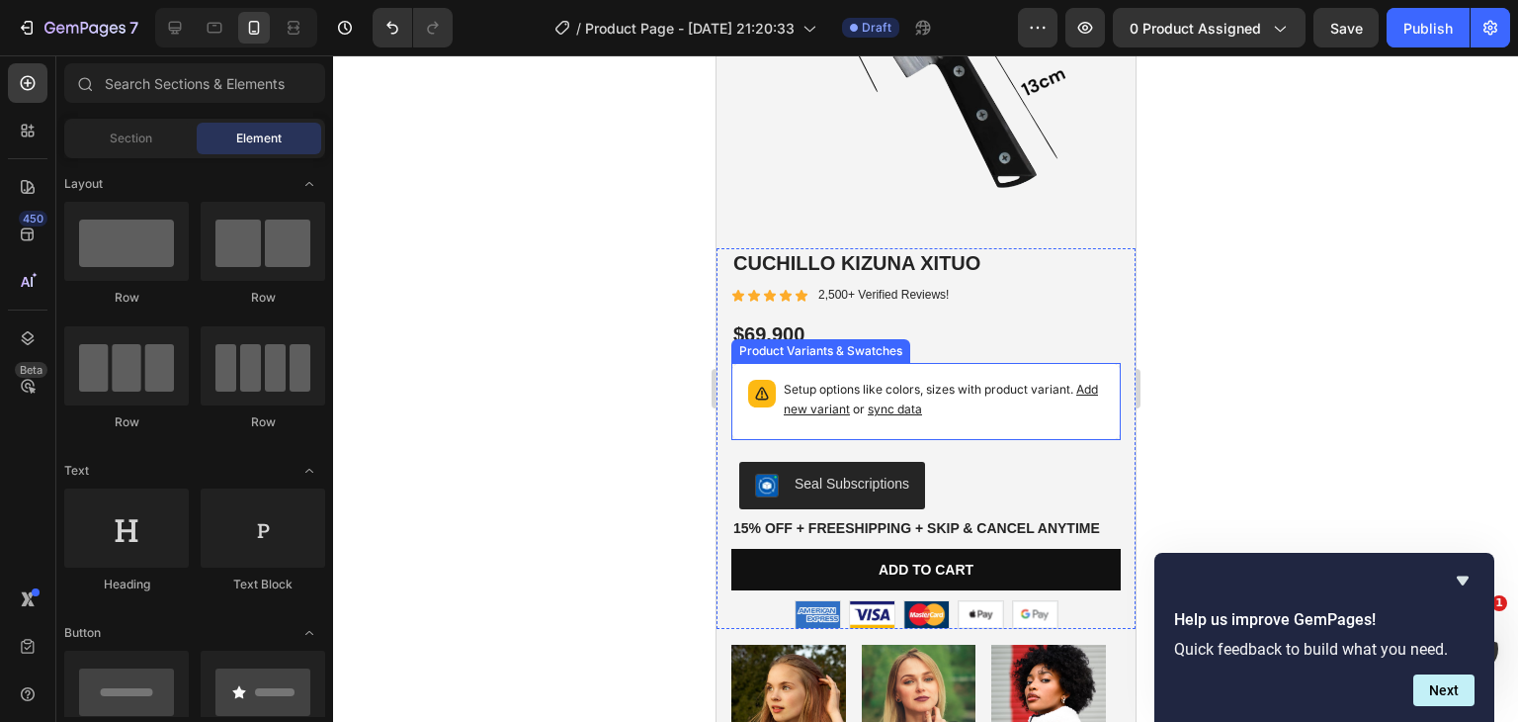
click at [849, 344] on div "Product Variants & Swatches" at bounding box center [819, 351] width 179 height 24
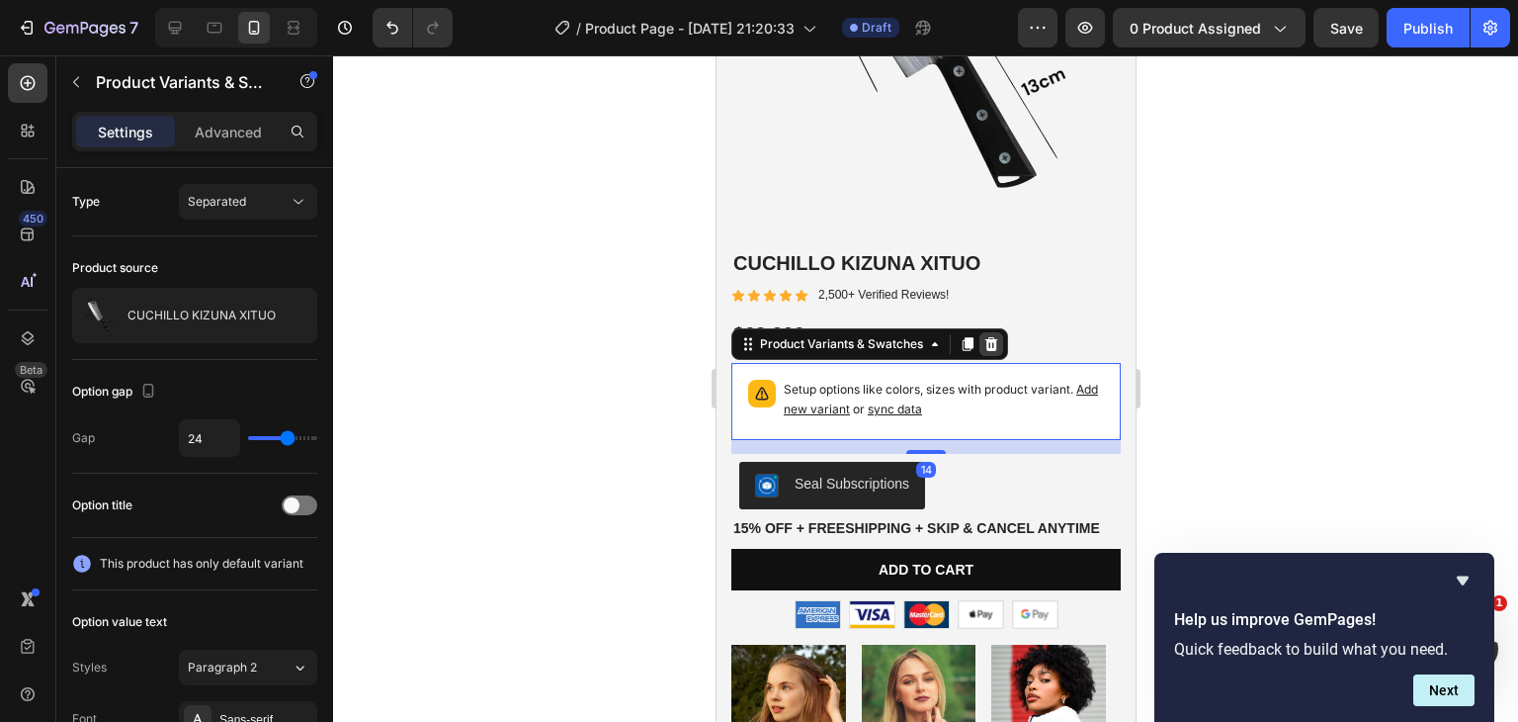
click at [986, 336] on icon at bounding box center [991, 344] width 16 height 16
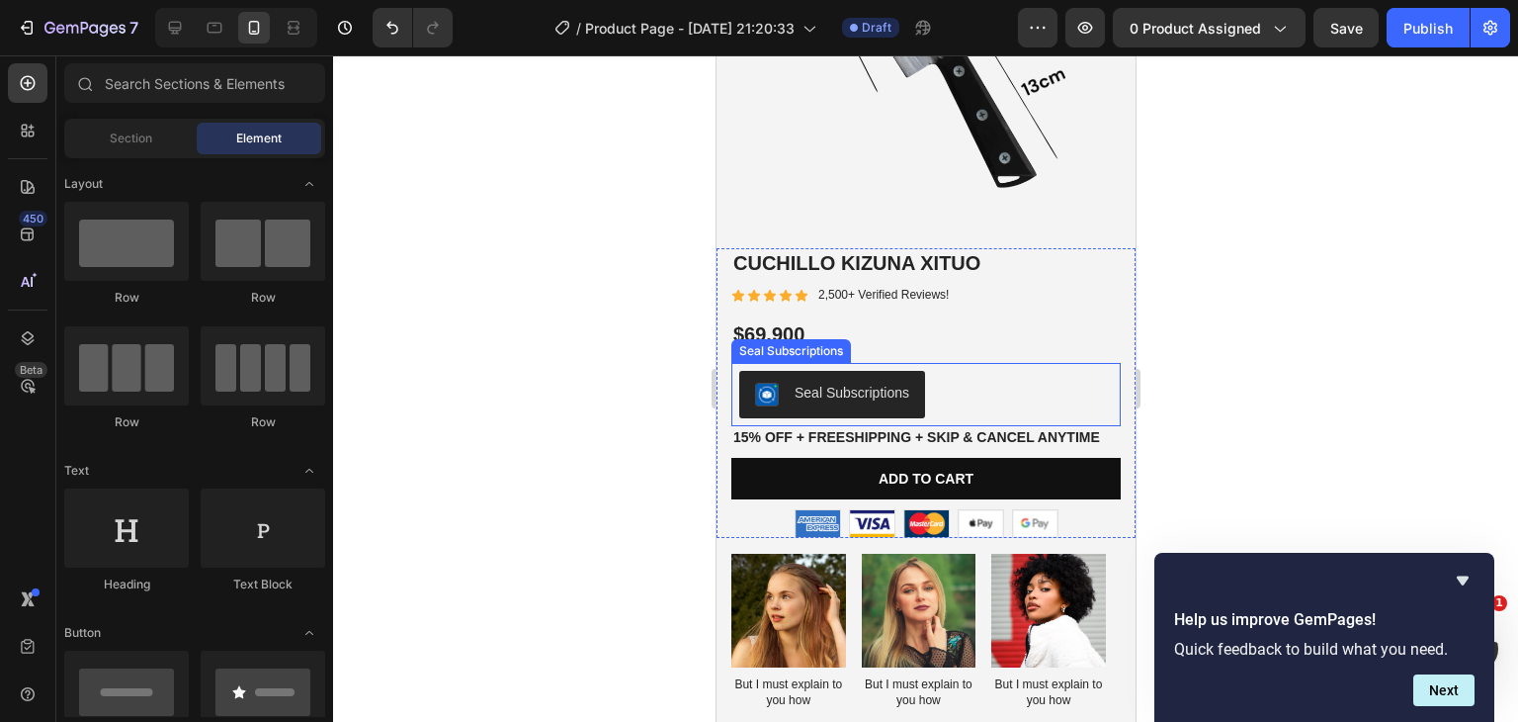
click at [858, 371] on button "Seal Subscriptions" at bounding box center [831, 394] width 186 height 47
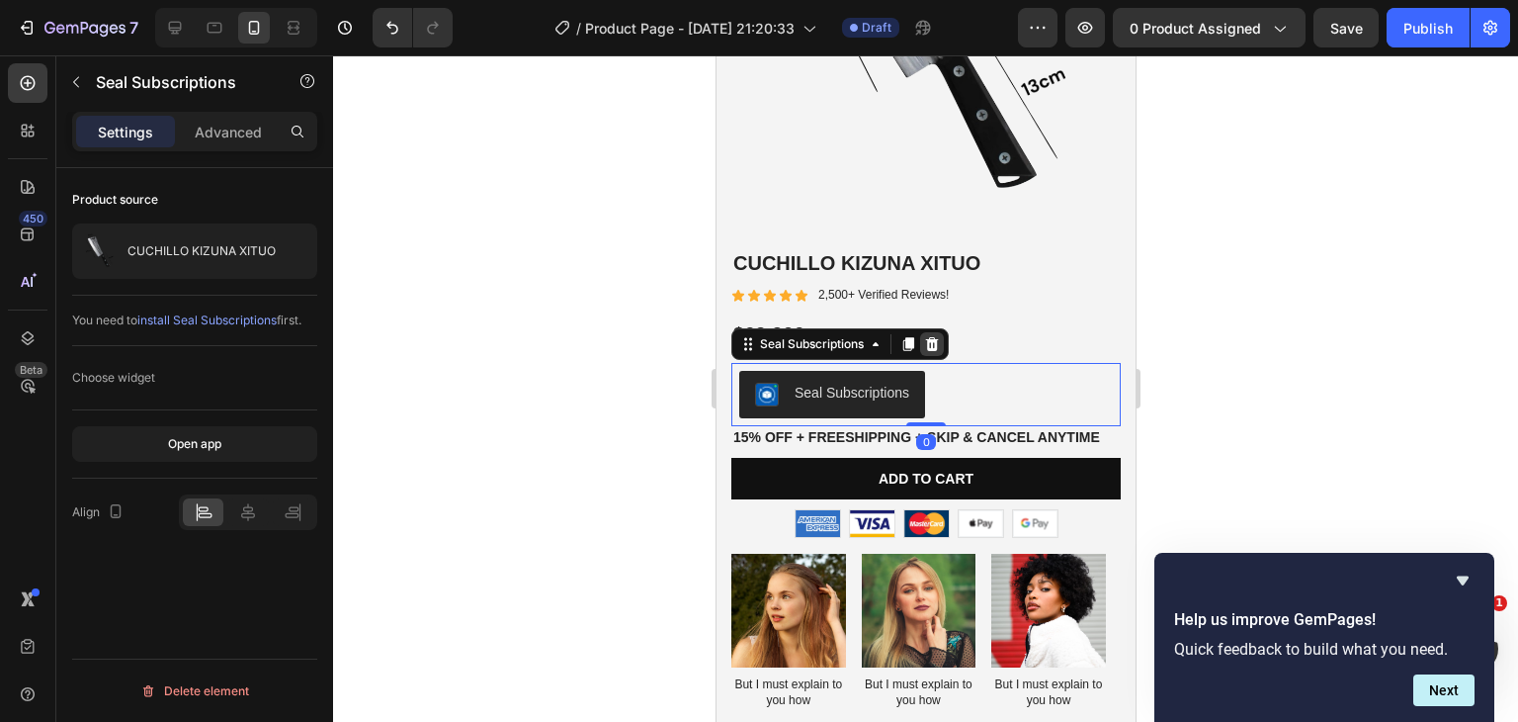
click at [928, 337] on icon at bounding box center [931, 344] width 13 height 14
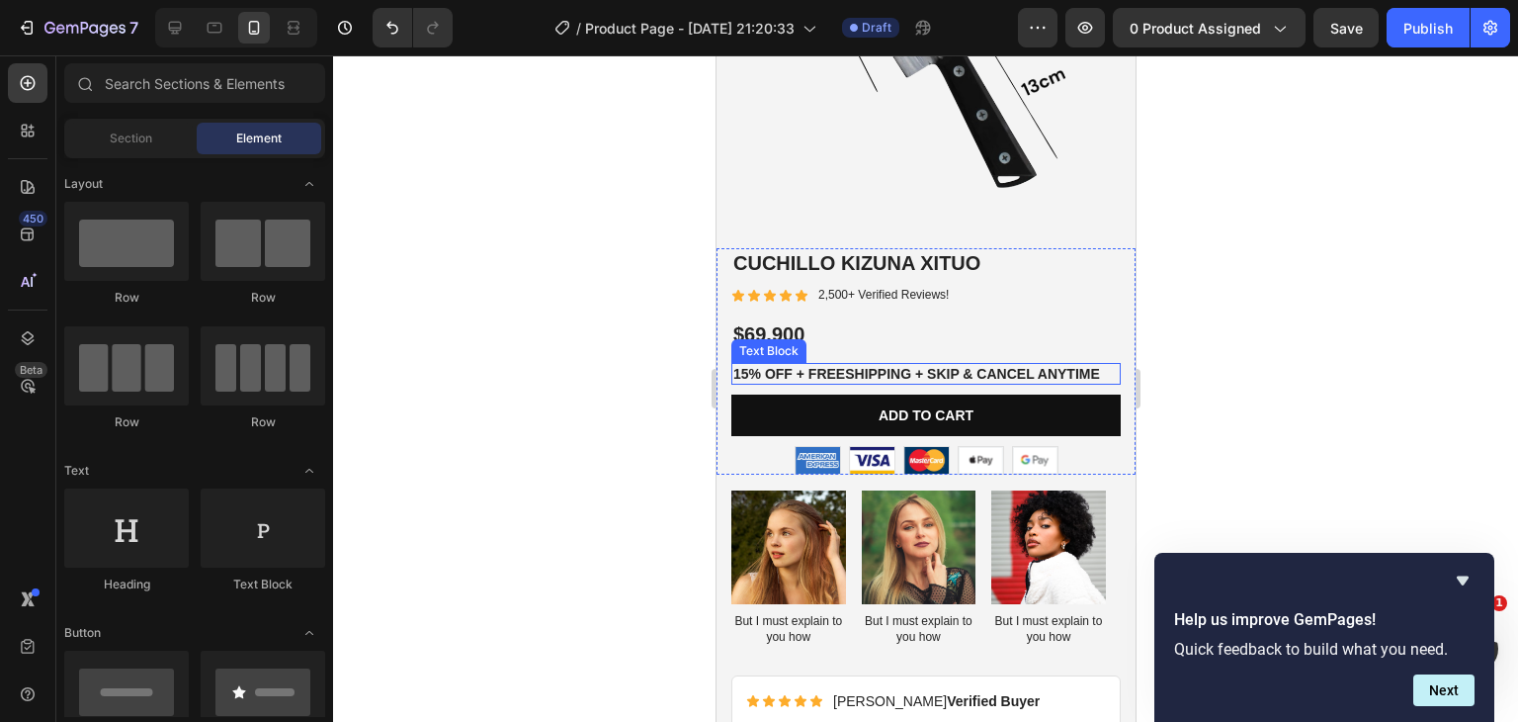
click at [895, 365] on p "15% off + Freeshipping + Skip & Cancel Anytime" at bounding box center [925, 374] width 386 height 18
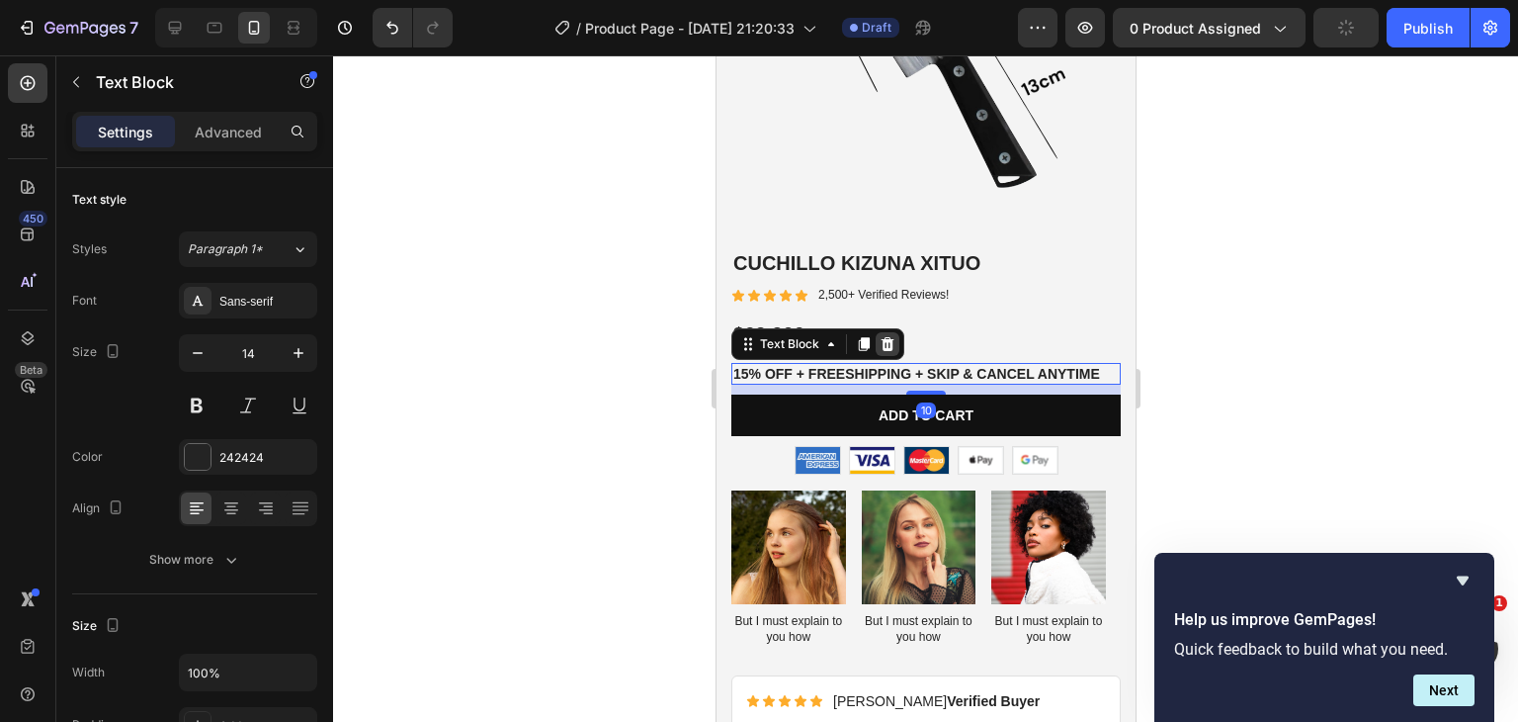
click at [887, 337] on icon at bounding box center [887, 344] width 13 height 14
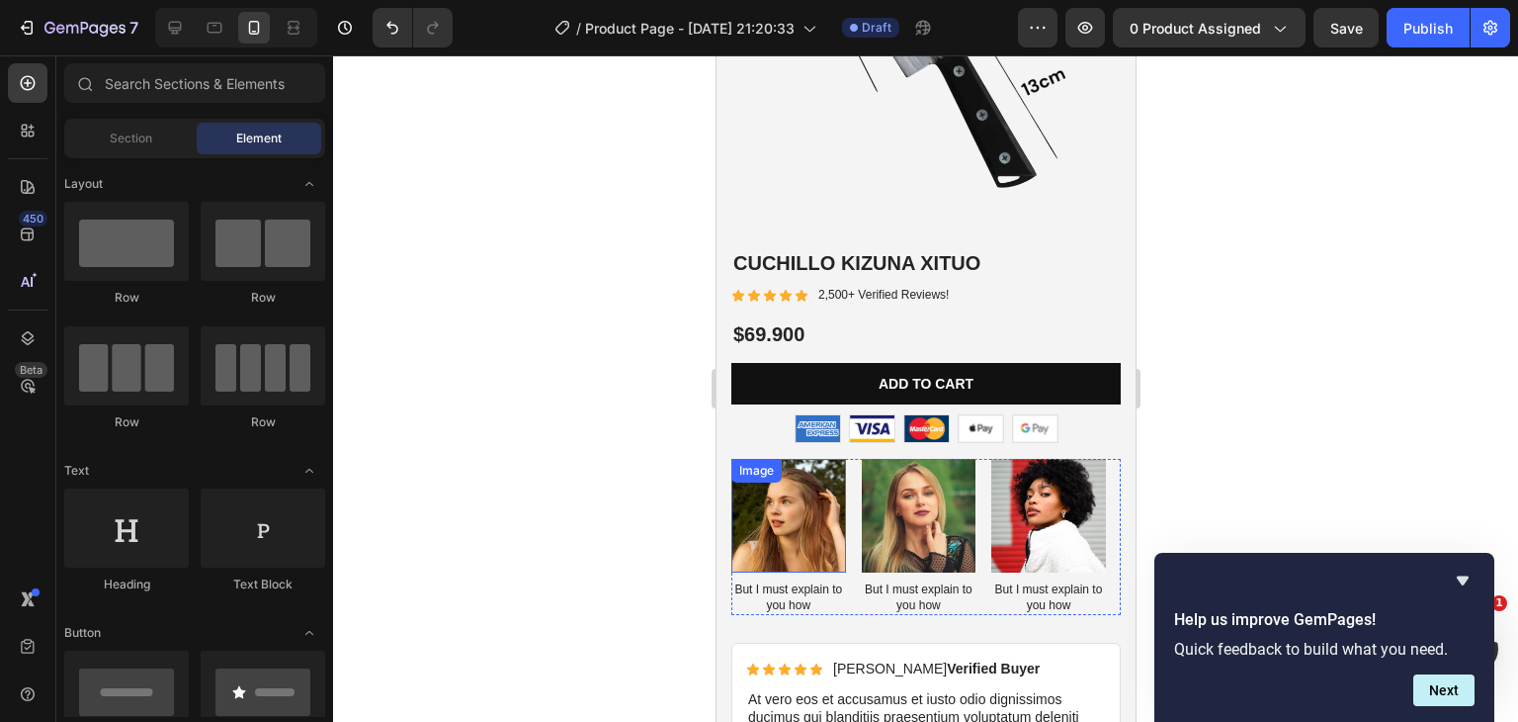
click at [738, 459] on div "Image" at bounding box center [755, 471] width 50 height 24
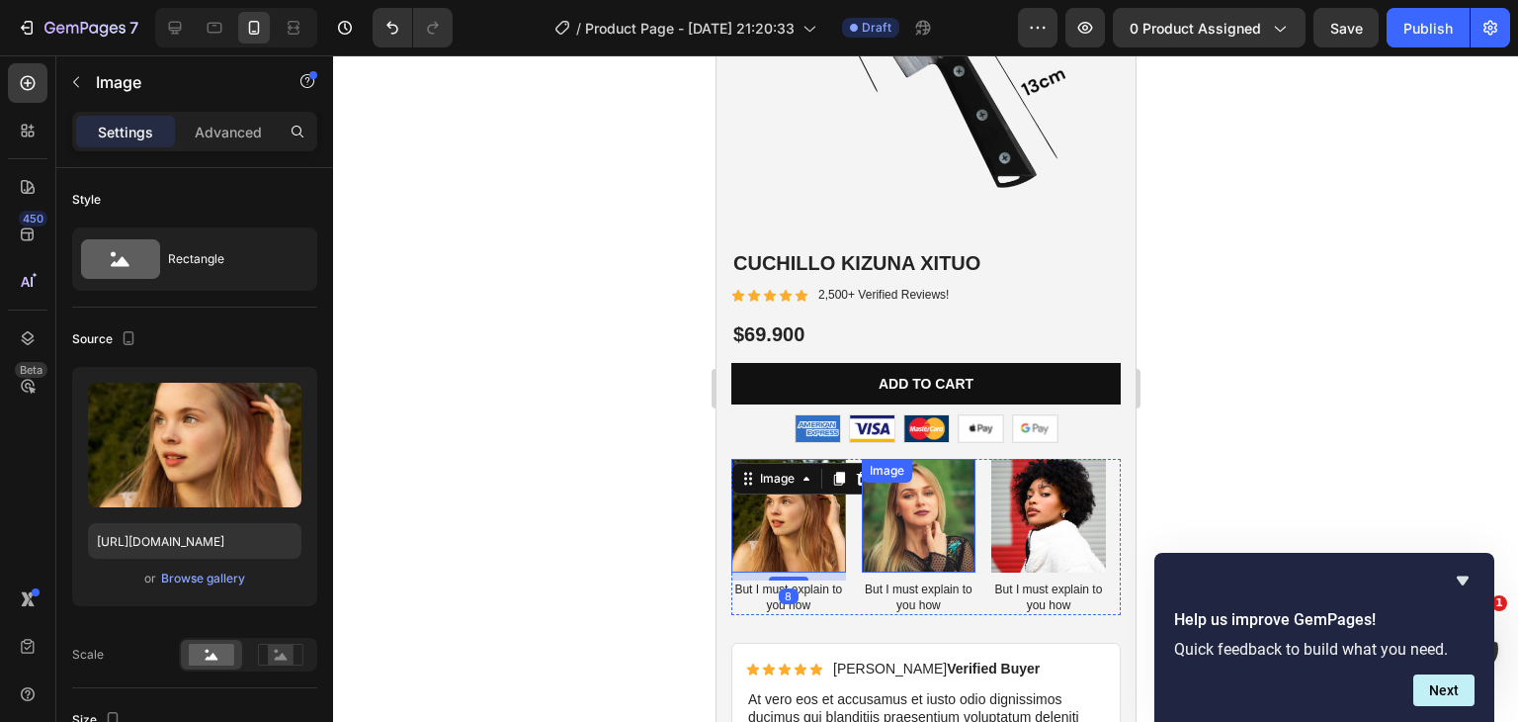
click at [861, 459] on div "Image" at bounding box center [886, 471] width 50 height 24
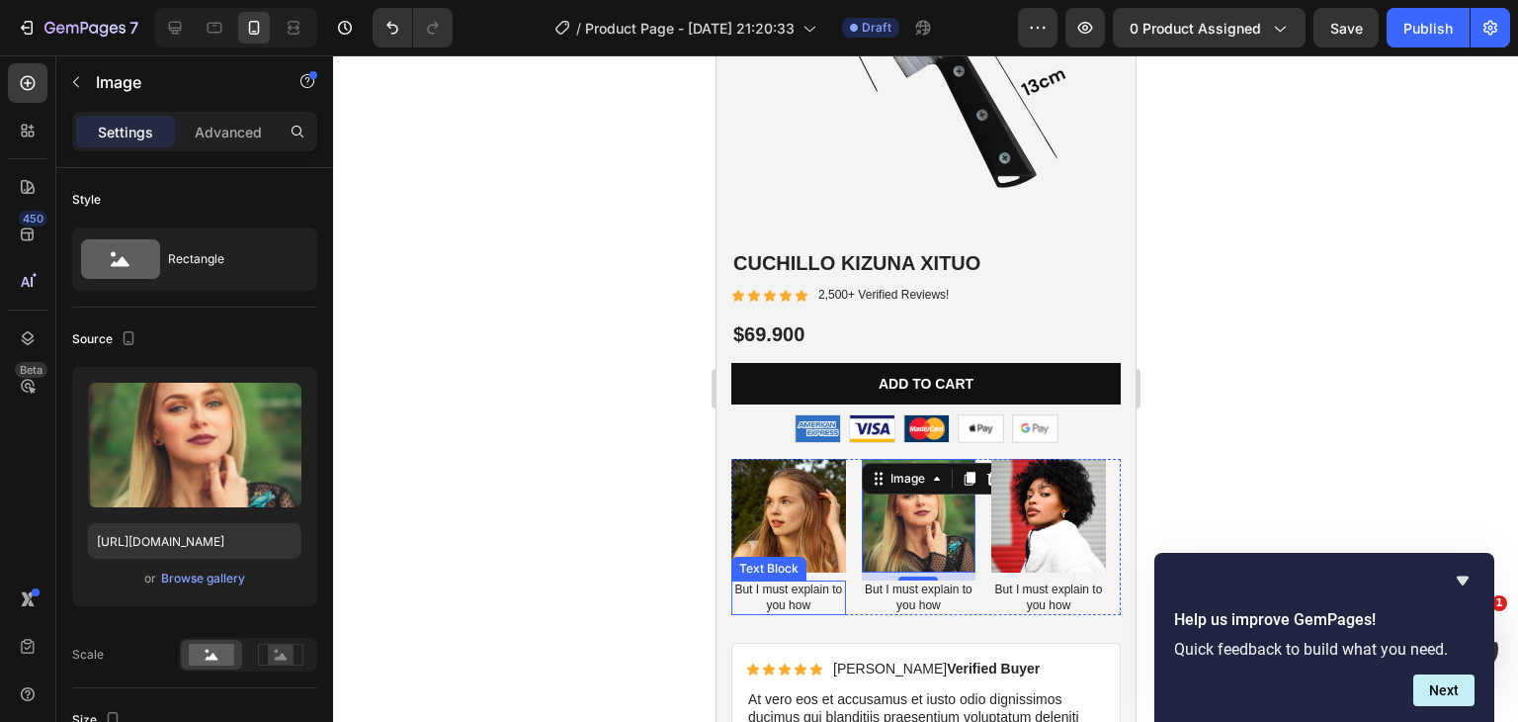
click at [732, 589] on p "But I must explain to you how" at bounding box center [787, 597] width 111 height 31
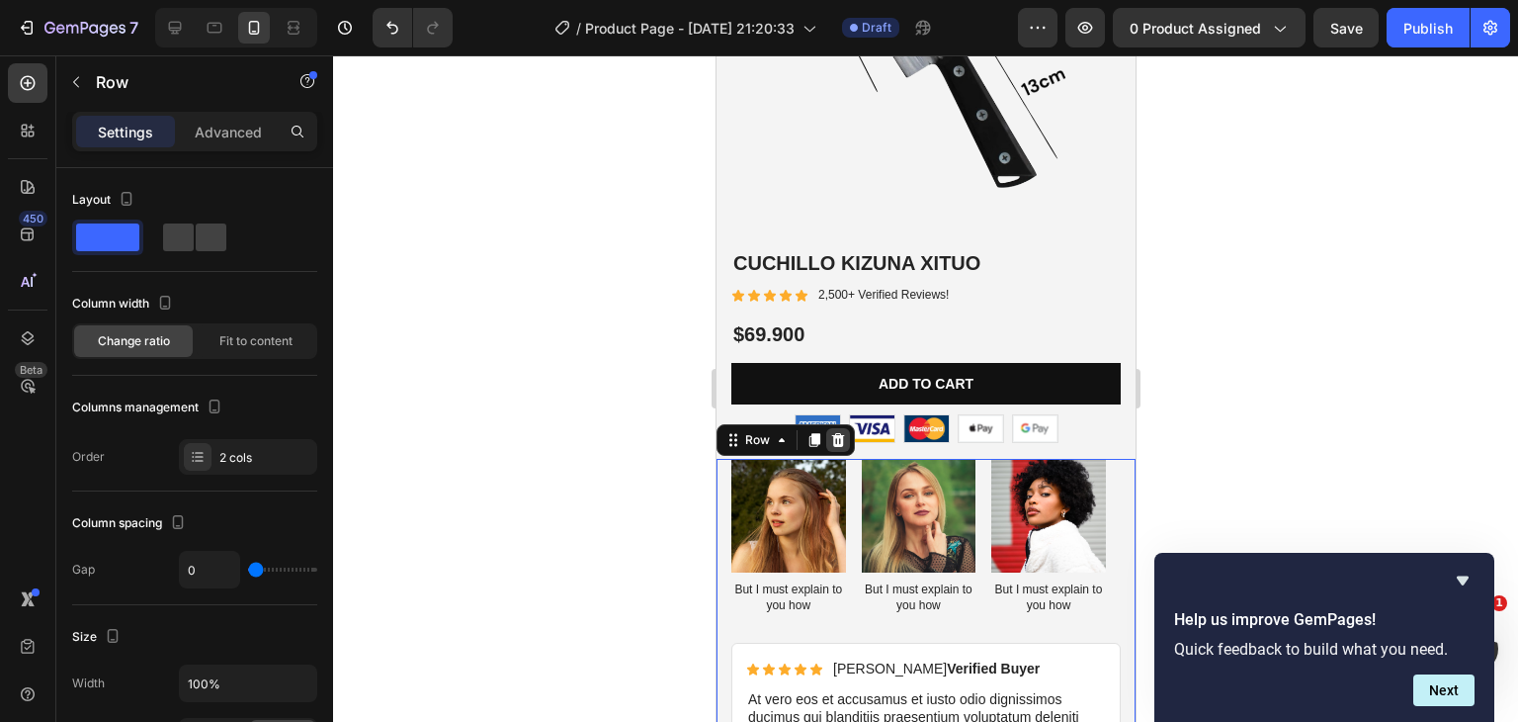
click at [835, 432] on icon at bounding box center [837, 440] width 16 height 16
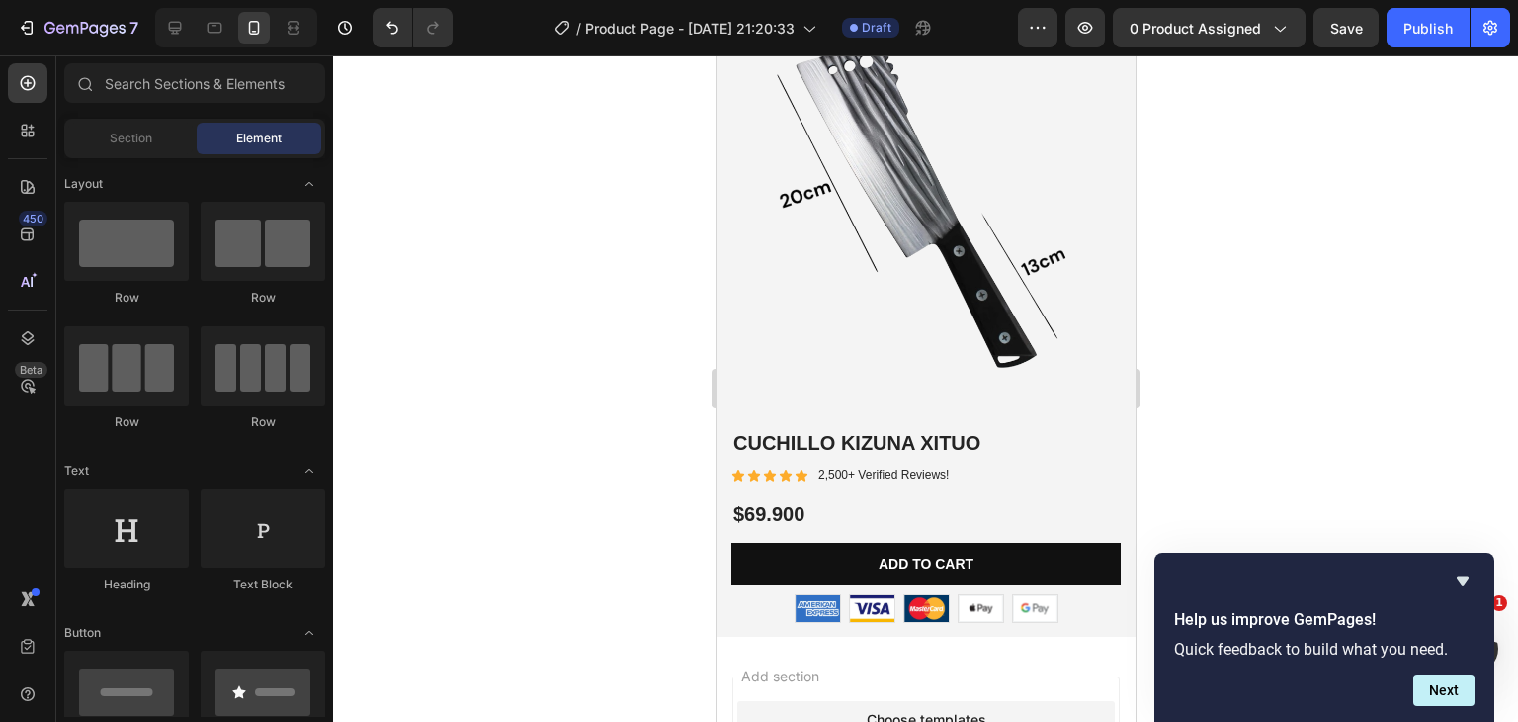
scroll to position [7108, 0]
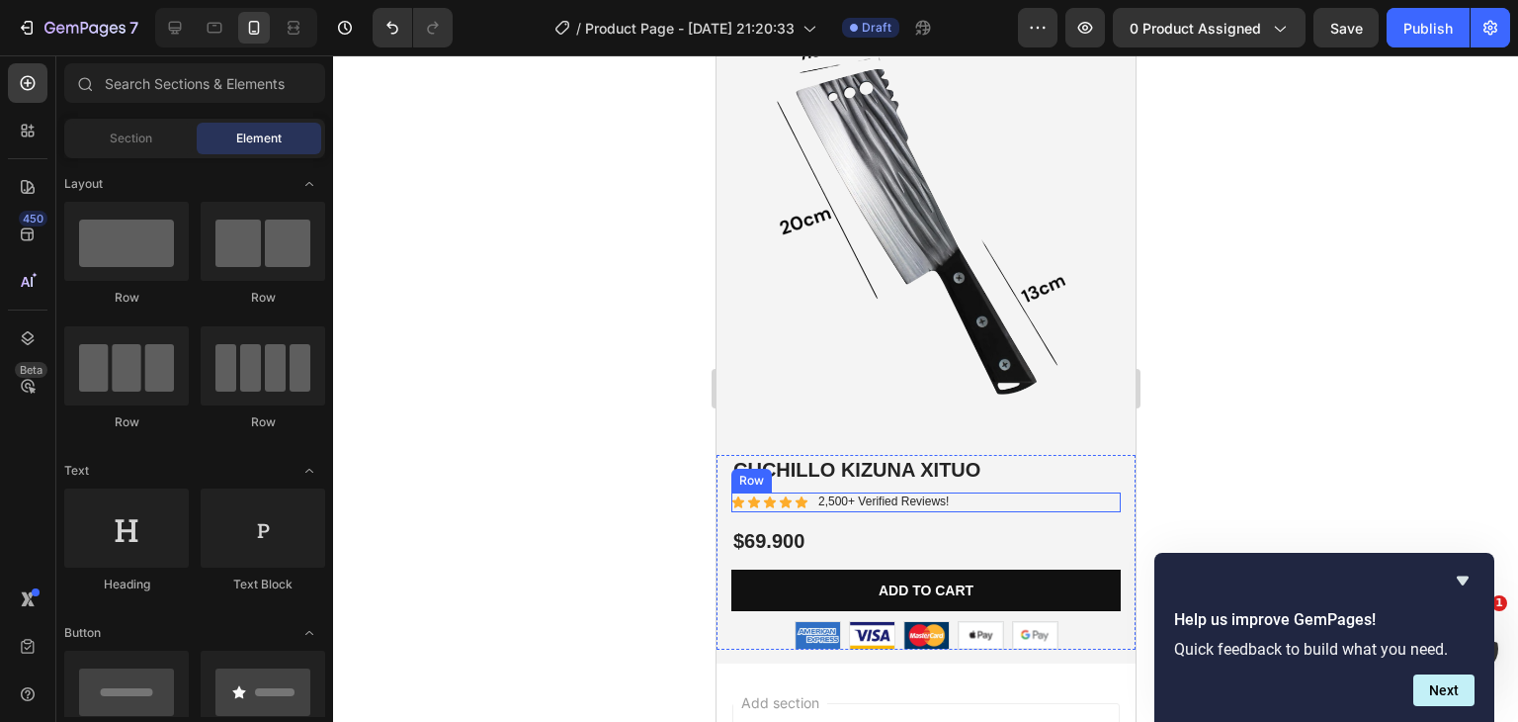
click at [988, 492] on div "Icon Icon Icon Icon Icon Icon List 2,500+ Verified Reviews! Text Block Row" at bounding box center [924, 502] width 389 height 20
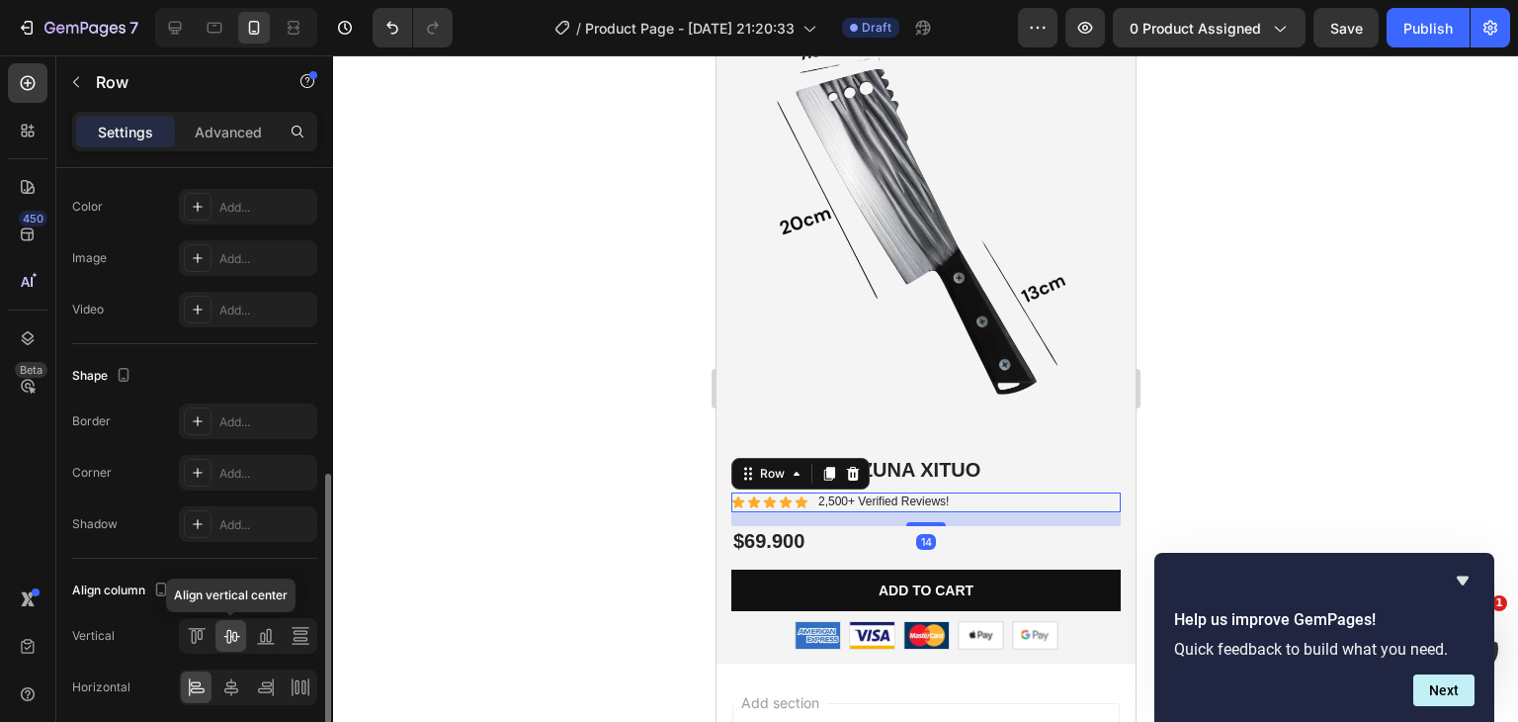
scroll to position [767, 0]
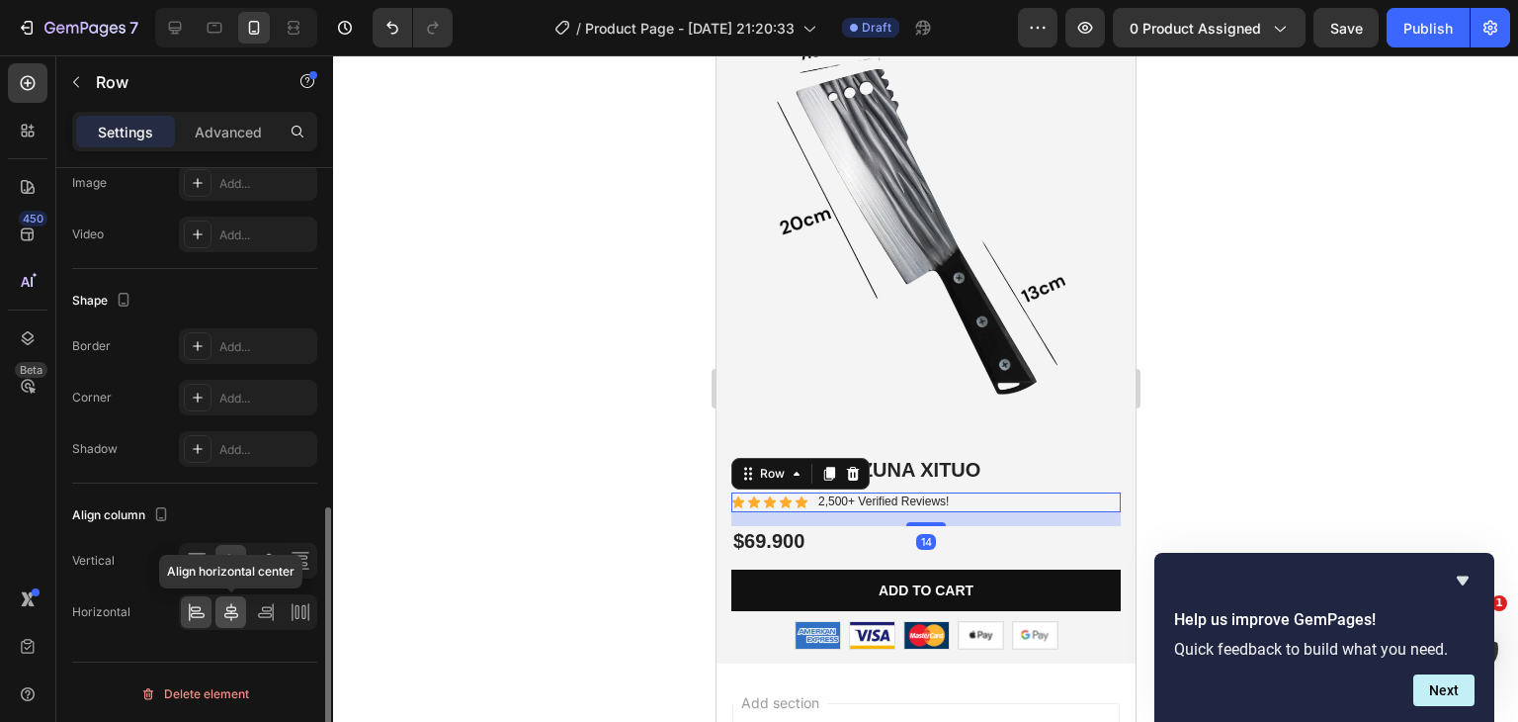
click at [226, 608] on icon at bounding box center [231, 612] width 20 height 20
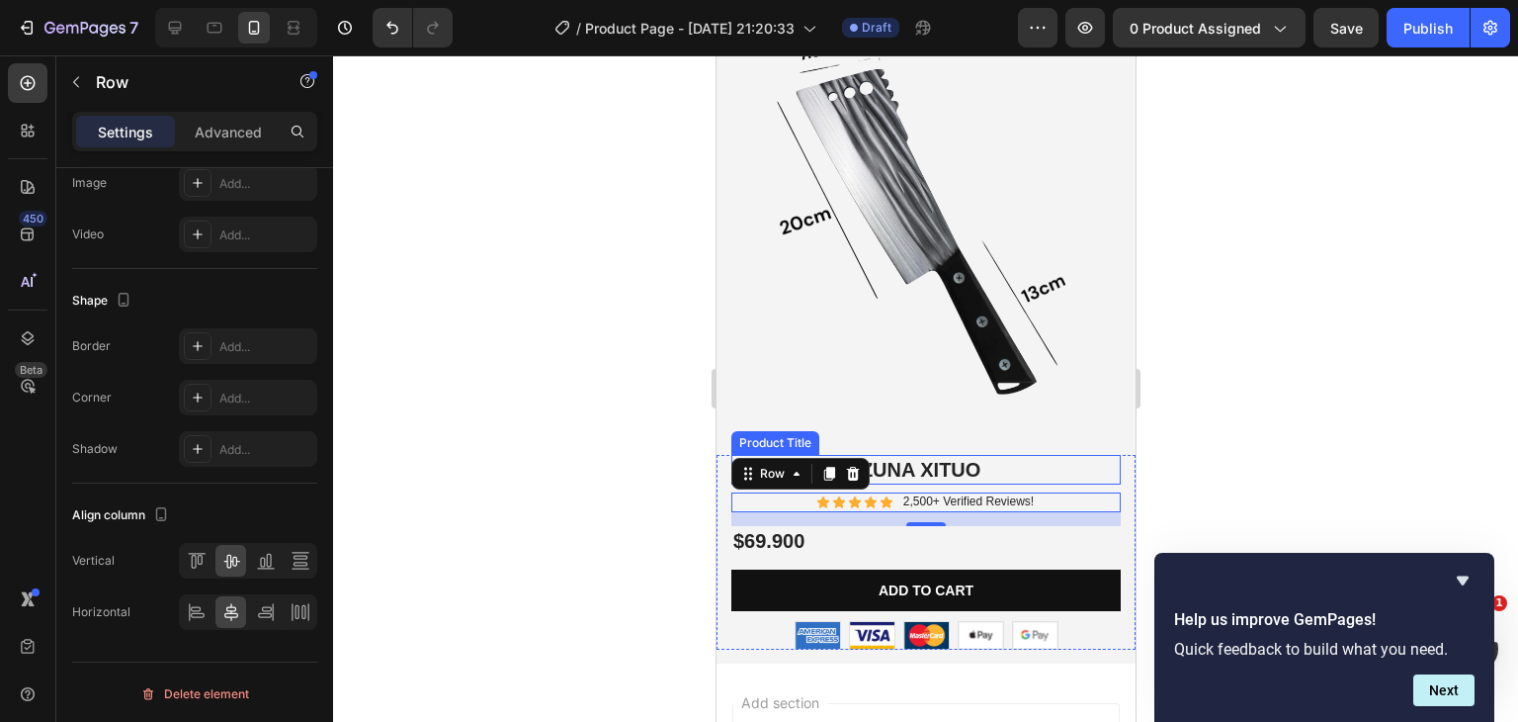
click at [993, 455] on h1 "CUCHILLO KIZUNA XITUO" at bounding box center [924, 470] width 389 height 30
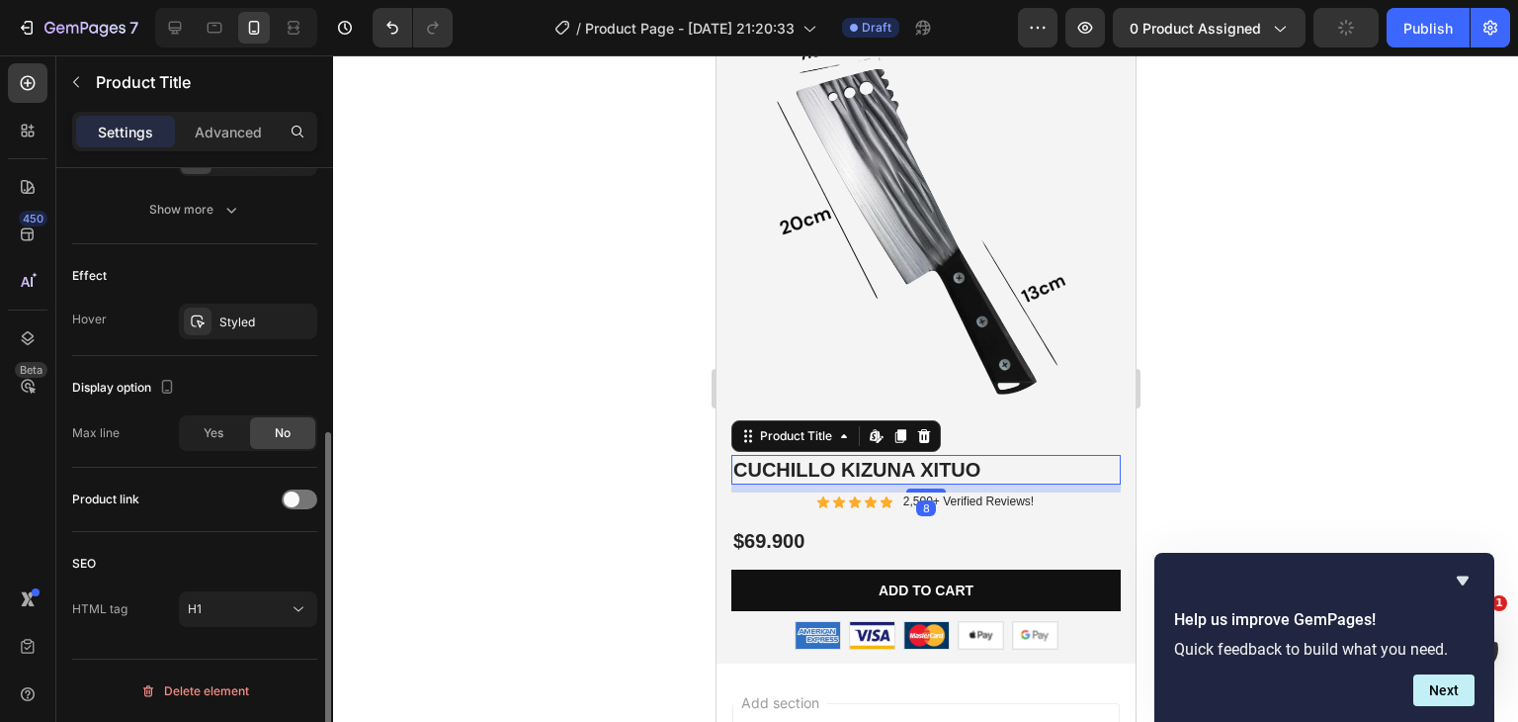
scroll to position [0, 0]
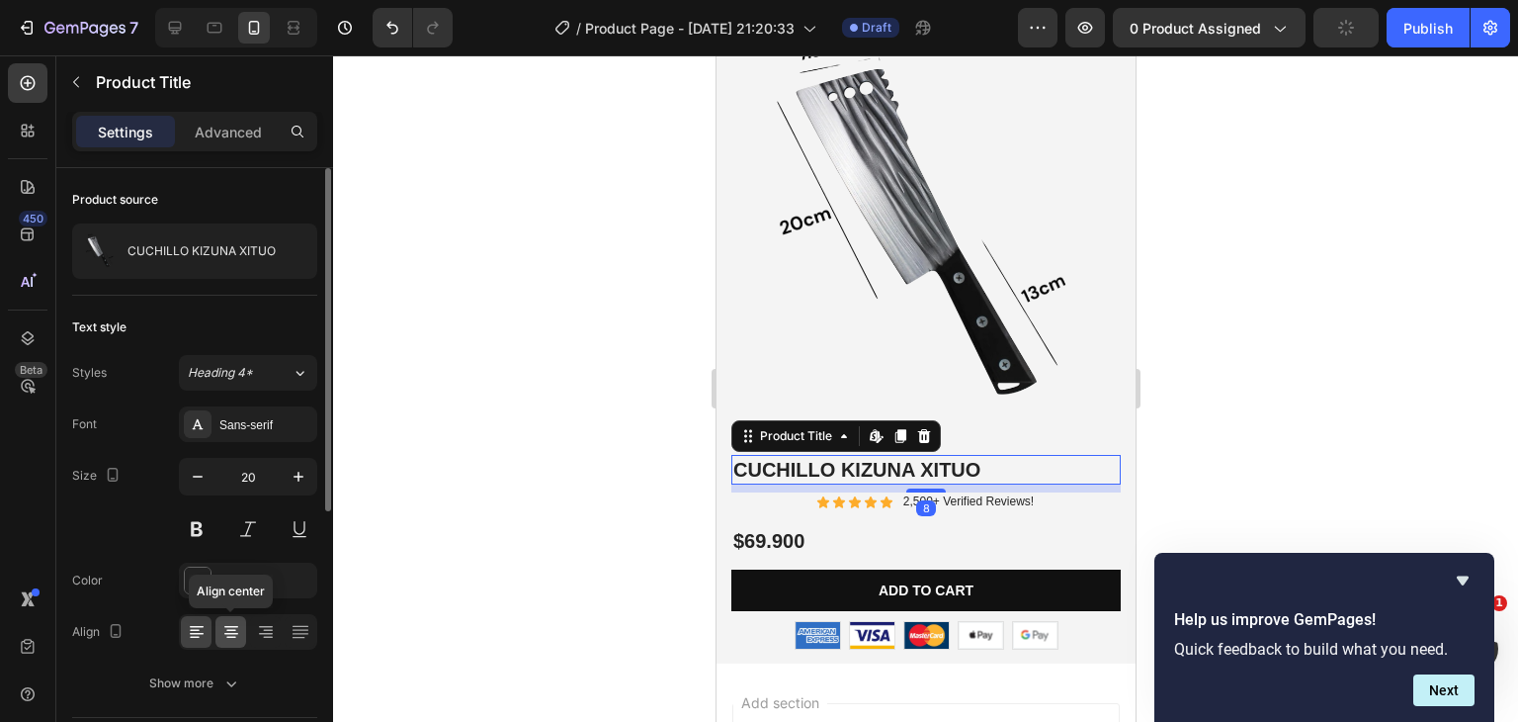
click at [238, 634] on icon at bounding box center [231, 632] width 20 height 20
click at [285, 479] on button "button" at bounding box center [299, 477] width 36 height 36
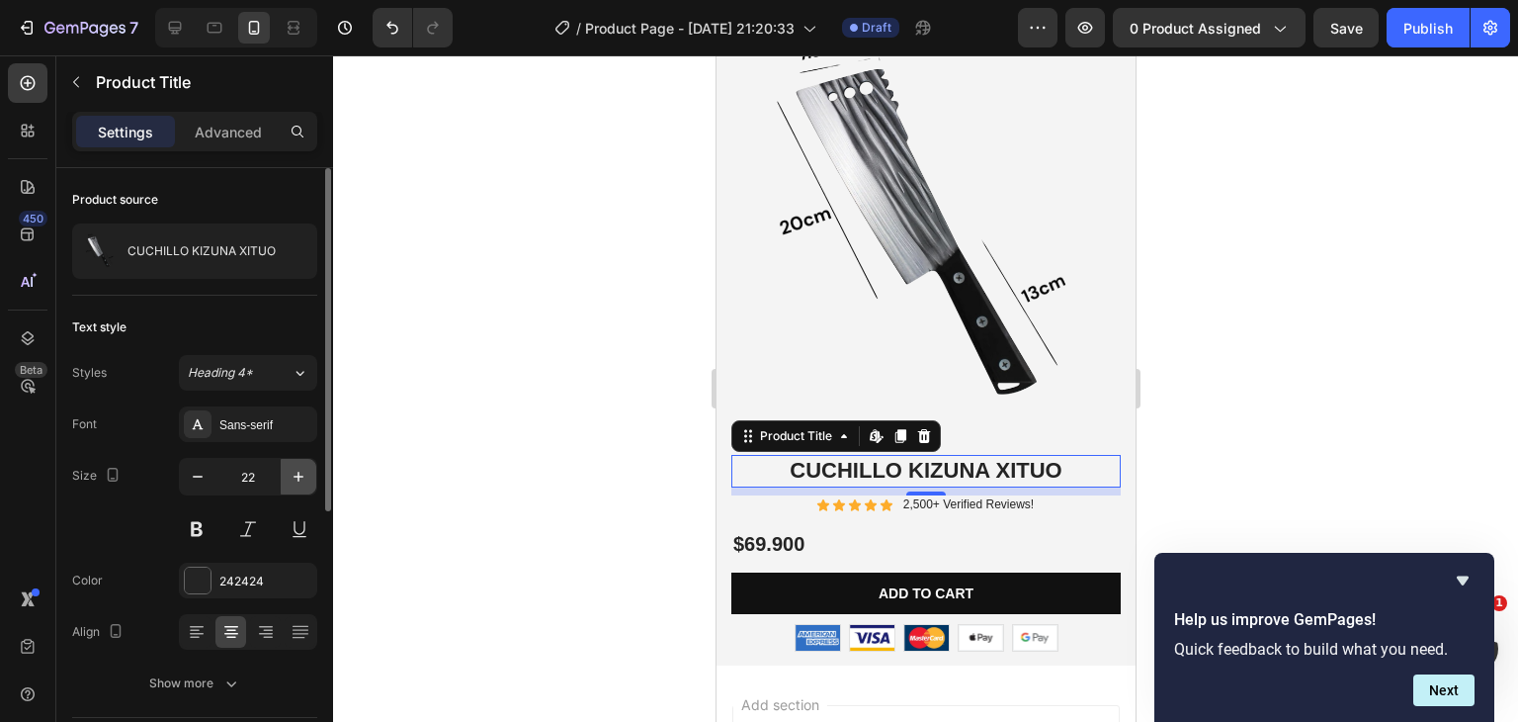
click at [285, 479] on button "button" at bounding box center [299, 477] width 36 height 36
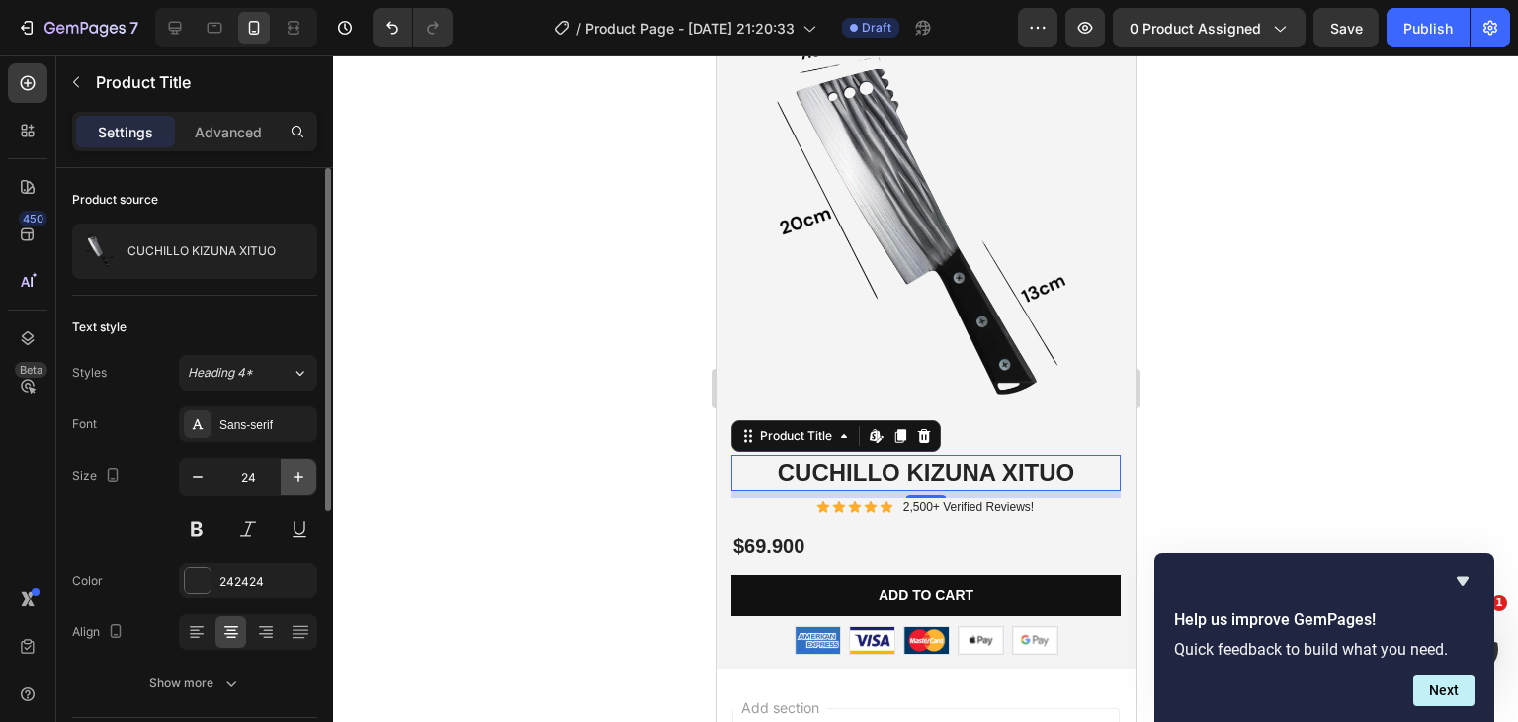
click at [285, 479] on button "button" at bounding box center [299, 477] width 36 height 36
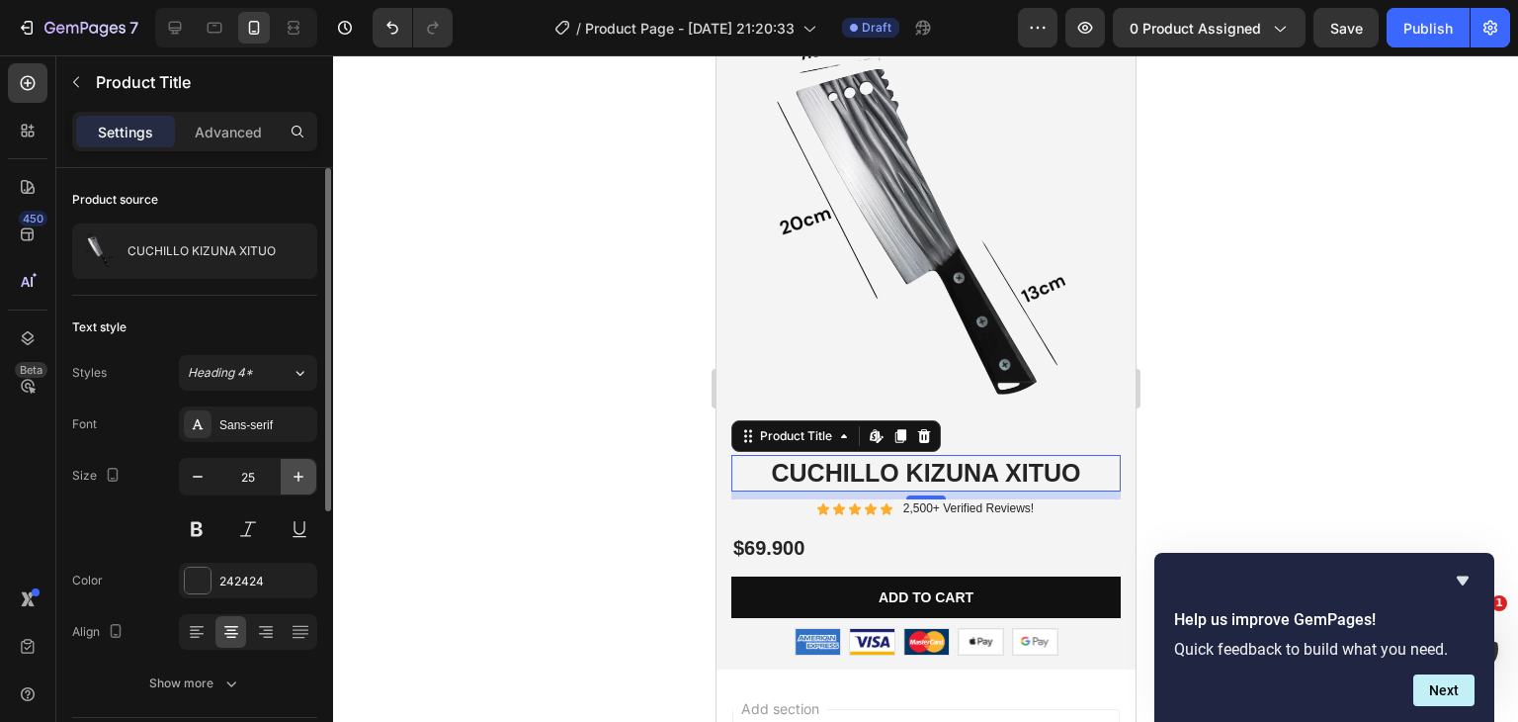
click at [285, 479] on button "button" at bounding box center [299, 477] width 36 height 36
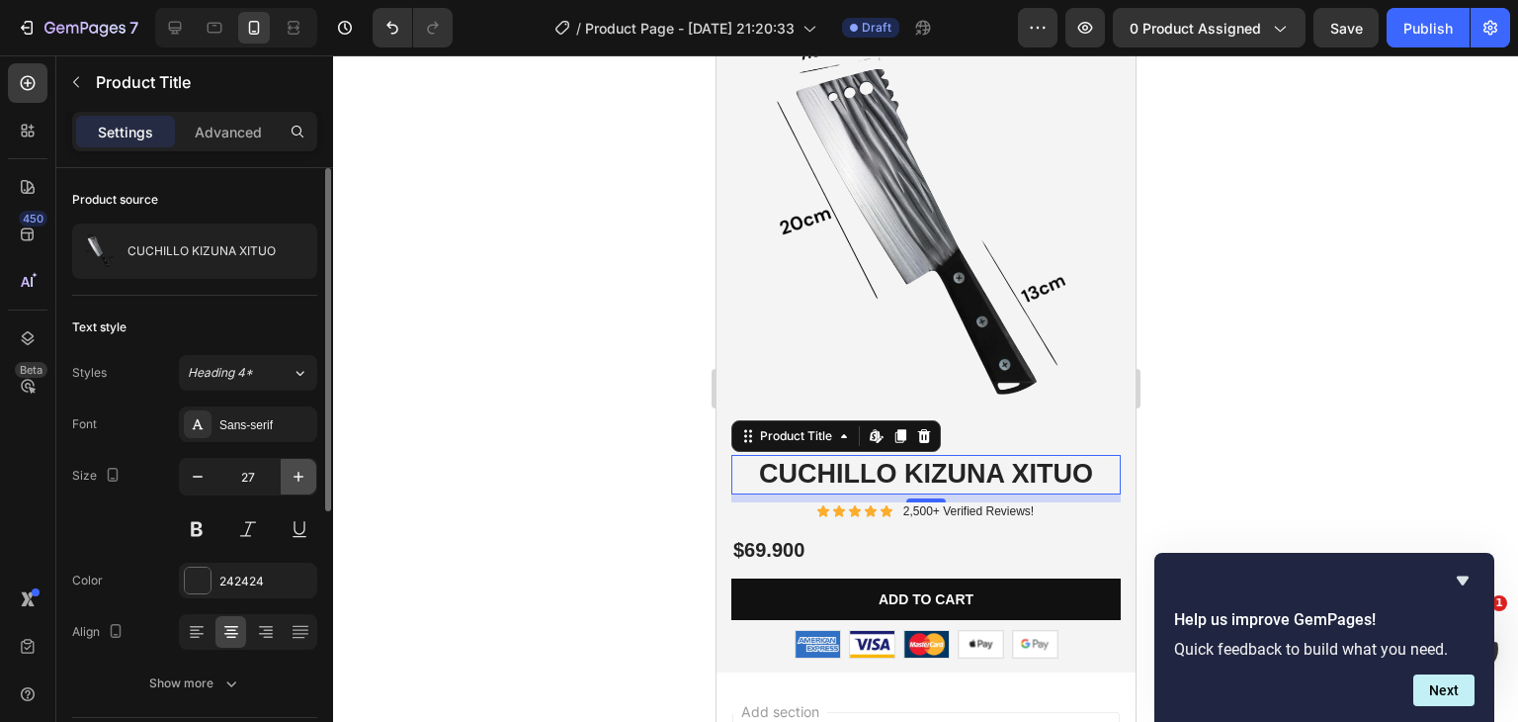
click at [285, 479] on button "button" at bounding box center [299, 477] width 36 height 36
type input "28"
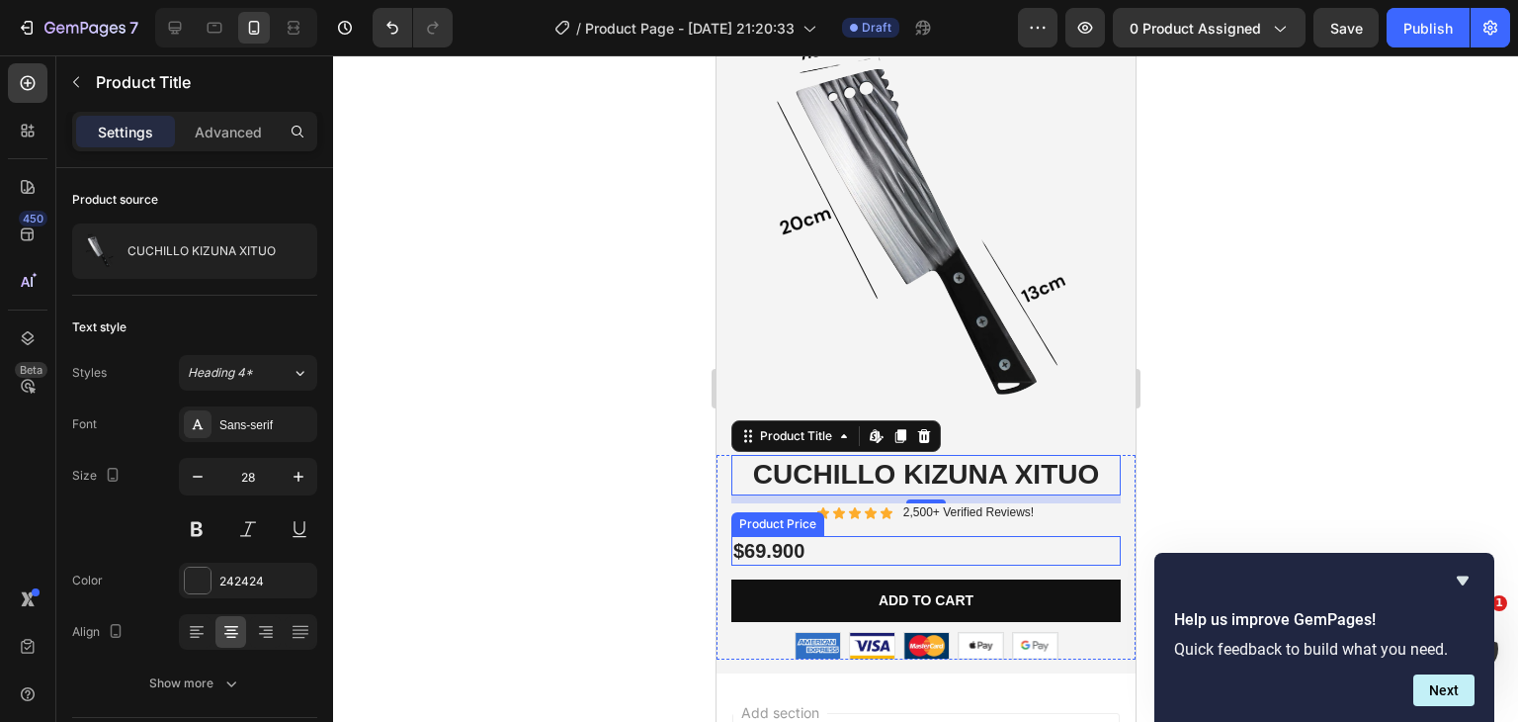
click at [889, 536] on div "$69.900" at bounding box center [924, 551] width 389 height 30
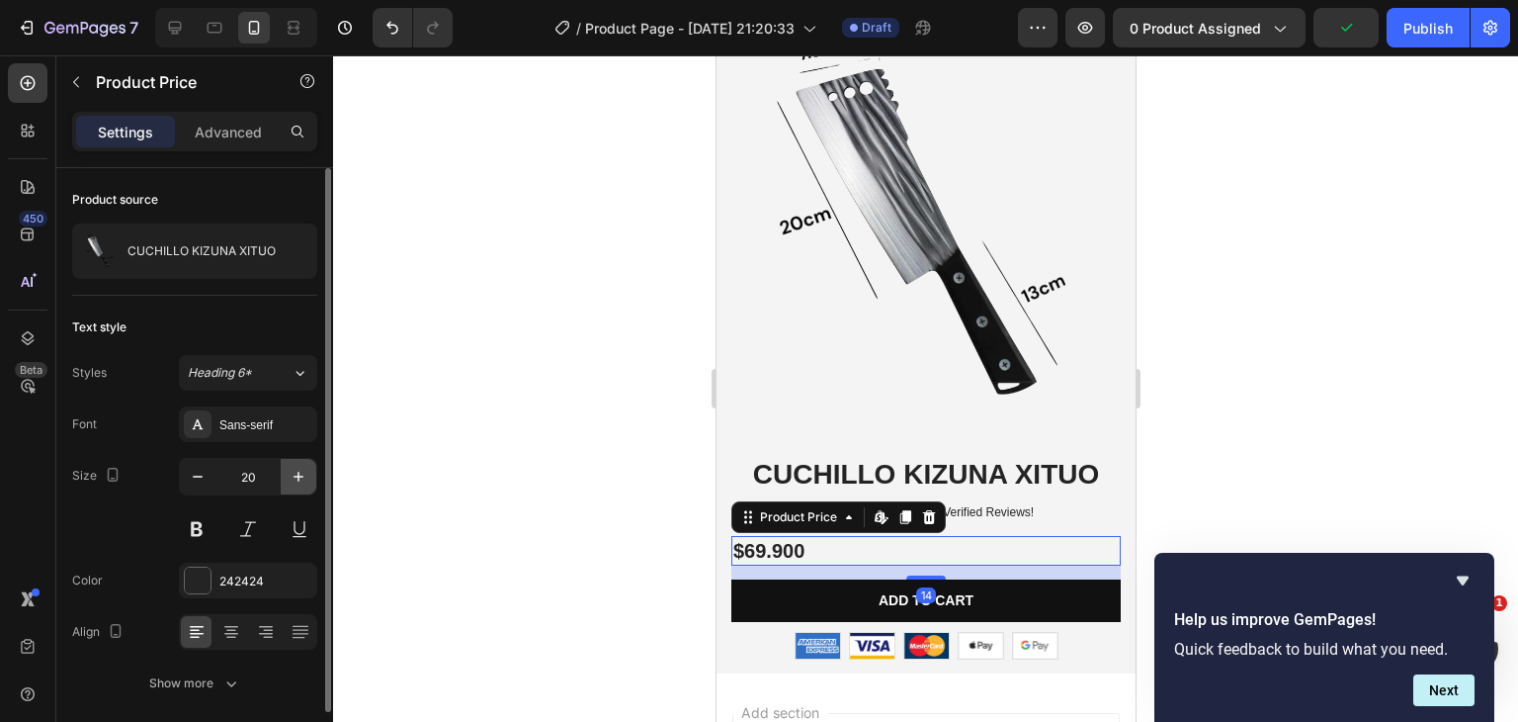
click at [295, 481] on icon "button" at bounding box center [299, 477] width 20 height 20
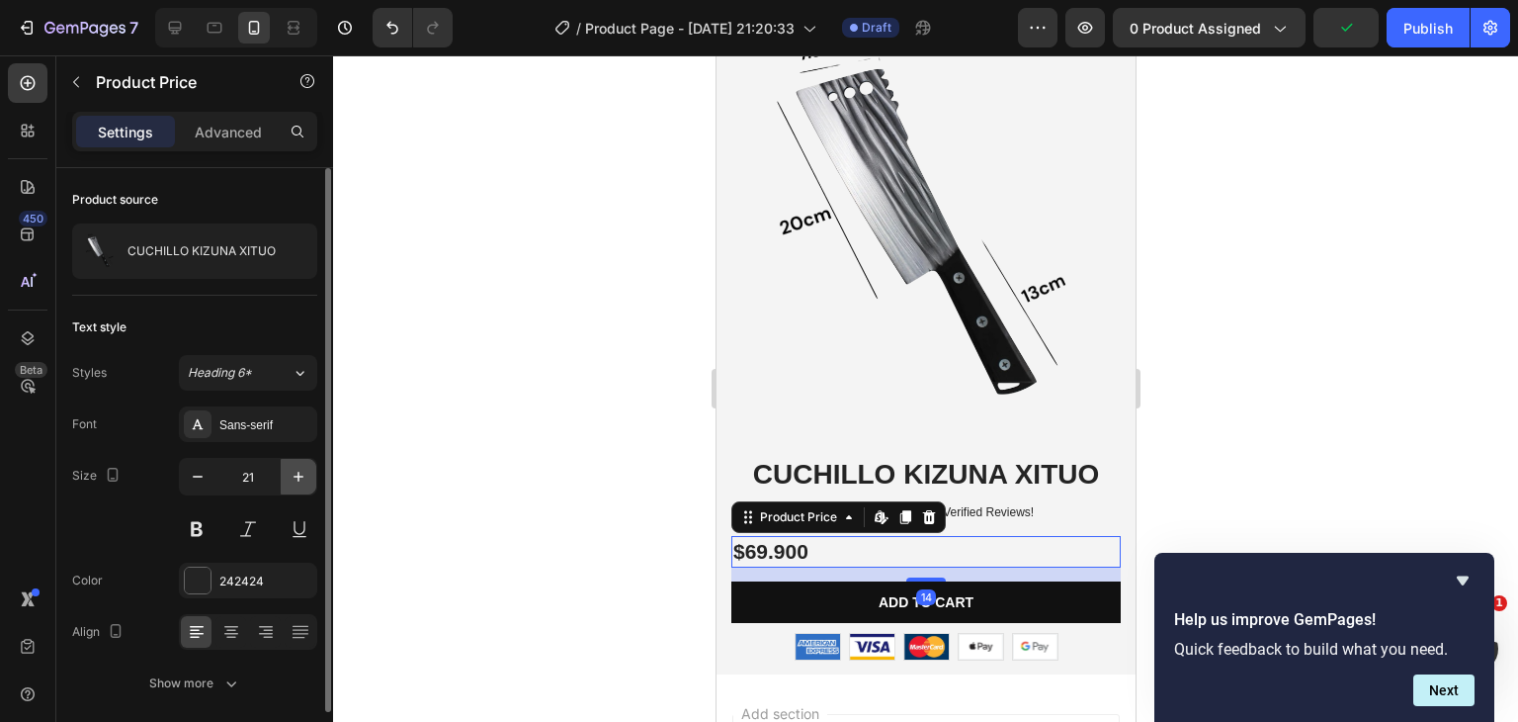
click at [295, 481] on icon "button" at bounding box center [299, 477] width 20 height 20
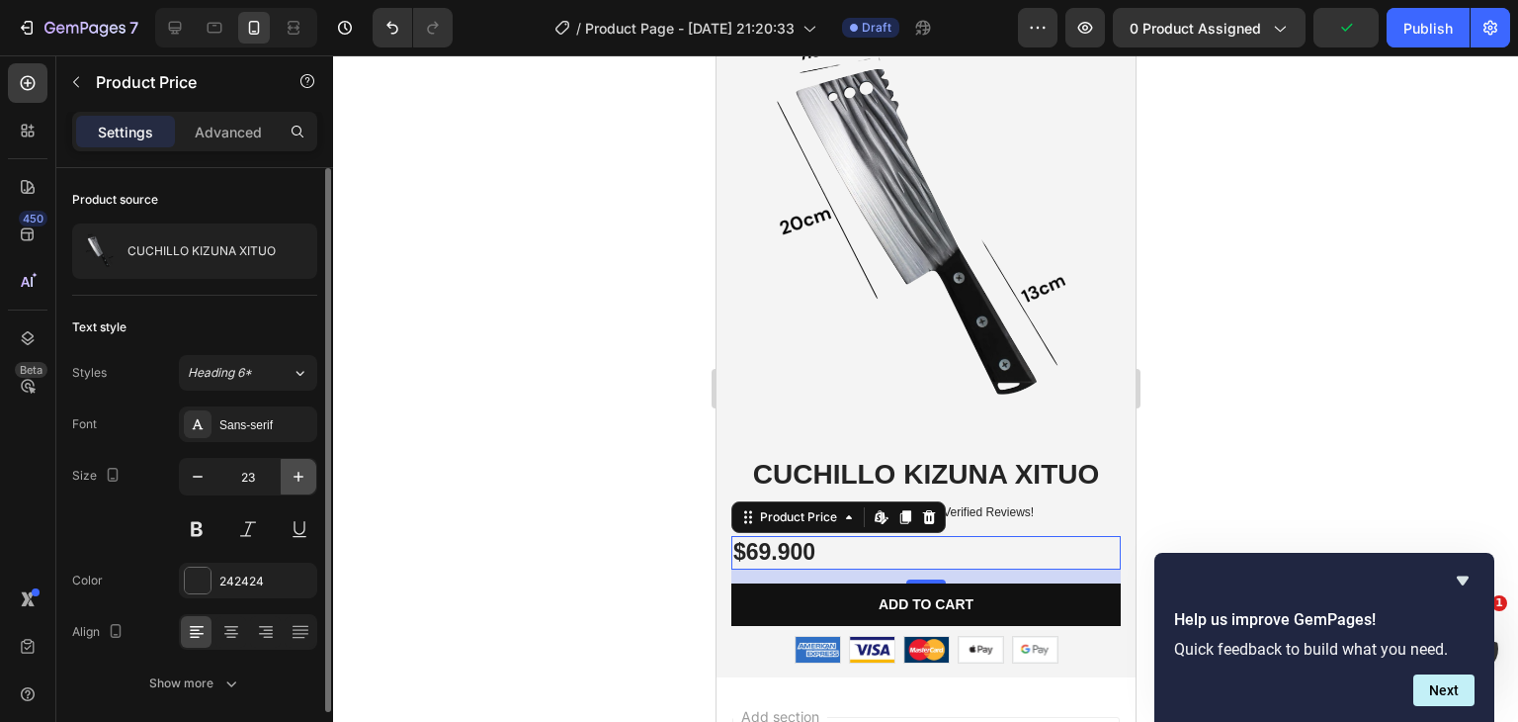
click at [295, 481] on icon "button" at bounding box center [299, 477] width 20 height 20
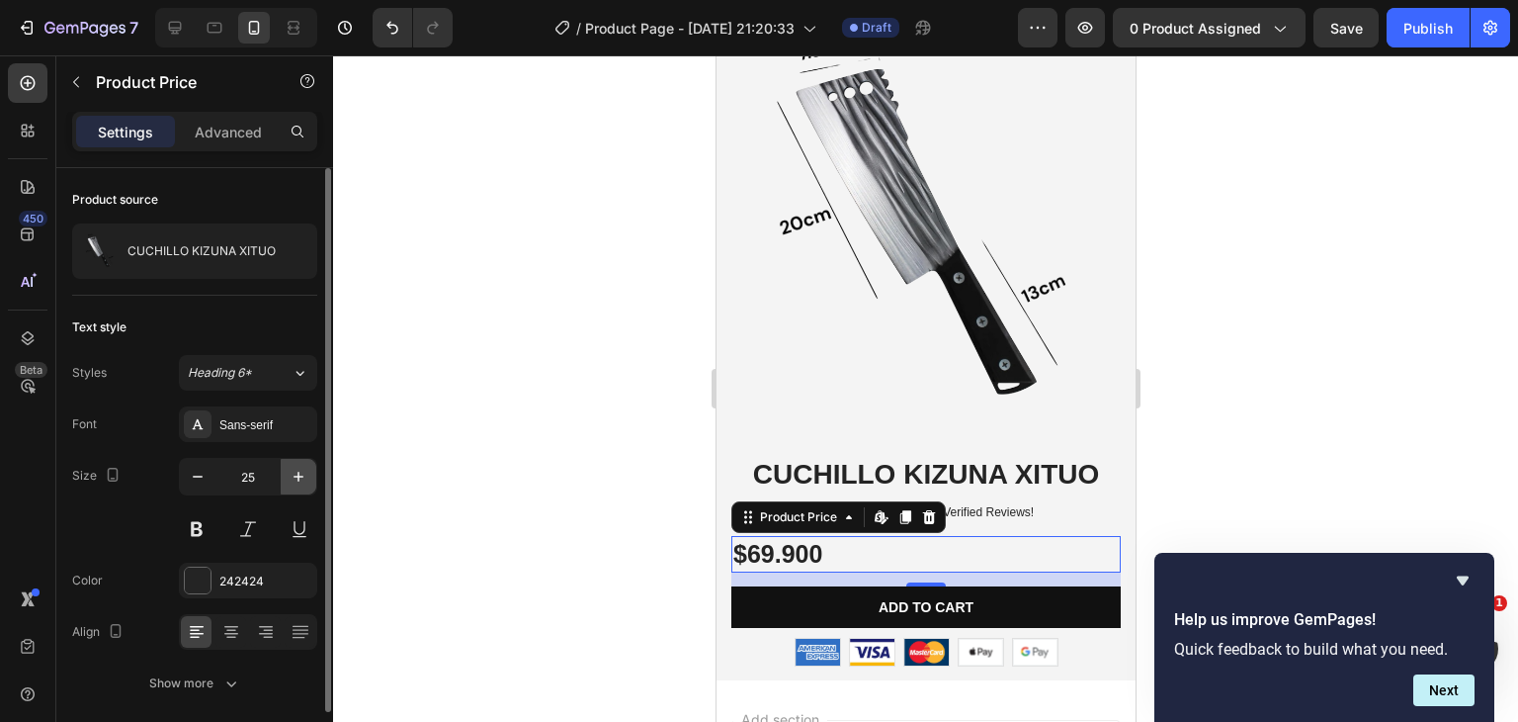
click at [295, 481] on icon "button" at bounding box center [299, 477] width 20 height 20
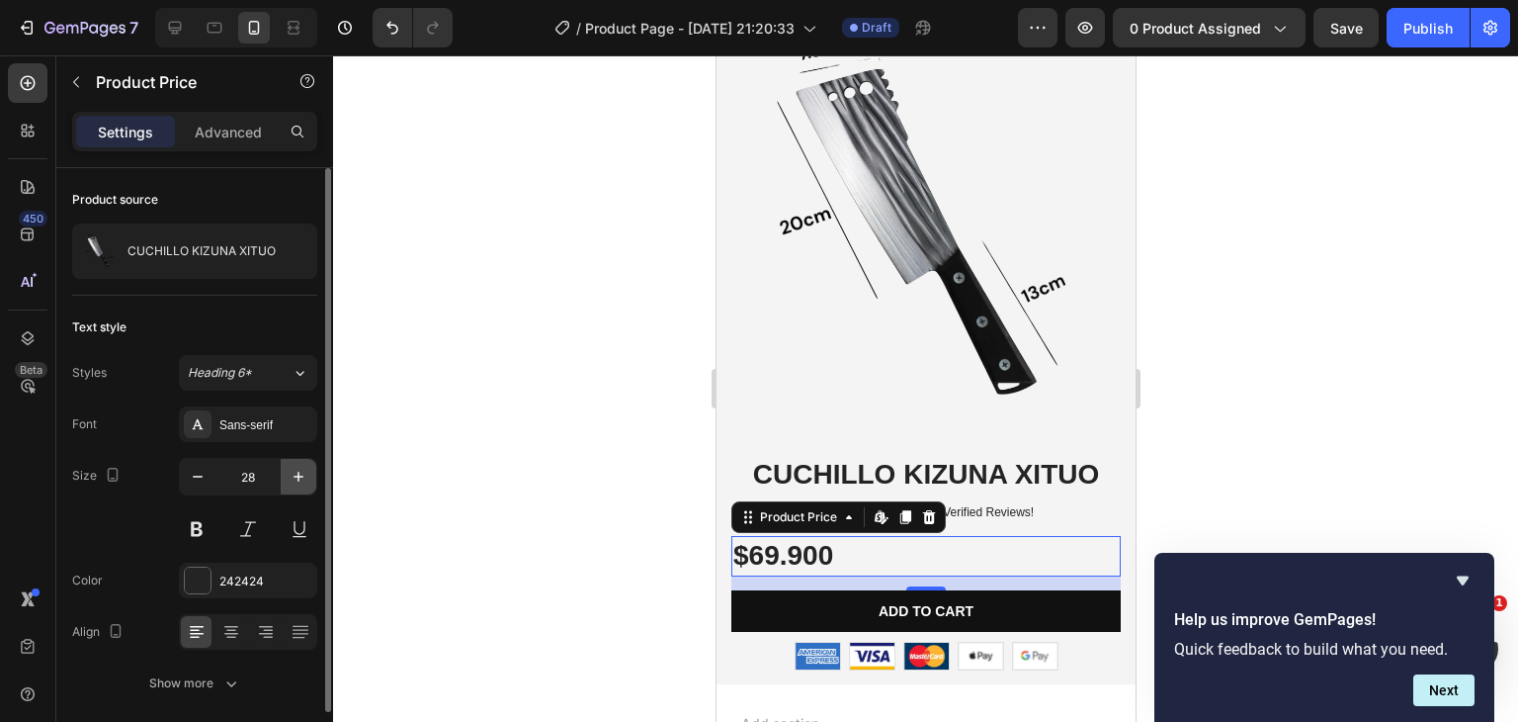
click at [295, 481] on icon "button" at bounding box center [299, 477] width 20 height 20
type input "30"
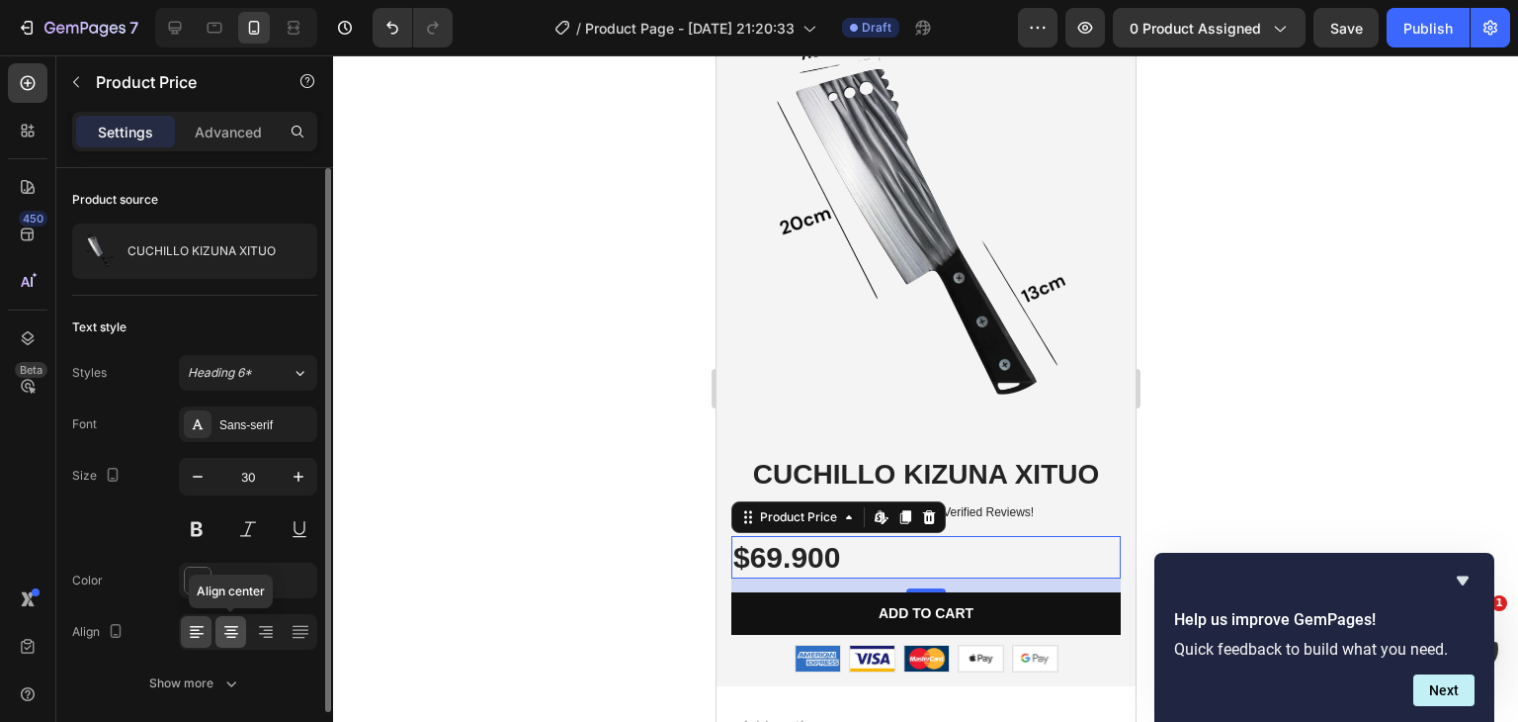
click at [227, 634] on icon at bounding box center [231, 632] width 20 height 20
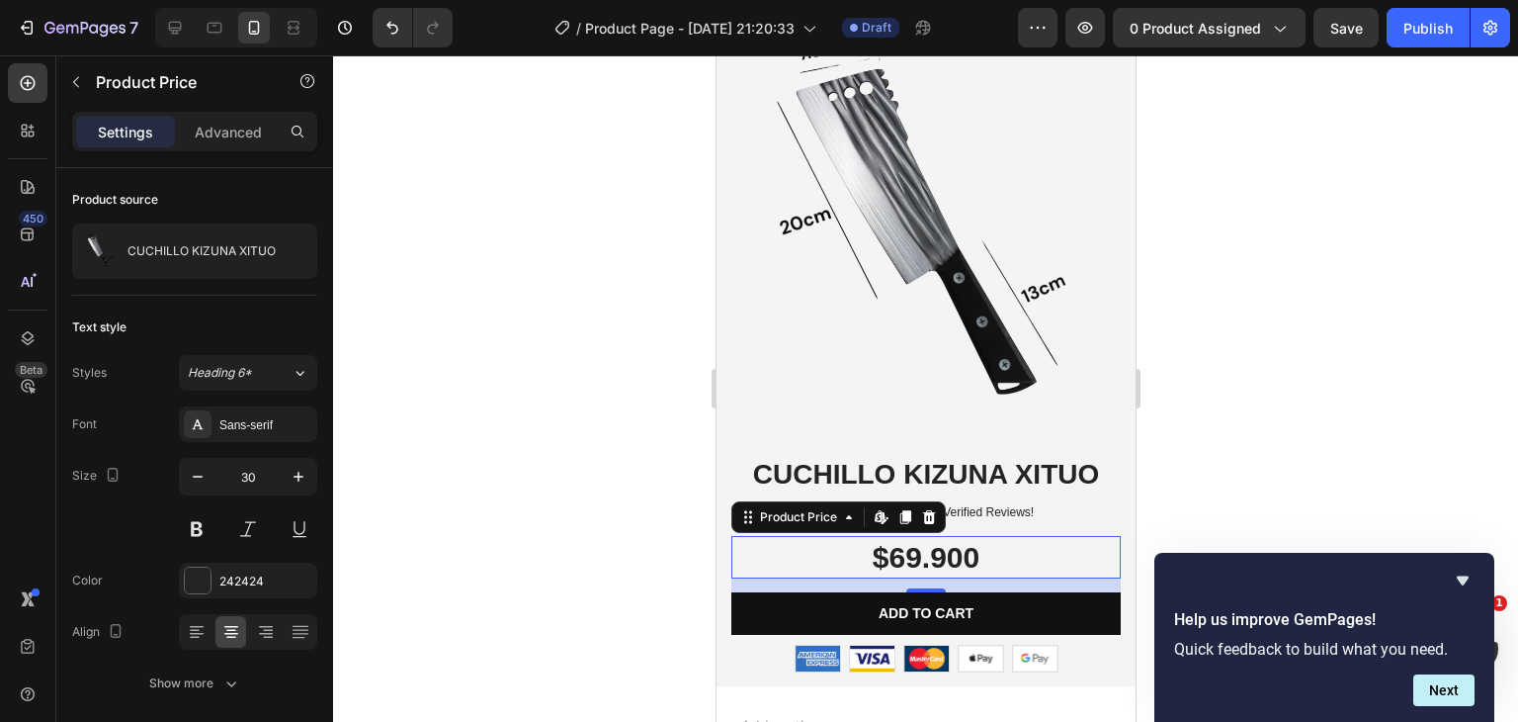
click at [435, 527] on div at bounding box center [925, 388] width 1185 height 666
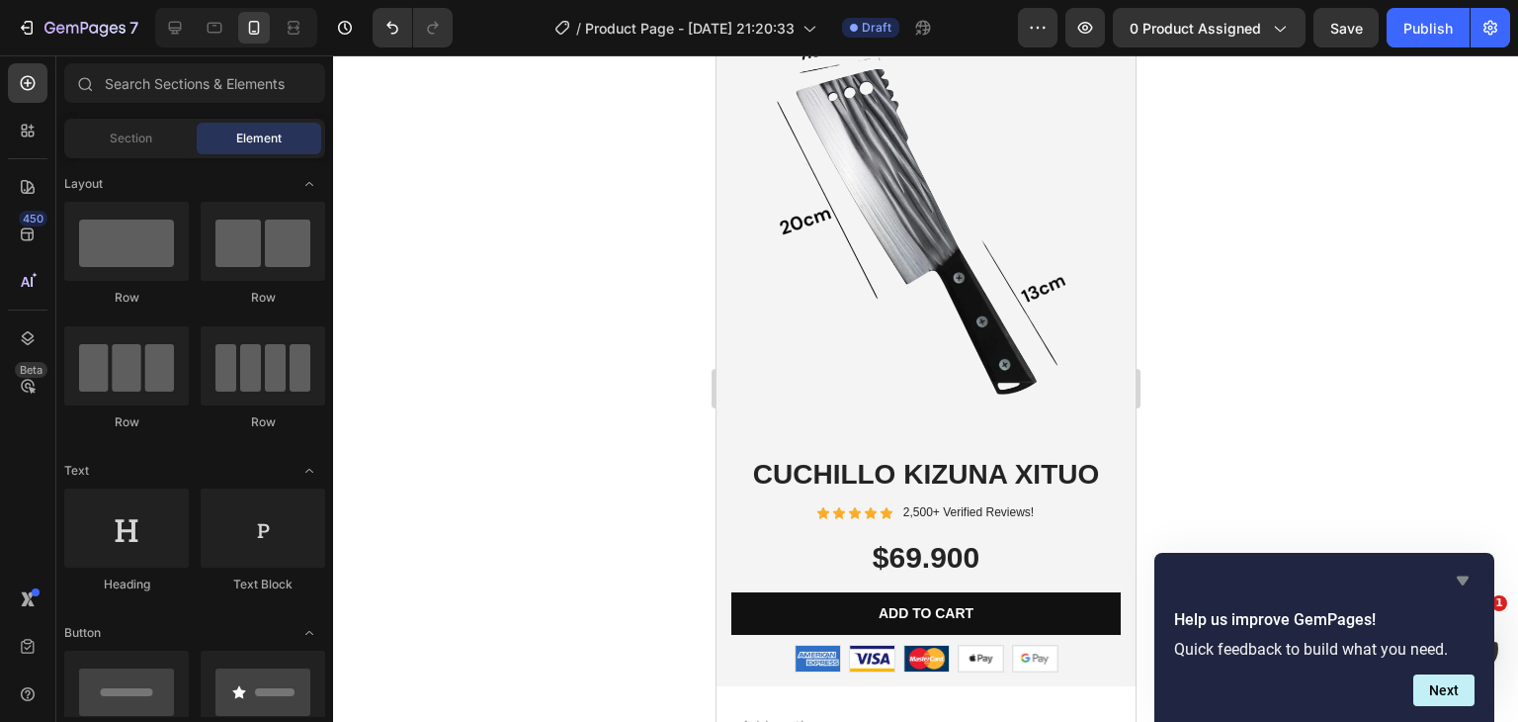
click at [1470, 577] on icon "Hide survey" at bounding box center [1463, 580] width 24 height 24
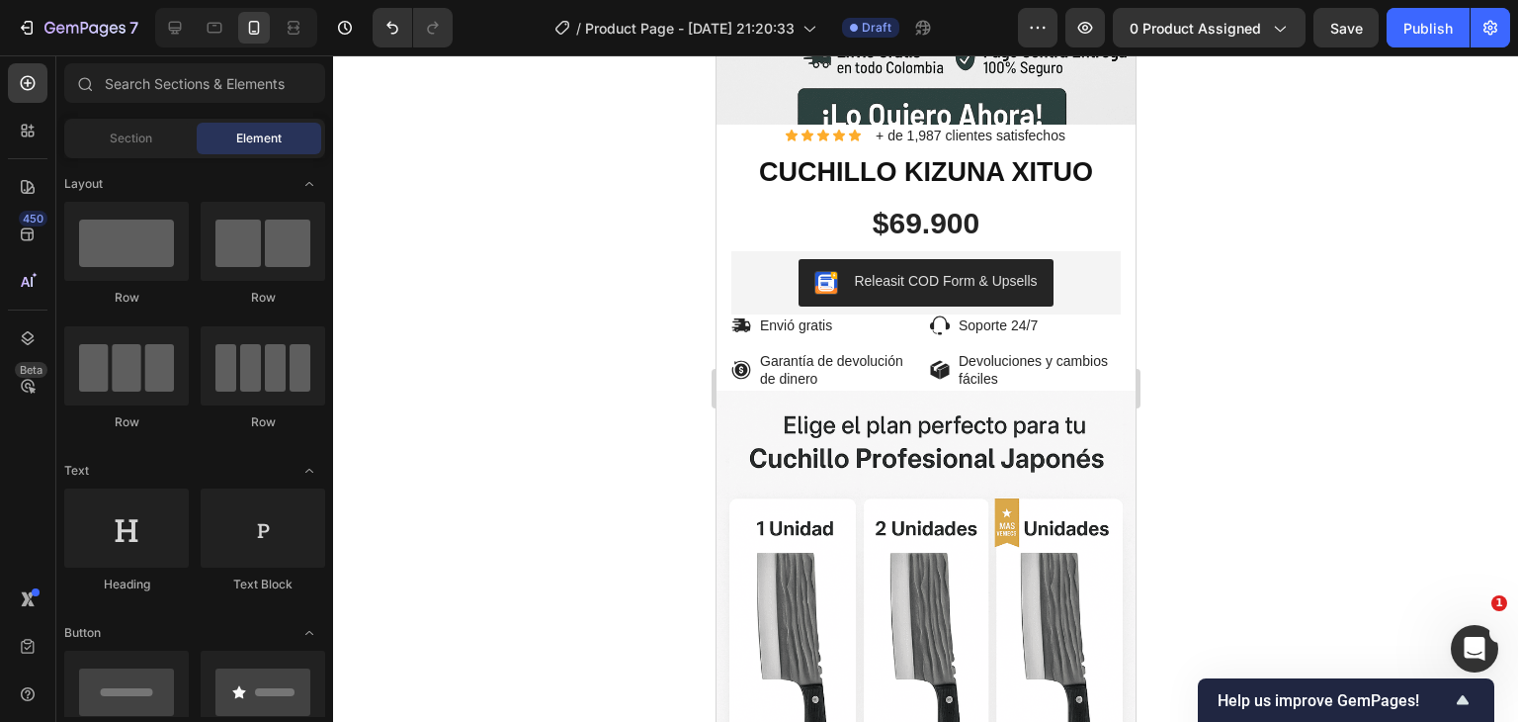
scroll to position [494, 0]
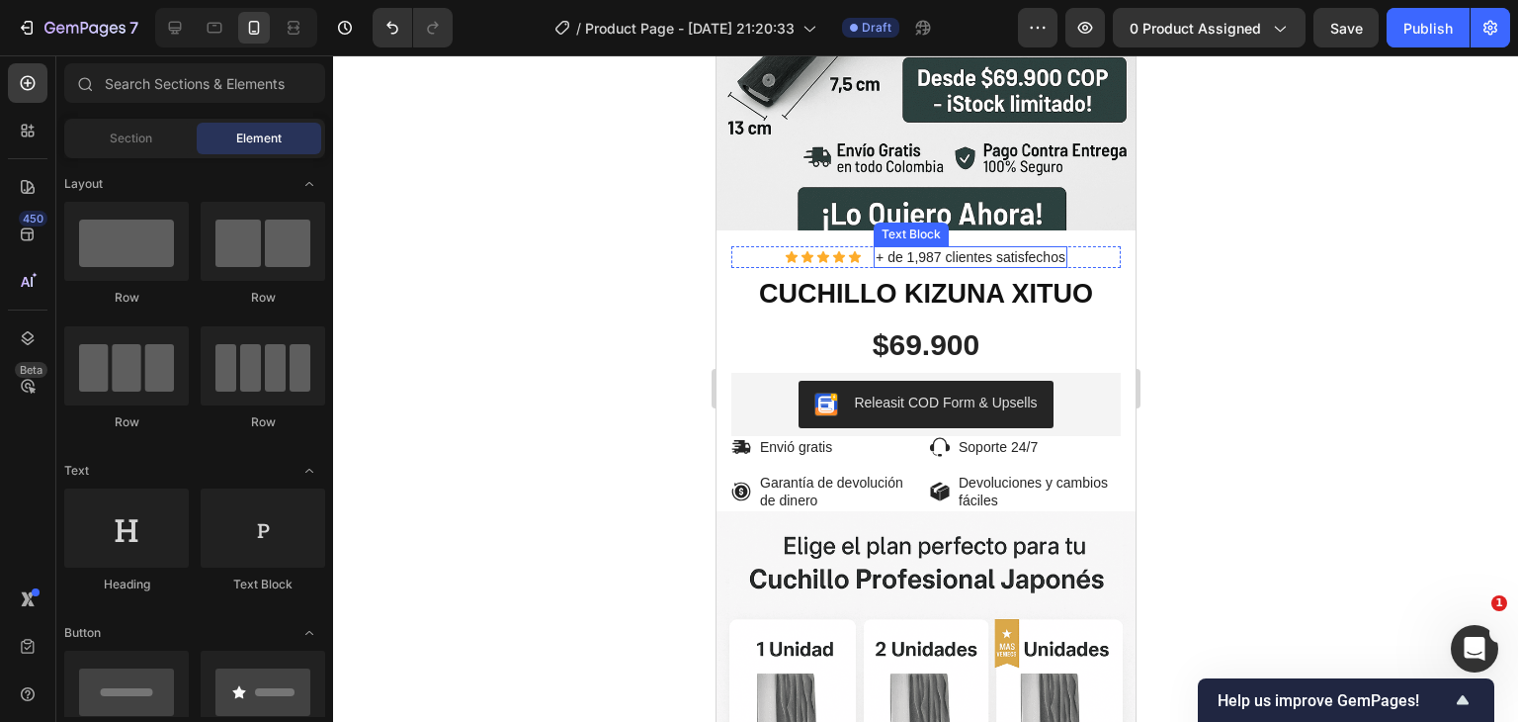
click at [923, 248] on p "+ de 1,987 clientes satisfechos" at bounding box center [970, 257] width 190 height 18
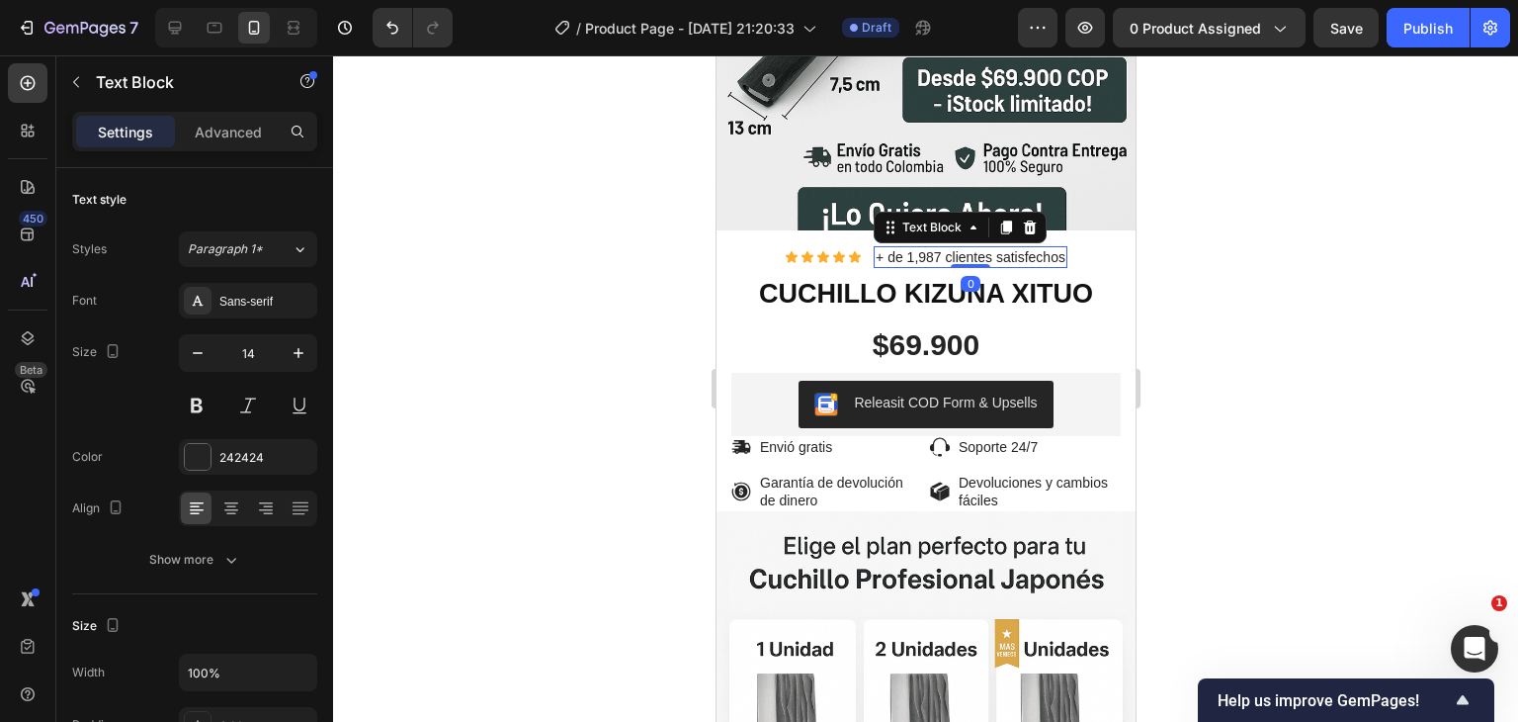
click at [899, 248] on p "+ de 1,987 clientes satisfechos" at bounding box center [970, 257] width 190 height 18
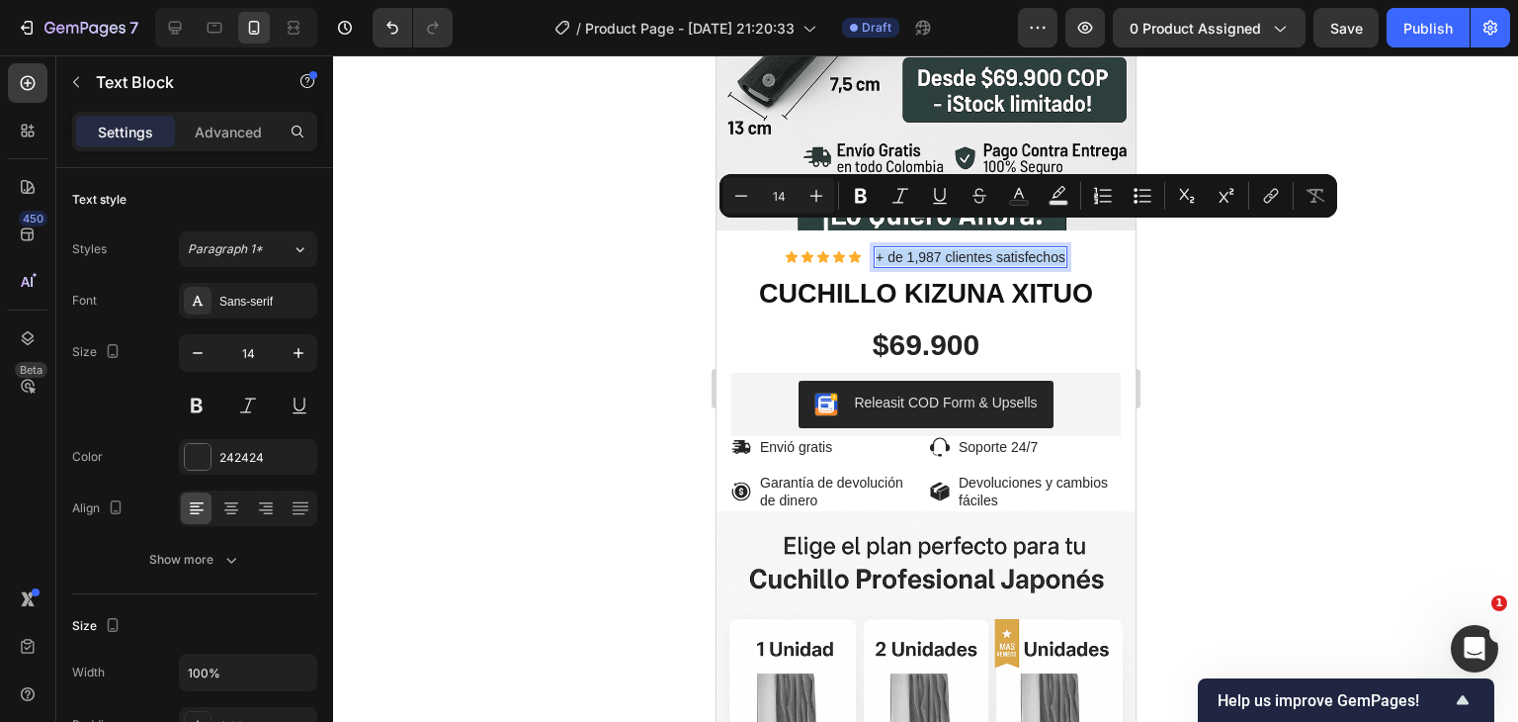
copy p "+ de 1,987 clientes satisfechos"
click at [1202, 323] on div at bounding box center [925, 388] width 1185 height 666
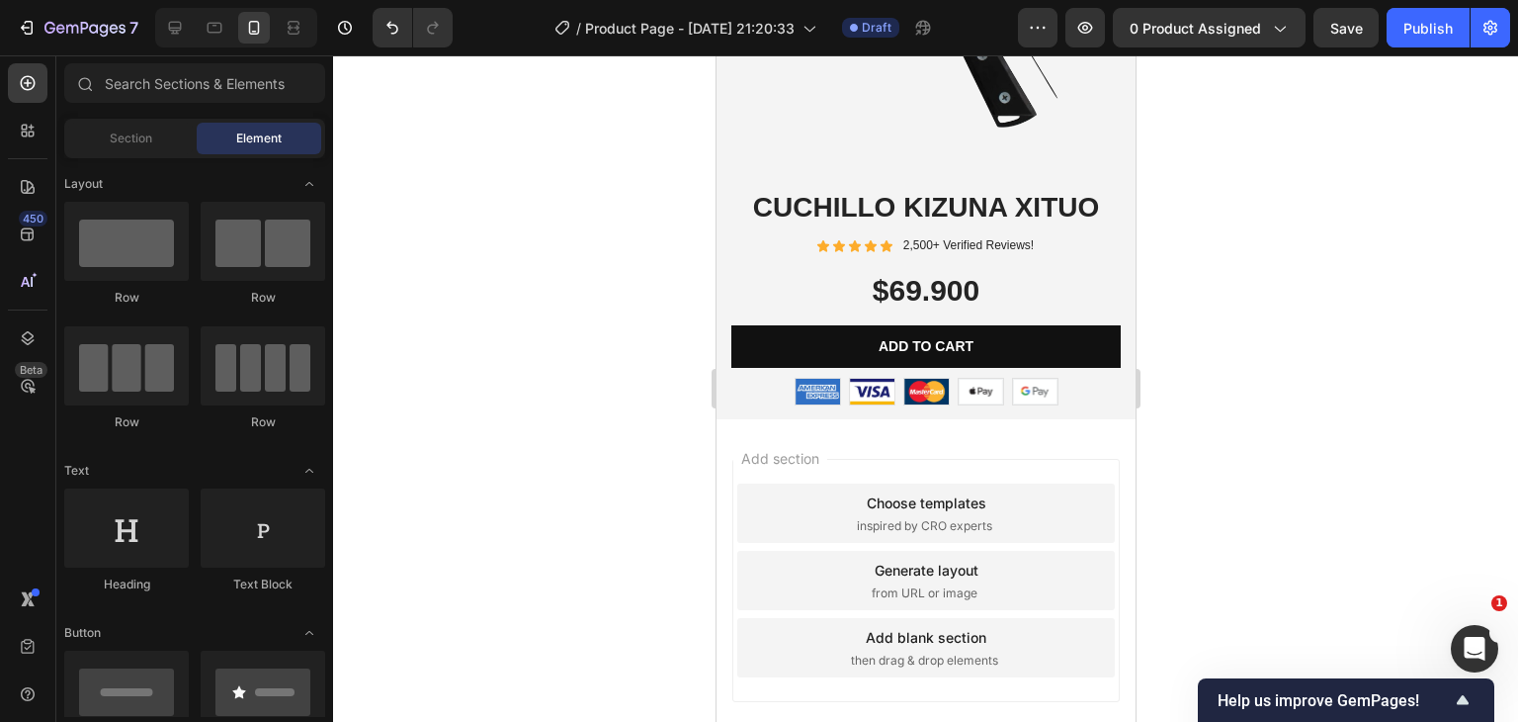
scroll to position [7330, 0]
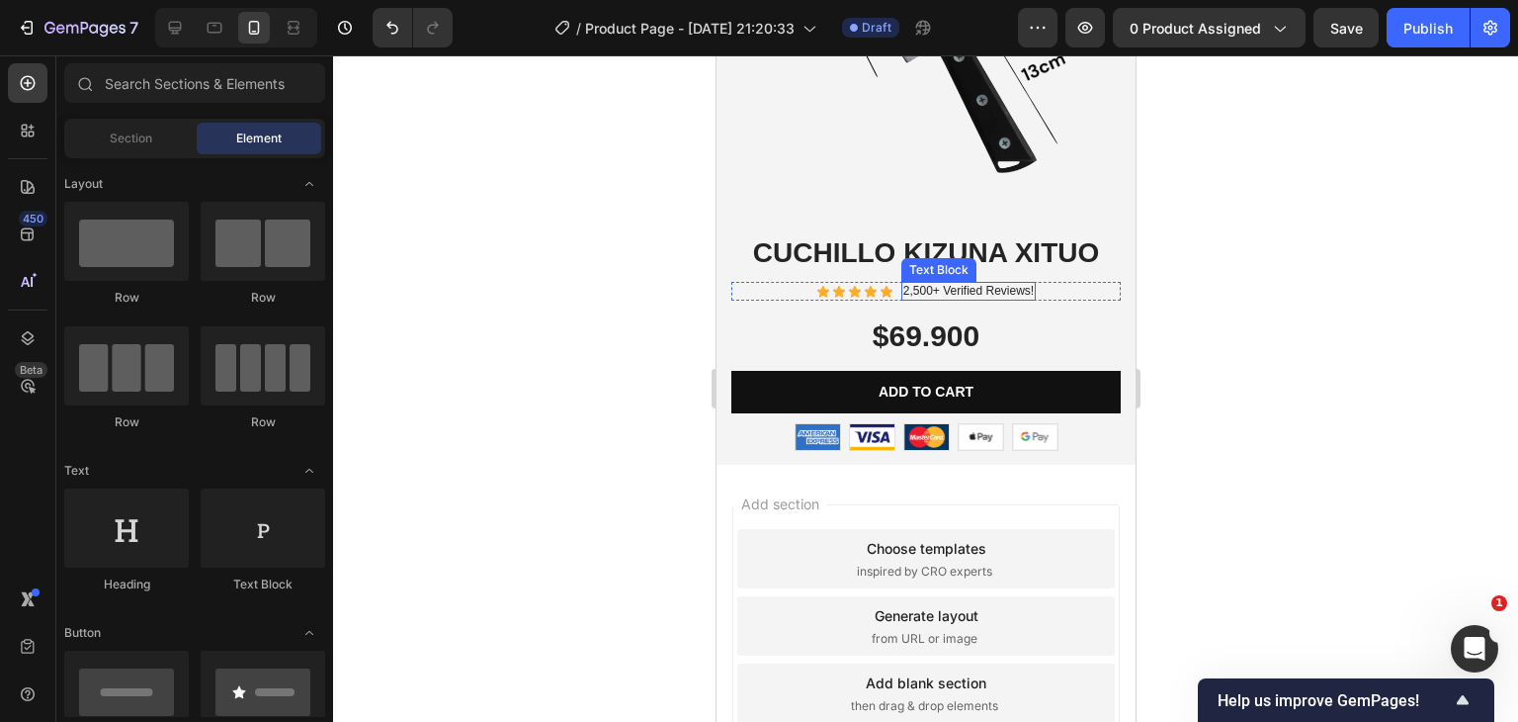
click at [957, 284] on p "2,500+ Verified Reviews!" at bounding box center [967, 292] width 130 height 16
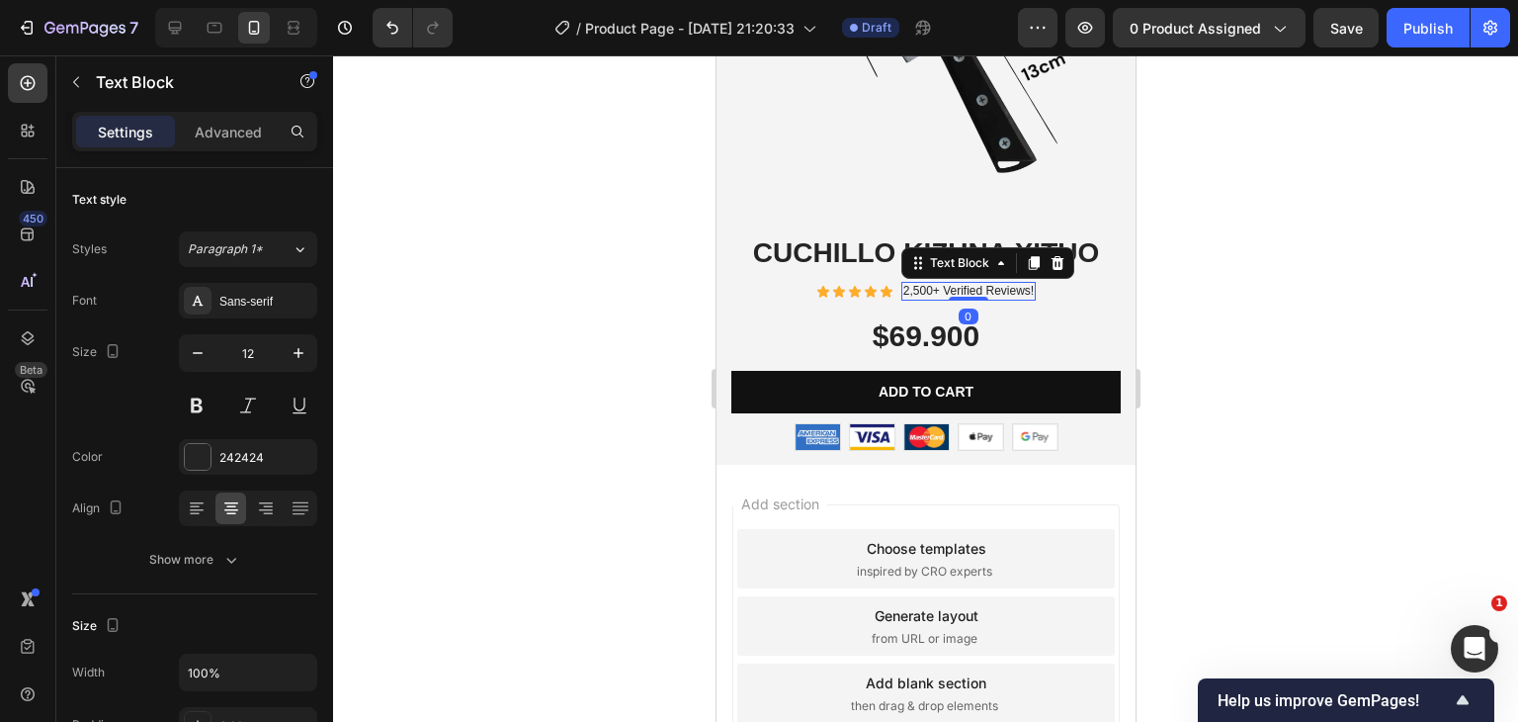
click at [916, 284] on p "2,500+ Verified Reviews!" at bounding box center [967, 292] width 130 height 16
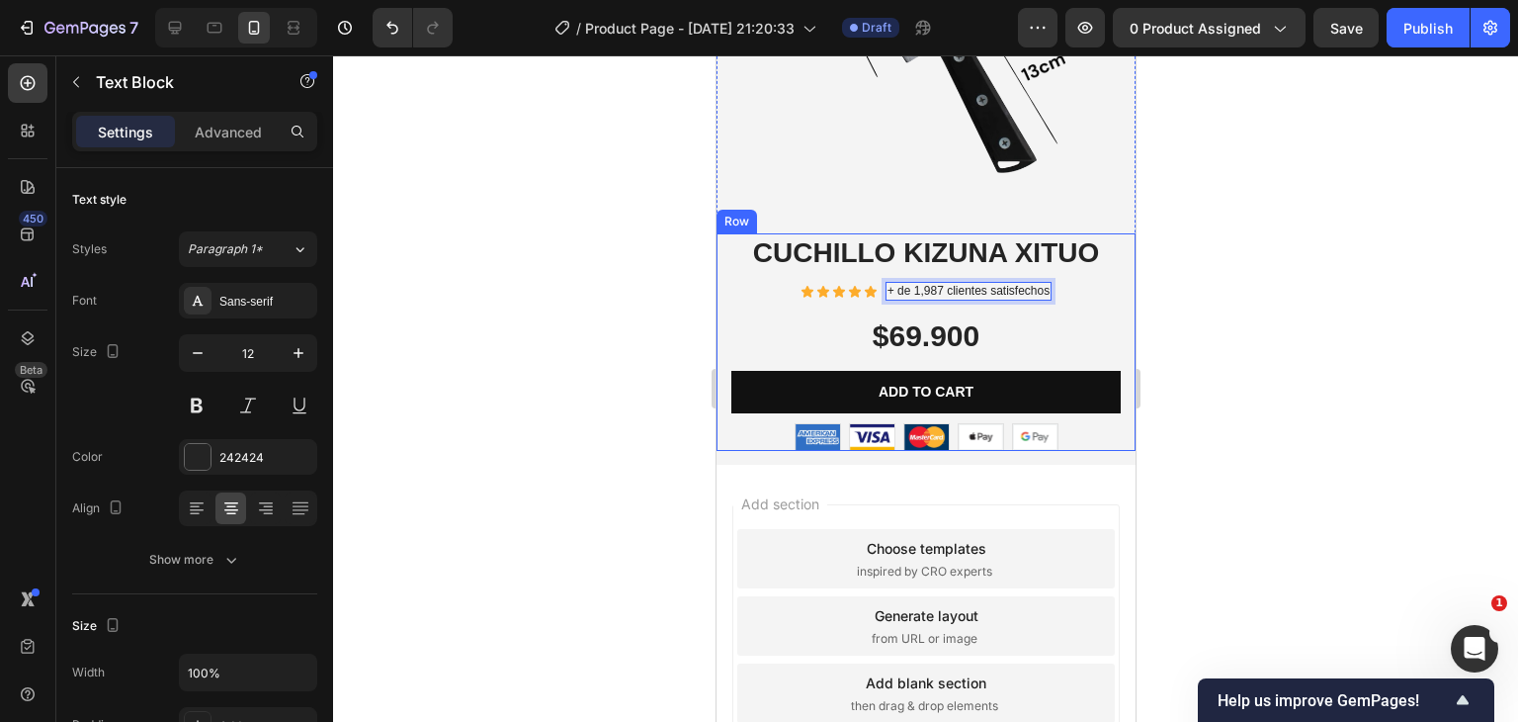
click at [615, 324] on div at bounding box center [925, 388] width 1185 height 666
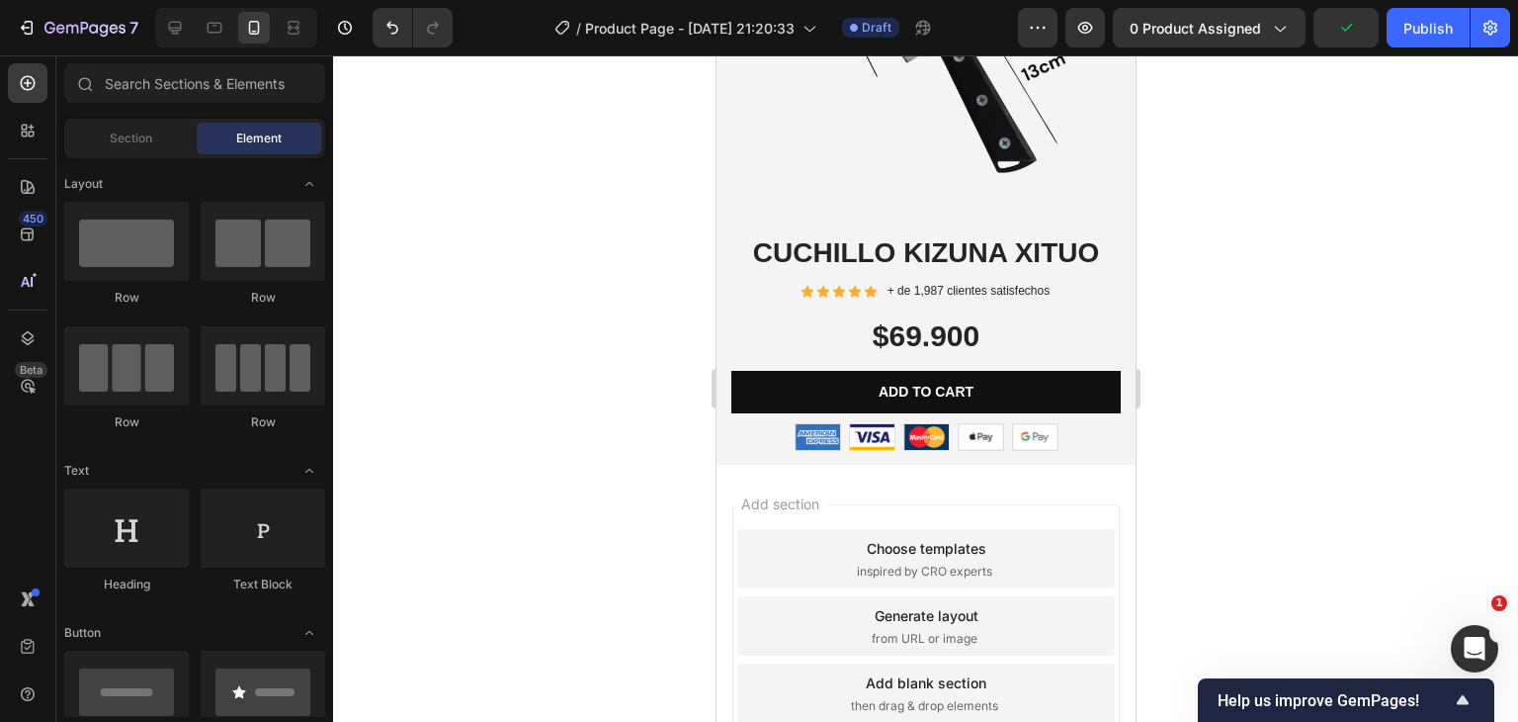
click at [1325, 345] on div at bounding box center [925, 388] width 1185 height 666
click at [29, 131] on icon at bounding box center [32, 134] width 6 height 6
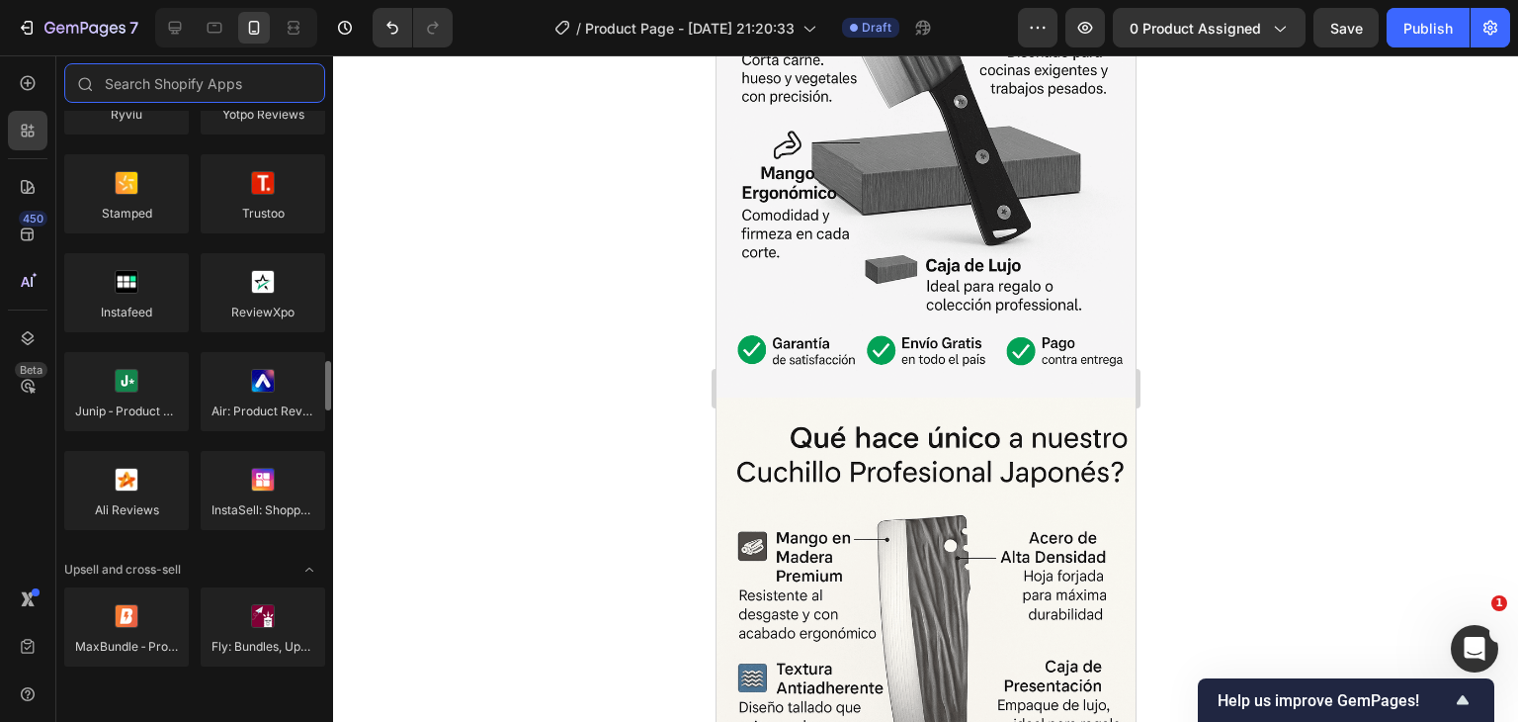
scroll to position [692, 0]
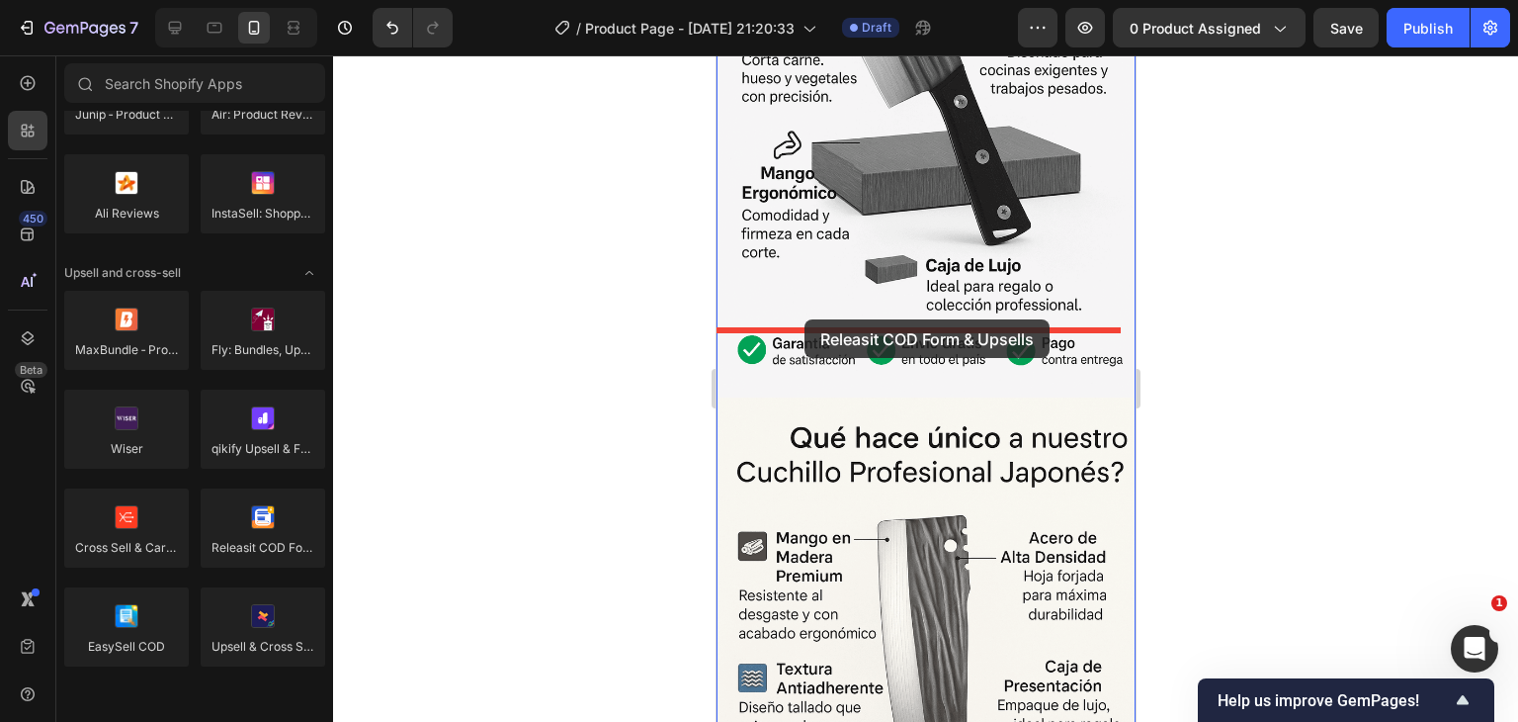
drag, startPoint x: 977, startPoint y: 590, endPoint x: 804, endPoint y: 317, distance: 323.0
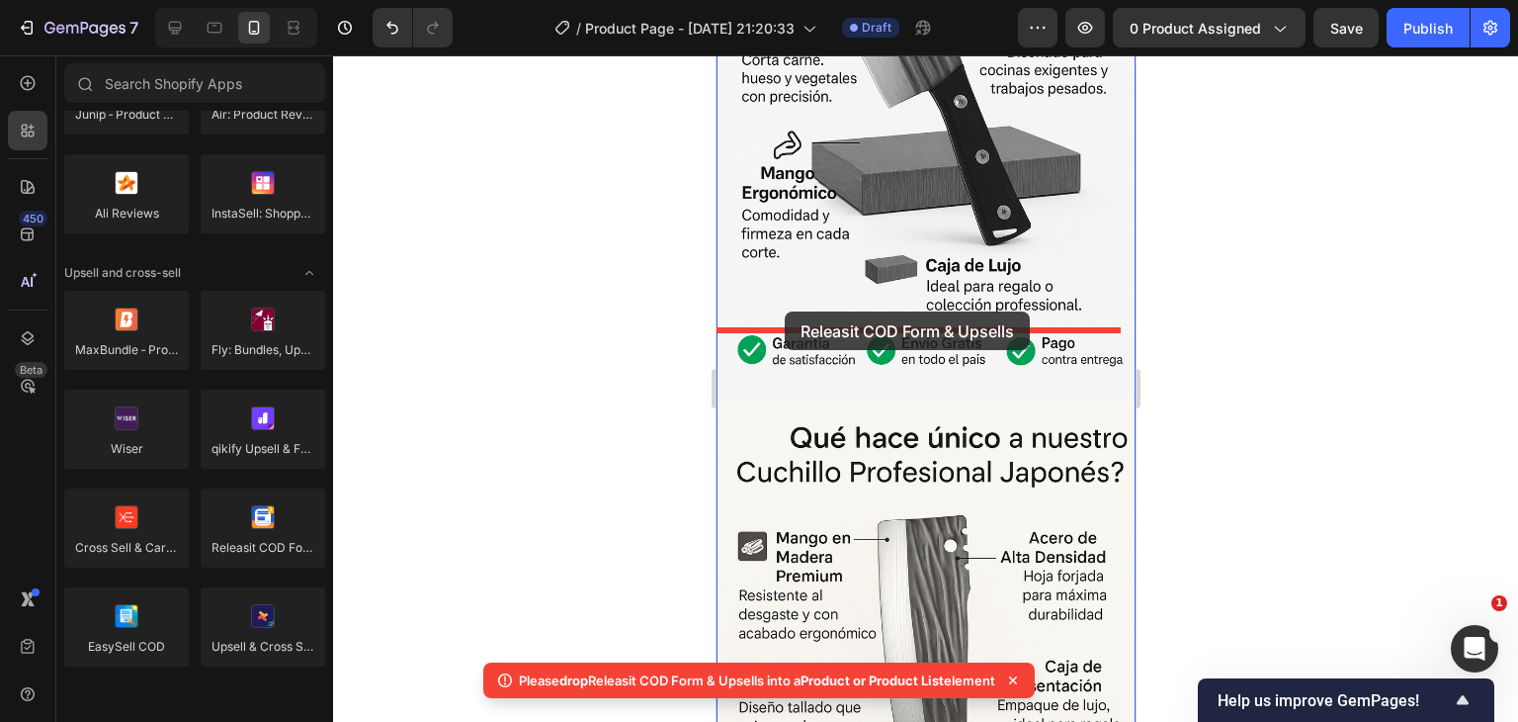
drag, startPoint x: 992, startPoint y: 575, endPoint x: 784, endPoint y: 311, distance: 336.4
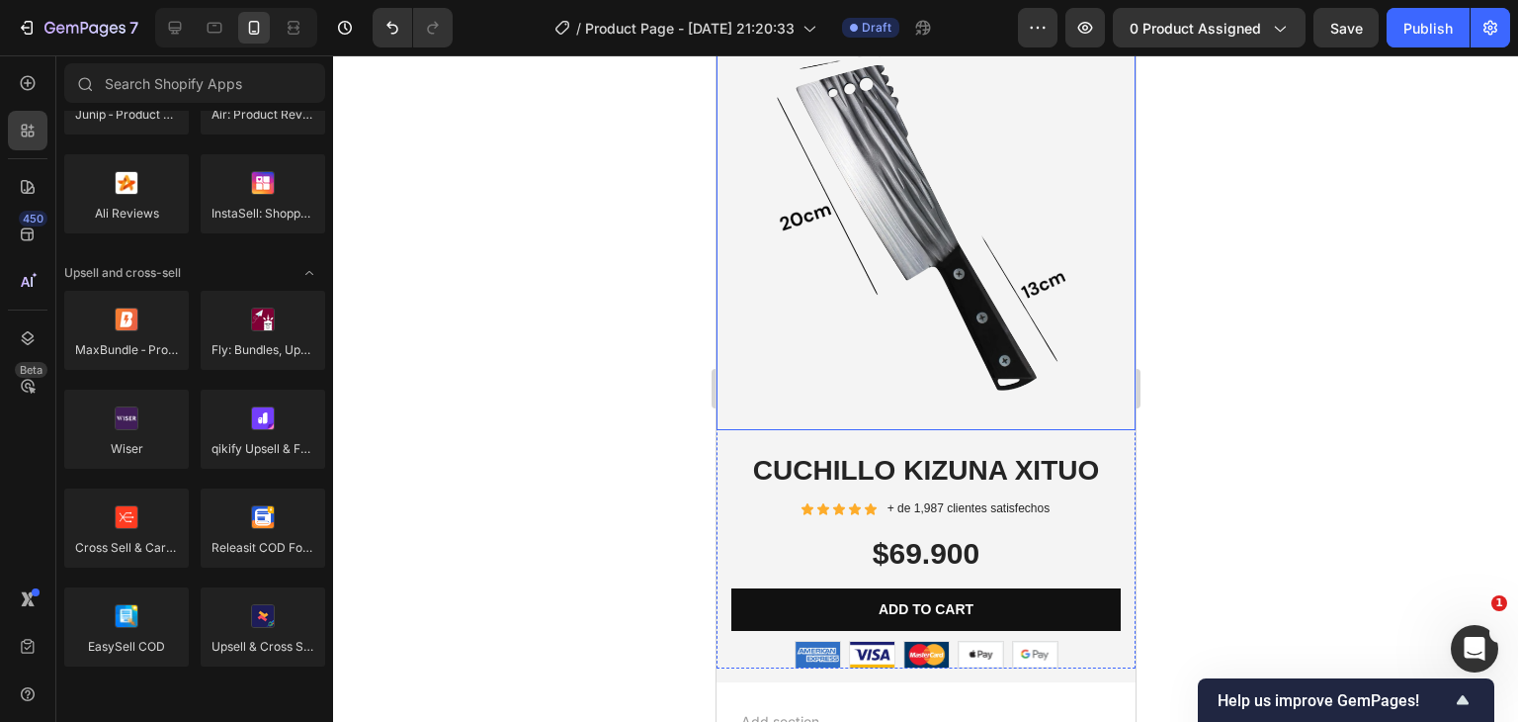
scroll to position [7132, 0]
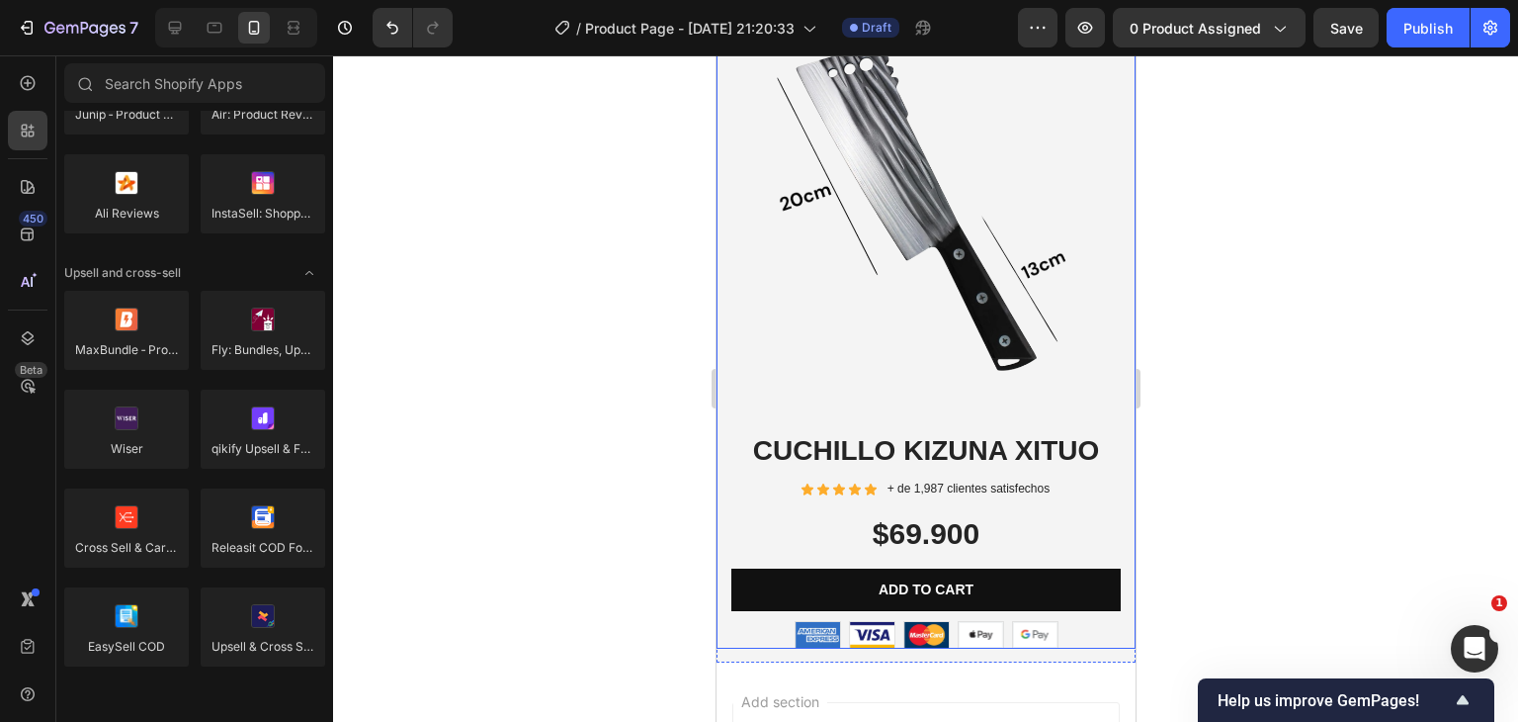
click at [730, 412] on div "Product Images" at bounding box center [925, 211] width 419 height 440
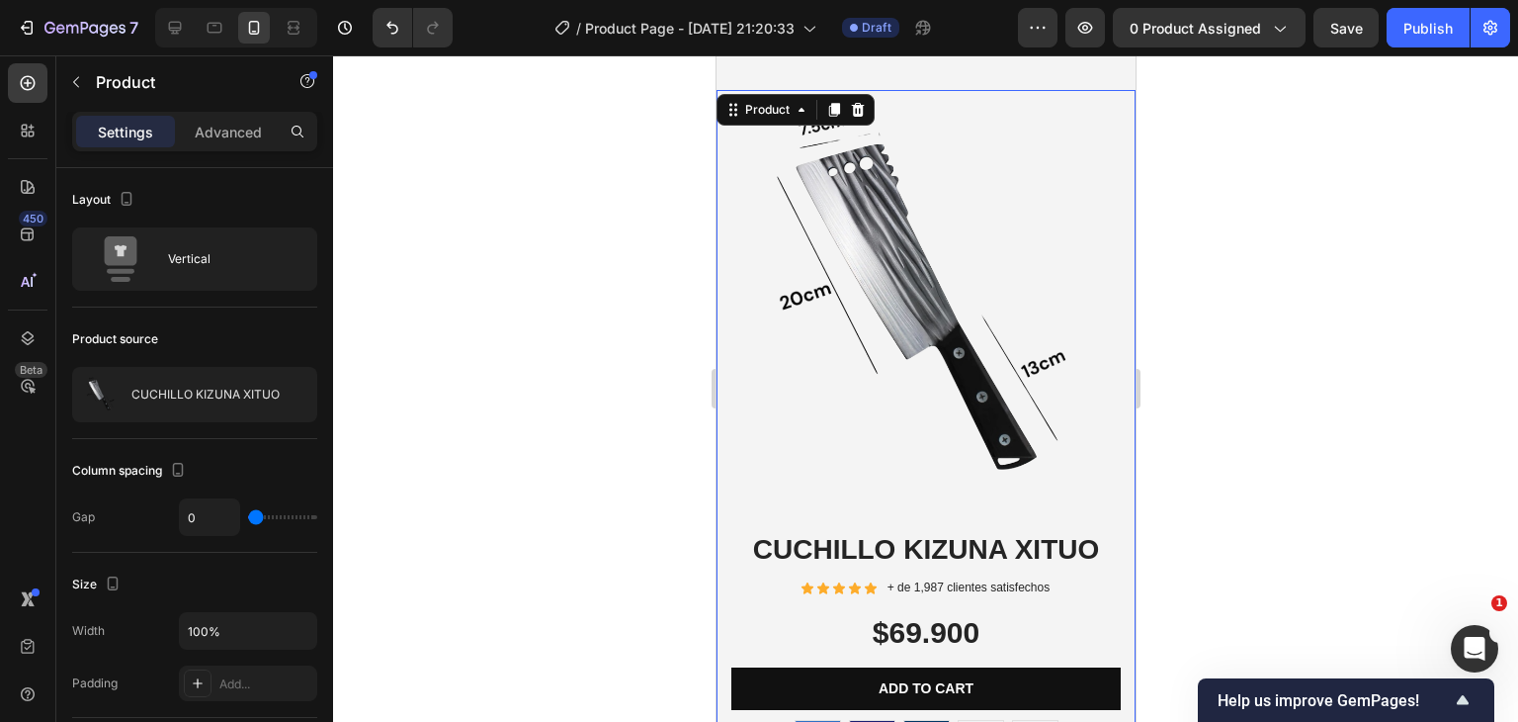
scroll to position [6934, 0]
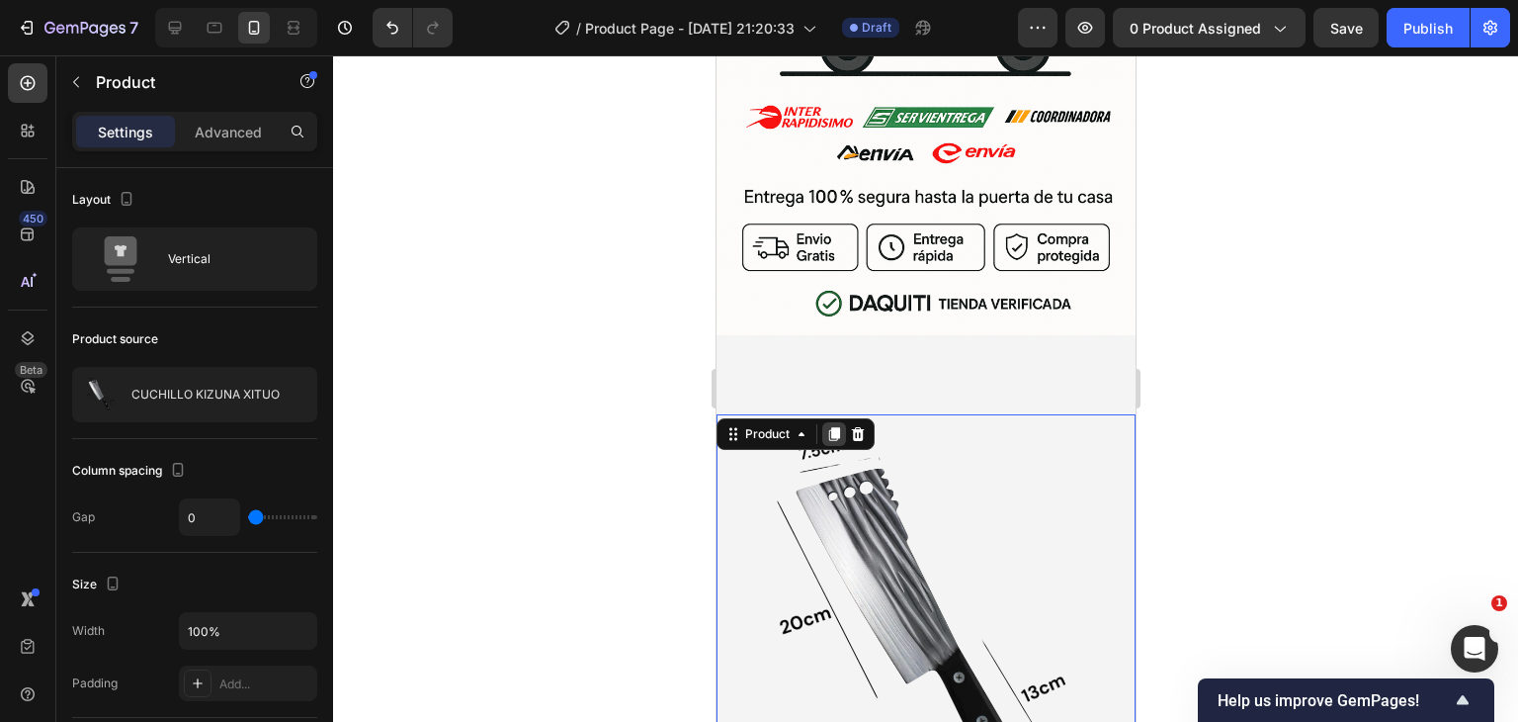
click at [834, 428] on icon at bounding box center [833, 435] width 11 height 14
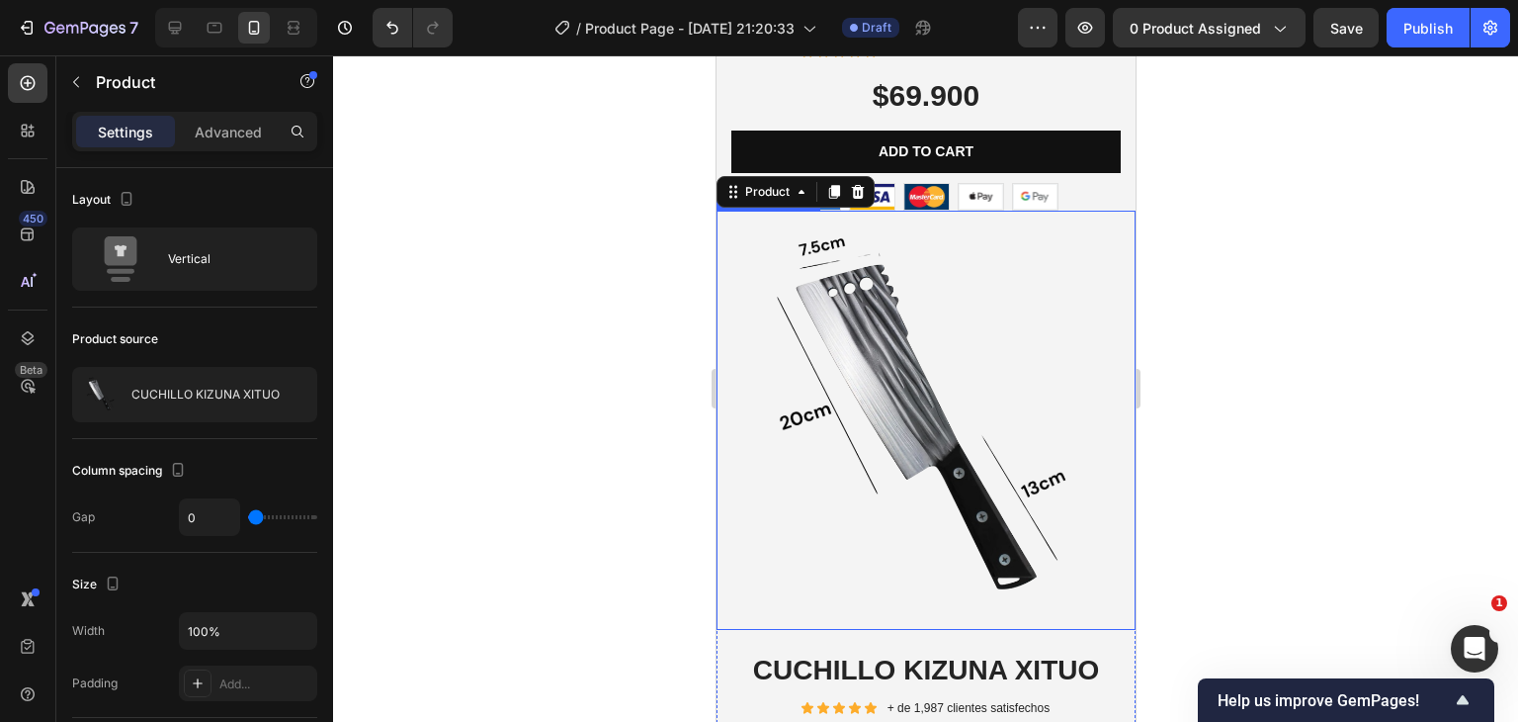
scroll to position [7442, 0]
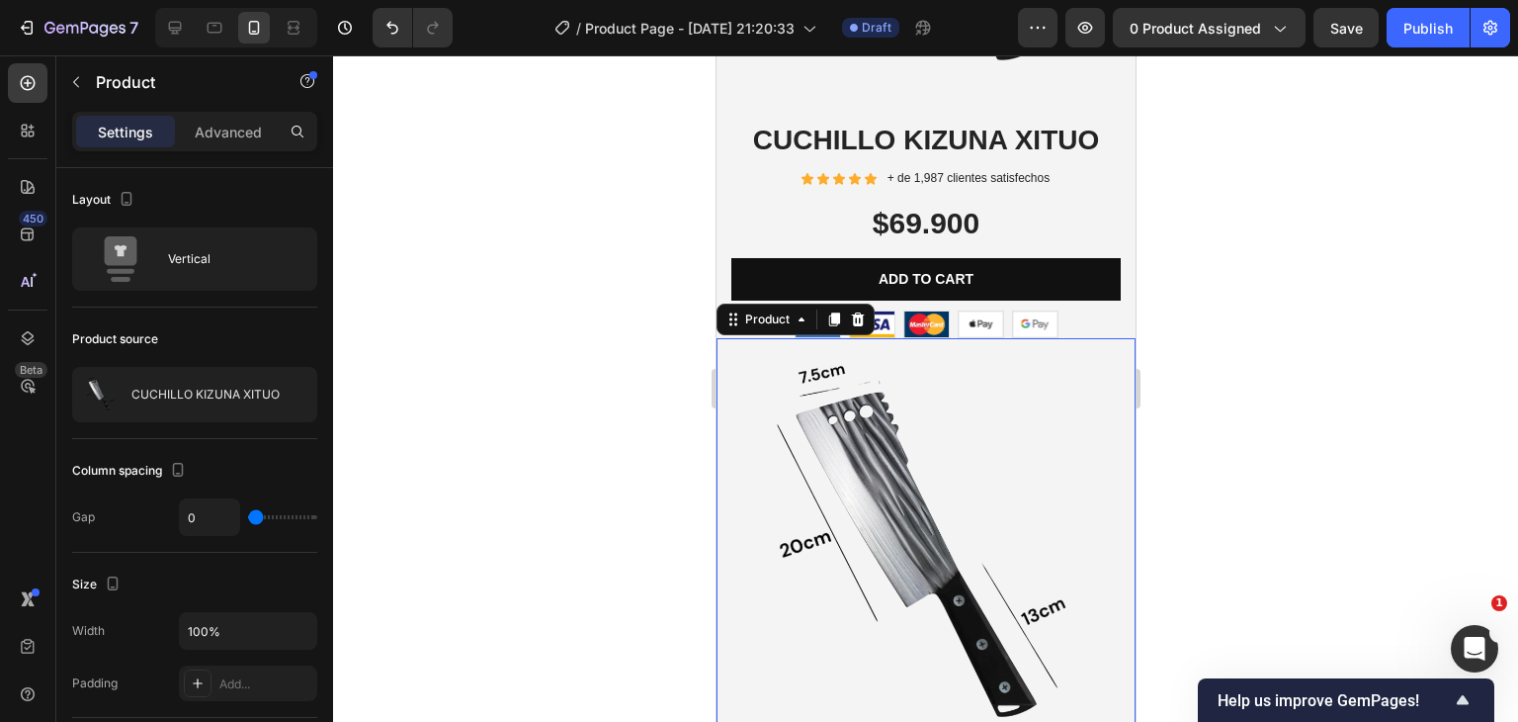
click at [541, 417] on div at bounding box center [925, 388] width 1185 height 666
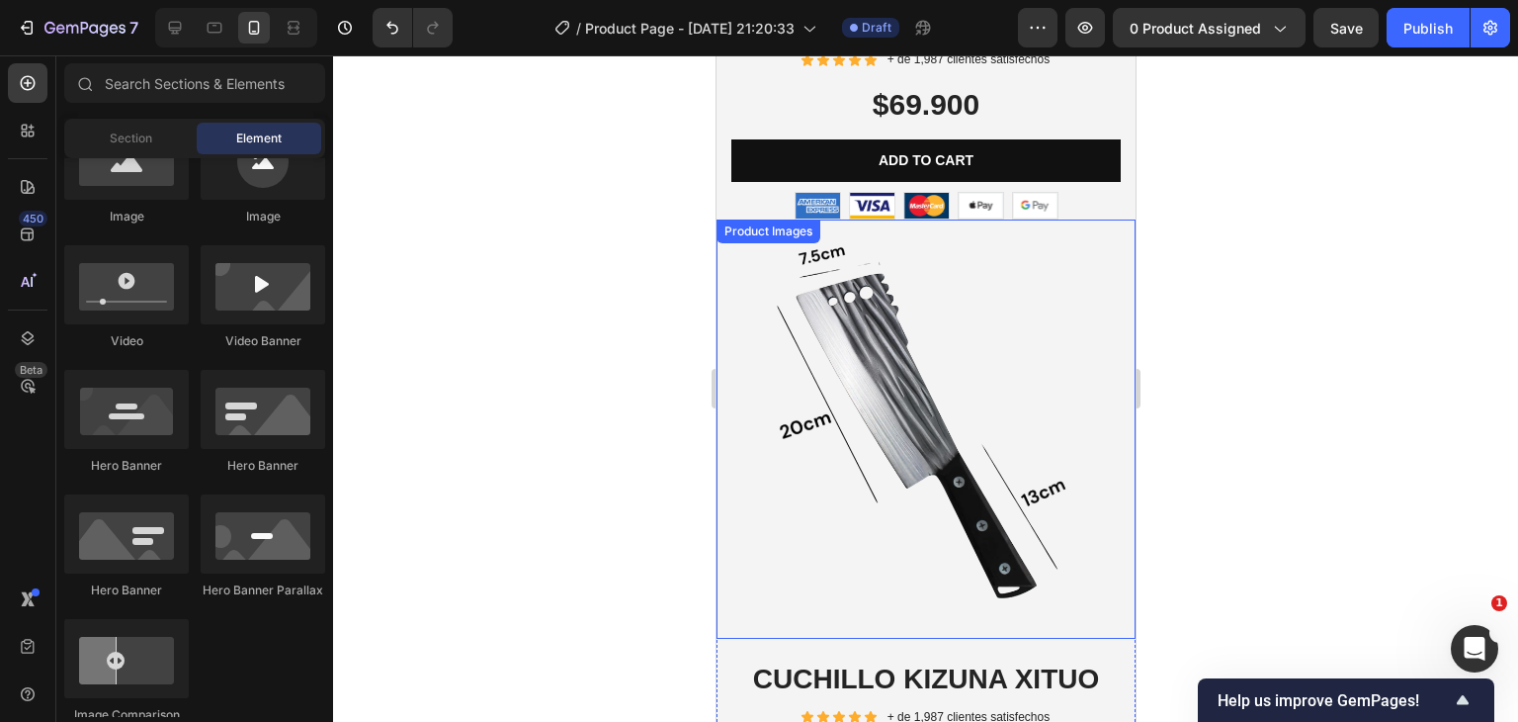
scroll to position [7541, 0]
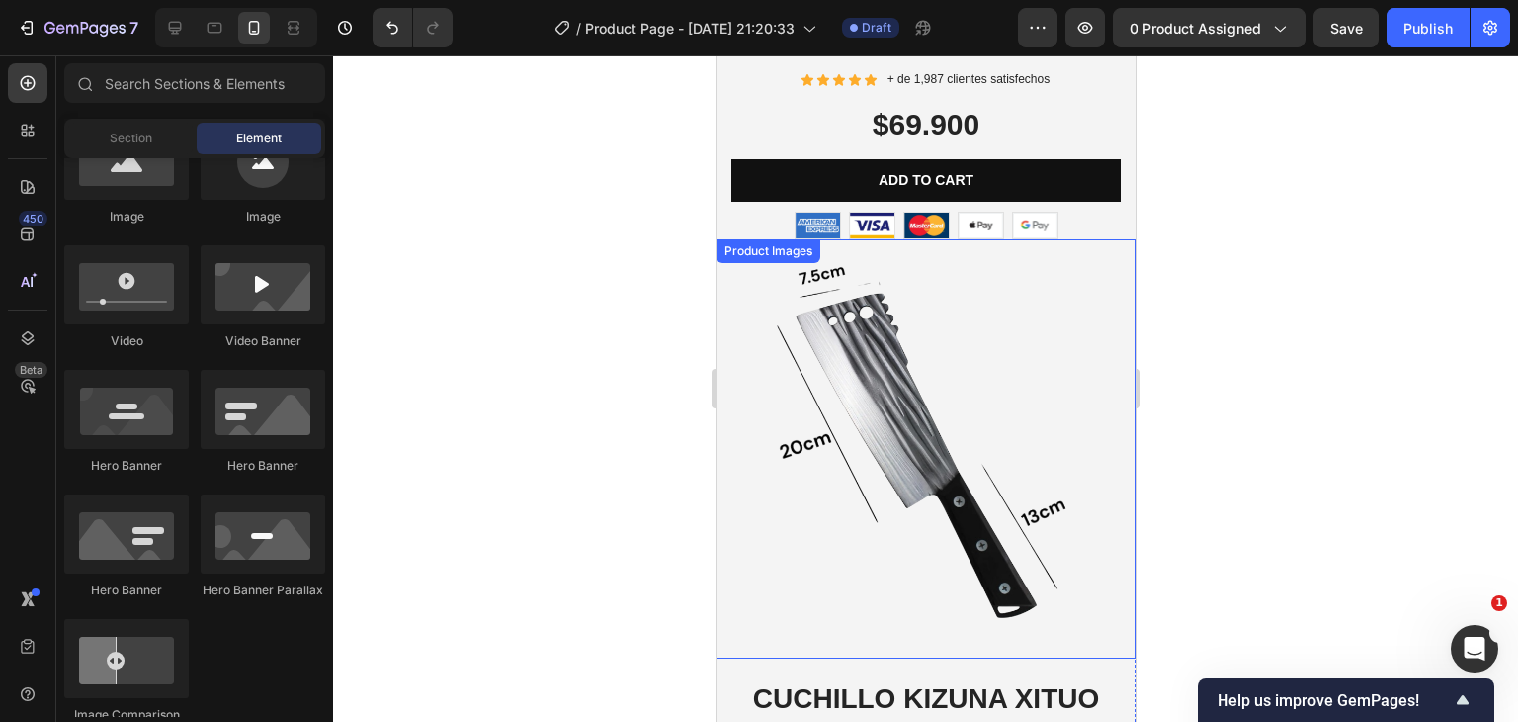
click at [891, 398] on img at bounding box center [925, 448] width 419 height 419
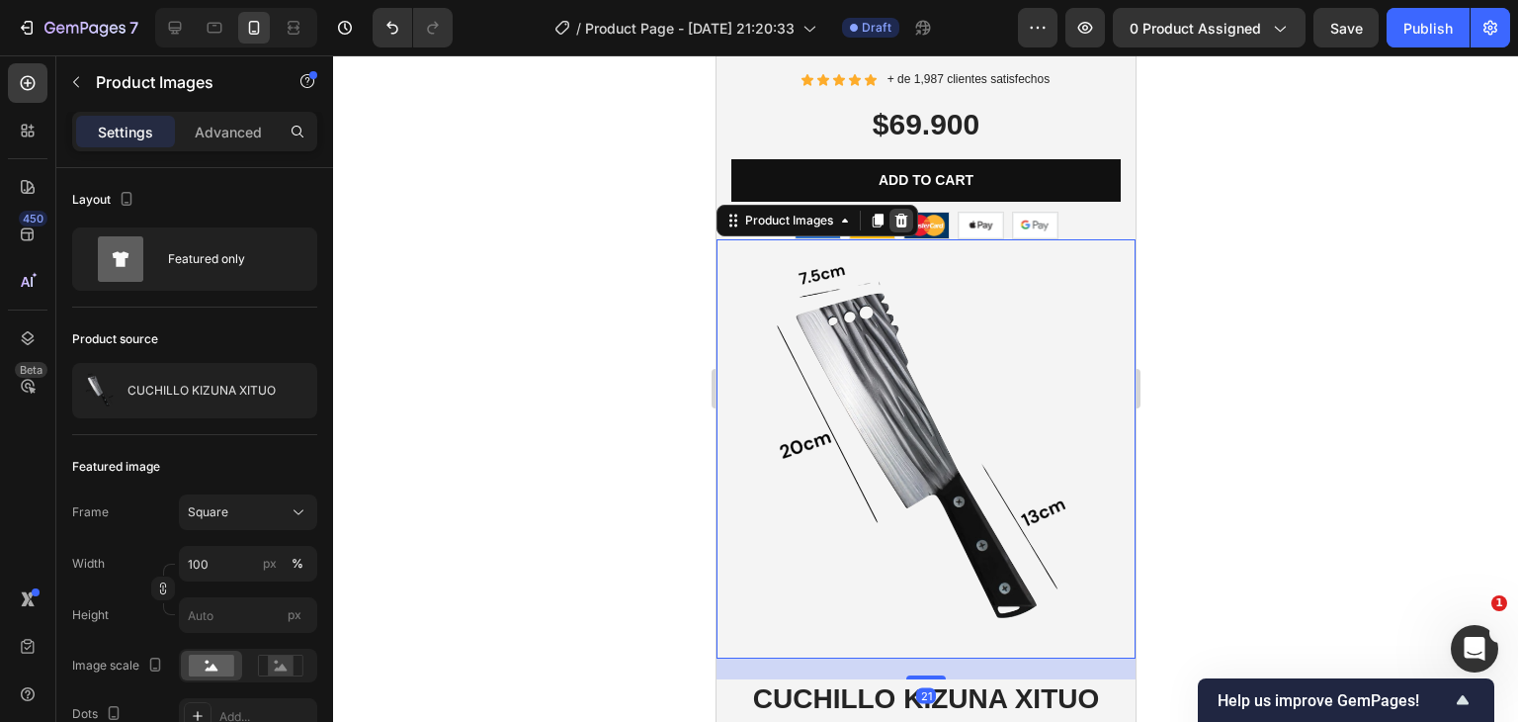
click at [902, 214] on icon at bounding box center [901, 221] width 13 height 14
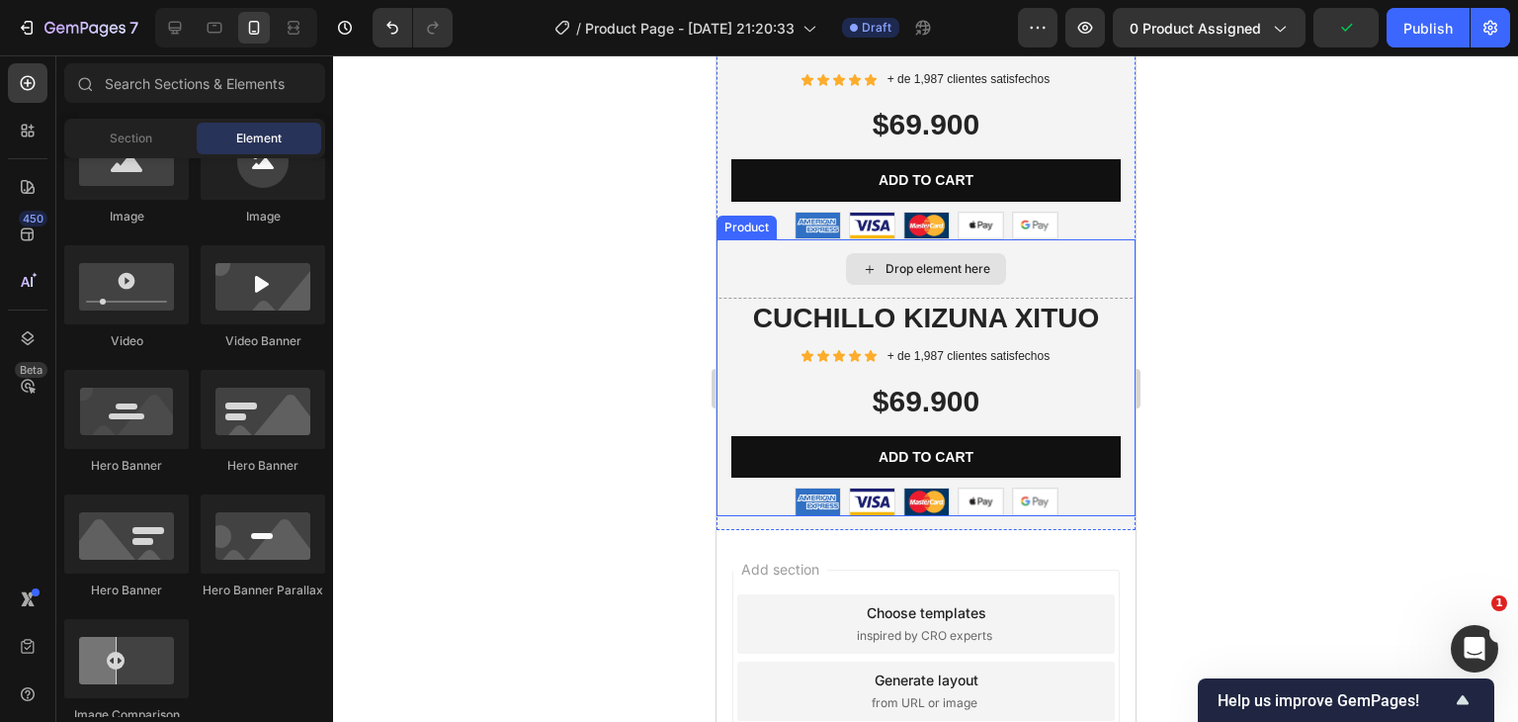
click at [769, 261] on div "Drop element here" at bounding box center [925, 268] width 419 height 59
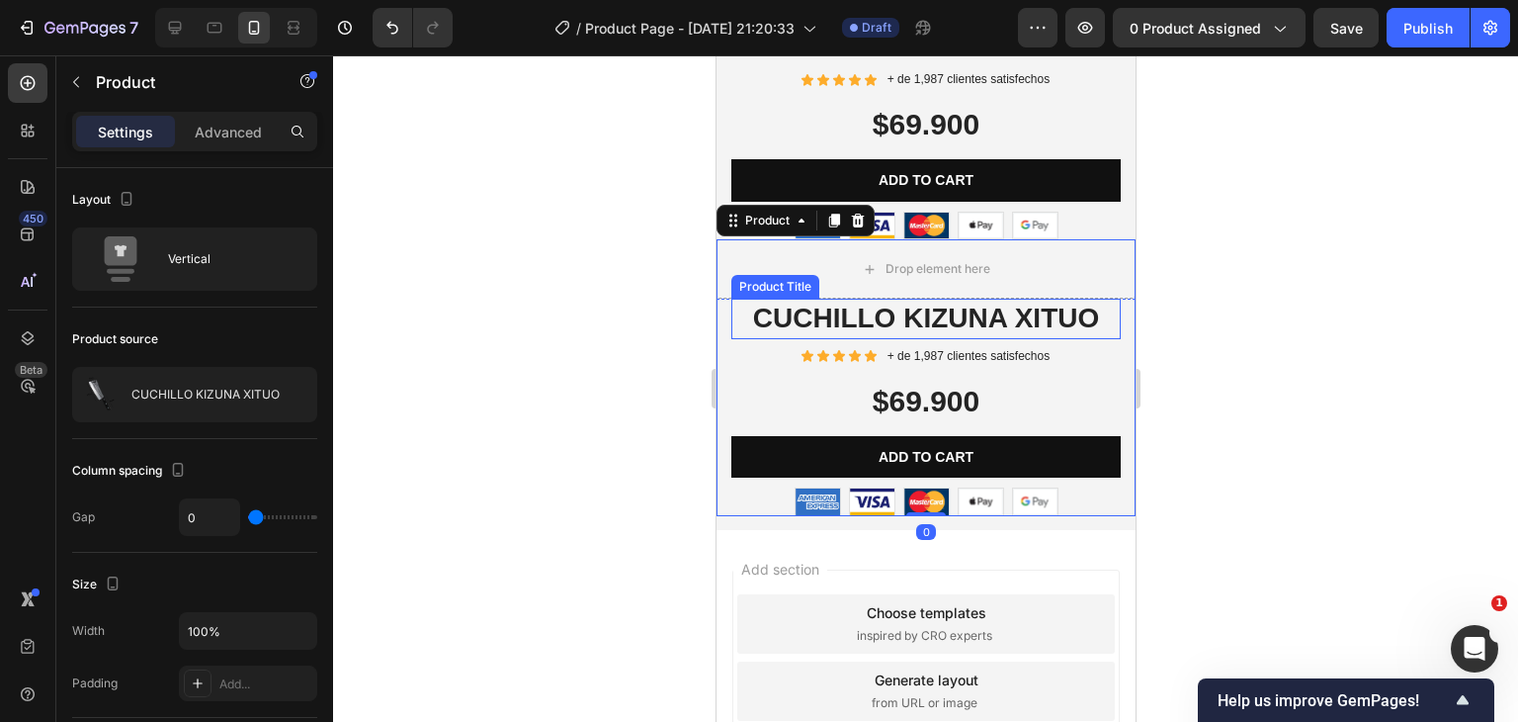
click at [770, 301] on h1 "CUCHILLO KIZUNA XITUO" at bounding box center [924, 319] width 389 height 40
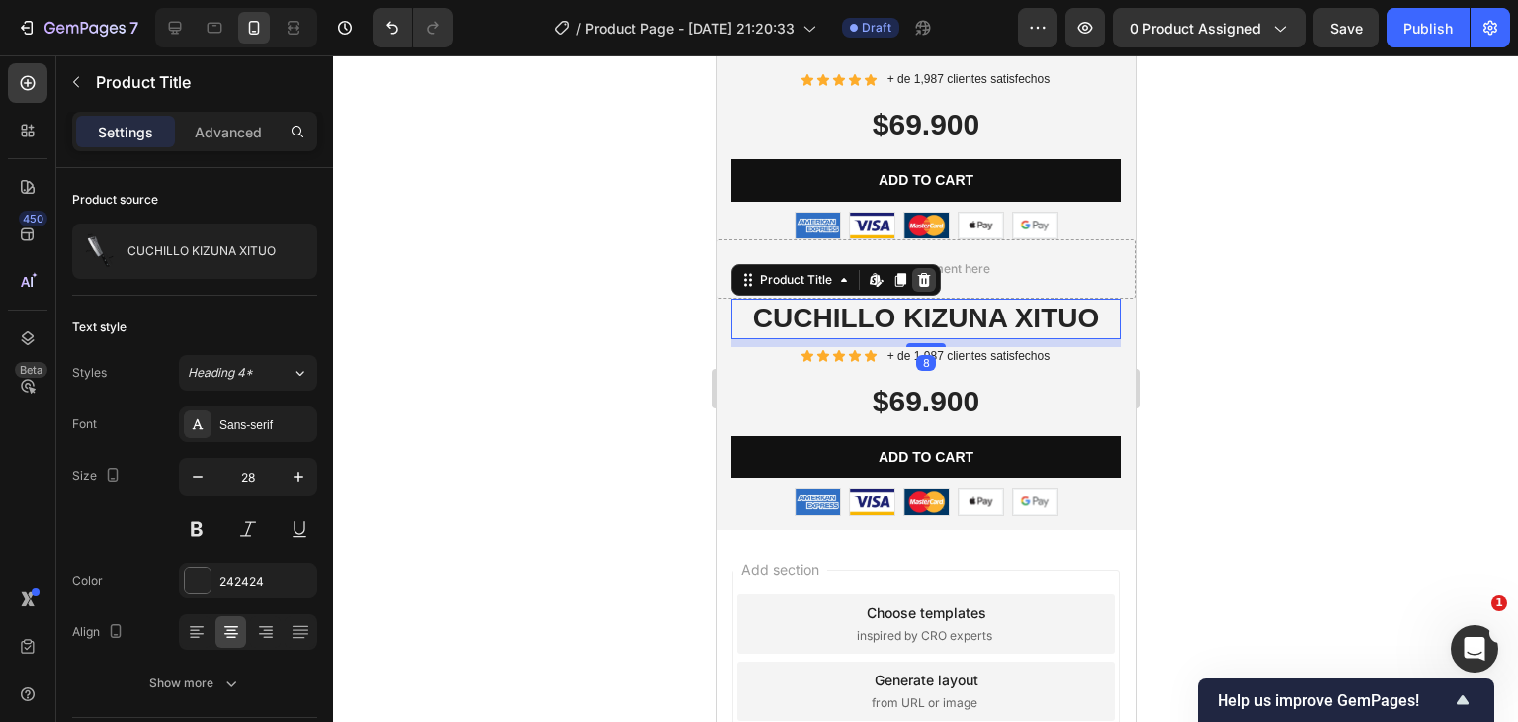
click at [924, 272] on icon at bounding box center [923, 280] width 16 height 16
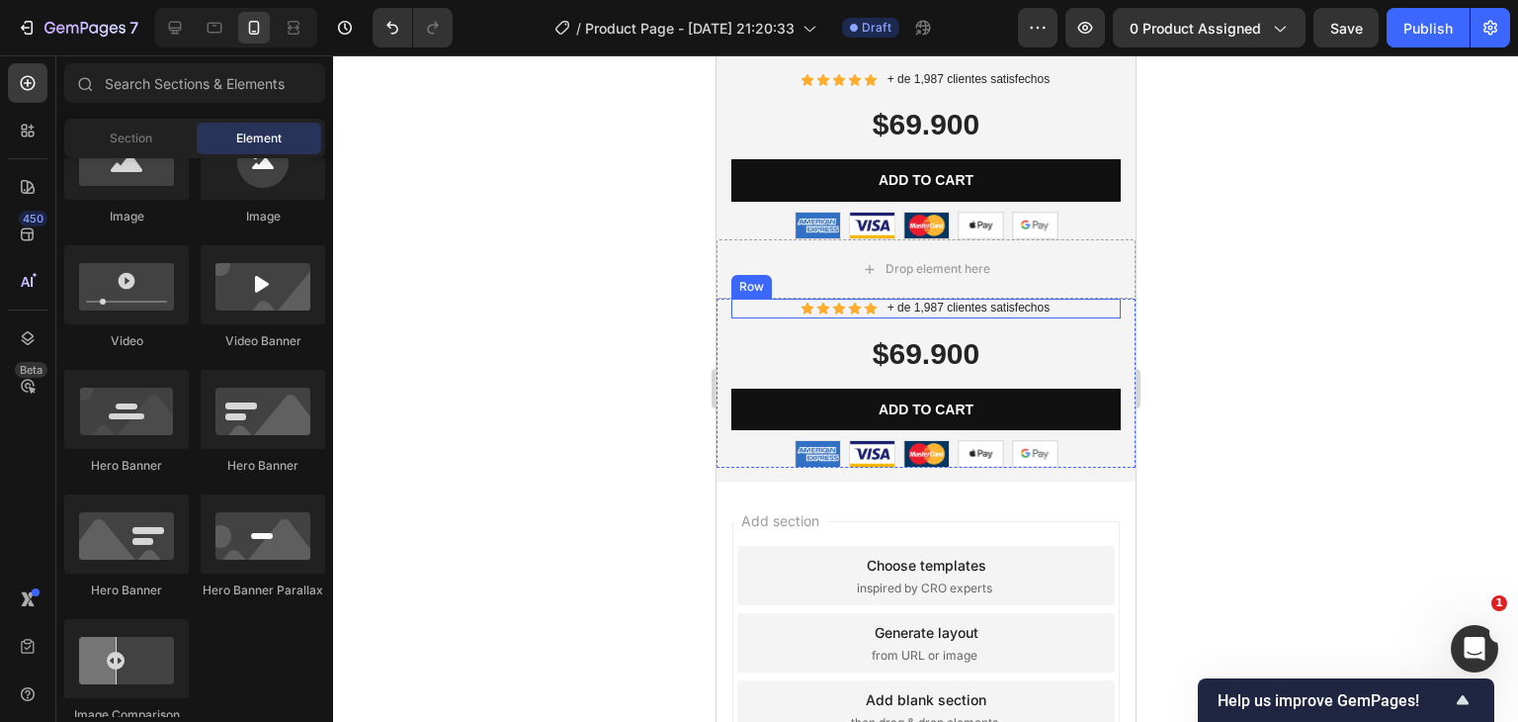
click at [1084, 299] on div "Icon Icon Icon Icon Icon Icon List + de 1,987 clientes satisfechos Text Block R…" at bounding box center [924, 309] width 389 height 20
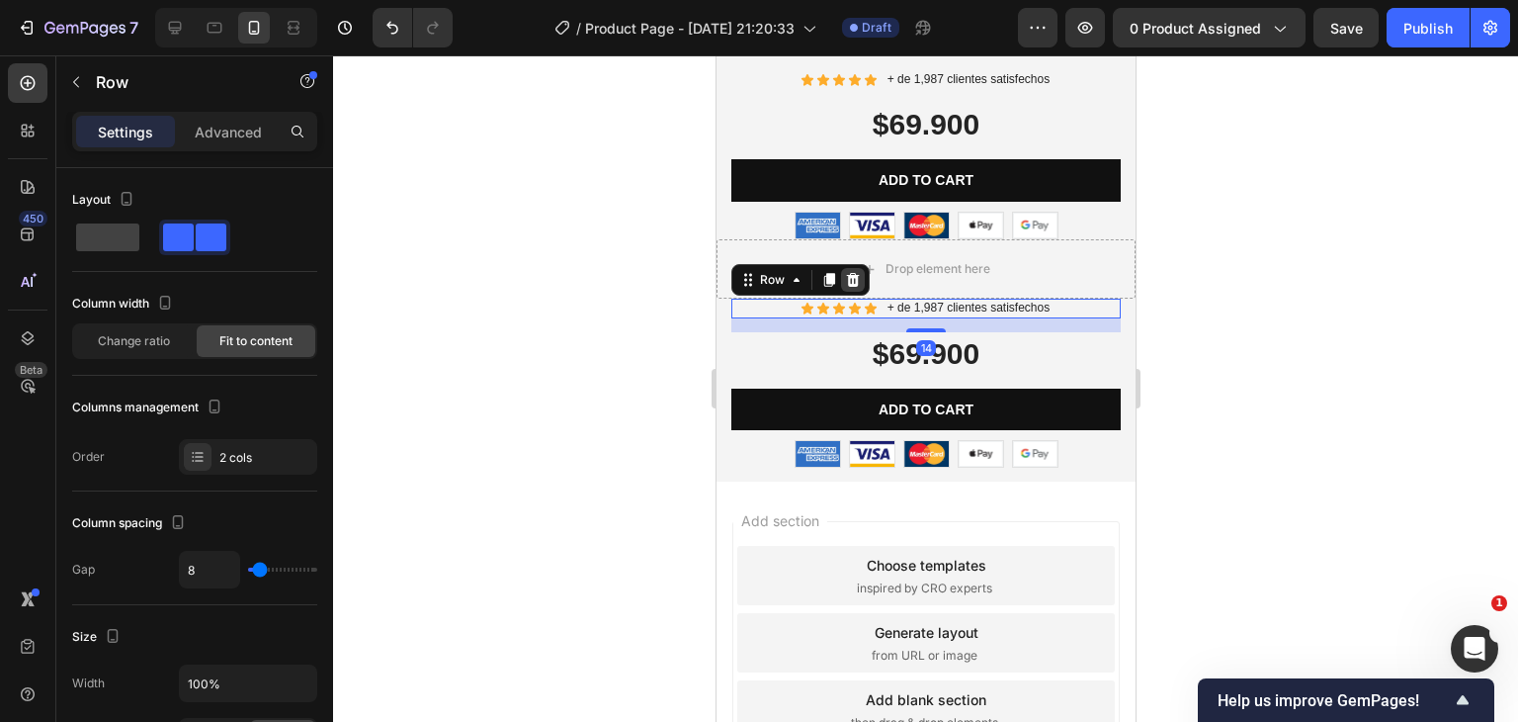
click at [846, 272] on icon at bounding box center [852, 280] width 16 height 16
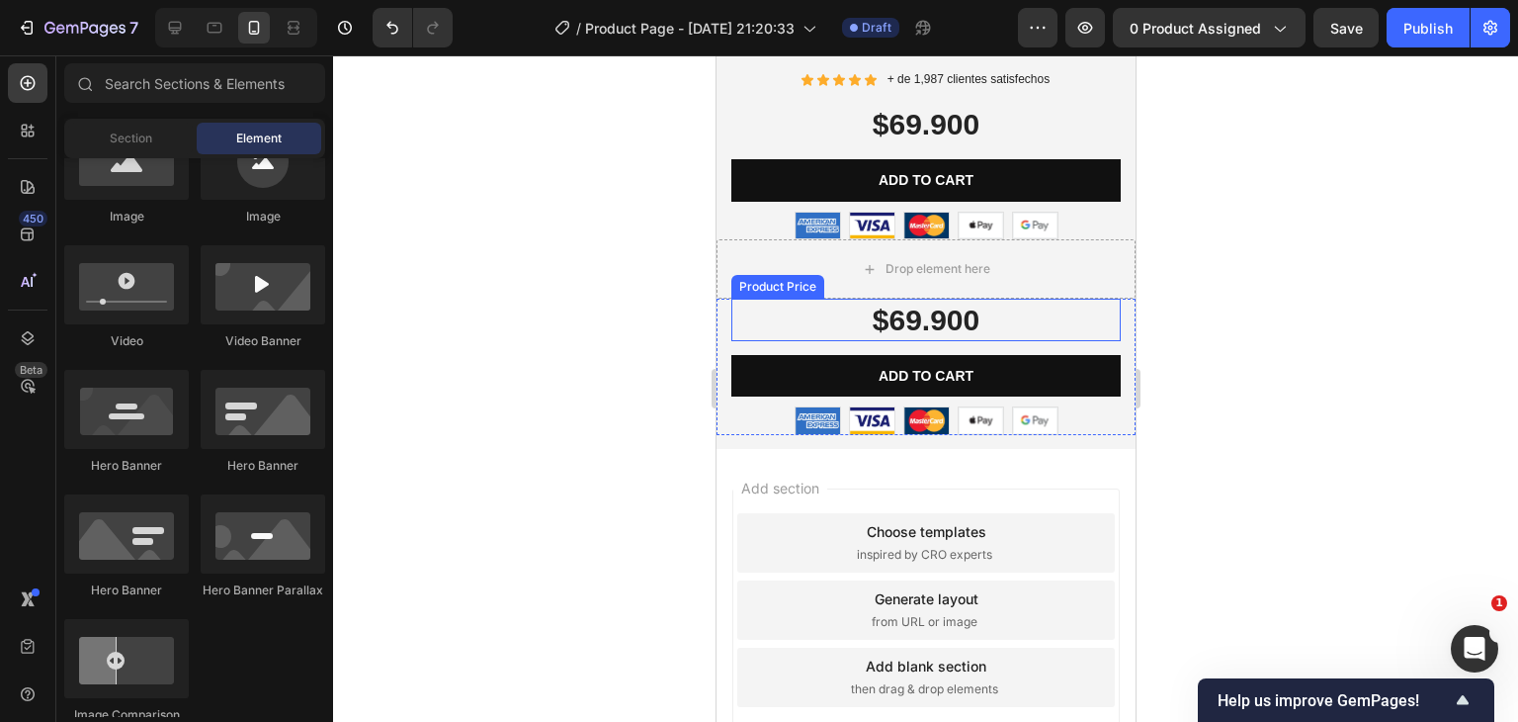
click at [1008, 309] on div "$69.900" at bounding box center [924, 320] width 389 height 43
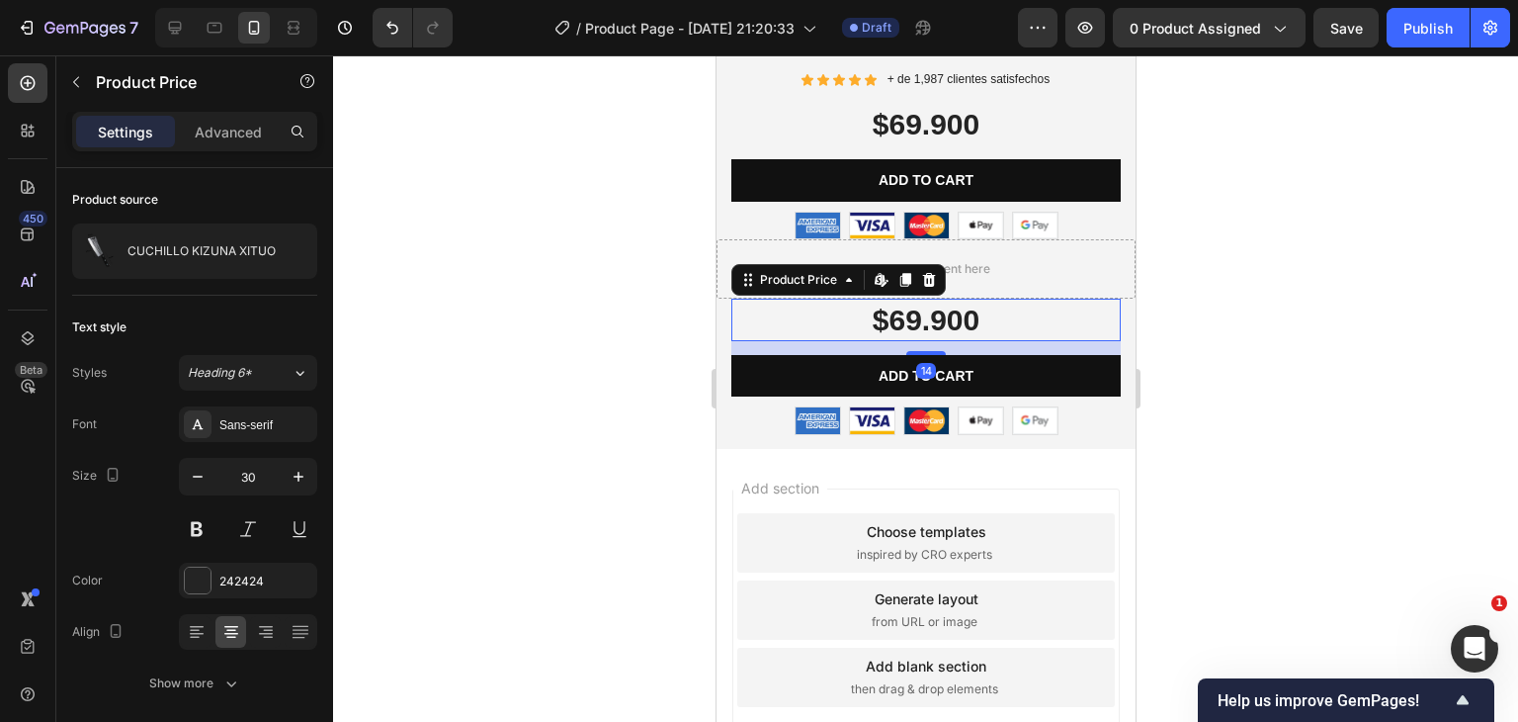
click at [926, 273] on icon at bounding box center [928, 280] width 13 height 14
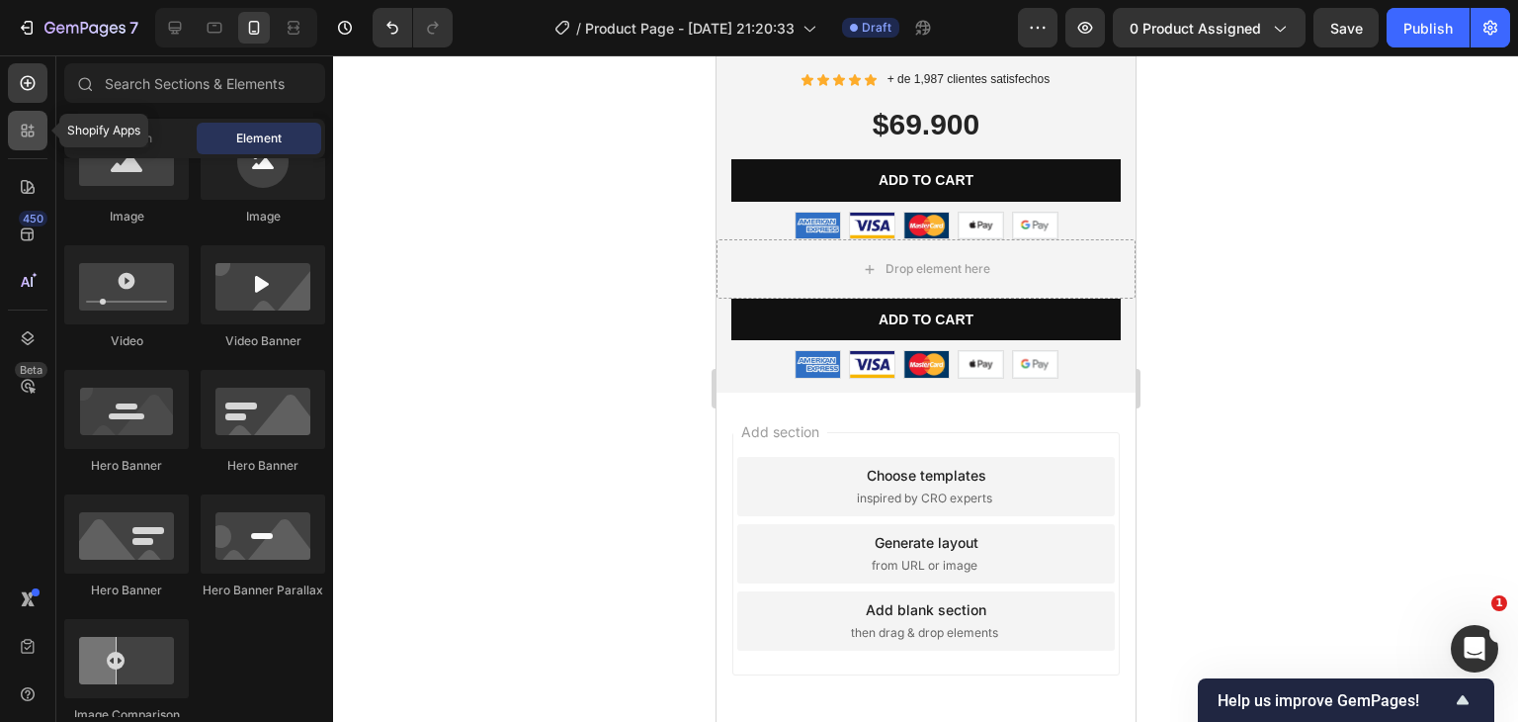
click at [27, 137] on icon at bounding box center [28, 131] width 20 height 20
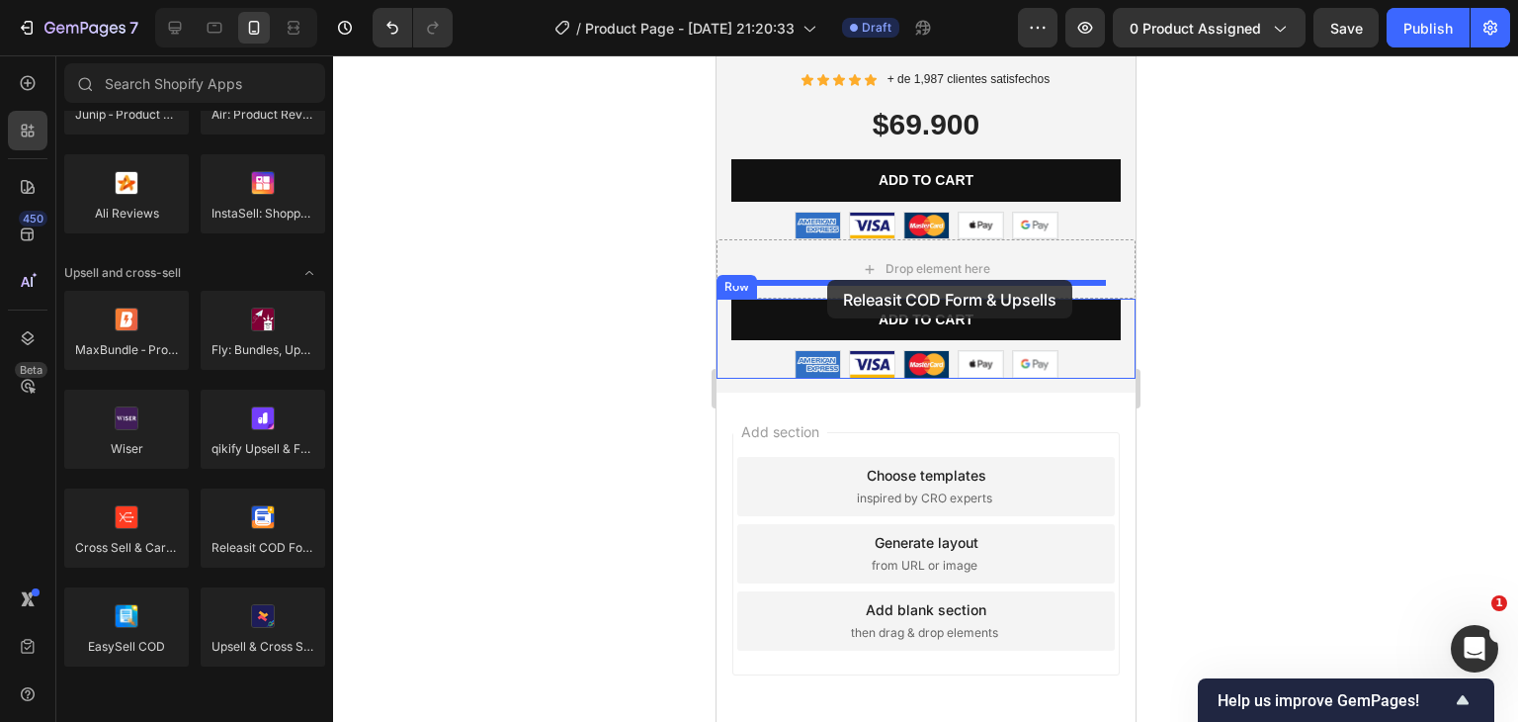
drag, startPoint x: 973, startPoint y: 590, endPoint x: 826, endPoint y: 280, distance: 343.1
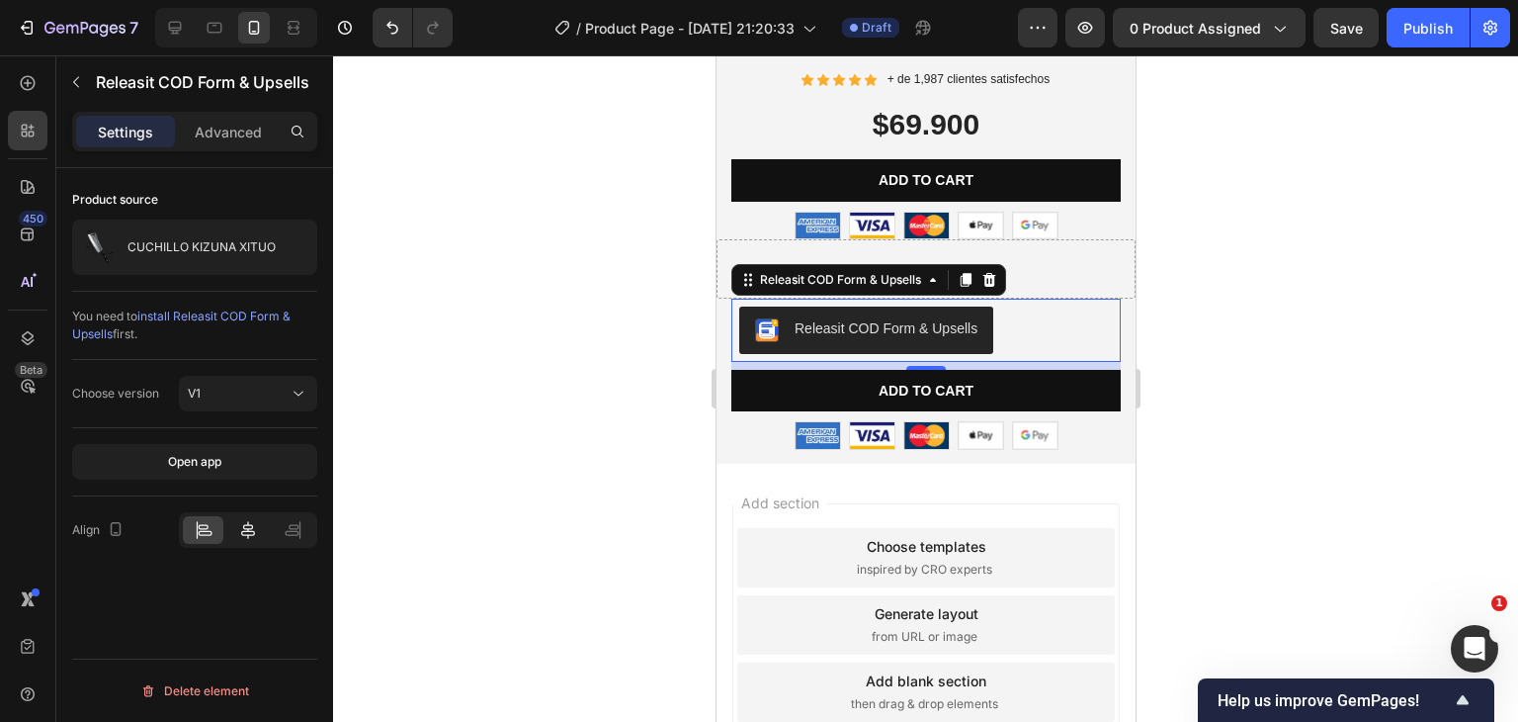
click at [245, 535] on icon at bounding box center [248, 530] width 20 height 20
click at [496, 359] on div at bounding box center [925, 388] width 1185 height 666
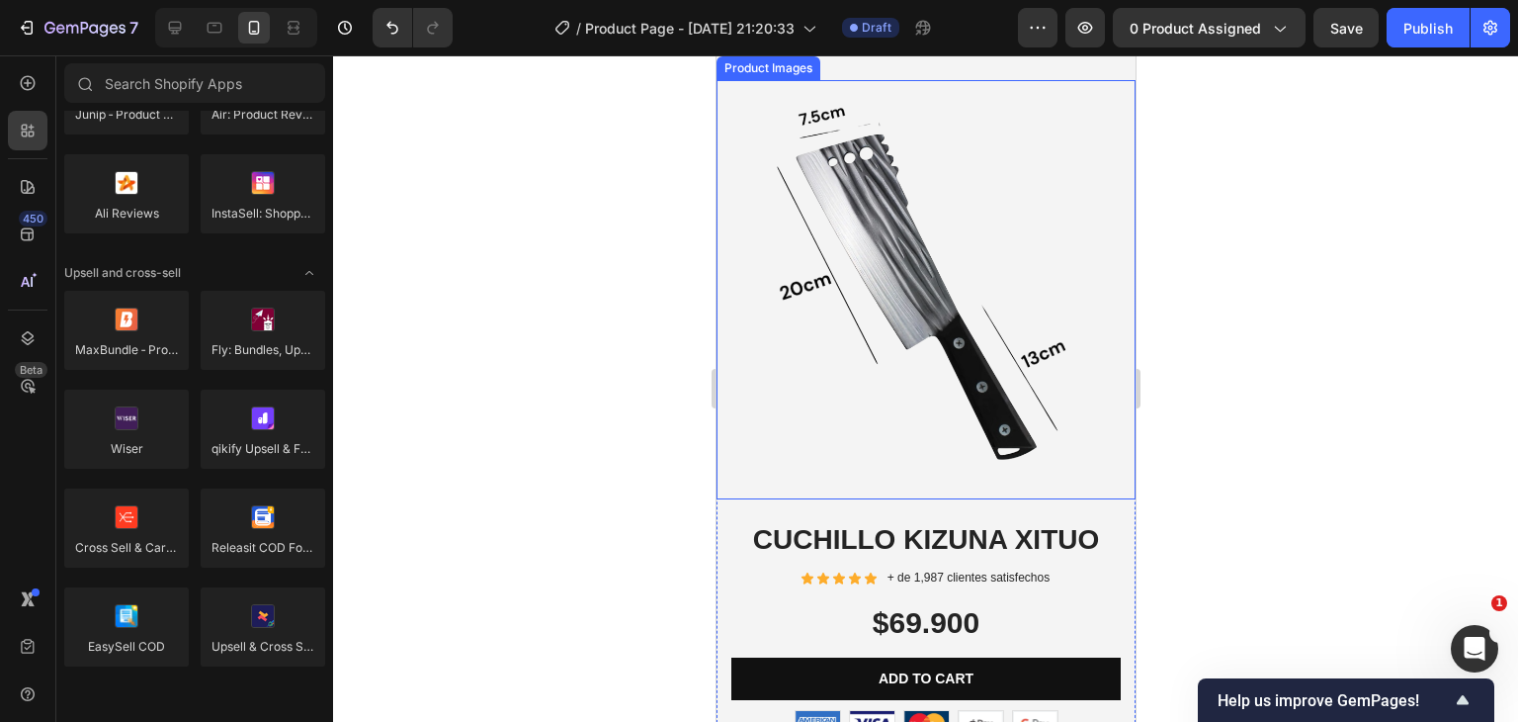
scroll to position [6847, 0]
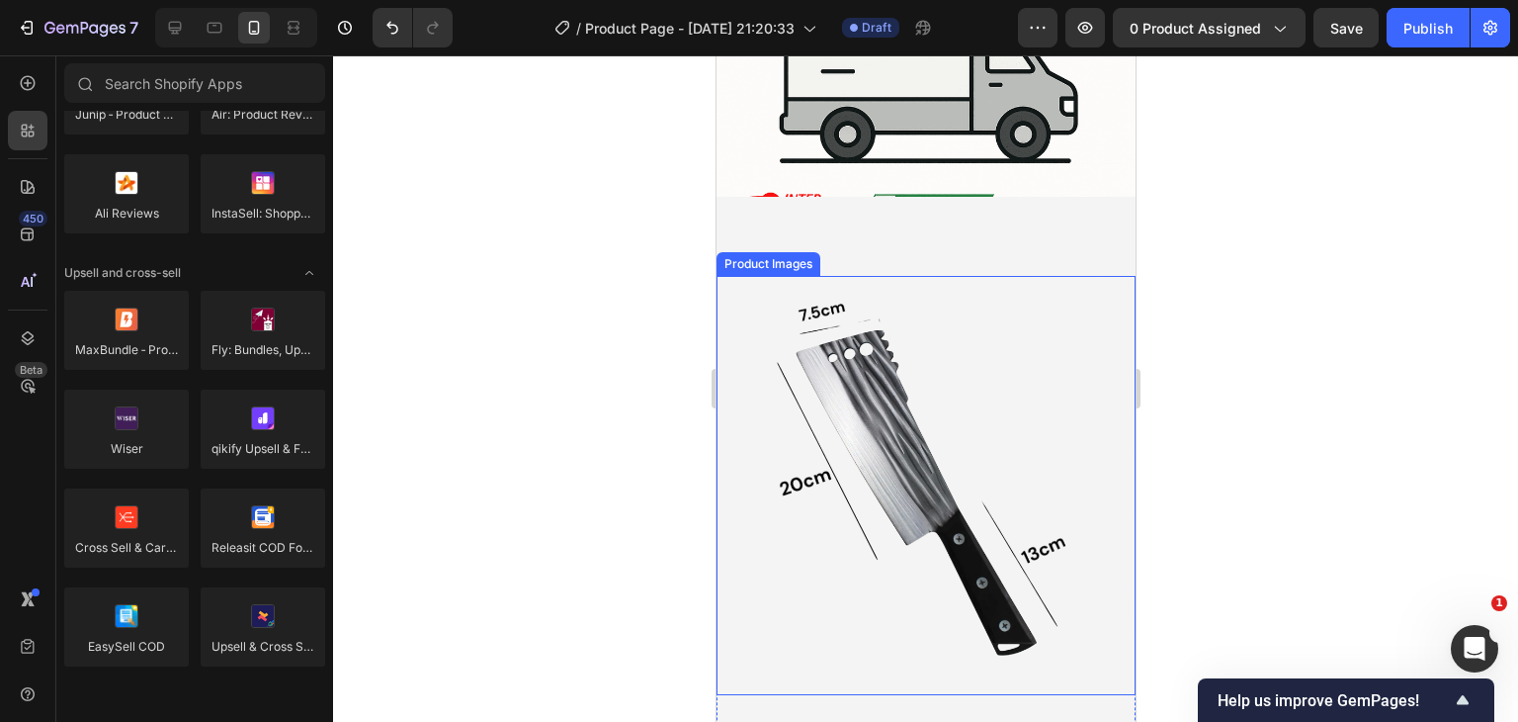
click at [926, 367] on img at bounding box center [925, 485] width 419 height 419
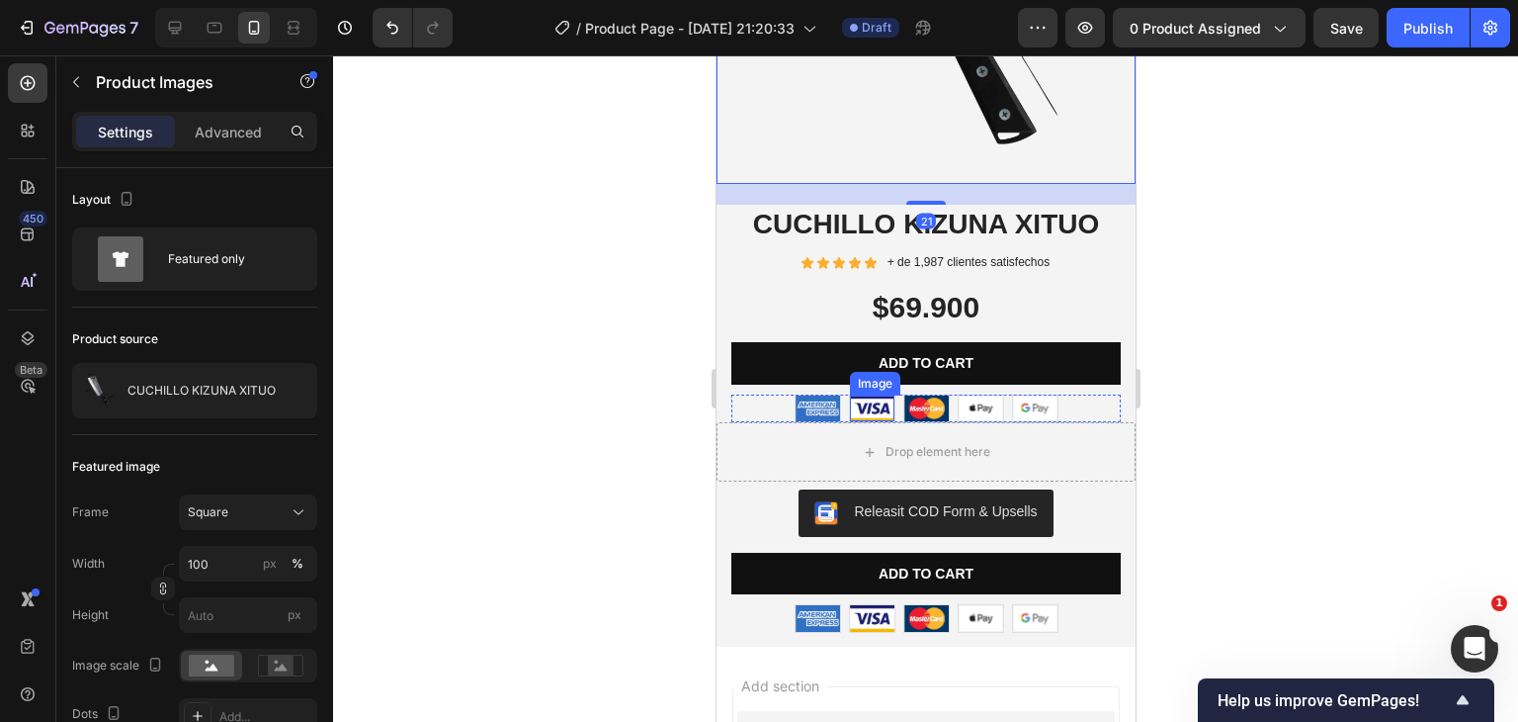
scroll to position [1774, 0]
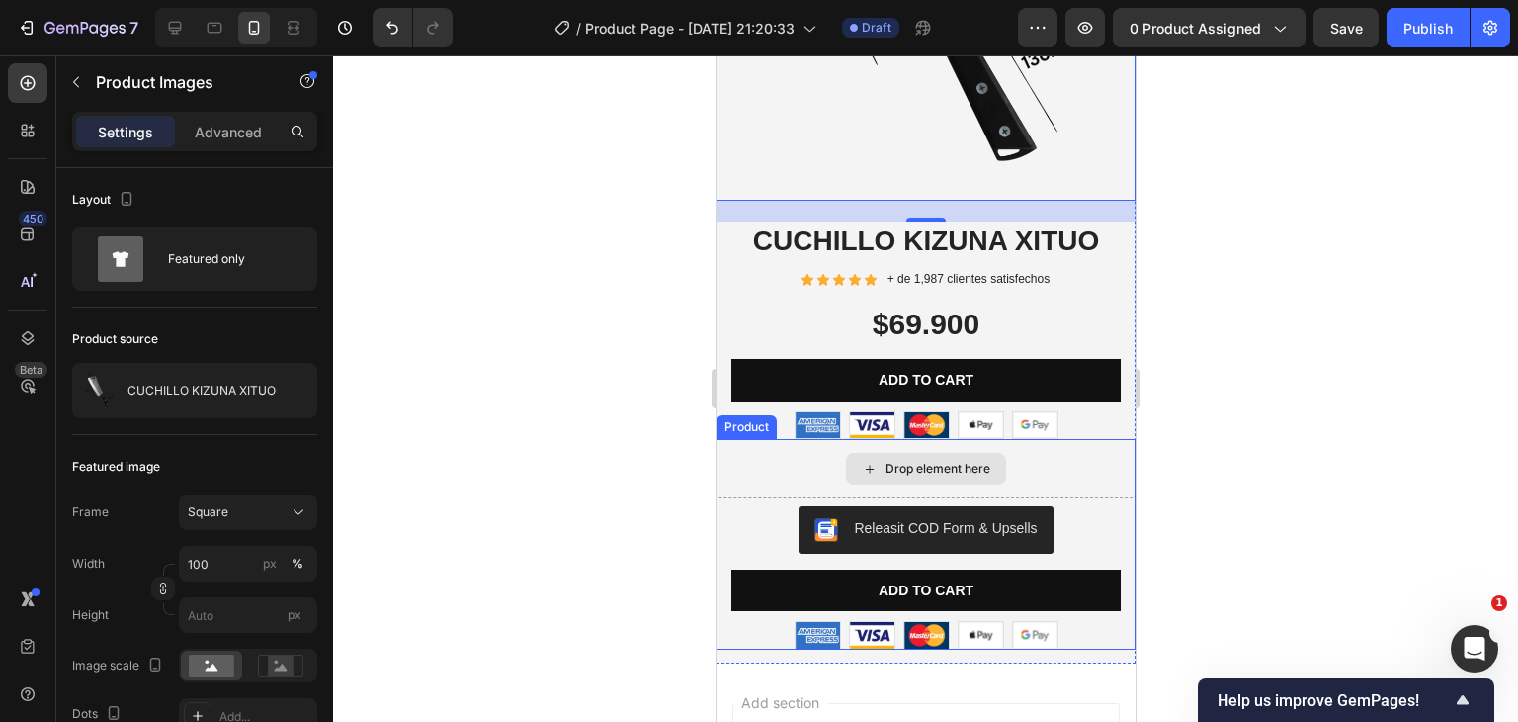
click at [727, 439] on div "Drop element here" at bounding box center [925, 468] width 419 height 59
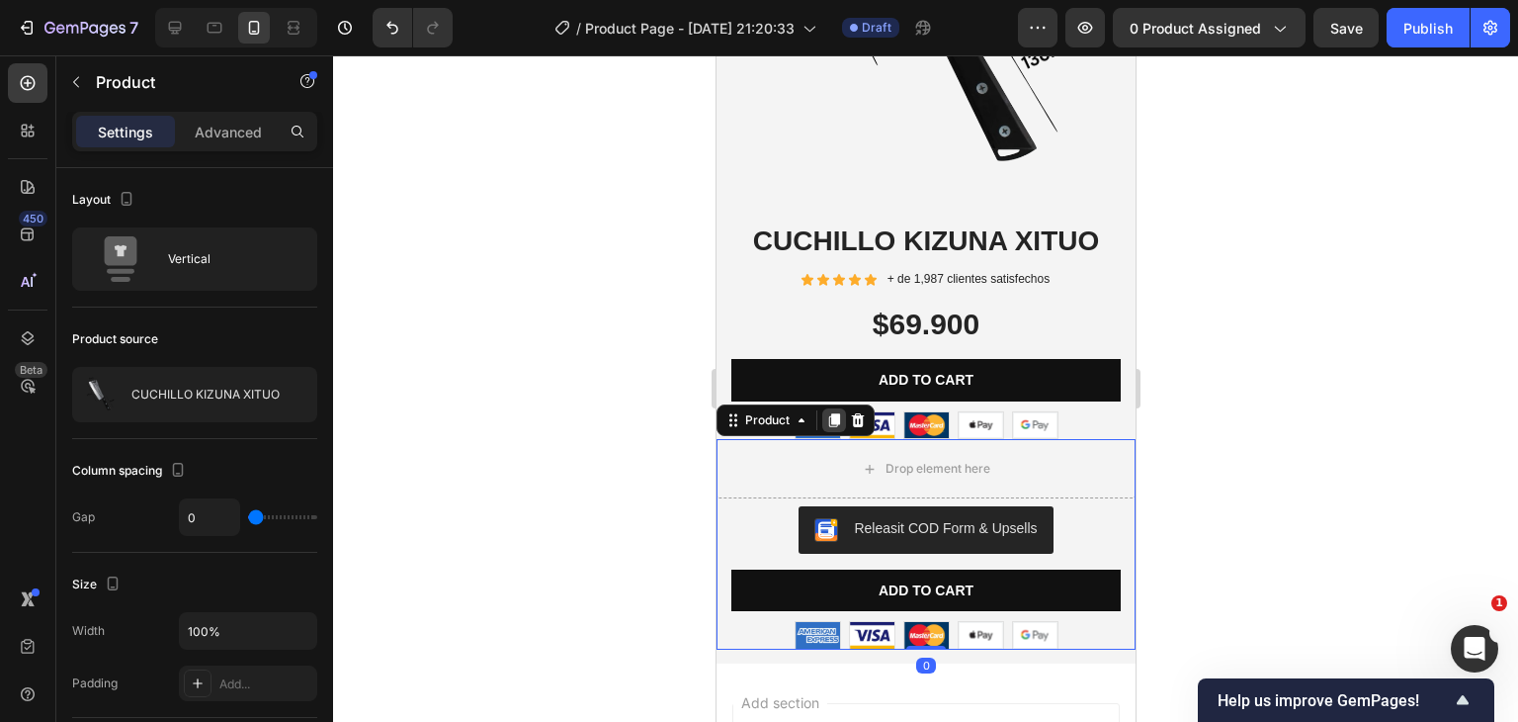
click at [835, 413] on icon at bounding box center [833, 420] width 11 height 14
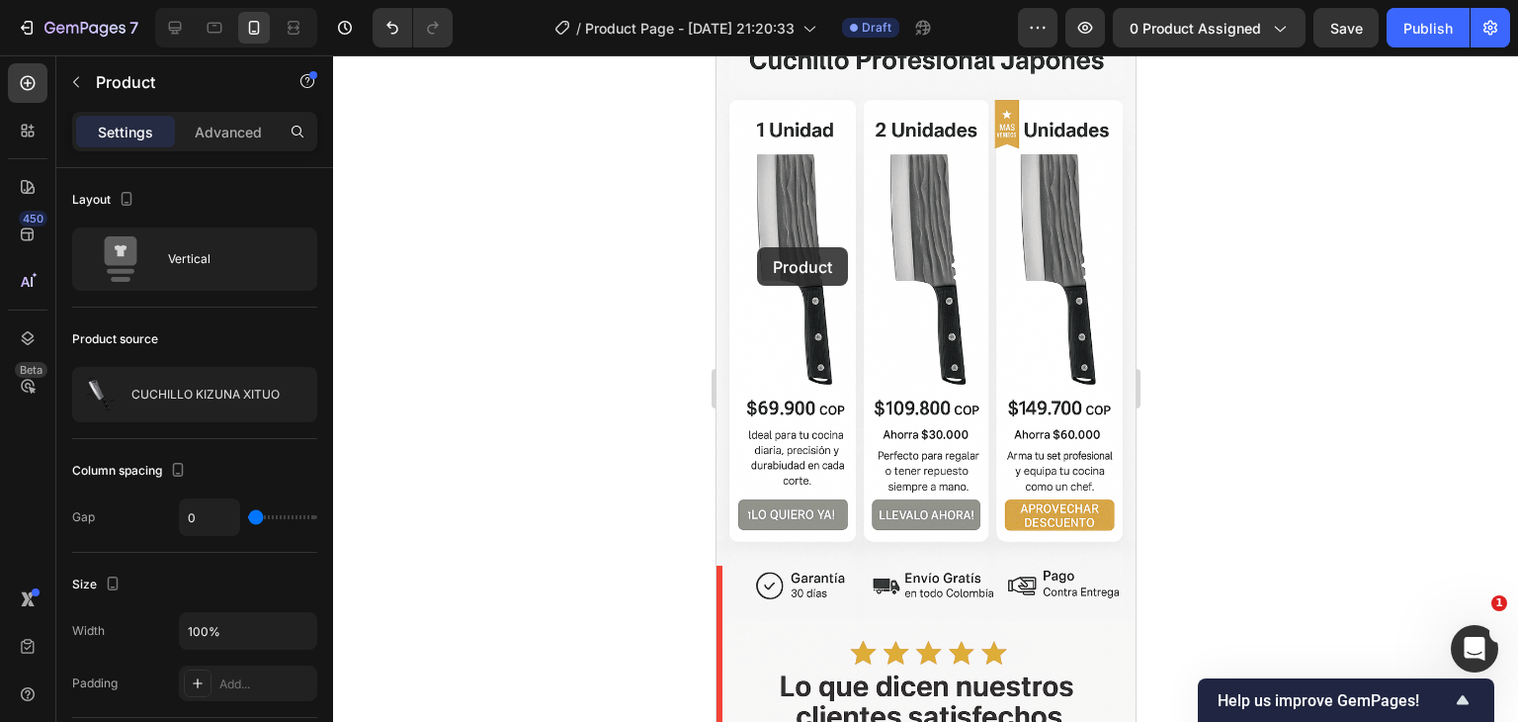
scroll to position [798, 0]
